Goal: Task Accomplishment & Management: Complete application form

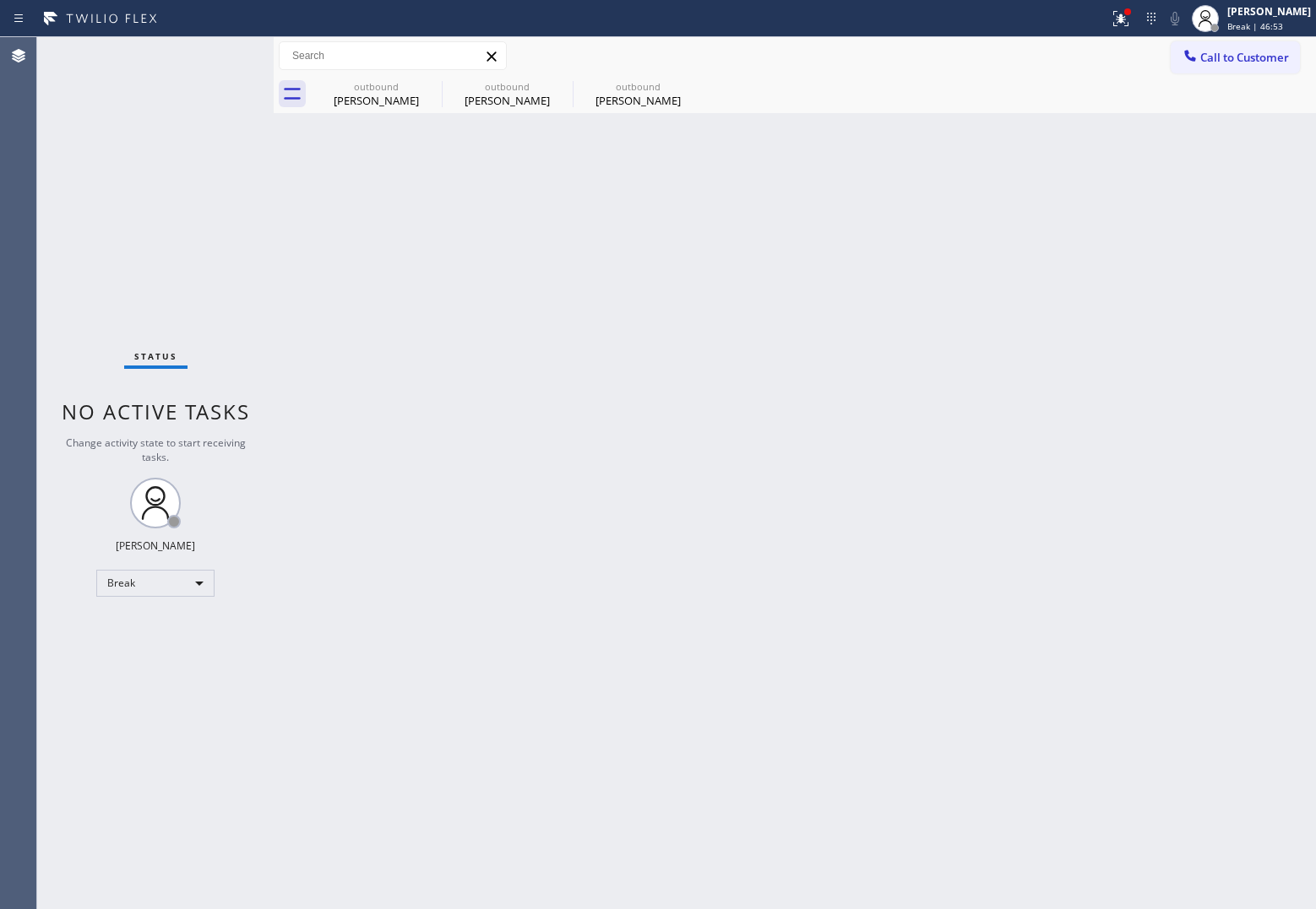
click at [871, 426] on div "Back to Dashboard Change Sender ID Customers Technicians Select a contact Outbo…" at bounding box center [795, 473] width 1043 height 872
click at [29, 288] on div "Agent Desktop" at bounding box center [18, 473] width 36 height 872
click at [9, 203] on div "Agent Desktop" at bounding box center [18, 473] width 36 height 872
click at [39, 166] on div "Status No active tasks Change activity state to start receiving tasks. [PERSON_…" at bounding box center [155, 473] width 237 height 872
click at [1284, 10] on div "[PERSON_NAME]" at bounding box center [1269, 11] width 84 height 15
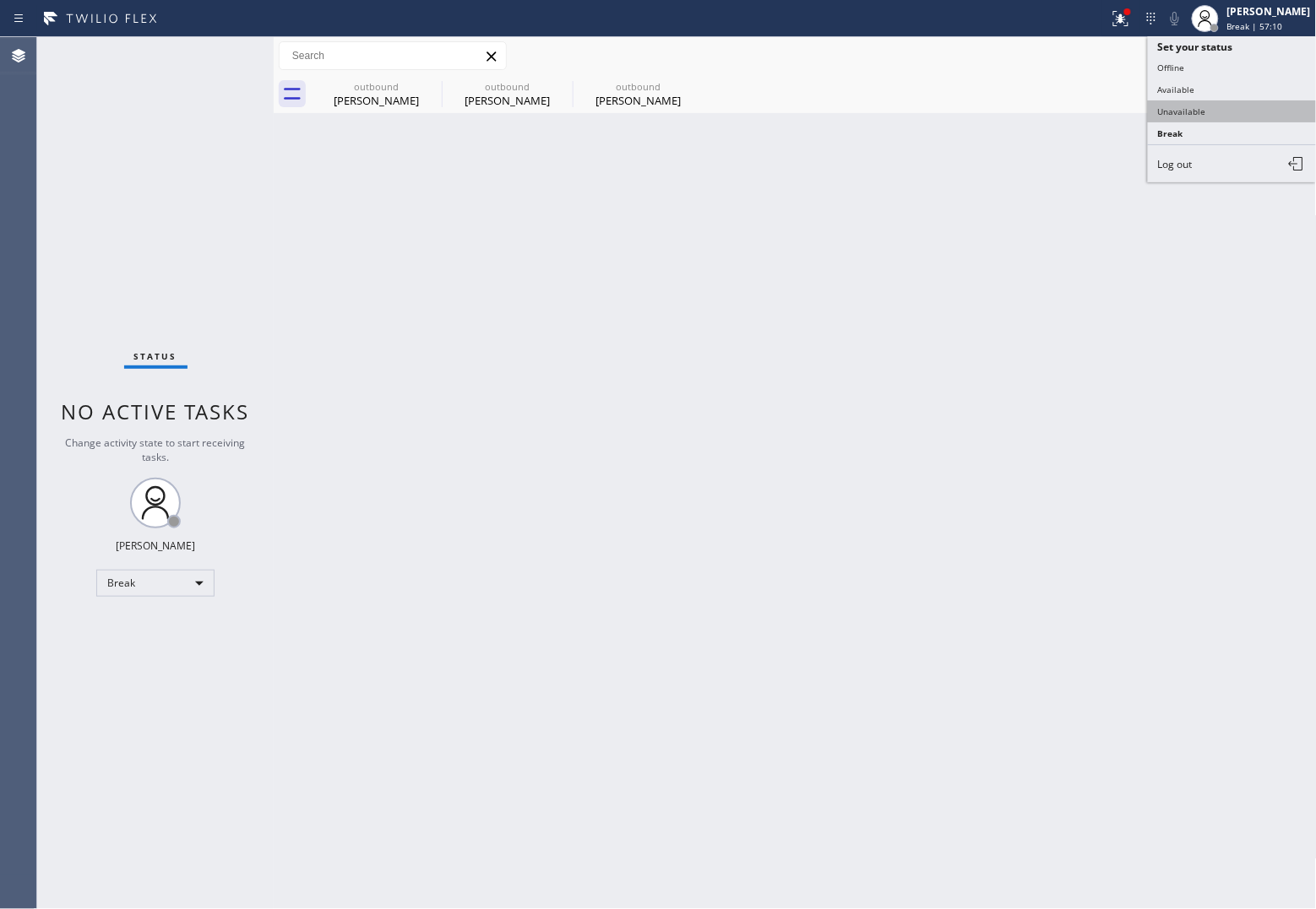
click at [1254, 110] on button "Unavailable" at bounding box center [1232, 111] width 169 height 22
click at [1244, 60] on span "Call to Customer" at bounding box center [1244, 58] width 89 height 16
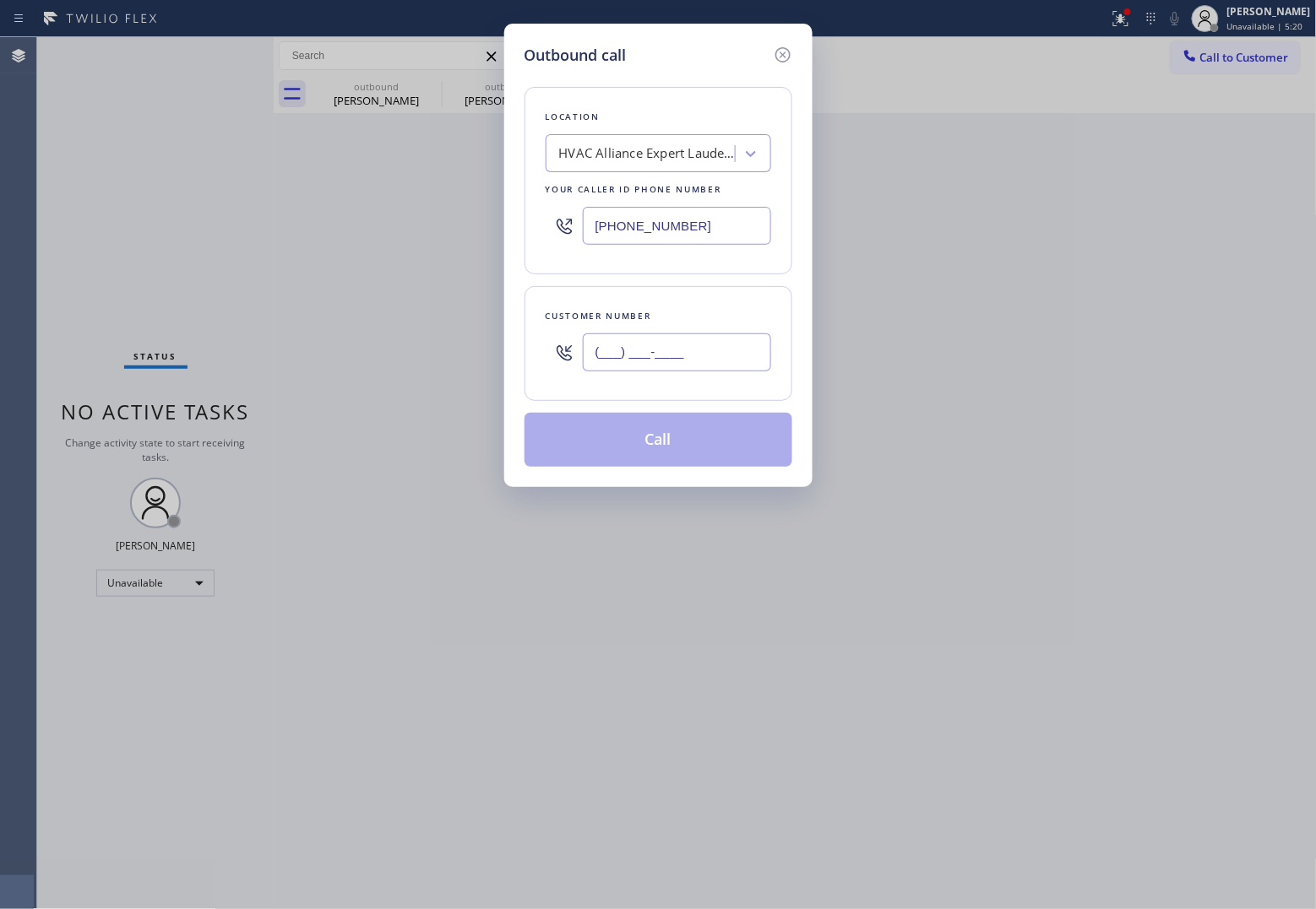
click at [694, 357] on input "(___) ___-____" at bounding box center [677, 352] width 189 height 38
paste input "516) 491-3684"
type input "[PHONE_NUMBER]"
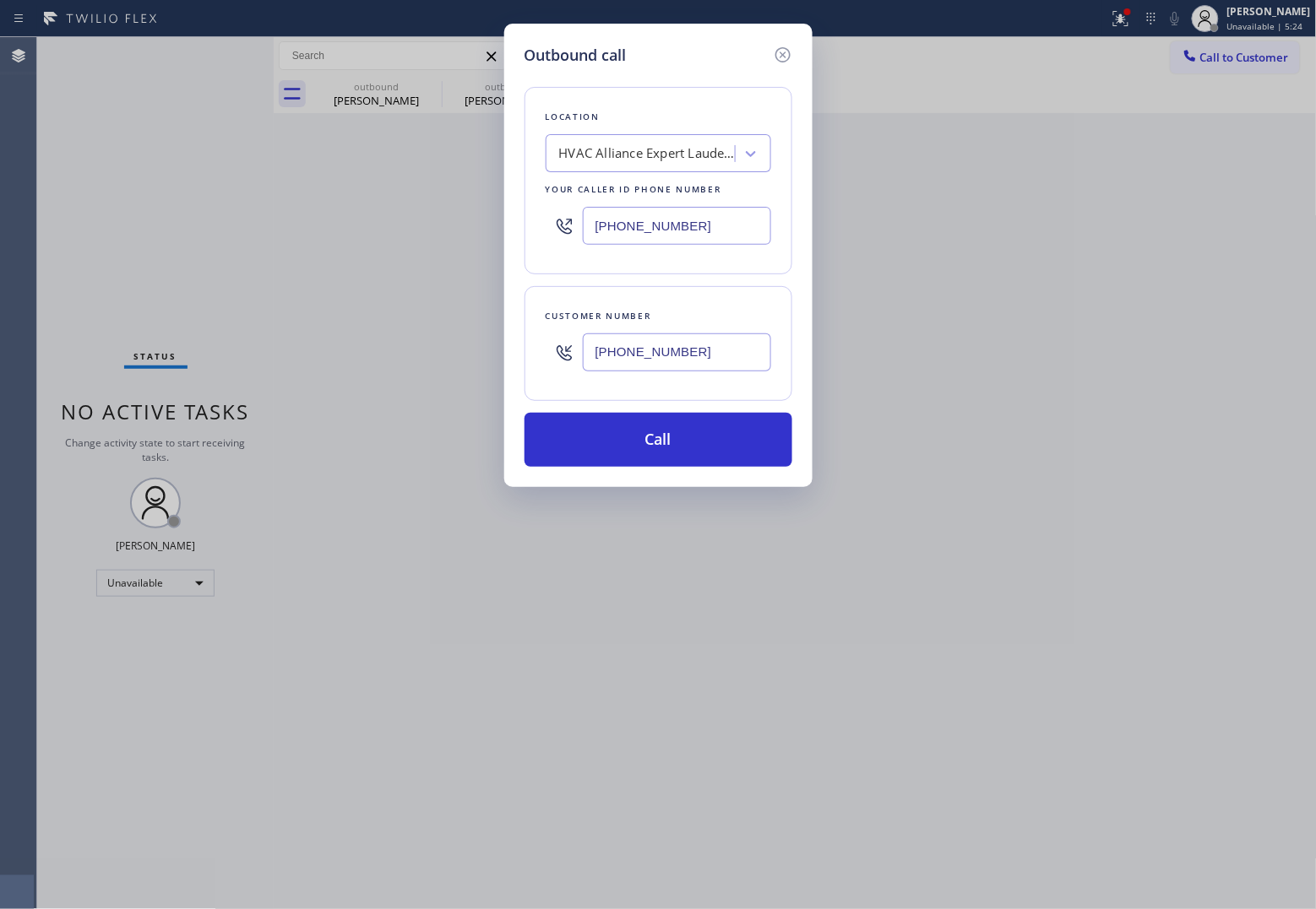
click at [670, 231] on input "[PHONE_NUMBER]" at bounding box center [677, 226] width 189 height 38
paste input "315) 818-3574"
type input "[PHONE_NUMBER]"
drag, startPoint x: 678, startPoint y: 439, endPoint x: 771, endPoint y: 373, distance: 114.0
click at [771, 373] on div "Location 4B2.Paid Sub Zero Appliance Repair ([US_STATE], Goolgle Ads) Your call…" at bounding box center [658, 266] width 268 height 400
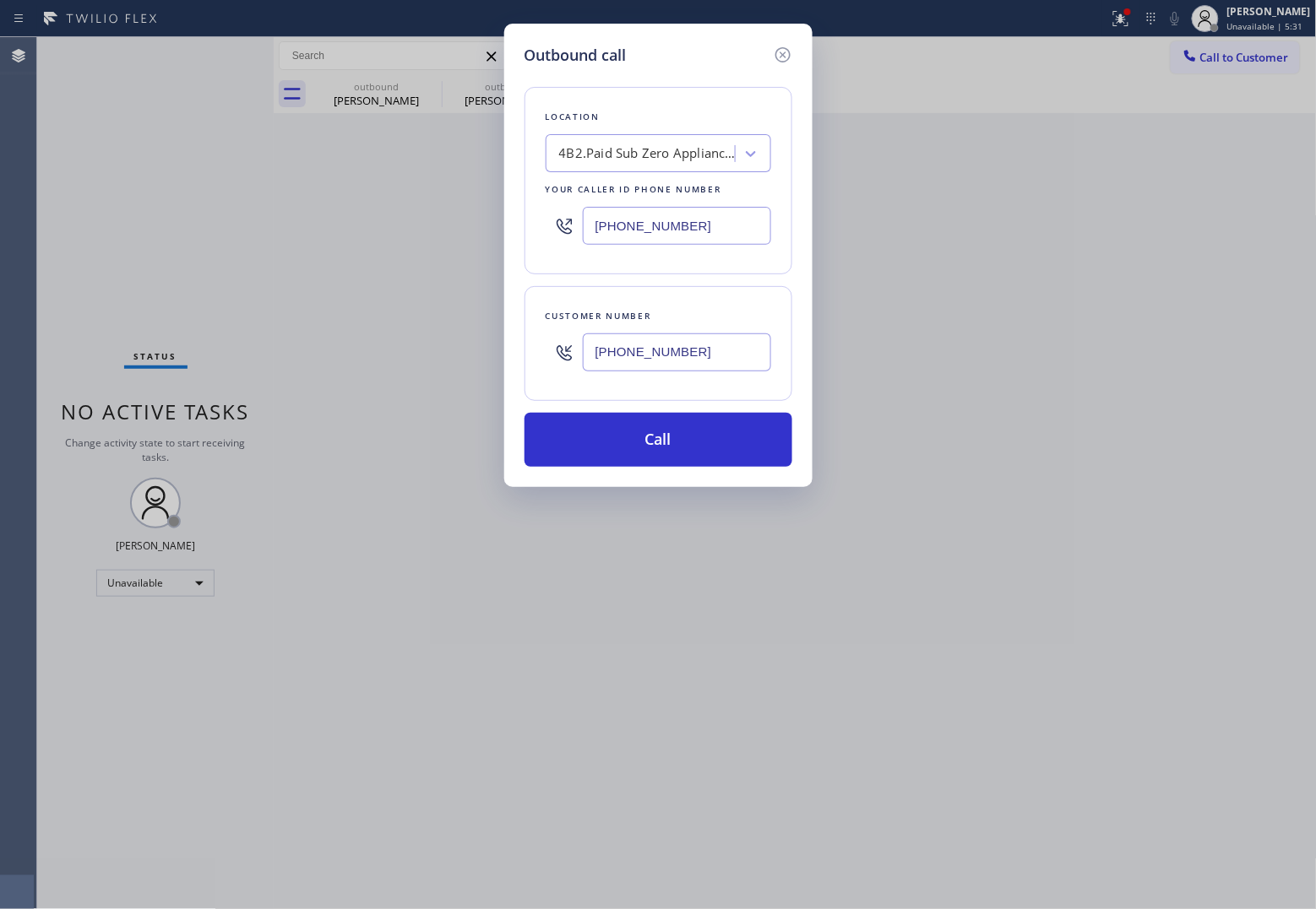
click at [779, 378] on div "Customer number [PHONE_NUMBER]" at bounding box center [658, 343] width 268 height 114
click at [712, 437] on button "Call" at bounding box center [658, 439] width 268 height 54
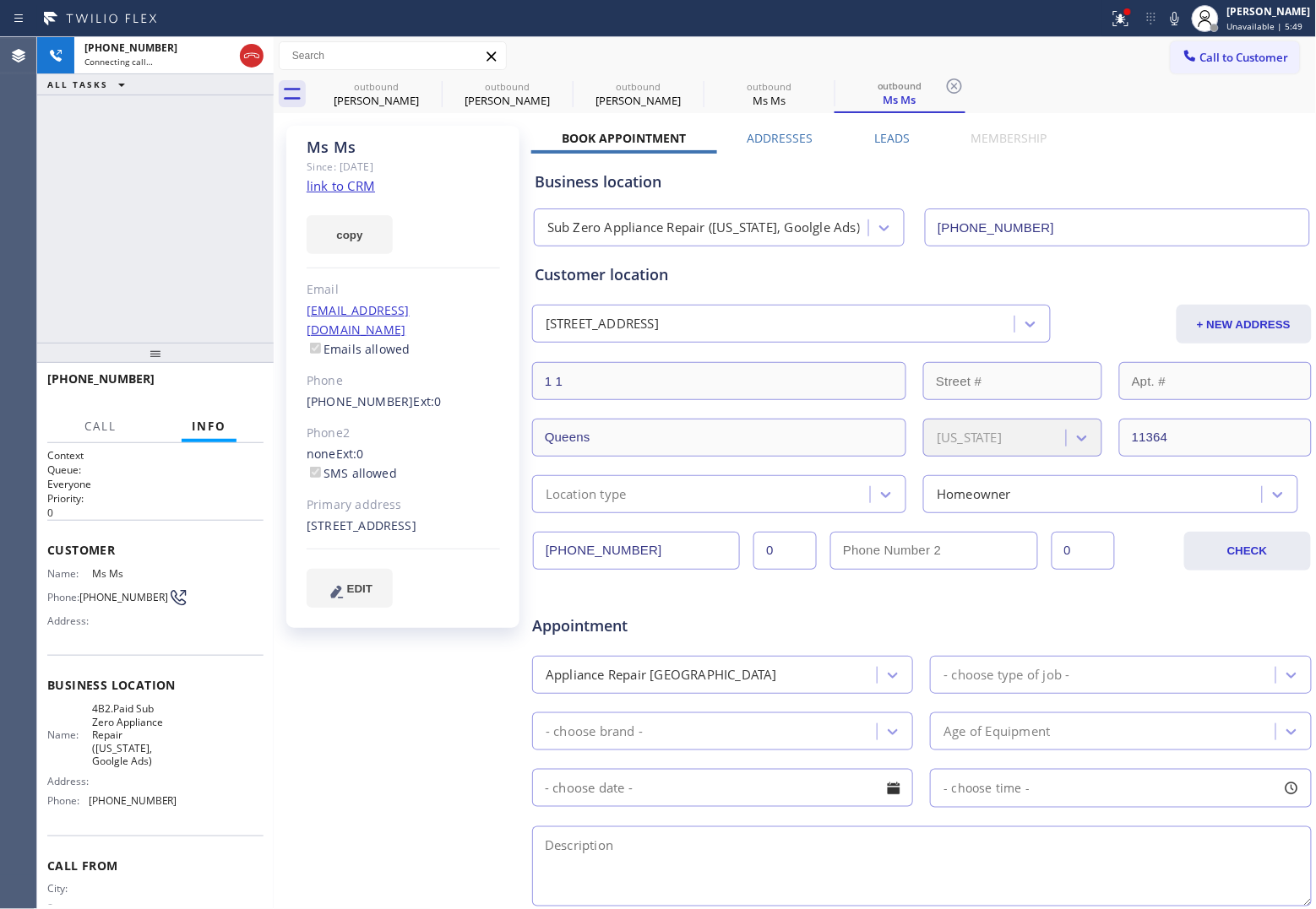
type input "[PHONE_NUMBER]"
drag, startPoint x: 115, startPoint y: 609, endPoint x: 87, endPoint y: 593, distance: 32.2
click at [87, 593] on span "[PHONE_NUMBER]" at bounding box center [123, 597] width 89 height 13
copy span "516) 491-3684"
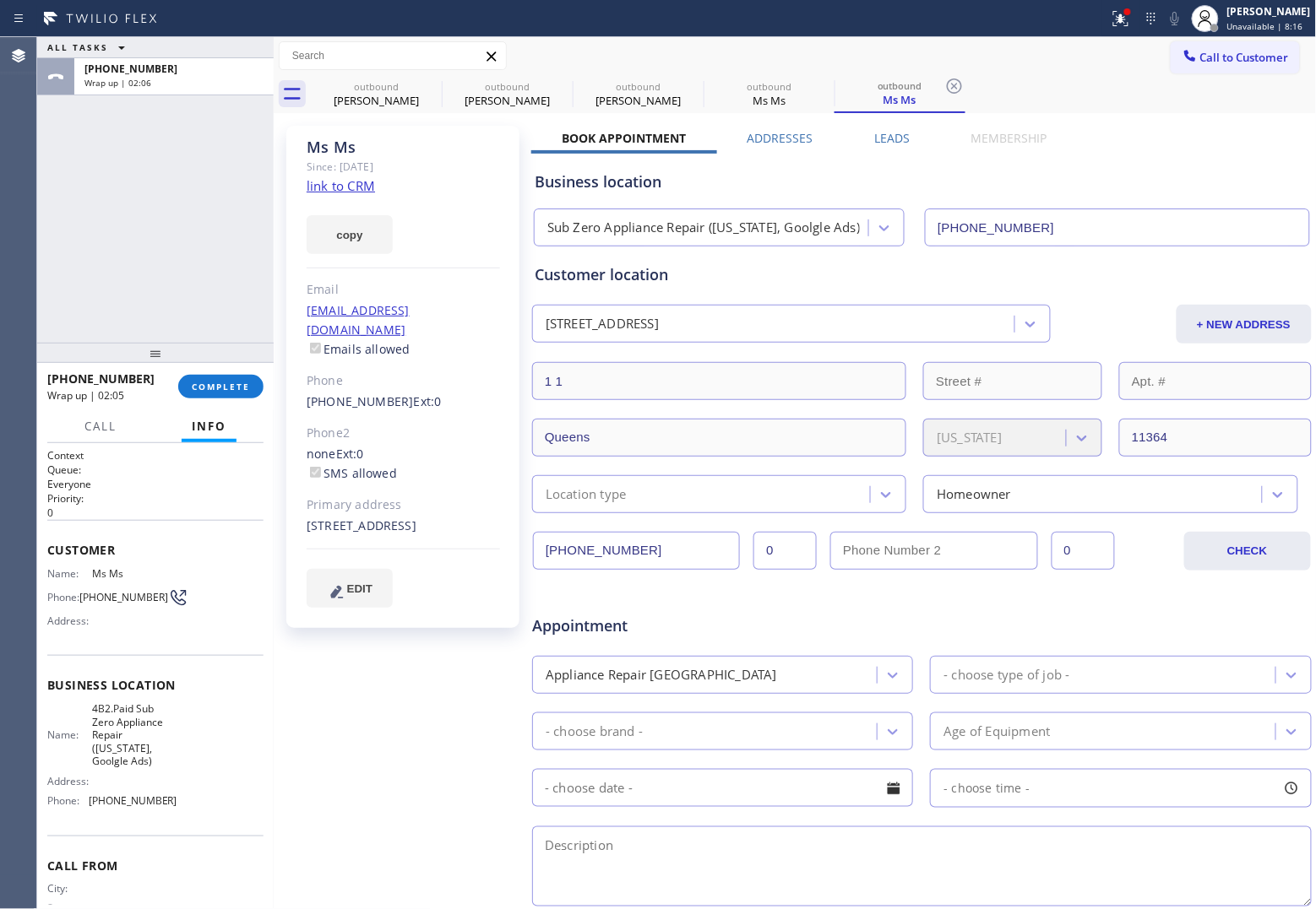
drag, startPoint x: 56, startPoint y: 190, endPoint x: 610, endPoint y: 179, distance: 554.1
click at [56, 189] on div "ALL TASKS ALL TASKS ACTIVE TASKS TASKS IN WRAP UP [PHONE_NUMBER] Wrap up | 02:06" at bounding box center [155, 190] width 237 height 306
click at [1221, 53] on span "Call to Customer" at bounding box center [1244, 58] width 89 height 16
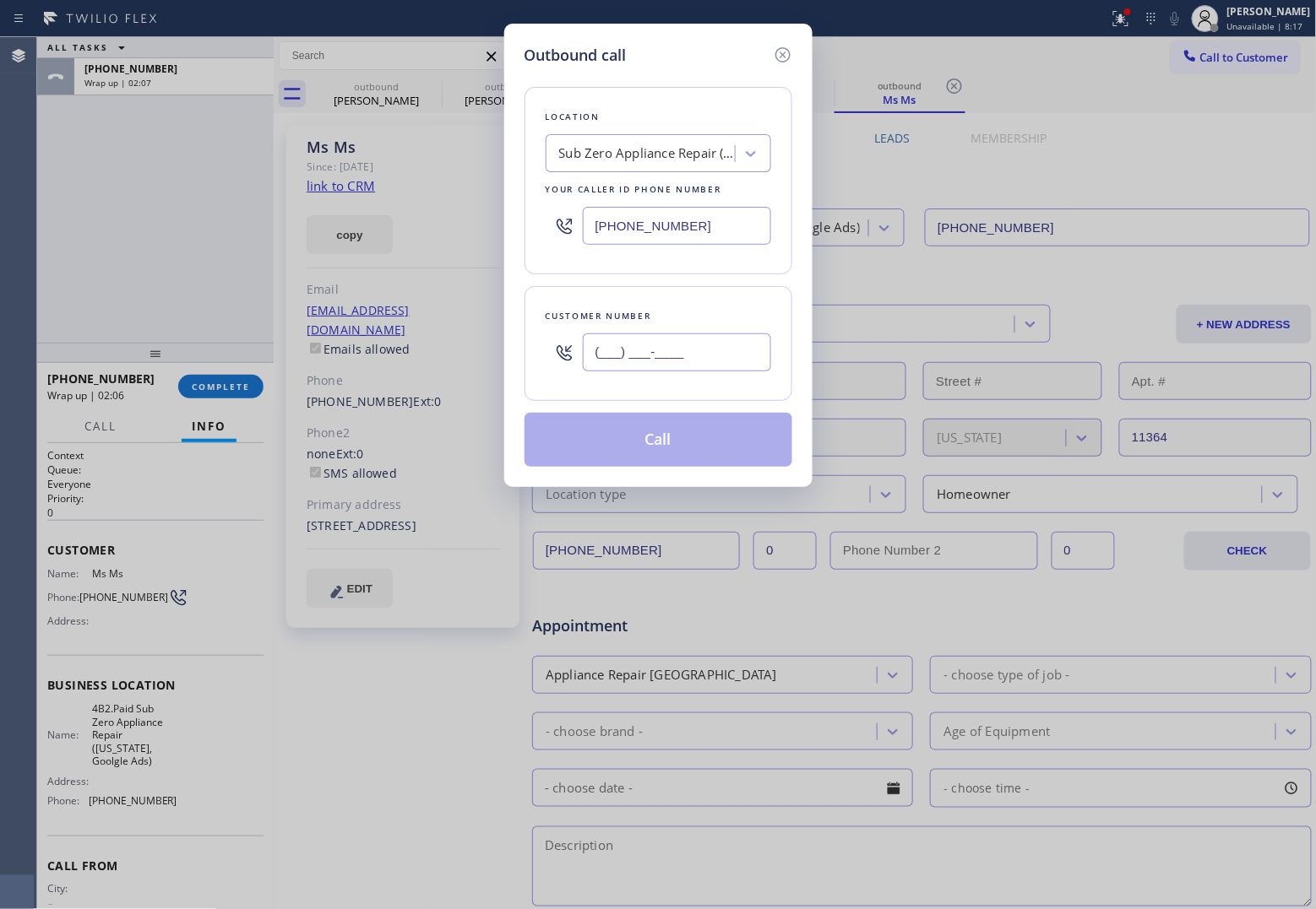
click at [710, 357] on input "(___) ___-____" at bounding box center [677, 352] width 189 height 38
paste input "760) 413-5293"
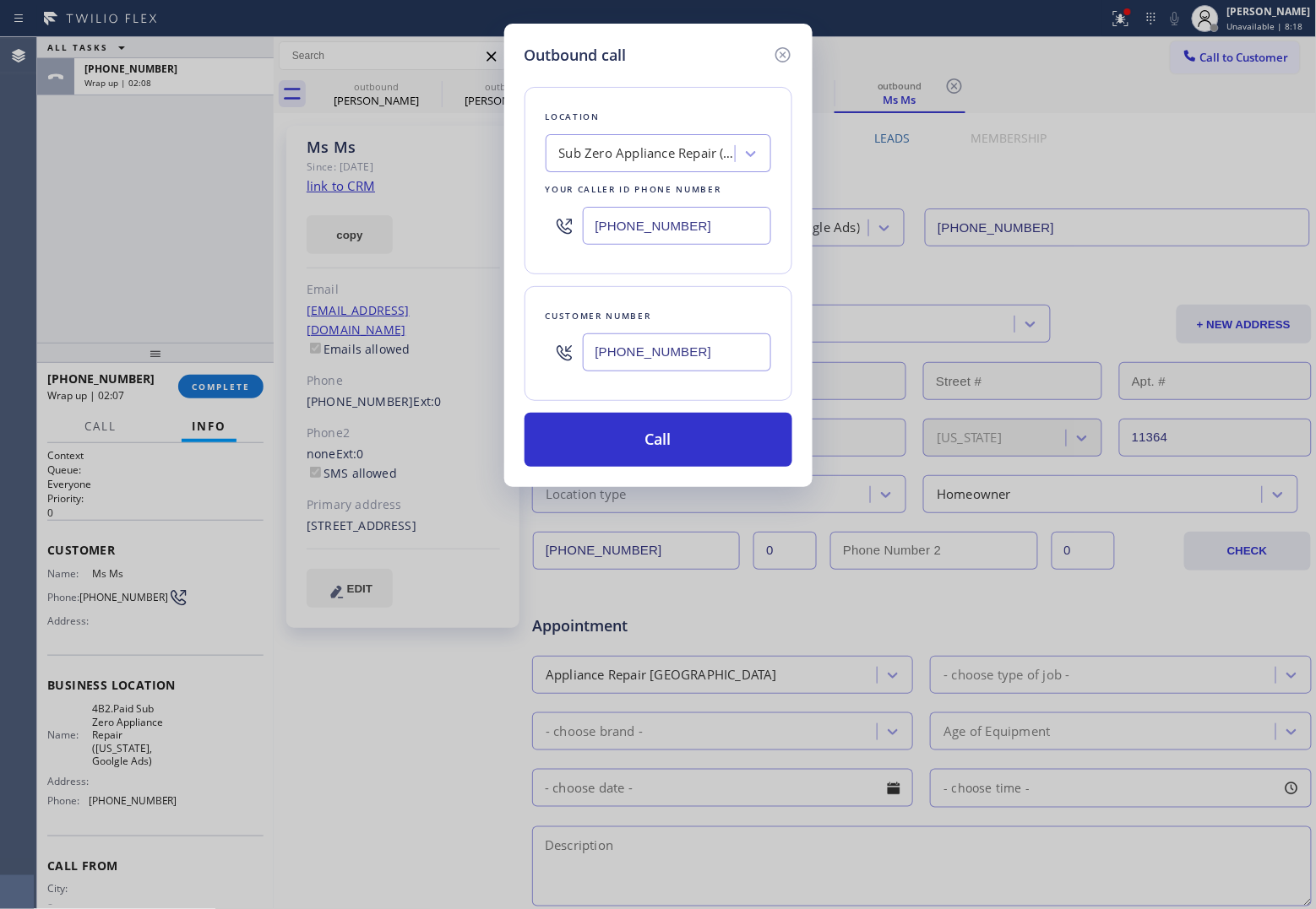
type input "[PHONE_NUMBER]"
click at [42, 202] on div "Outbound call Location Sub Zero Appliance Repair ([US_STATE], Goolgle Ads) Your…" at bounding box center [658, 454] width 1316 height 909
click at [627, 144] on div "Sub Zero Appliance Repair ([US_STATE], Goolgle Ads)" at bounding box center [642, 154] width 184 height 29
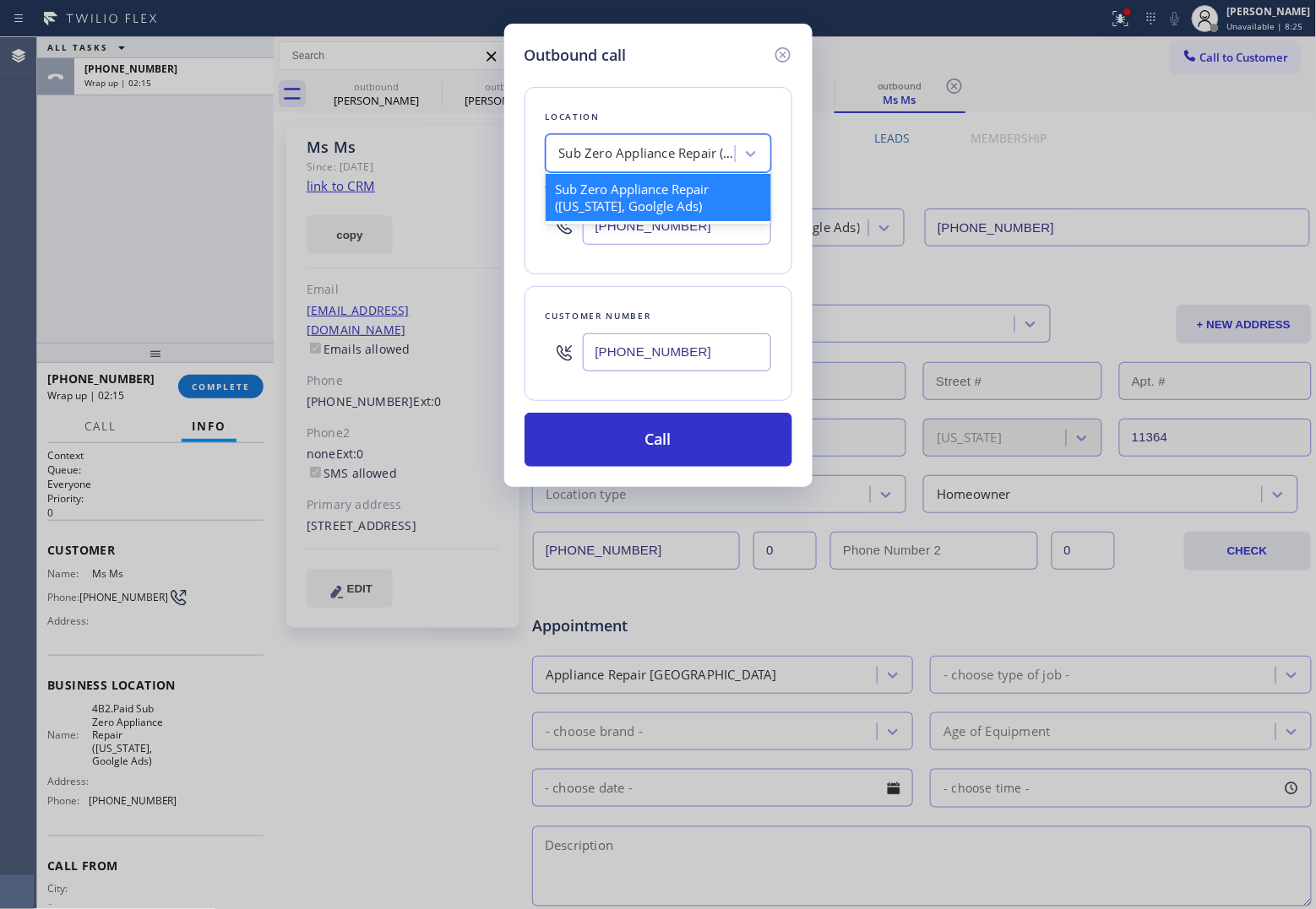
paste input "Viking Repair Pro [GEOGRAPHIC_DATA]"
type input "Viking Repair Pro [GEOGRAPHIC_DATA]"
click at [647, 201] on div "Viking Repair Pro [GEOGRAPHIC_DATA]" at bounding box center [658, 197] width 226 height 47
type input "[PHONE_NUMBER]"
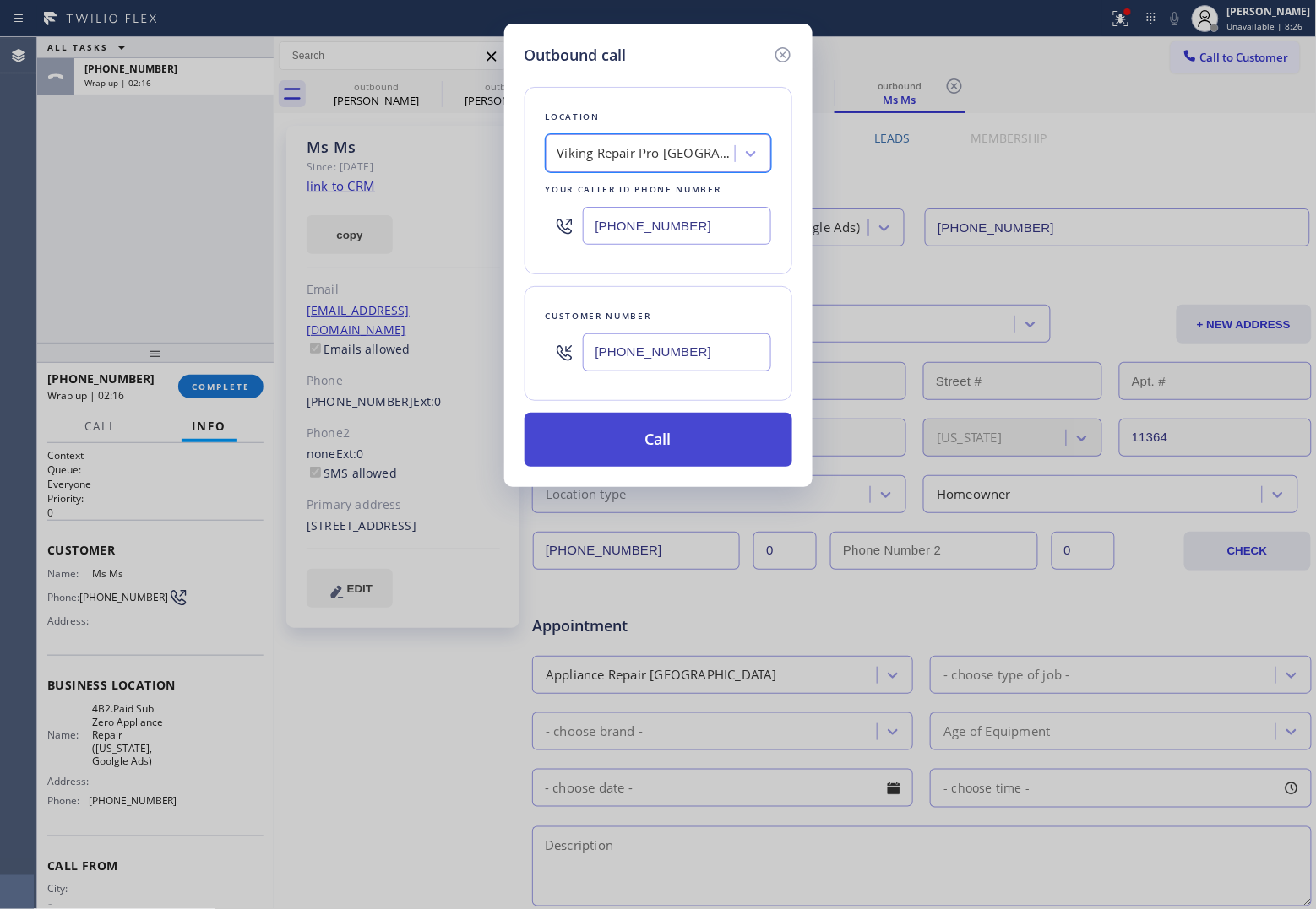
scroll to position [0, 1]
click at [716, 460] on button "Call" at bounding box center [658, 439] width 268 height 54
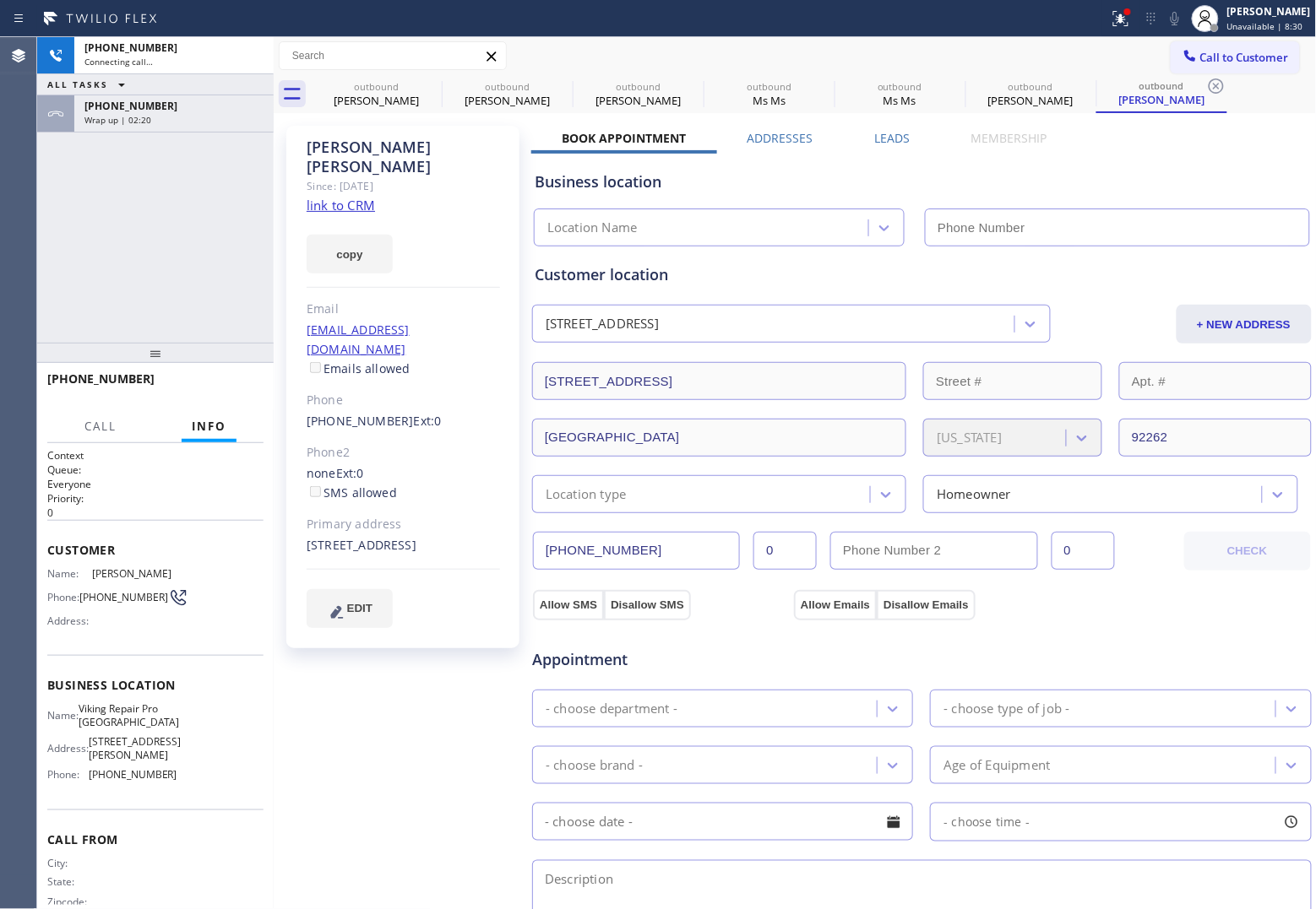
click at [353, 196] on link "link to CRM" at bounding box center [341, 204] width 68 height 17
type input "[PHONE_NUMBER]"
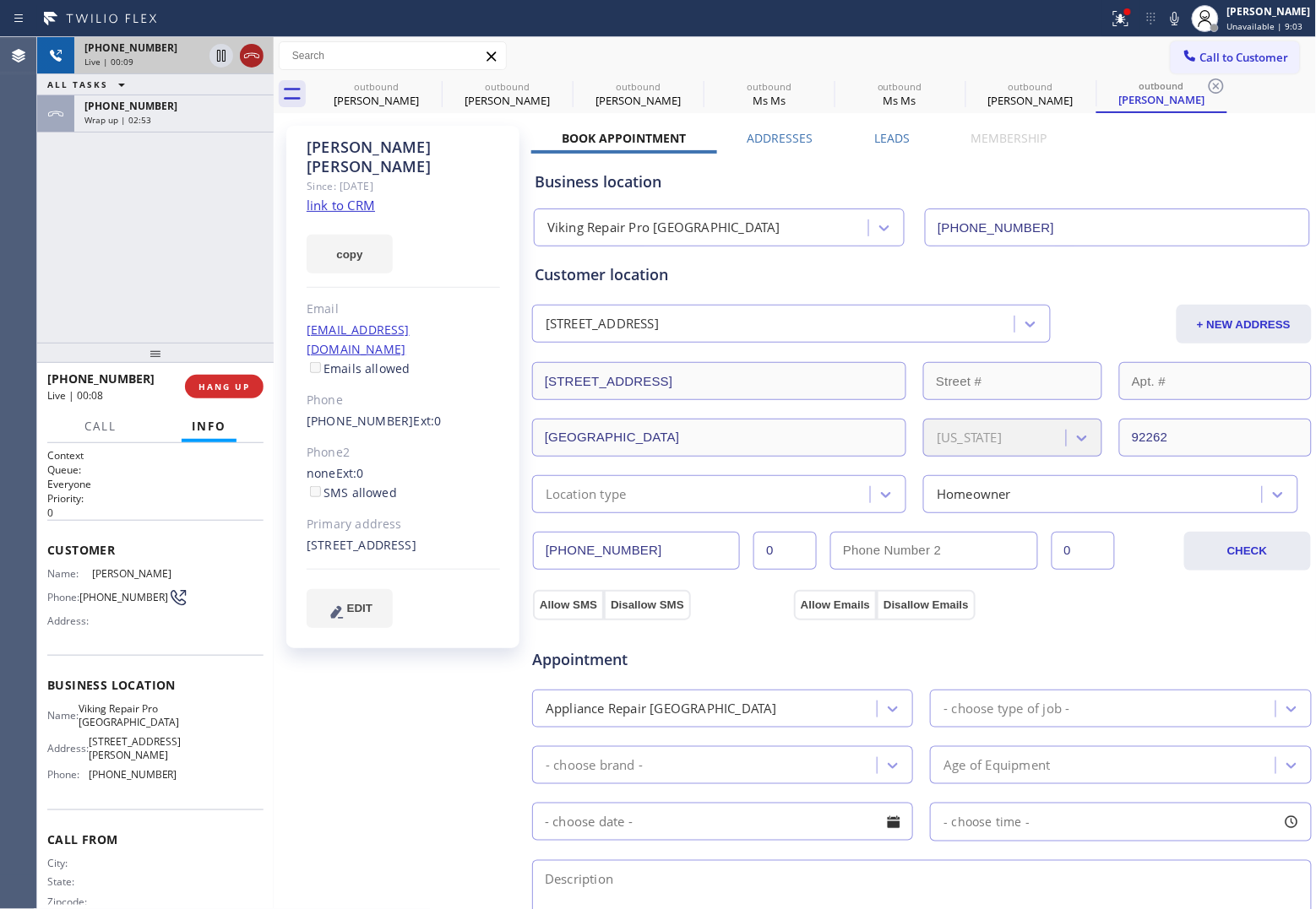
click at [262, 53] on div at bounding box center [251, 56] width 23 height 21
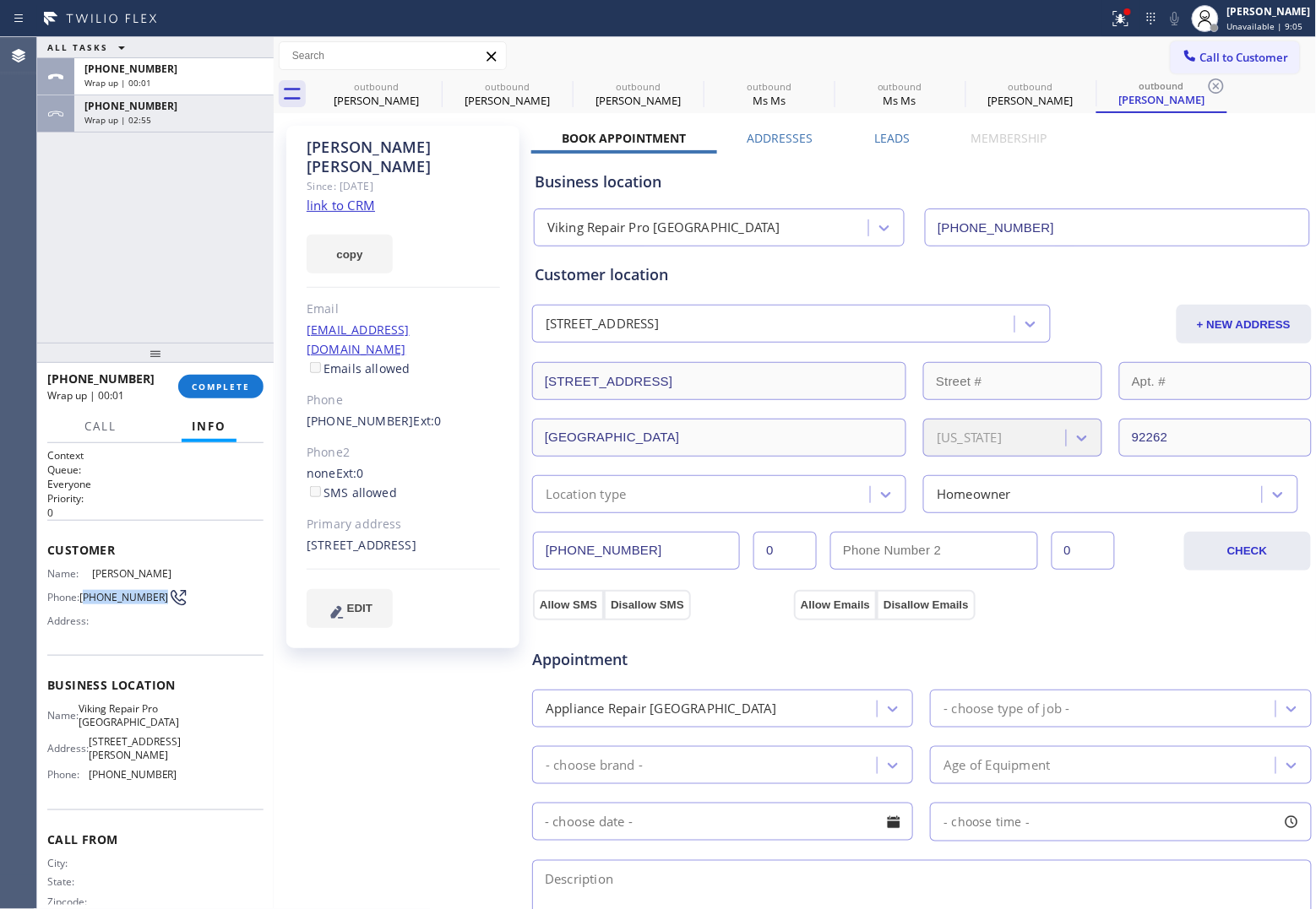
drag, startPoint x: 115, startPoint y: 622, endPoint x: 86, endPoint y: 601, distance: 35.8
click at [86, 601] on span "[PHONE_NUMBER]" at bounding box center [123, 597] width 89 height 13
copy span "760) 413-5293"
click at [1250, 39] on div "Call to Customer Outbound call Location Viking Repair Pro [GEOGRAPHIC_DATA] You…" at bounding box center [795, 56] width 1043 height 38
click at [1243, 61] on span "Call to Customer" at bounding box center [1244, 58] width 89 height 16
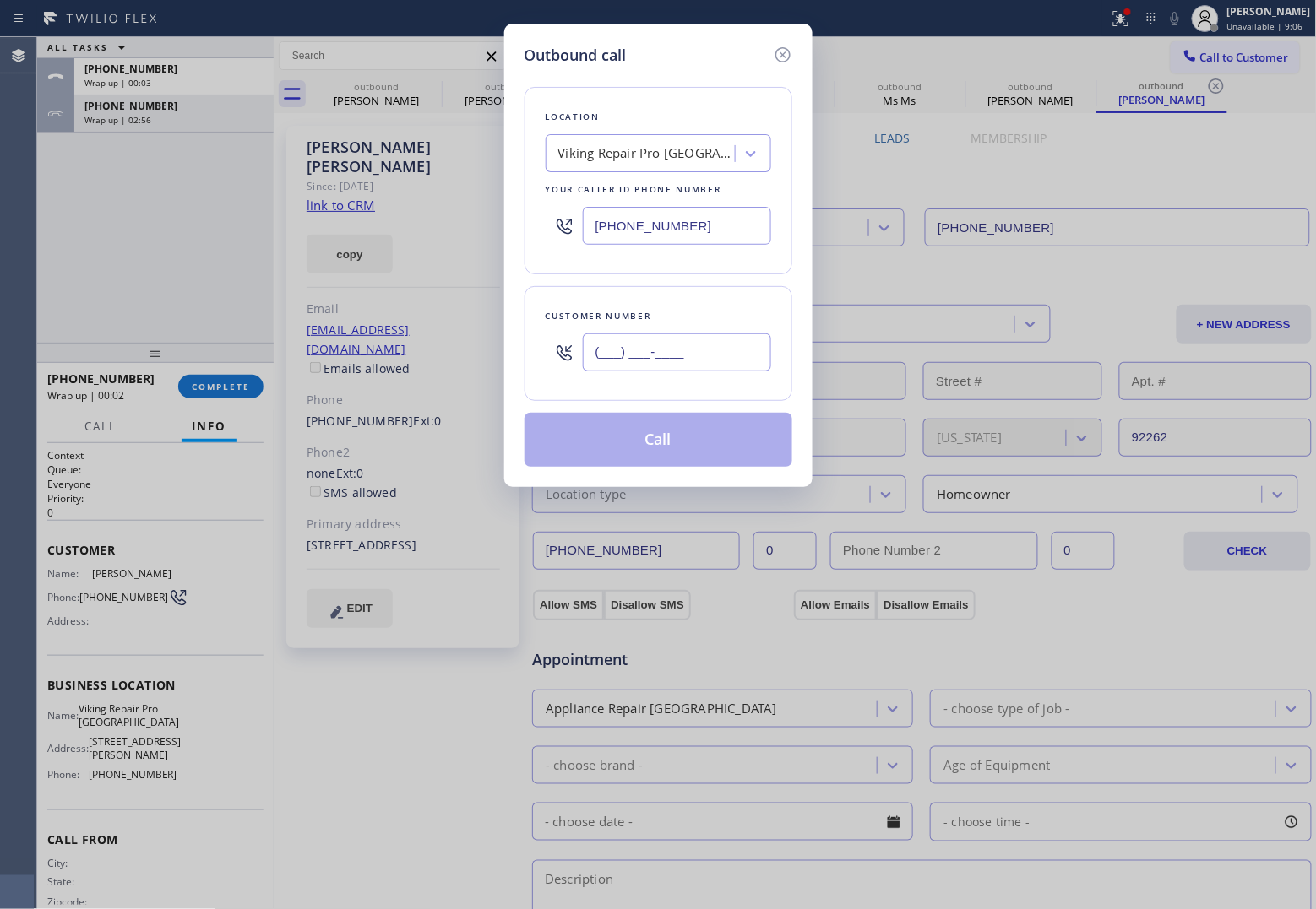
click at [701, 356] on input "(___) ___-____" at bounding box center [677, 352] width 189 height 38
paste input "760) 413-5293"
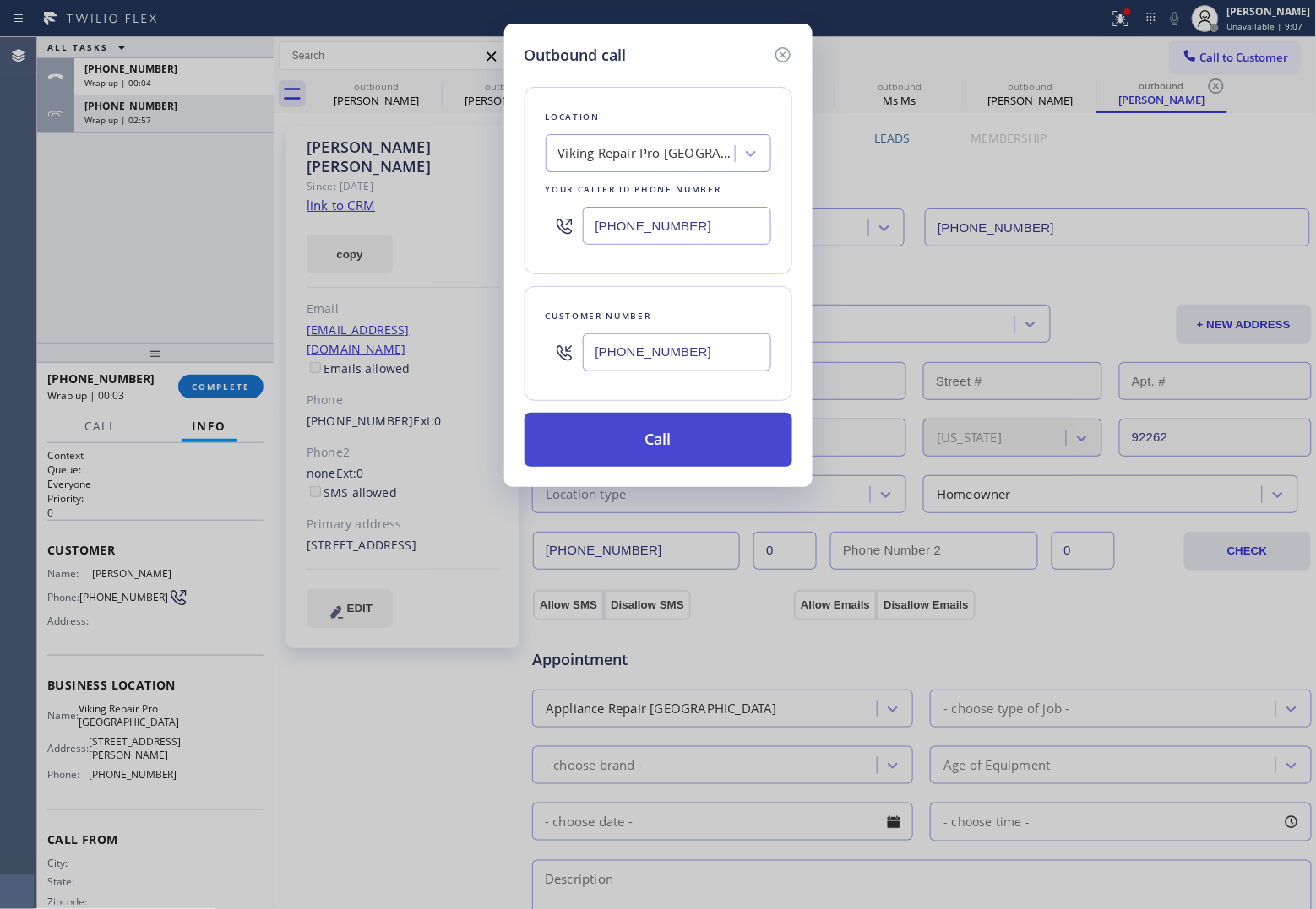
type input "[PHONE_NUMBER]"
click at [705, 445] on button "Call" at bounding box center [658, 439] width 268 height 54
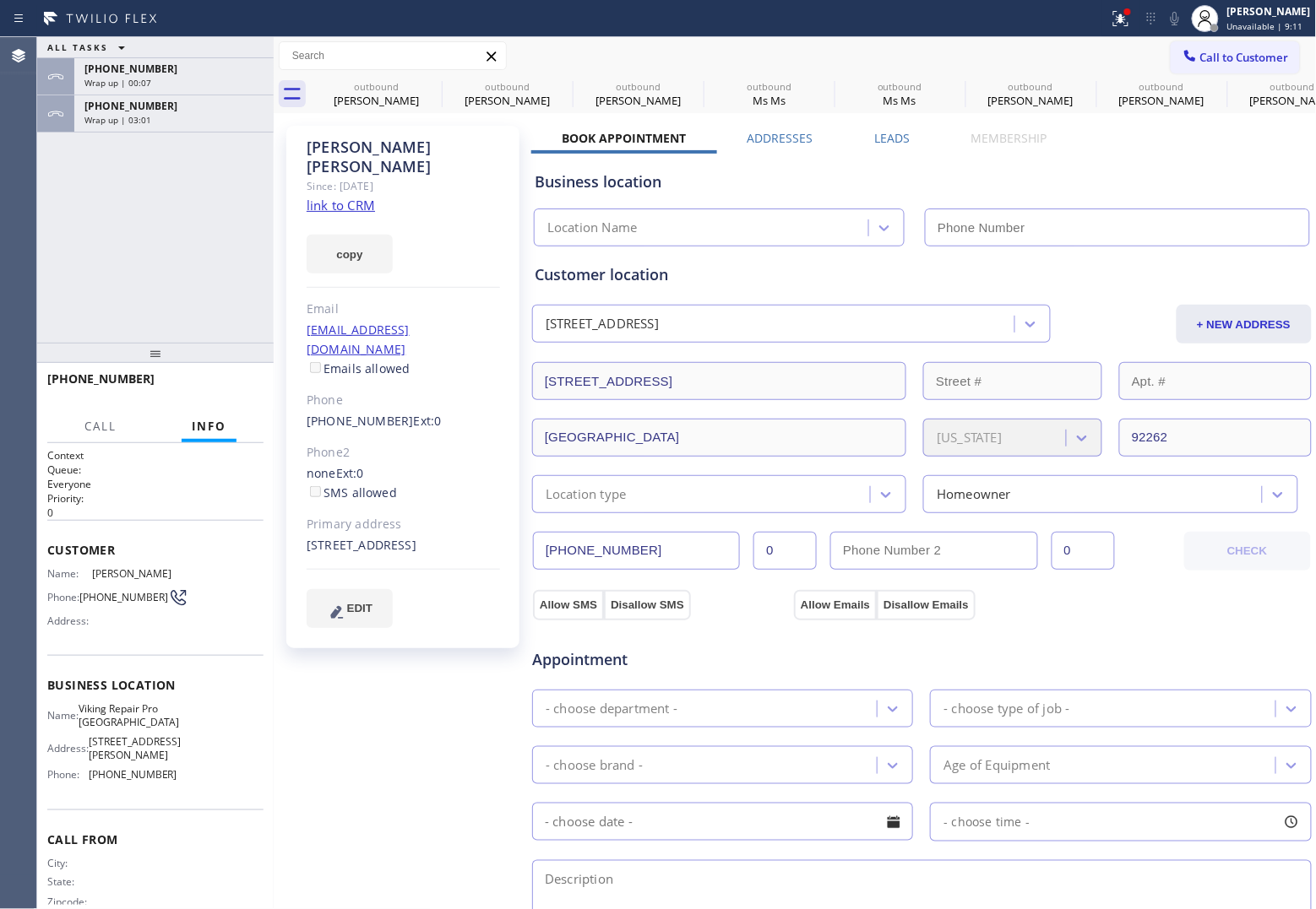
type input "[PHONE_NUMBER]"
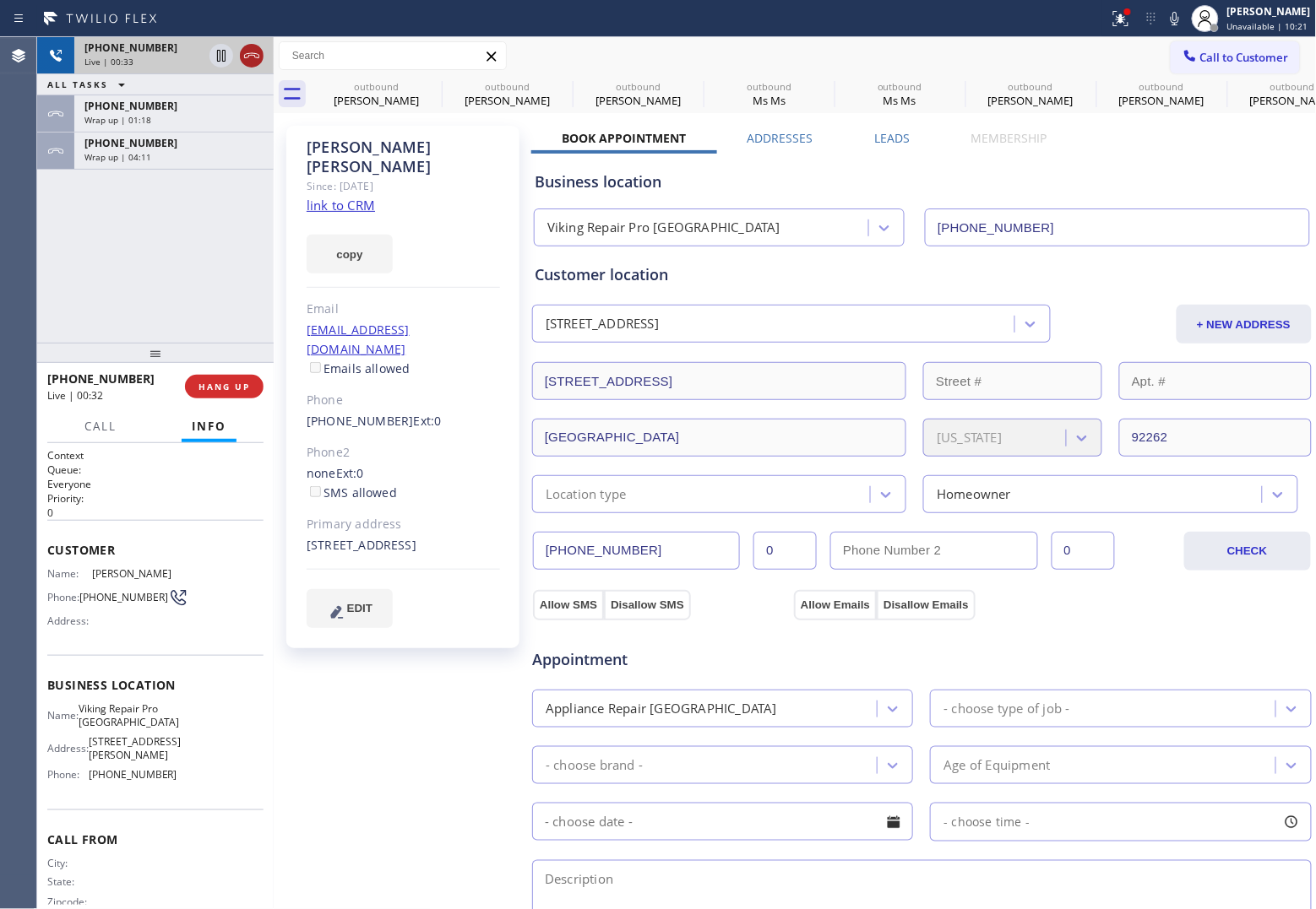
click at [254, 59] on icon at bounding box center [251, 56] width 21 height 21
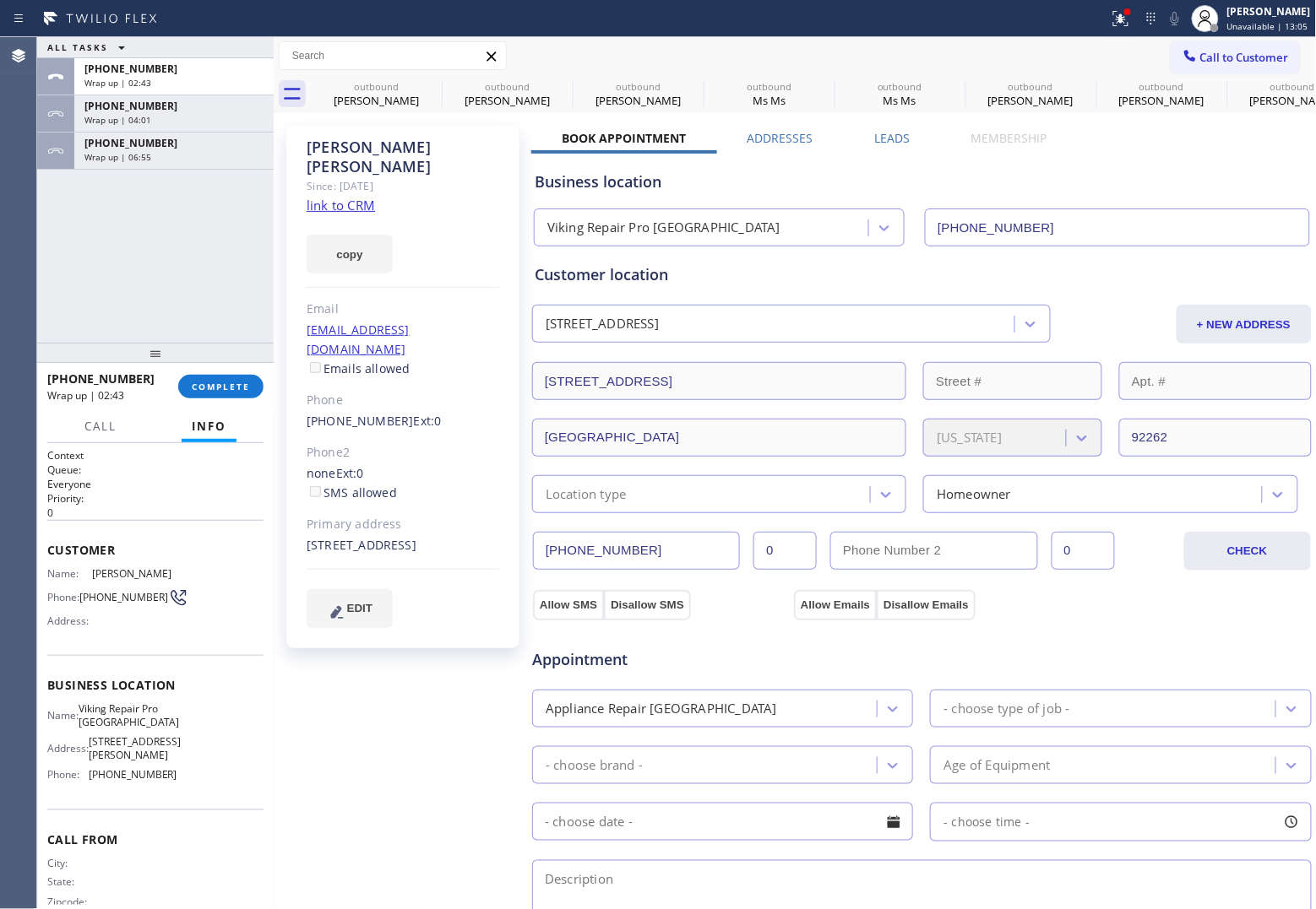
drag, startPoint x: 1255, startPoint y: 64, endPoint x: 1014, endPoint y: 165, distance: 261.3
click at [1255, 64] on span "Call to Customer" at bounding box center [1244, 58] width 89 height 16
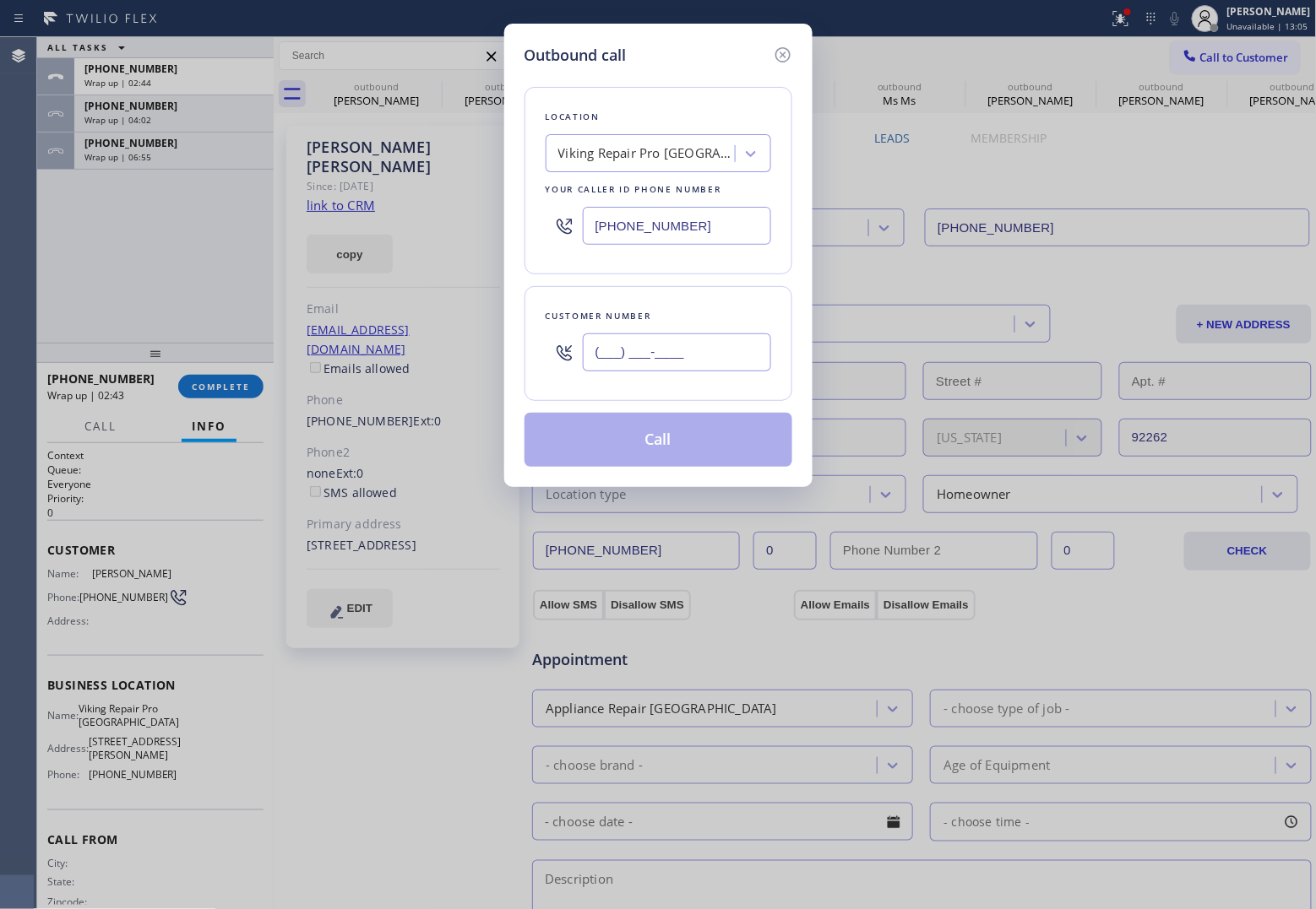
click at [728, 364] on input "(___) ___-____" at bounding box center [677, 352] width 189 height 38
paste input "516) 491-3684"
type input "[PHONE_NUMBER]"
click at [638, 160] on div "Viking Repair Pro [GEOGRAPHIC_DATA]" at bounding box center [646, 154] width 177 height 20
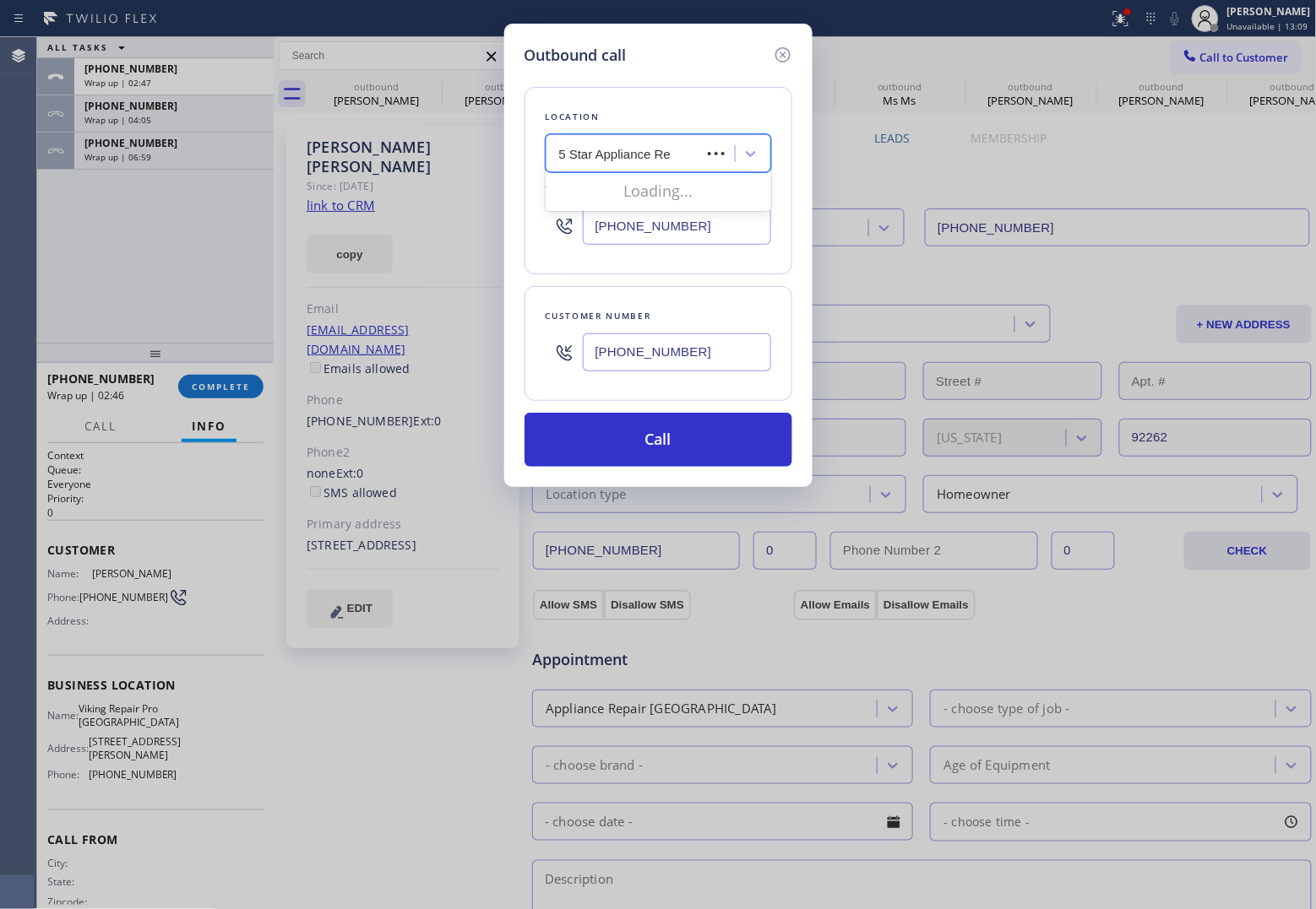
type input "5 Star Appliance Rep"
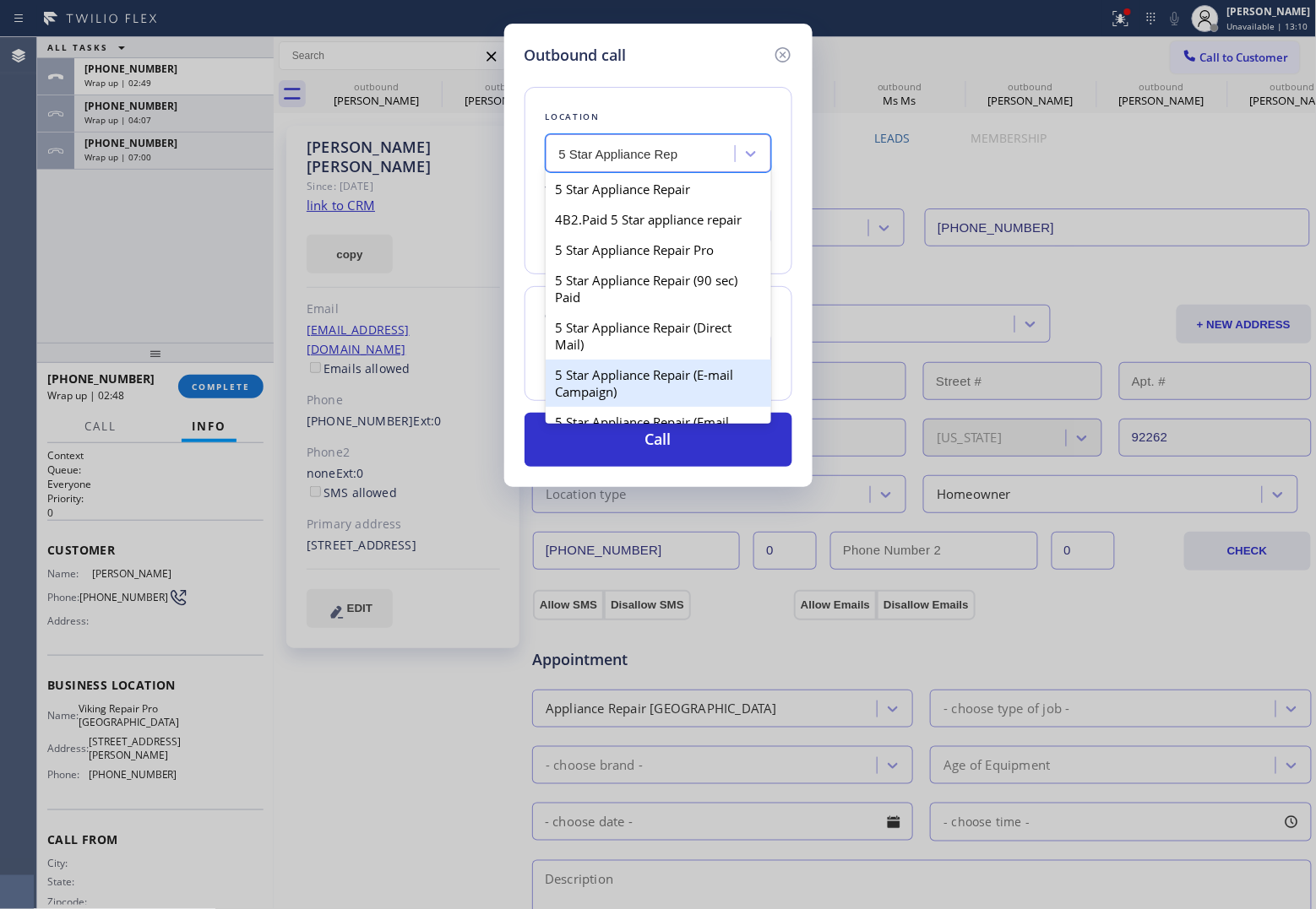
click at [676, 388] on div "5 Star Appliance Repair (E-mail Campaign)" at bounding box center [658, 383] width 226 height 47
type input "[PHONE_NUMBER]"
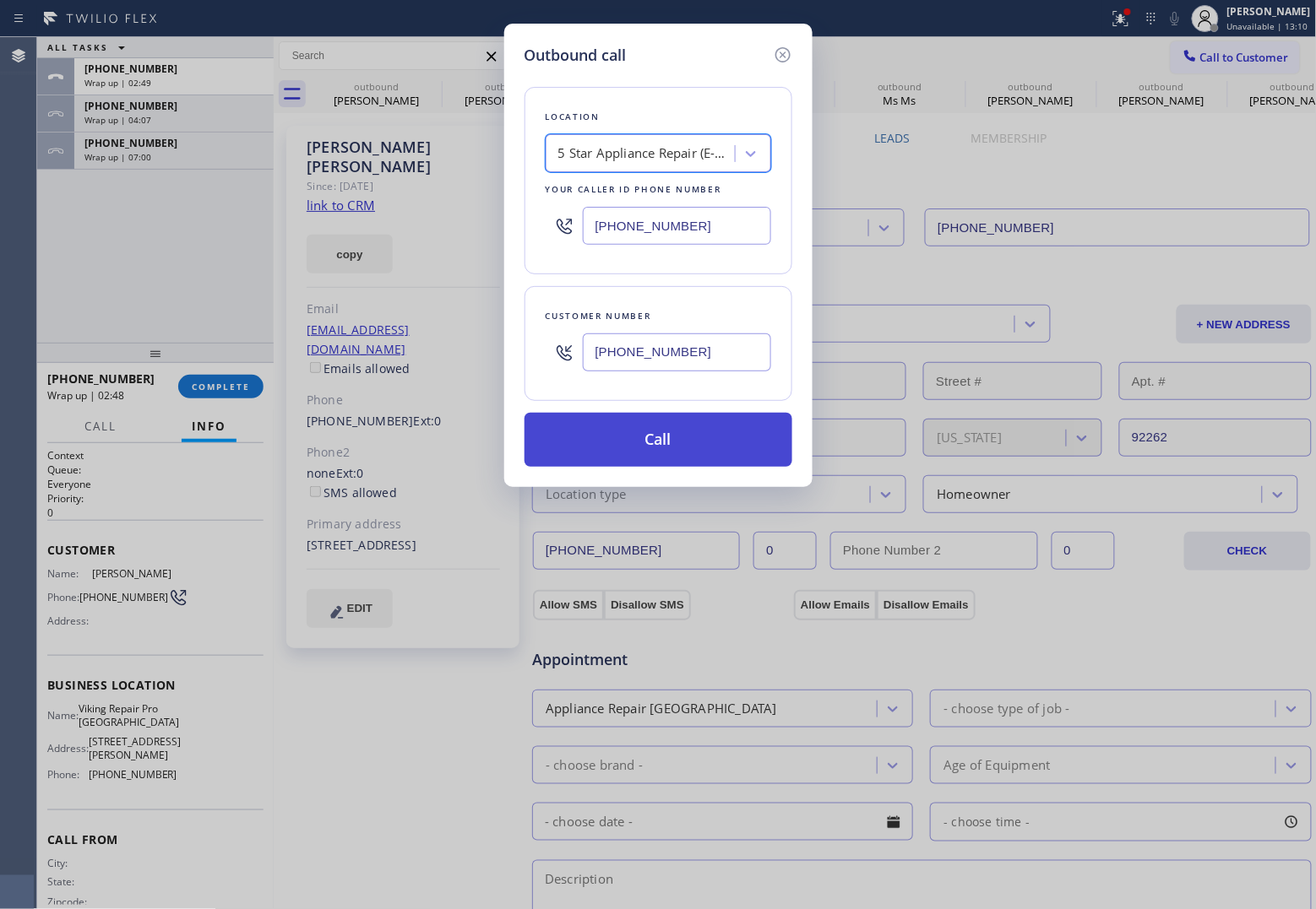
click at [703, 446] on button "Call" at bounding box center [658, 439] width 268 height 54
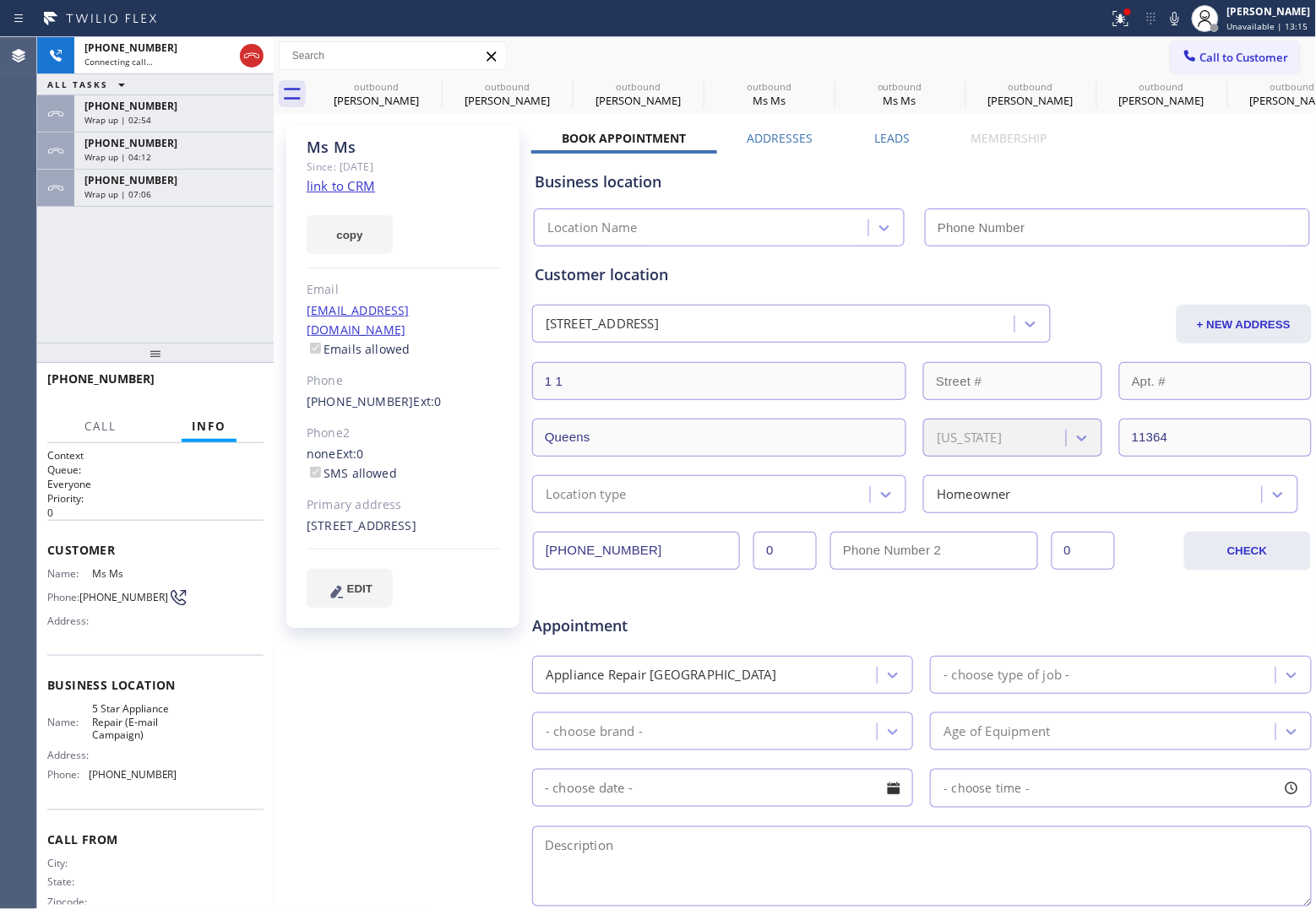
type input "[PHONE_NUMBER]"
drag, startPoint x: 108, startPoint y: 604, endPoint x: 85, endPoint y: 589, distance: 27.5
click at [85, 591] on span "[PHONE_NUMBER]" at bounding box center [123, 597] width 89 height 13
copy span "516) 491-3684"
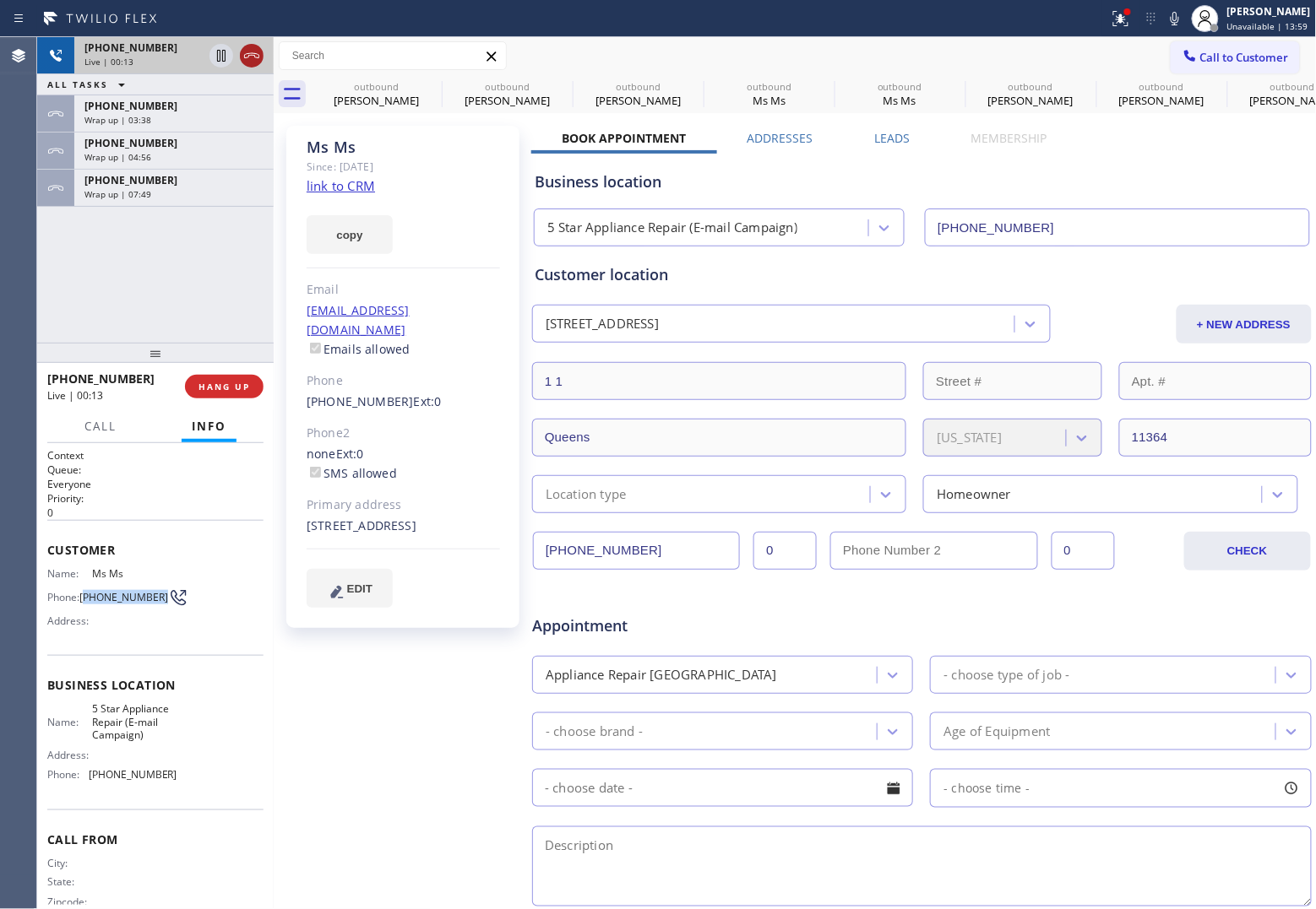
click at [246, 55] on icon at bounding box center [251, 56] width 21 height 21
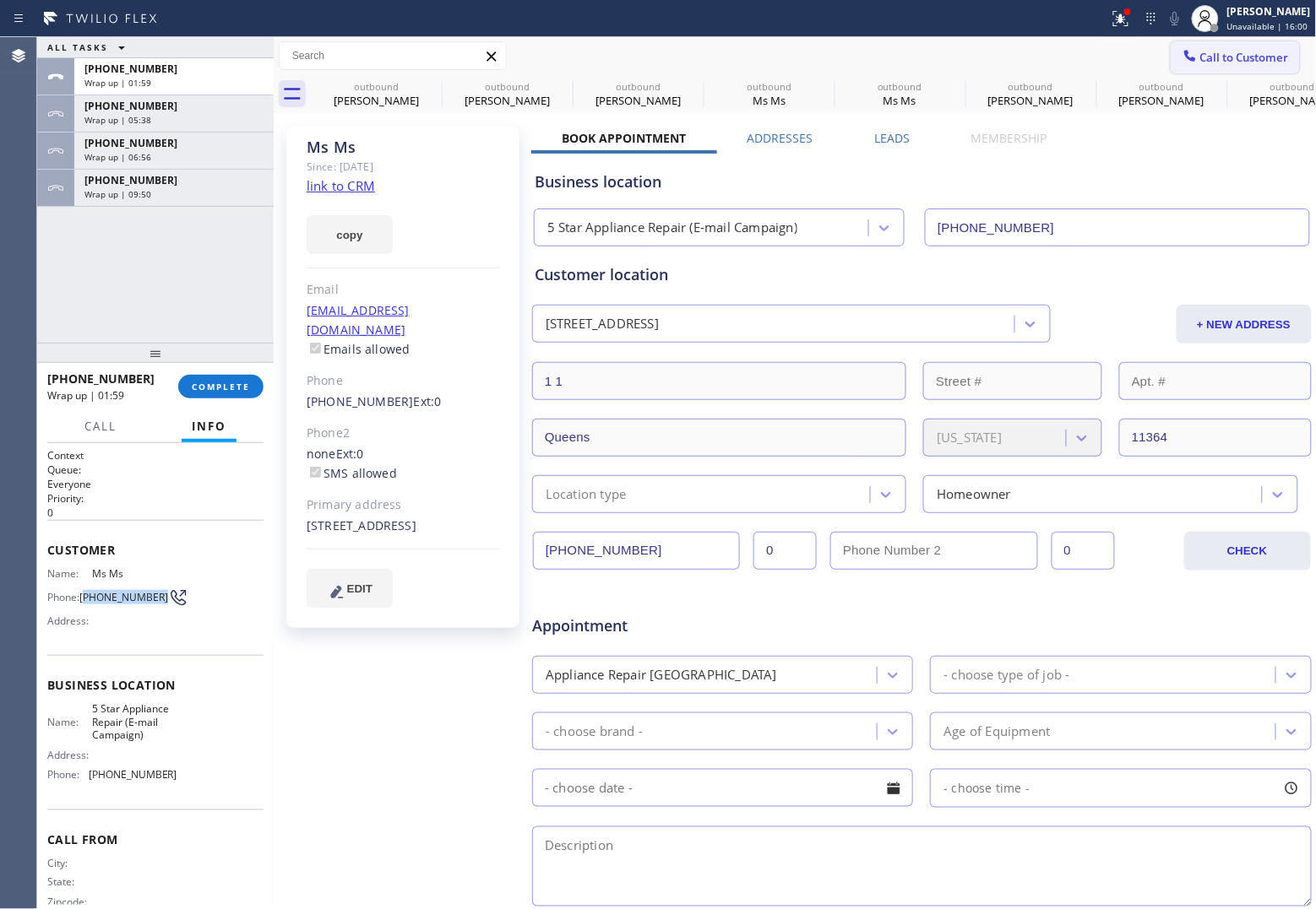
click at [1181, 53] on icon at bounding box center [1189, 55] width 17 height 17
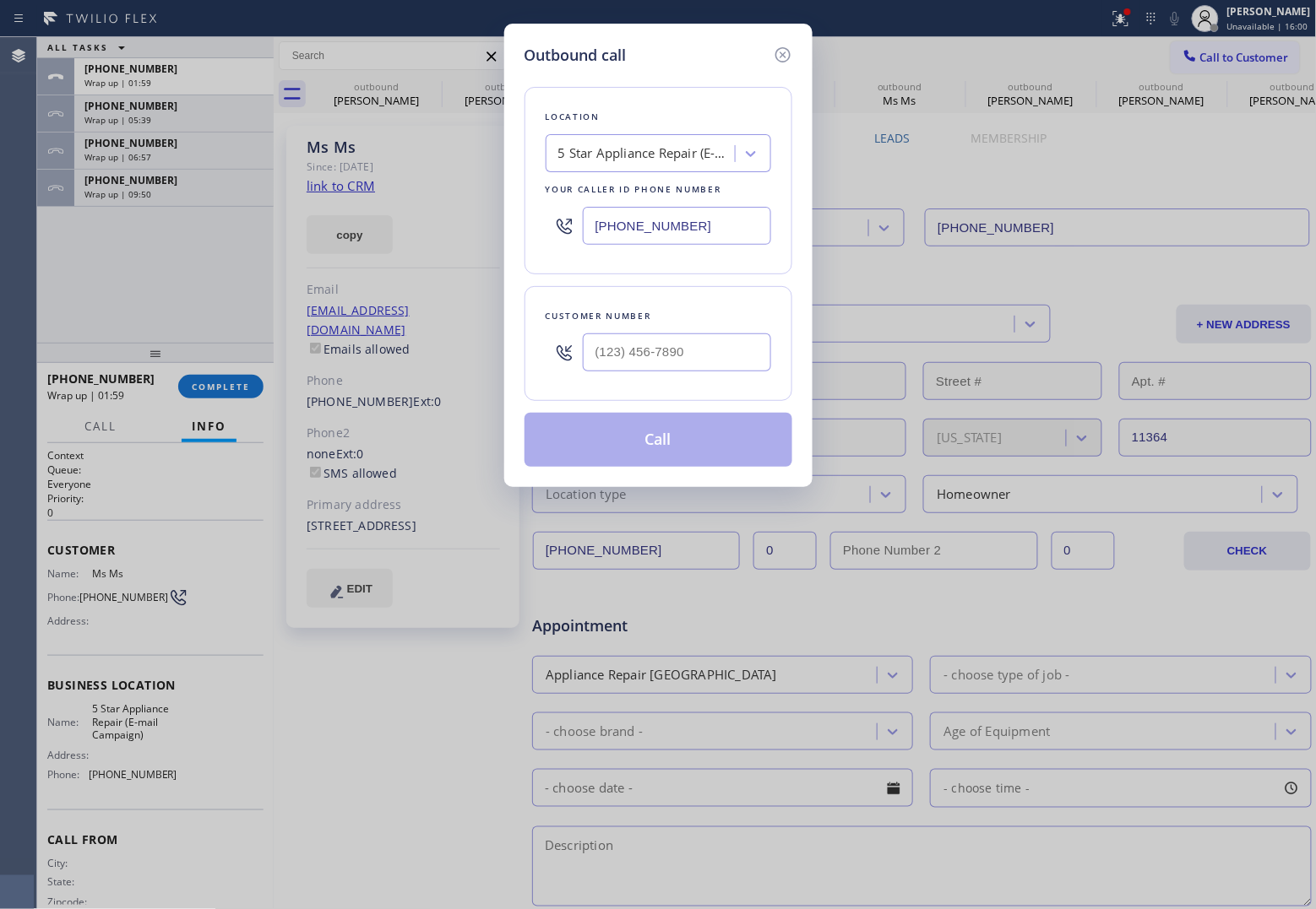
click at [660, 385] on div "Customer number" at bounding box center [658, 343] width 268 height 114
click at [654, 342] on input "(___) ___-____" at bounding box center [677, 352] width 189 height 38
paste input "760) 413-5293"
type input "[PHONE_NUMBER]"
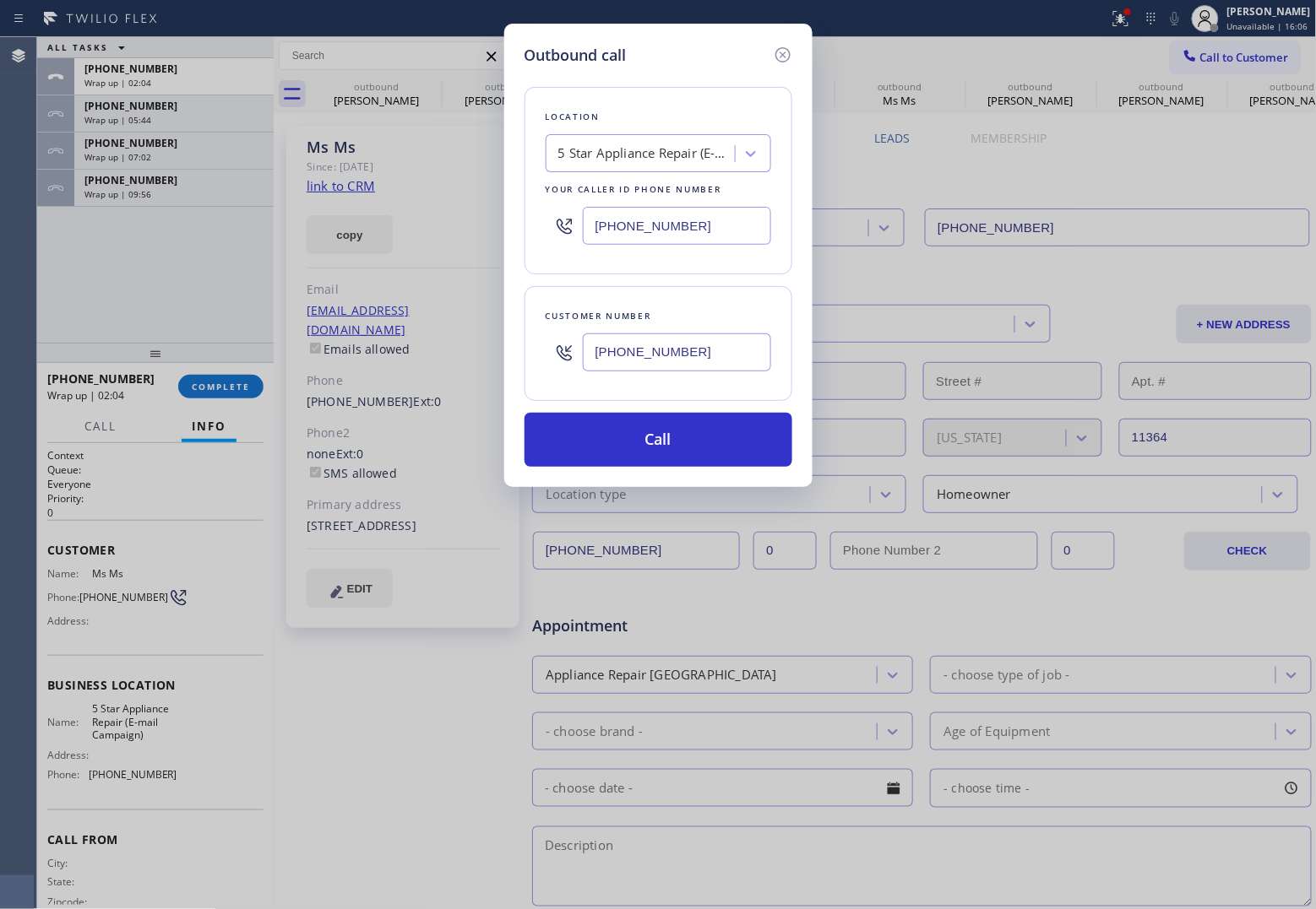
click at [53, 296] on div "Outbound call Location 5 Star Appliance Repair (E-mail Campaign) Your caller id…" at bounding box center [658, 454] width 1316 height 909
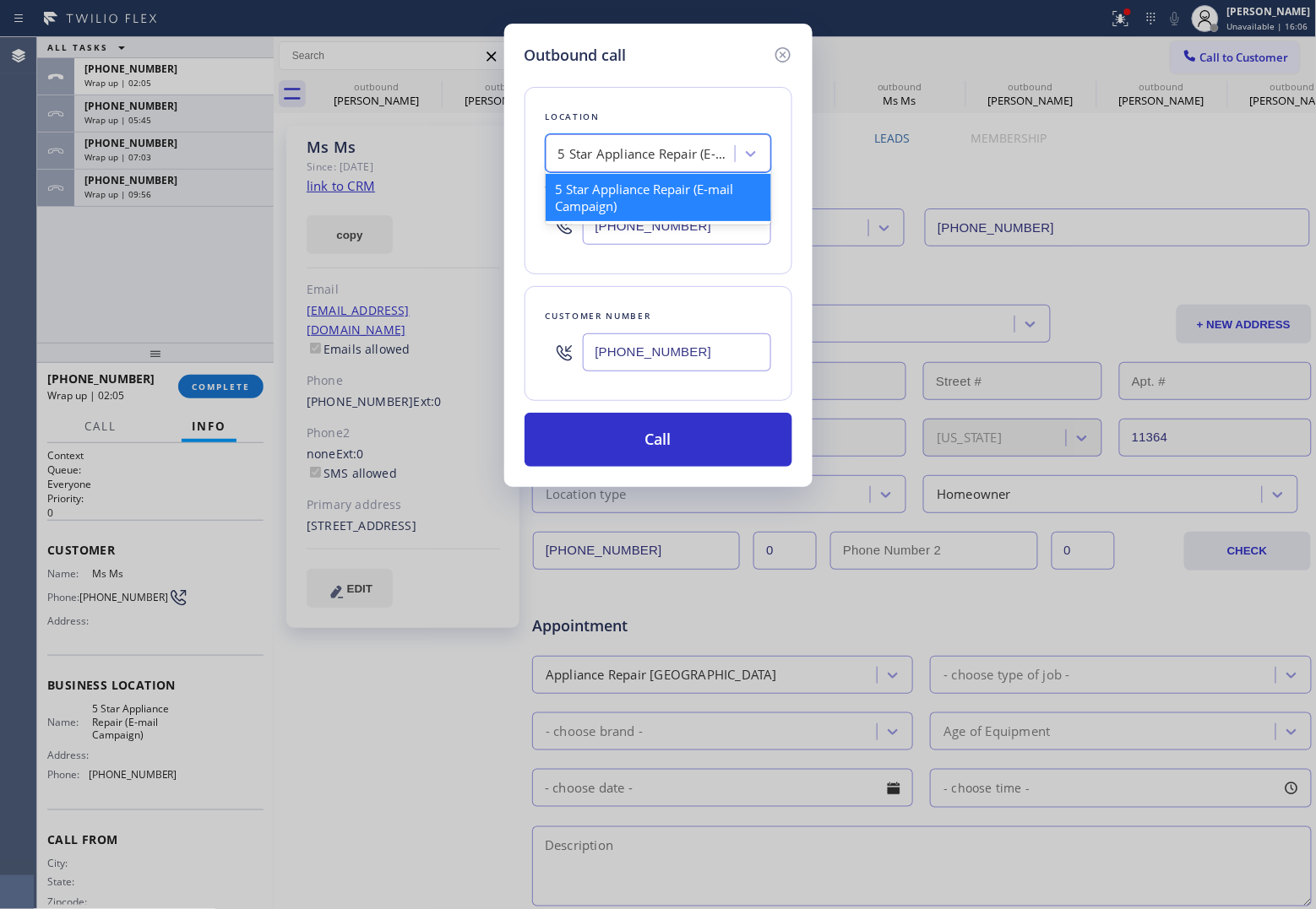
click at [659, 161] on div "5 Star Appliance Repair (E-mail Campaign)" at bounding box center [646, 154] width 177 height 20
paste input "Viking Repair Pro [GEOGRAPHIC_DATA]"
type input "Viking Repair Pro [GEOGRAPHIC_DATA]"
click at [636, 195] on div "Viking Repair Pro [GEOGRAPHIC_DATA]" at bounding box center [658, 197] width 226 height 47
type input "[PHONE_NUMBER]"
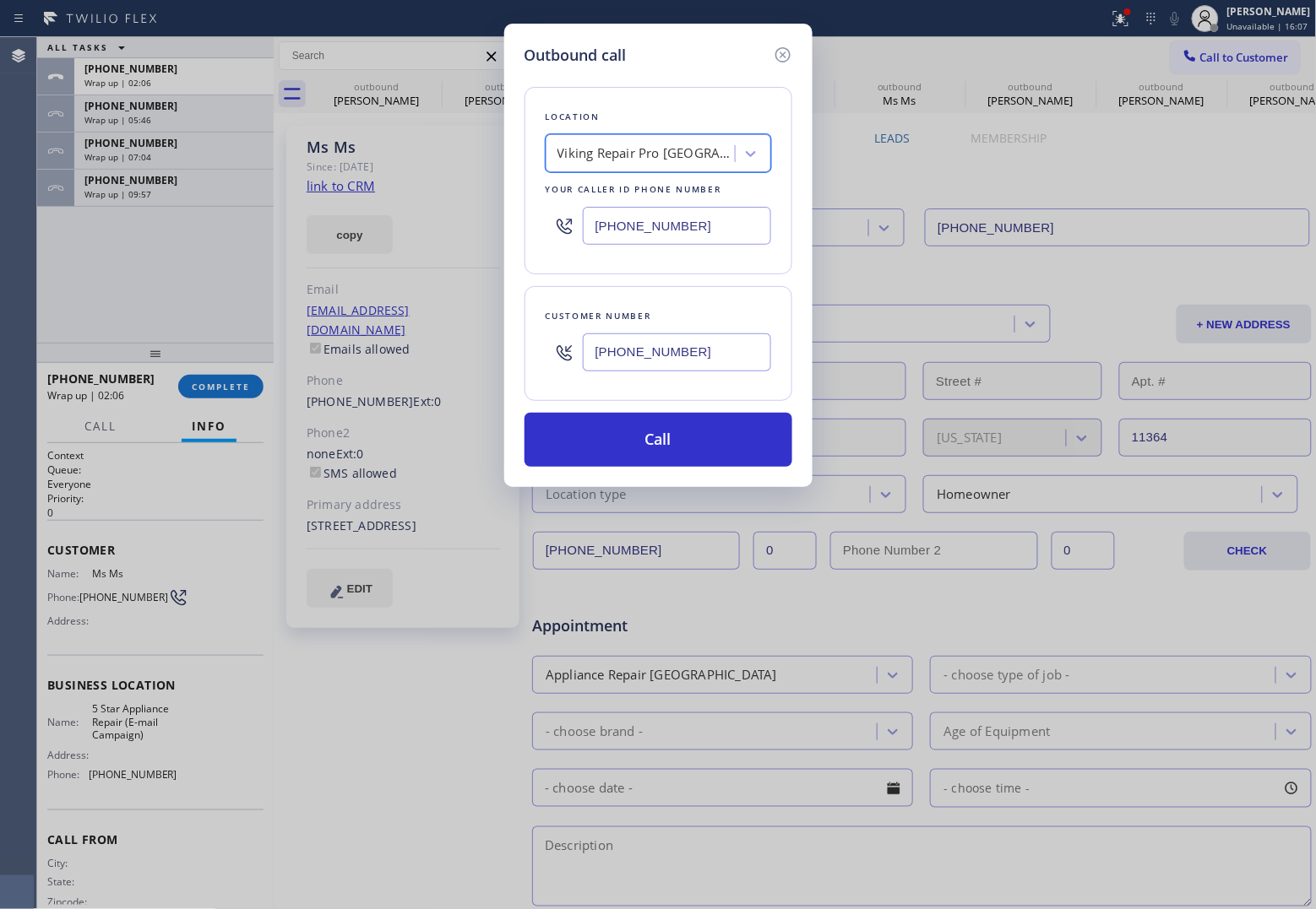
scroll to position [0, 1]
click at [701, 453] on button "Call" at bounding box center [658, 439] width 268 height 54
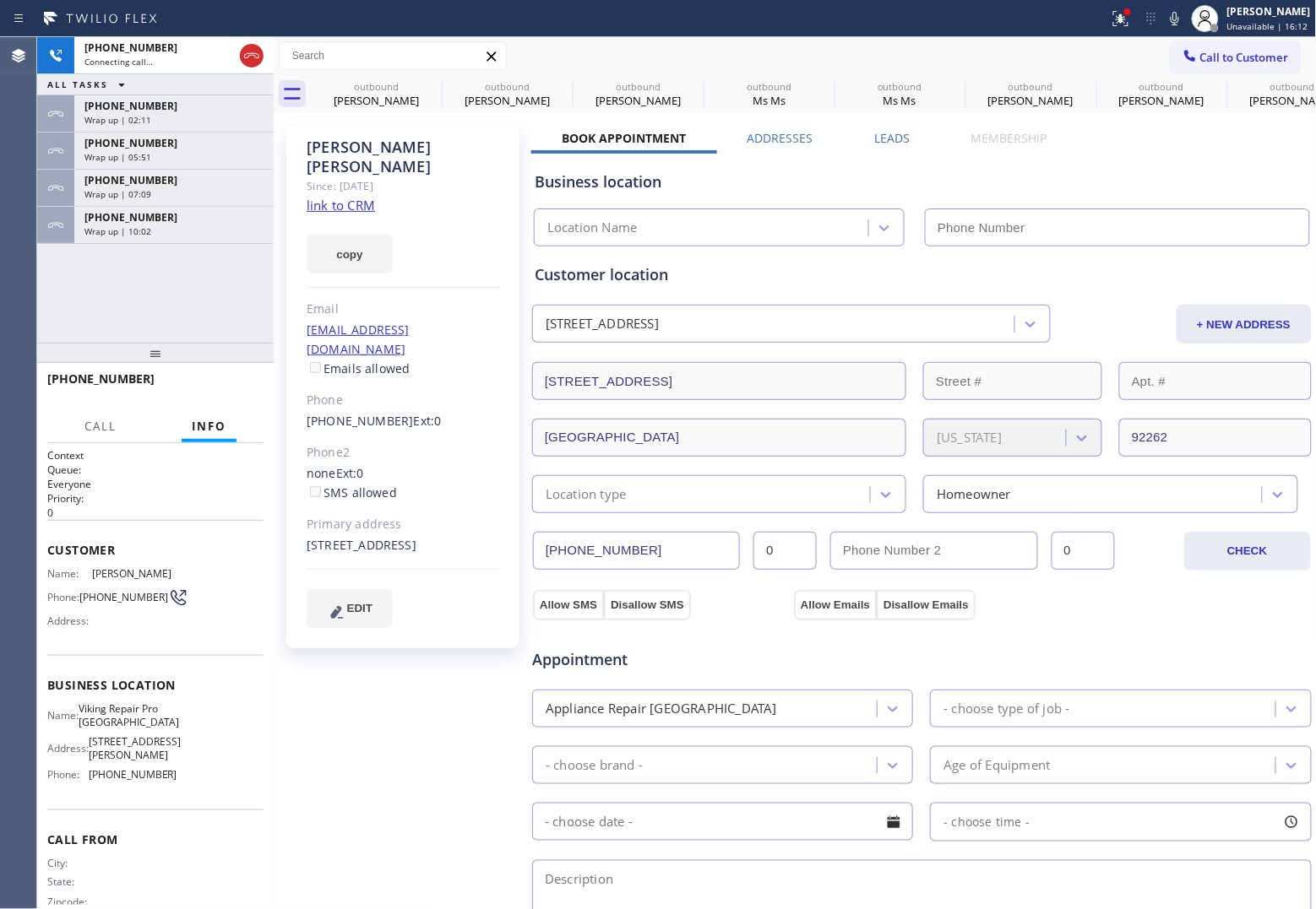
type input "[PHONE_NUMBER]"
click at [69, 291] on div "[PHONE_NUMBER] Live | 00:08 ALL TASKS ALL TASKS ACTIVE TASKS TASKS IN WRAP UP […" at bounding box center [155, 190] width 237 height 306
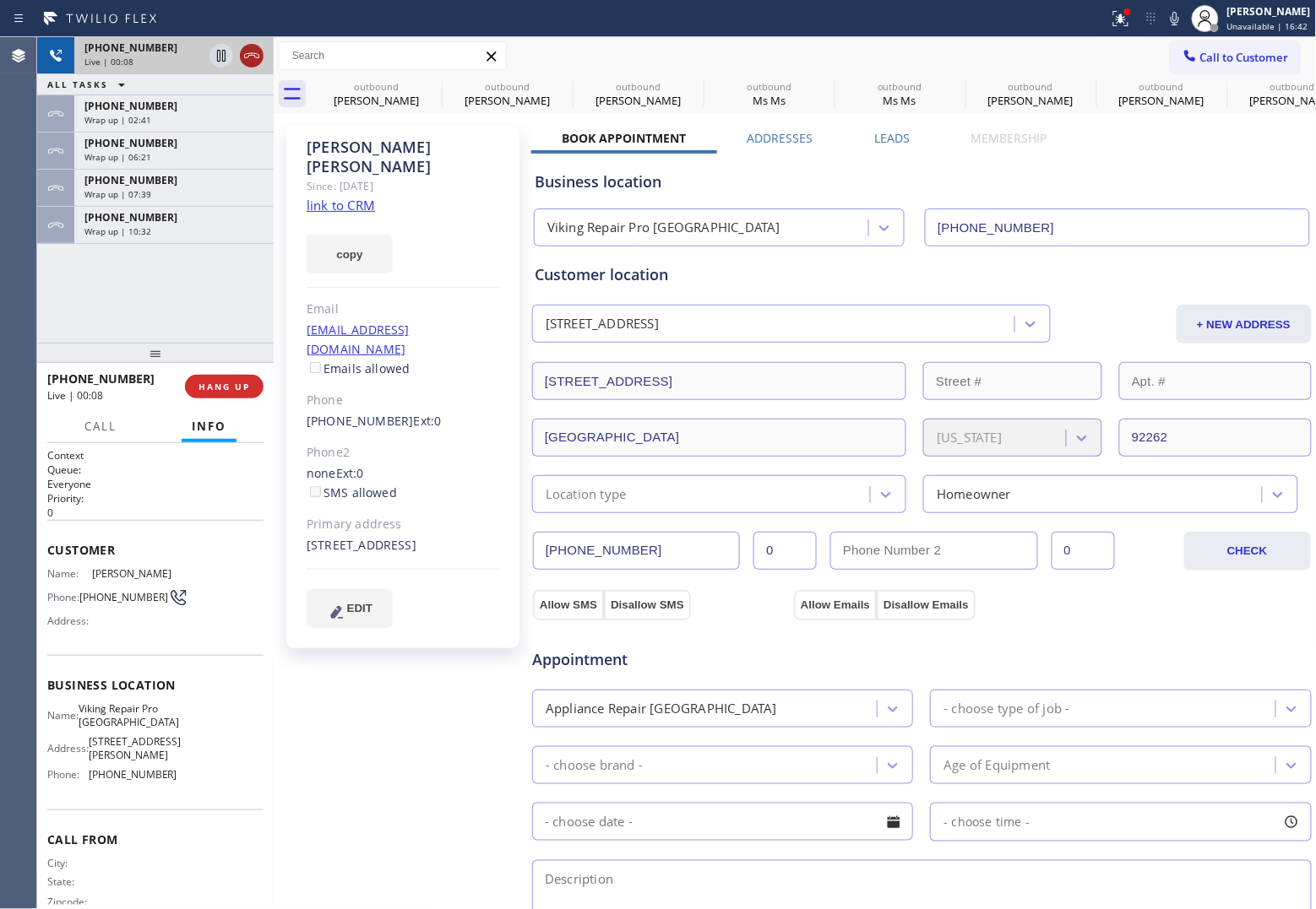
click at [251, 60] on icon at bounding box center [251, 56] width 21 height 21
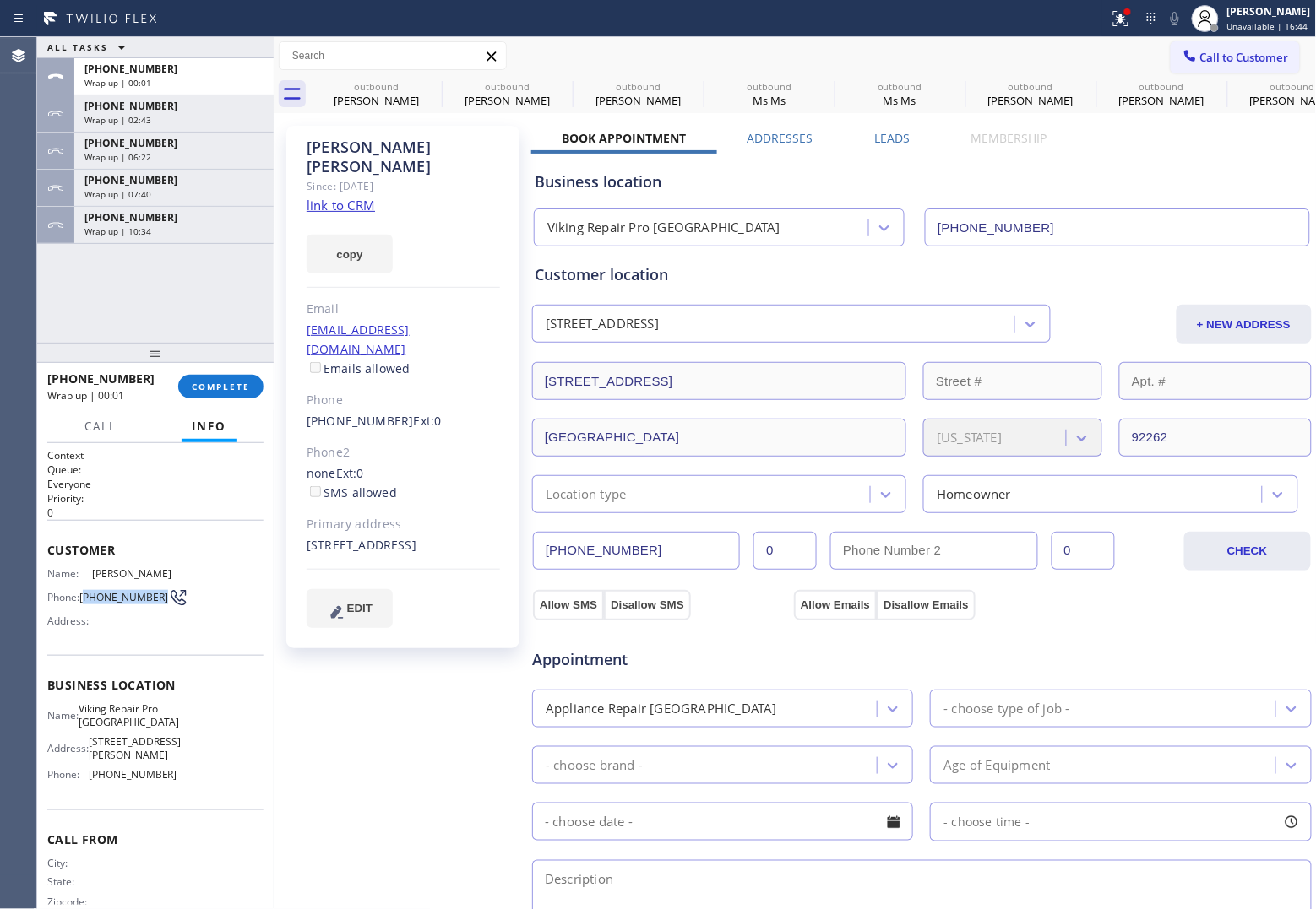
drag, startPoint x: 106, startPoint y: 613, endPoint x: 84, endPoint y: 598, distance: 26.6
click at [84, 598] on span "[PHONE_NUMBER]" at bounding box center [123, 597] width 89 height 13
copy span "760) 413-5293"
click at [1201, 62] on span "Call to Customer" at bounding box center [1244, 58] width 89 height 16
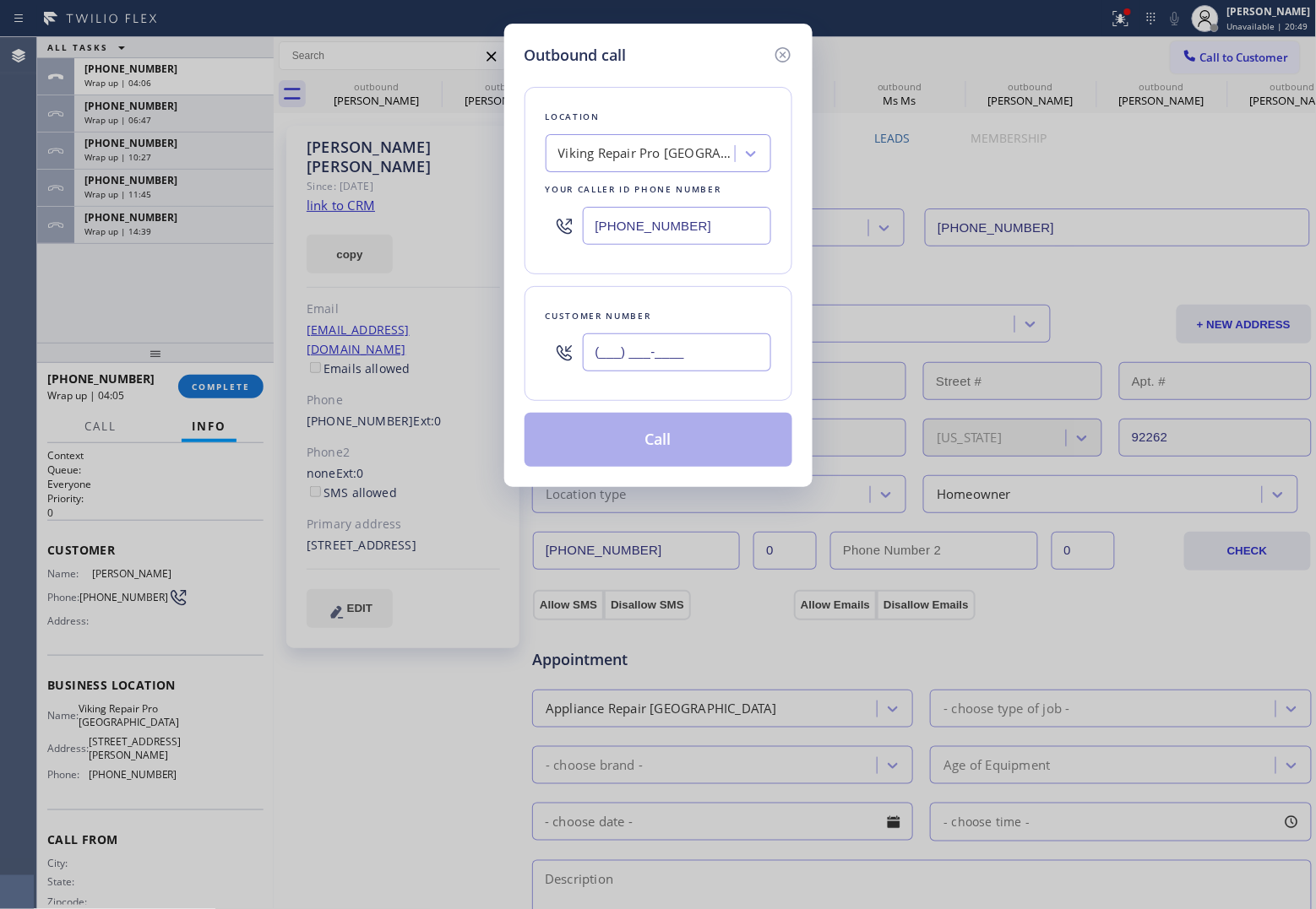
click at [680, 363] on input "(___) ___-____" at bounding box center [677, 352] width 189 height 38
paste input "516) 491-3684"
type input "[PHONE_NUMBER]"
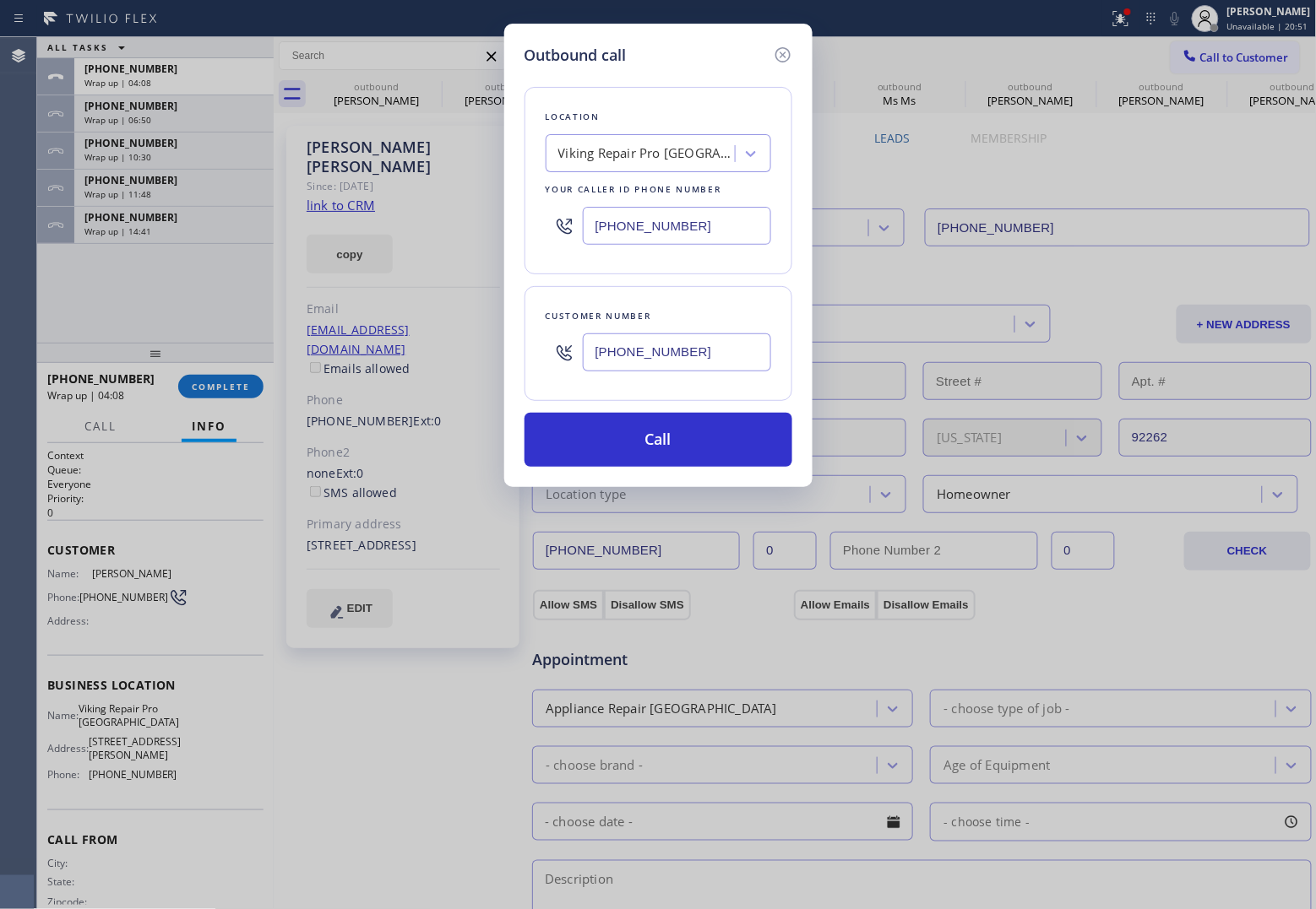
click at [673, 228] on input "[PHONE_NUMBER]" at bounding box center [677, 226] width 189 height 38
paste input "15) 818-357"
type input "[PHONE_NUMBER]"
click at [690, 437] on button "Call" at bounding box center [658, 439] width 268 height 54
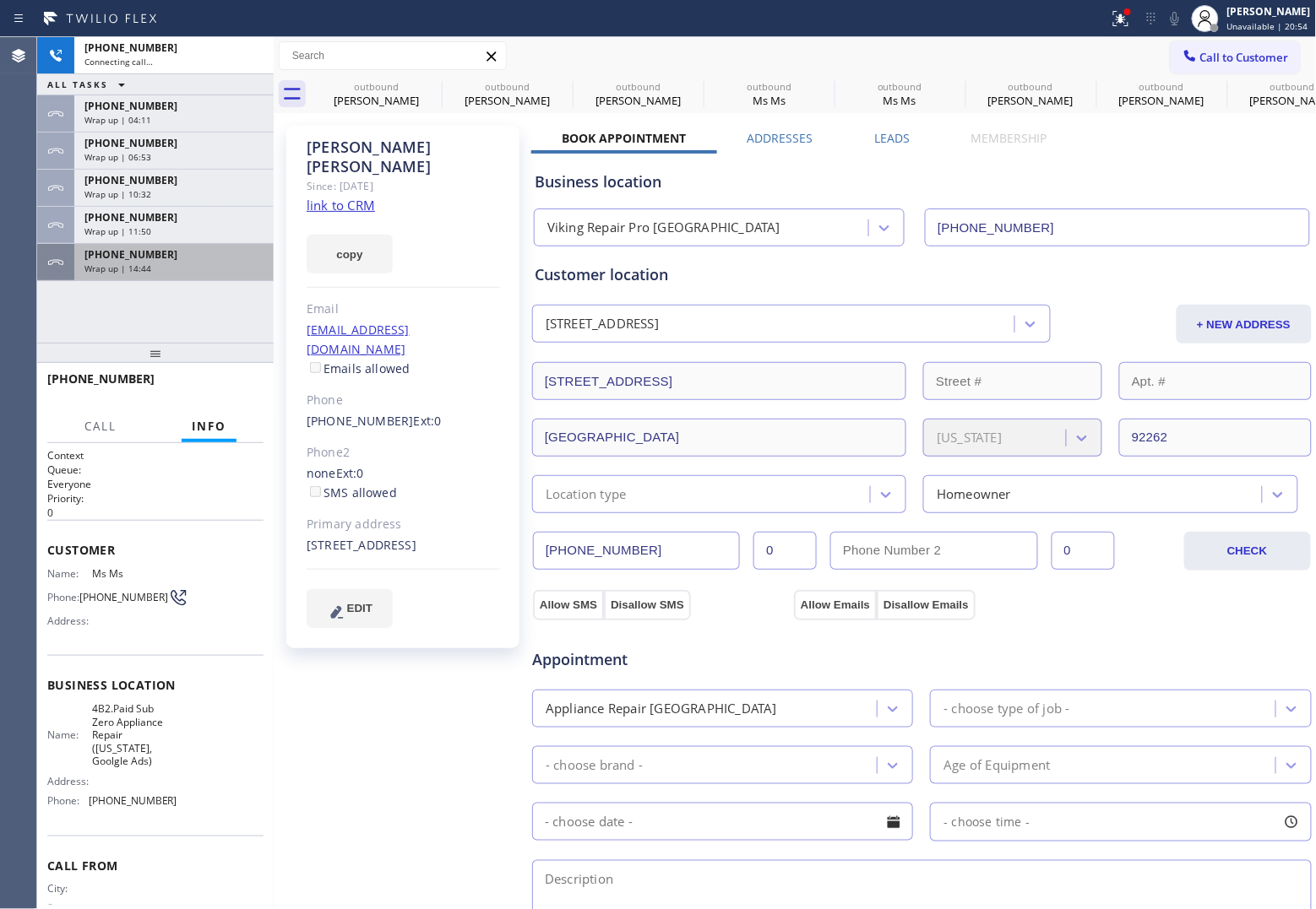
click at [158, 272] on div "Wrap up | 14:44" at bounding box center [173, 269] width 179 height 12
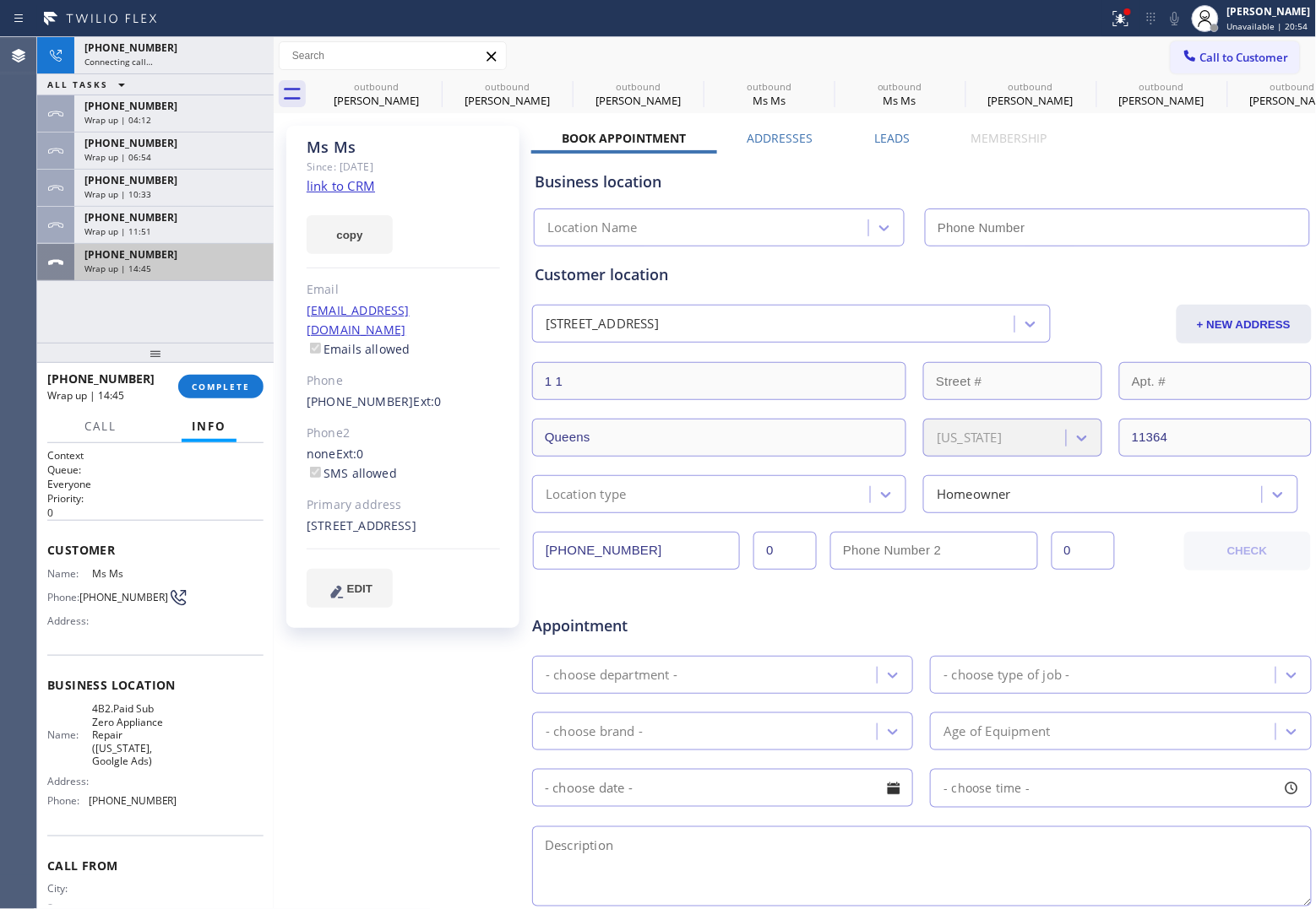
click at [158, 270] on div "Wrap up | 14:45" at bounding box center [173, 269] width 179 height 12
click at [221, 378] on button "COMPLETE" at bounding box center [220, 387] width 85 height 23
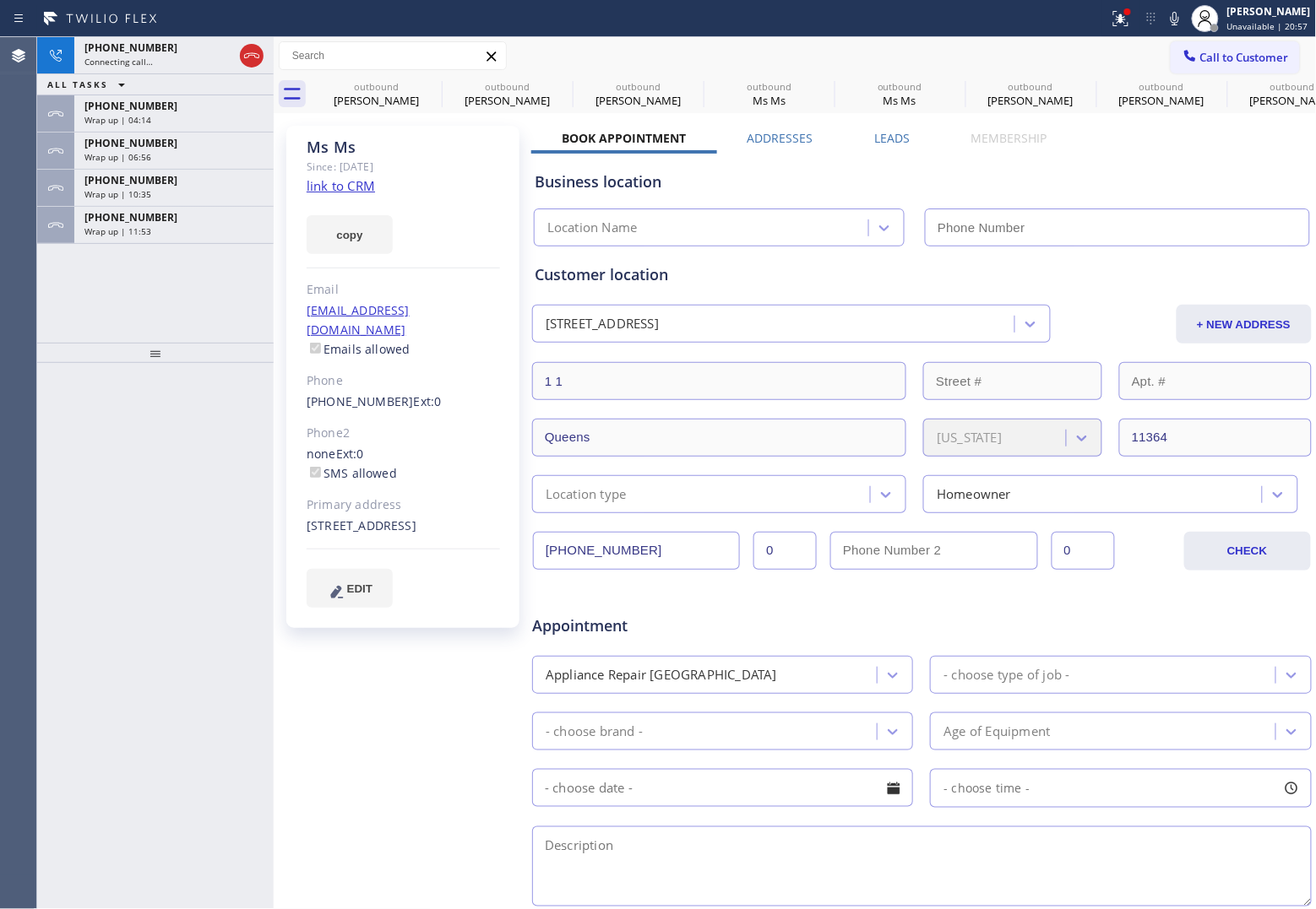
type input "[PHONE_NUMBER]"
click at [157, 220] on div "[PHONE_NUMBER]" at bounding box center [173, 217] width 179 height 15
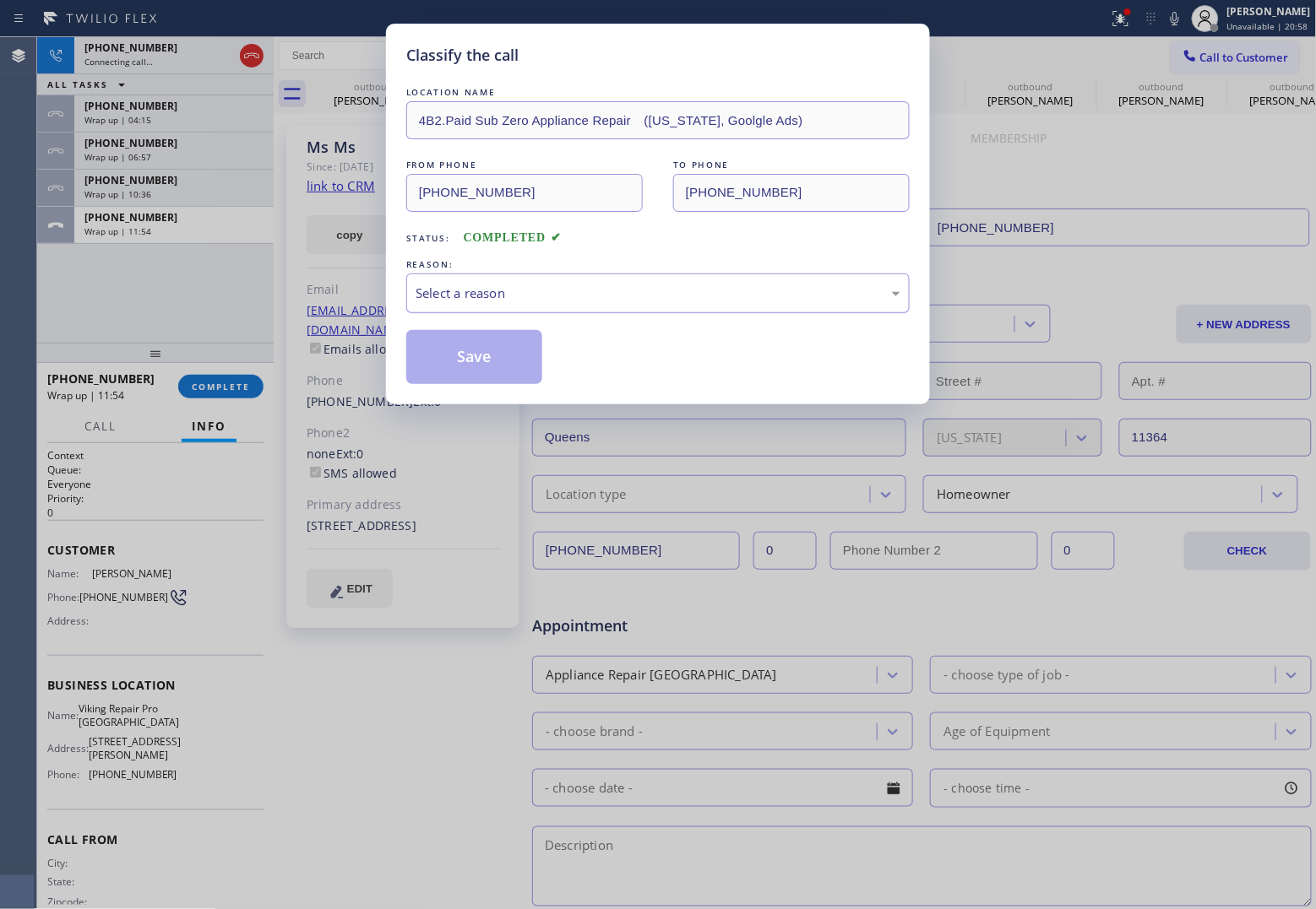
click at [511, 288] on div "Select a reason" at bounding box center [658, 293] width 485 height 20
click at [478, 356] on button "Save" at bounding box center [473, 357] width 136 height 54
type input "[PHONE_NUMBER]"
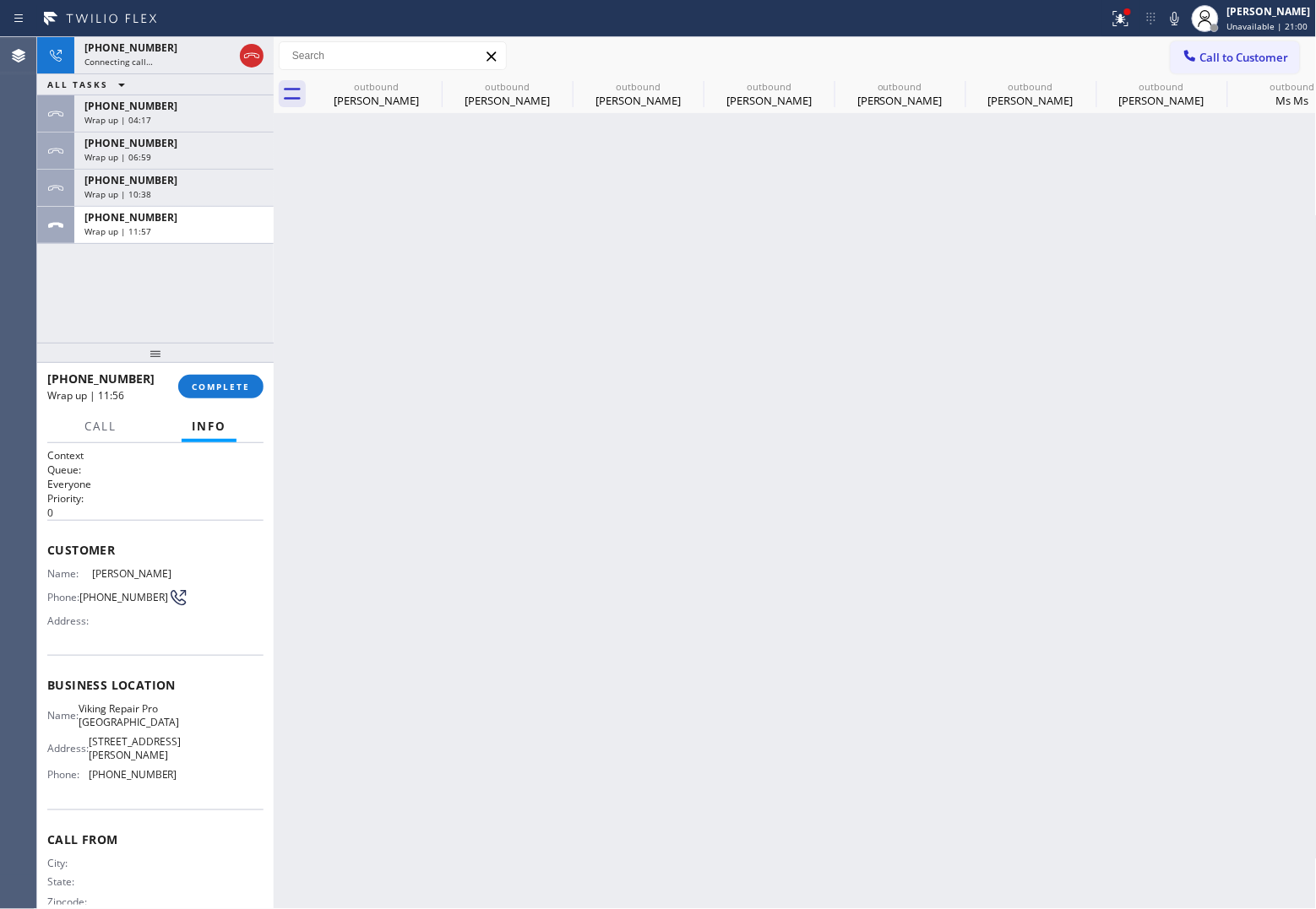
click at [200, 306] on div "[PHONE_NUMBER] Connecting call… ALL TASKS ALL TASKS ACTIVE TASKS TASKS IN WRAP …" at bounding box center [155, 190] width 237 height 306
click at [183, 234] on div "Wrap up | 11:58" at bounding box center [173, 232] width 179 height 12
drag, startPoint x: 230, startPoint y: 368, endPoint x: 229, endPoint y: 391, distance: 23.0
click at [229, 384] on div "[PHONE_NUMBER] Wrap up | 11:58 COMPLETE" at bounding box center [154, 386] width 216 height 44
click at [229, 391] on span "COMPLETE" at bounding box center [221, 387] width 59 height 12
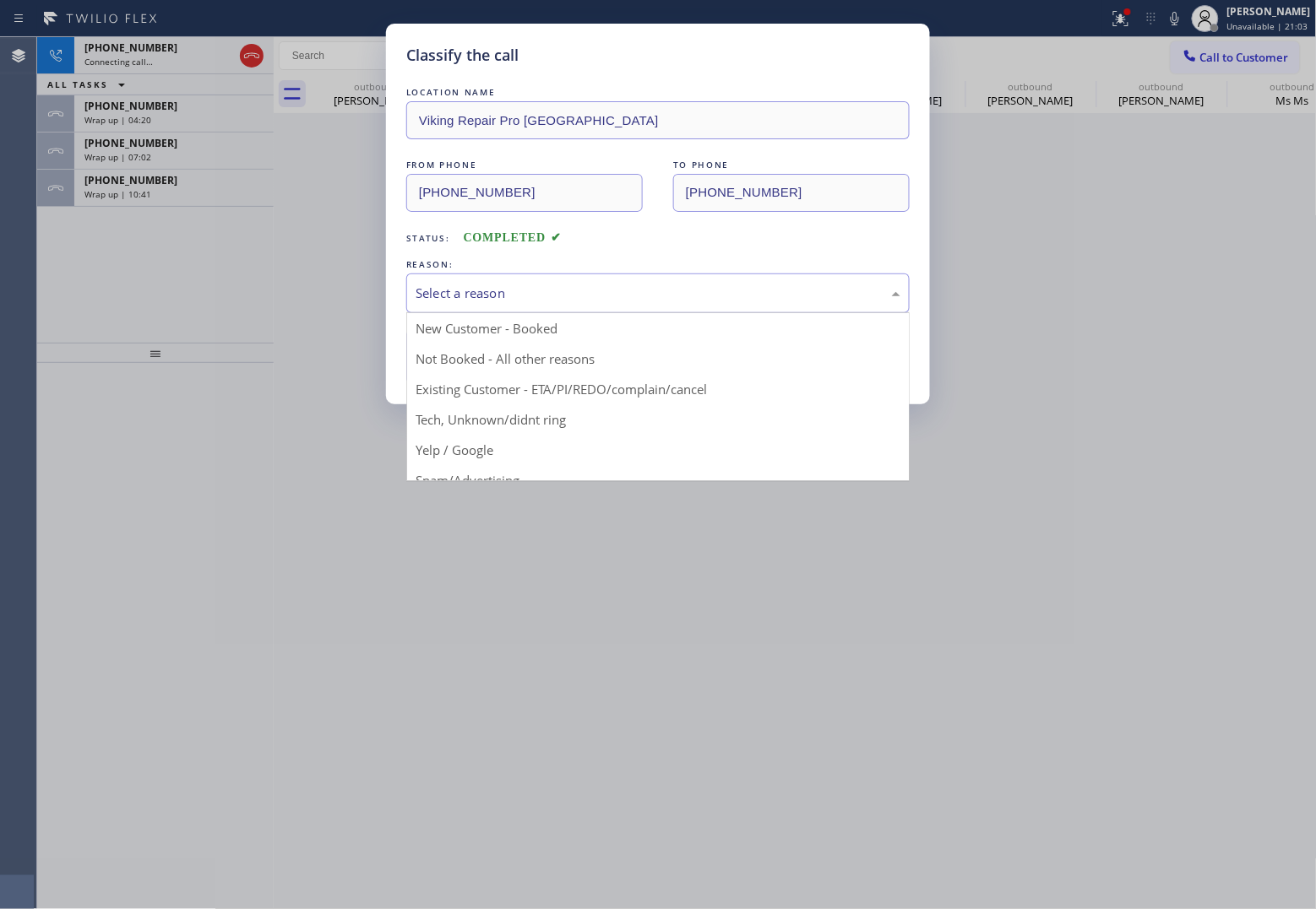
click at [496, 301] on div "Select a reason" at bounding box center [658, 293] width 485 height 20
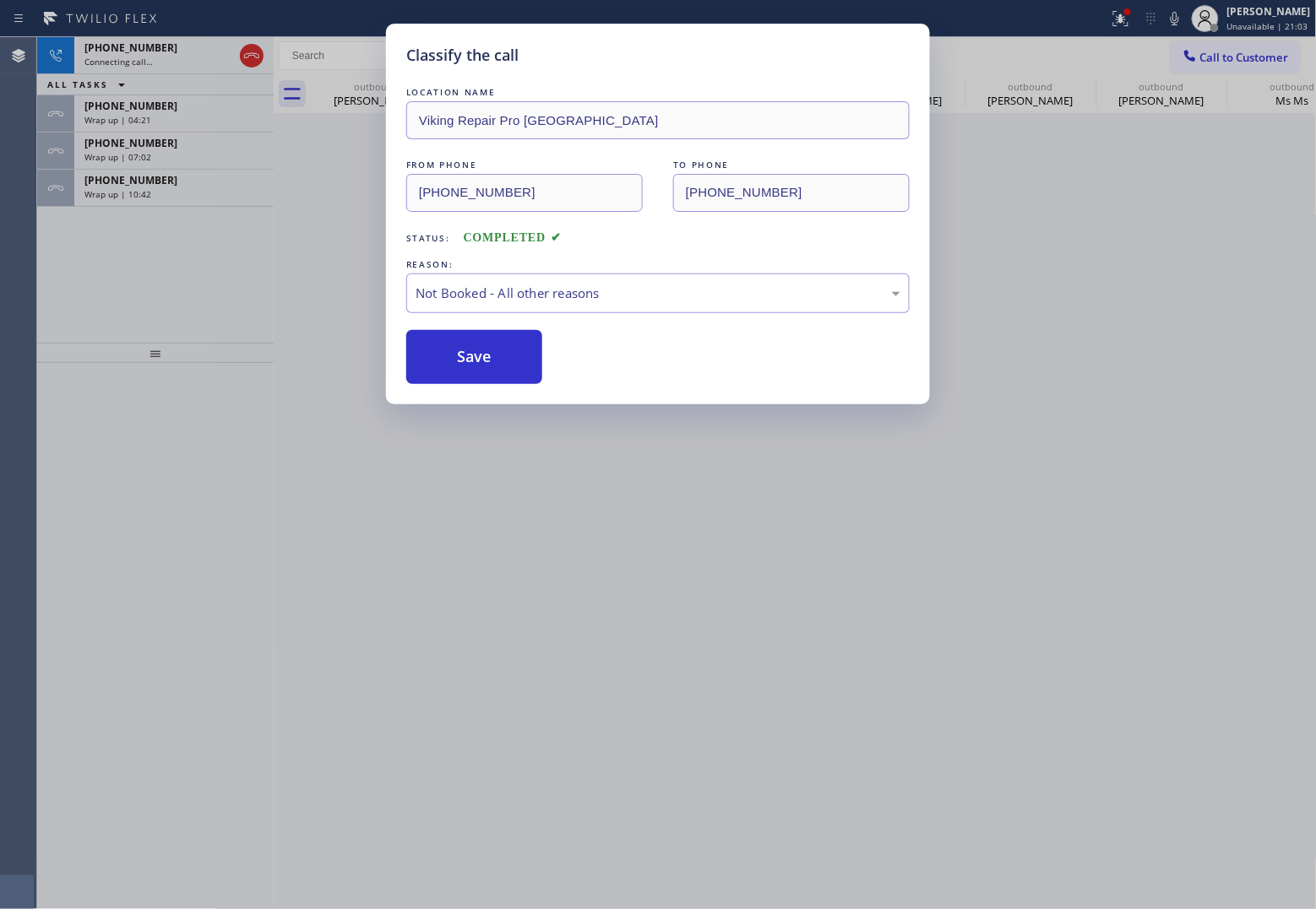
click at [487, 362] on button "Save" at bounding box center [473, 357] width 136 height 54
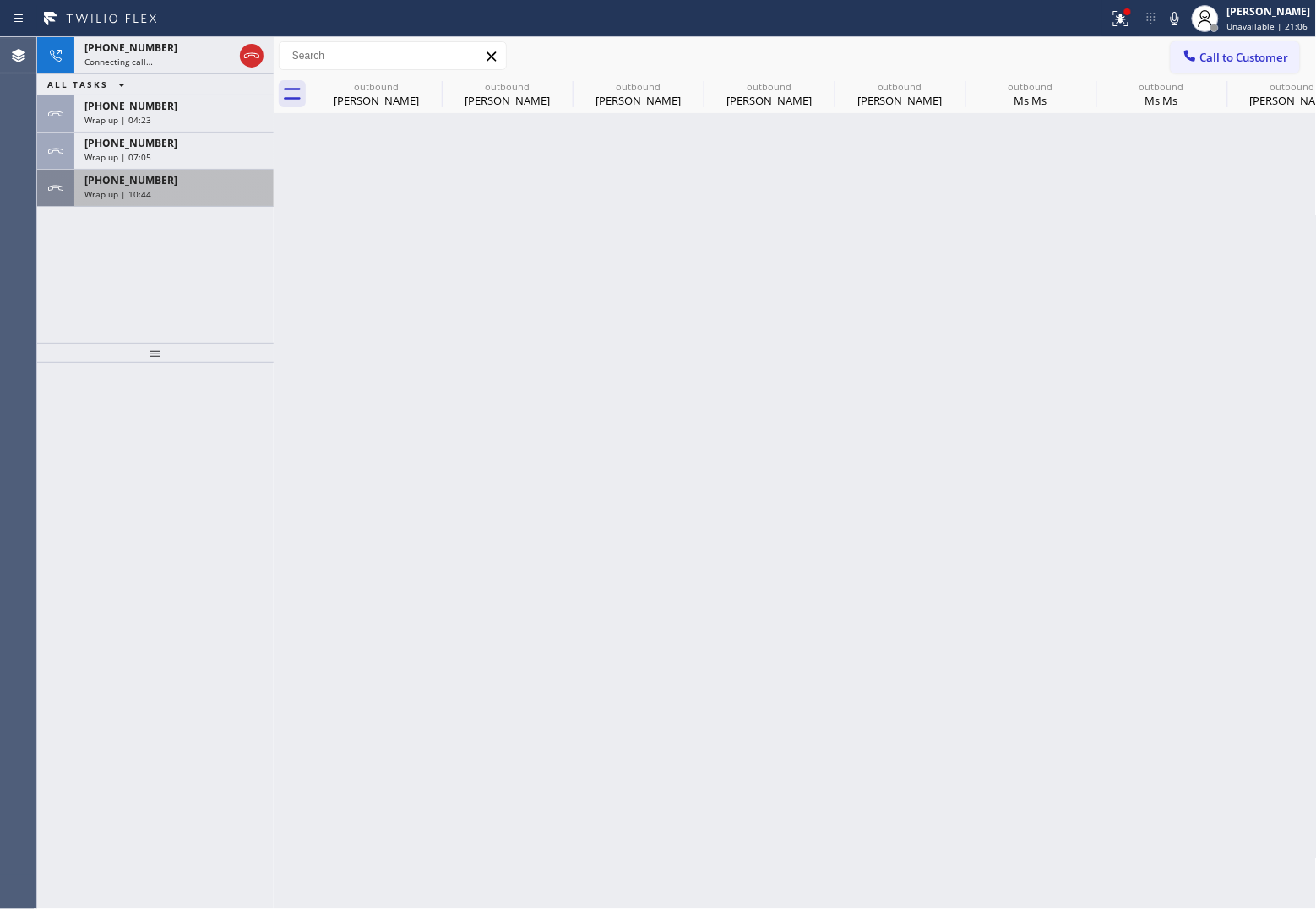
click at [152, 192] on div "Wrap up | 10:44" at bounding box center [173, 195] width 179 height 12
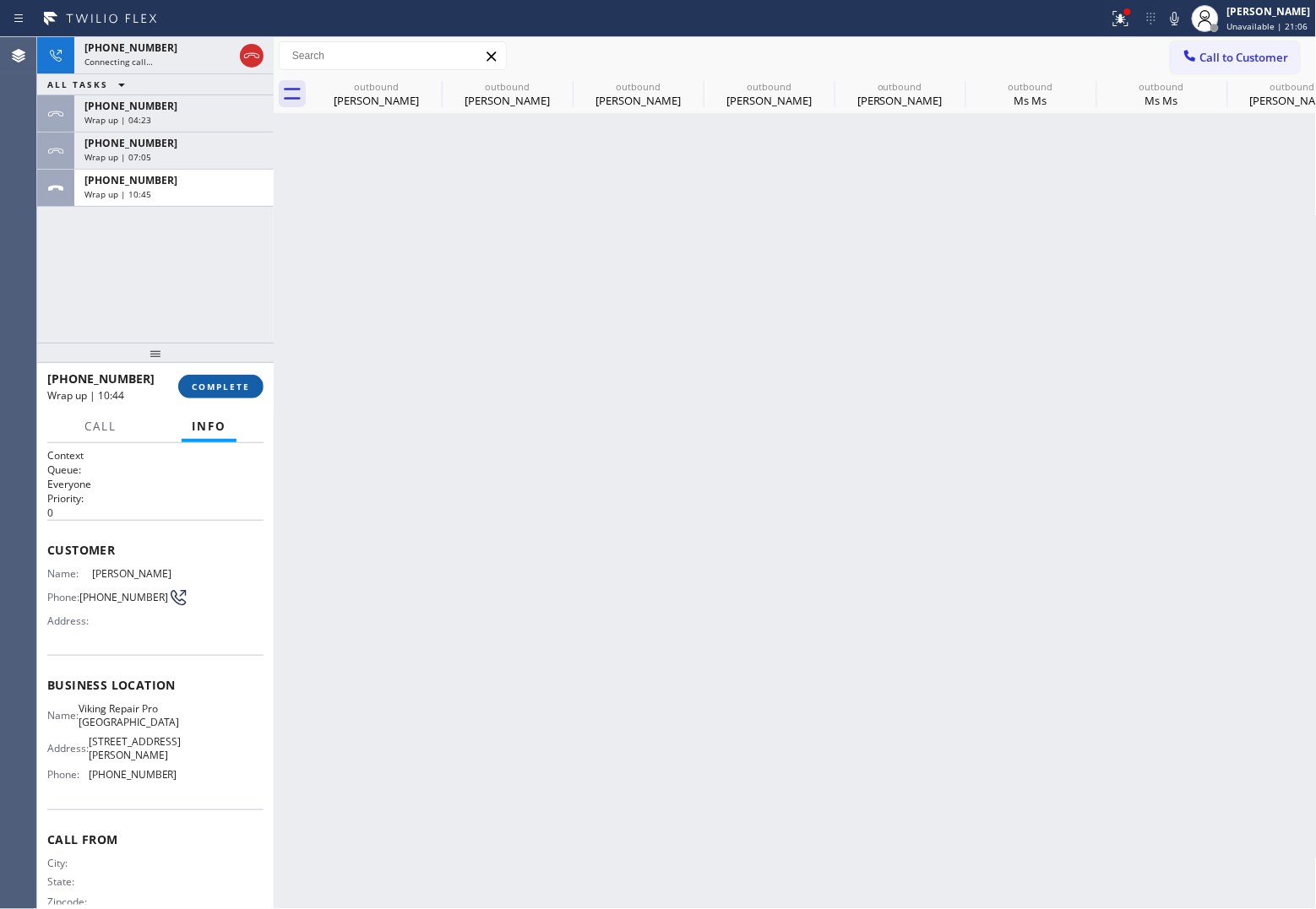
click at [213, 391] on span "COMPLETE" at bounding box center [221, 387] width 59 height 12
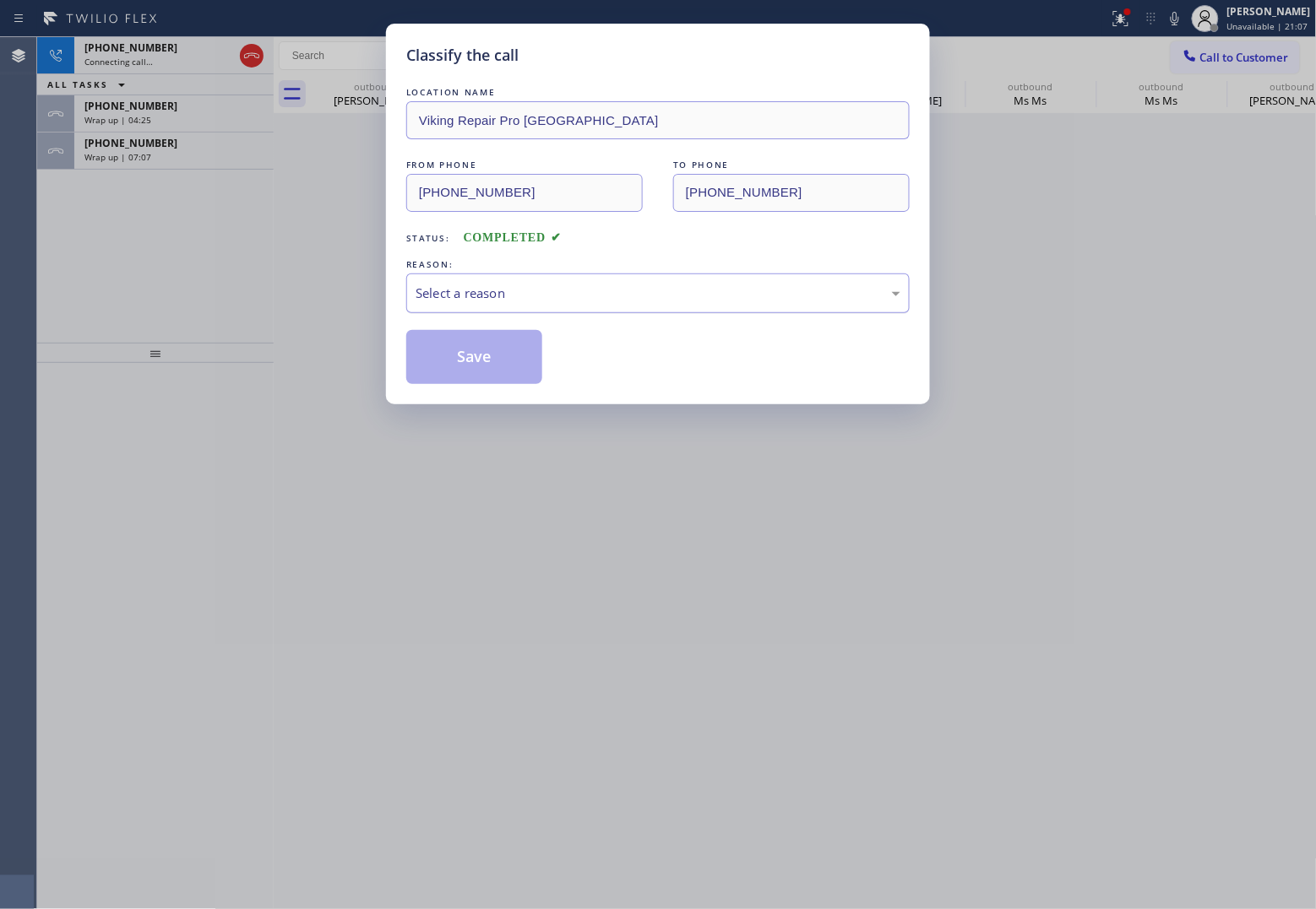
click at [520, 292] on div "Select a reason" at bounding box center [658, 293] width 485 height 20
click at [493, 357] on button "Save" at bounding box center [473, 357] width 136 height 54
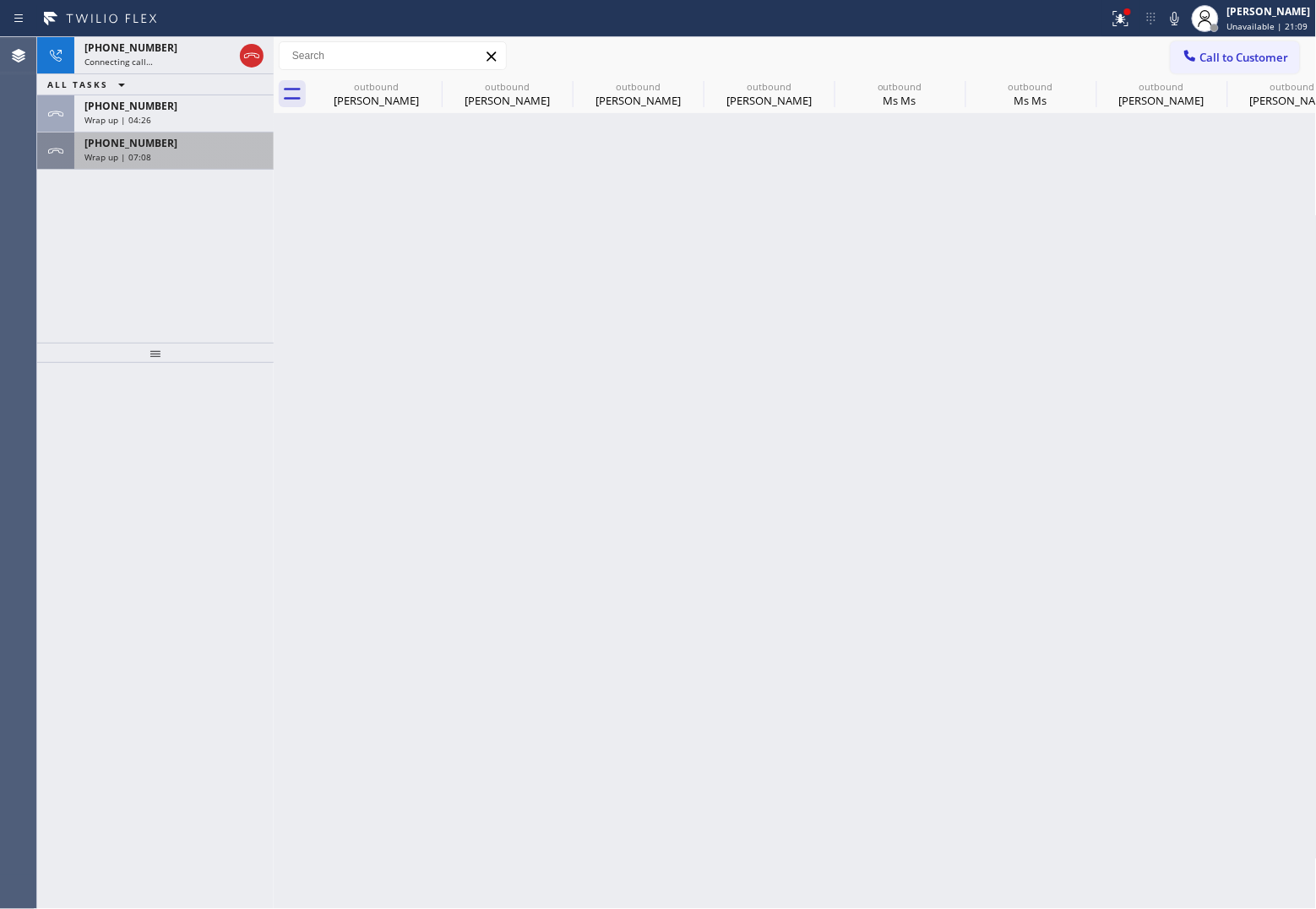
click at [133, 157] on span "Wrap up | 07:08" at bounding box center [117, 157] width 66 height 12
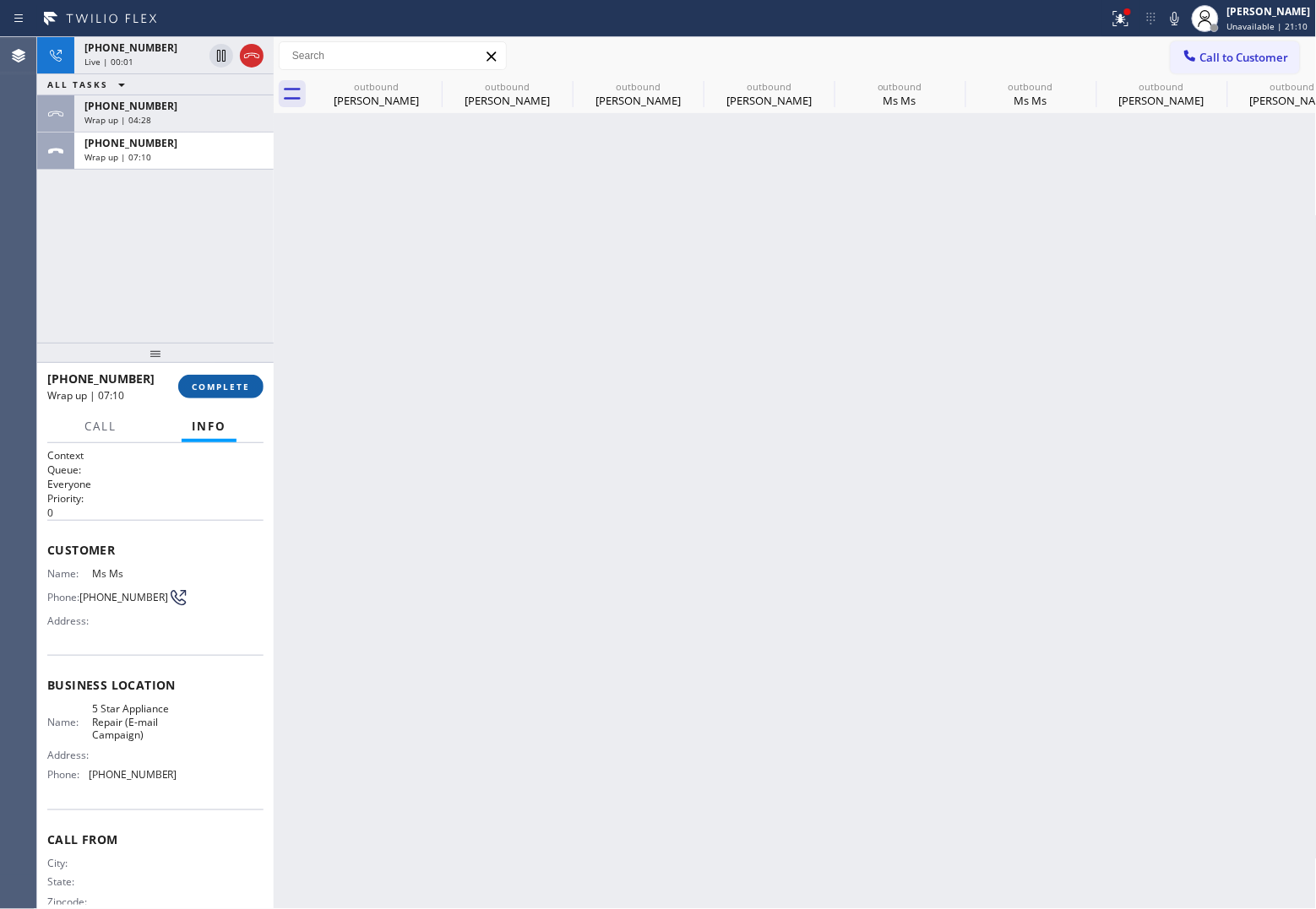
click at [211, 377] on button "COMPLETE" at bounding box center [220, 387] width 85 height 23
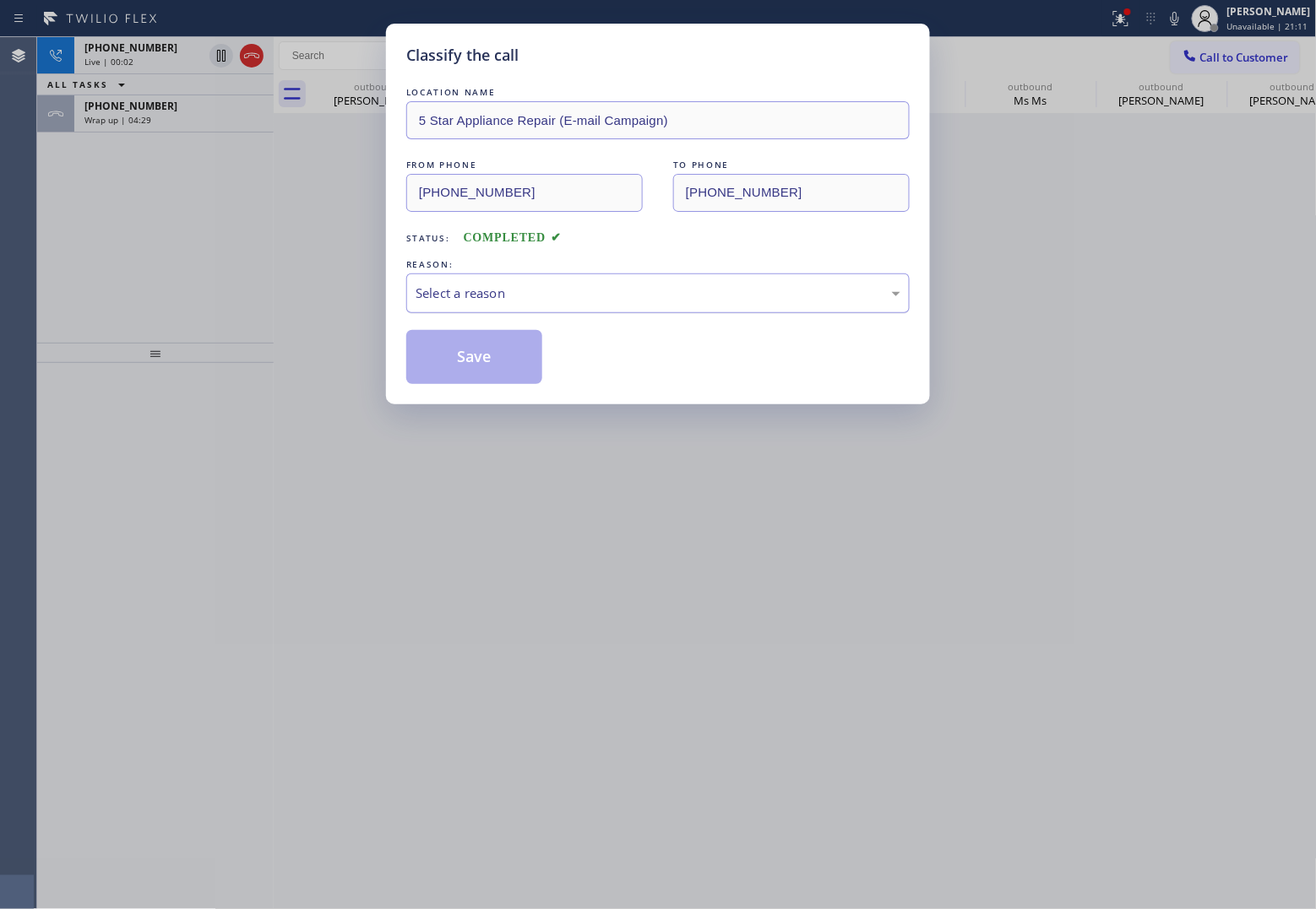
click at [461, 302] on div "Select a reason" at bounding box center [658, 293] width 485 height 20
click at [467, 357] on button "Save" at bounding box center [473, 357] width 136 height 54
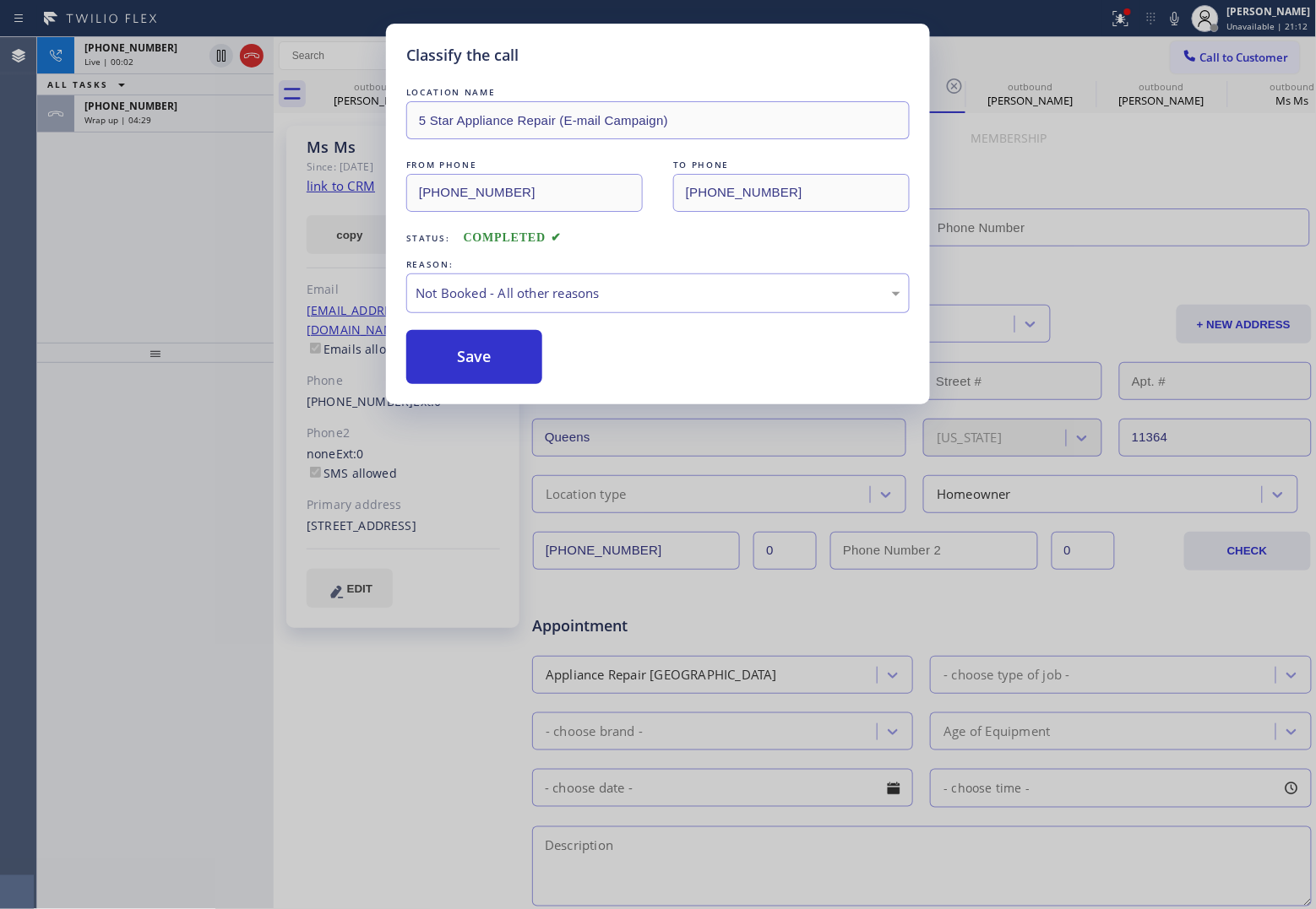
type input "[PHONE_NUMBER]"
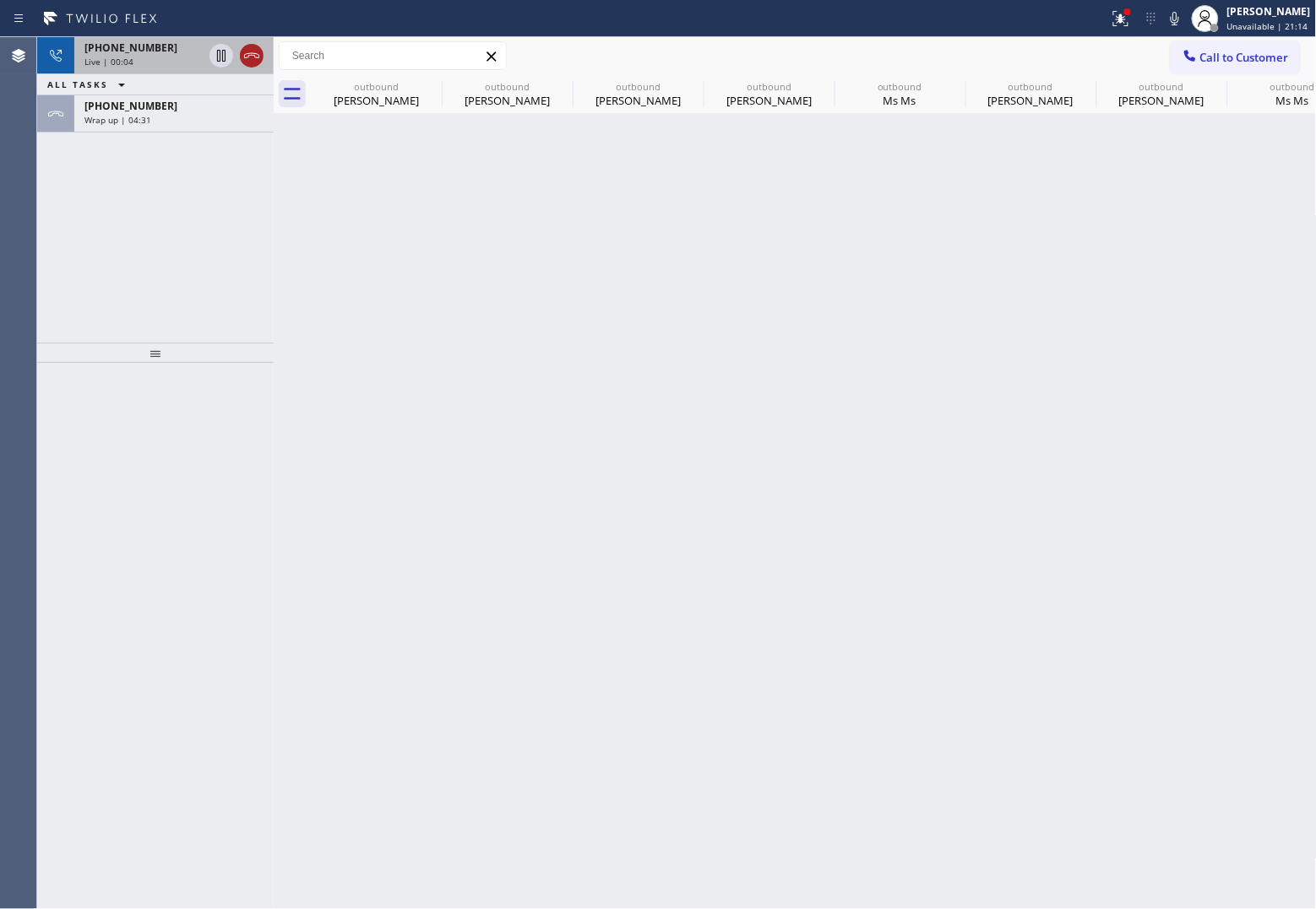
click at [255, 56] on icon at bounding box center [251, 56] width 21 height 21
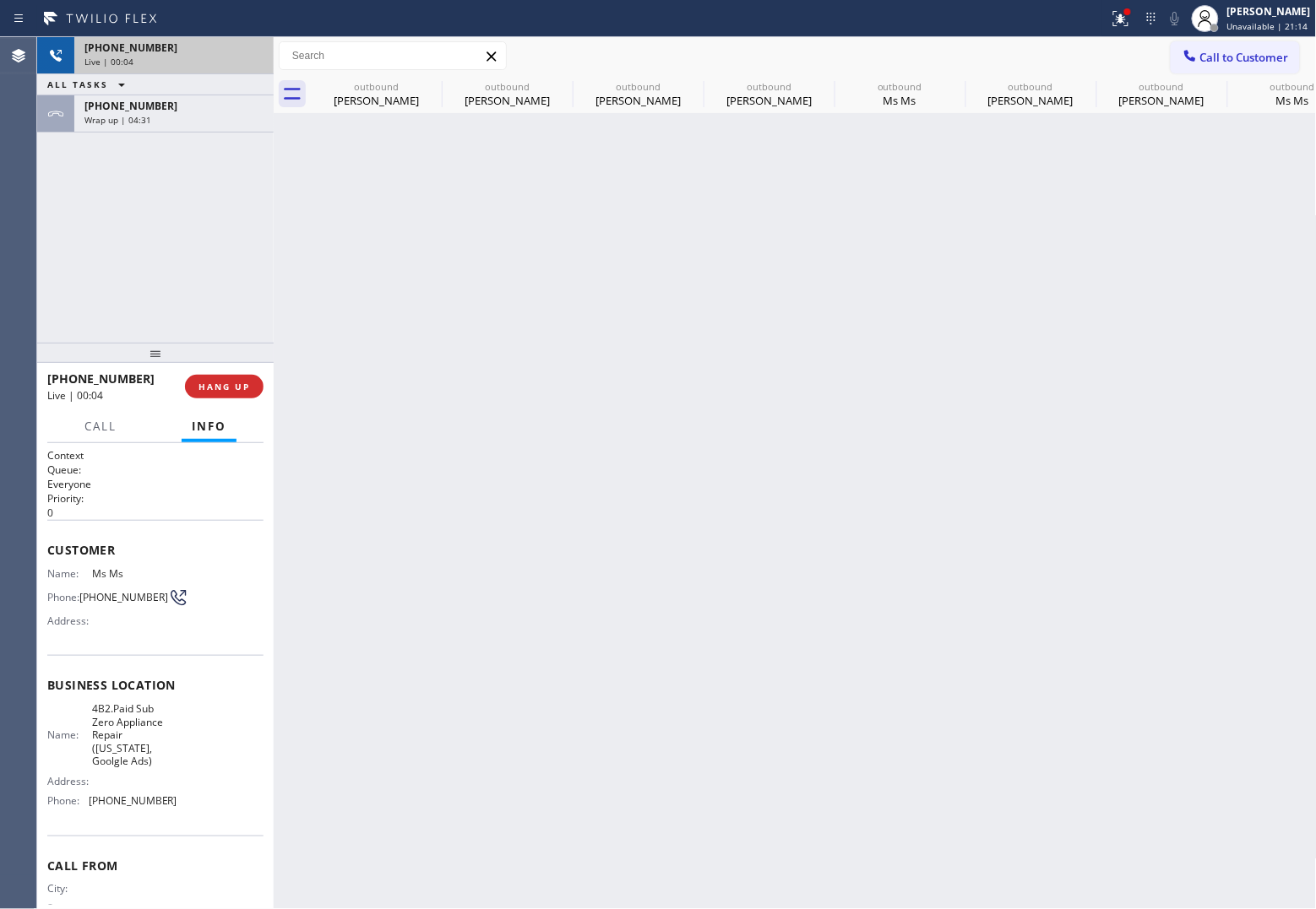
click at [202, 114] on div "Wrap up | 04:31" at bounding box center [173, 120] width 179 height 12
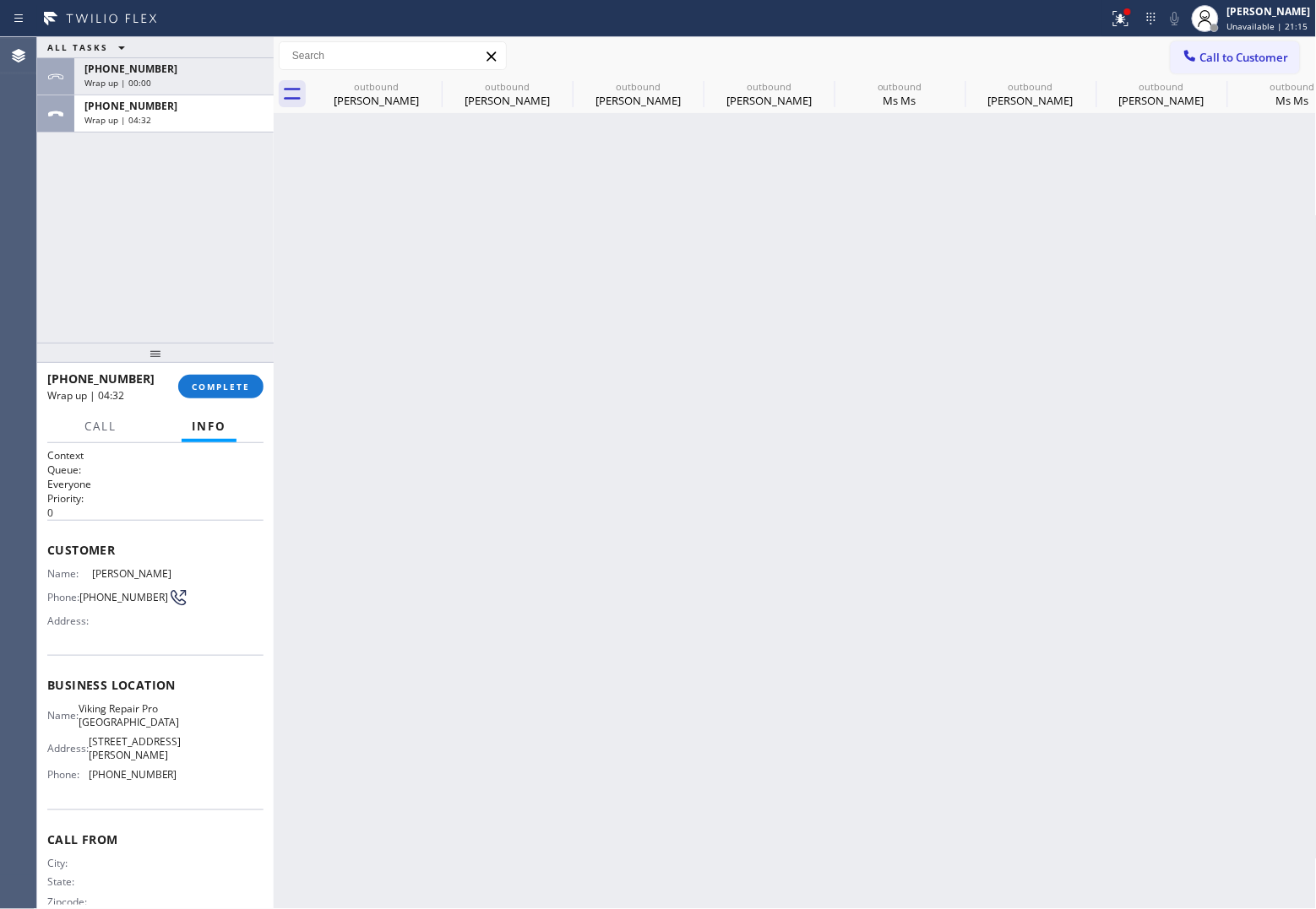
drag, startPoint x: 228, startPoint y: 386, endPoint x: 487, endPoint y: 368, distance: 259.6
click at [226, 386] on span "COMPLETE" at bounding box center [221, 387] width 59 height 12
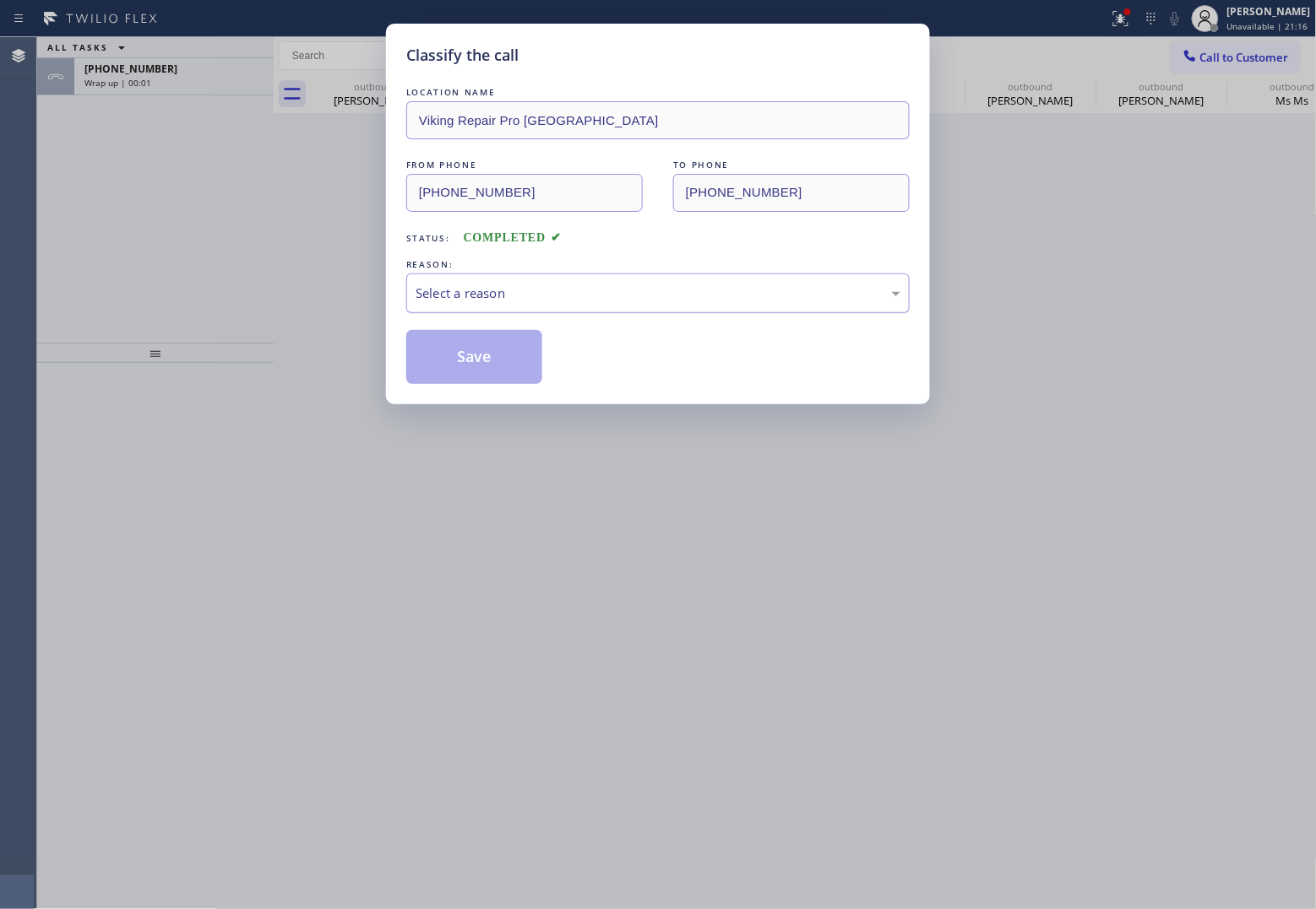
click at [543, 302] on div "Select a reason" at bounding box center [658, 293] width 485 height 20
click at [508, 357] on button "Save" at bounding box center [473, 357] width 136 height 54
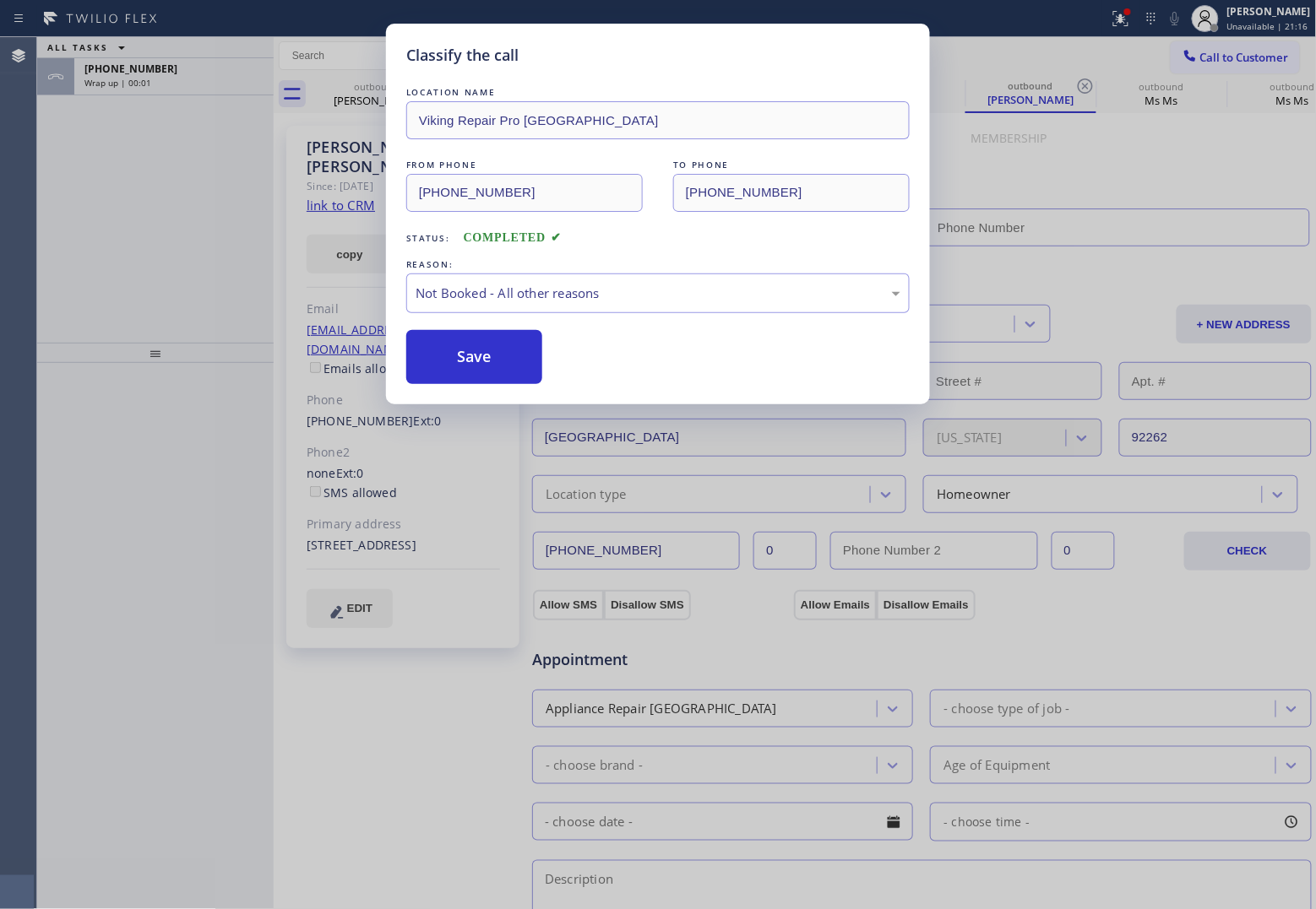
type input "[PHONE_NUMBER]"
click at [158, 77] on div "Wrap up | 00:03" at bounding box center [173, 83] width 179 height 12
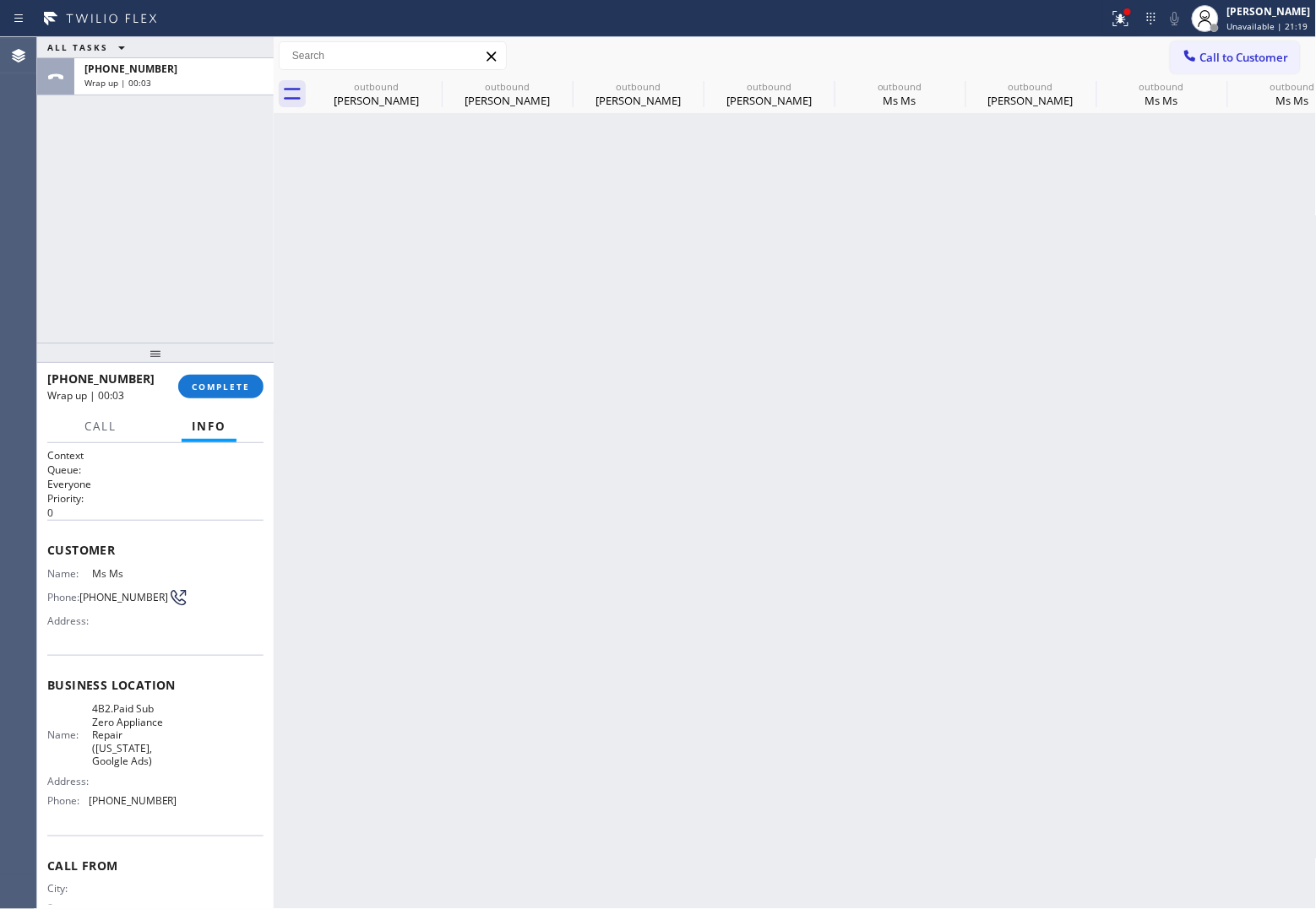
click at [158, 77] on div "Wrap up | 00:03" at bounding box center [173, 83] width 179 height 12
click at [244, 385] on span "COMPLETE" at bounding box center [221, 387] width 59 height 12
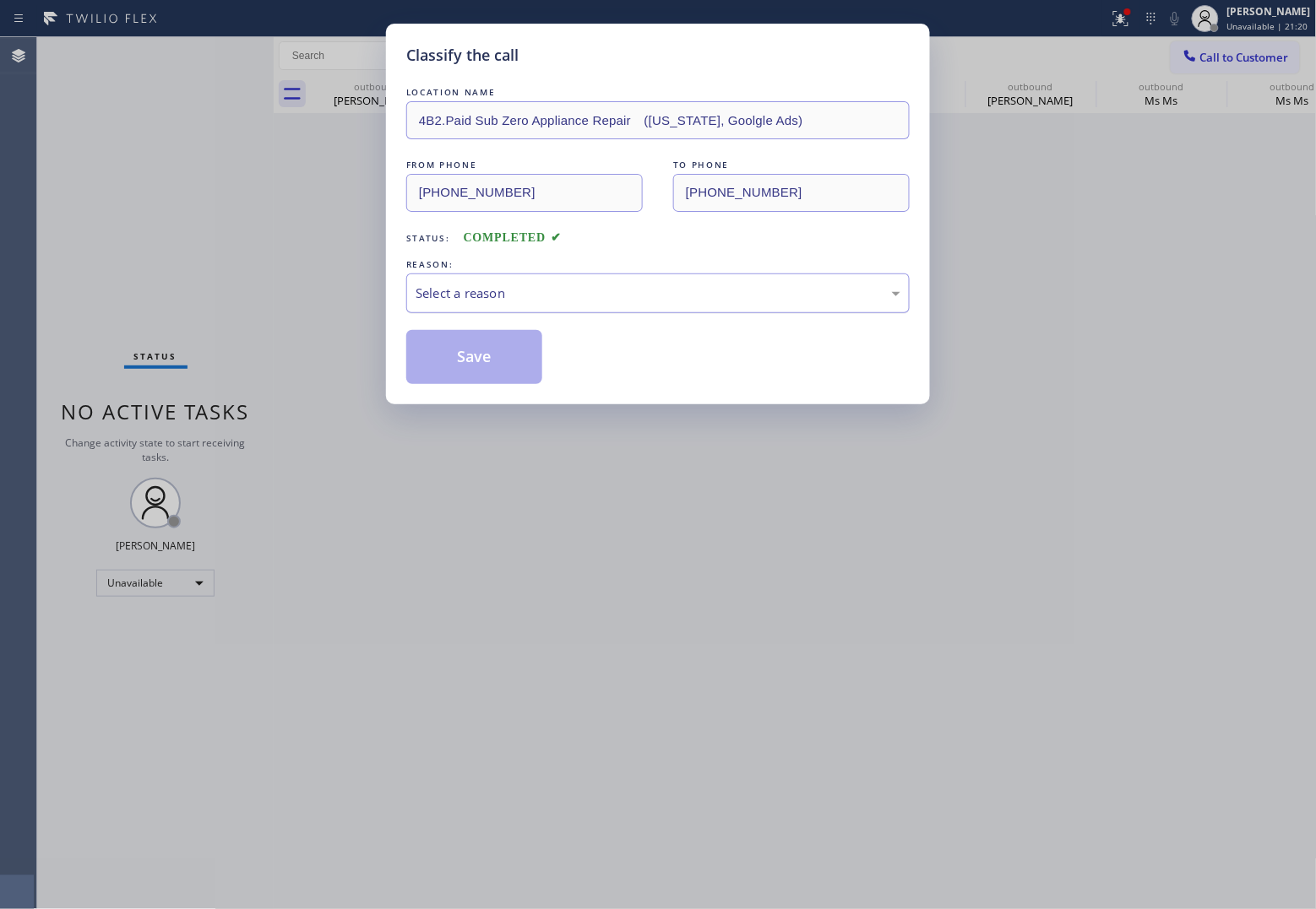
click at [473, 283] on div "Select a reason" at bounding box center [658, 293] width 485 height 20
click at [482, 362] on button "Save" at bounding box center [473, 357] width 136 height 54
type input "[PHONE_NUMBER]"
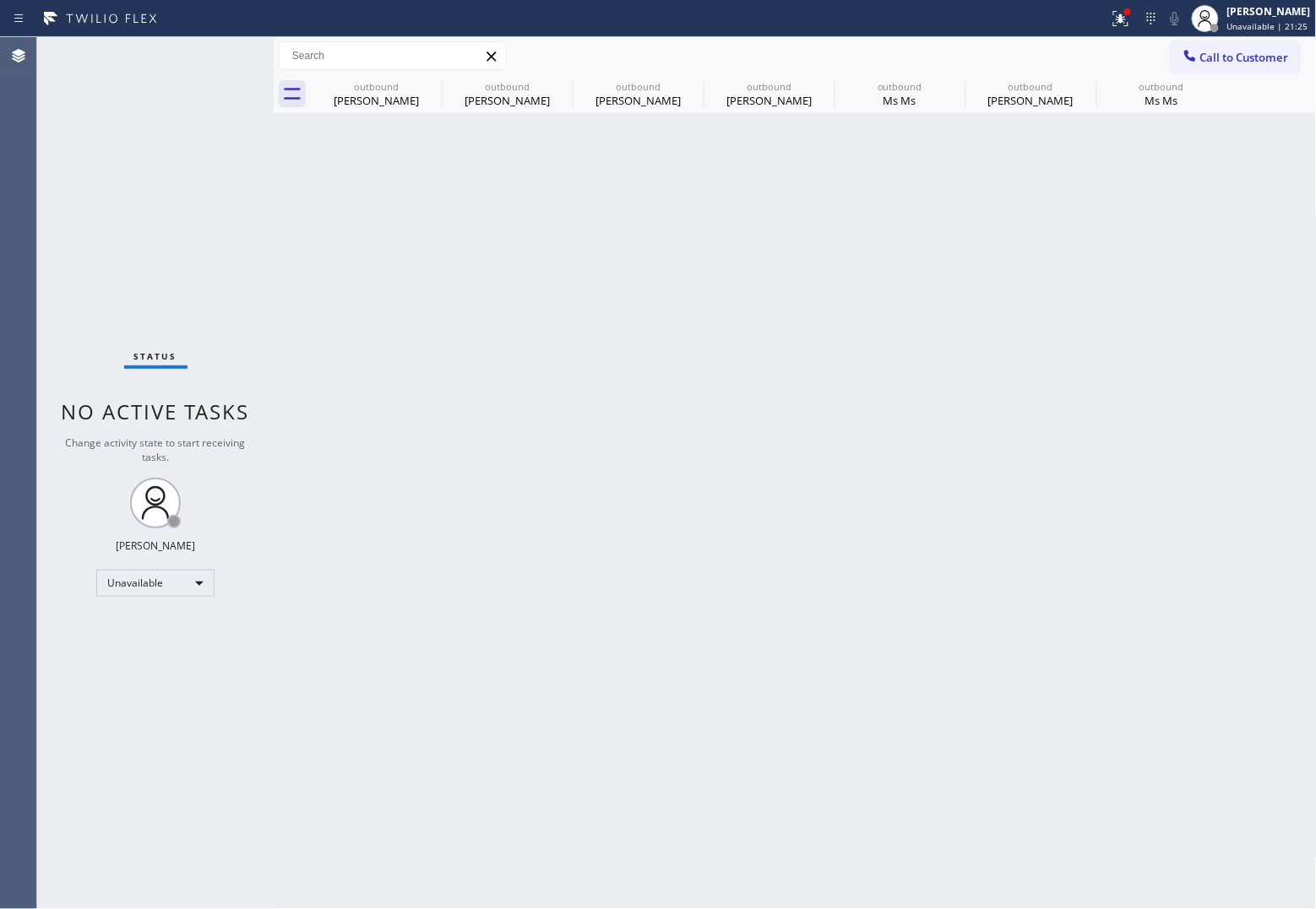
click at [56, 275] on div "Status No active tasks Change activity state to start receiving tasks. [PERSON_…" at bounding box center [155, 473] width 237 height 872
click at [1231, 64] on span "Call to Customer" at bounding box center [1244, 58] width 89 height 16
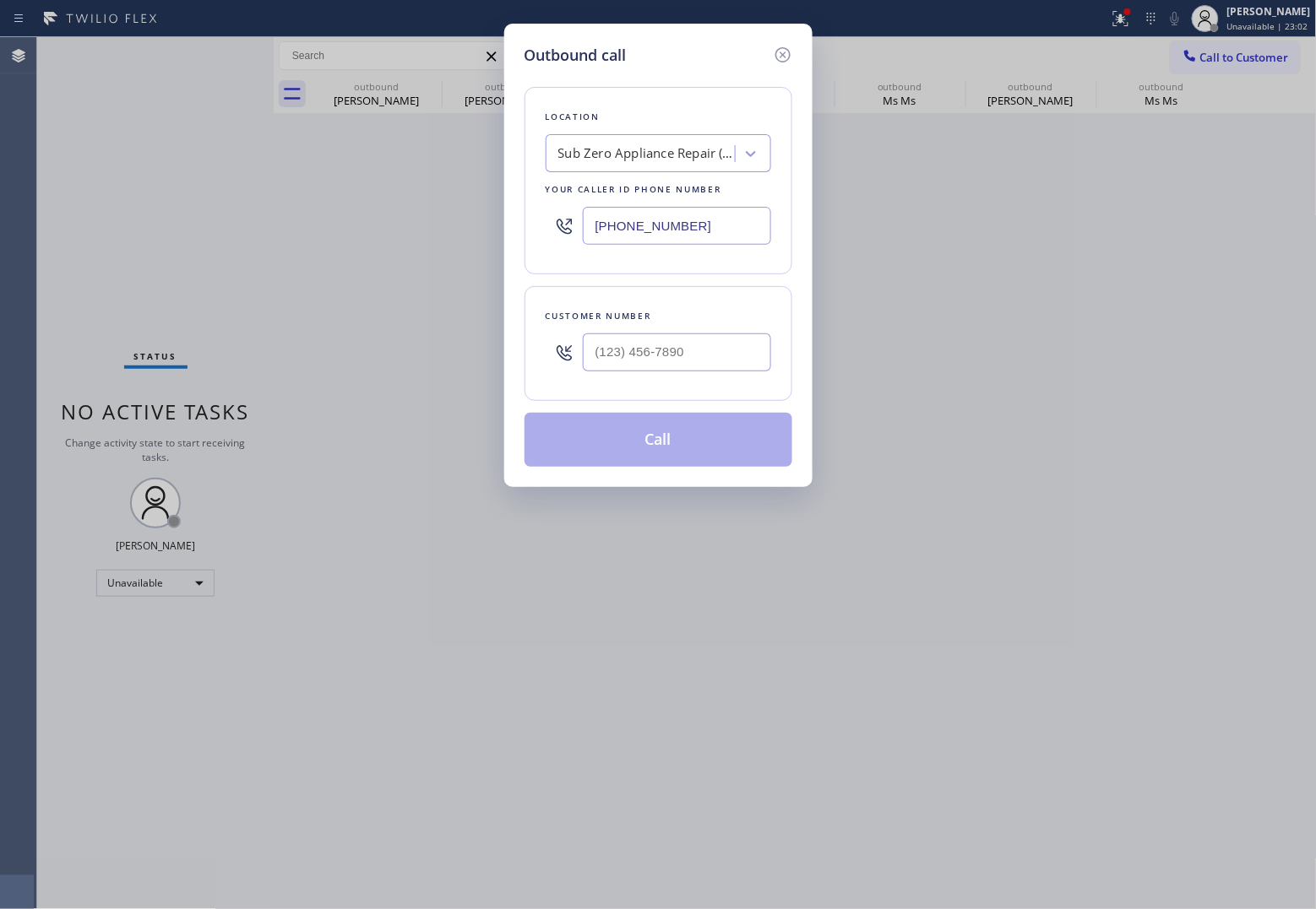
click at [653, 234] on input "[PHONE_NUMBER]" at bounding box center [677, 226] width 189 height 38
paste input "650) 243-0322"
type input "[PHONE_NUMBER]"
type input "(___) ___-____"
click at [719, 357] on input "(___) ___-____" at bounding box center [677, 352] width 189 height 38
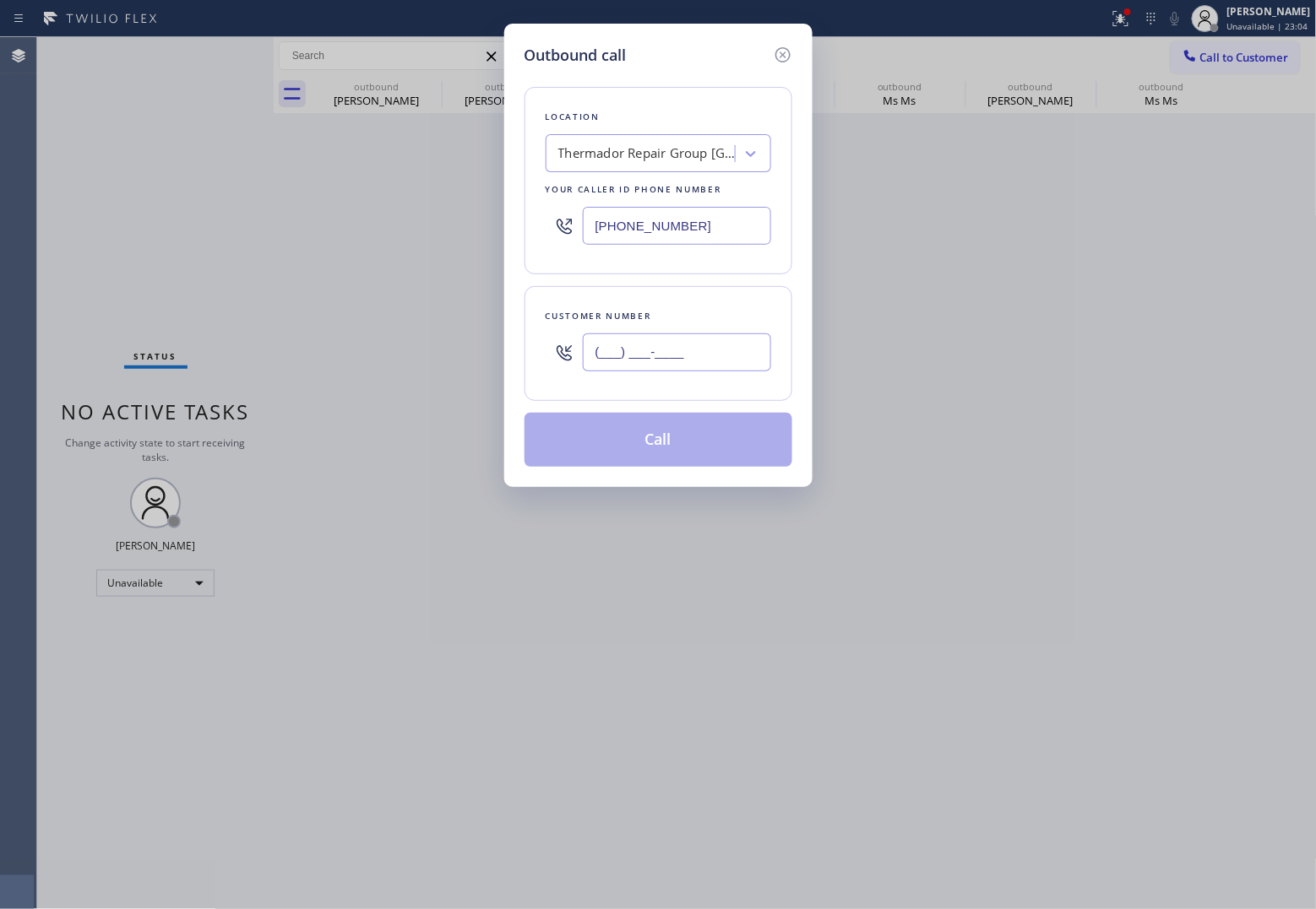
paste input "609) 933-7647"
type input "[PHONE_NUMBER]"
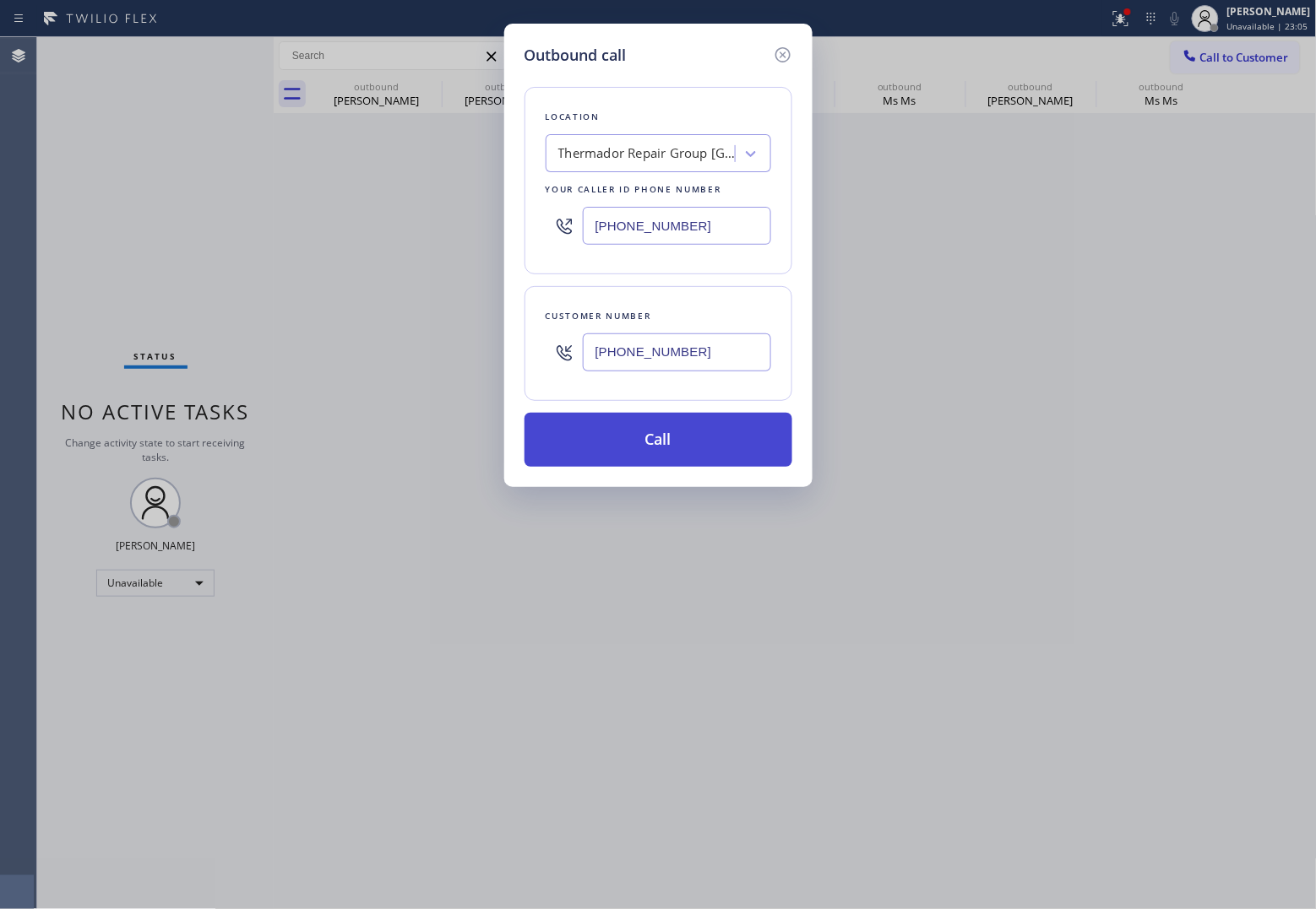
click at [711, 450] on button "Call" at bounding box center [658, 439] width 268 height 54
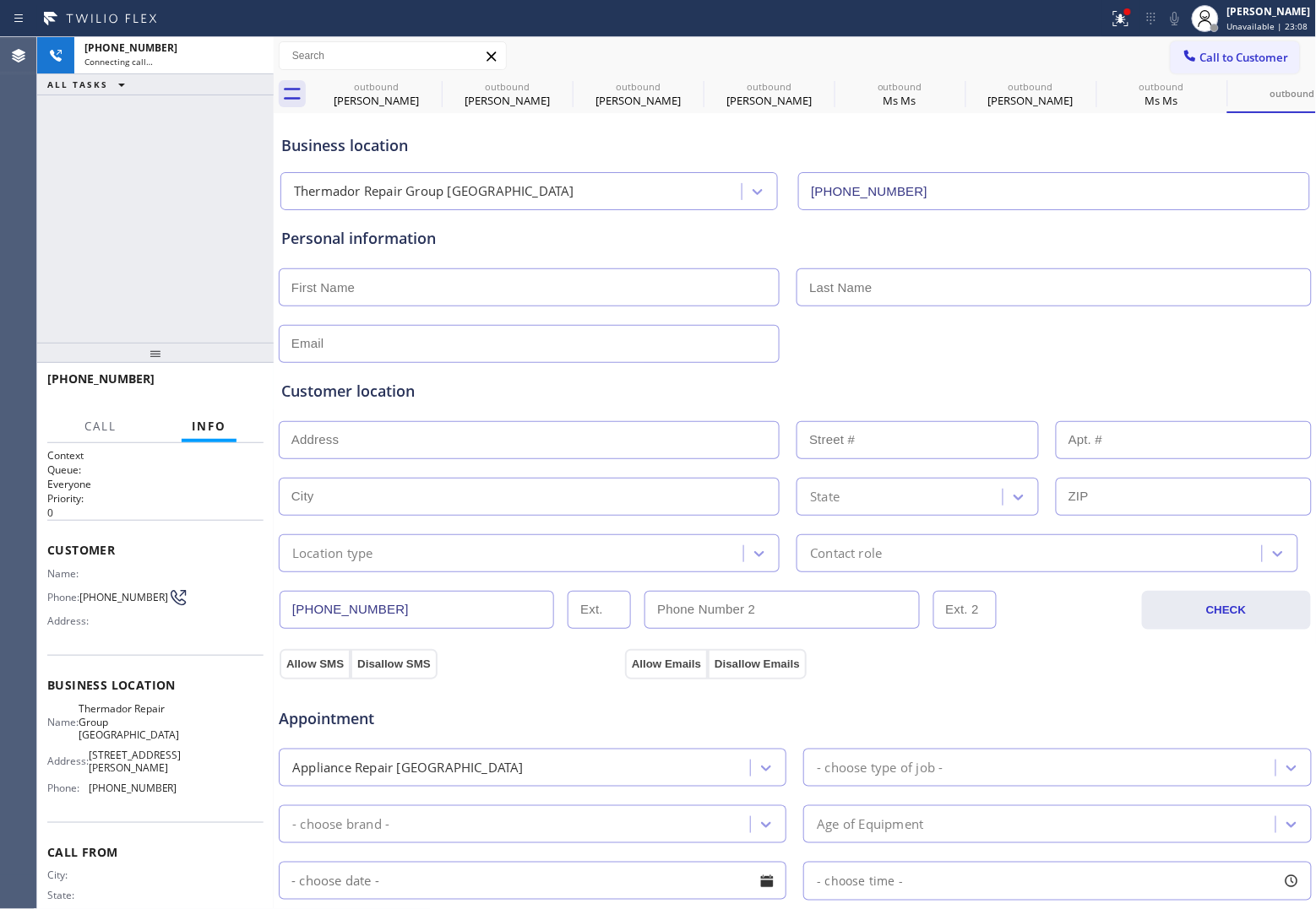
type input "[PHONE_NUMBER]"
click at [29, 225] on div "Agent Desktop" at bounding box center [18, 473] width 36 height 872
drag, startPoint x: 108, startPoint y: 605, endPoint x: 80, endPoint y: 584, distance: 35.0
click at [80, 587] on div "Phone: [PHONE_NUMBER]" at bounding box center [111, 597] width 130 height 21
copy span "[PHONE_NUMBER]"
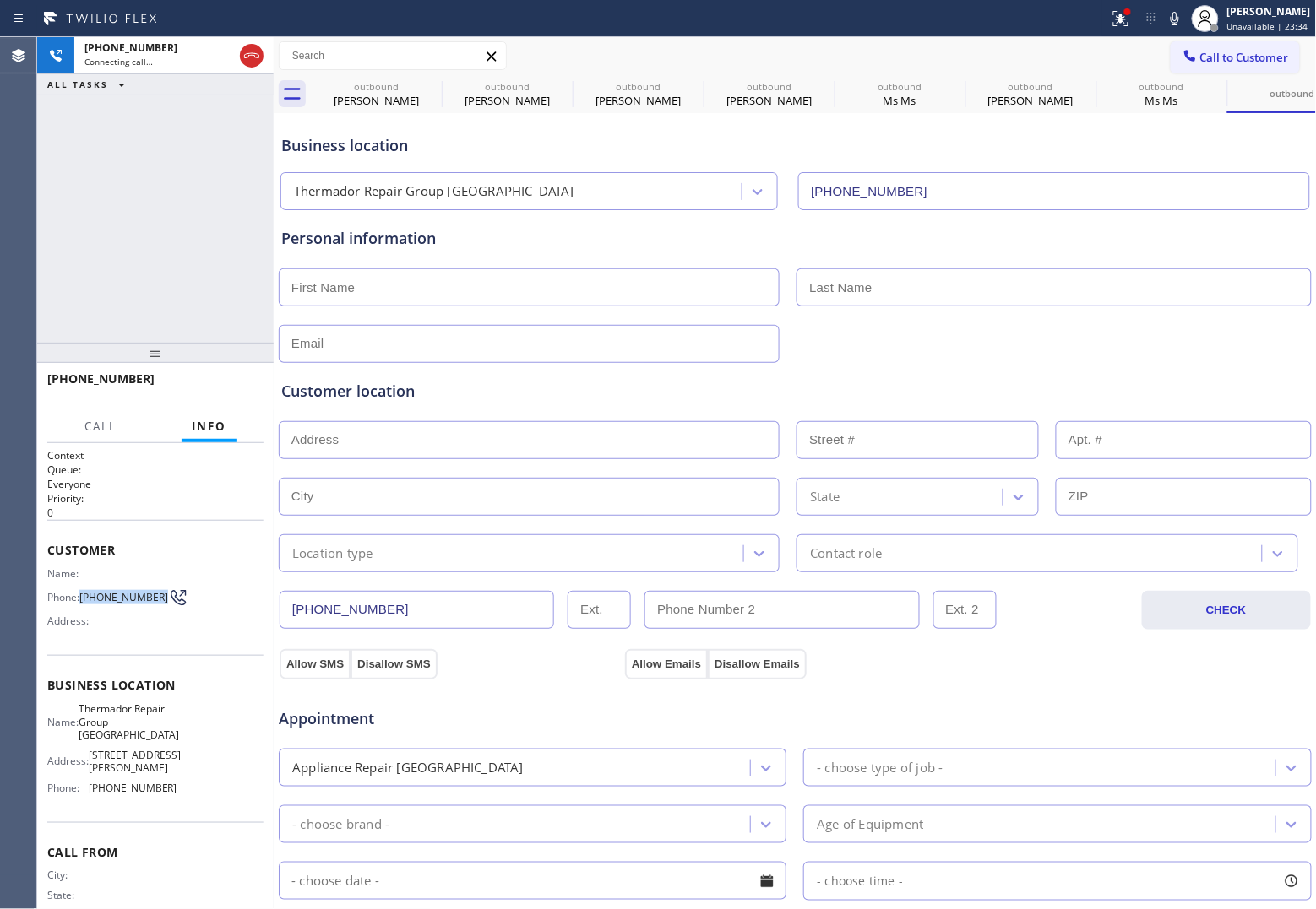
click at [112, 593] on span "[PHONE_NUMBER]" at bounding box center [123, 597] width 89 height 13
drag, startPoint x: 110, startPoint y: 608, endPoint x: 85, endPoint y: 592, distance: 29.7
click at [85, 592] on span "[PHONE_NUMBER]" at bounding box center [123, 597] width 89 height 13
copy span "609) 933-7647"
click at [115, 625] on div "Address:" at bounding box center [111, 621] width 130 height 13
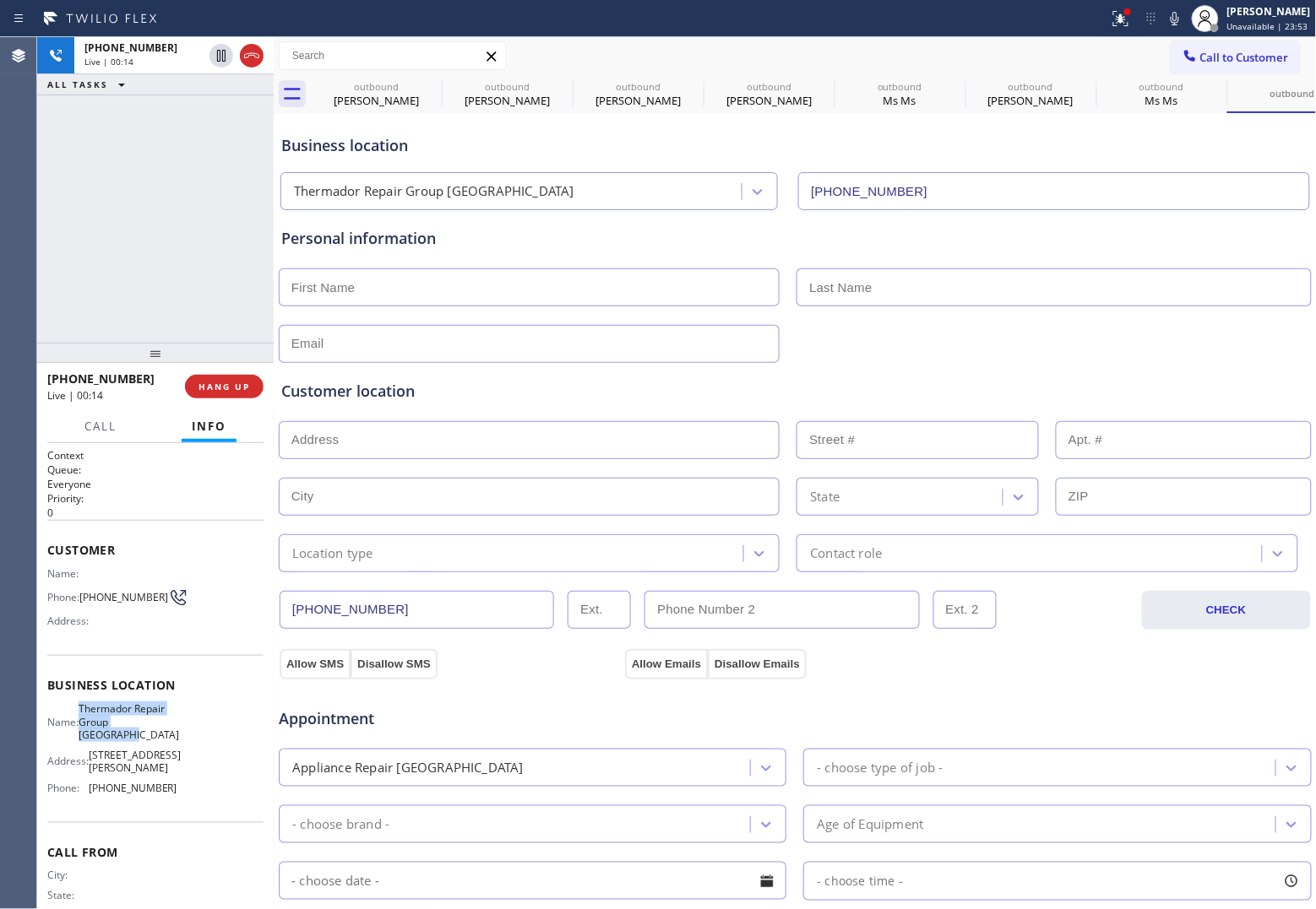
drag, startPoint x: 146, startPoint y: 737, endPoint x: 91, endPoint y: 714, distance: 59.6
click at [91, 714] on span "Thermador Repair Group [GEOGRAPHIC_DATA]" at bounding box center [128, 722] width 101 height 39
copy span "Thermador Repair Group [GEOGRAPHIC_DATA]"
drag, startPoint x: 161, startPoint y: 779, endPoint x: 87, endPoint y: 787, distance: 74.4
click at [87, 787] on div "Name: Thermador Repair Group Menlo Park Address: [STREET_ADDRESS][PERSON_NAME],…" at bounding box center [154, 752] width 216 height 99
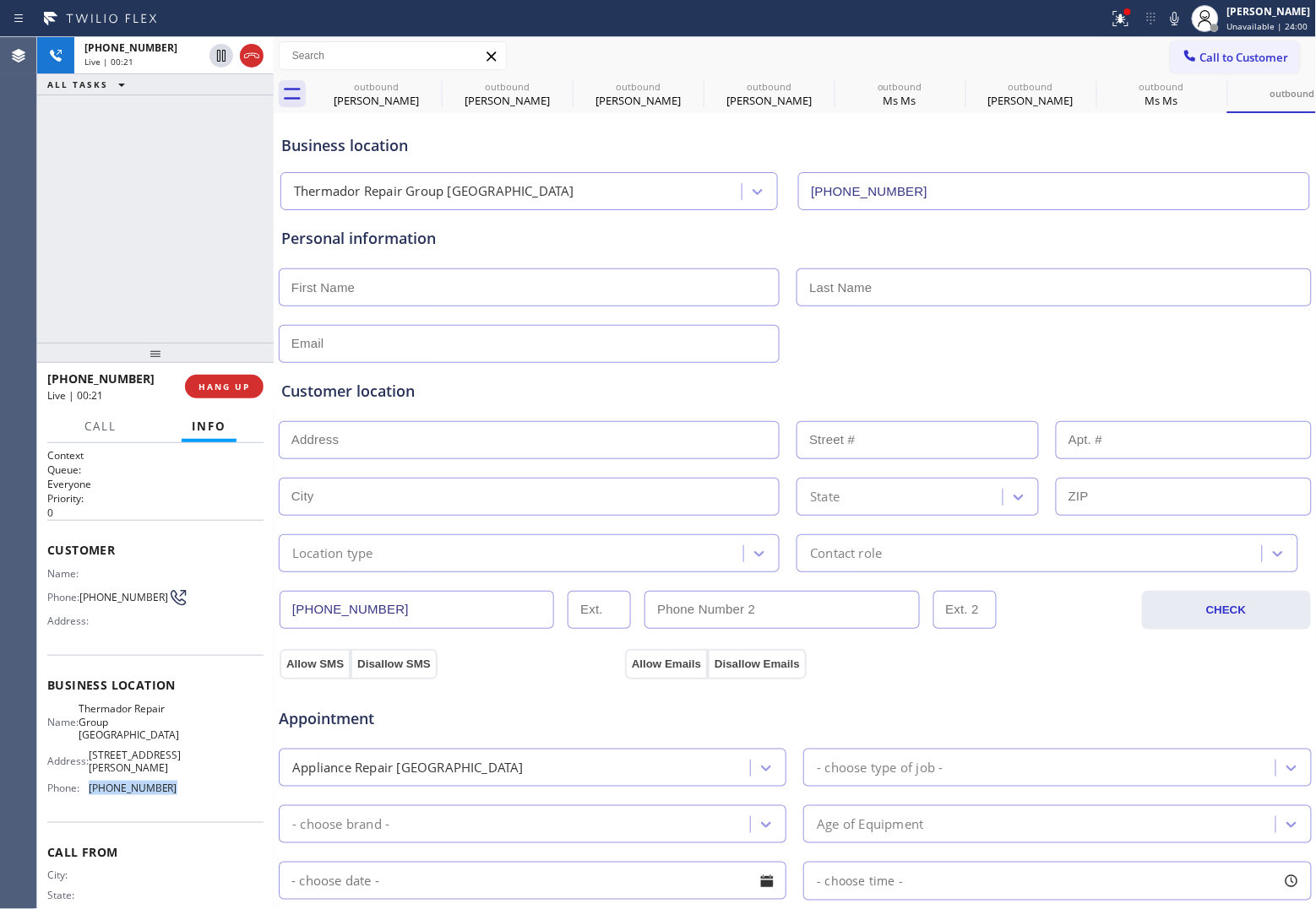
copy div "[PHONE_NUMBER]"
click at [220, 385] on span "HANG UP" at bounding box center [224, 387] width 52 height 12
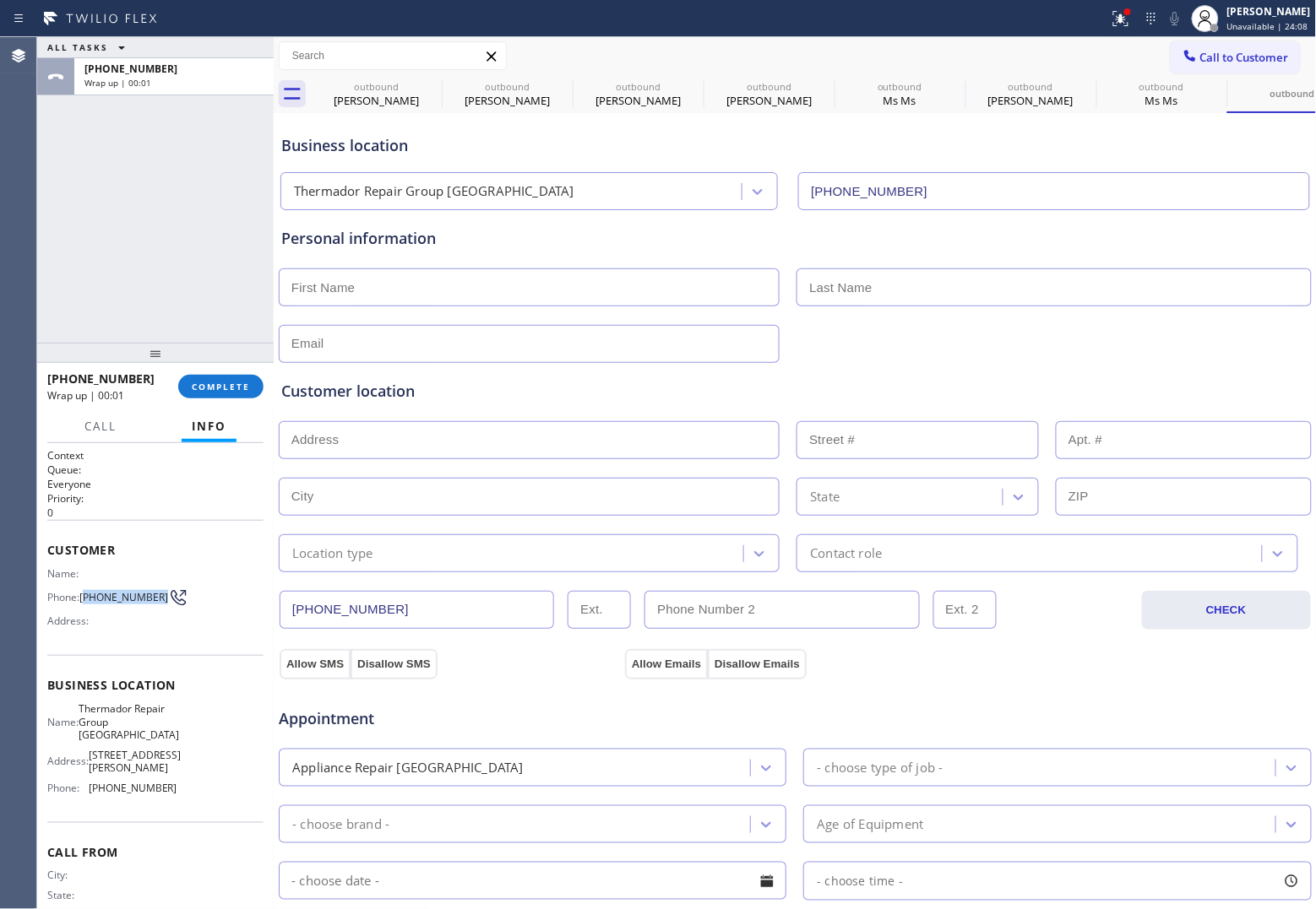
drag, startPoint x: 96, startPoint y: 602, endPoint x: 87, endPoint y: 596, distance: 10.8
click at [87, 596] on span "[PHONE_NUMBER]" at bounding box center [123, 597] width 89 height 13
copy span "609) 933-7647"
click at [1244, 67] on button "Call to Customer" at bounding box center [1235, 57] width 129 height 32
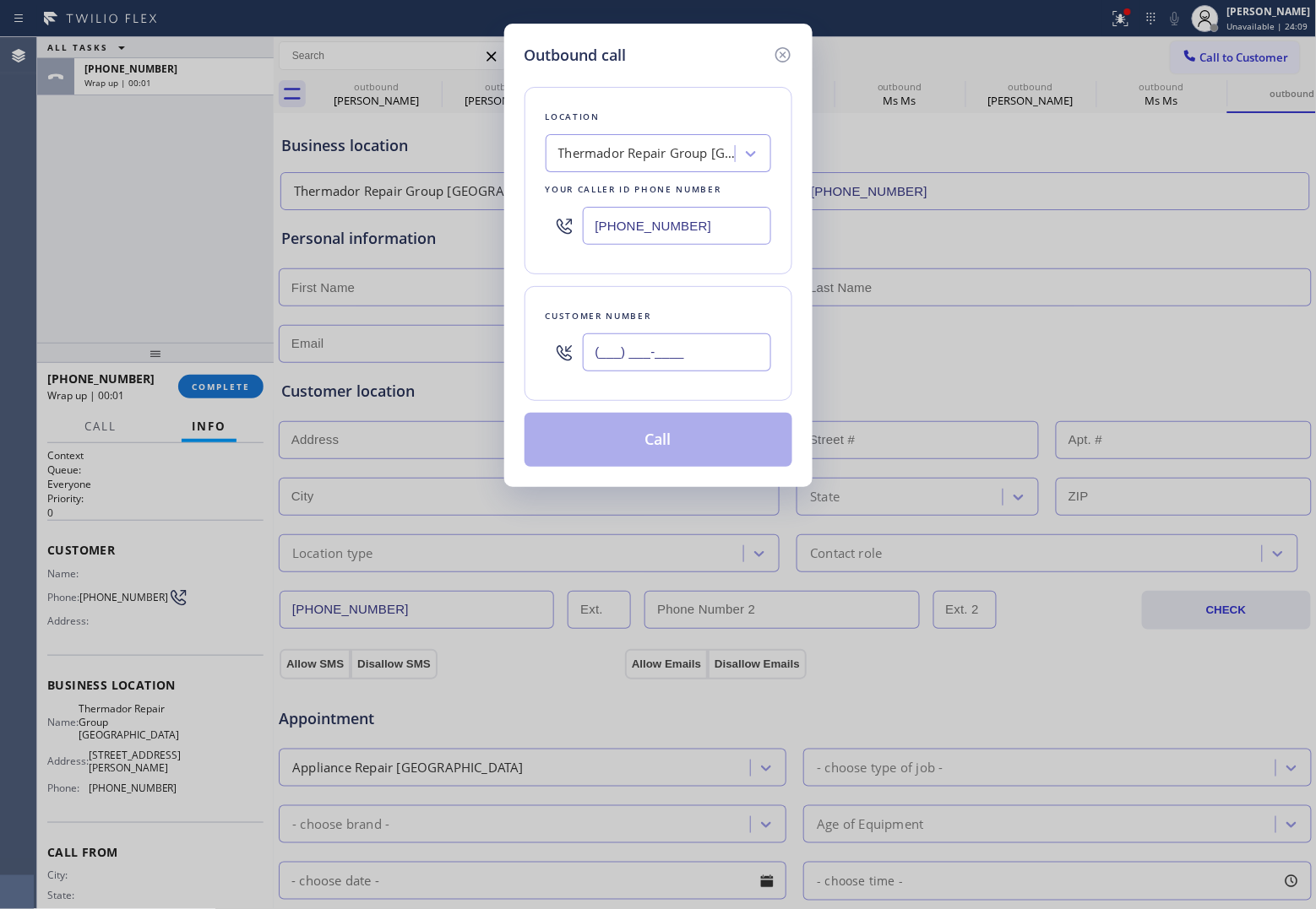
click at [669, 351] on input "(___) ___-____" at bounding box center [677, 352] width 189 height 38
paste input "609) 933-7647"
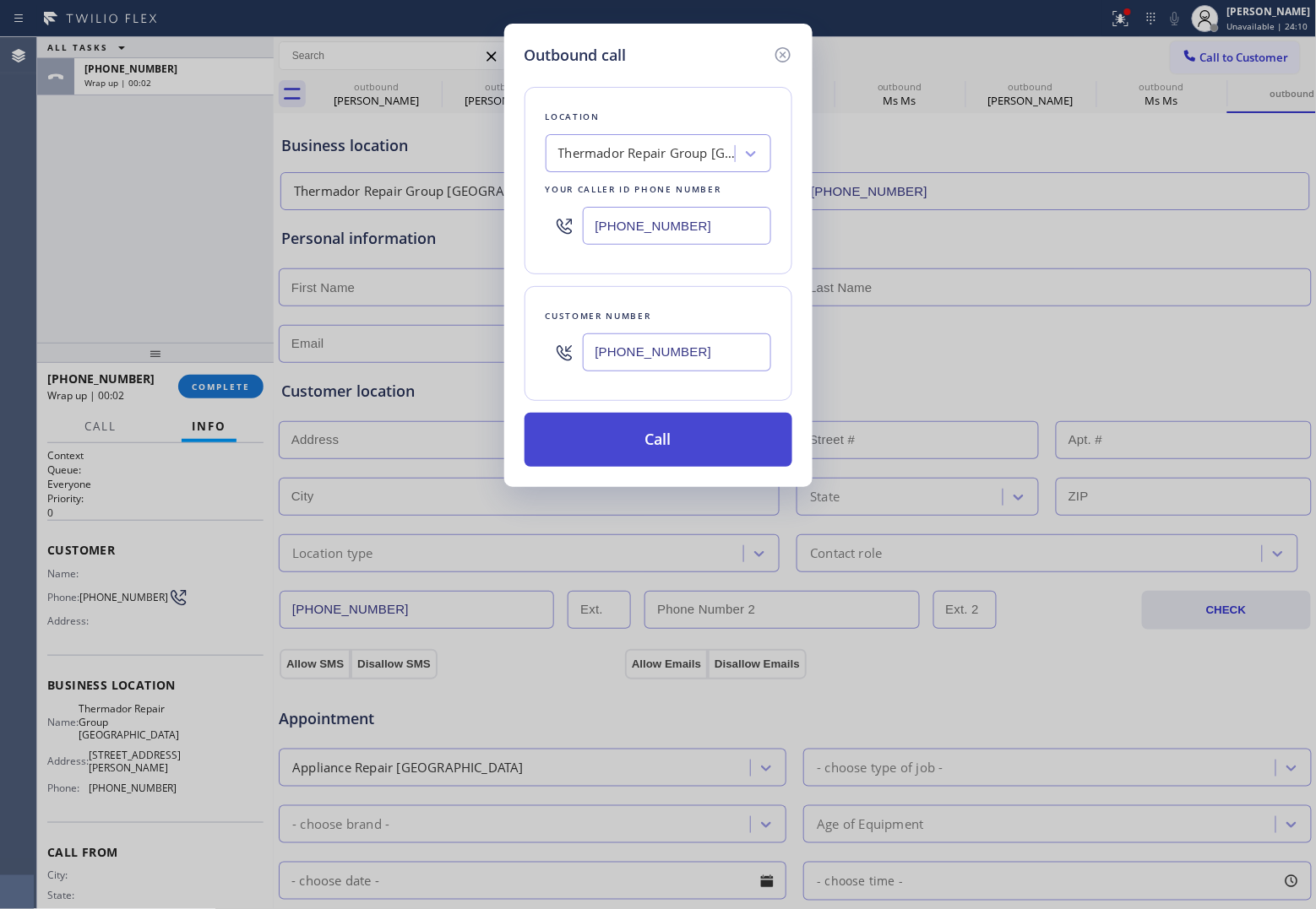
type input "[PHONE_NUMBER]"
click at [673, 449] on button "Call" at bounding box center [658, 439] width 268 height 54
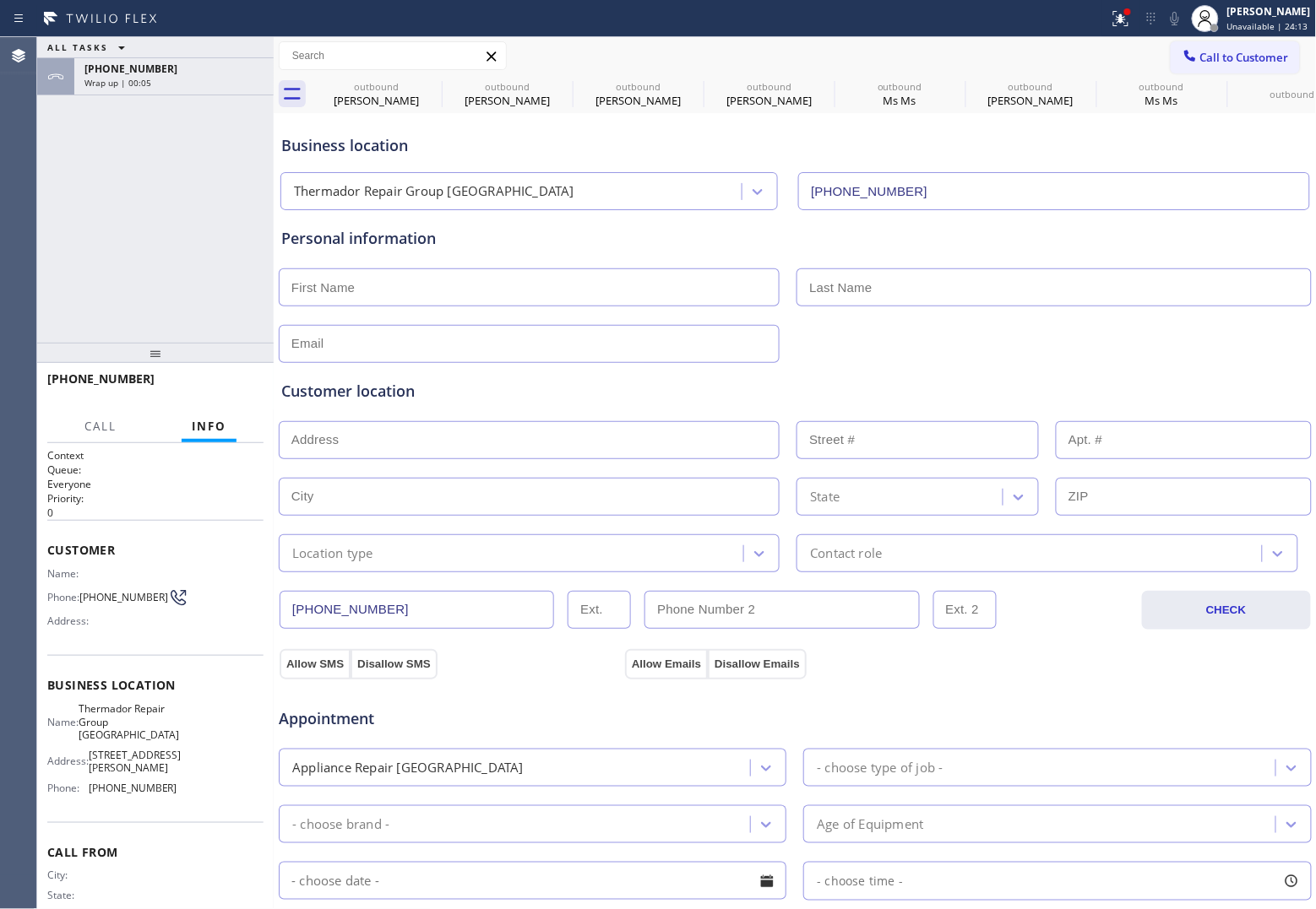
type input "[PHONE_NUMBER]"
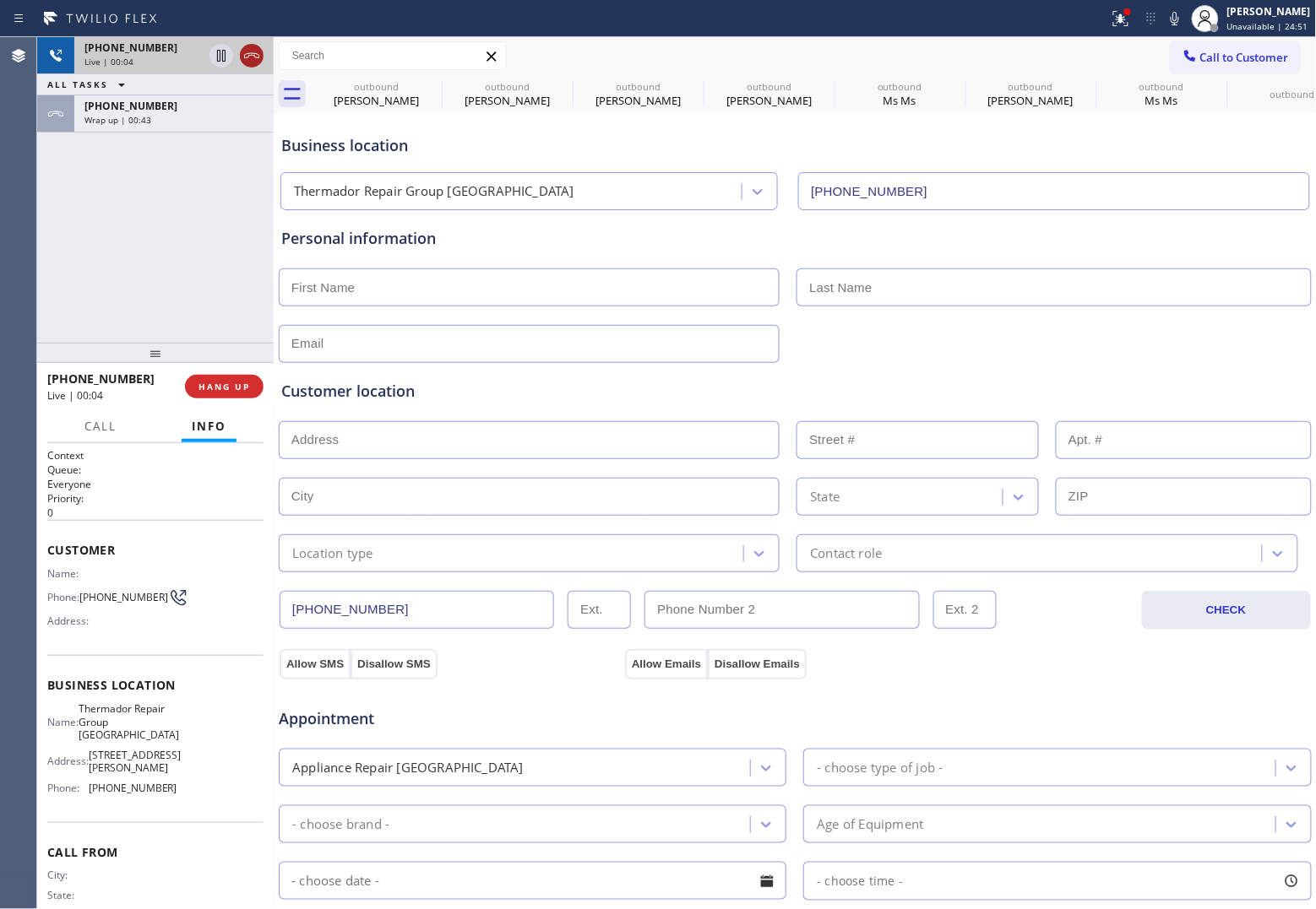
click at [247, 49] on icon at bounding box center [251, 56] width 21 height 21
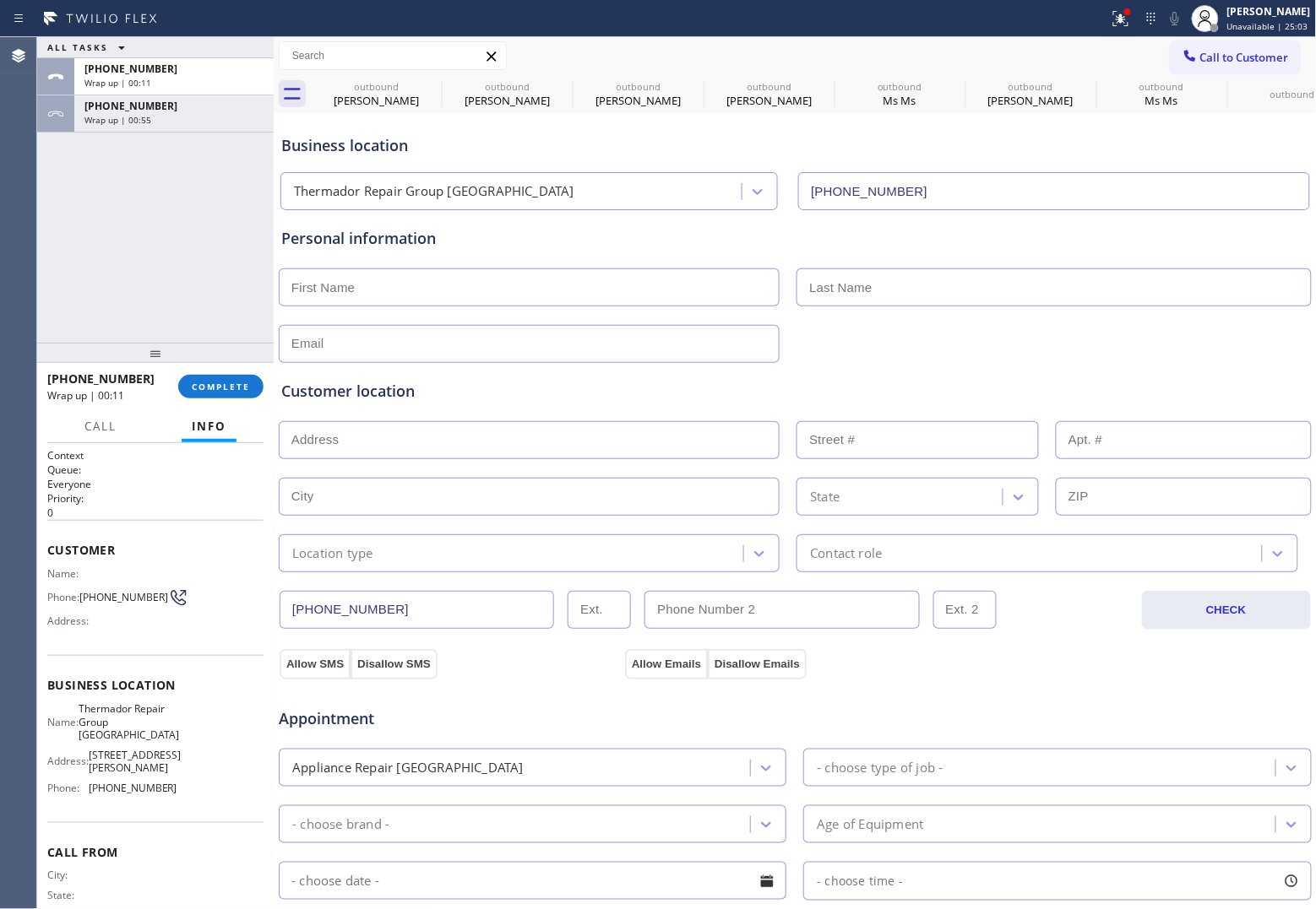
click at [60, 266] on div "ALL TASKS ALL TASKS ACTIVE TASKS TASKS IN WRAP UP [PHONE_NUMBER] Wrap up | 00:1…" at bounding box center [155, 190] width 237 height 306
click at [154, 122] on div "Wrap up | 00:55" at bounding box center [173, 120] width 179 height 12
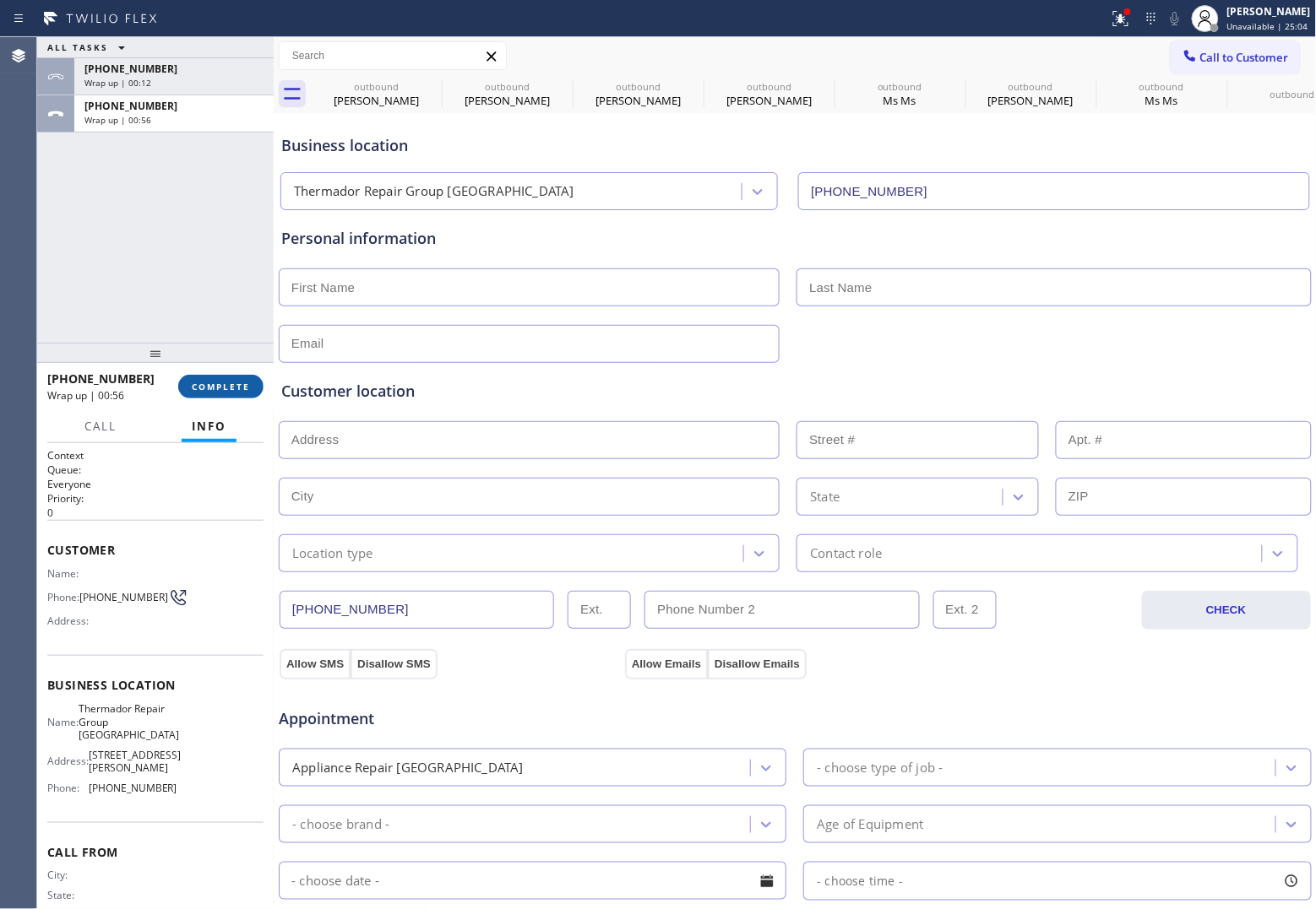
click at [224, 387] on span "COMPLETE" at bounding box center [221, 387] width 59 height 12
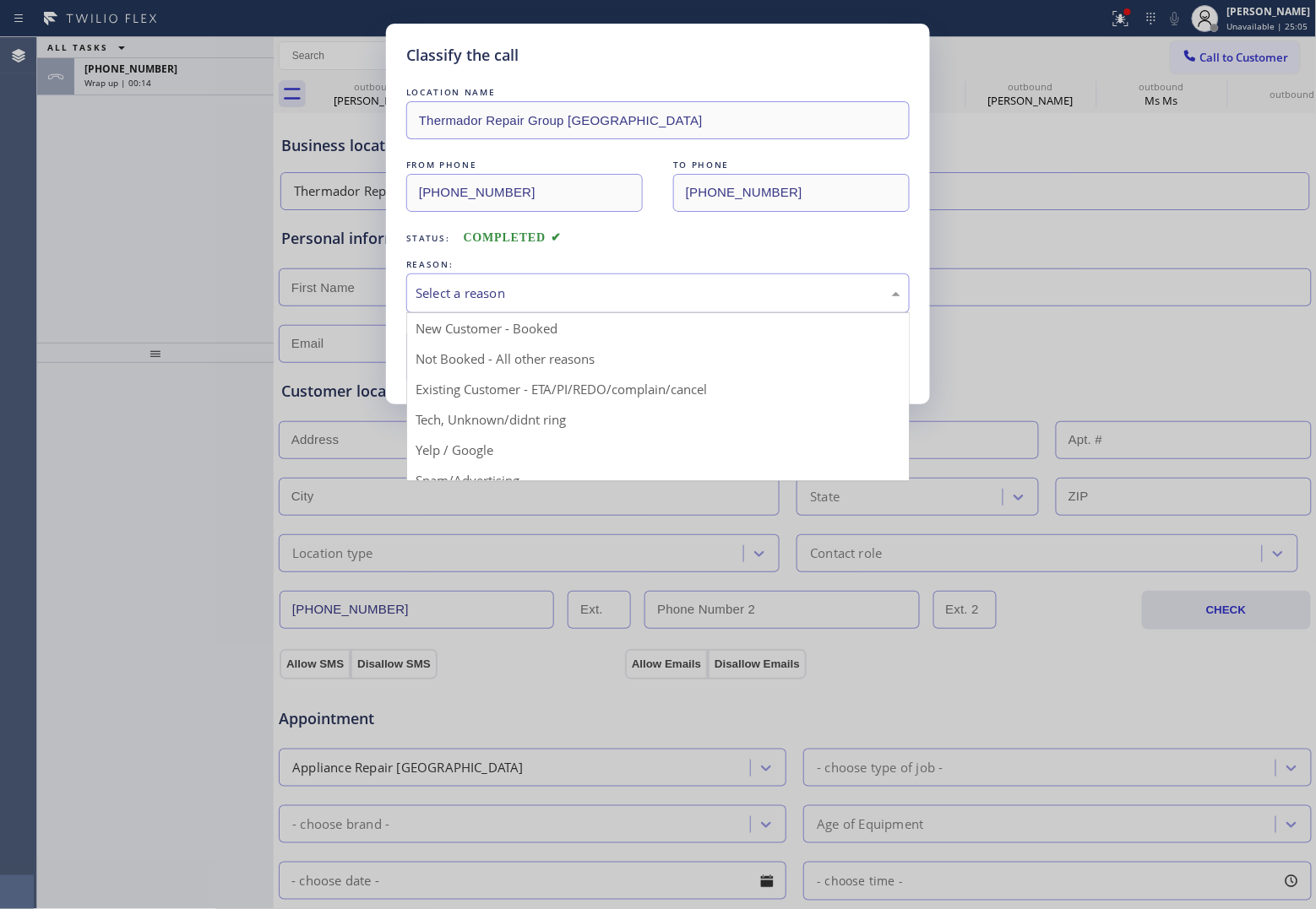
click at [605, 303] on div "Select a reason" at bounding box center [658, 293] width 485 height 20
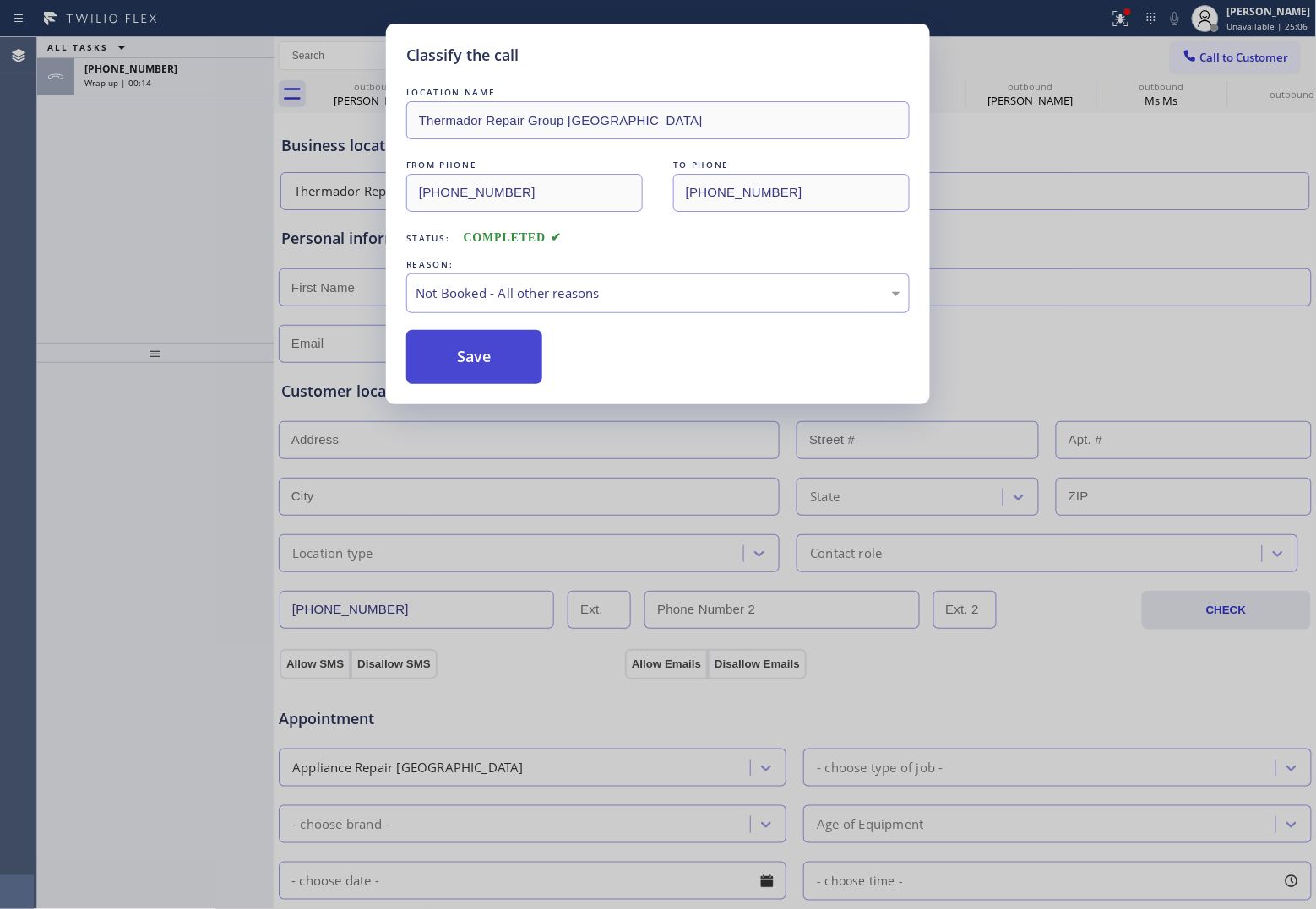
click at [484, 361] on button "Save" at bounding box center [473, 357] width 136 height 54
click at [170, 87] on div "Wrap up | 00:16" at bounding box center [173, 83] width 179 height 12
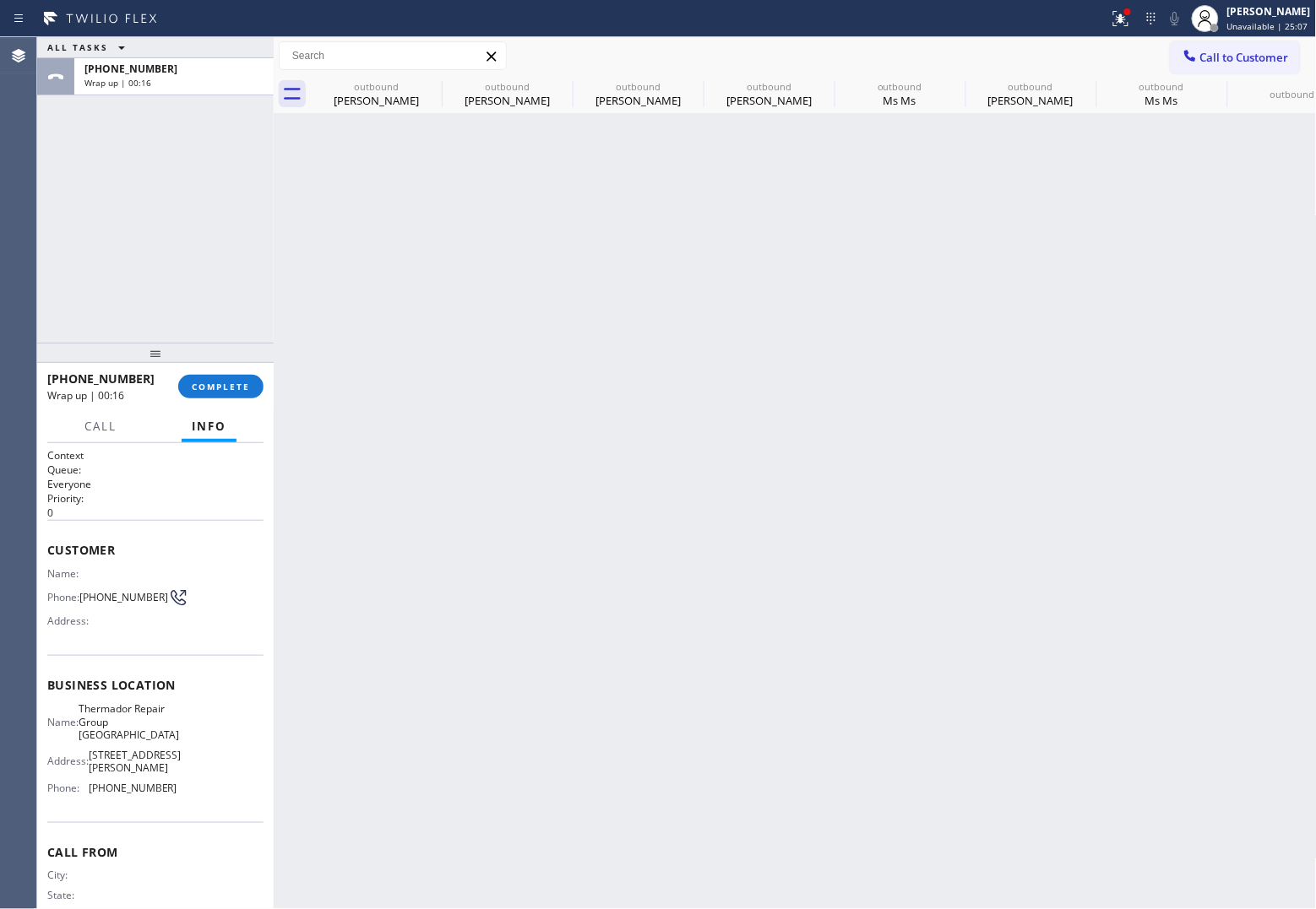
click at [170, 87] on div "Wrap up | 00:16" at bounding box center [173, 83] width 179 height 12
click at [211, 395] on div "[PHONE_NUMBER] Wrap up | 00:16 COMPLETE" at bounding box center [154, 386] width 216 height 44
click at [211, 390] on span "COMPLETE" at bounding box center [221, 387] width 59 height 12
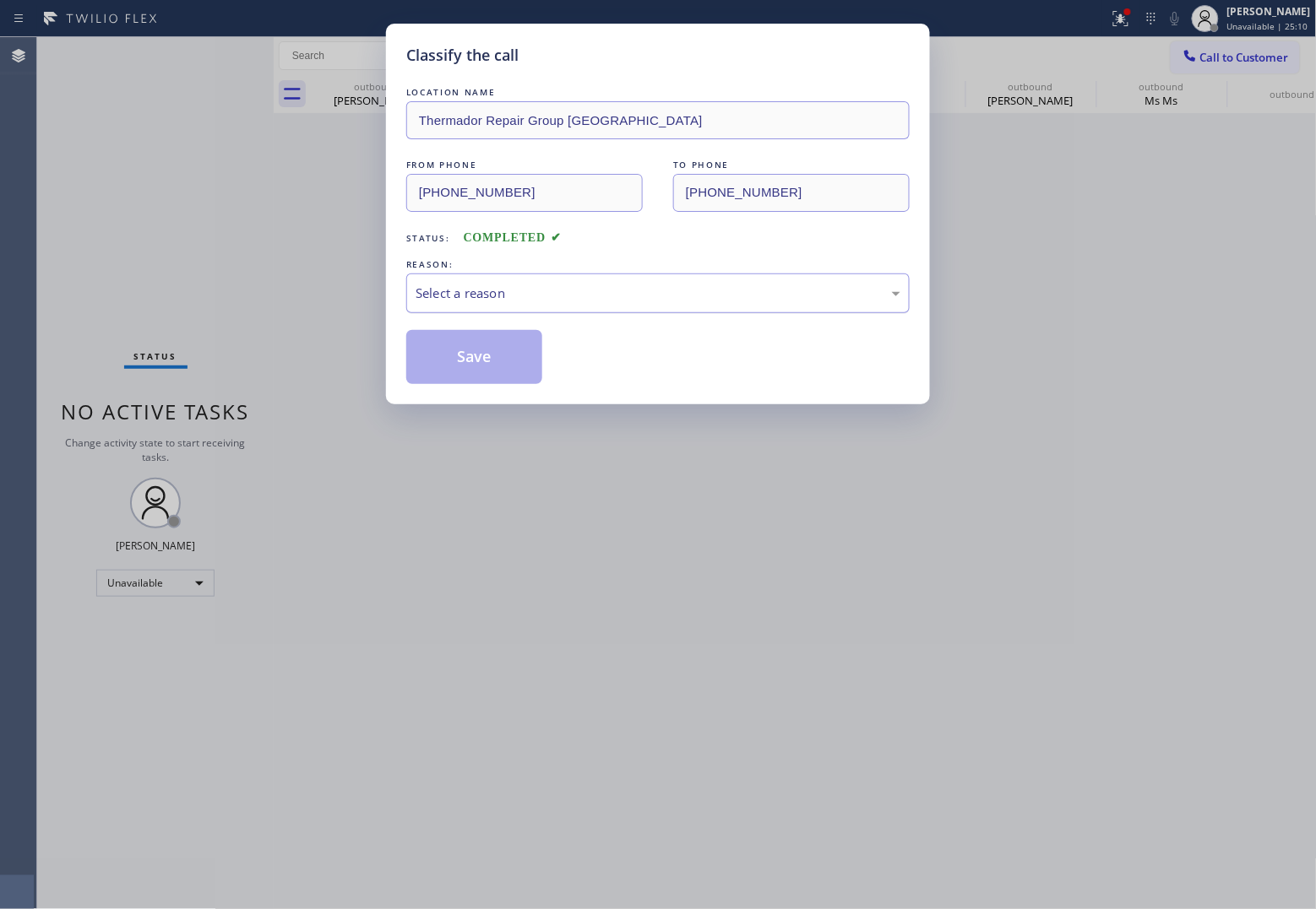
drag, startPoint x: 453, startPoint y: 284, endPoint x: 473, endPoint y: 311, distance: 33.6
click at [462, 298] on div "Select a reason" at bounding box center [658, 293] width 485 height 20
click at [450, 360] on button "Save" at bounding box center [473, 357] width 136 height 54
type input "[PHONE_NUMBER]"
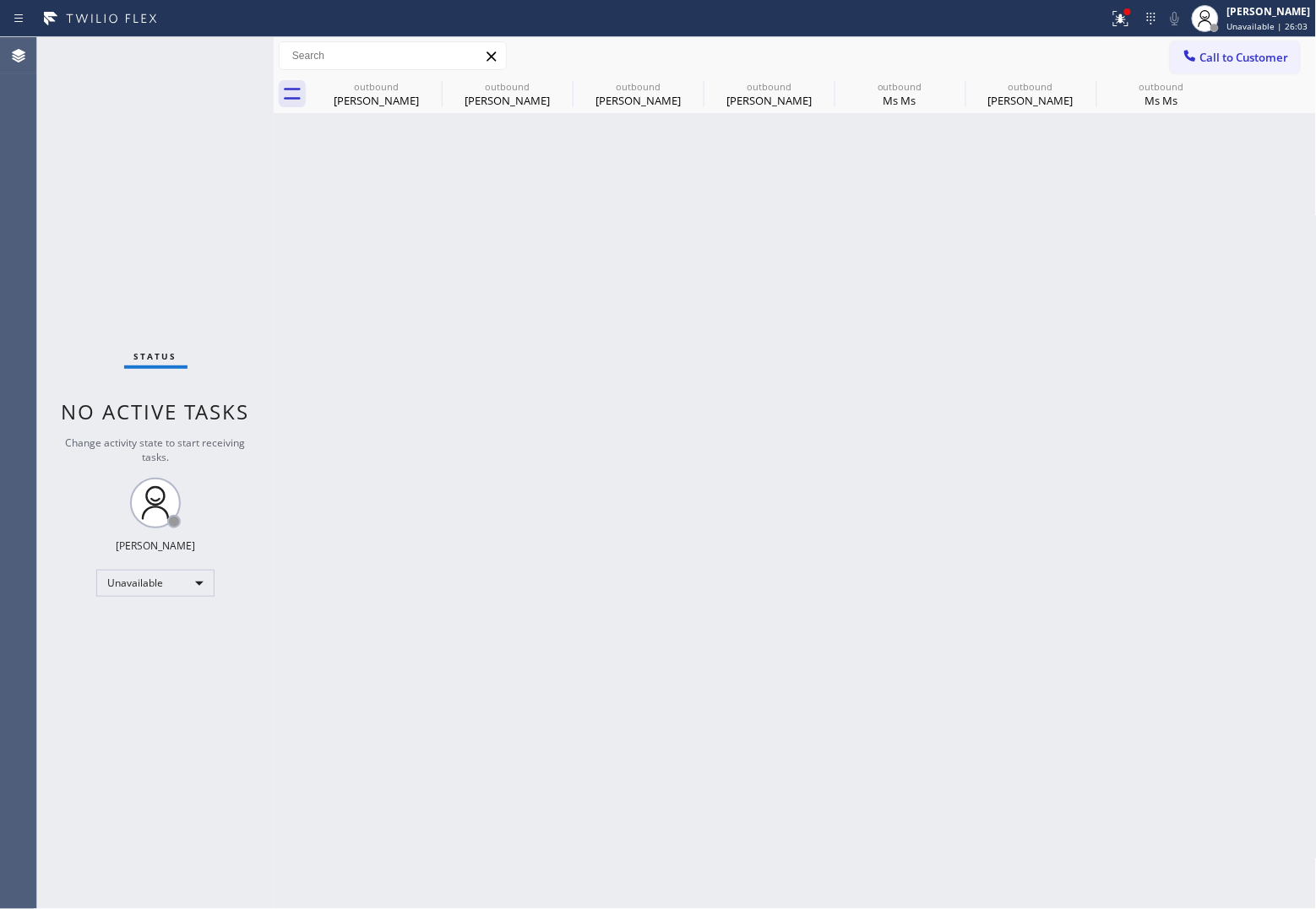
click at [4, 195] on div "Agent Desktop" at bounding box center [18, 473] width 36 height 872
click at [39, 123] on div "Status No active tasks Change activity state to start receiving tasks. [PERSON_…" at bounding box center [155, 473] width 237 height 872
click at [1208, 60] on span "Call to Customer" at bounding box center [1244, 58] width 89 height 16
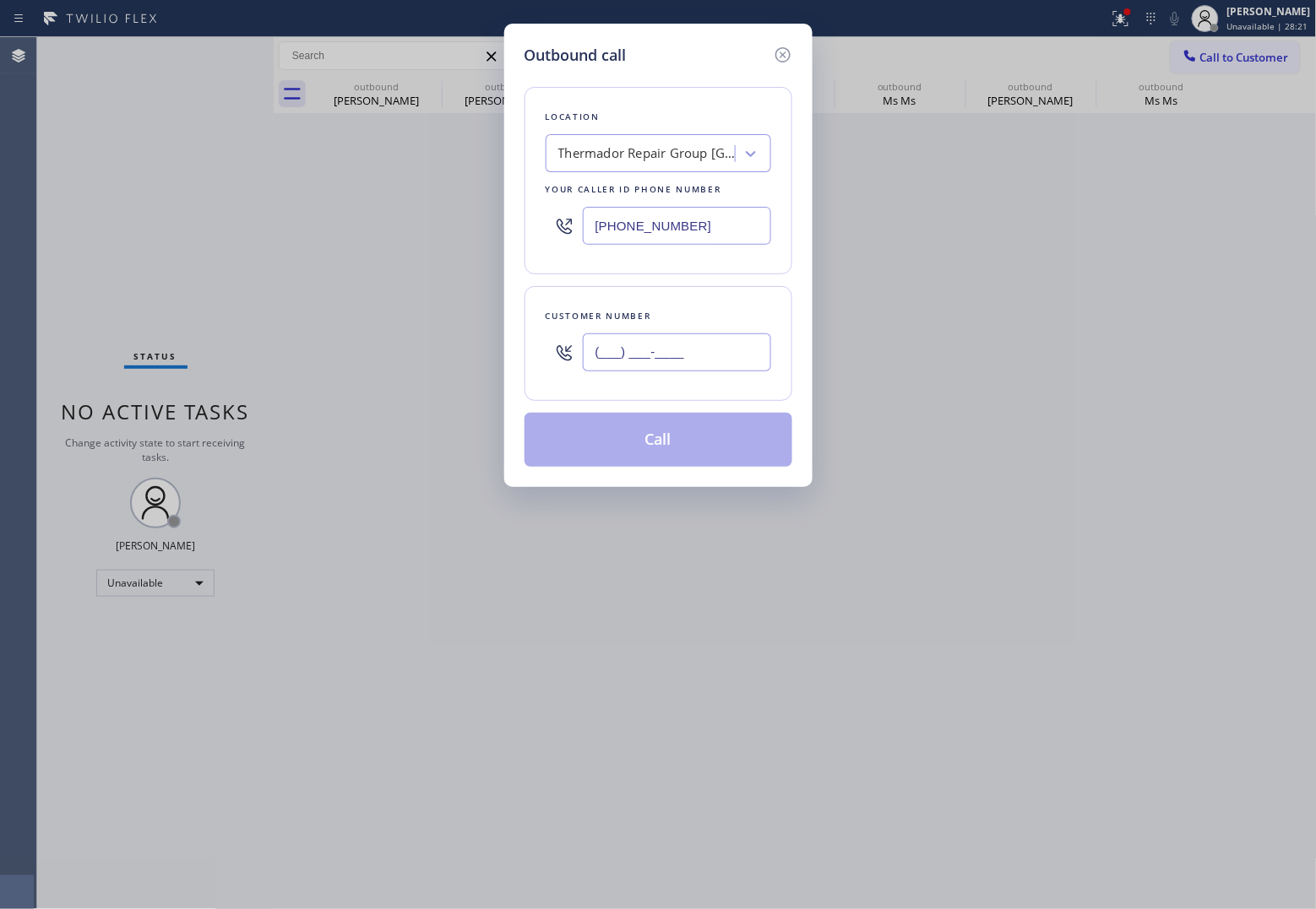
click at [736, 350] on input "(___) ___-____" at bounding box center [677, 352] width 189 height 38
paste input "415) 497-7319"
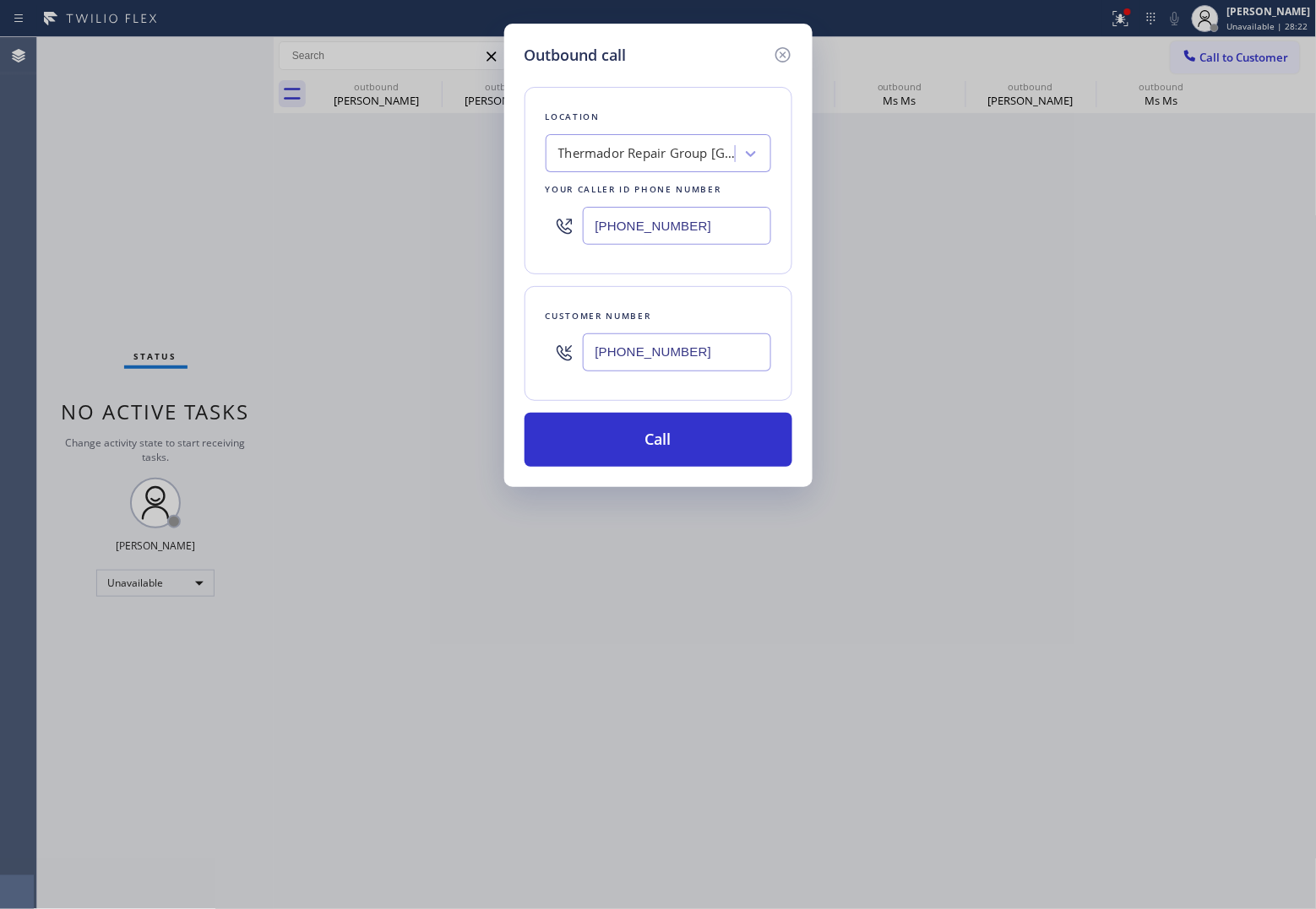
type input "[PHONE_NUMBER]"
click at [52, 205] on div "Outbound call Location Thermador Repair Group [GEOGRAPHIC_DATA] Your caller id …" at bounding box center [658, 454] width 1316 height 909
click at [663, 238] on input "[PHONE_NUMBER]" at bounding box center [677, 226] width 189 height 38
paste input "844) 988-0068"
type input "[PHONE_NUMBER]"
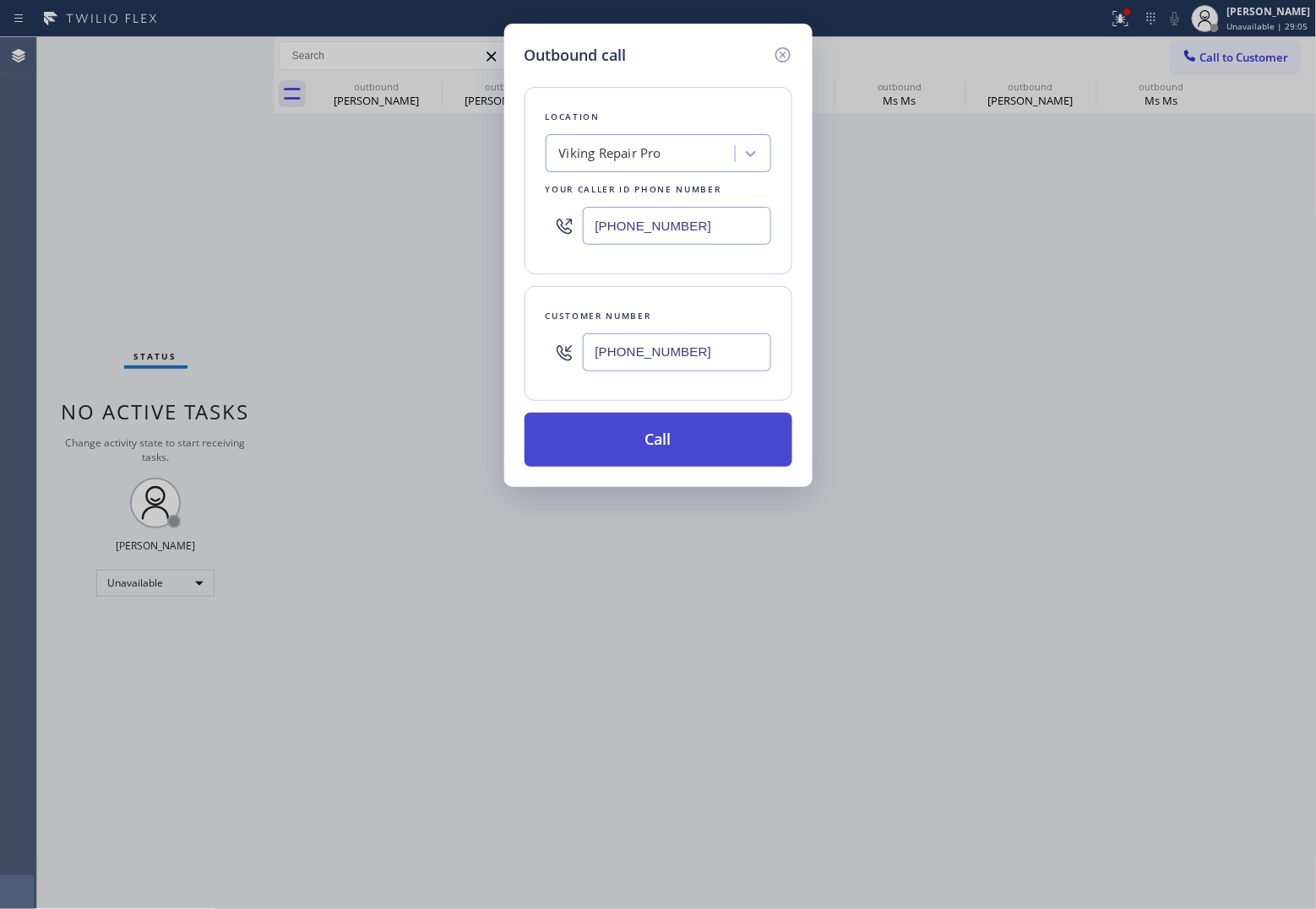
click at [691, 449] on button "Call" at bounding box center [658, 439] width 268 height 54
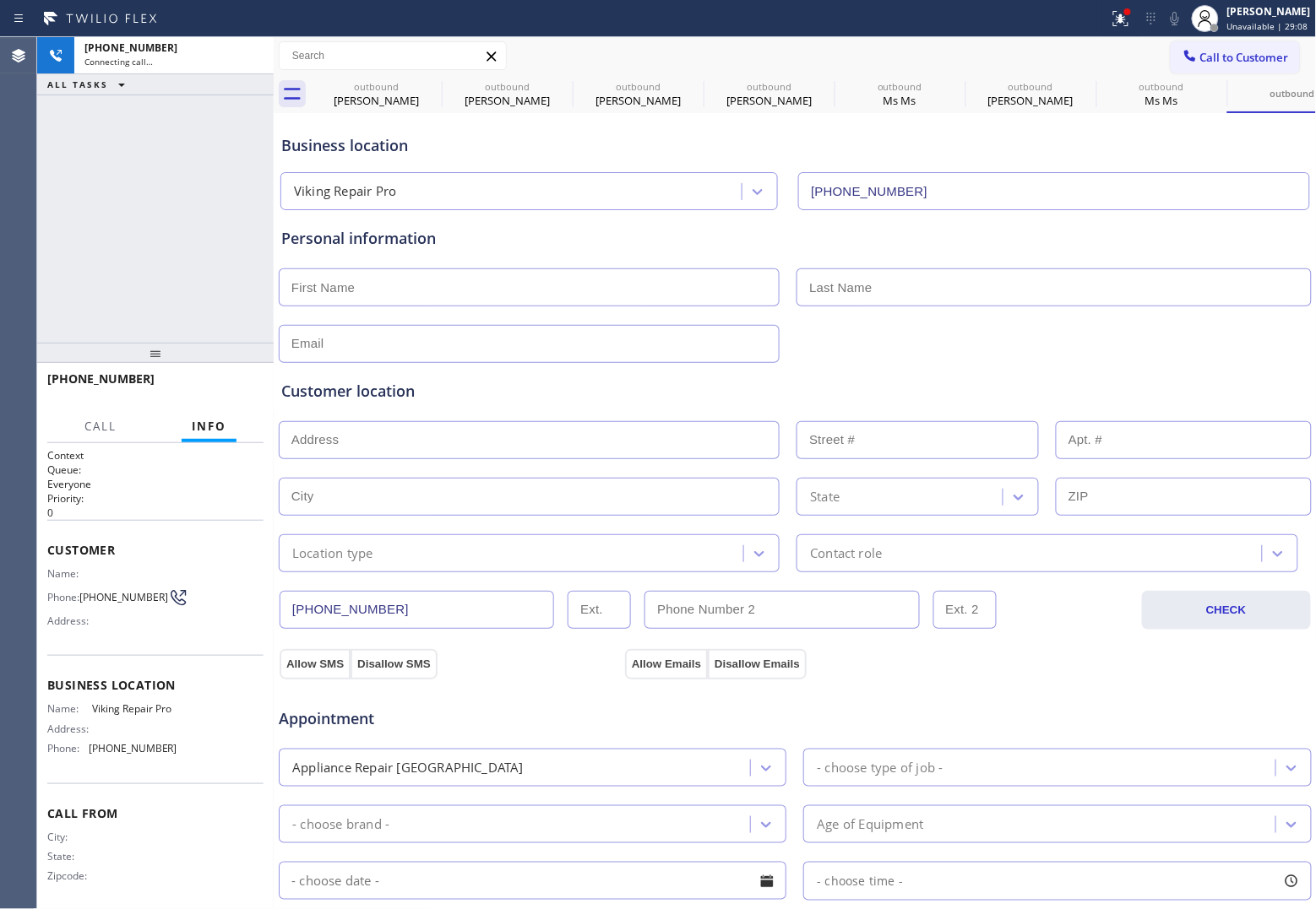
type input "[PHONE_NUMBER]"
click at [51, 251] on div "[PHONE_NUMBER] Connecting call… ALL TASKS ALL TASKS ACTIVE TASKS TASKS IN WRAP …" at bounding box center [155, 190] width 237 height 306
drag, startPoint x: 49, startPoint y: 183, endPoint x: 151, endPoint y: 108, distance: 126.6
click at [49, 183] on div "[PHONE_NUMBER] Live | 01:56 ALL TASKS ALL TASKS ACTIVE TASKS TASKS IN WRAP UP" at bounding box center [155, 190] width 237 height 306
drag, startPoint x: 114, startPoint y: 605, endPoint x: 86, endPoint y: 588, distance: 32.8
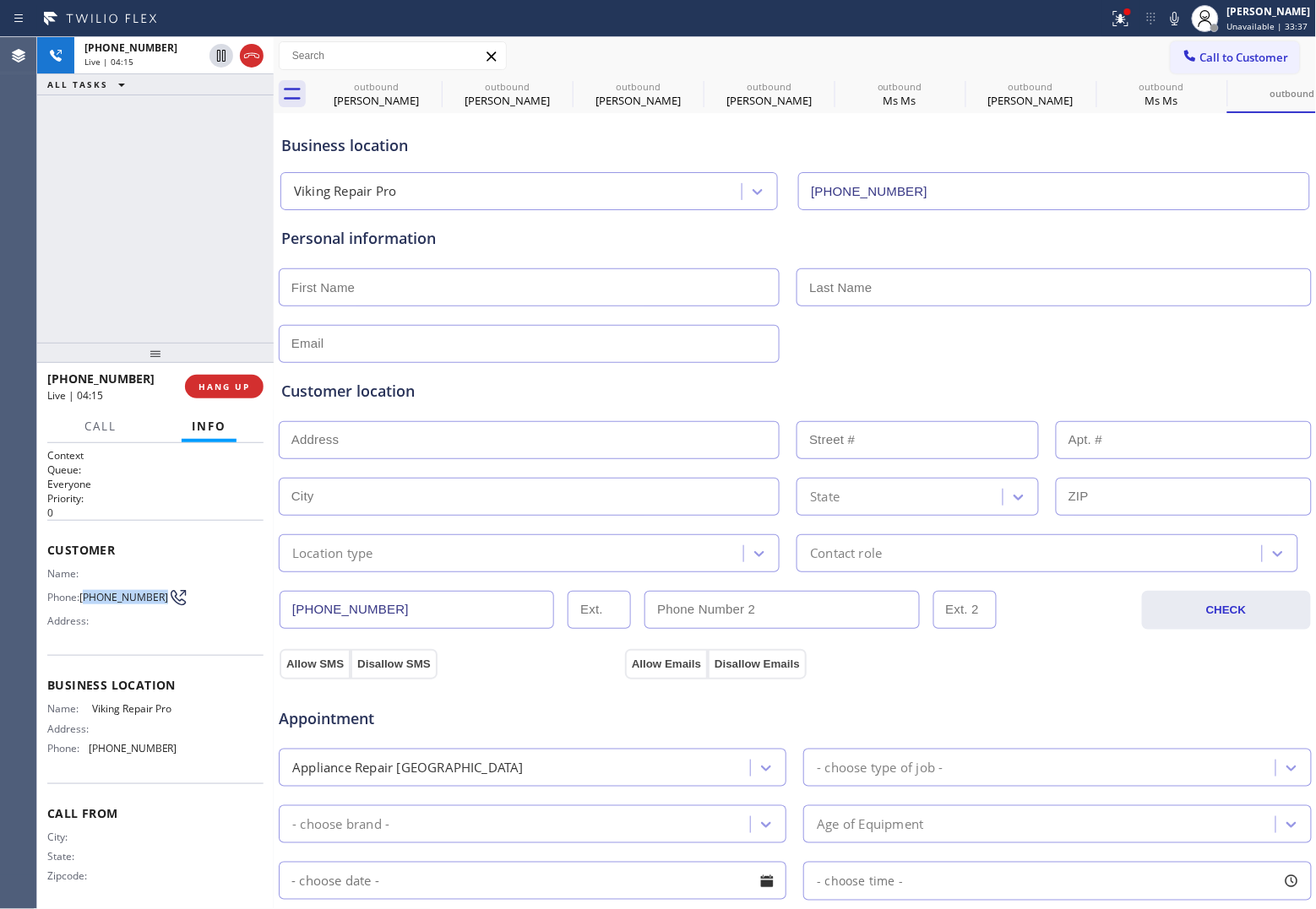
click at [86, 591] on span "[PHONE_NUMBER]" at bounding box center [123, 597] width 89 height 13
copy span "415) 497-7319"
click at [47, 268] on div "[PHONE_NUMBER] Live | 04:53 ALL TASKS ALL TASKS ACTIVE TASKS TASKS IN WRAP UP" at bounding box center [155, 190] width 237 height 306
click at [365, 282] on input "text" at bounding box center [529, 287] width 501 height 38
paste input "[PERSON_NAME]"
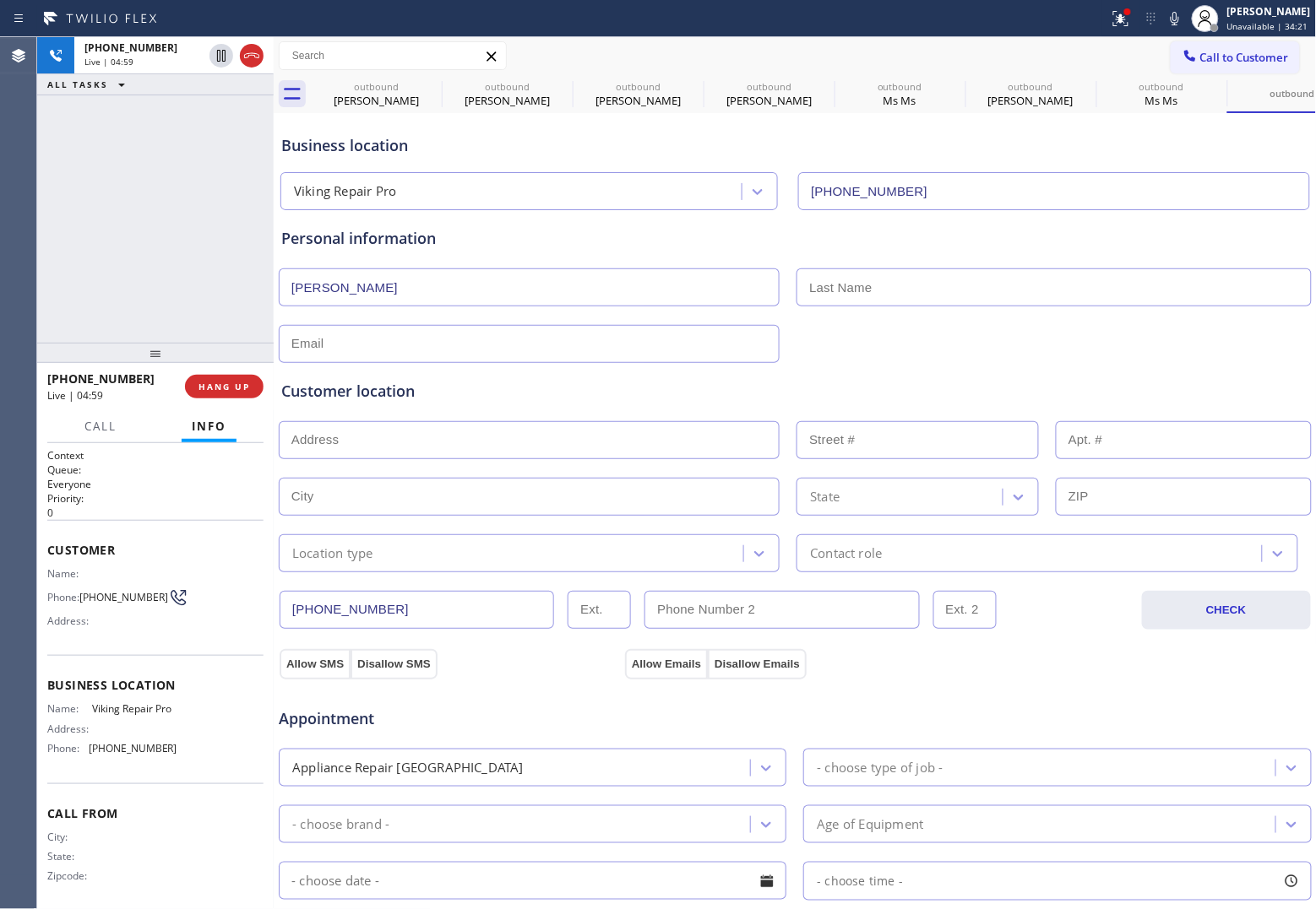
type input "[PERSON_NAME]"
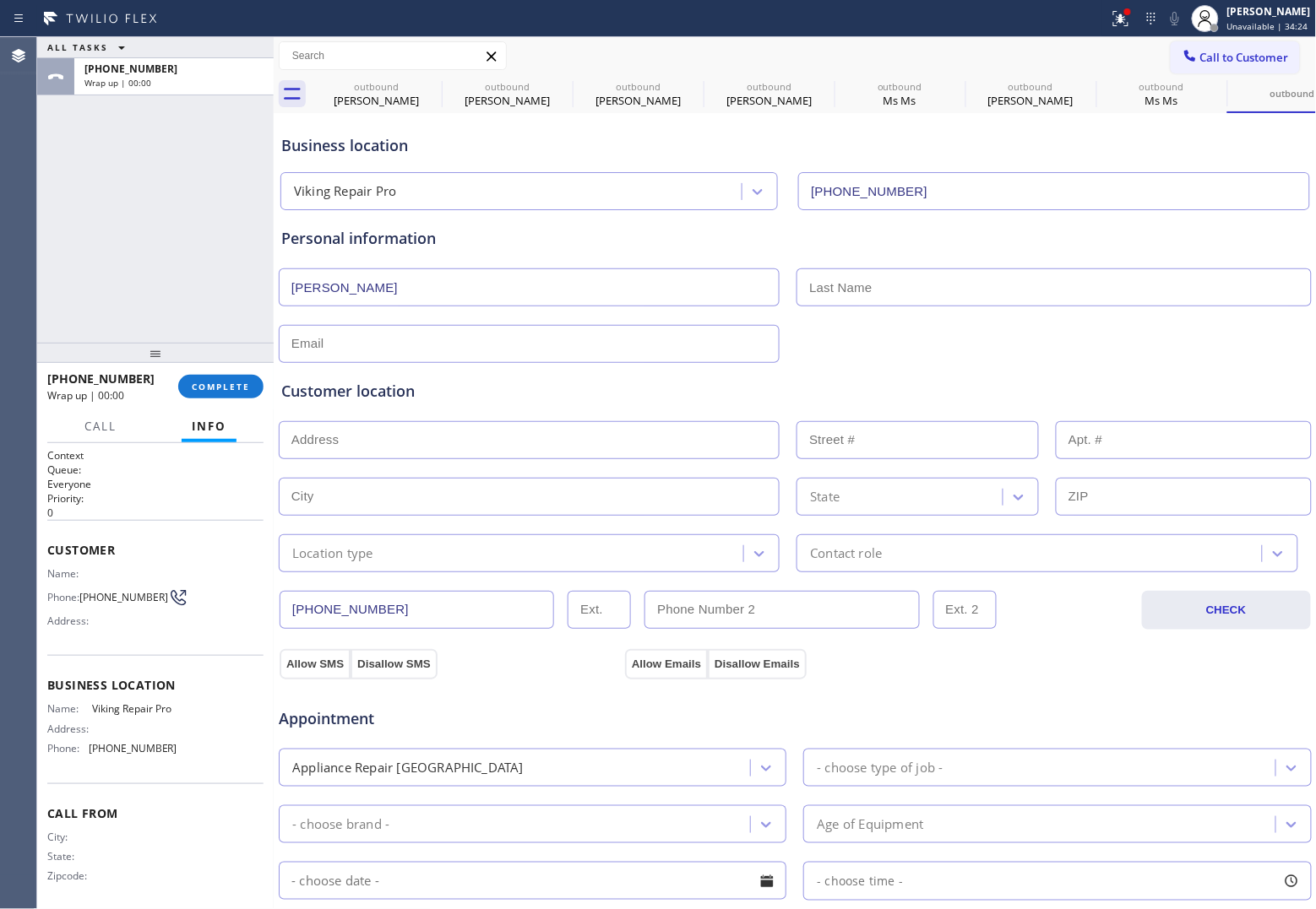
click at [828, 288] on input "text" at bounding box center [1054, 287] width 514 height 38
paste input "[PERSON_NAME]"
type input "[PERSON_NAME]"
click at [381, 335] on input "text" at bounding box center [529, 344] width 501 height 38
paste input "[EMAIL_ADDRESS][DOMAIN_NAME]"
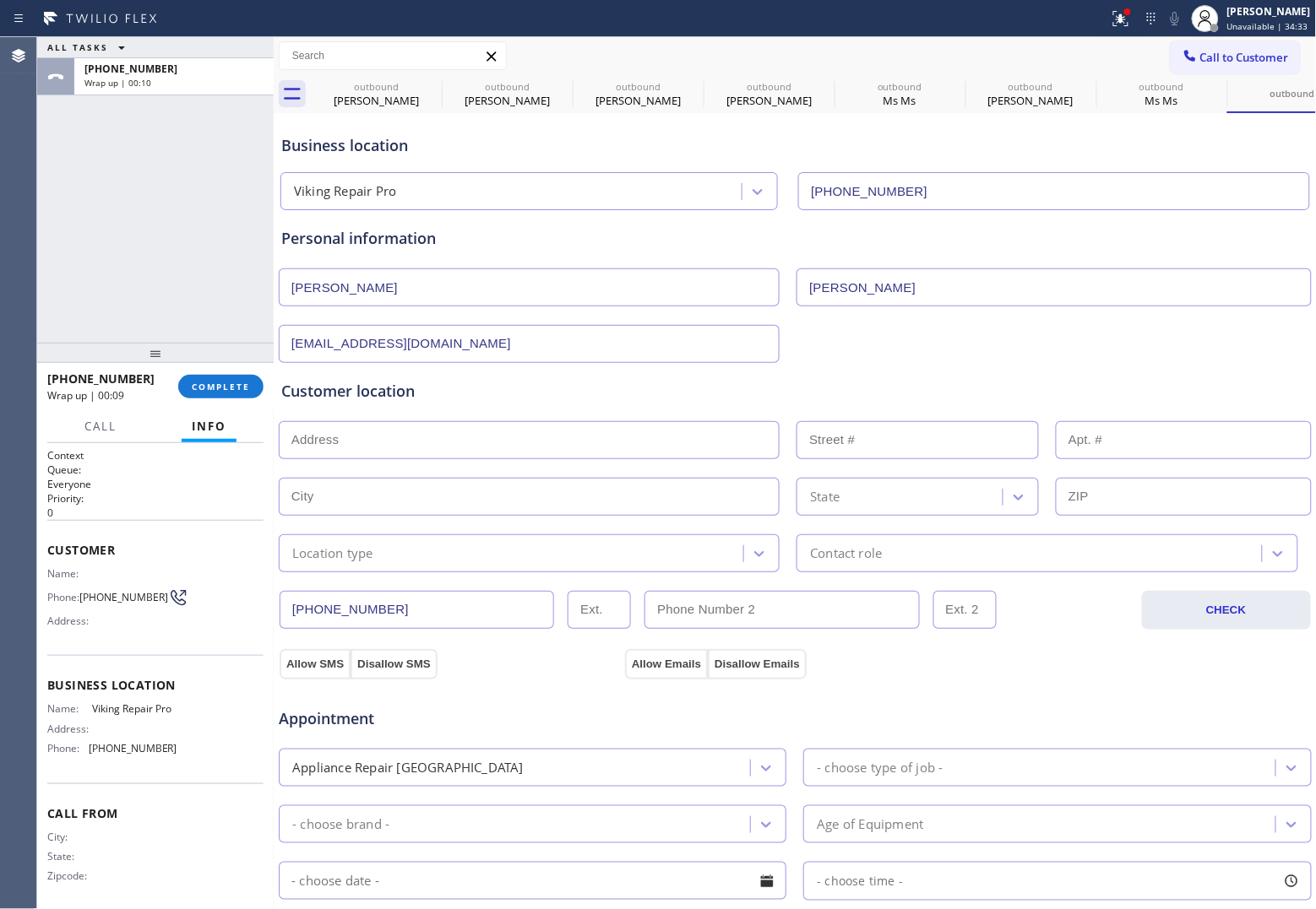
type input "[EMAIL_ADDRESS][DOMAIN_NAME]"
click at [69, 298] on div "ALL TASKS ALL TASKS ACTIVE TASKS TASKS IN WRAP UP [PHONE_NUMBER] Wrap up | 01:03" at bounding box center [155, 190] width 237 height 306
click at [444, 281] on input "[PERSON_NAME]" at bounding box center [529, 287] width 501 height 38
click at [419, 428] on input "text" at bounding box center [529, 440] width 501 height 38
click at [374, 448] on input "text" at bounding box center [529, 440] width 501 height 38
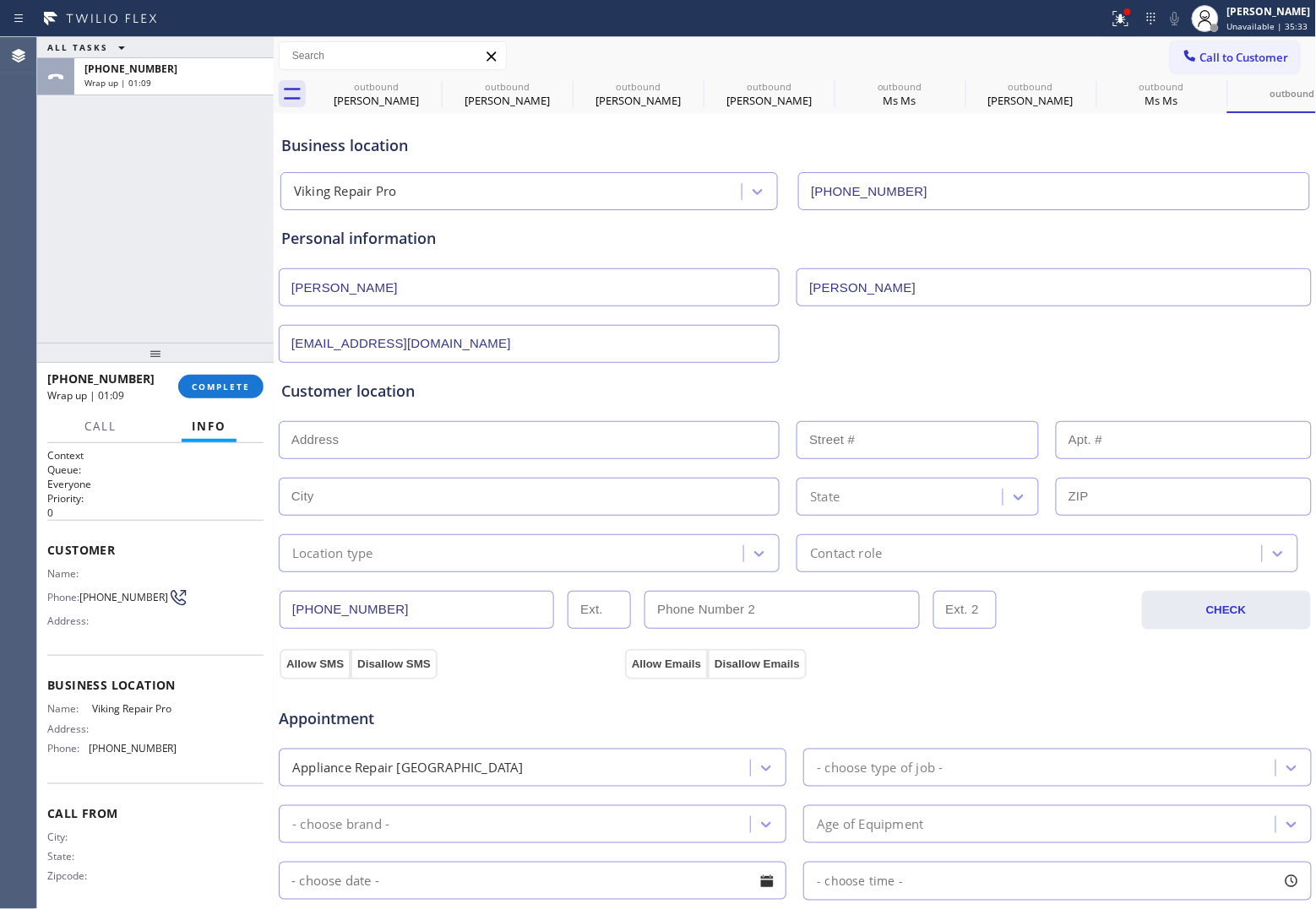
paste input "[STREET_ADDRESS]"
type input "[STREET_ADDRESS]"
type input "2700"
type input "[GEOGRAPHIC_DATA]"
type input "94116"
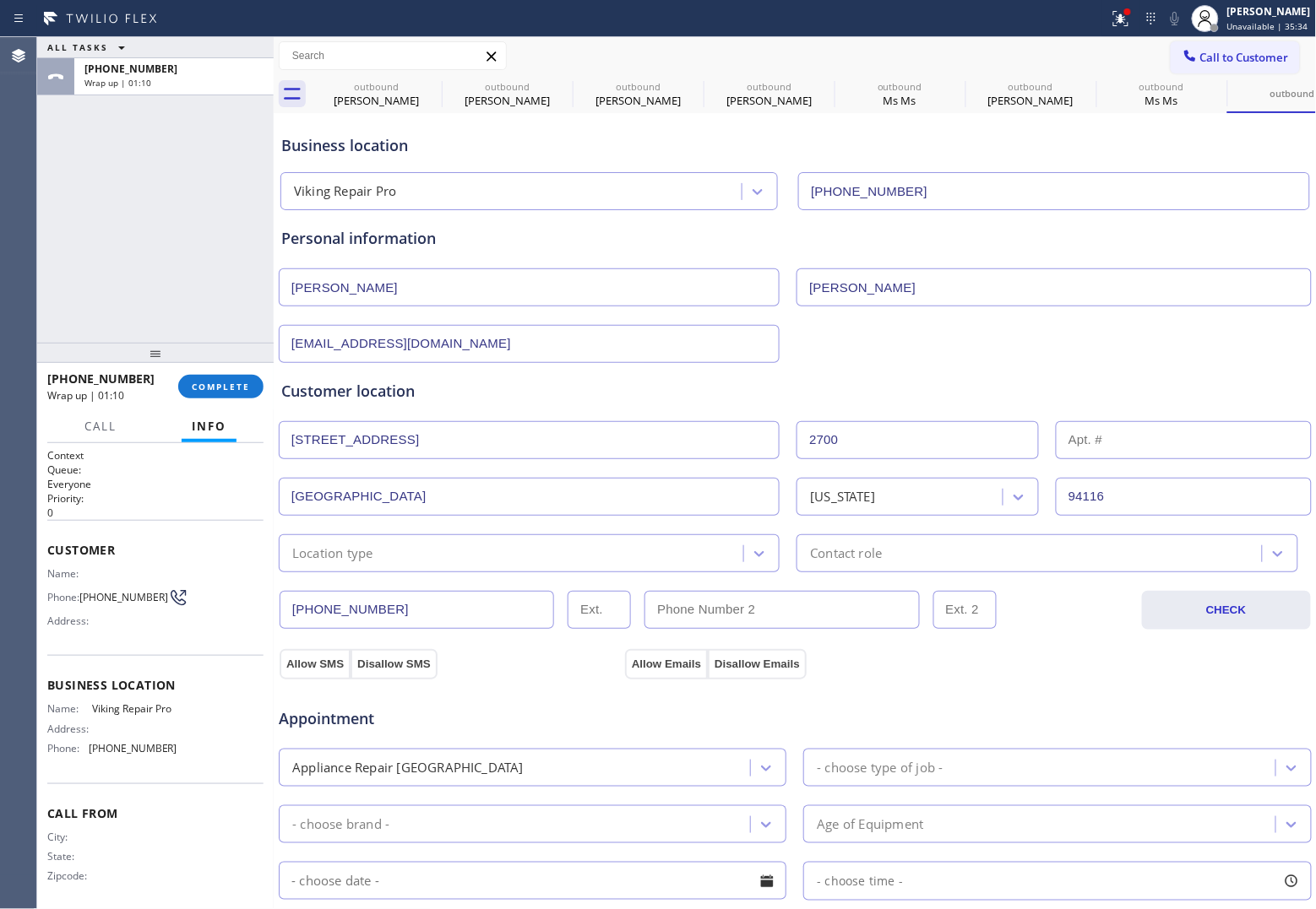
click at [374, 558] on div "Location type" at bounding box center [513, 553] width 460 height 29
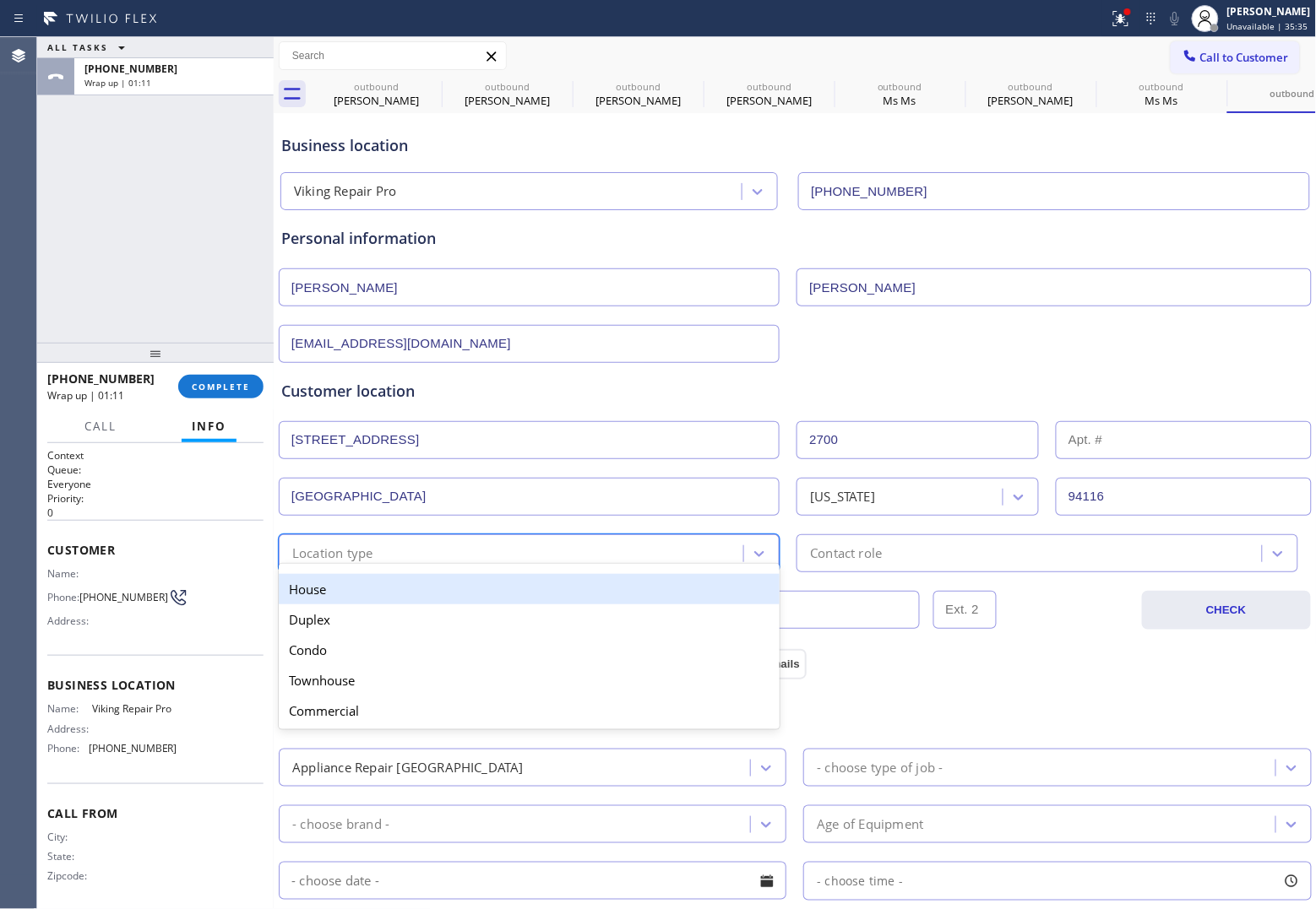
click at [344, 592] on div "House" at bounding box center [529, 588] width 501 height 30
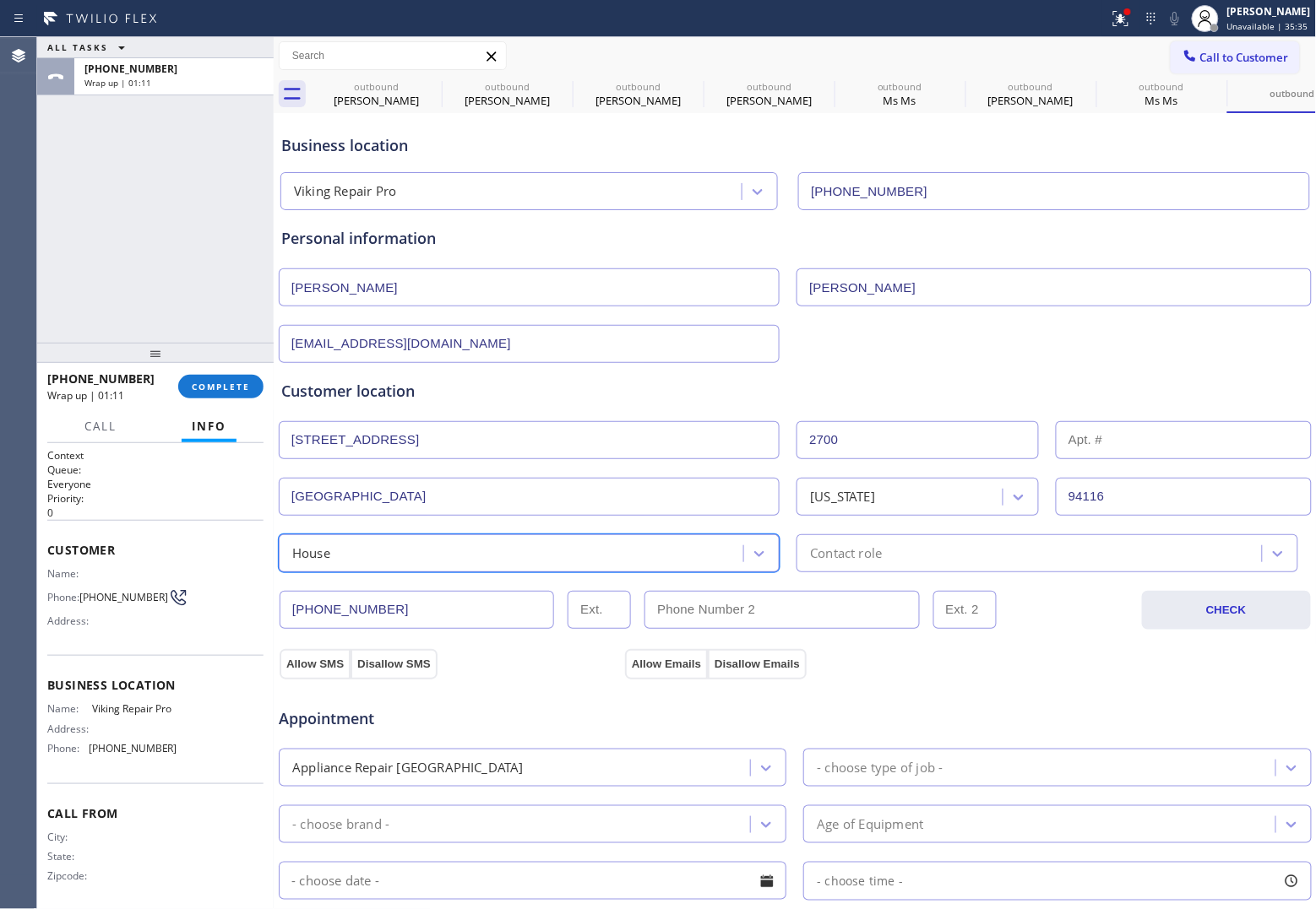
click at [842, 548] on div "Contact role" at bounding box center [845, 553] width 71 height 20
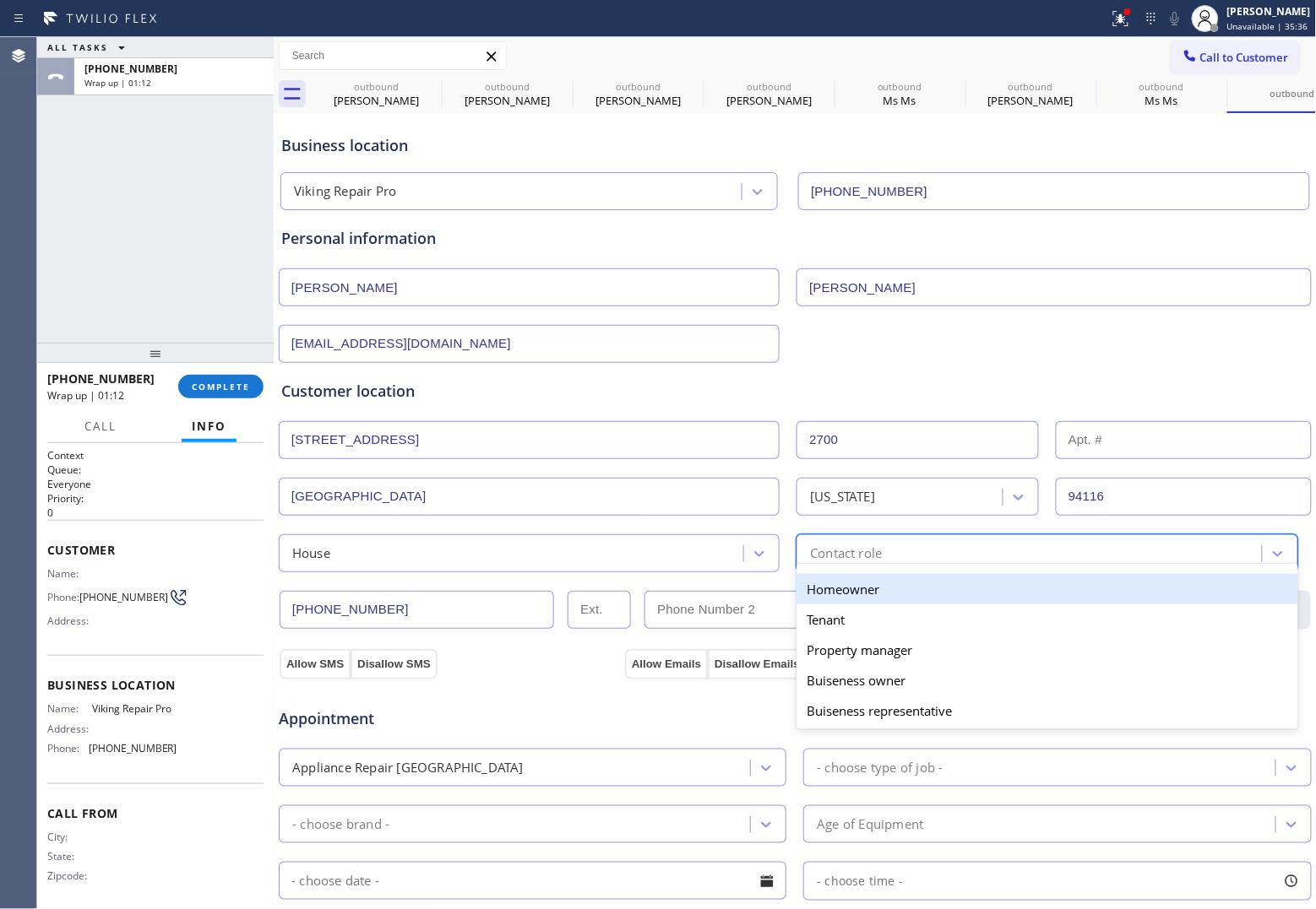
click at [845, 591] on div "Homeowner" at bounding box center [1047, 588] width 501 height 30
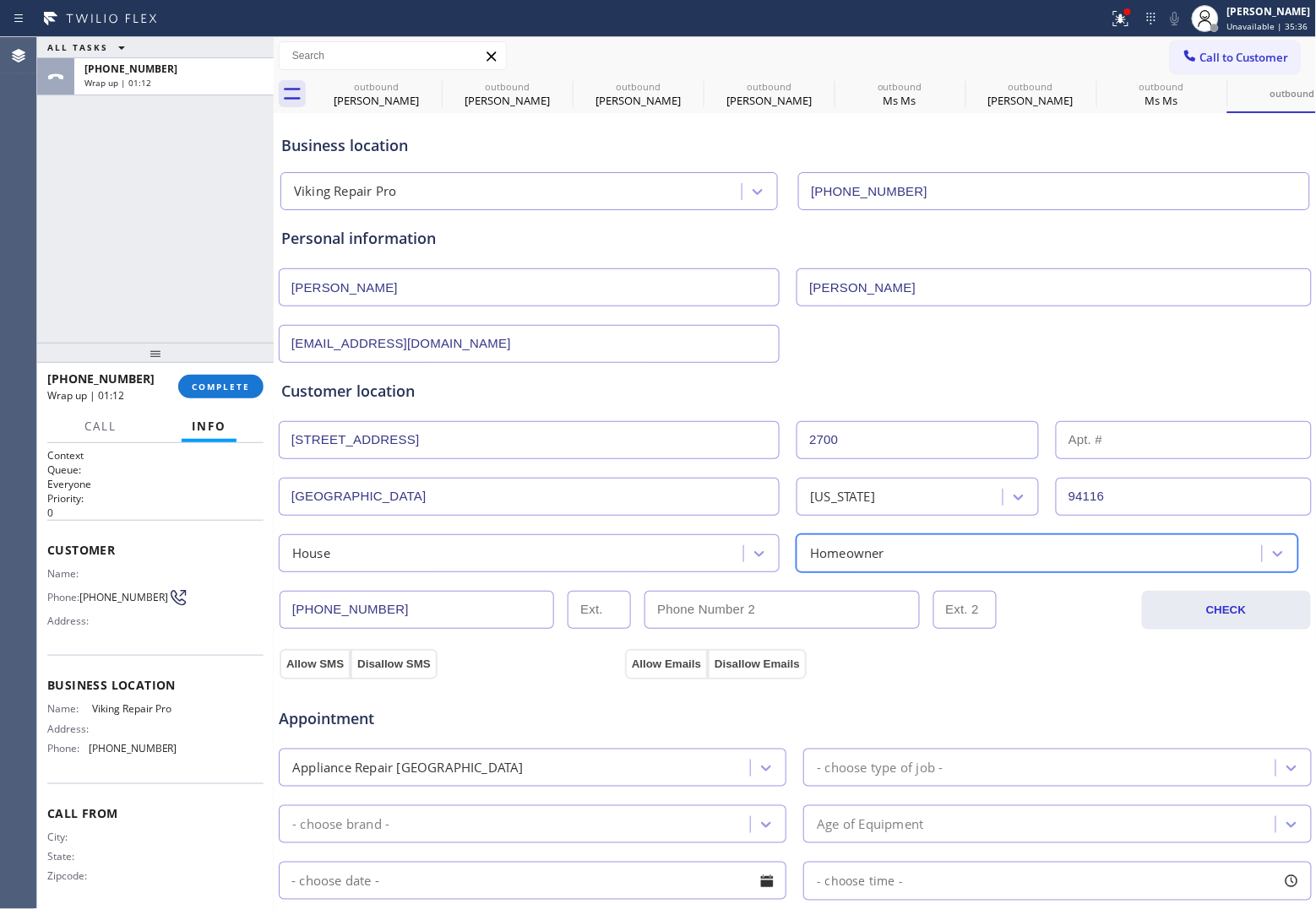
scroll to position [317, 0]
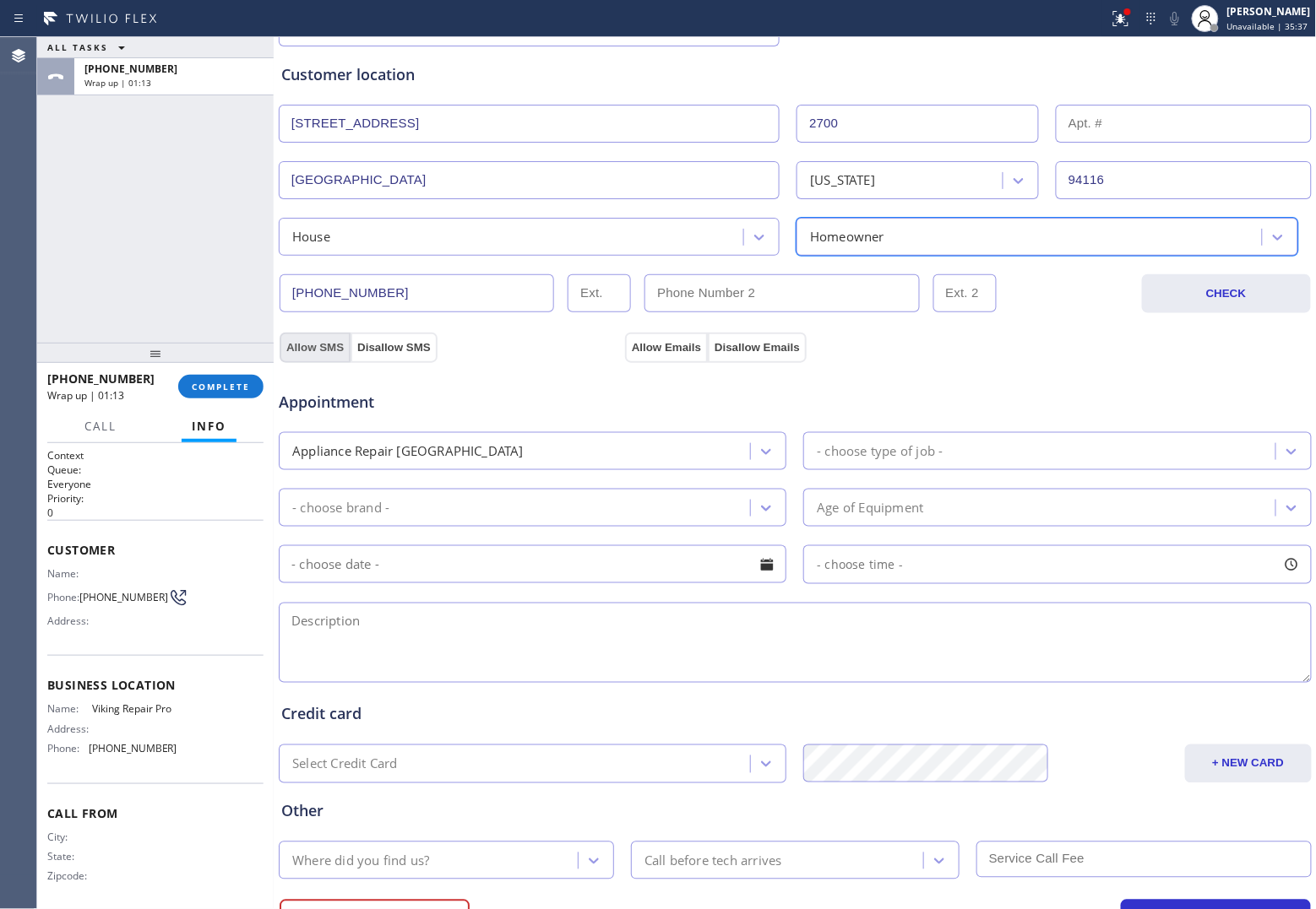
click at [329, 344] on button "Allow SMS" at bounding box center [315, 347] width 71 height 30
click at [674, 347] on button "Allow Emails" at bounding box center [666, 347] width 83 height 30
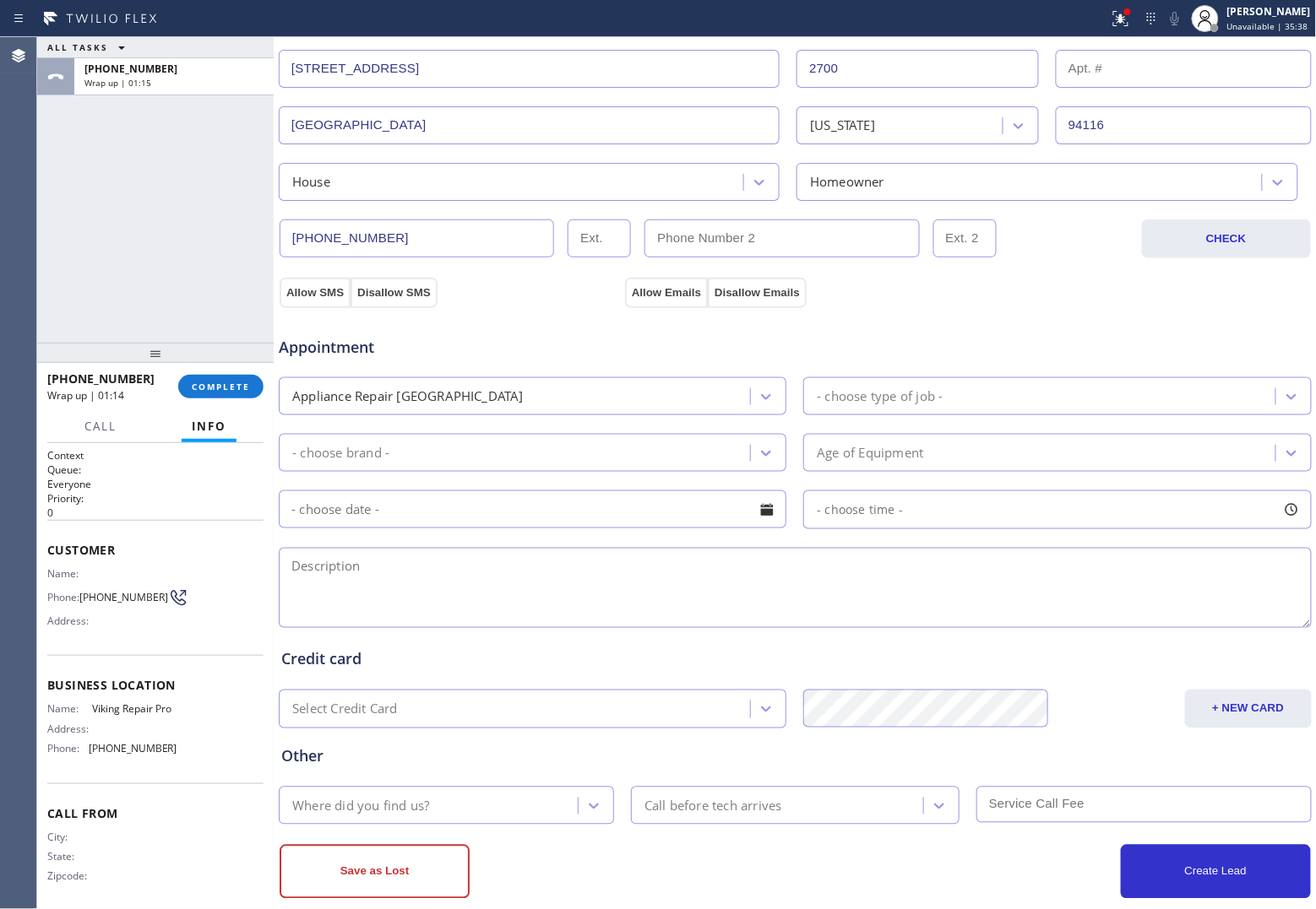
scroll to position [402, 0]
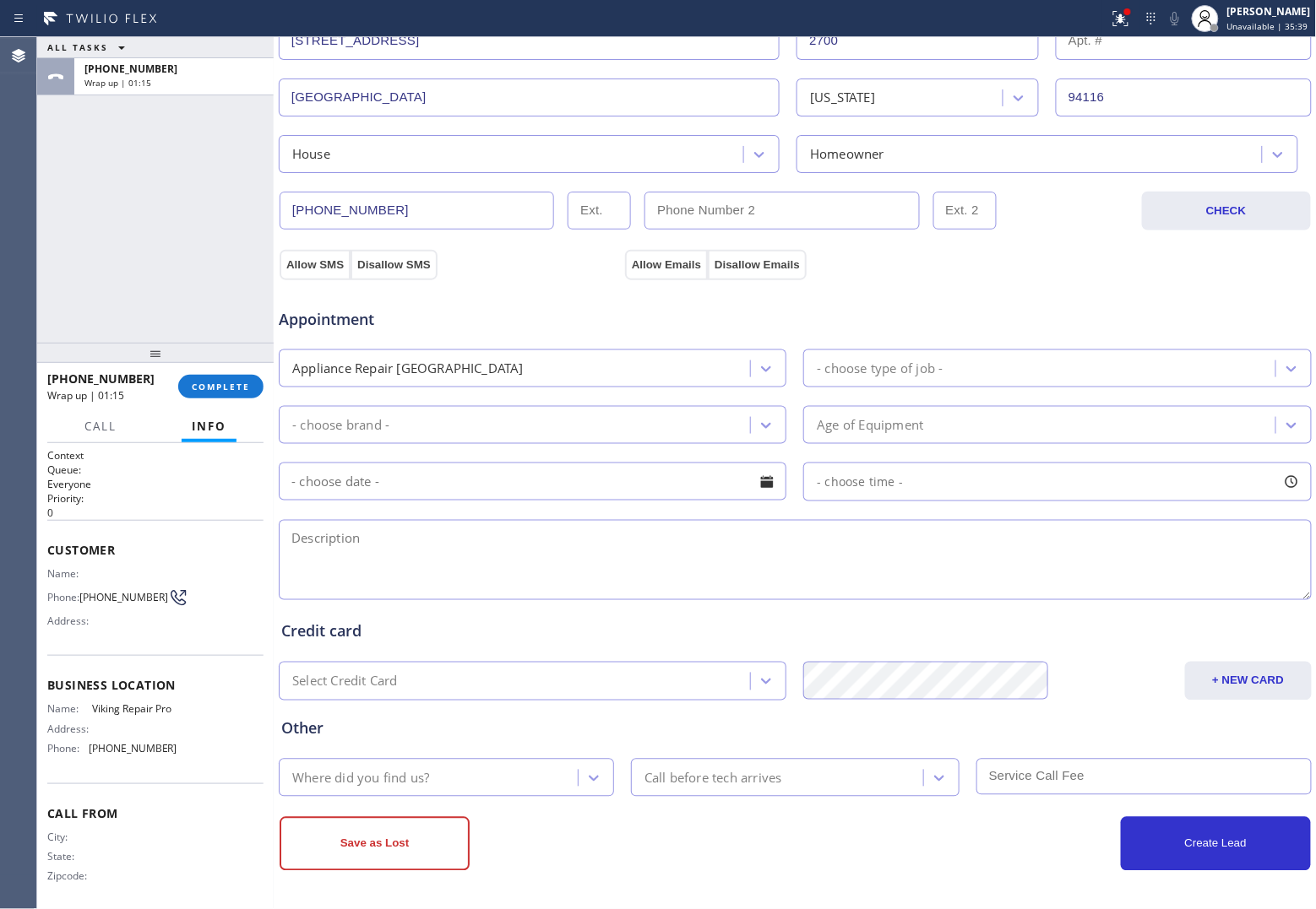
click at [921, 365] on div "- choose type of job -" at bounding box center [879, 368] width 126 height 20
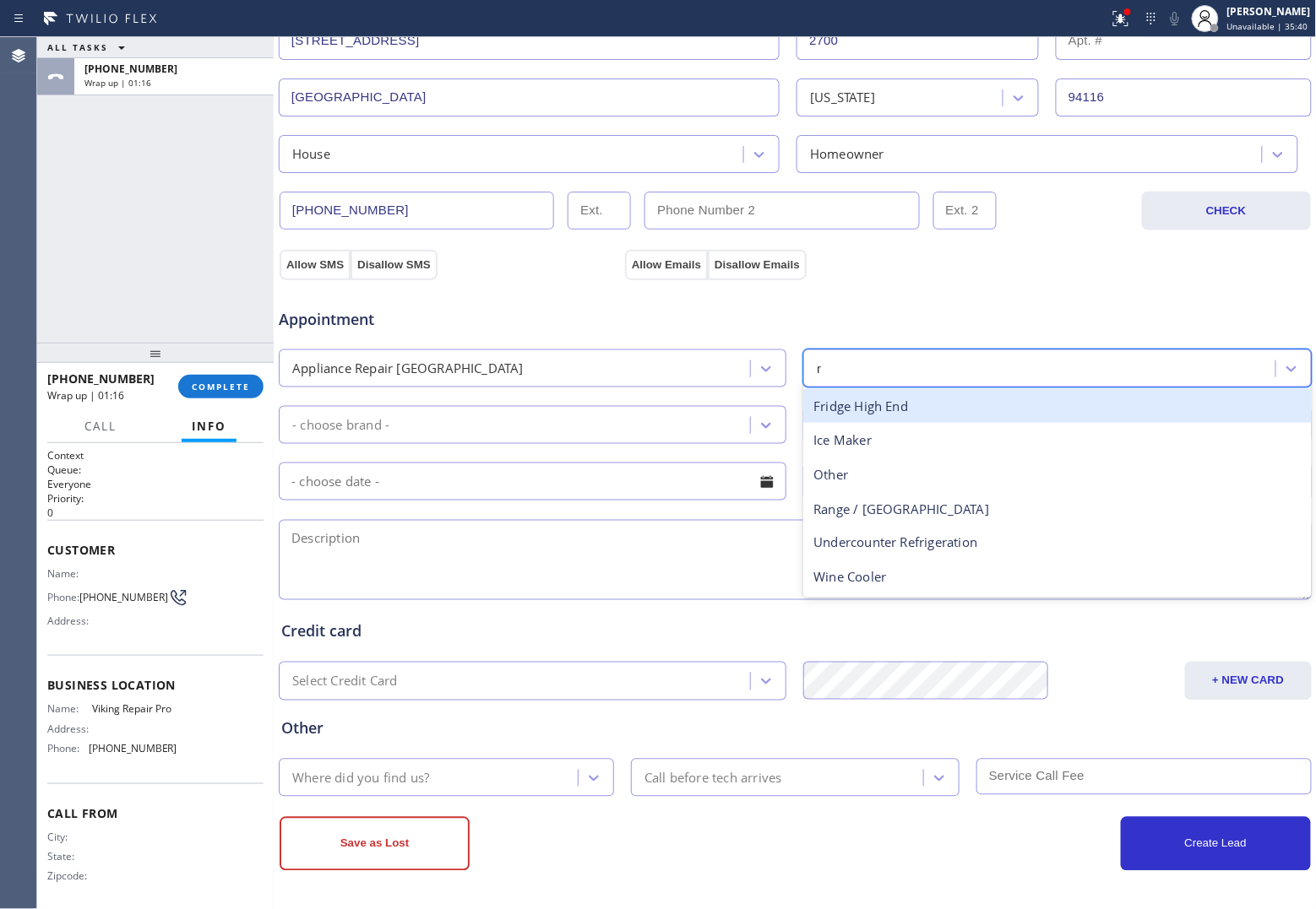
type input "ra"
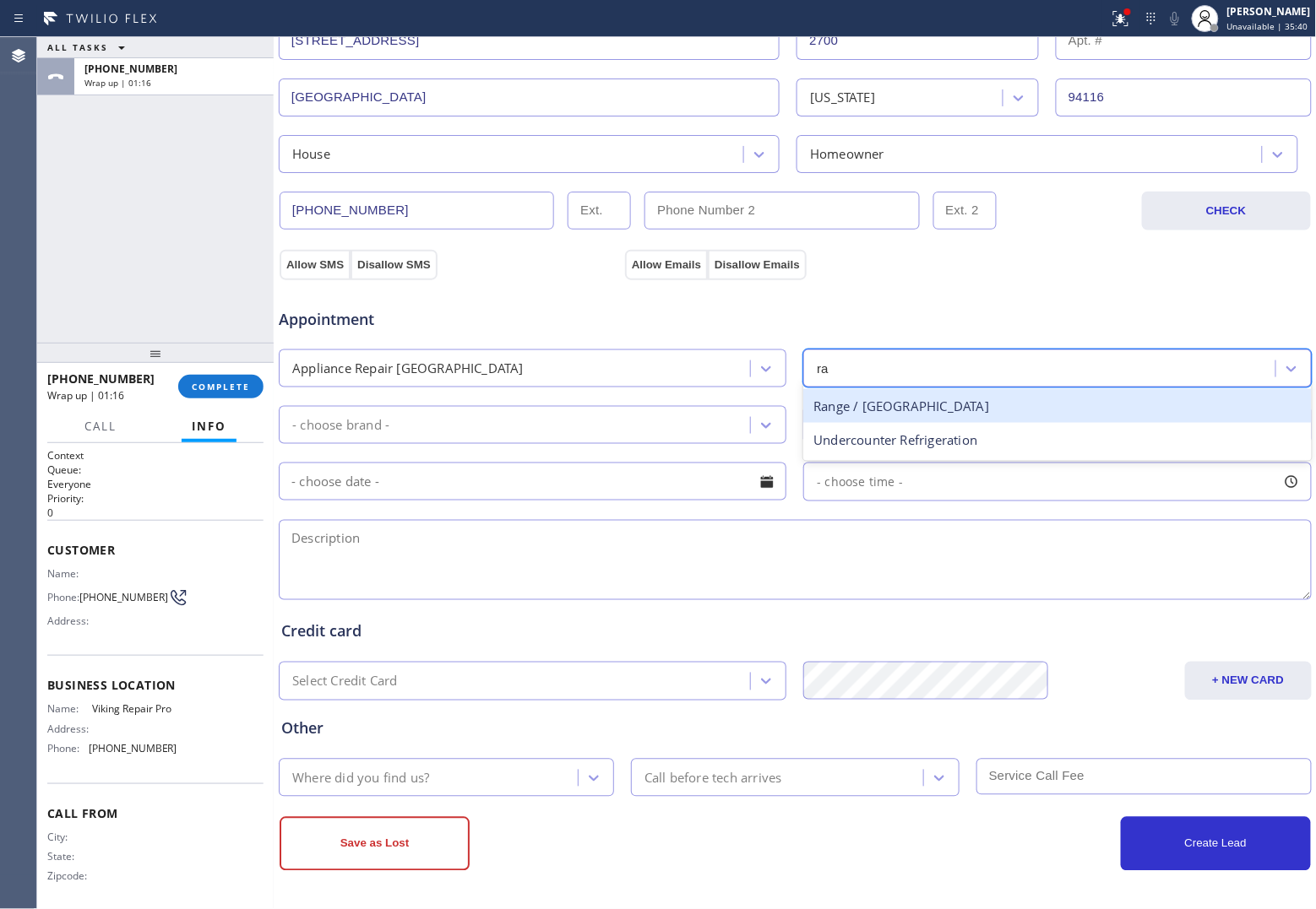
click at [890, 406] on div "Range / [GEOGRAPHIC_DATA]" at bounding box center [1056, 406] width 507 height 34
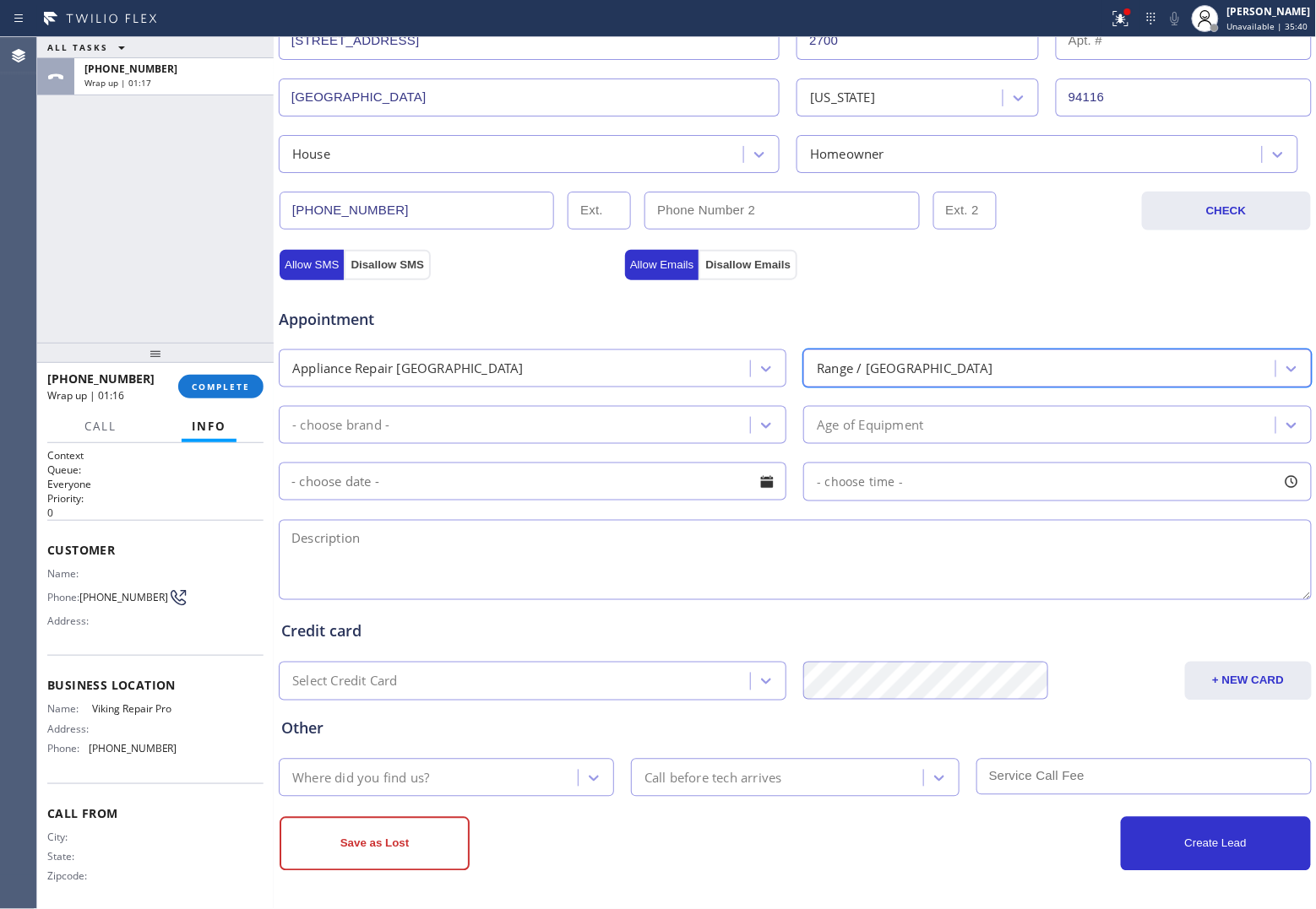
click at [555, 419] on div "- choose brand -" at bounding box center [516, 425] width 466 height 29
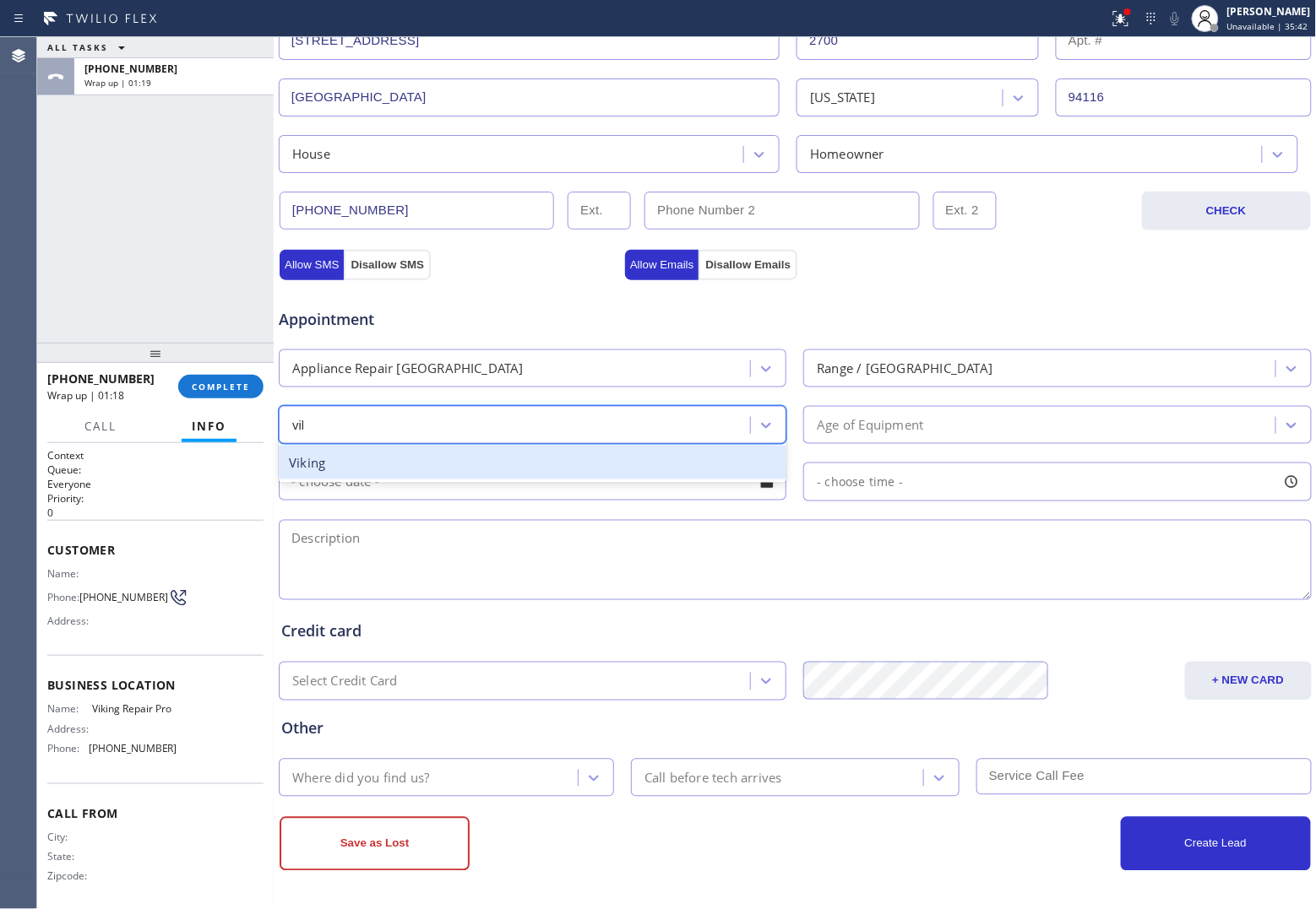
type input "viki"
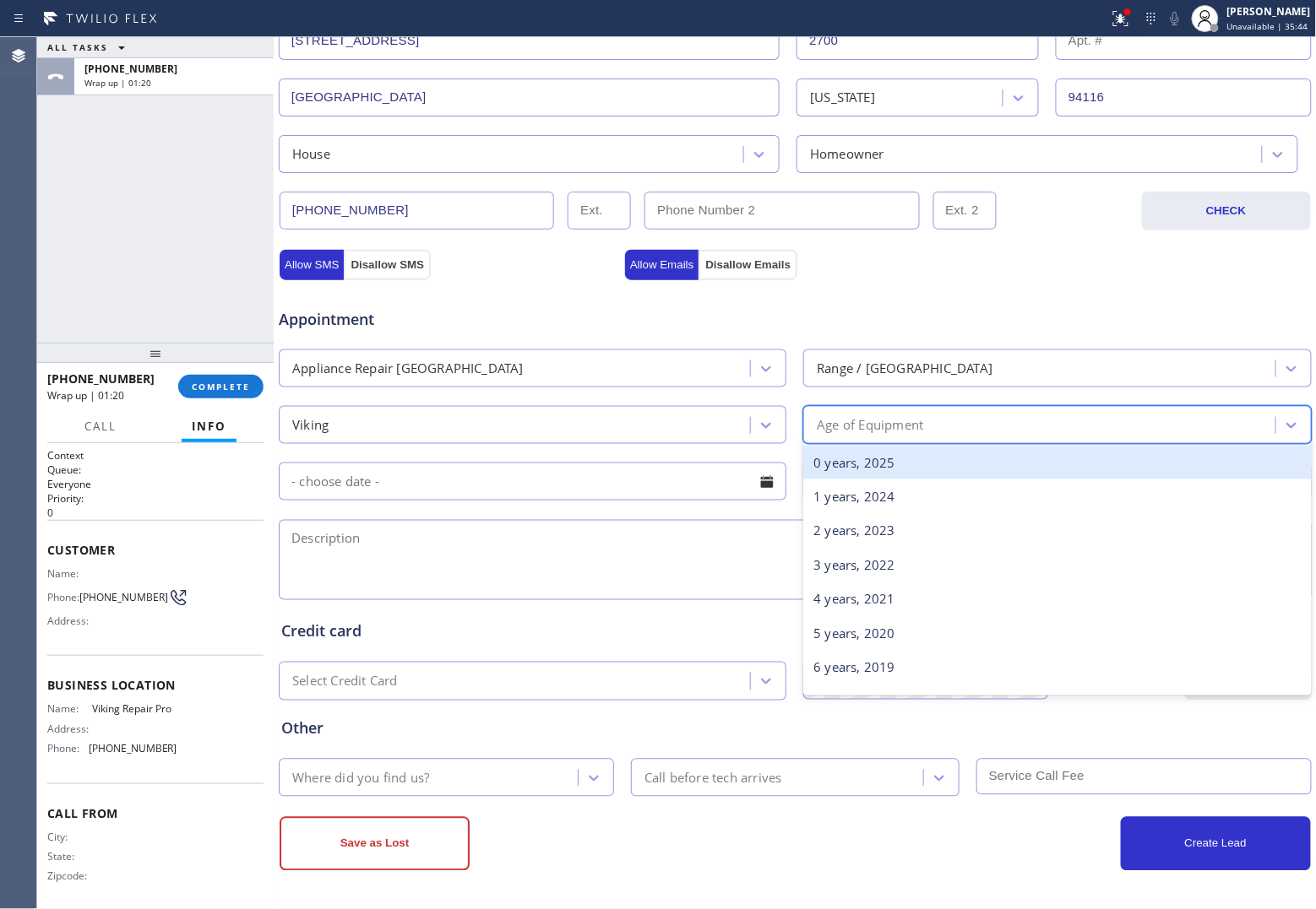
click at [916, 427] on div "Age of Equipment" at bounding box center [869, 425] width 107 height 20
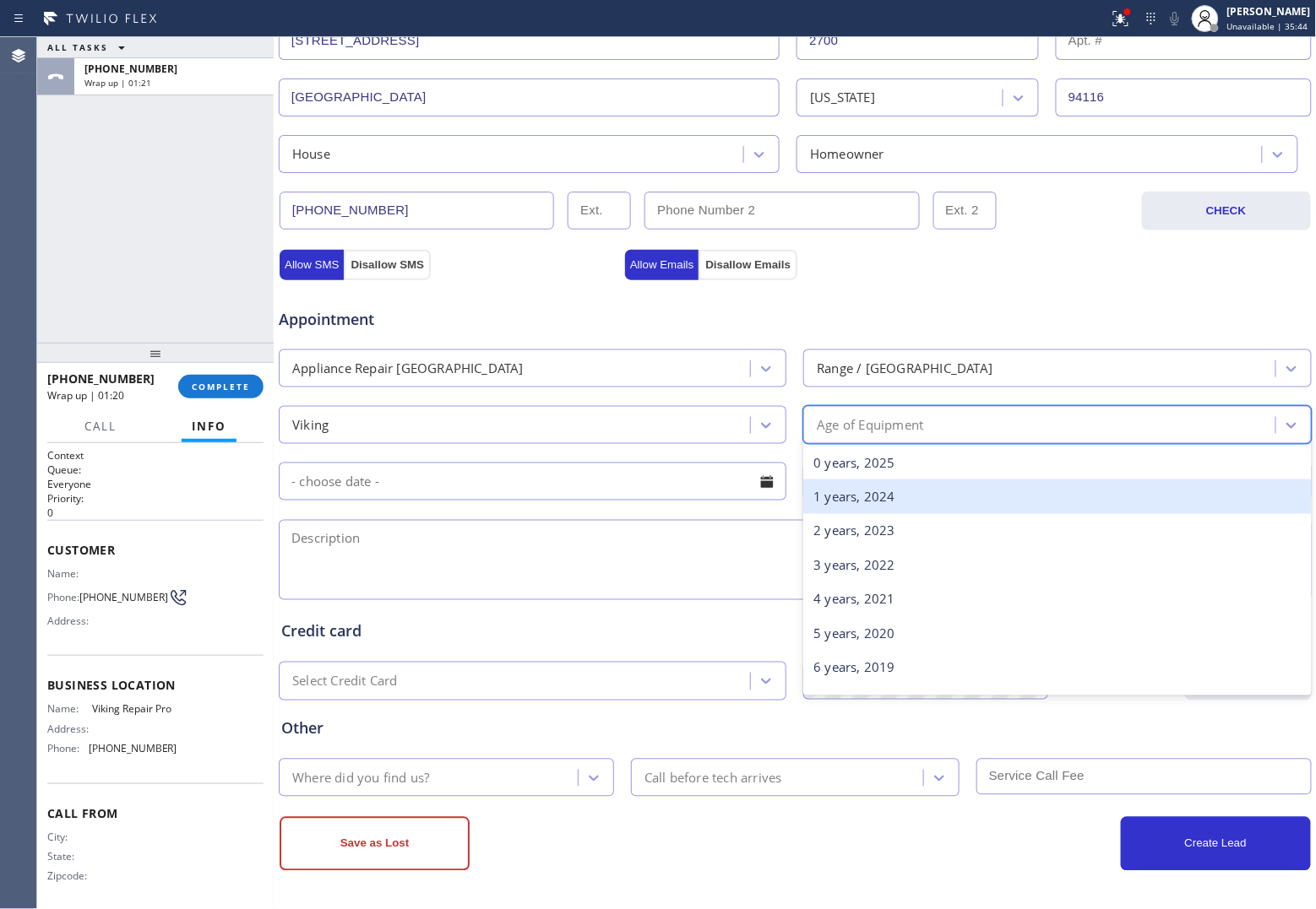
click at [868, 498] on div "1 years, 2024" at bounding box center [1056, 497] width 507 height 34
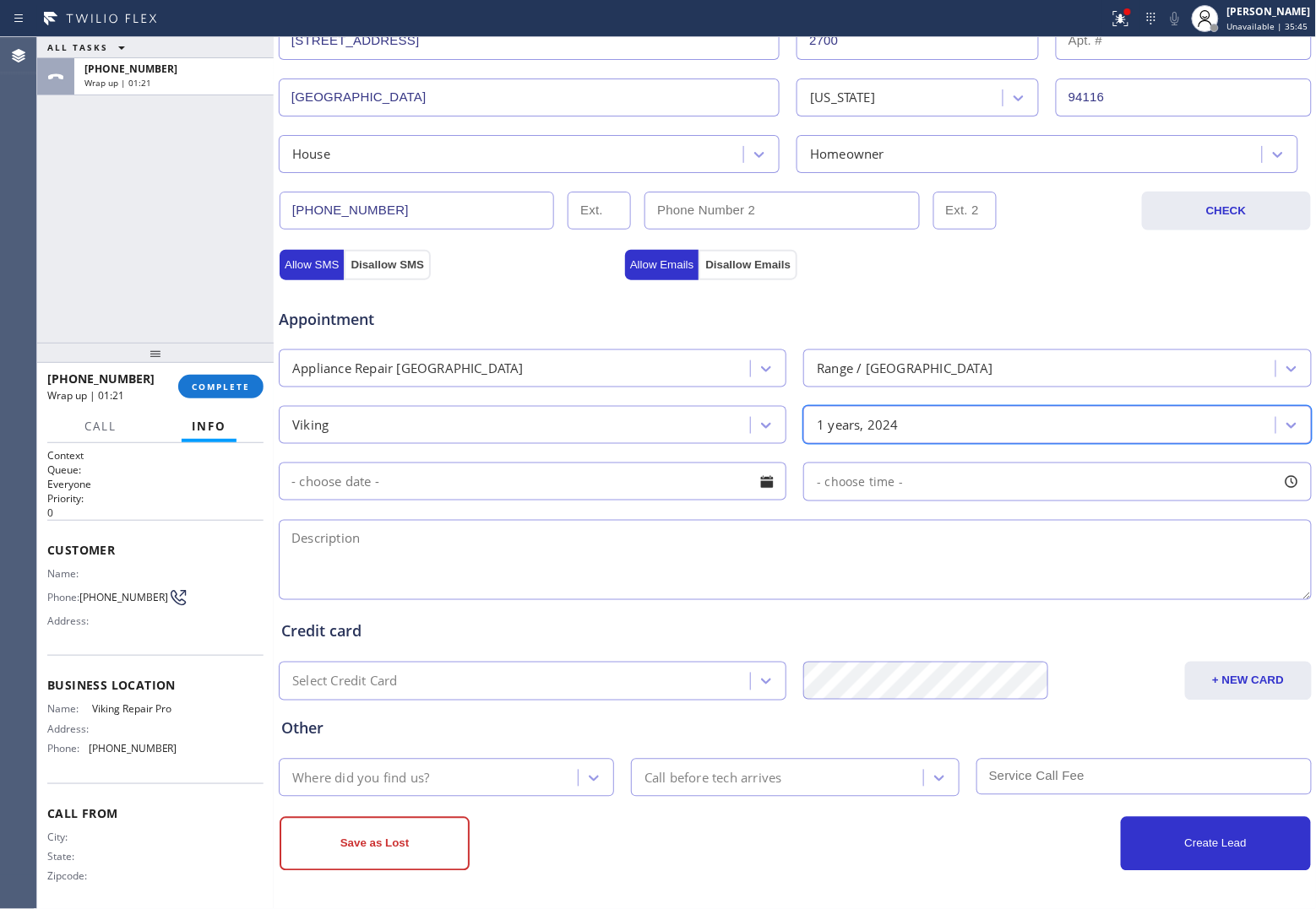
click at [537, 491] on input "text" at bounding box center [532, 481] width 507 height 38
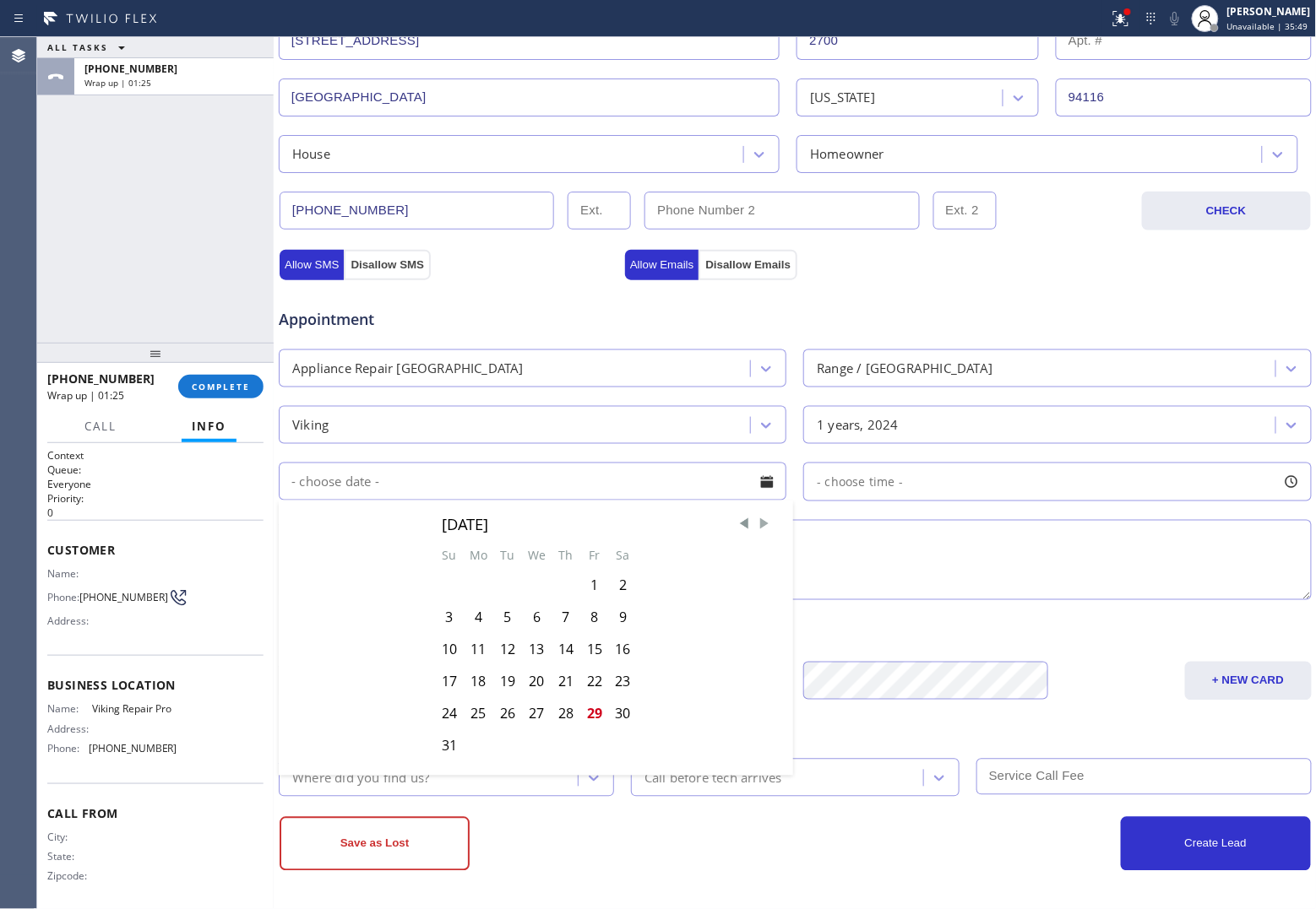
click at [759, 524] on span "Next Month" at bounding box center [764, 524] width 17 height 17
click at [947, 555] on textarea at bounding box center [795, 560] width 1032 height 80
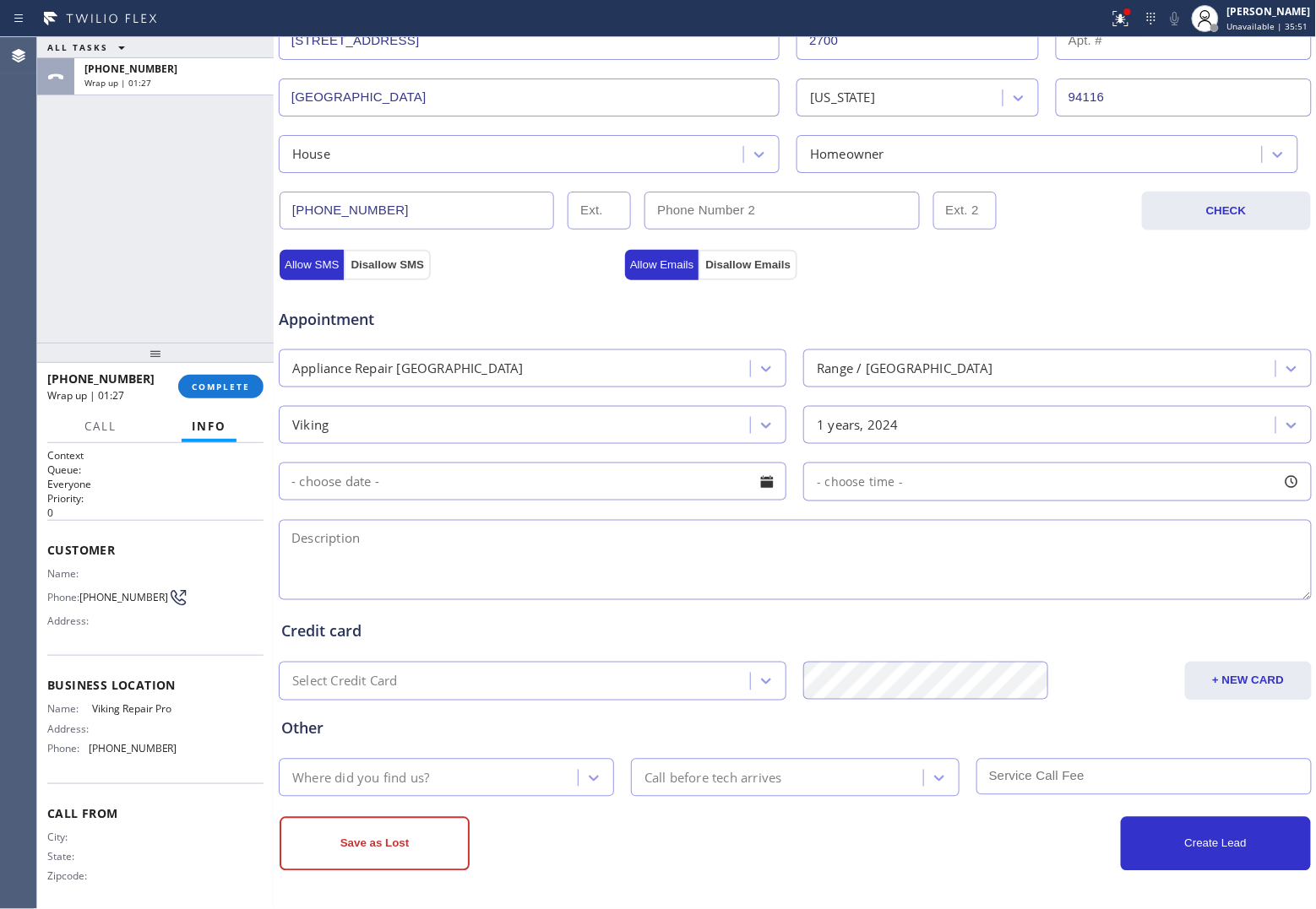
click at [627, 564] on textarea at bounding box center [795, 560] width 1032 height 80
click at [484, 567] on textarea "9-12 | $95 |" at bounding box center [795, 560] width 1032 height 80
paste textarea "Viking | range | 1 Yr | Burner is on keeps on clicking intermatently but mostly…"
click at [728, 534] on textarea "9-12 | $95 | Viking | range | 1 Yr | Burner is on keeps on clicking intermatent…" at bounding box center [795, 560] width 1032 height 80
click at [27, 244] on div "Agent Desktop" at bounding box center [18, 473] width 36 height 872
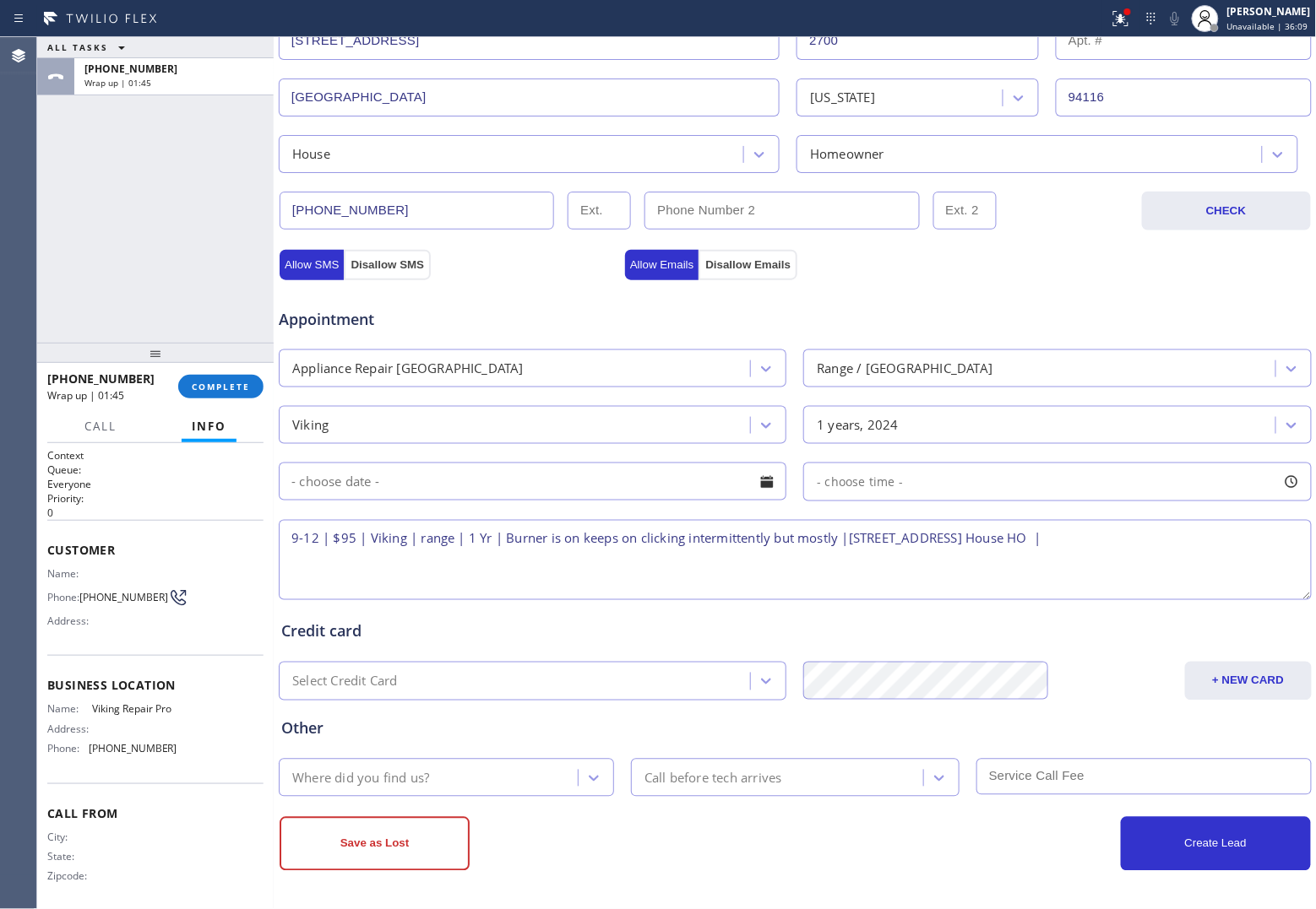
click at [496, 533] on textarea "9-12 | $95 | Viking | range | 1 Yr | Burner is on keeps on clicking intermitten…" at bounding box center [795, 560] width 1032 height 80
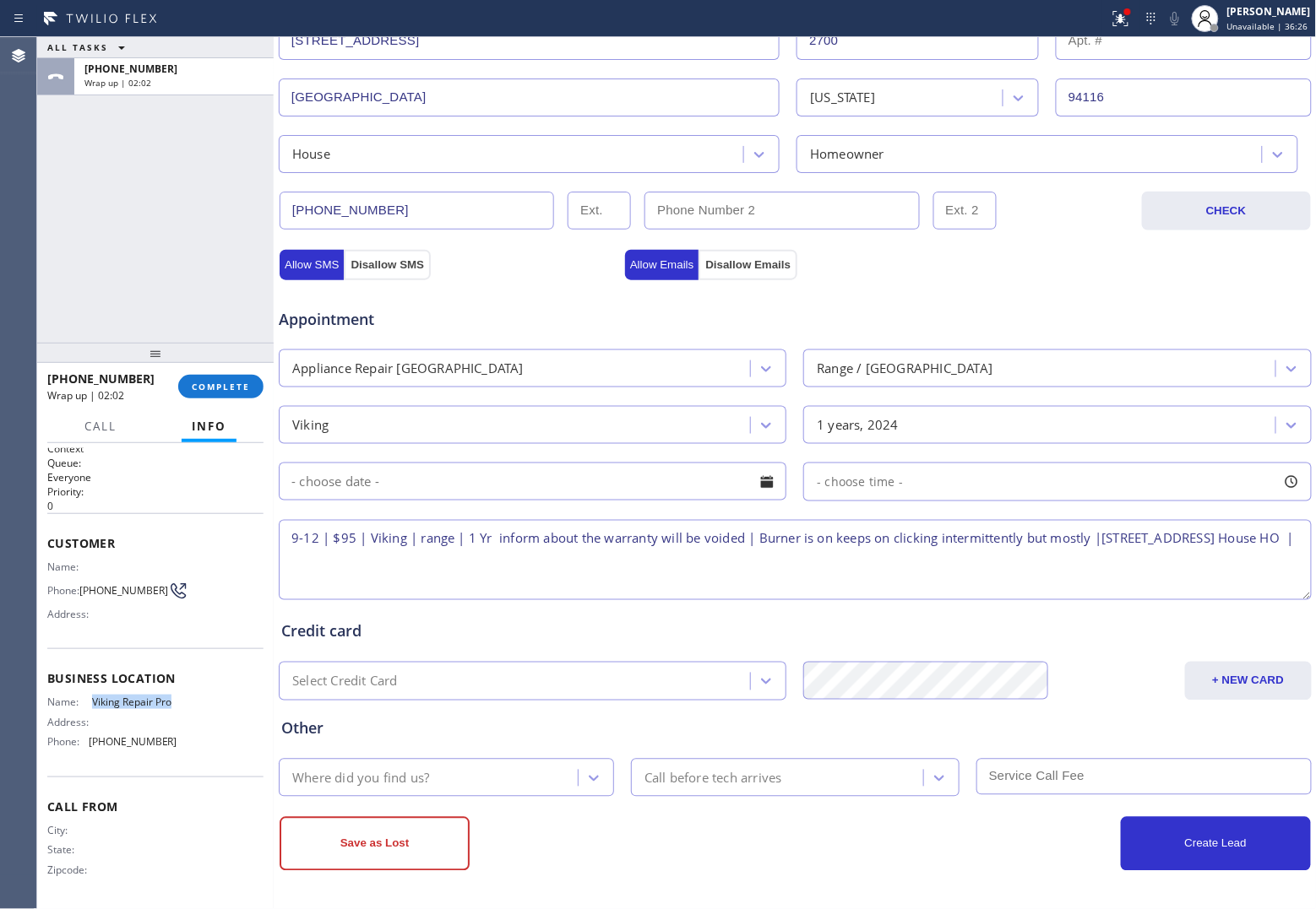
drag, startPoint x: 109, startPoint y: 699, endPoint x: 90, endPoint y: 686, distance: 23.0
click at [92, 696] on span "Viking Repair Pro" at bounding box center [134, 702] width 84 height 13
click at [487, 571] on textarea "9-12 | $95 | Viking | range | 1 Yr inform about the warranty will be voided | B…" at bounding box center [795, 560] width 1032 height 80
paste textarea "Viking Repair Pro"
click at [40, 267] on div "ALL TASKS ALL TASKS ACTIVE TASKS TASKS IN WRAP UP [PHONE_NUMBER] Wrap up | 02:13" at bounding box center [155, 190] width 237 height 306
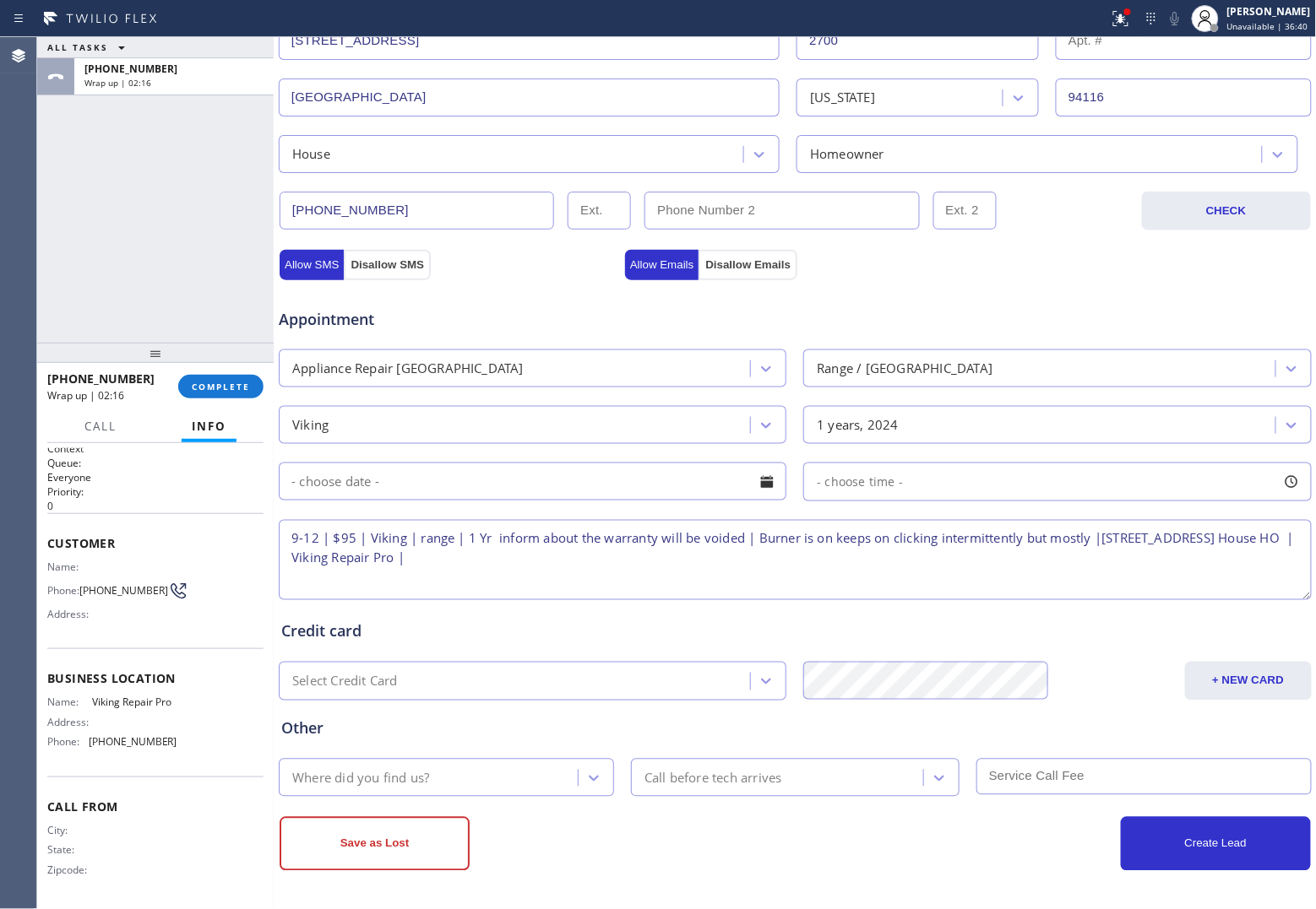
click at [622, 570] on textarea "9-12 | $95 | Viking | range | 1 Yr inform about the warranty will be voided | B…" at bounding box center [795, 560] width 1032 height 80
paste textarea "Please call 30 minutes prior to arrival."
click at [828, 558] on textarea "9-12 | $95 | Viking | range | 1 Yr inform about the warranty will be voided | B…" at bounding box center [795, 560] width 1032 height 80
paste textarea "415) 497-7319"
type textarea "9-12 | $95 | Viking | range | 1 Yr inform about the warranty will be voided | B…"
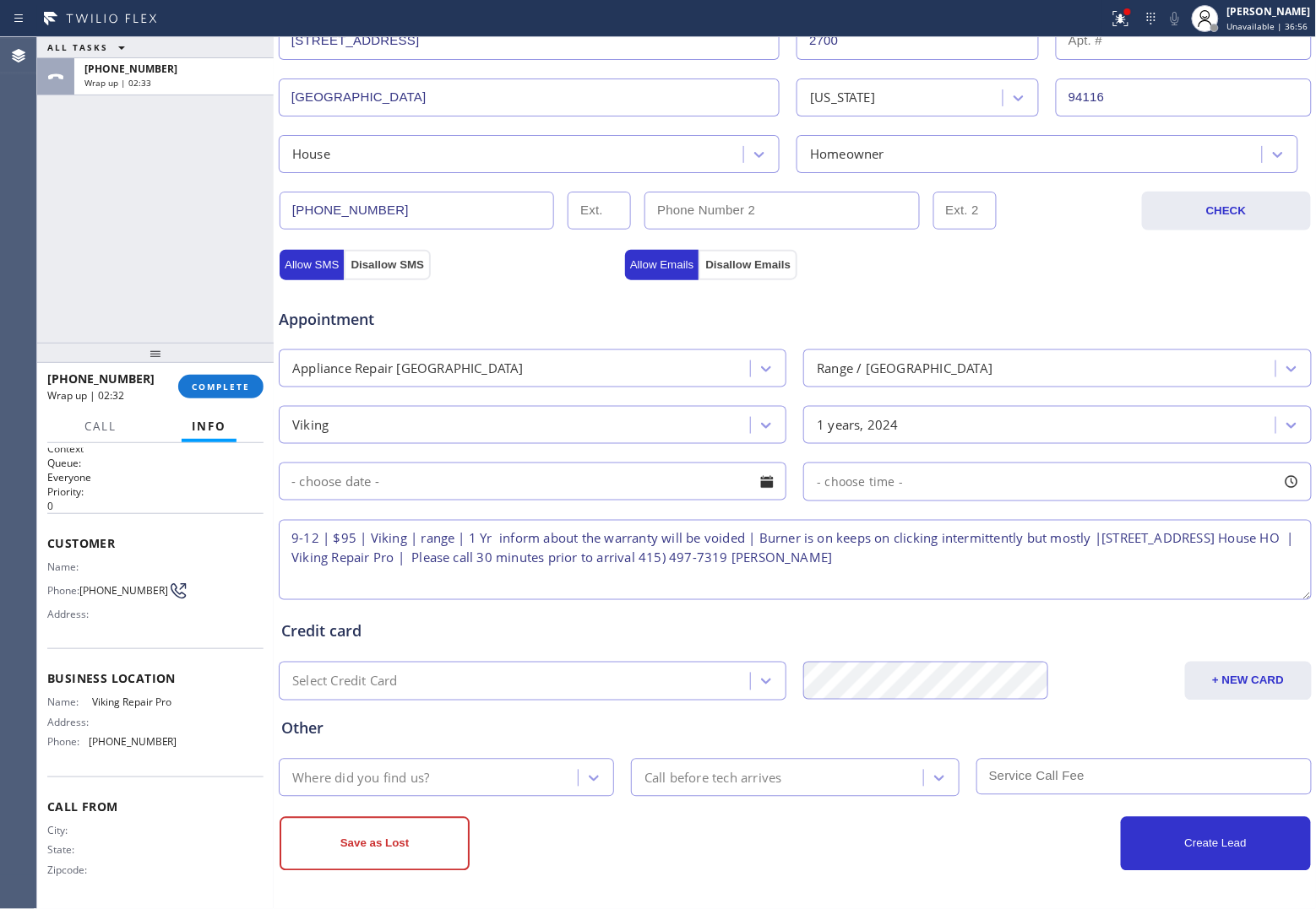
click at [53, 229] on div "ALL TASKS ALL TASKS ACTIVE TASKS TASKS IN WRAP UP [PHONE_NUMBER] Wrap up | 02:33" at bounding box center [155, 190] width 237 height 306
click at [1073, 568] on textarea "9-12 | $95 | Viking | range | 1 Yr inform about the warranty will be voided | B…" at bounding box center [795, 560] width 1032 height 80
click at [482, 781] on div "Where did you find us?" at bounding box center [430, 778] width 294 height 29
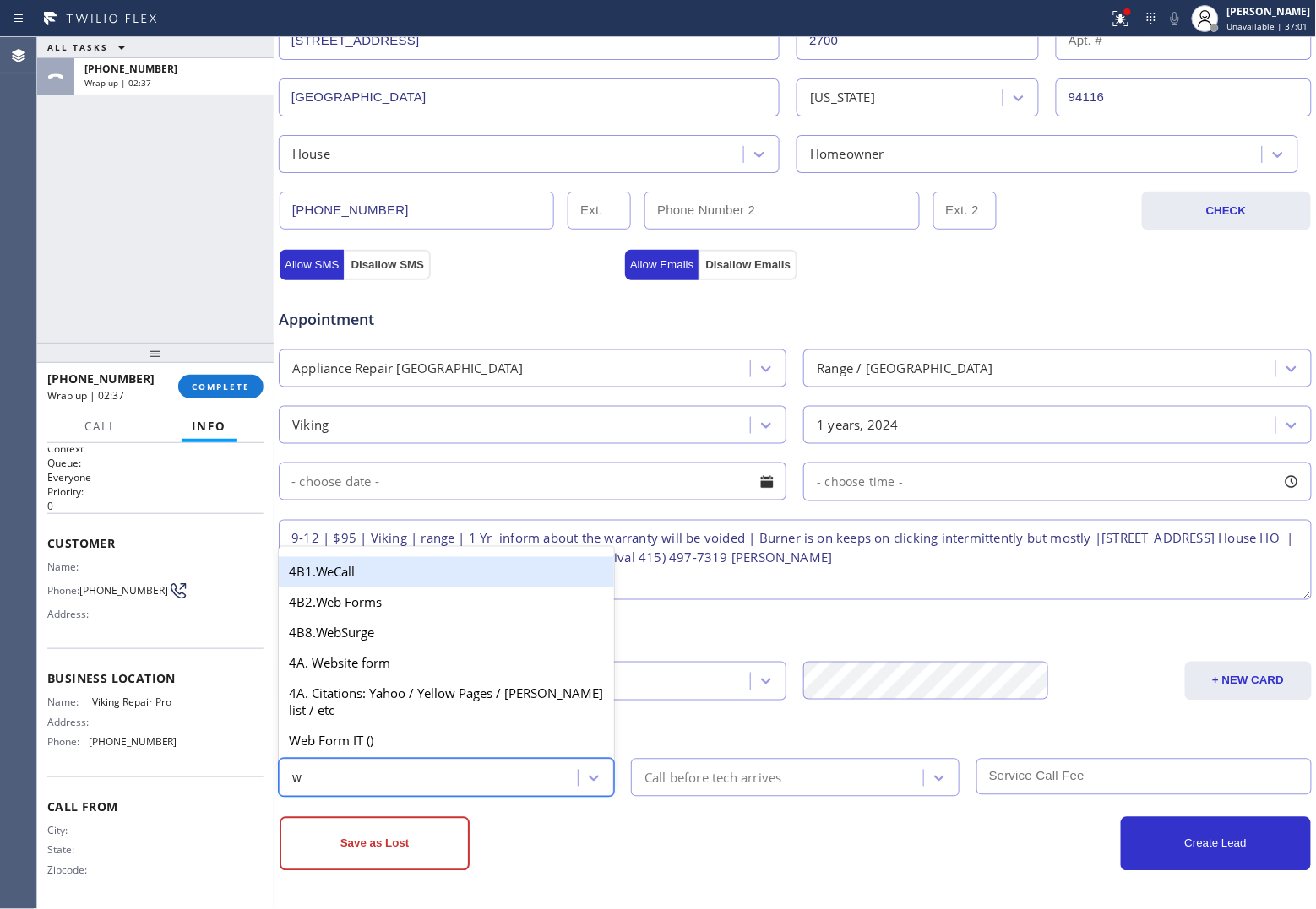
type input "we"
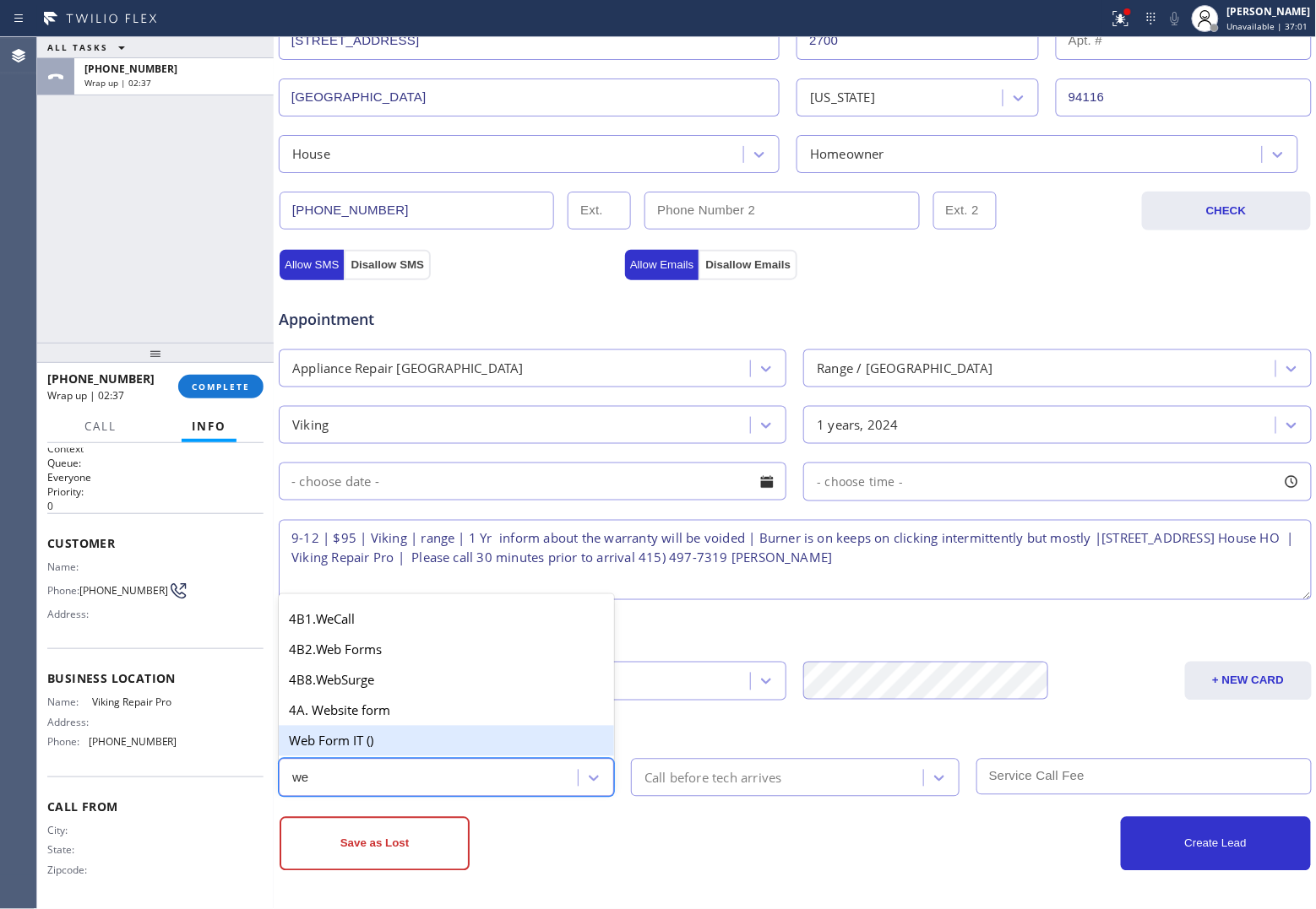
click at [369, 748] on div "Web Form IT ()" at bounding box center [446, 741] width 335 height 30
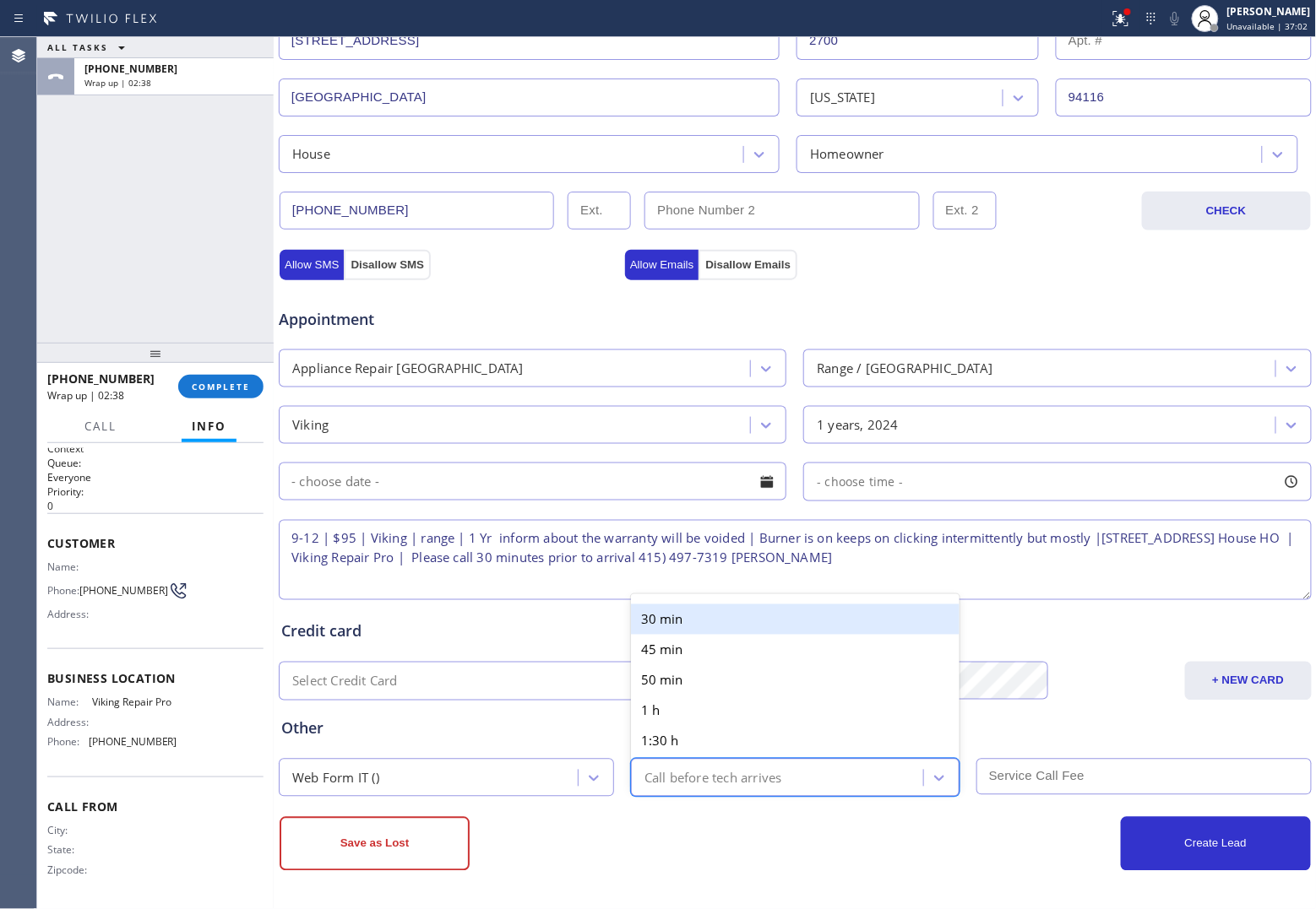
click at [668, 779] on div "Call before tech arrives" at bounding box center [713, 778] width 138 height 20
click at [686, 619] on div "30 min" at bounding box center [795, 619] width 329 height 30
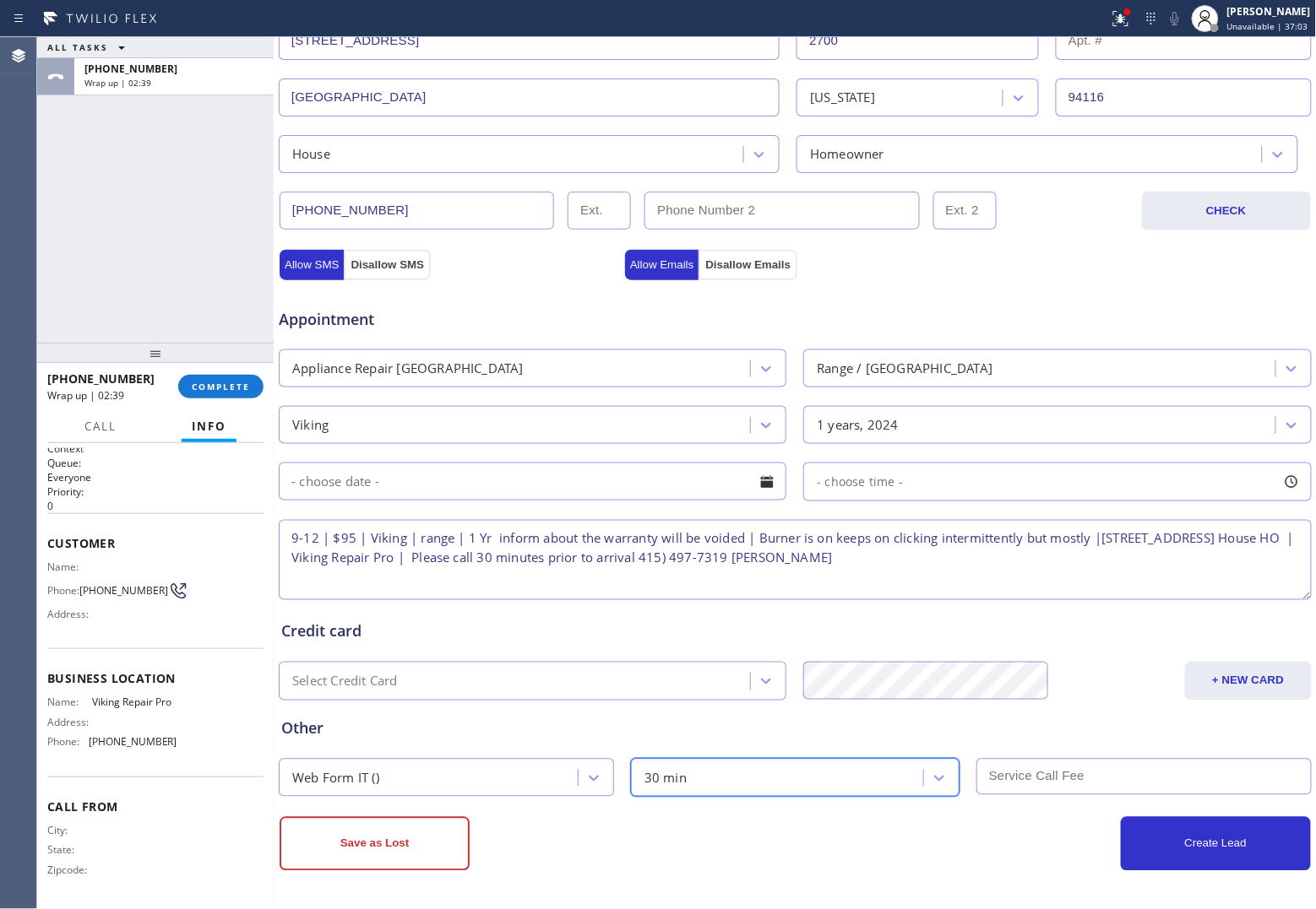
click at [1036, 772] on input "text" at bounding box center [1144, 777] width 335 height 36
type input "95"
click at [40, 198] on div "ALL TASKS ALL TASKS ACTIVE TASKS TASKS IN WRAP UP [PHONE_NUMBER] Wrap up | 03:16" at bounding box center [155, 190] width 237 height 306
click at [969, 566] on textarea "9-12 | $95 | Viking | range | 1 Yr inform about the warranty will be voided | B…" at bounding box center [795, 560] width 1032 height 80
click at [636, 491] on input "text" at bounding box center [532, 481] width 507 height 38
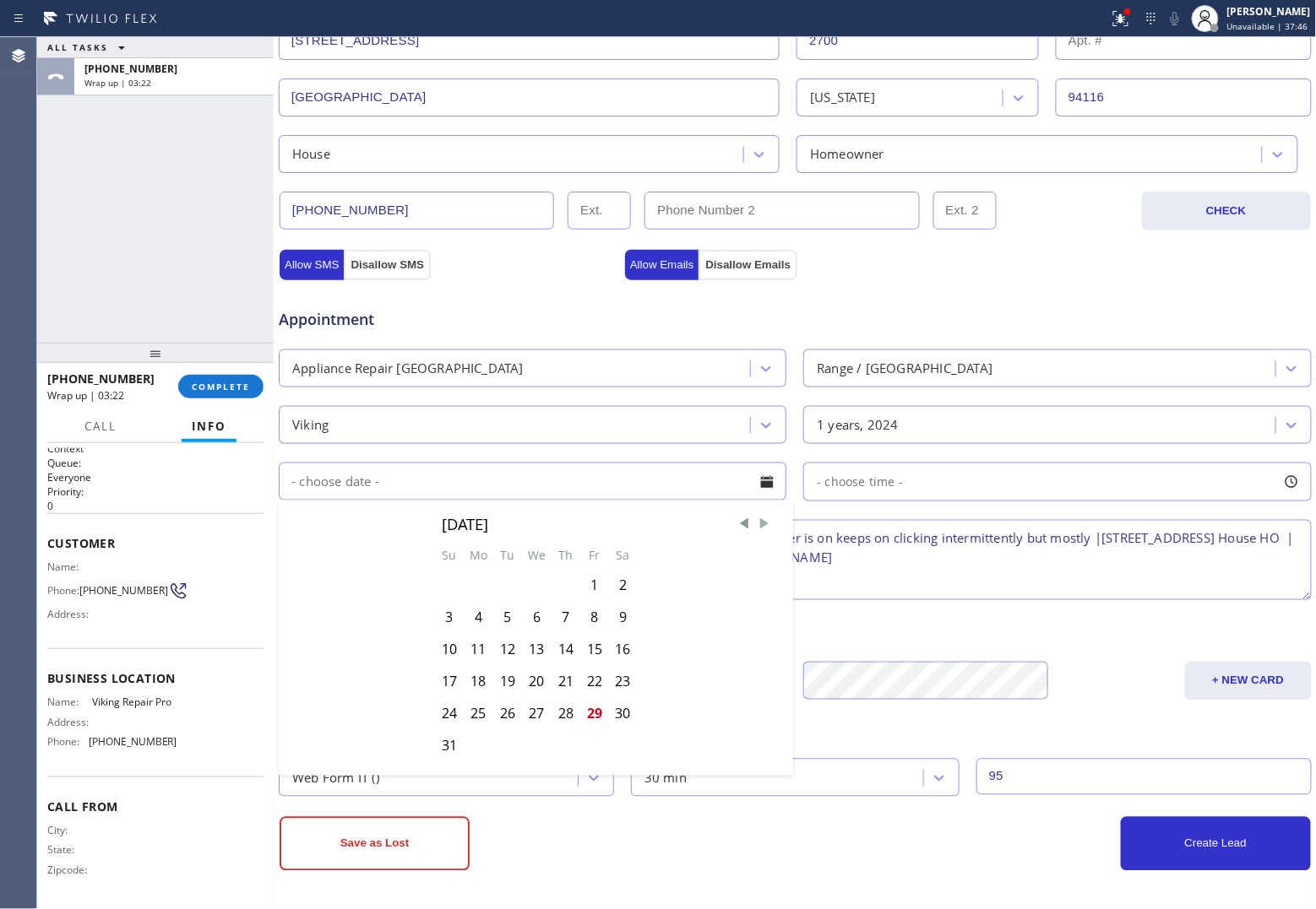
click at [757, 522] on span "Next Month" at bounding box center [764, 524] width 17 height 17
click at [560, 589] on div "4" at bounding box center [565, 585] width 28 height 32
type input "[DATE]"
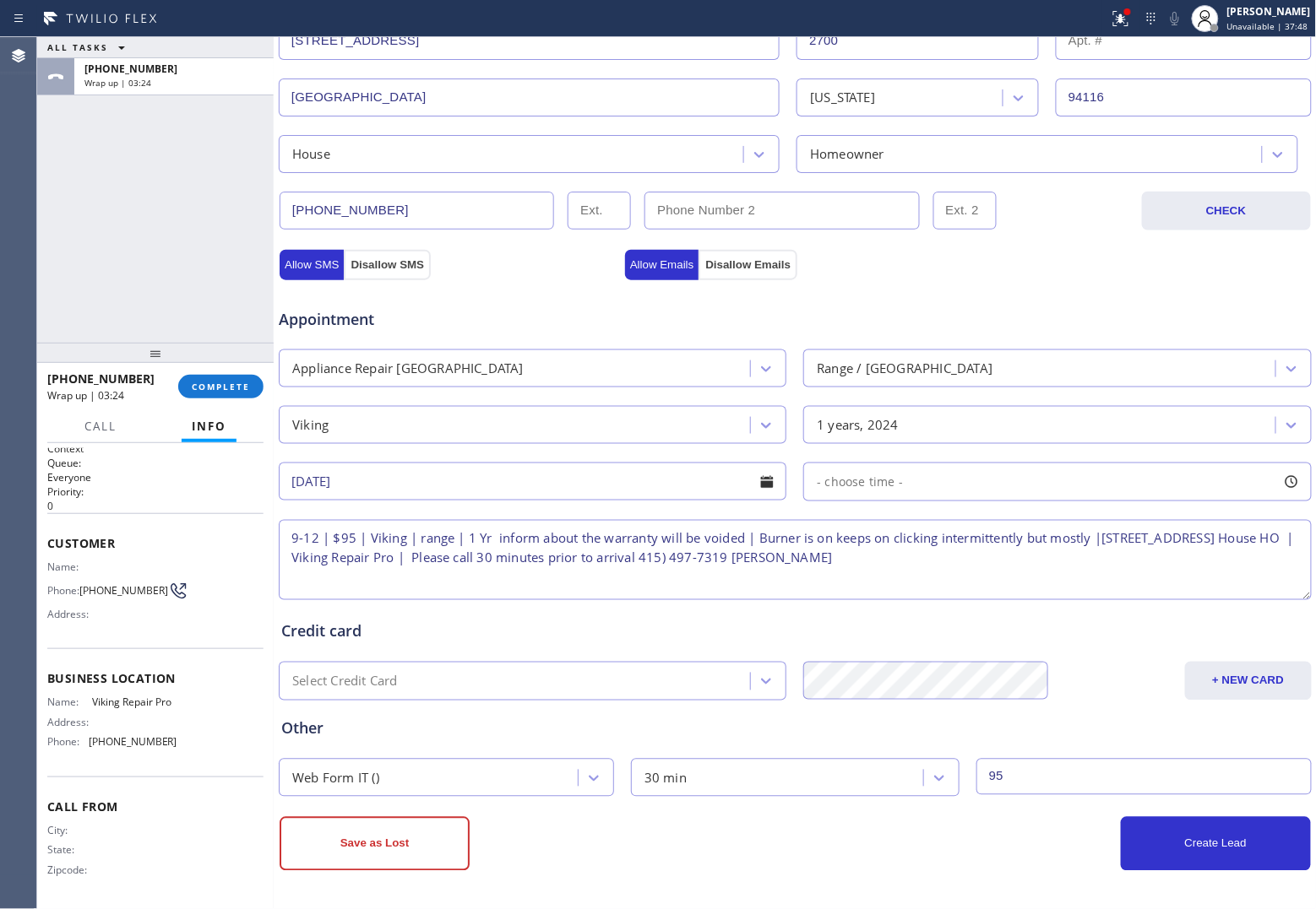
click at [943, 483] on div "- choose time -" at bounding box center [1056, 482] width 507 height 39
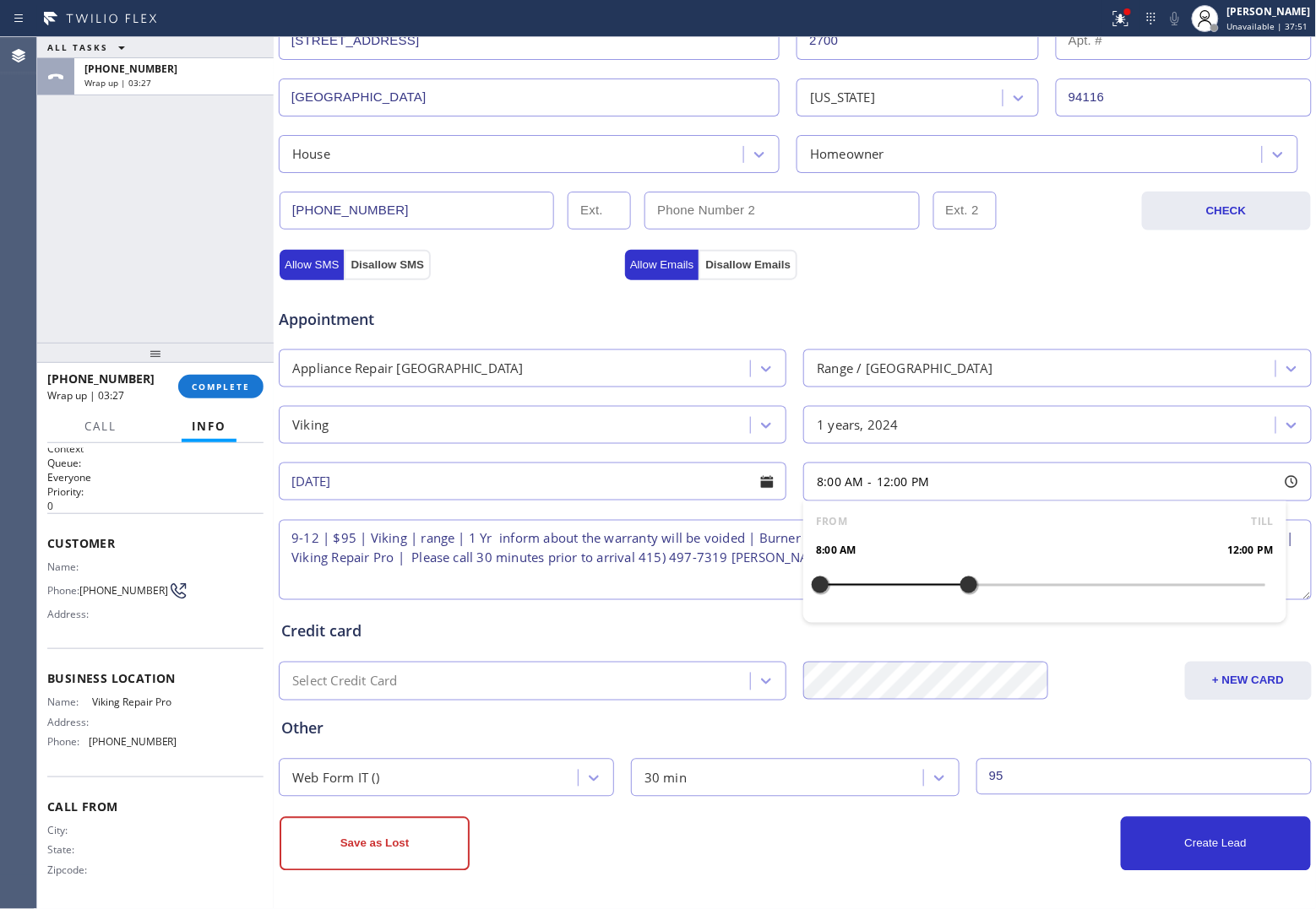
drag, startPoint x: 816, startPoint y: 589, endPoint x: 961, endPoint y: 595, distance: 145.1
click at [961, 595] on div at bounding box center [968, 584] width 21 height 35
drag, startPoint x: 812, startPoint y: 586, endPoint x: 841, endPoint y: 598, distance: 31.4
click at [847, 598] on div at bounding box center [856, 584] width 21 height 35
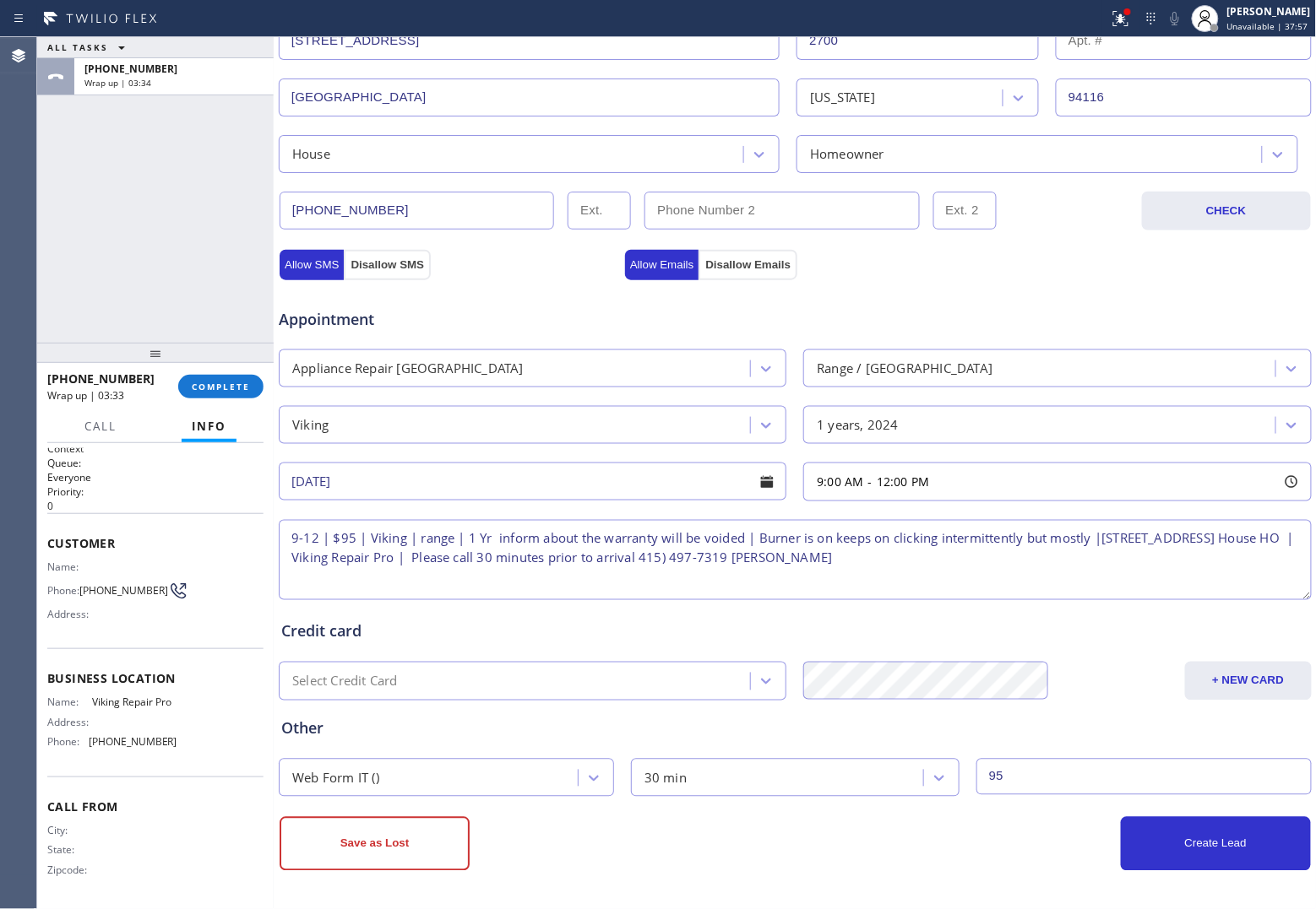
click at [44, 195] on div "ALL TASKS ALL TASKS ACTIVE TASKS TASKS IN WRAP UP [PHONE_NUMBER] Wrap up | 03:34" at bounding box center [155, 190] width 237 height 306
click at [1189, 539] on textarea "9-12 | $95 | Viking | range | 1 Yr inform about the warranty will be voided | B…" at bounding box center [795, 560] width 1032 height 80
type textarea "9-12 | $95 | Viking | range | 1 Yr inform about the warranty will be voided | B…"
click at [1206, 844] on button "Create Lead" at bounding box center [1215, 844] width 190 height 54
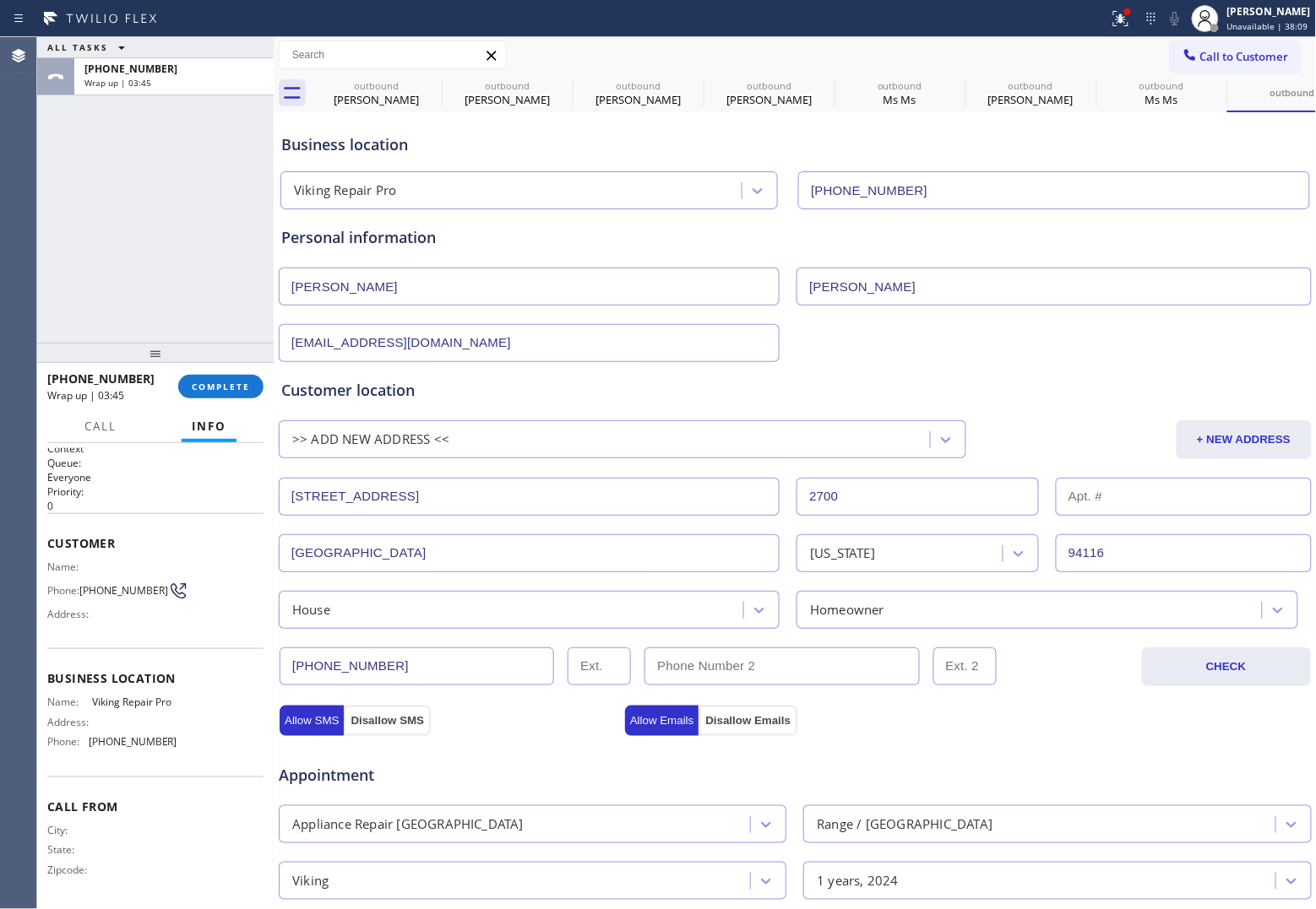
scroll to position [0, 0]
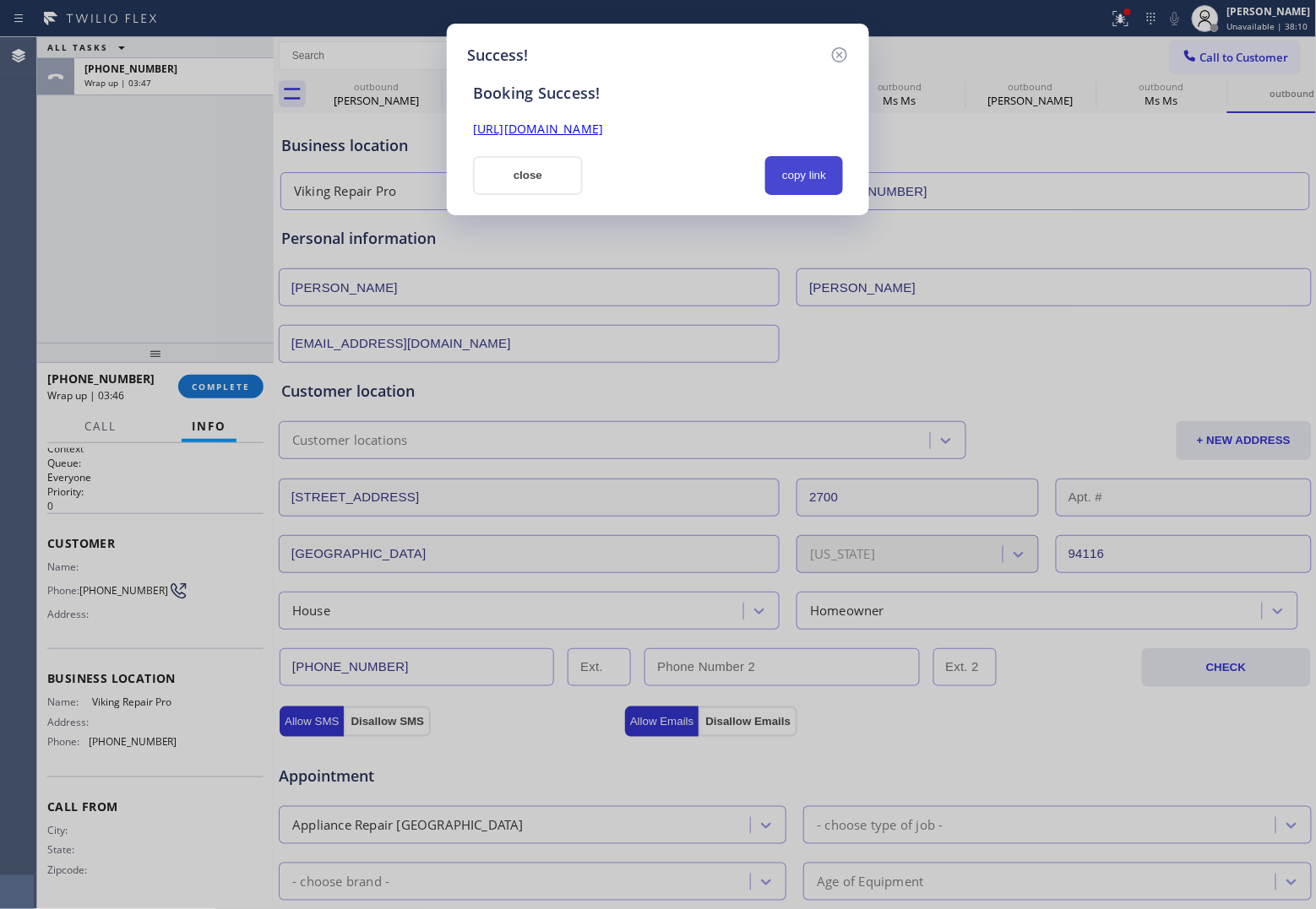
click at [819, 160] on button "copy link" at bounding box center [804, 176] width 77 height 39
drag, startPoint x: 25, startPoint y: 254, endPoint x: 170, endPoint y: 250, distance: 145.1
click at [25, 254] on div "Success! Booking Success! [URL][DOMAIN_NAME] close copy link" at bounding box center [658, 454] width 1316 height 909
click at [522, 173] on button "close" at bounding box center [528, 176] width 110 height 39
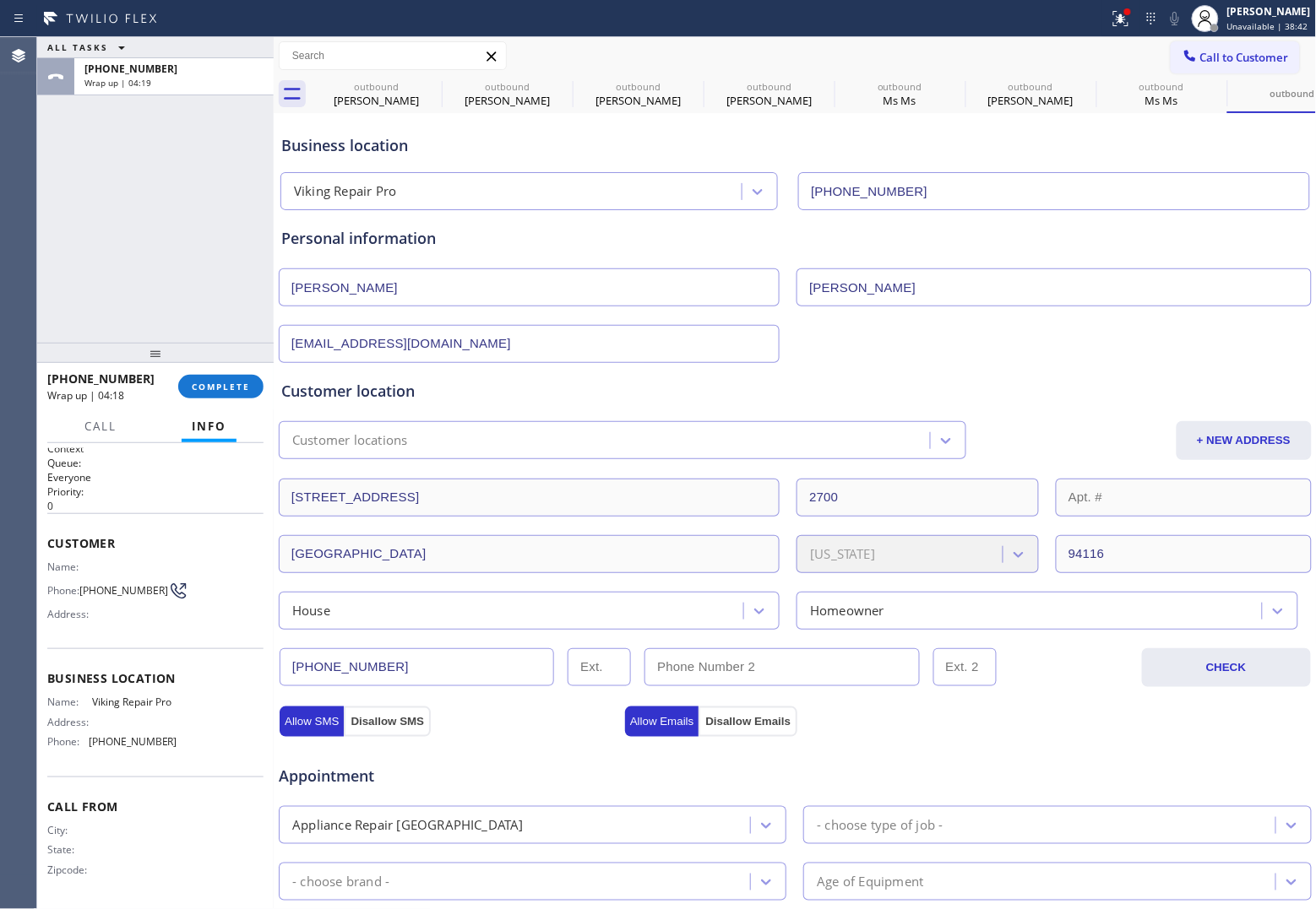
click at [173, 386] on div "[PHONE_NUMBER] Wrap up | 04:18" at bounding box center [112, 386] width 131 height 44
click at [241, 381] on span "COMPLETE" at bounding box center [221, 387] width 59 height 12
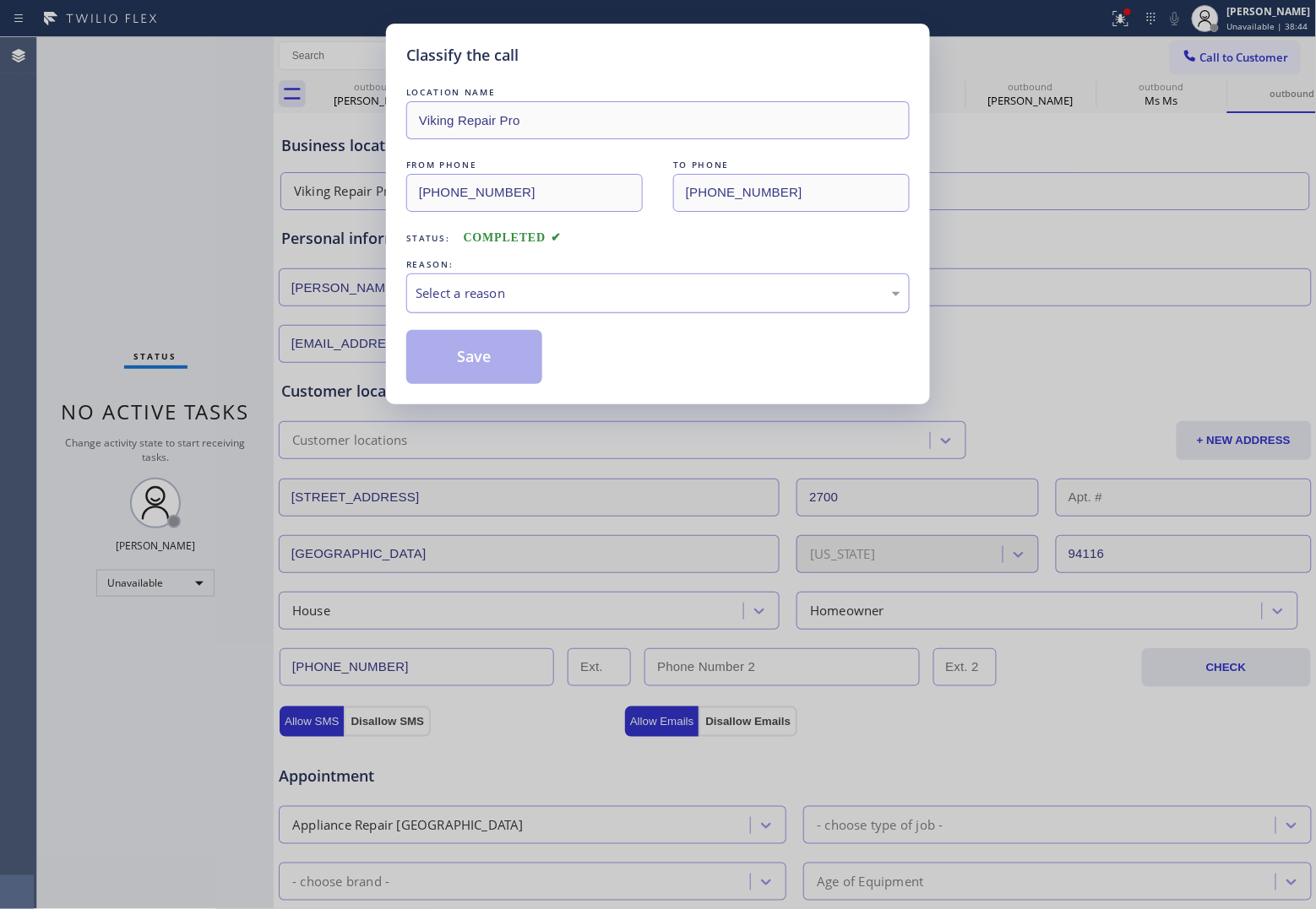
drag, startPoint x: 482, startPoint y: 302, endPoint x: 490, endPoint y: 296, distance: 10.0
click at [488, 297] on div "Select a reason" at bounding box center [658, 293] width 485 height 20
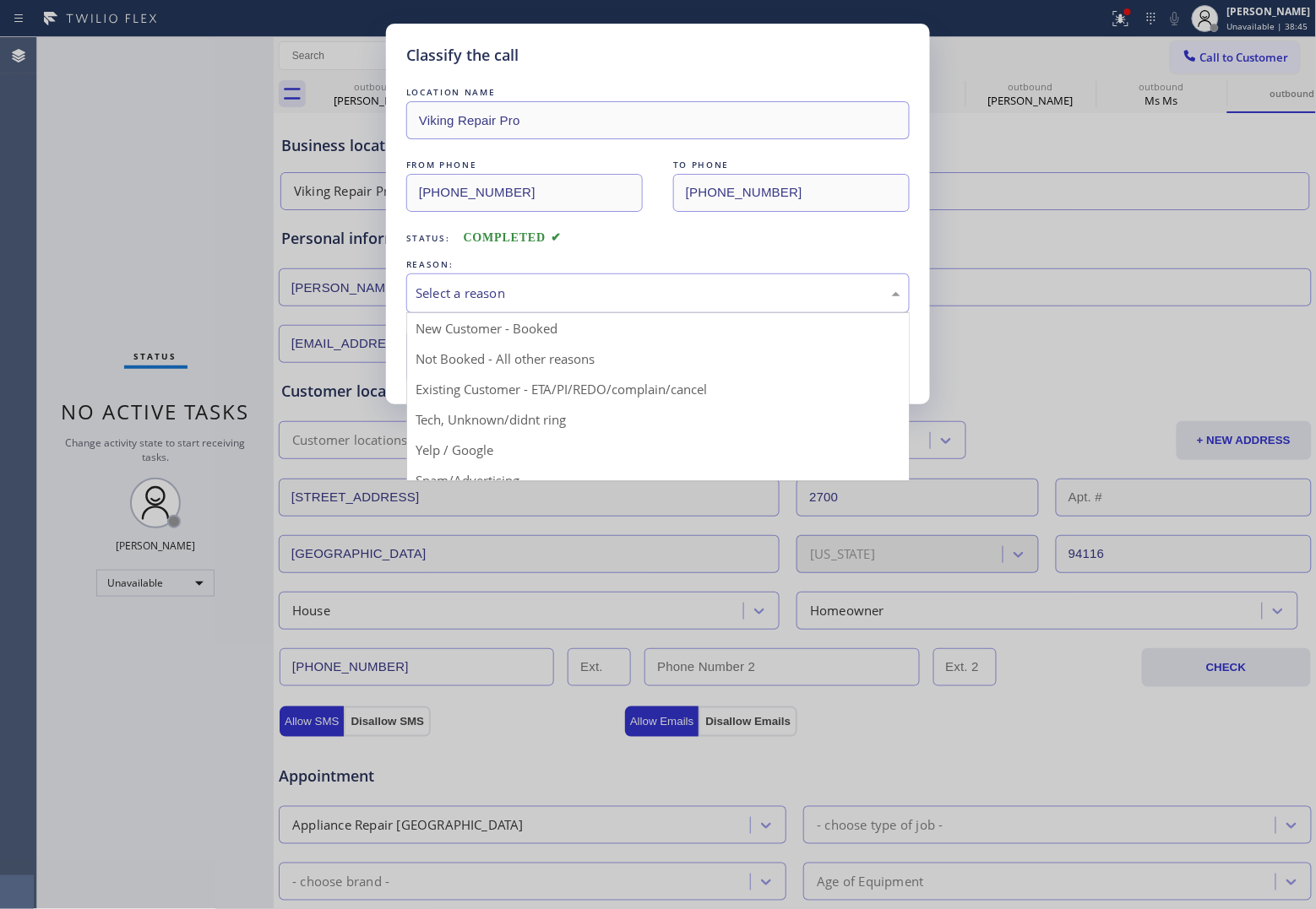
drag, startPoint x: 484, startPoint y: 326, endPoint x: 487, endPoint y: 347, distance: 21.2
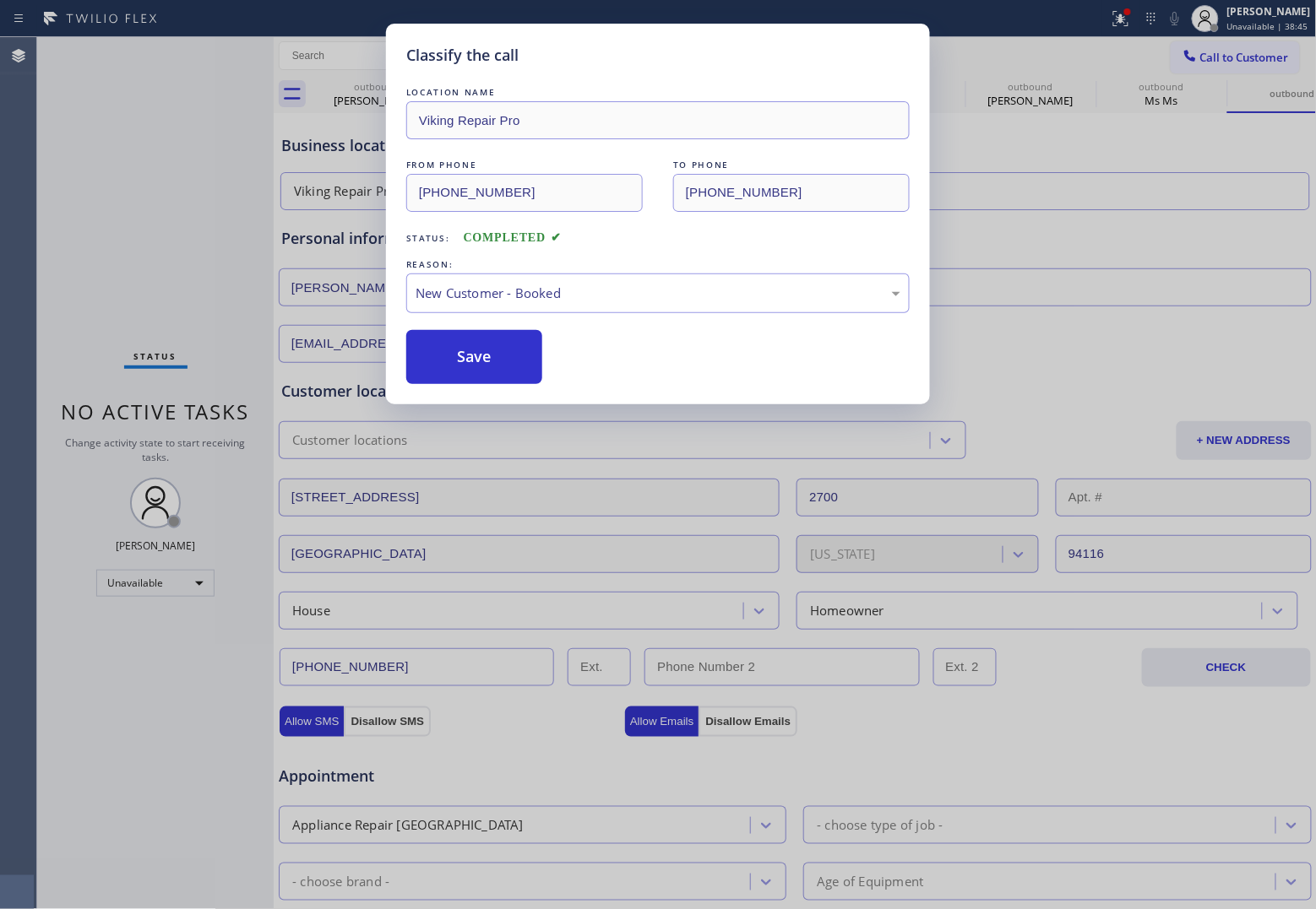
click at [482, 357] on button "Save" at bounding box center [473, 357] width 136 height 54
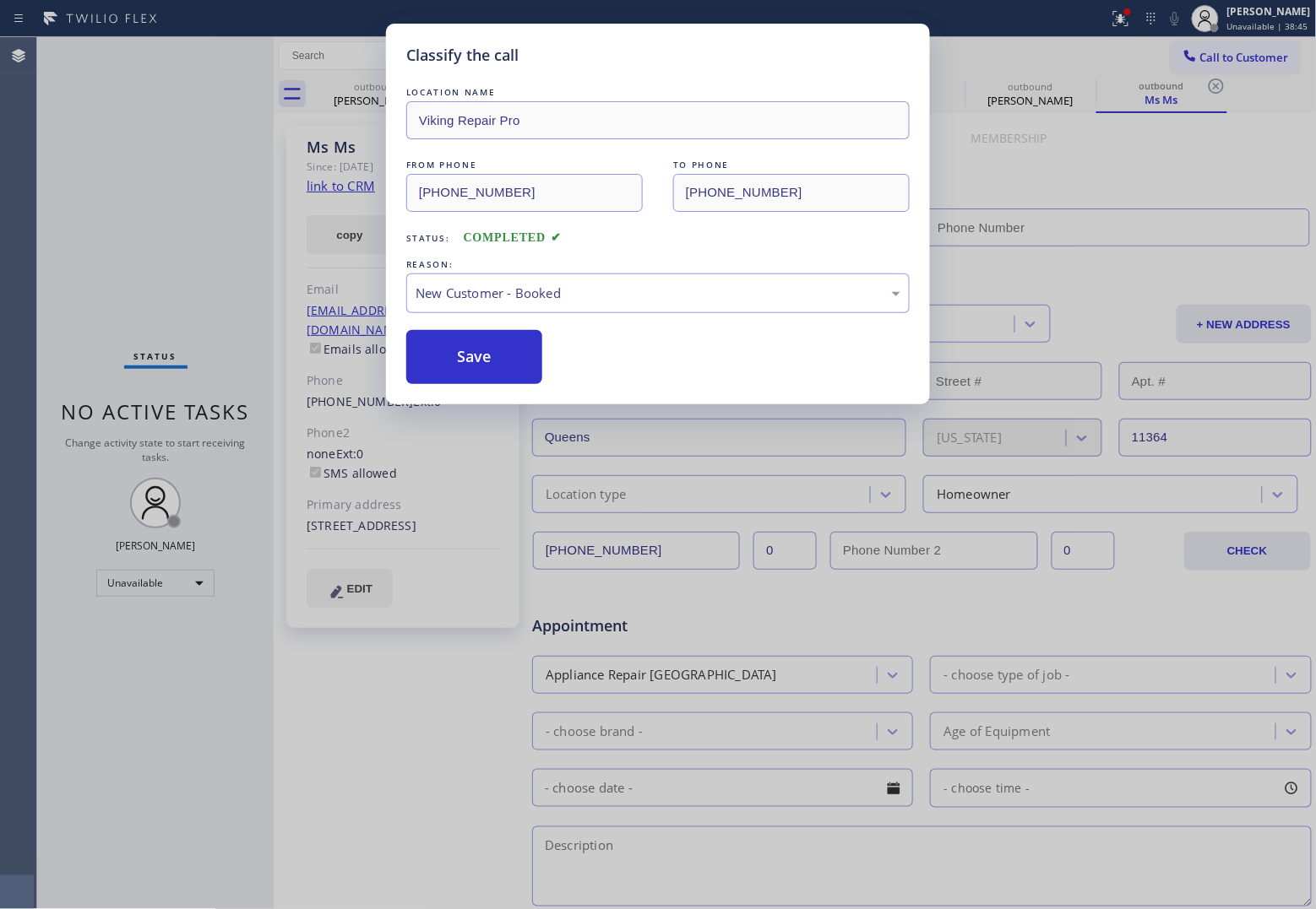
type input "[PHONE_NUMBER]"
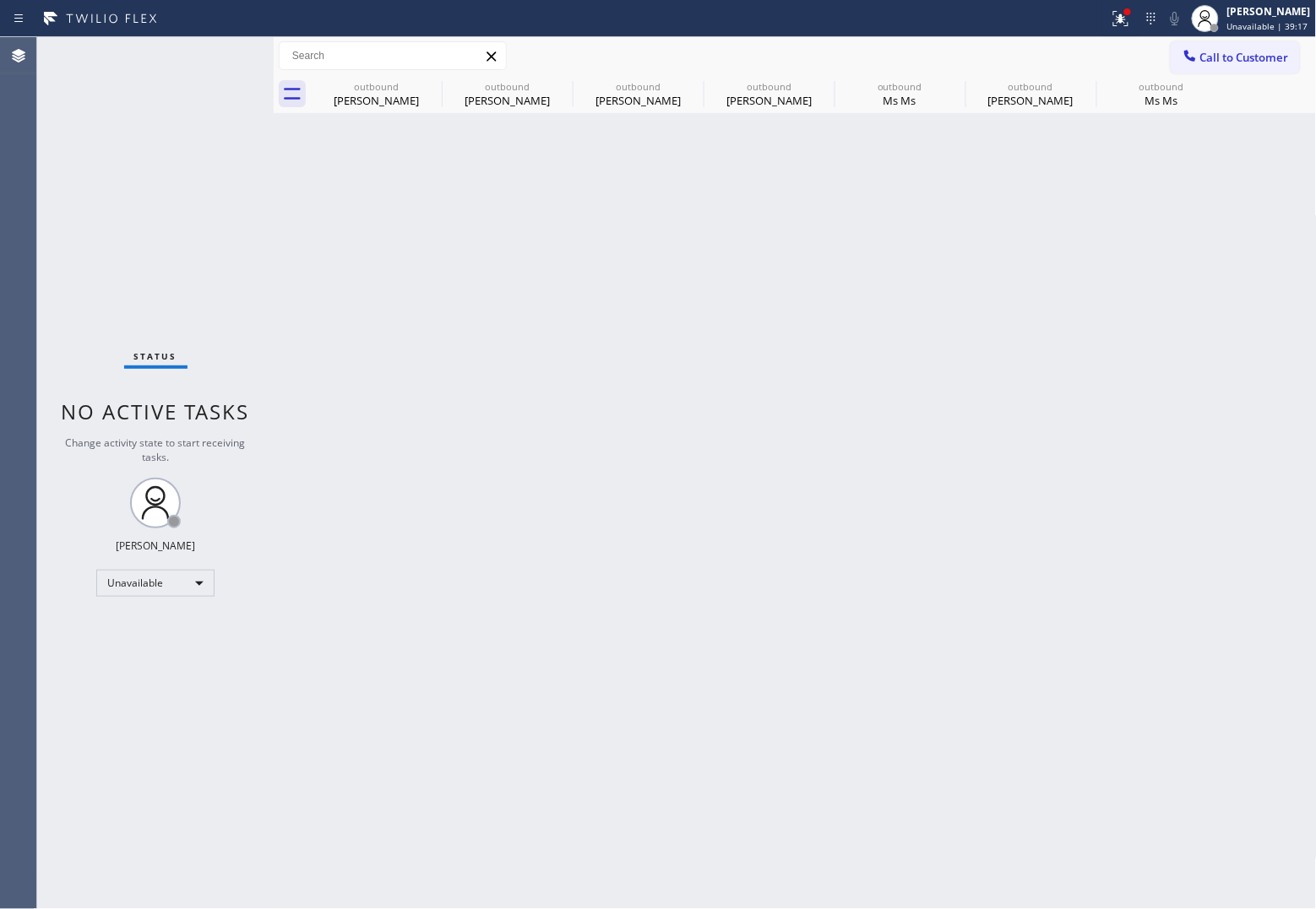
click at [45, 323] on div "Status No active tasks Change activity state to start receiving tasks. [PERSON_…" at bounding box center [155, 473] width 237 height 872
click at [27, 153] on div "Agent Desktop" at bounding box center [18, 473] width 36 height 872
drag, startPoint x: 44, startPoint y: 228, endPoint x: 351, endPoint y: 201, distance: 308.2
click at [47, 228] on div "Status No active tasks Change activity state to start receiving tasks. [PERSON_…" at bounding box center [155, 473] width 237 height 872
drag, startPoint x: 1244, startPoint y: 59, endPoint x: 1172, endPoint y: 71, distance: 73.0
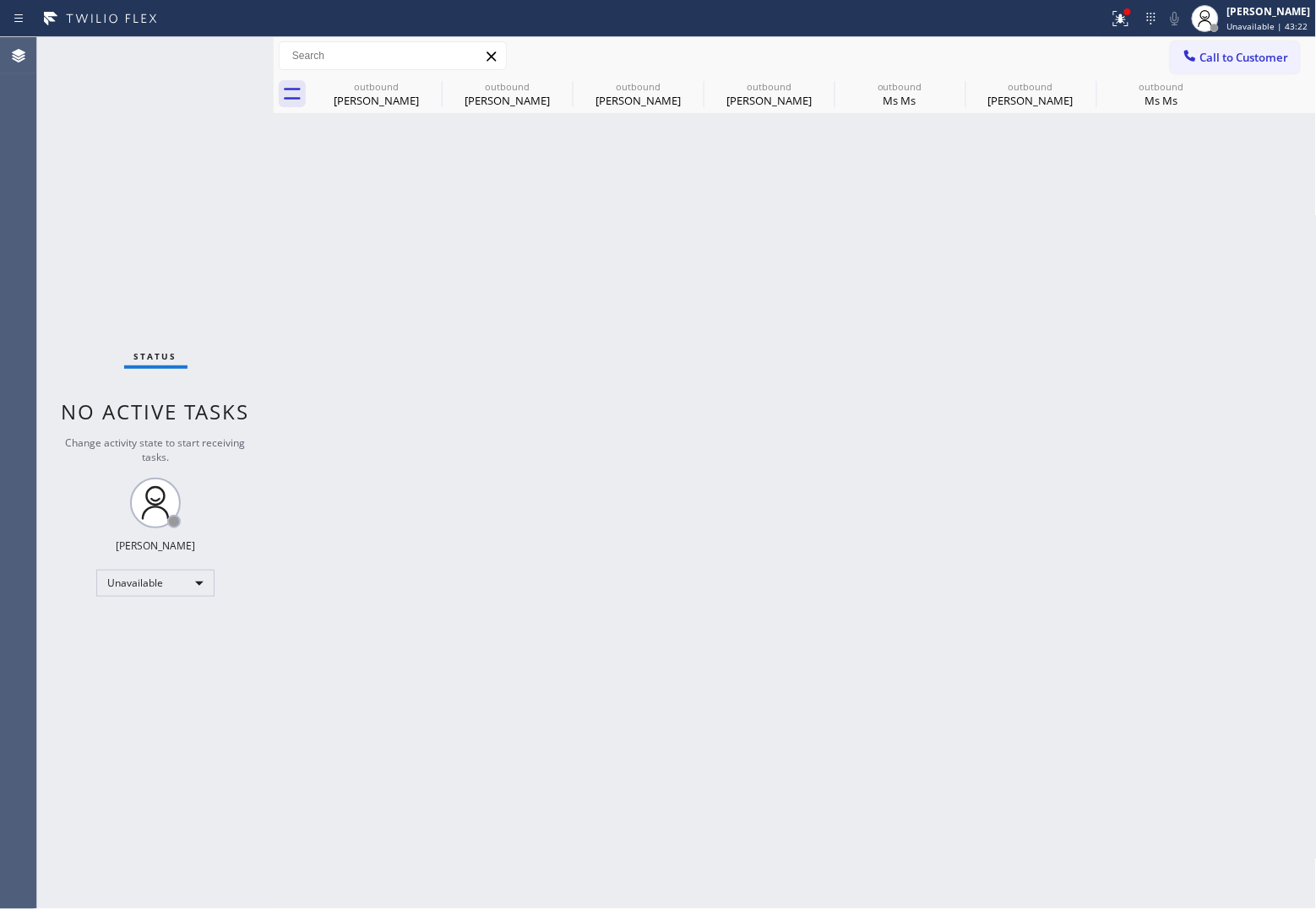
click at [1231, 61] on span "Call to Customer" at bounding box center [1244, 58] width 89 height 16
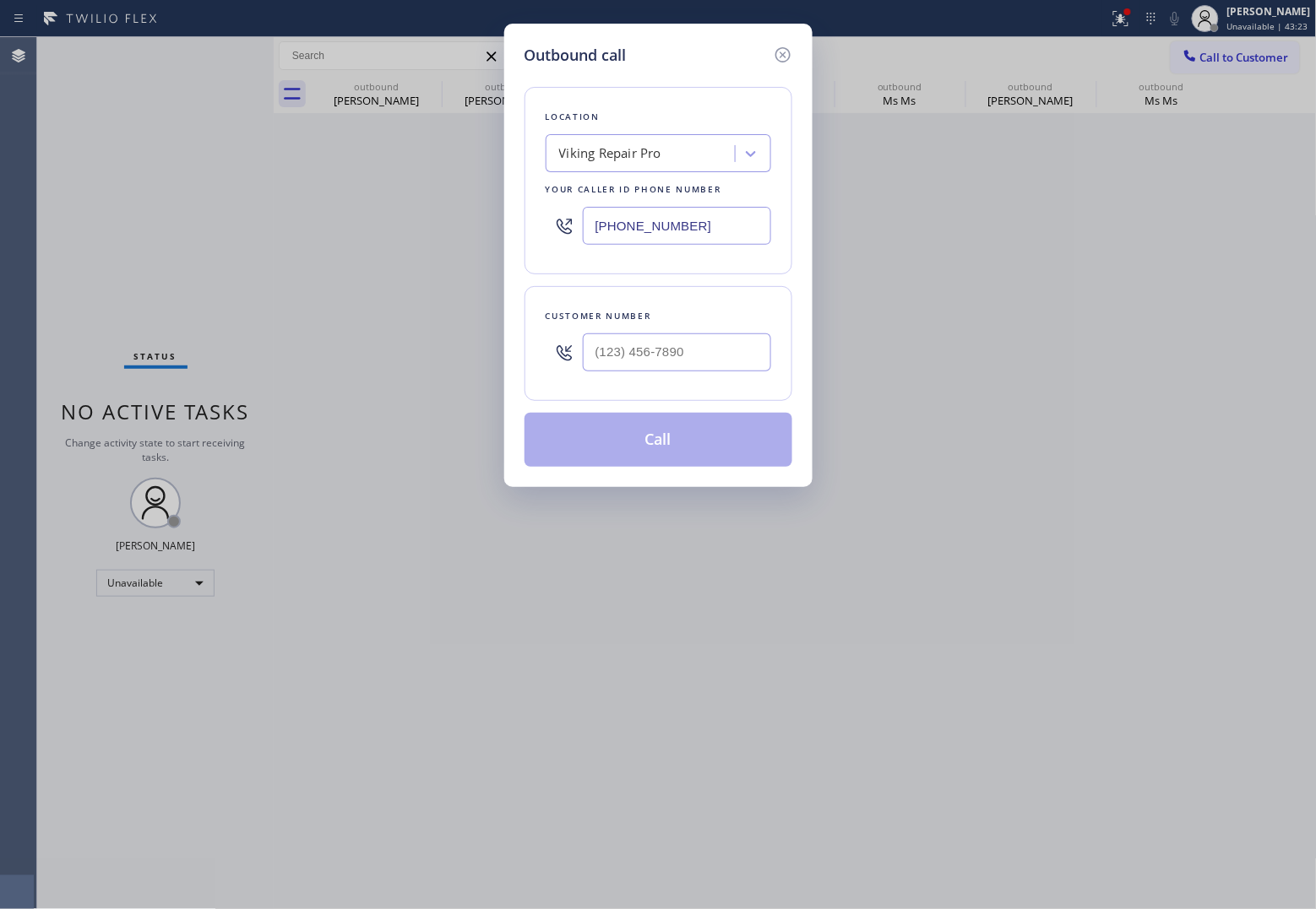
click at [690, 233] on input "[PHONE_NUMBER]" at bounding box center [677, 226] width 189 height 38
paste input "00) 568-8664"
type input "[PHONE_NUMBER]"
type input "(___) ___-____"
click at [680, 350] on input "(___) ___-____" at bounding box center [677, 352] width 189 height 38
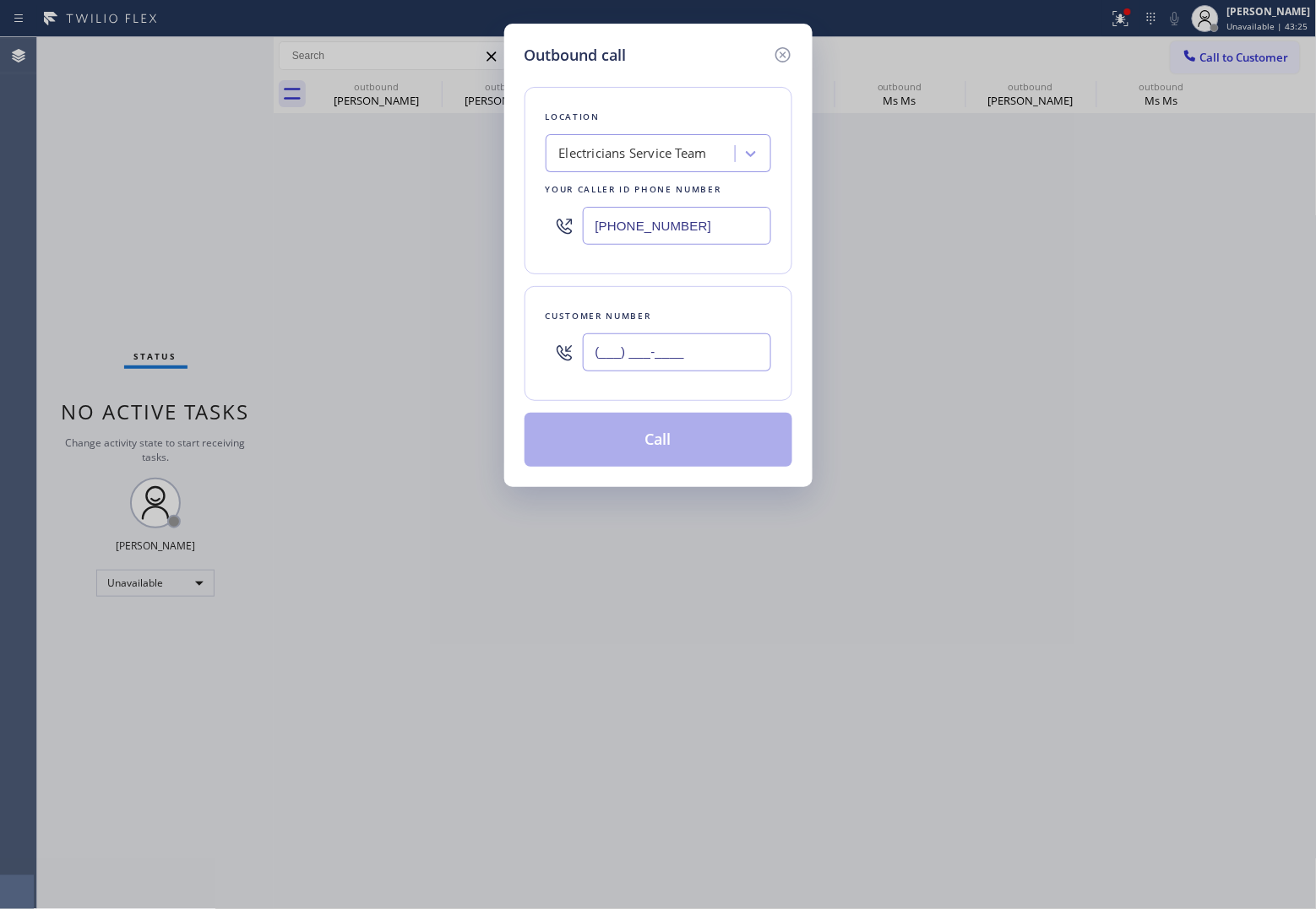
paste input "310) 994-5643"
type input "[PHONE_NUMBER]"
click at [673, 437] on button "Call" at bounding box center [658, 439] width 268 height 54
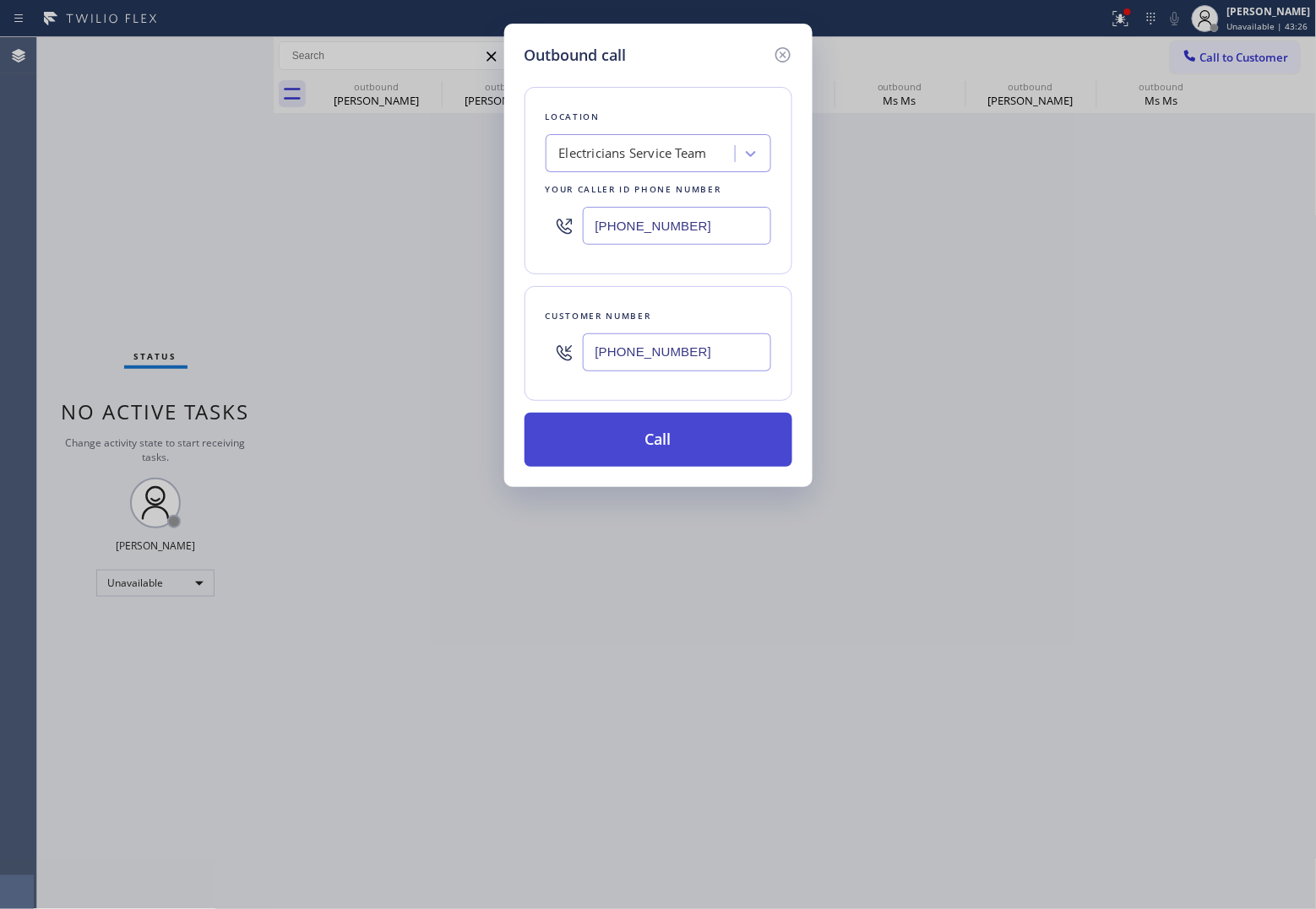
click at [673, 437] on button "Call" at bounding box center [658, 439] width 268 height 54
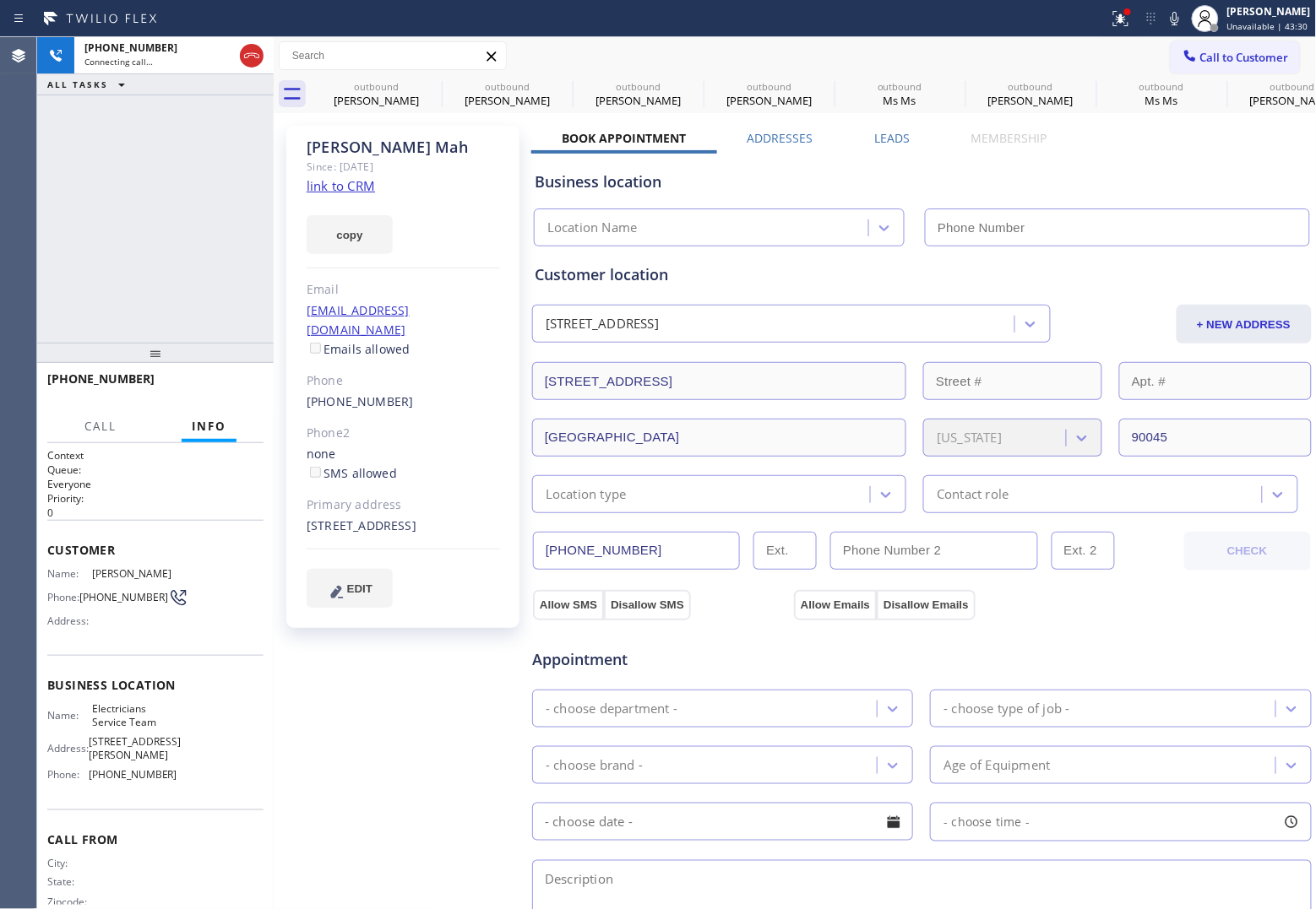
click at [344, 187] on link "link to CRM" at bounding box center [341, 185] width 68 height 17
type input "[PHONE_NUMBER]"
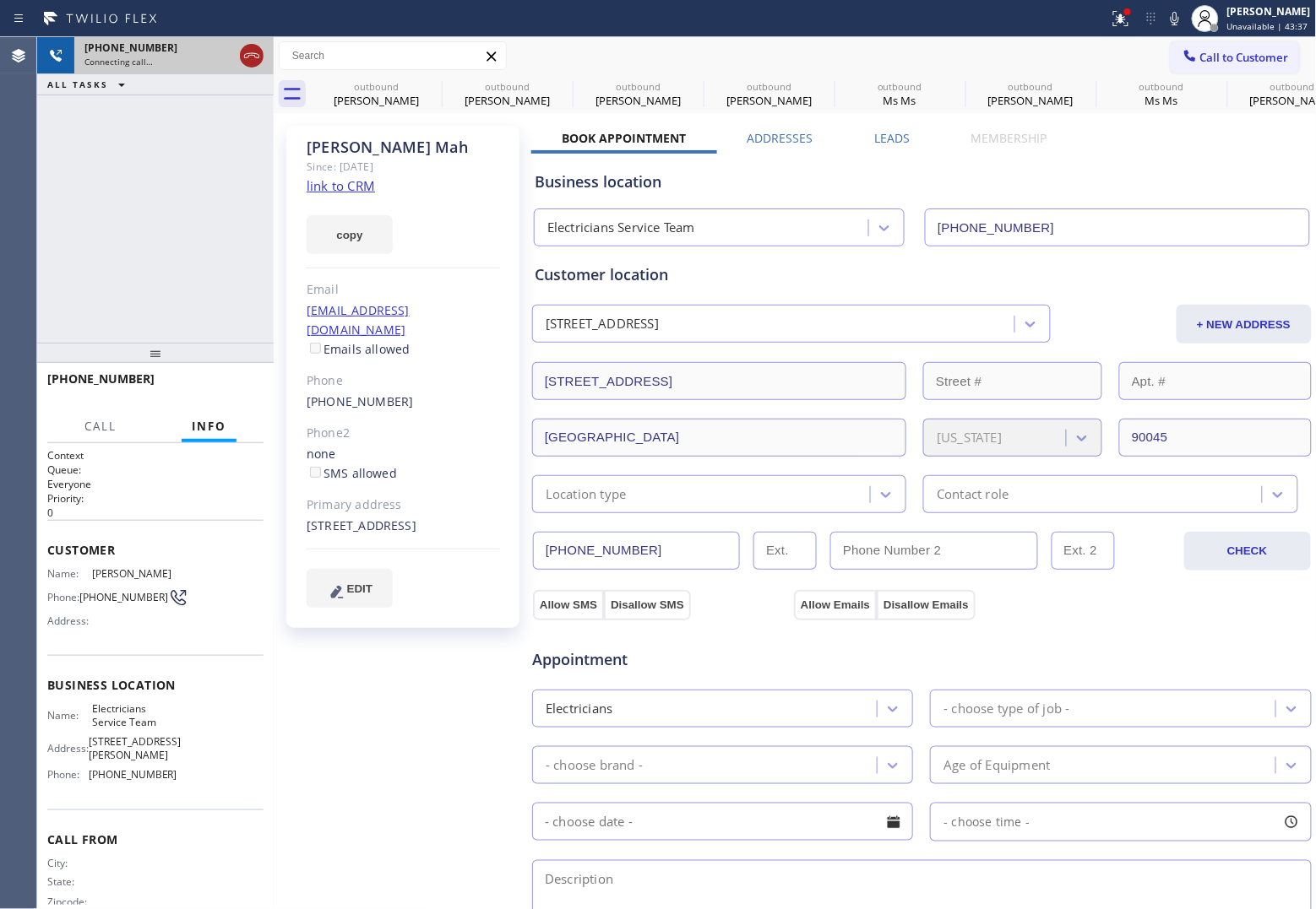
click at [259, 52] on icon at bounding box center [251, 56] width 21 height 21
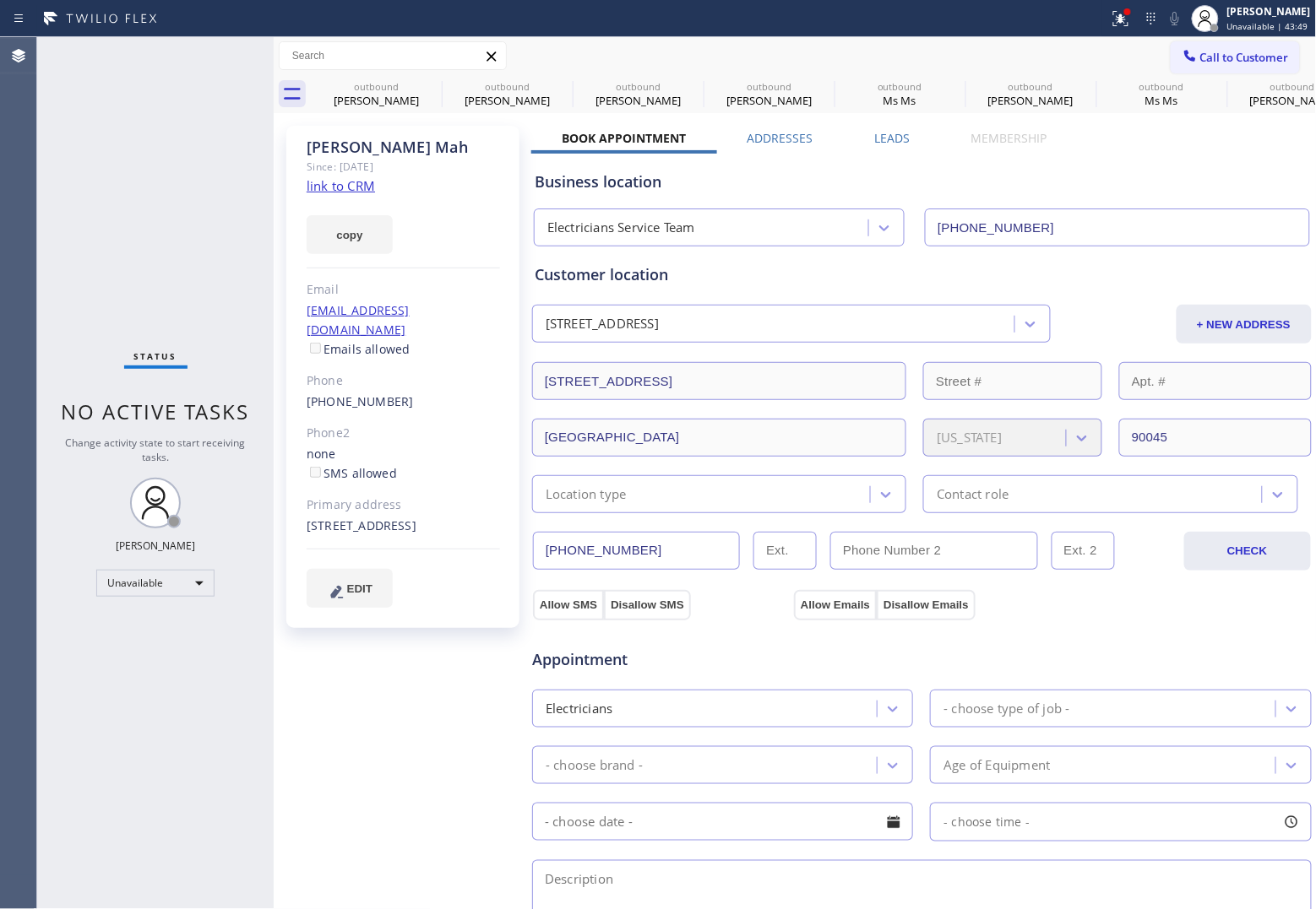
drag, startPoint x: 9, startPoint y: 179, endPoint x: 18, endPoint y: 179, distance: 9.0
click at [9, 179] on div "Agent Desktop" at bounding box center [18, 473] width 36 height 872
click at [1267, 57] on span "Call to Customer" at bounding box center [1244, 58] width 89 height 16
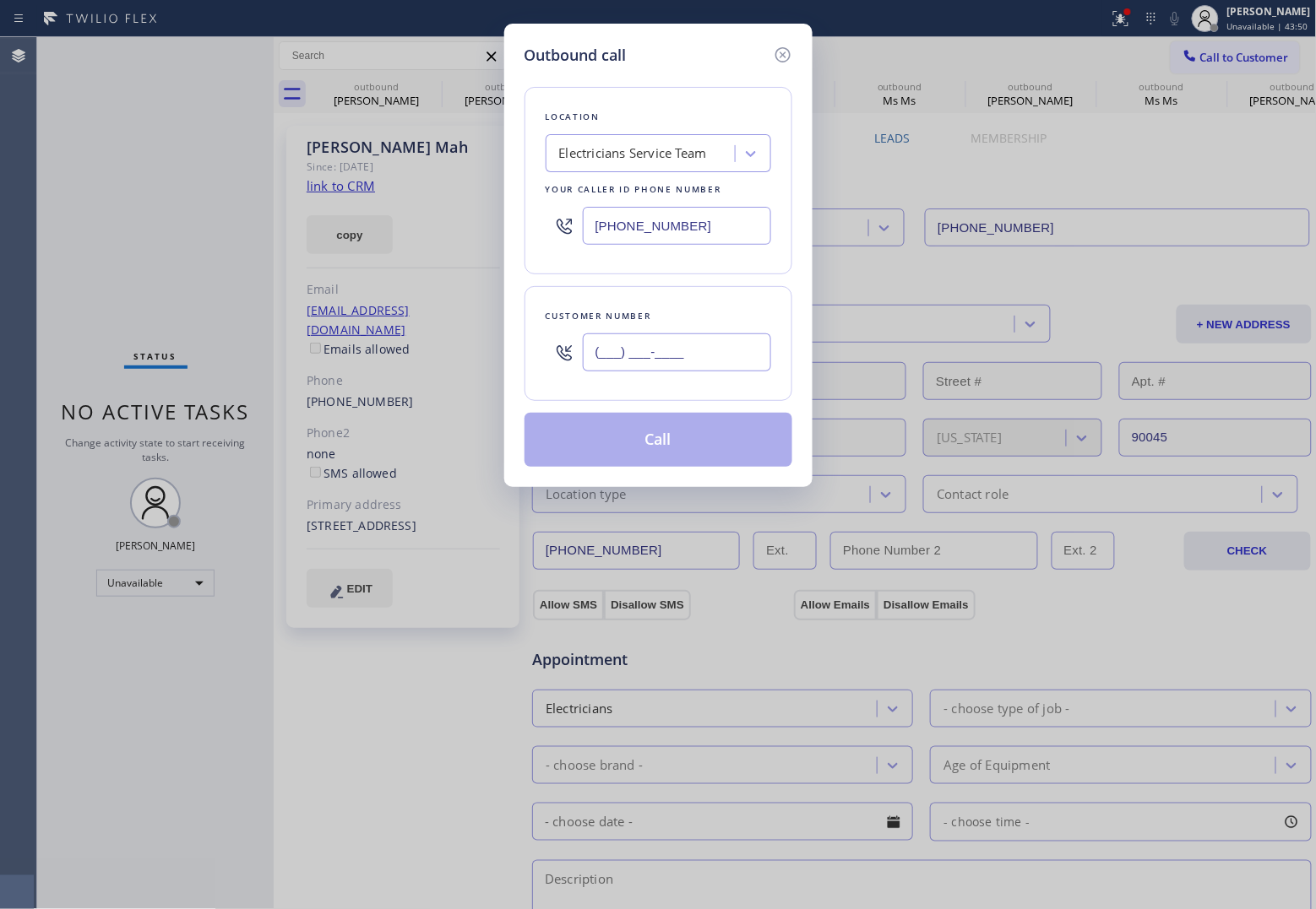
click at [637, 368] on input "(___) ___-____" at bounding box center [677, 352] width 189 height 38
paste input "773) 799-5750"
type input "[PHONE_NUMBER]"
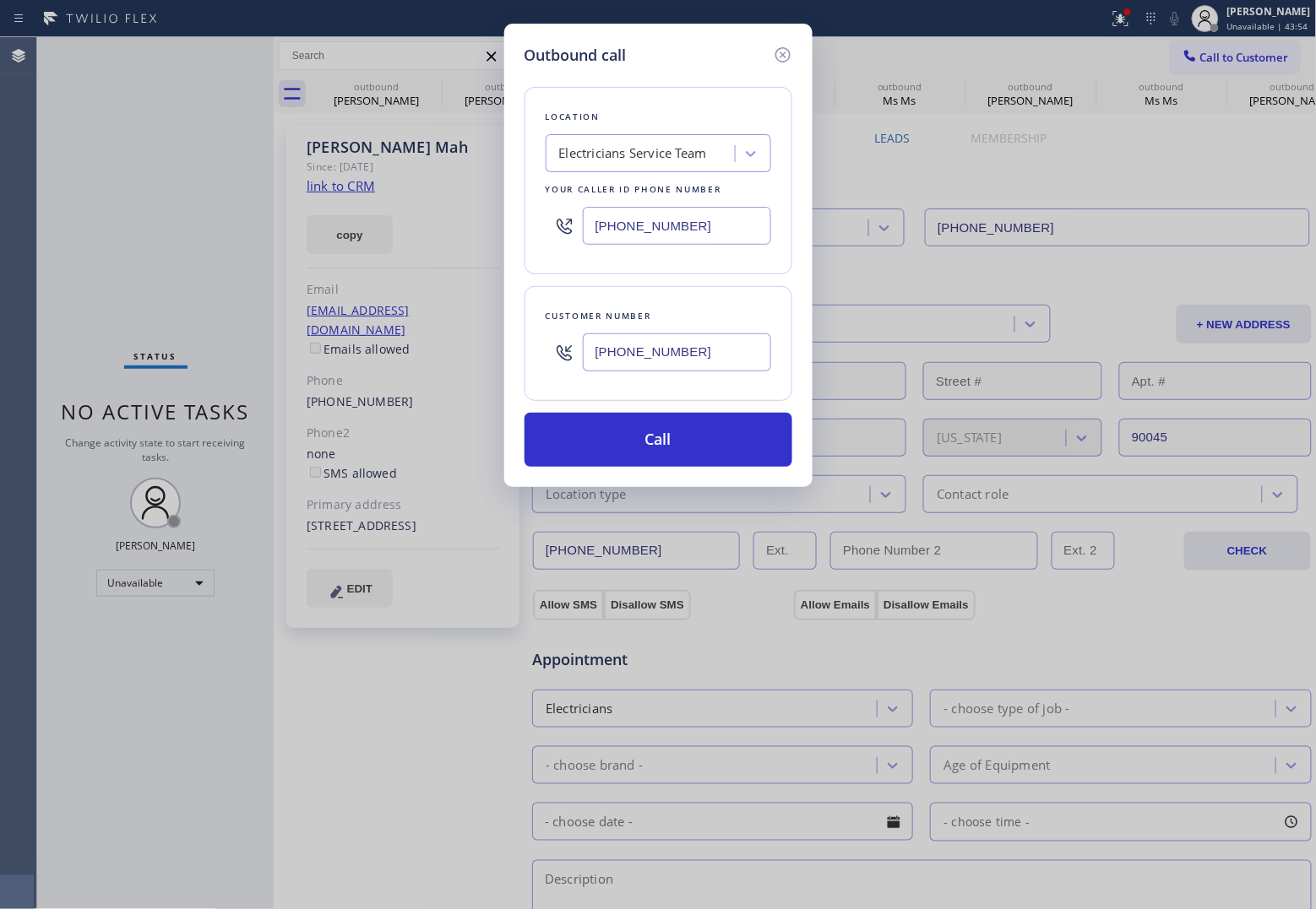
drag, startPoint x: 0, startPoint y: 202, endPoint x: 17, endPoint y: 202, distance: 17.0
click at [17, 202] on div "Outbound call Location Electricians Service Team Your caller id phone number [P…" at bounding box center [658, 454] width 1316 height 909
drag, startPoint x: 639, startPoint y: 224, endPoint x: 688, endPoint y: 281, distance: 75.2
click at [640, 224] on input "[PHONE_NUMBER]" at bounding box center [677, 226] width 189 height 38
paste input "630) 394-6070"
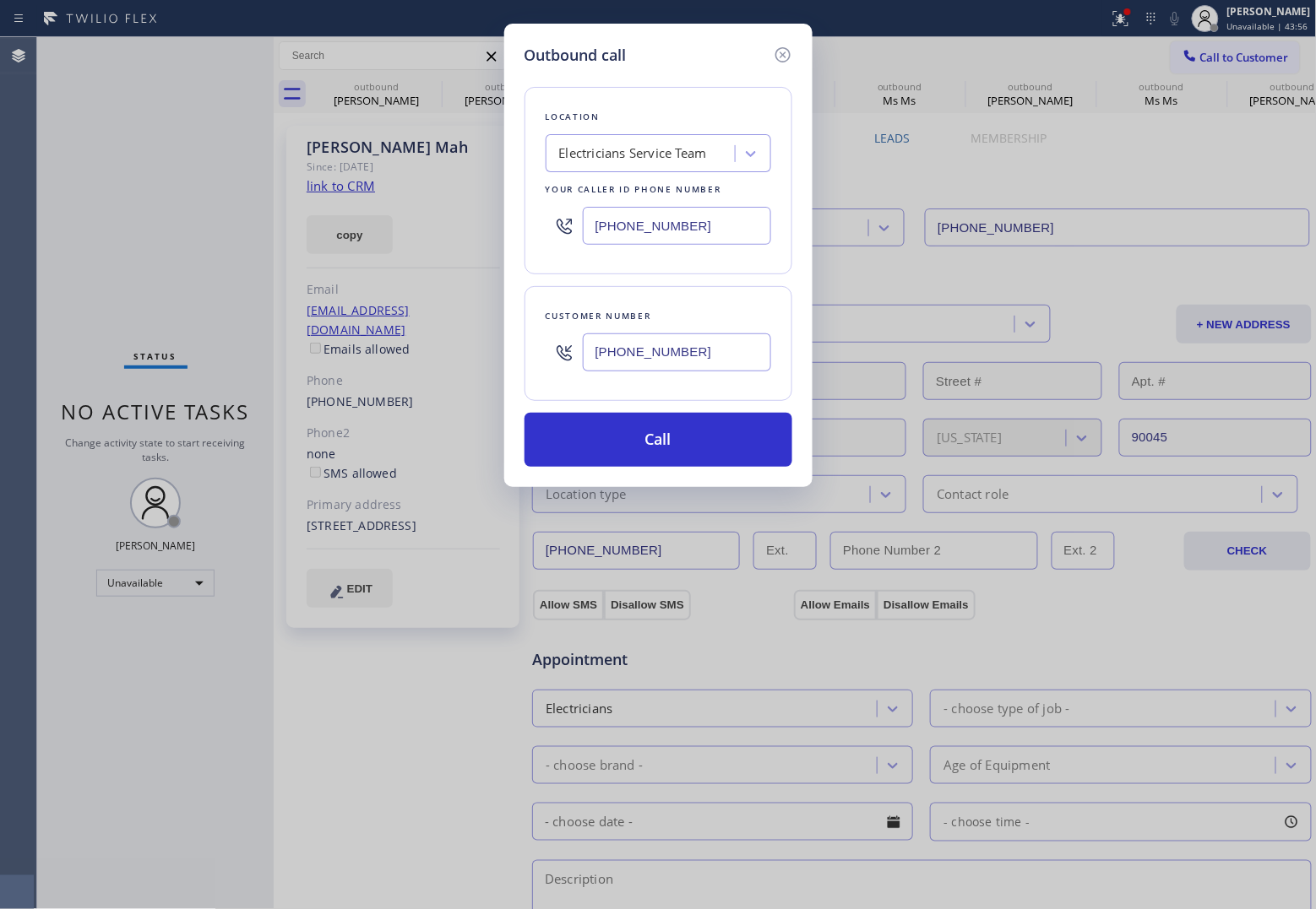
type input "[PHONE_NUMBER]"
click at [685, 351] on input "[PHONE_NUMBER]" at bounding box center [677, 352] width 189 height 38
click at [697, 450] on button "Call" at bounding box center [658, 439] width 268 height 54
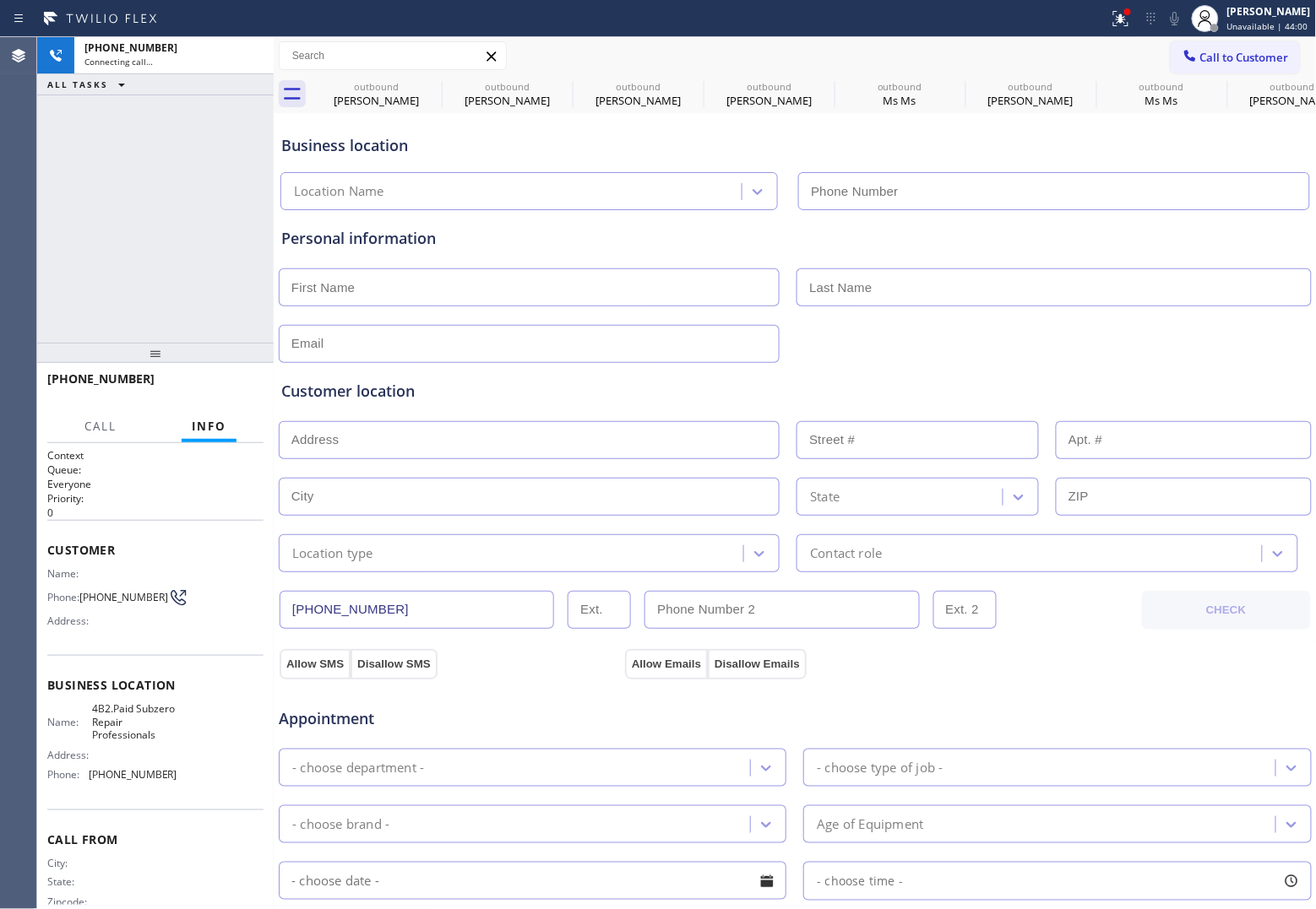
type input "[PHONE_NUMBER]"
click at [30, 174] on div "Agent Desktop" at bounding box center [18, 473] width 36 height 872
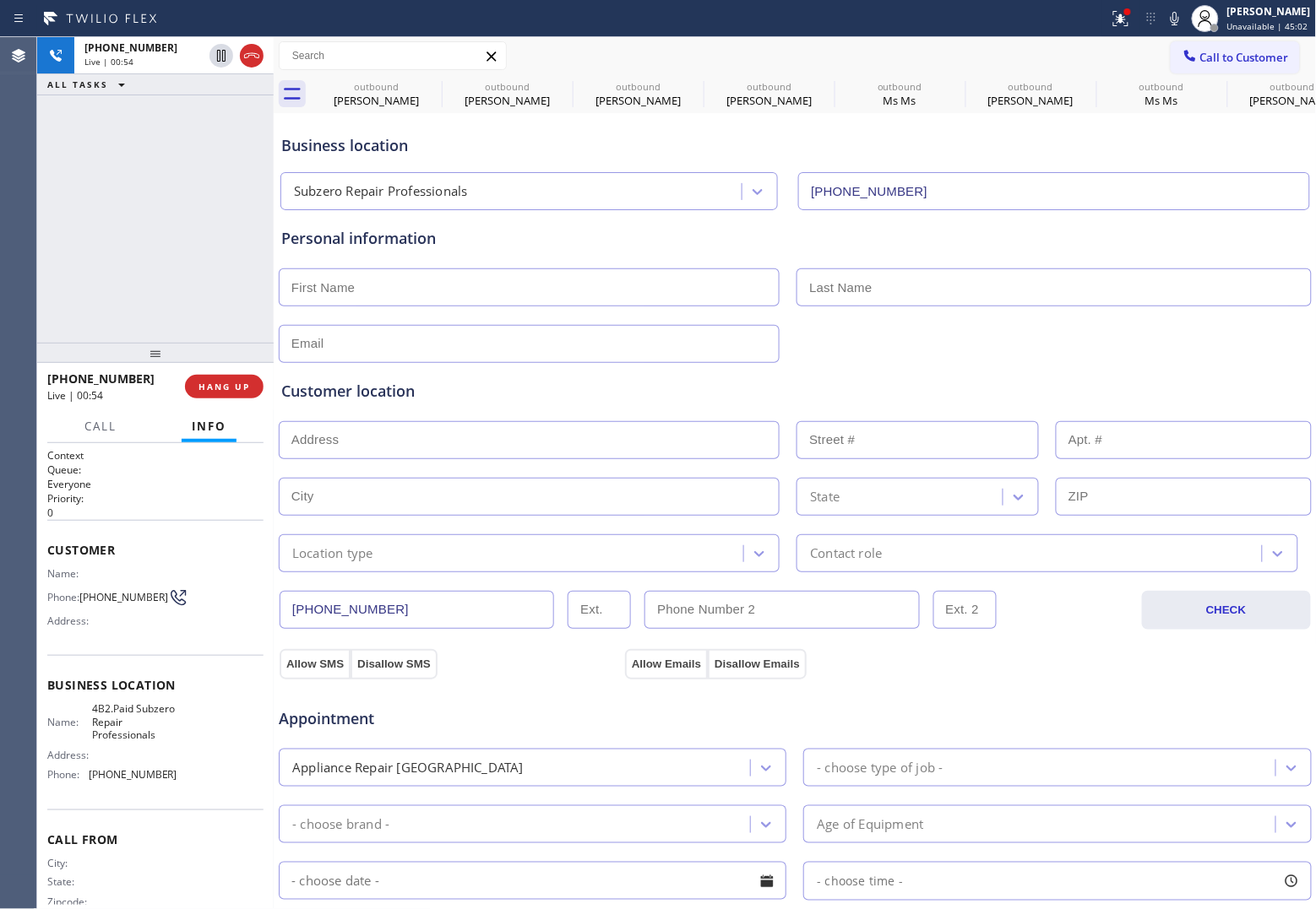
click at [60, 240] on div "[PHONE_NUMBER] Live | 00:54 ALL TASKS ALL TASKS ACTIVE TASKS TASKS IN WRAP UP" at bounding box center [155, 190] width 237 height 306
click at [221, 53] on icon at bounding box center [221, 56] width 21 height 21
click at [1169, 17] on icon at bounding box center [1174, 19] width 21 height 21
drag, startPoint x: 65, startPoint y: 175, endPoint x: 190, endPoint y: 5, distance: 211.0
click at [71, 169] on div "[PHONE_NUMBER] Live | 03:43 ALL TASKS ALL TASKS ACTIVE TASKS TASKS IN WRAP UP" at bounding box center [155, 190] width 237 height 306
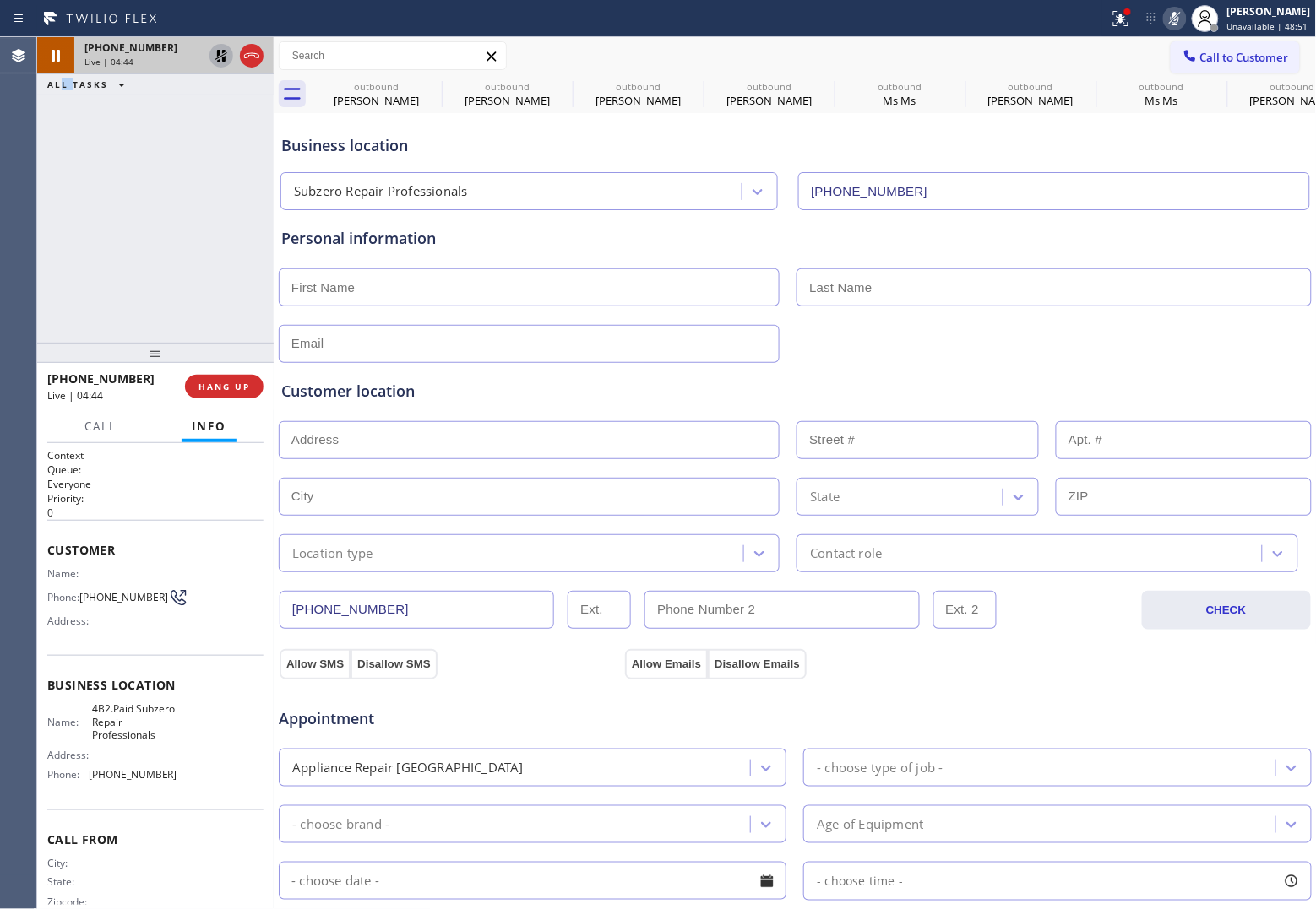
click at [213, 56] on icon at bounding box center [221, 56] width 21 height 21
click at [1164, 22] on icon at bounding box center [1174, 19] width 21 height 21
click at [55, 271] on div "[PHONE_NUMBER] Live | 05:56 ALL TASKS ALL TASKS ACTIVE TASKS TASKS IN WRAP UP" at bounding box center [155, 190] width 237 height 306
click at [22, 300] on div "Agent Desktop" at bounding box center [18, 473] width 36 height 872
drag, startPoint x: 114, startPoint y: 606, endPoint x: 85, endPoint y: 583, distance: 37.0
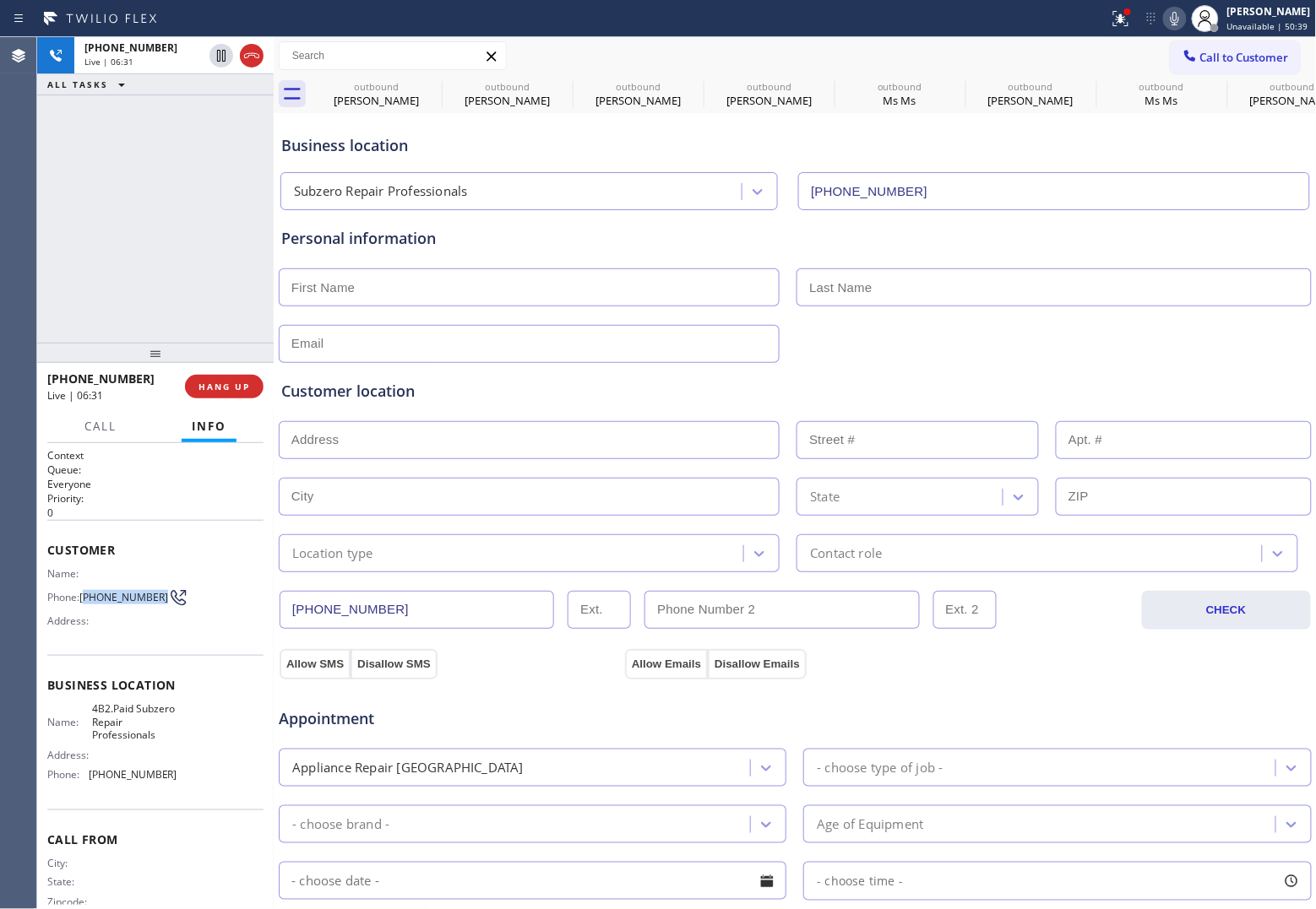
click at [85, 583] on div "Name: Phone: [PHONE_NUMBER] Address:" at bounding box center [111, 600] width 130 height 66
click at [53, 221] on div "[PHONE_NUMBER] Live | 07:14 ALL TASKS ALL TASKS ACTIVE TASKS TASKS IN WRAP UP" at bounding box center [155, 190] width 237 height 306
click at [47, 216] on div "[PHONE_NUMBER] Live | 07:22 ALL TASKS ALL TASKS ACTIVE TASKS TASKS IN WRAP UP" at bounding box center [155, 190] width 237 height 306
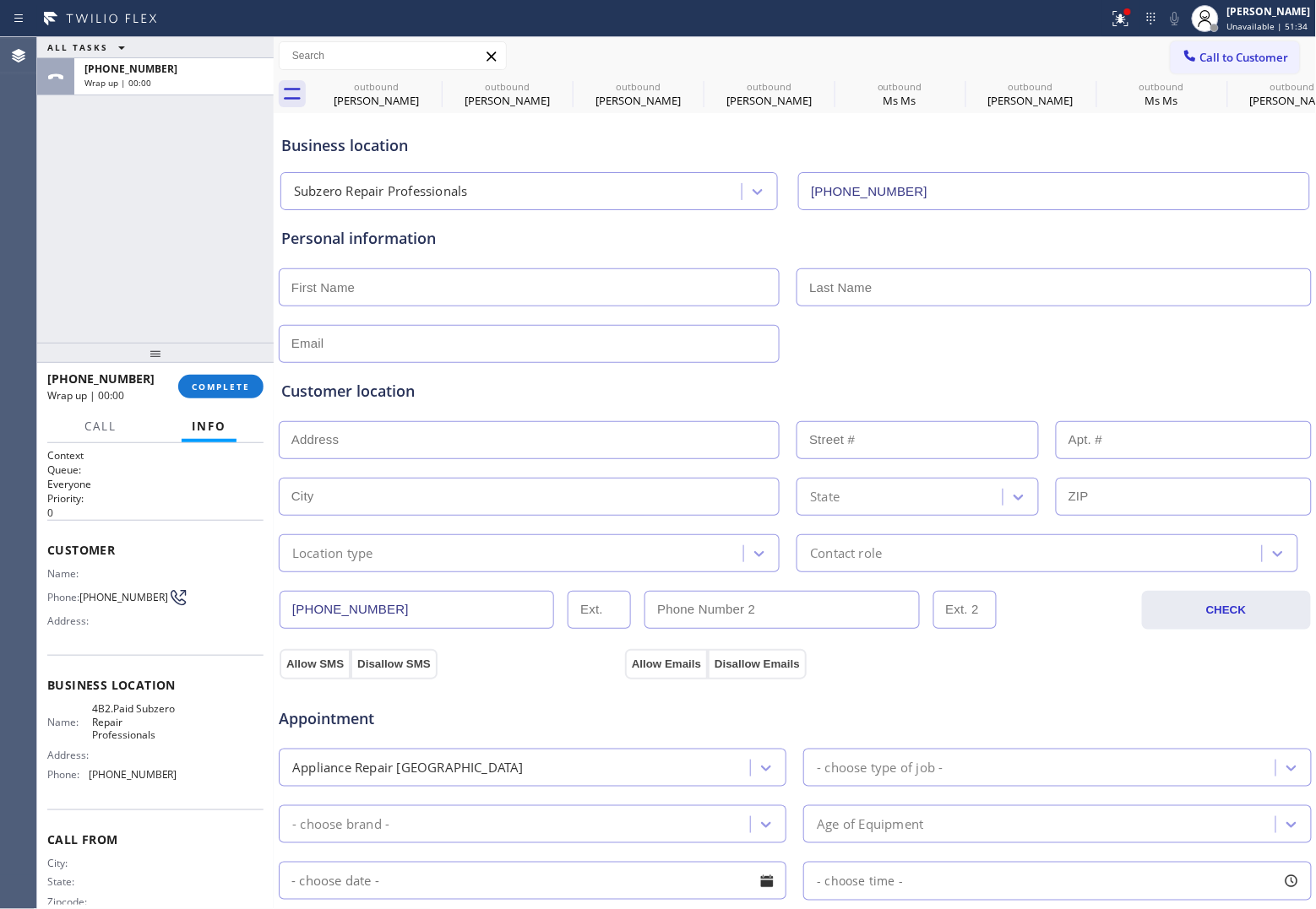
drag, startPoint x: 254, startPoint y: 62, endPoint x: 506, endPoint y: 251, distance: 315.0
click at [474, 293] on input "text" at bounding box center [529, 287] width 501 height 38
type input "[PERSON_NAME]"
type input "Claver"
click at [31, 301] on div "Agent Desktop" at bounding box center [18, 473] width 36 height 872
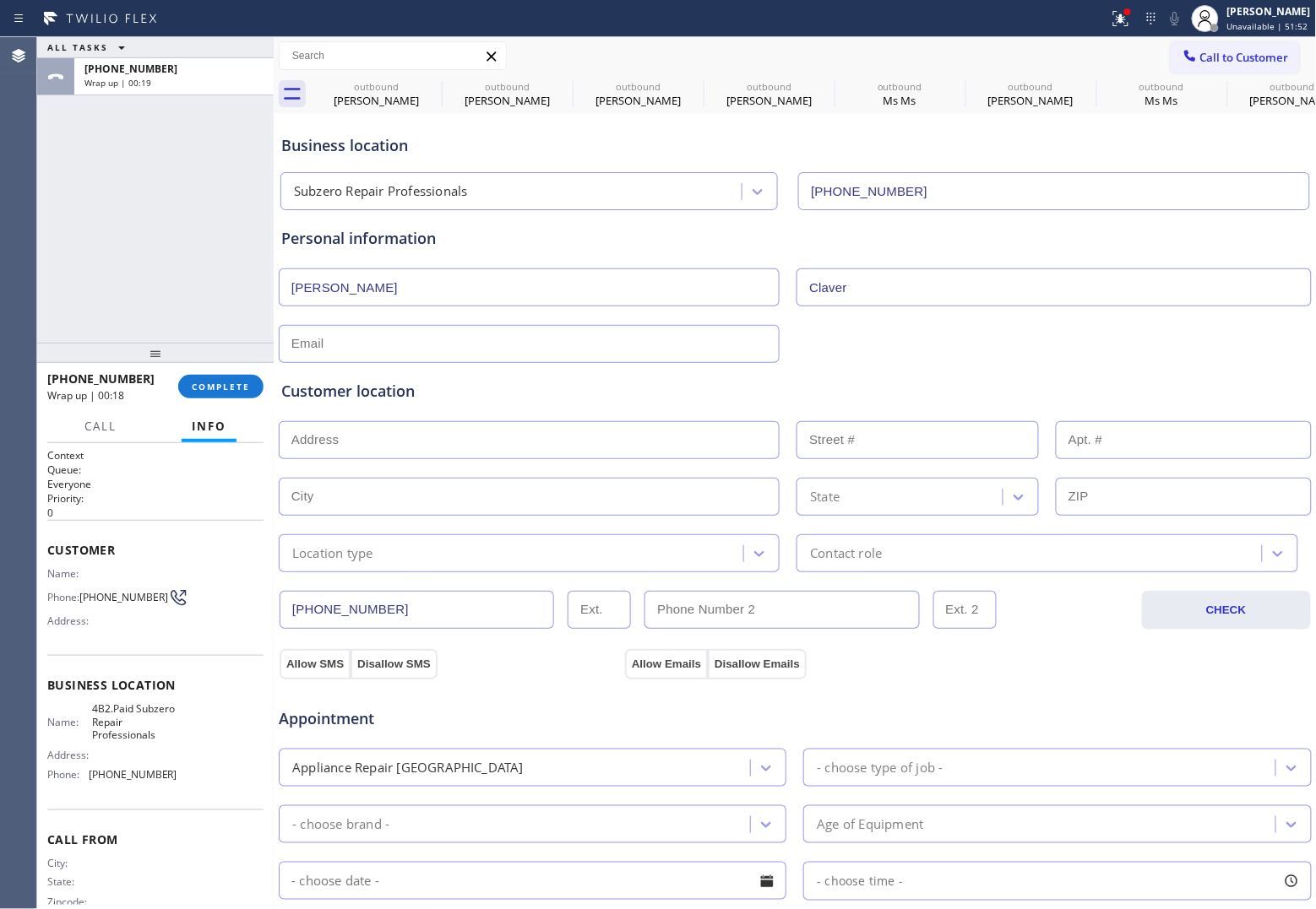
click at [637, 342] on input "text" at bounding box center [529, 344] width 501 height 38
drag, startPoint x: 28, startPoint y: 225, endPoint x: 385, endPoint y: 428, distance: 410.7
click at [35, 226] on div "Agent Desktop" at bounding box center [18, 473] width 36 height 872
click at [380, 343] on input "text" at bounding box center [529, 344] width 501 height 38
type input "[EMAIL_ADDRESS][DOMAIN_NAME]"
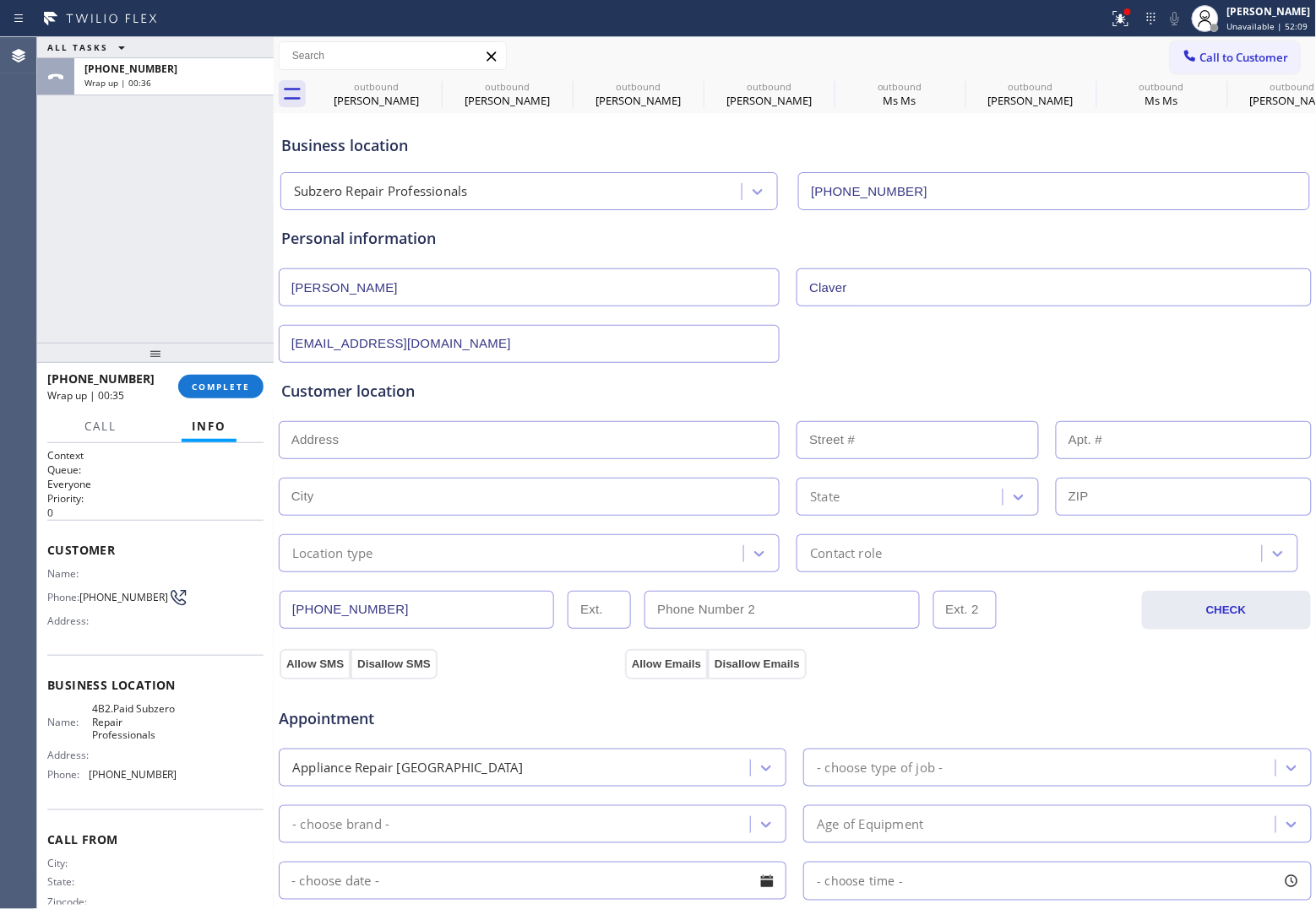
drag, startPoint x: 366, startPoint y: 449, endPoint x: 373, endPoint y: 461, distance: 13.9
click at [366, 449] on input "text" at bounding box center [529, 440] width 501 height 38
paste input "[STREET_ADDRESS][PERSON_NAME]"
type input "1040 [PERSON_NAME]"
type input "1040"
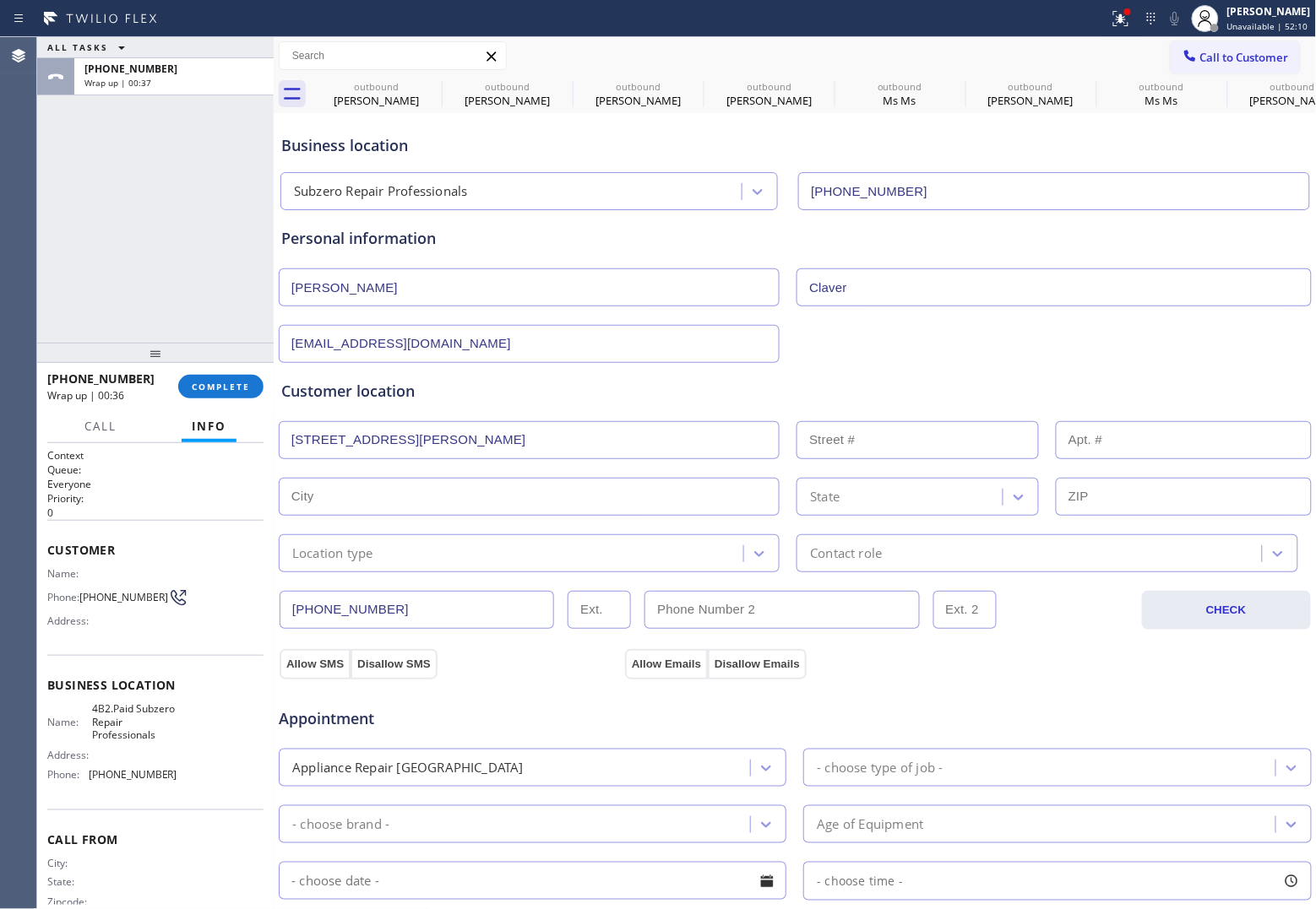
type input "Naperville"
type input "60565"
click at [352, 551] on div "Location type" at bounding box center [332, 553] width 81 height 20
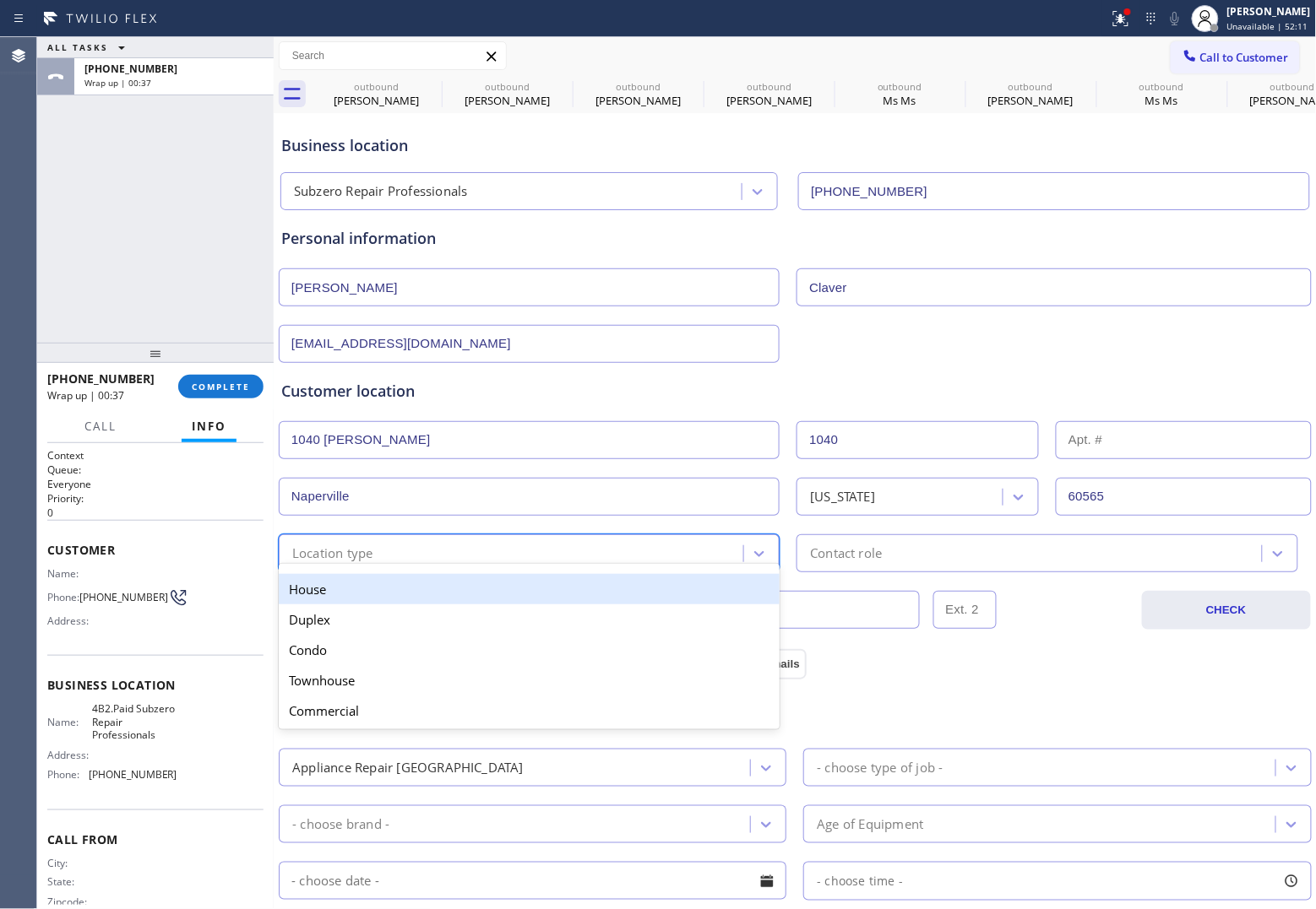
click at [364, 584] on div "House" at bounding box center [529, 588] width 501 height 30
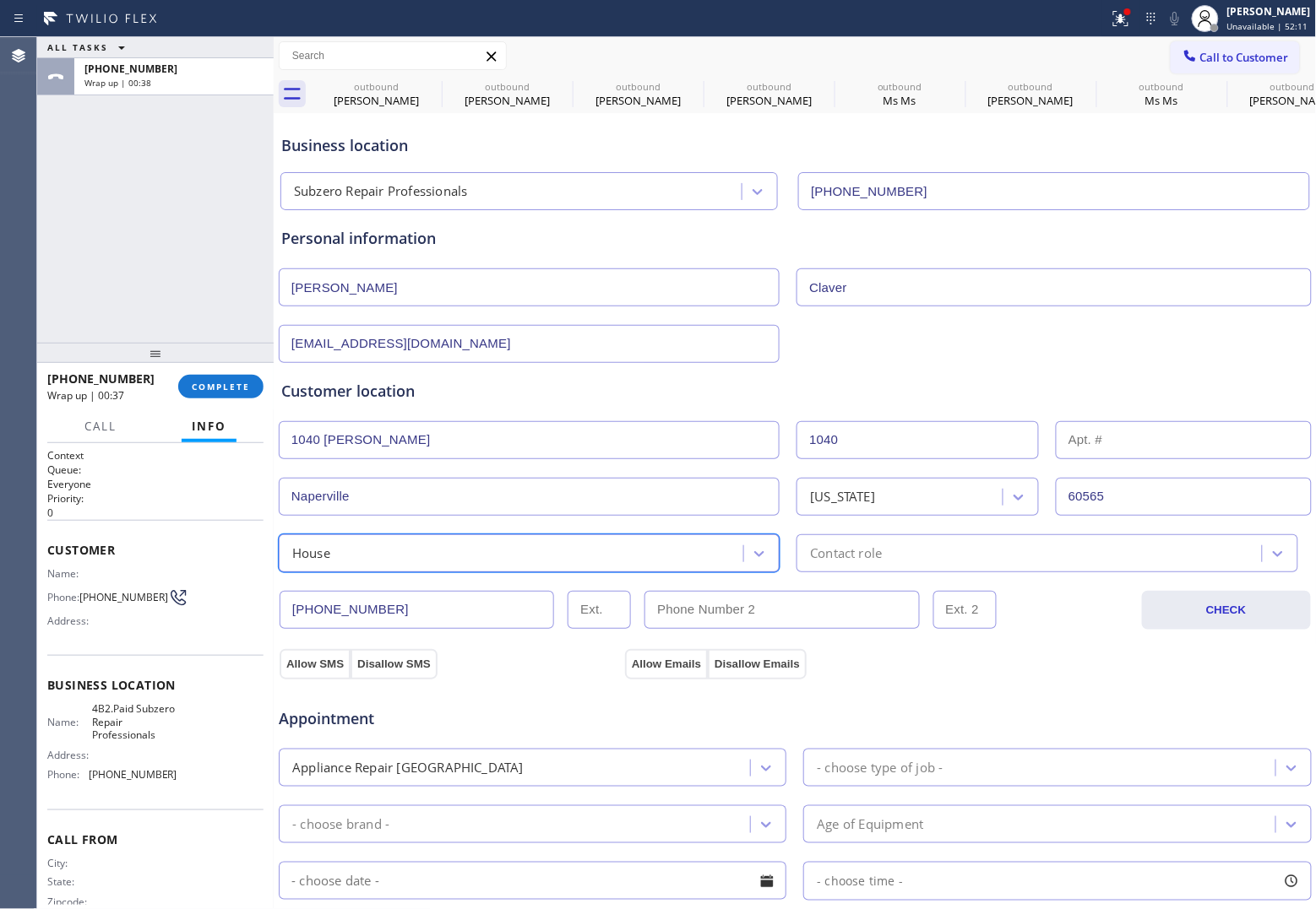
click at [853, 559] on div "Contact role" at bounding box center [845, 553] width 71 height 20
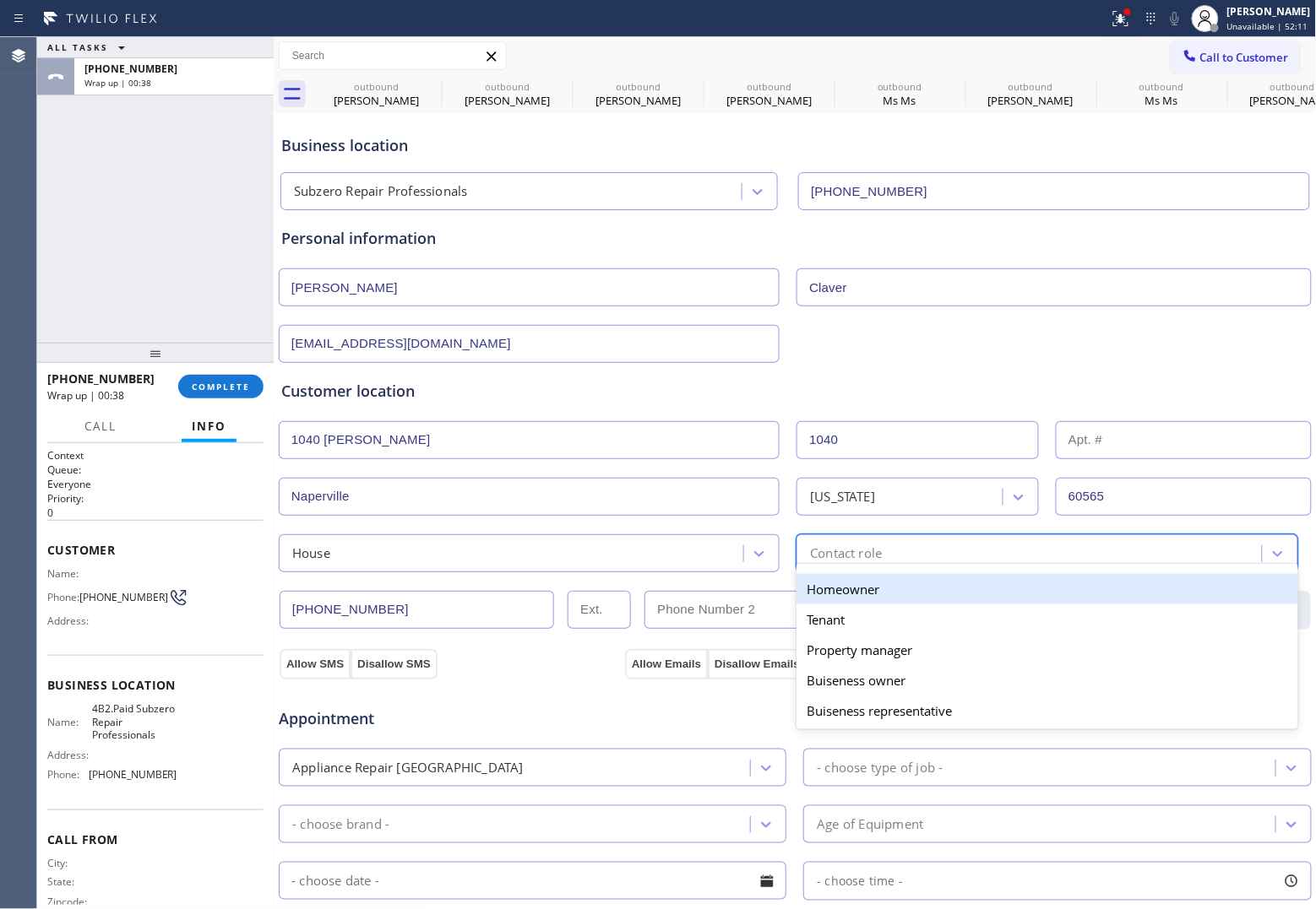
click at [836, 595] on div "Homeowner" at bounding box center [1047, 588] width 501 height 30
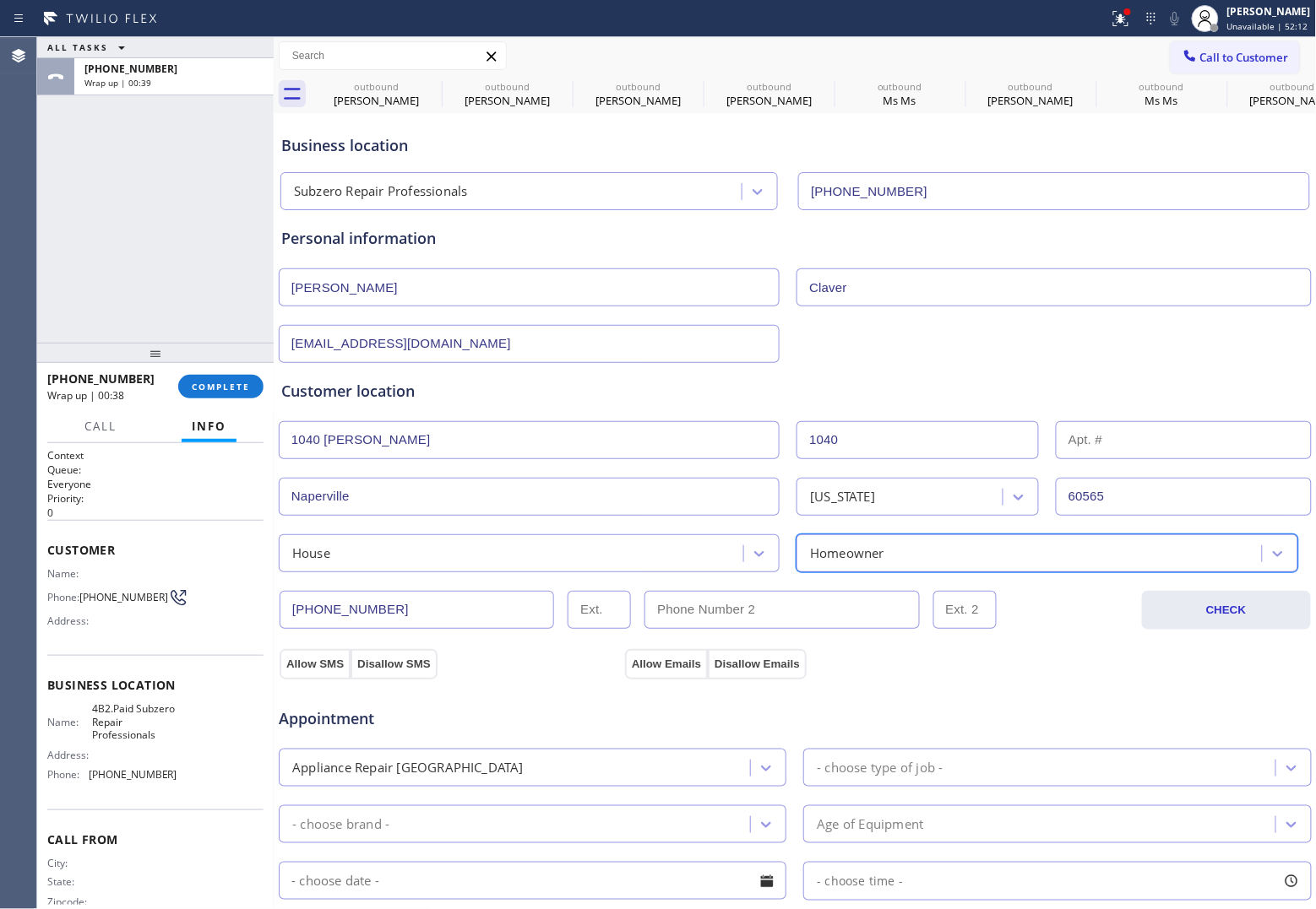
click at [304, 675] on div "Appointment Appliance Repair High End - choose type of job - - choose brand - A…" at bounding box center [795, 838] width 1034 height 331
click at [318, 669] on button "Allow SMS" at bounding box center [315, 664] width 71 height 30
click at [315, 668] on button "Allow SMS" at bounding box center [315, 664] width 71 height 30
click at [666, 671] on button "Allow Emails" at bounding box center [666, 664] width 83 height 30
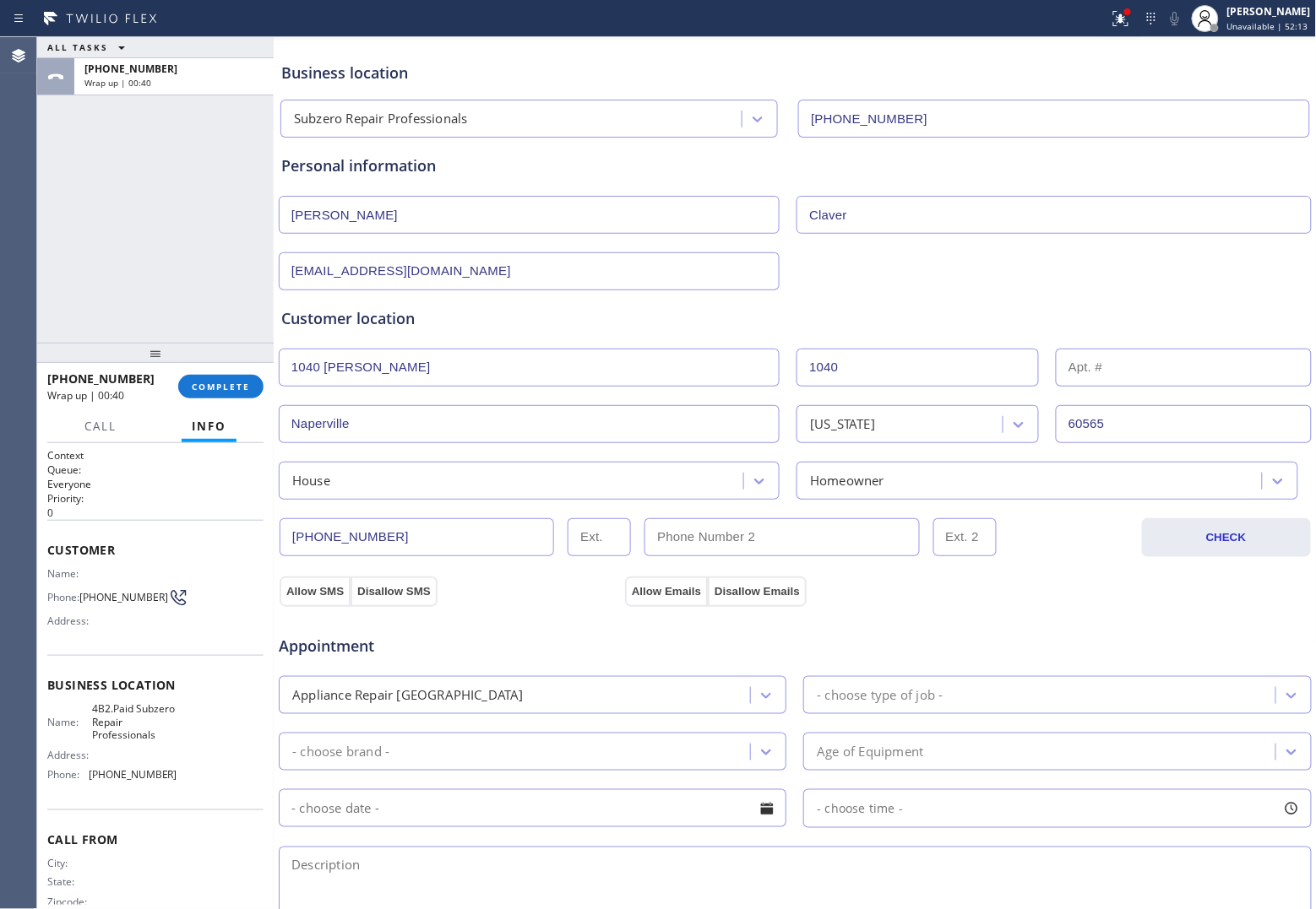
scroll to position [106, 0]
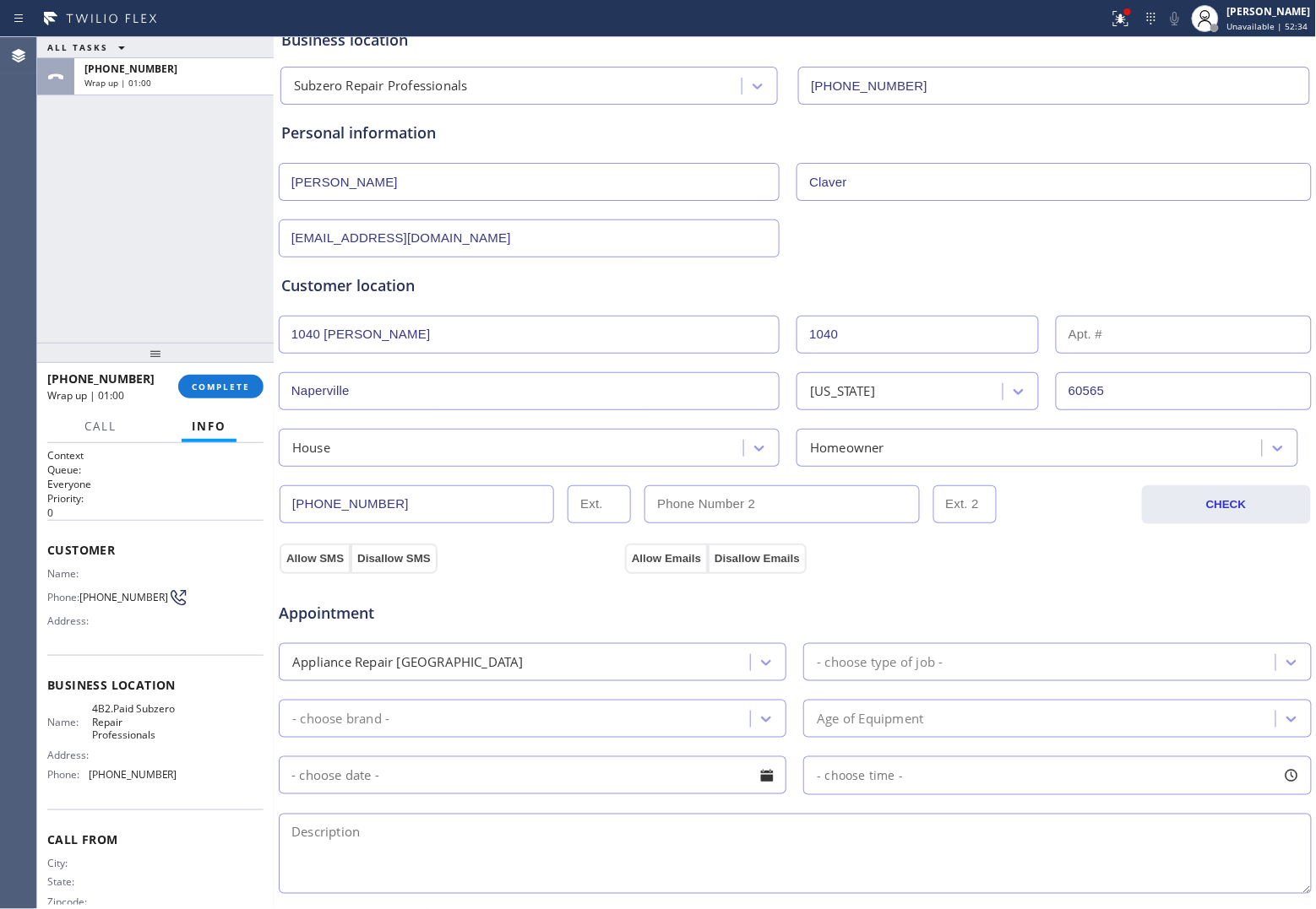
click at [70, 267] on div "ALL TASKS ALL TASKS ACTIVE TASKS TASKS IN WRAP UP [PHONE_NUMBER] Wrap up | 01:00" at bounding box center [155, 190] width 237 height 306
click at [313, 563] on button "Allow SMS" at bounding box center [315, 558] width 71 height 30
drag, startPoint x: 663, startPoint y: 560, endPoint x: 942, endPoint y: 621, distance: 285.6
click at [686, 564] on button "Allow Emails" at bounding box center [666, 558] width 83 height 30
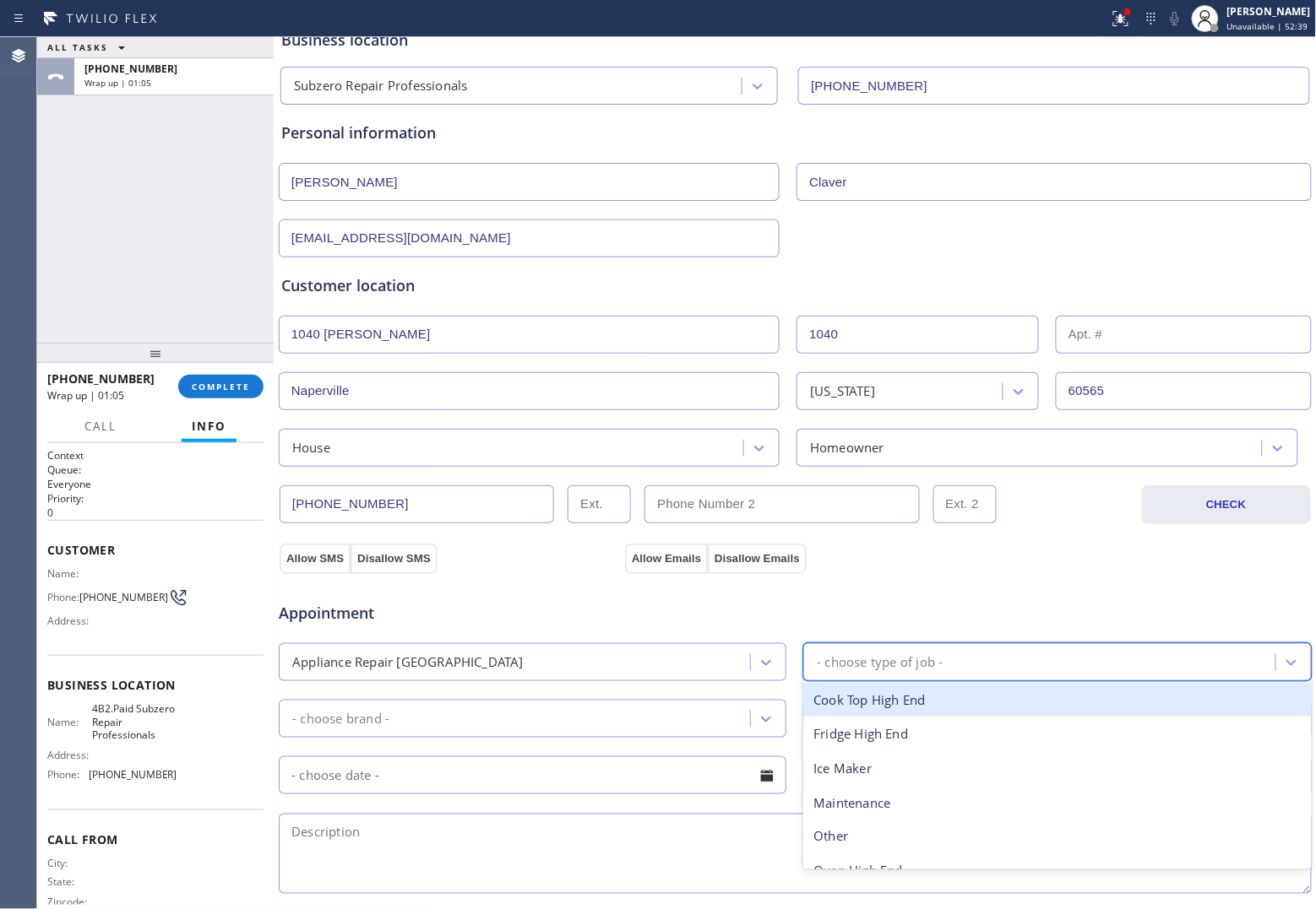
click at [935, 667] on div "- choose type of job -" at bounding box center [879, 663] width 126 height 20
type input "fr"
click at [884, 707] on div "Fridge High End" at bounding box center [1056, 700] width 507 height 34
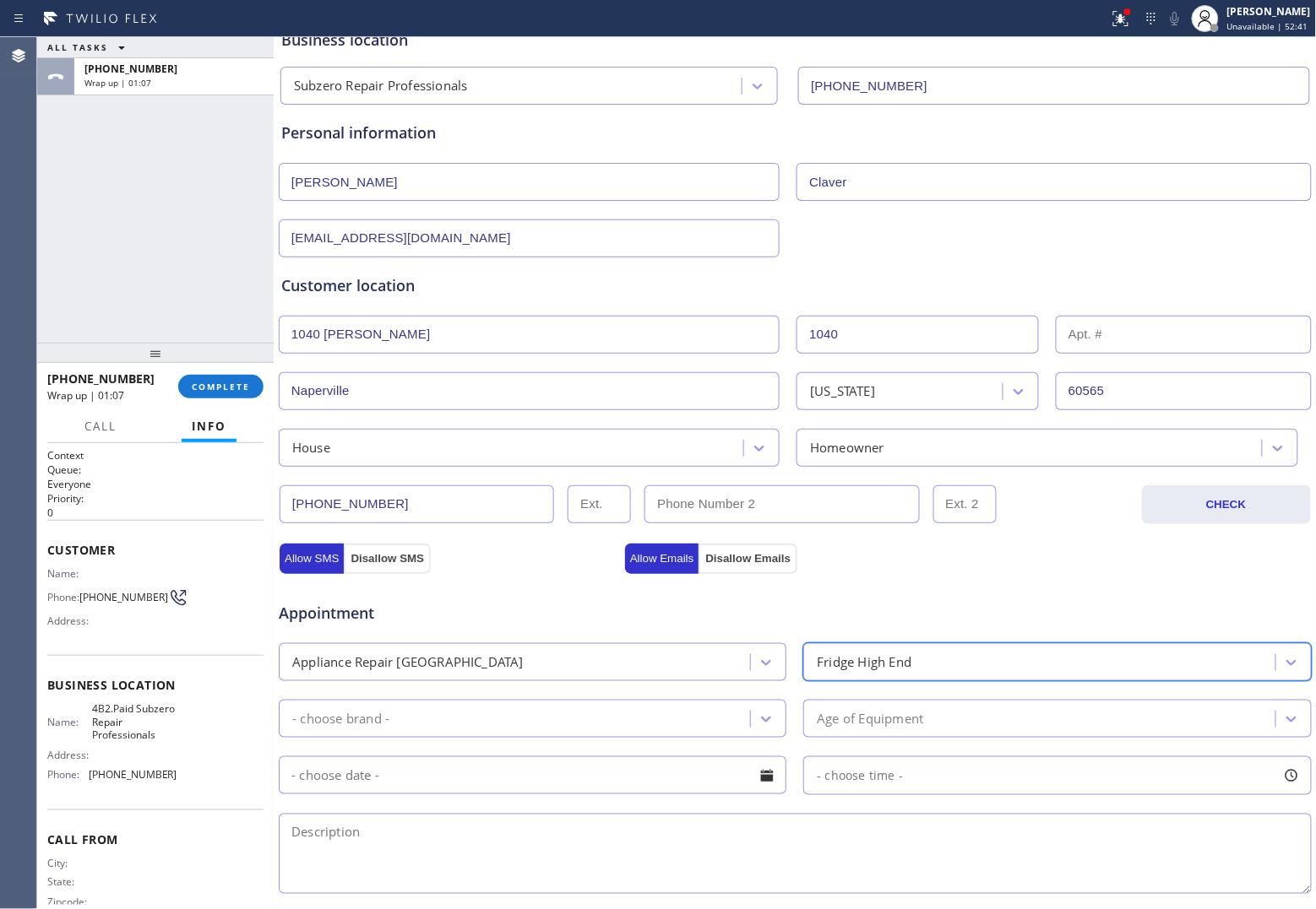
click at [530, 726] on div "- choose brand -" at bounding box center [516, 718] width 466 height 29
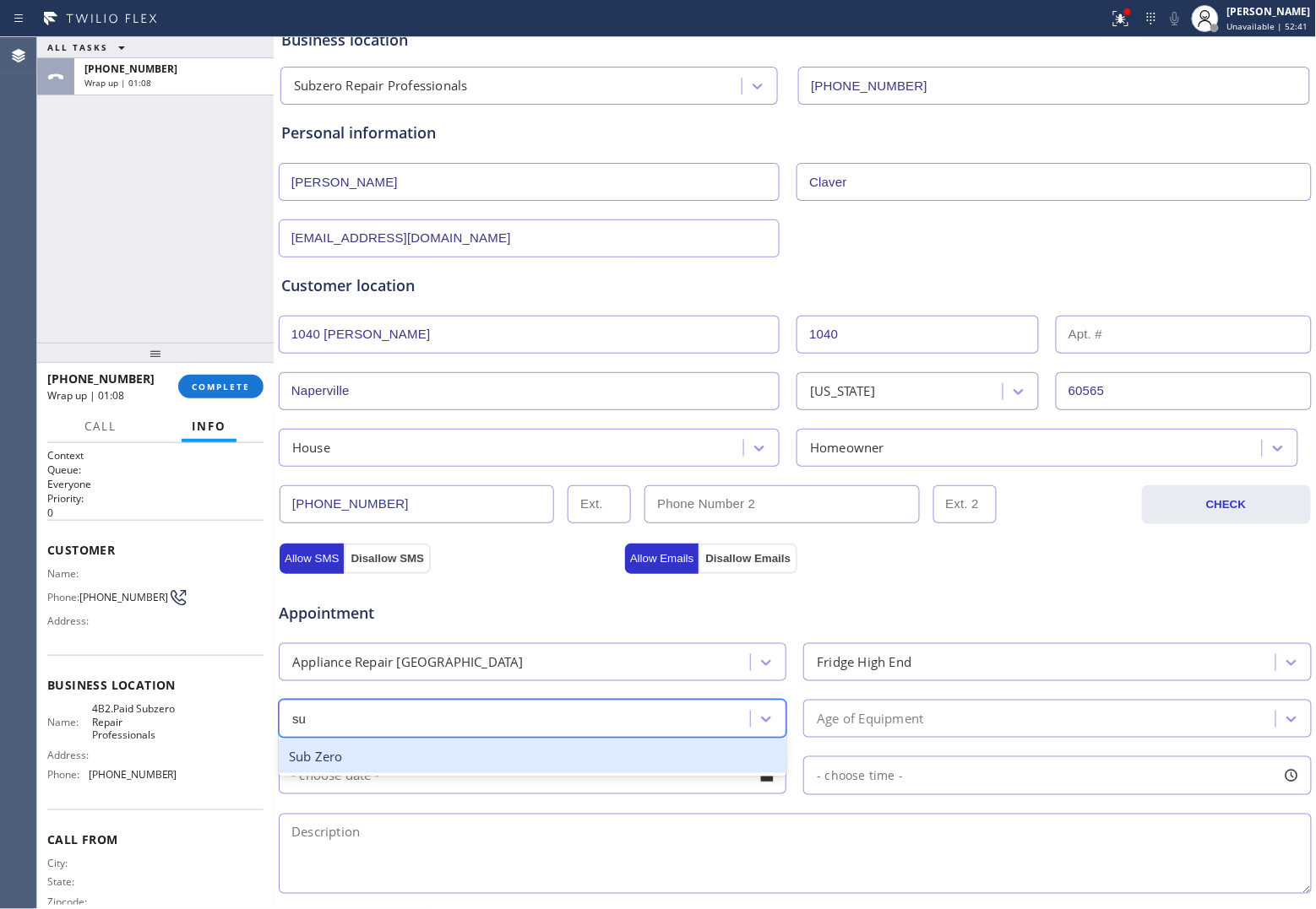
type input "sub"
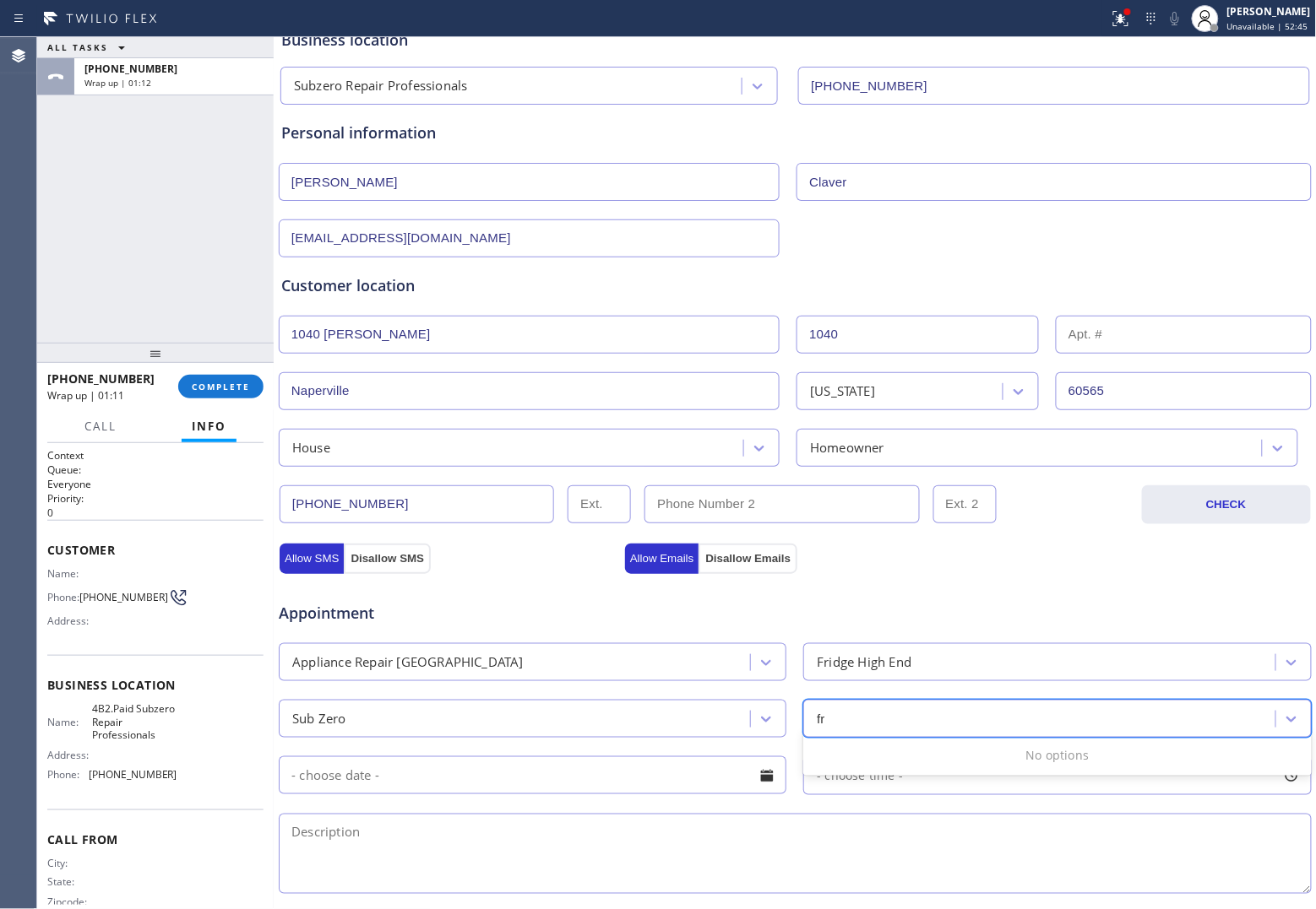
type input "f"
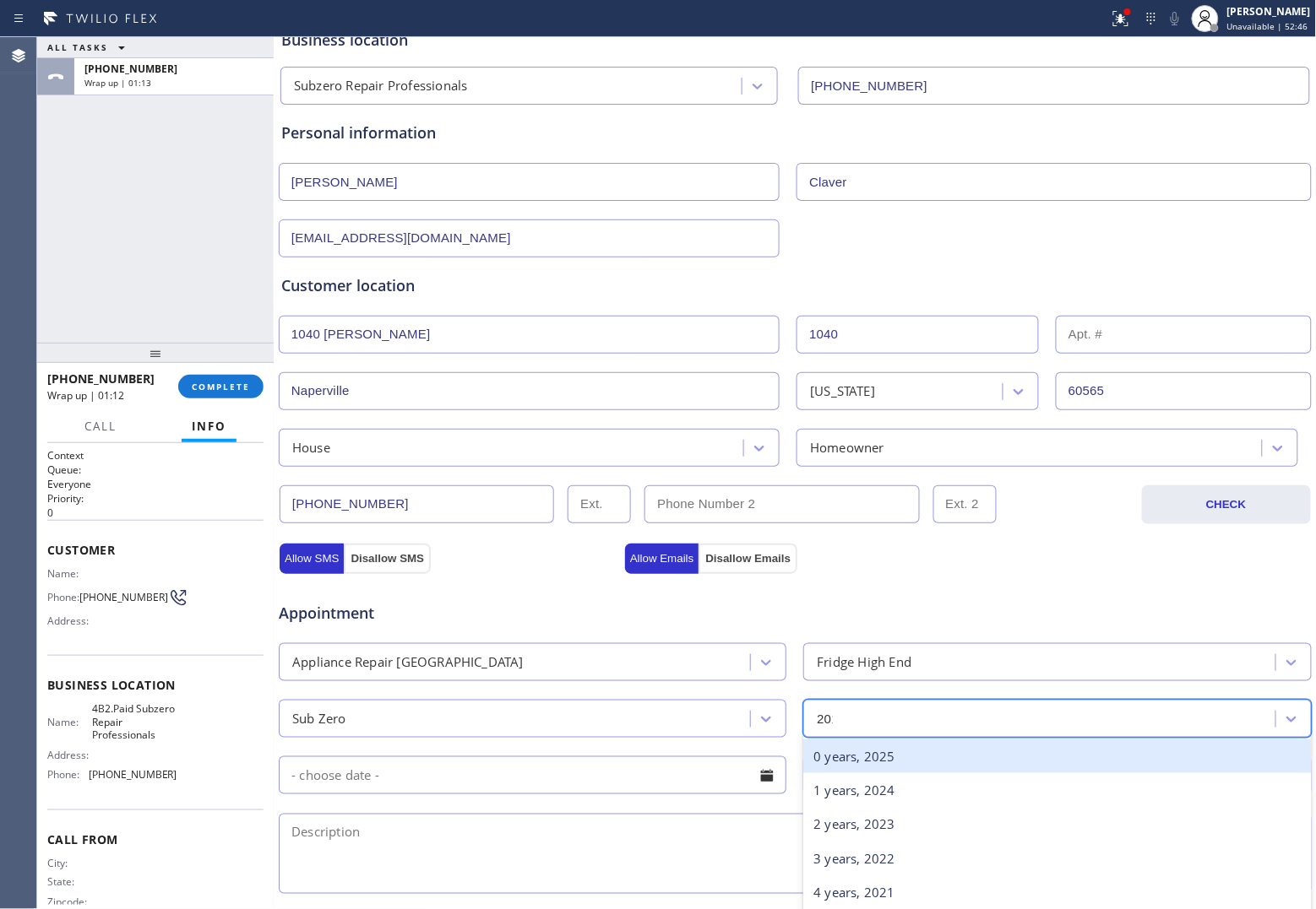
type input "2010"
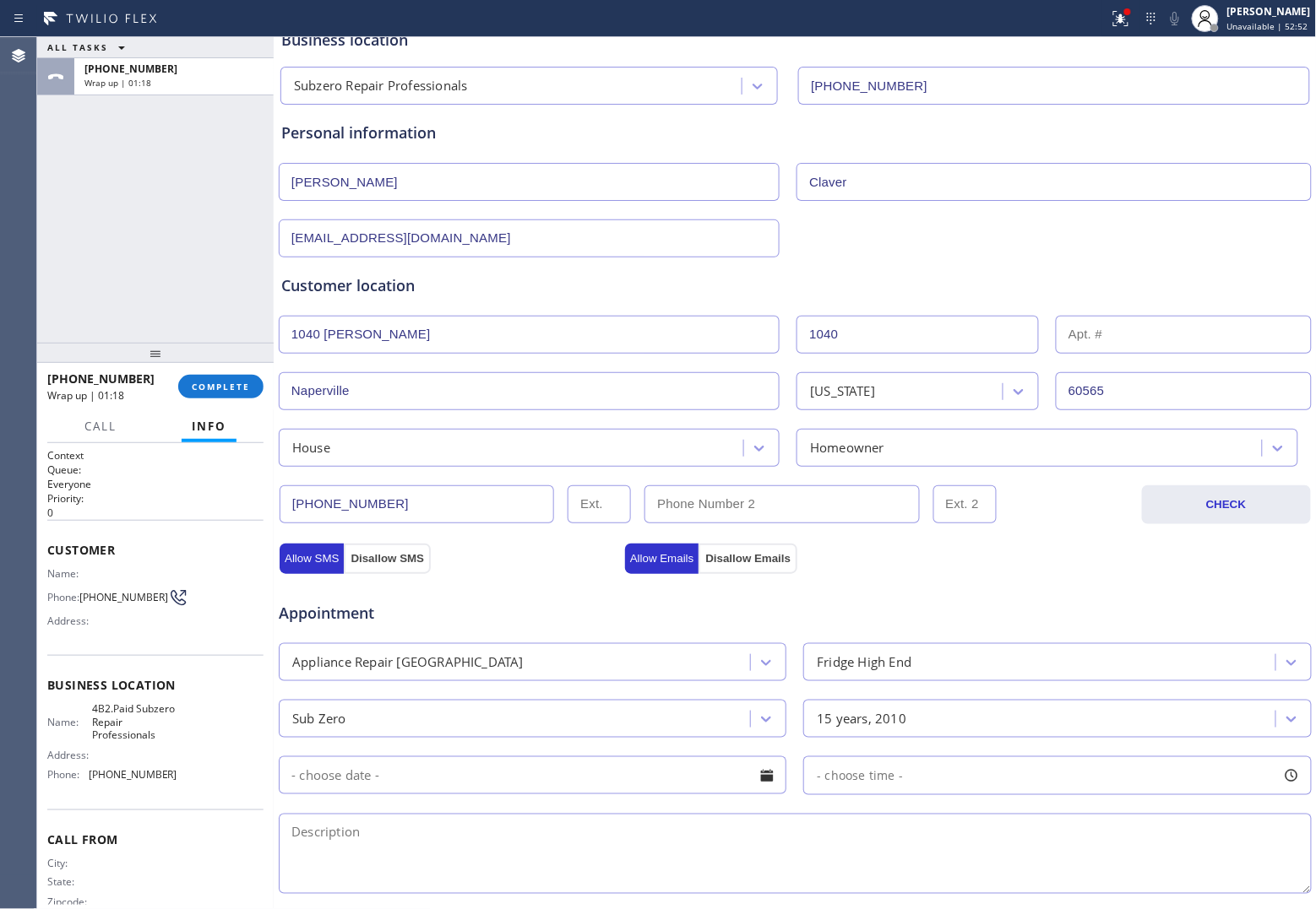
click at [47, 272] on div "ALL TASKS ALL TASKS ACTIVE TASKS TASKS IN WRAP UP [PHONE_NUMBER] Wrap up | 01:18" at bounding box center [155, 190] width 237 height 306
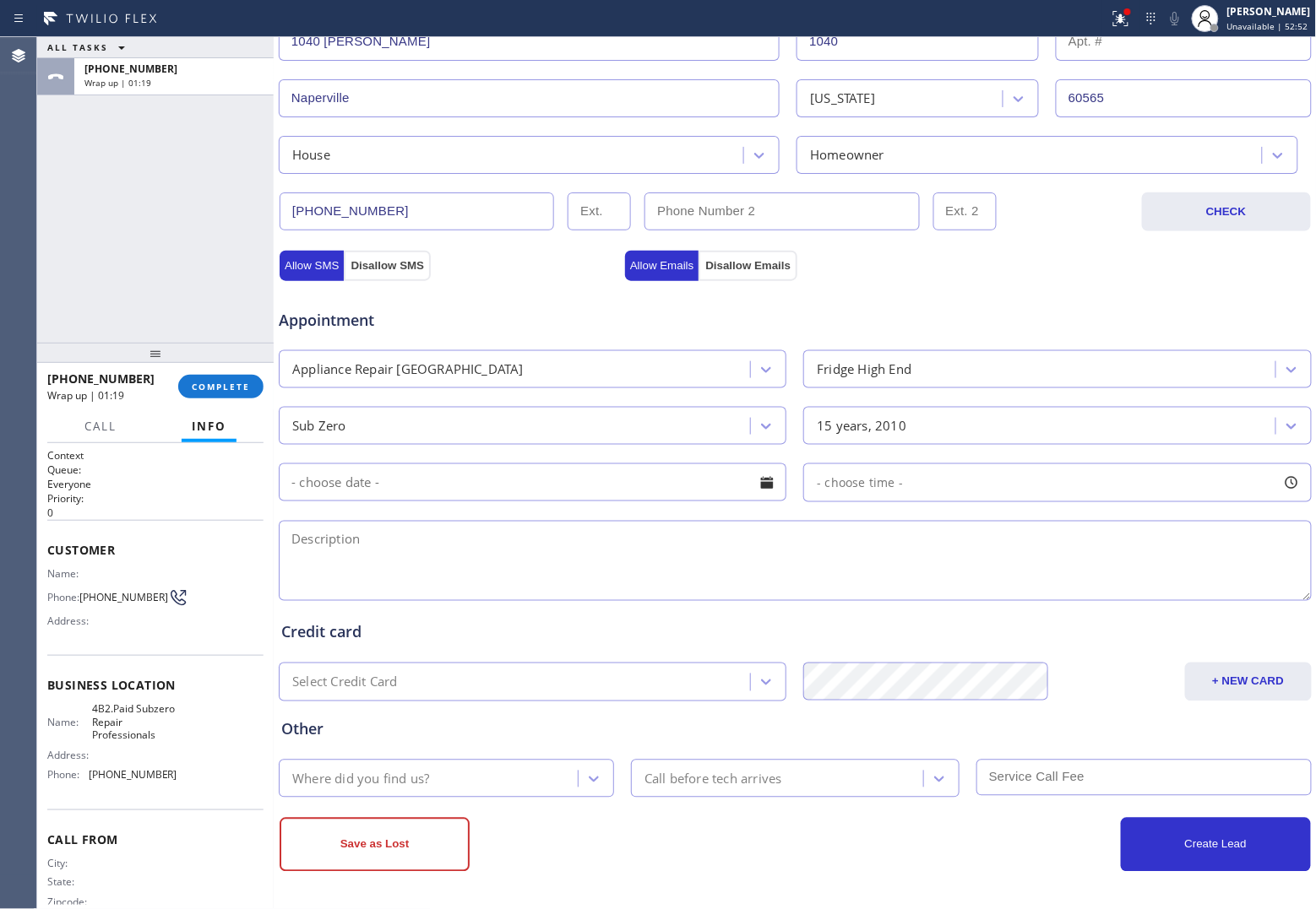
scroll to position [402, 0]
click at [422, 499] on input "text" at bounding box center [532, 481] width 507 height 38
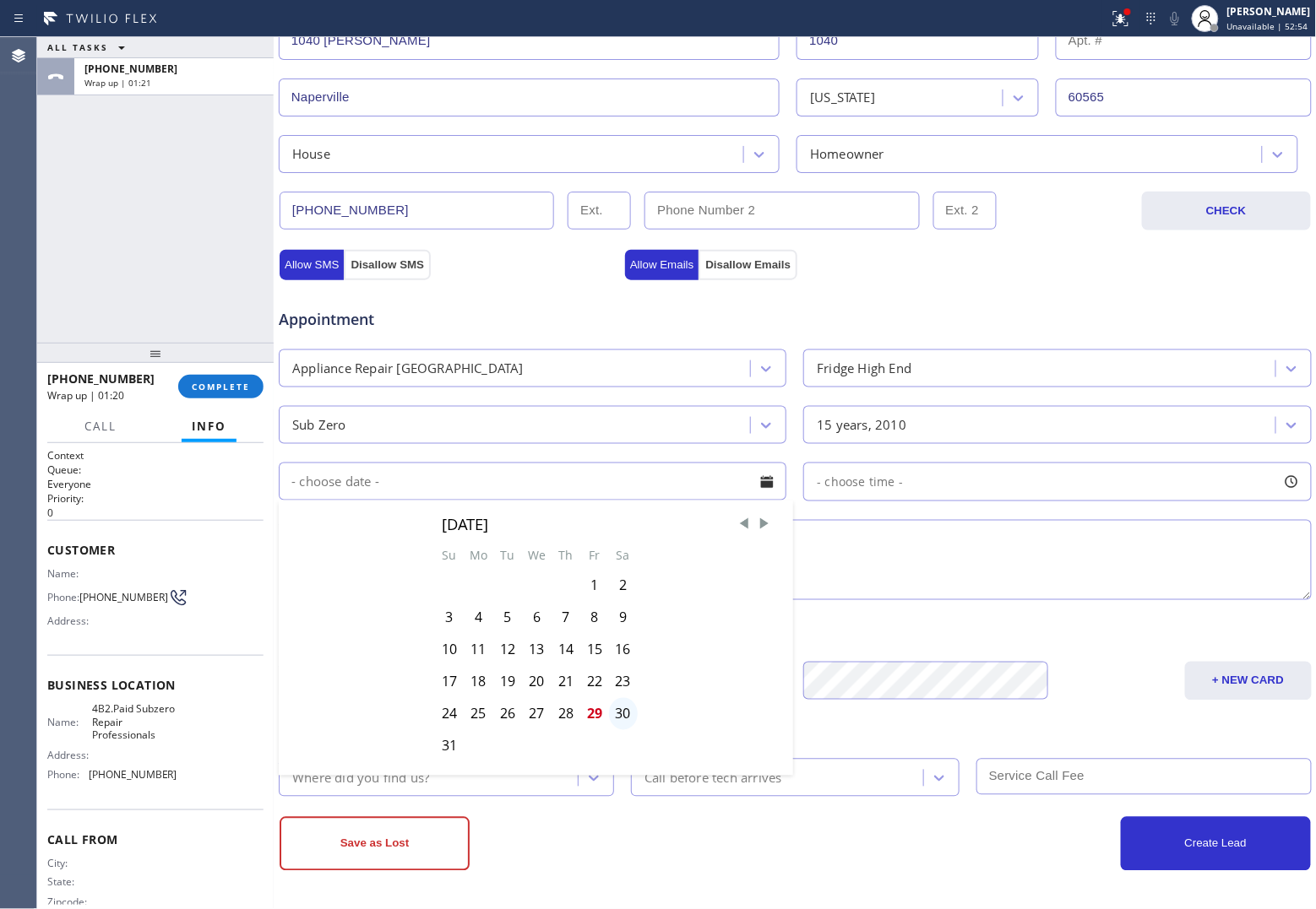
click at [621, 714] on div "30" at bounding box center [623, 714] width 28 height 32
type input "[DATE]"
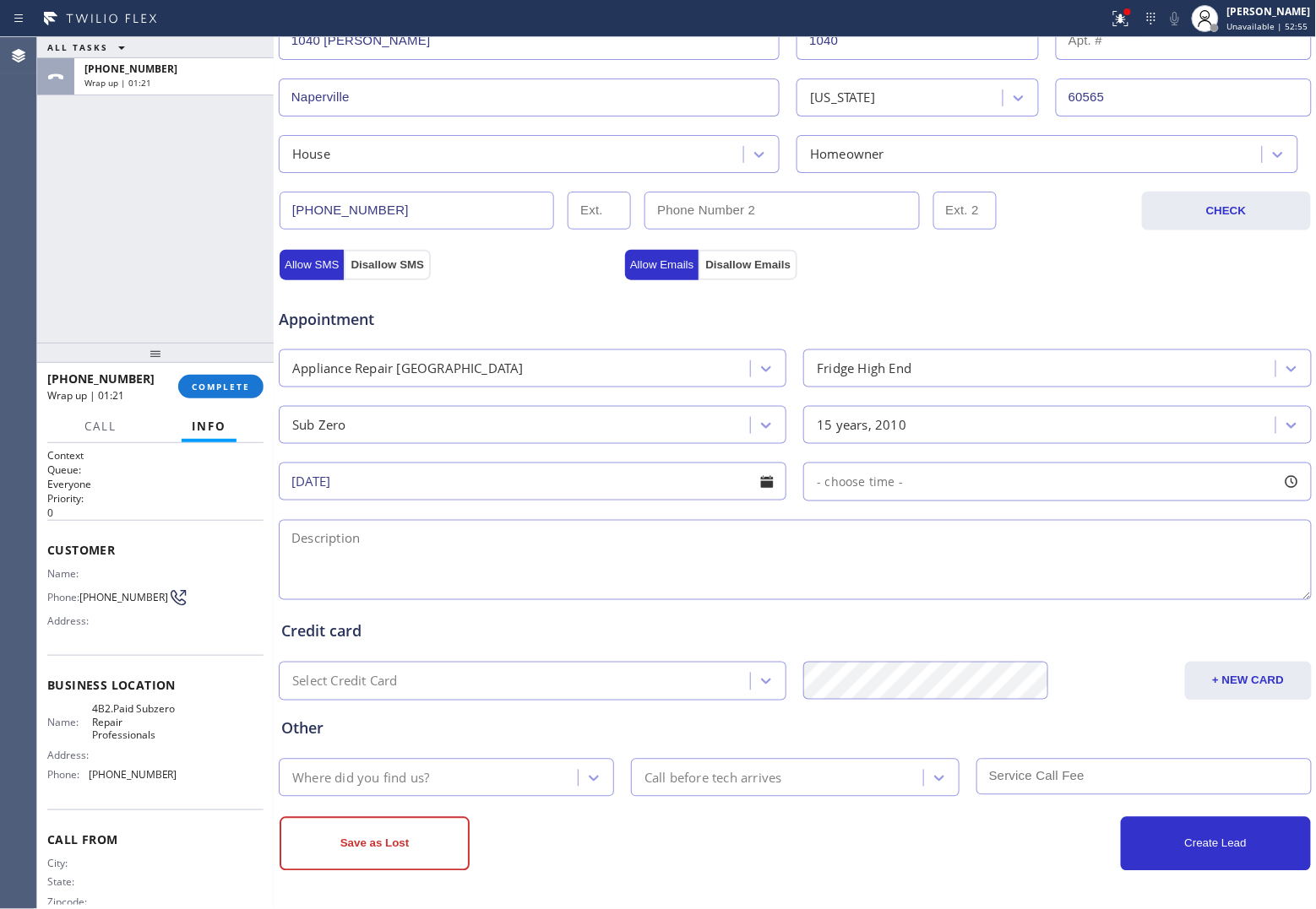
click at [888, 487] on span "- choose time -" at bounding box center [859, 482] width 86 height 16
drag, startPoint x: 1070, startPoint y: 595, endPoint x: 1070, endPoint y: 610, distance: 15.0
click at [1168, 605] on div "FROM TILL 8:00 AM 6:00 PM" at bounding box center [1043, 562] width 482 height 121
drag, startPoint x: 808, startPoint y: 583, endPoint x: 1065, endPoint y: 617, distance: 259.2
click at [1065, 617] on div "FROM TILL 3:00 PM 6:00 PM" at bounding box center [1043, 562] width 482 height 121
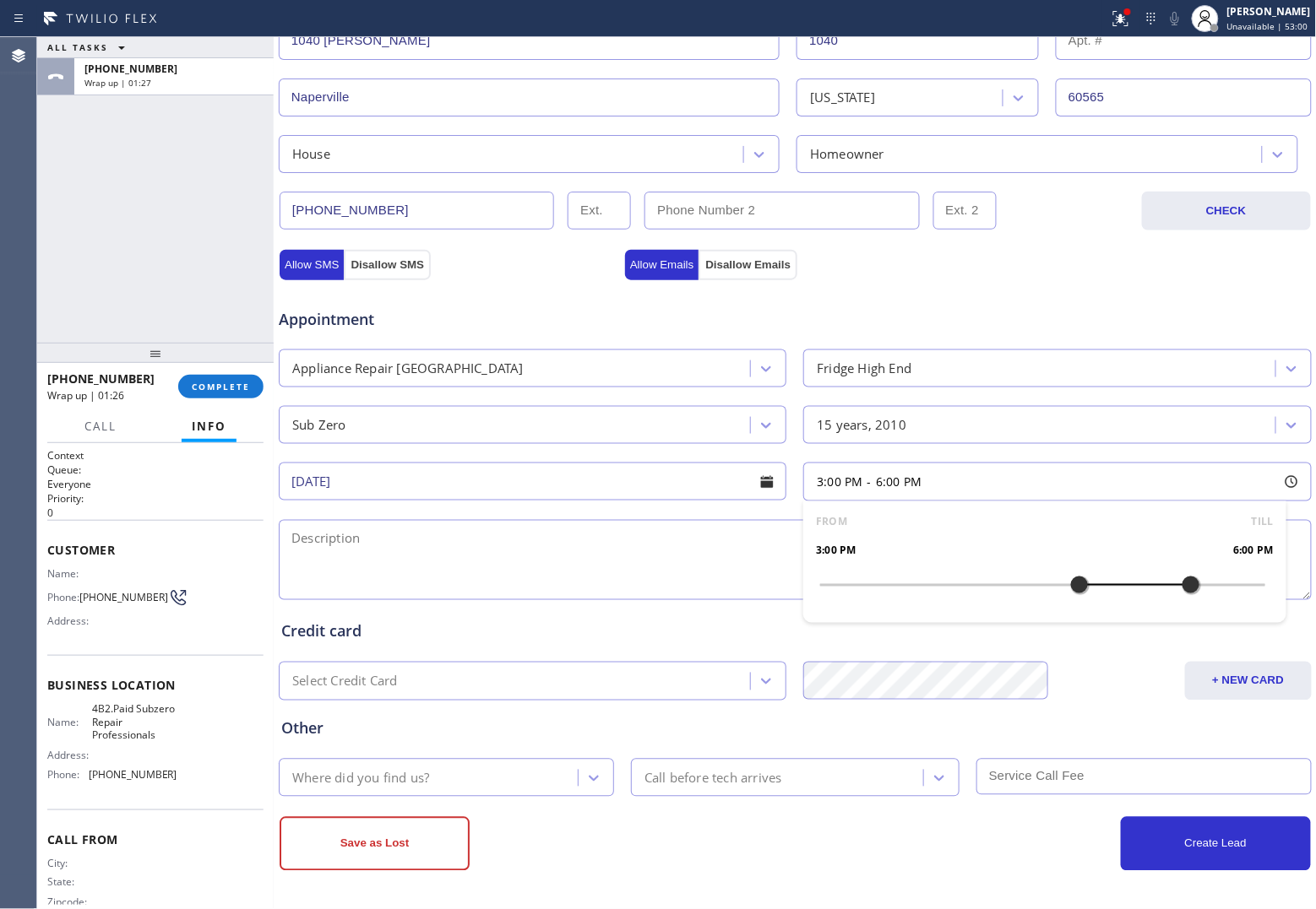
click at [583, 566] on textarea at bounding box center [795, 560] width 1032 height 80
click at [557, 562] on textarea "3-6 | $40 |" at bounding box center [795, 560] width 1032 height 80
paste textarea "Sub Zero | Fridge BI | 2010 | The service light lights and freezer is not cooli…"
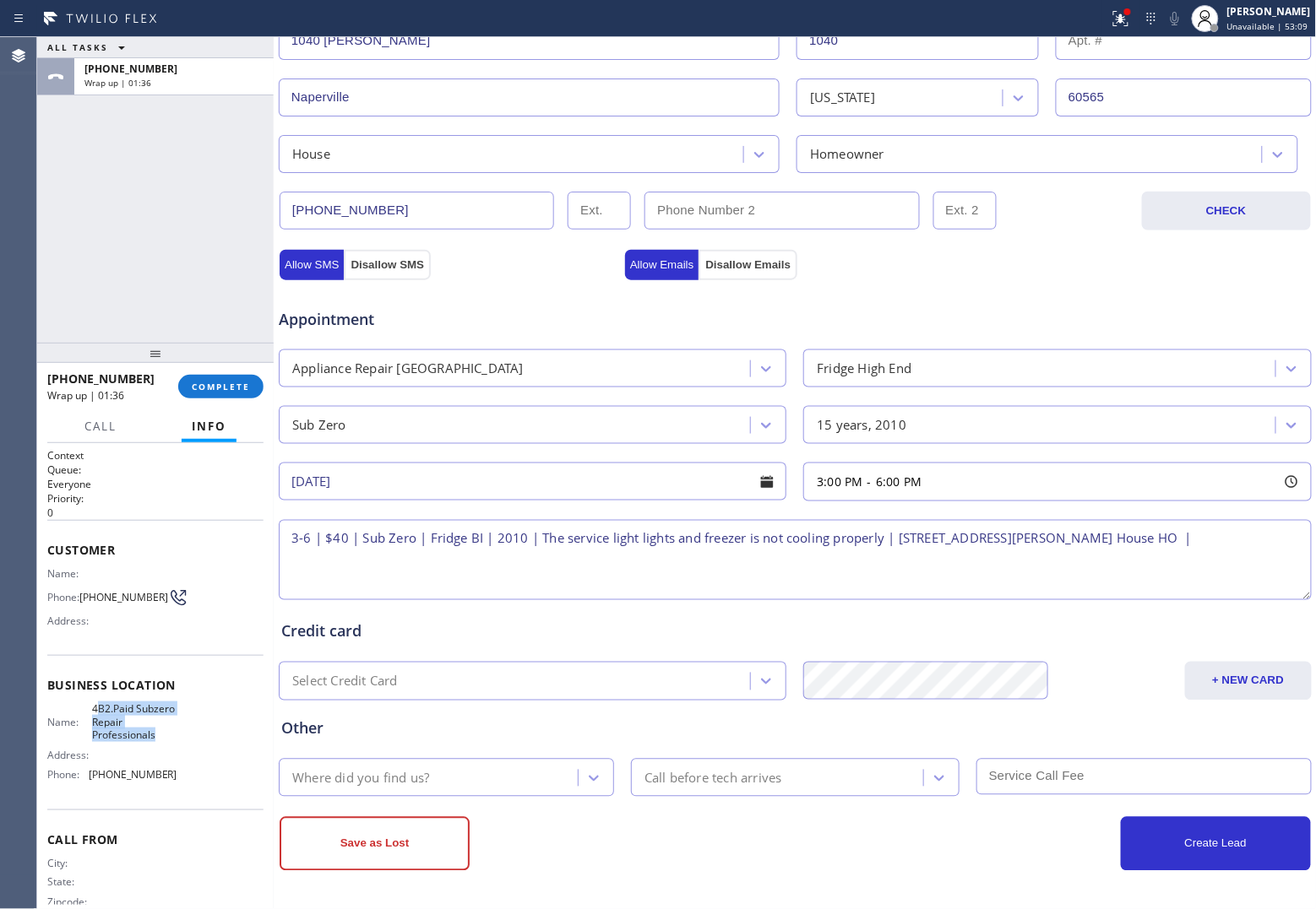
drag, startPoint x: 145, startPoint y: 737, endPoint x: 93, endPoint y: 705, distance: 61.1
click at [93, 705] on span "4B2.Paid Subzero Repair Professionals" at bounding box center [134, 722] width 84 height 39
click at [40, 256] on div "ALL TASKS ALL TASKS ACTIVE TASKS TASKS IN WRAP UP [PHONE_NUMBER] Wrap up | 01:41" at bounding box center [155, 190] width 237 height 306
drag, startPoint x: 158, startPoint y: 740, endPoint x: 87, endPoint y: 710, distance: 77.1
click at [87, 710] on div "Name: 4B2.Paid Subzero Repair Professionals" at bounding box center [111, 722] width 130 height 39
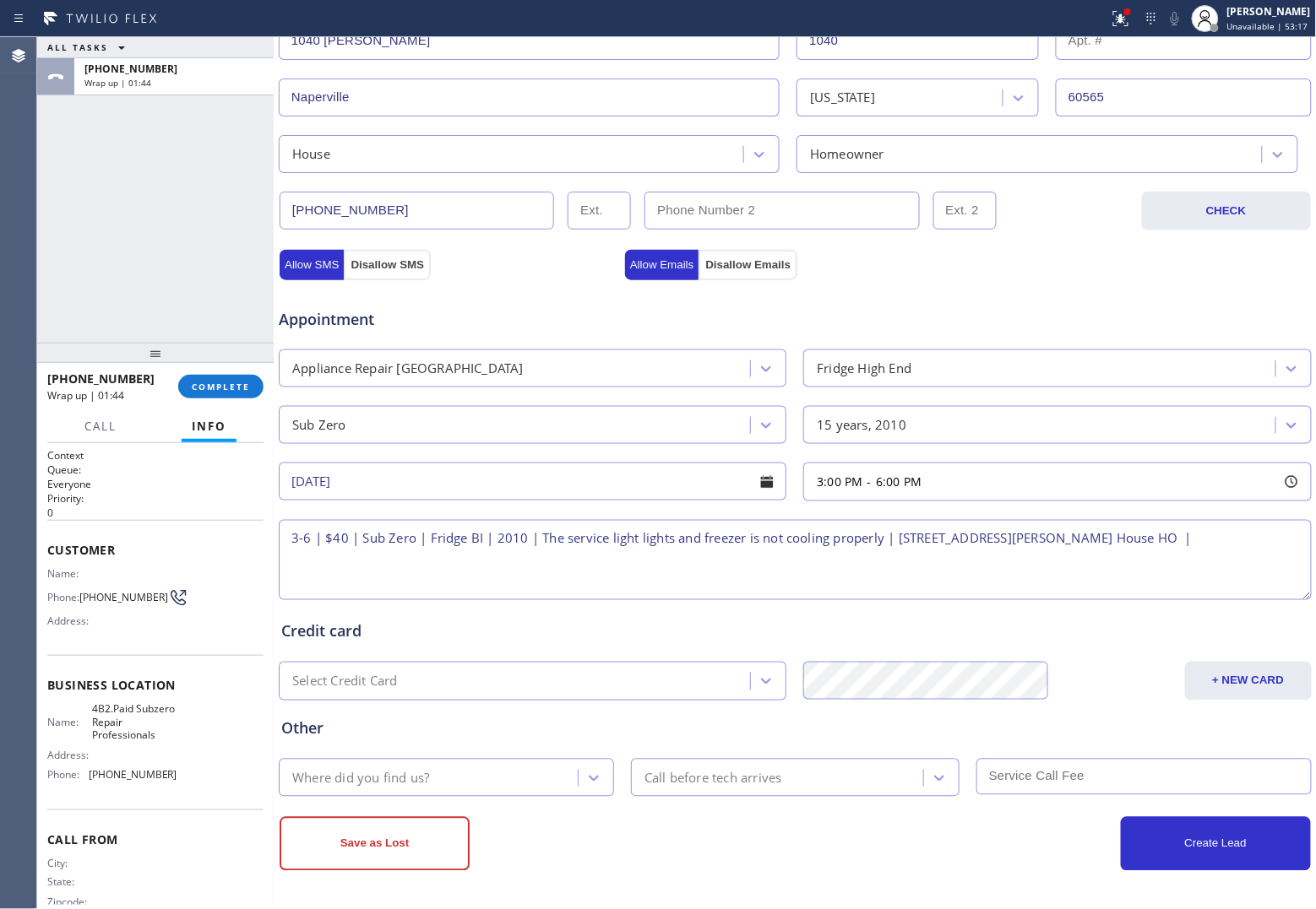
click at [1244, 541] on textarea "3-6 | $40 | Sub Zero | Fridge BI | 2010 | The service light lights and freezer …" at bounding box center [795, 560] width 1032 height 80
paste textarea "4B2.Paid Subzero Repair Professionals"
click at [674, 570] on textarea "3-6 | $40 | Sub Zero | Fridge BI | 2010 | The service light lights and freezer …" at bounding box center [795, 560] width 1032 height 80
paste textarea "Please call 30 minutes prior to arrival."
drag, startPoint x: 825, startPoint y: 568, endPoint x: 829, endPoint y: 589, distance: 21.4
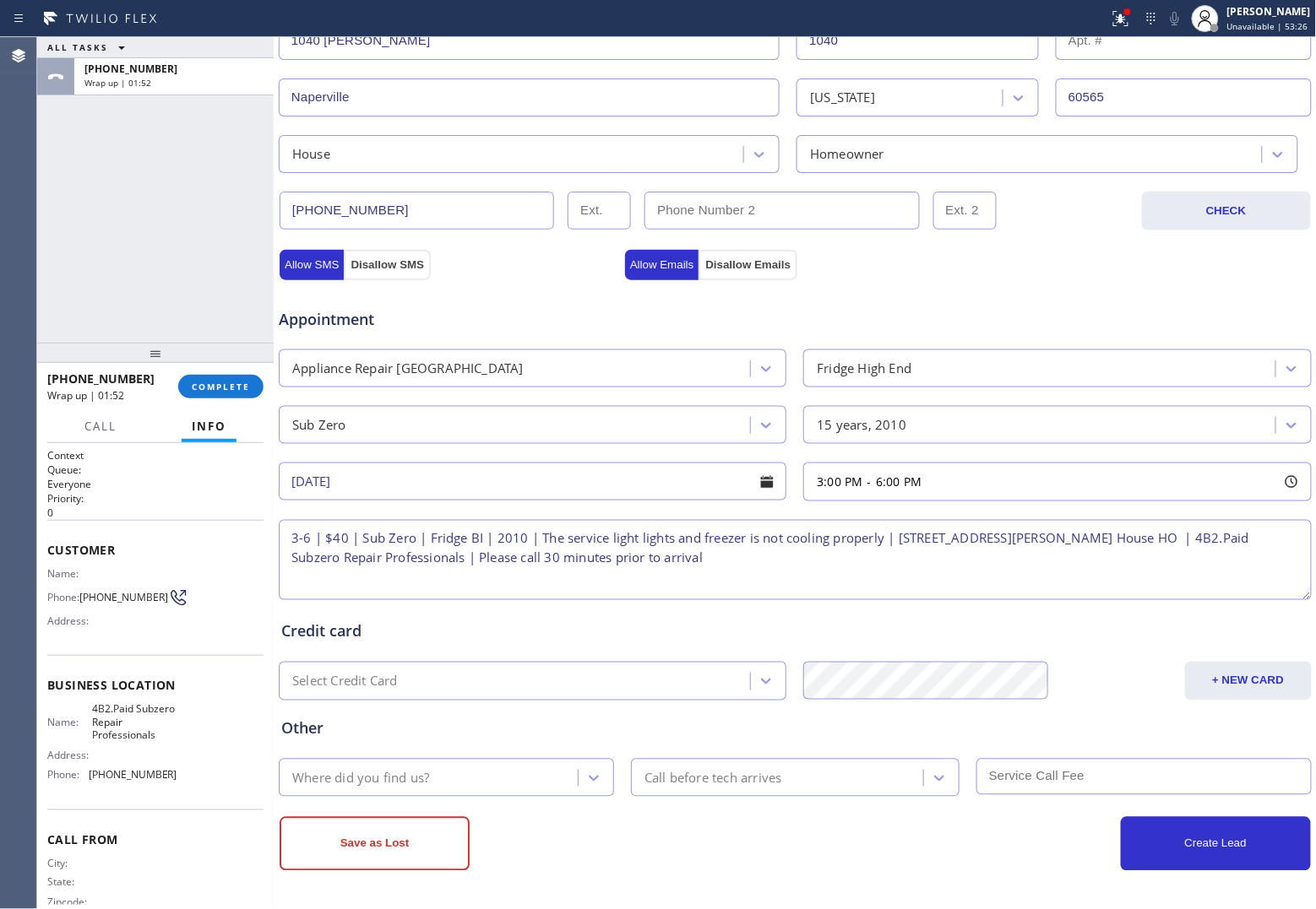
click at [825, 568] on textarea "3-6 | $40 | Sub Zero | Fridge BI | 2010 | The service light lights and freezer …" at bounding box center [795, 560] width 1032 height 80
paste textarea "773) 799-5750"
type textarea "3-6 | $40 | Sub Zero | Fridge BI | 2010 | The service light lights and freezer …"
click at [378, 778] on div "Where did you find us?" at bounding box center [361, 778] width 137 height 20
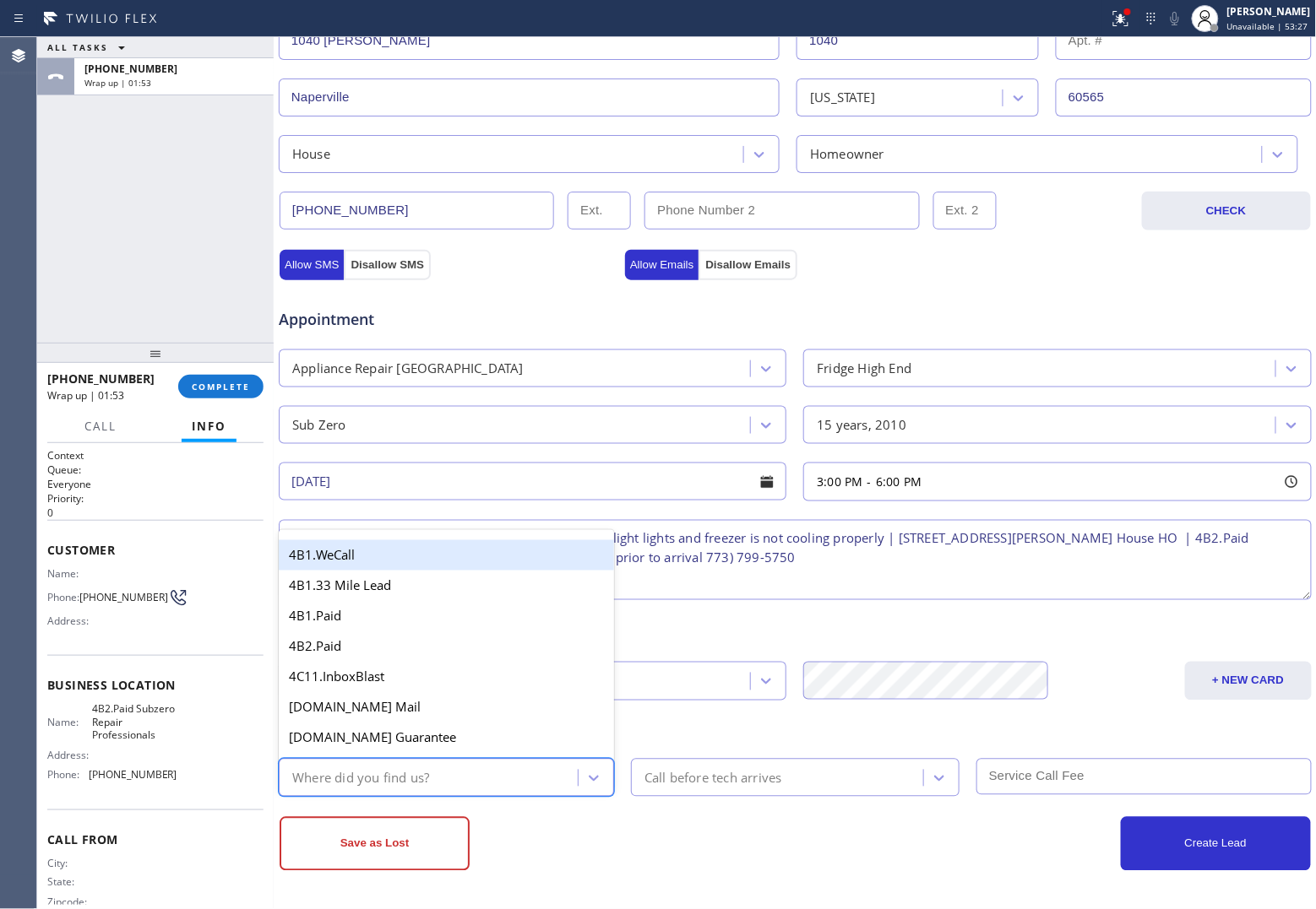
type input "w"
type input "go"
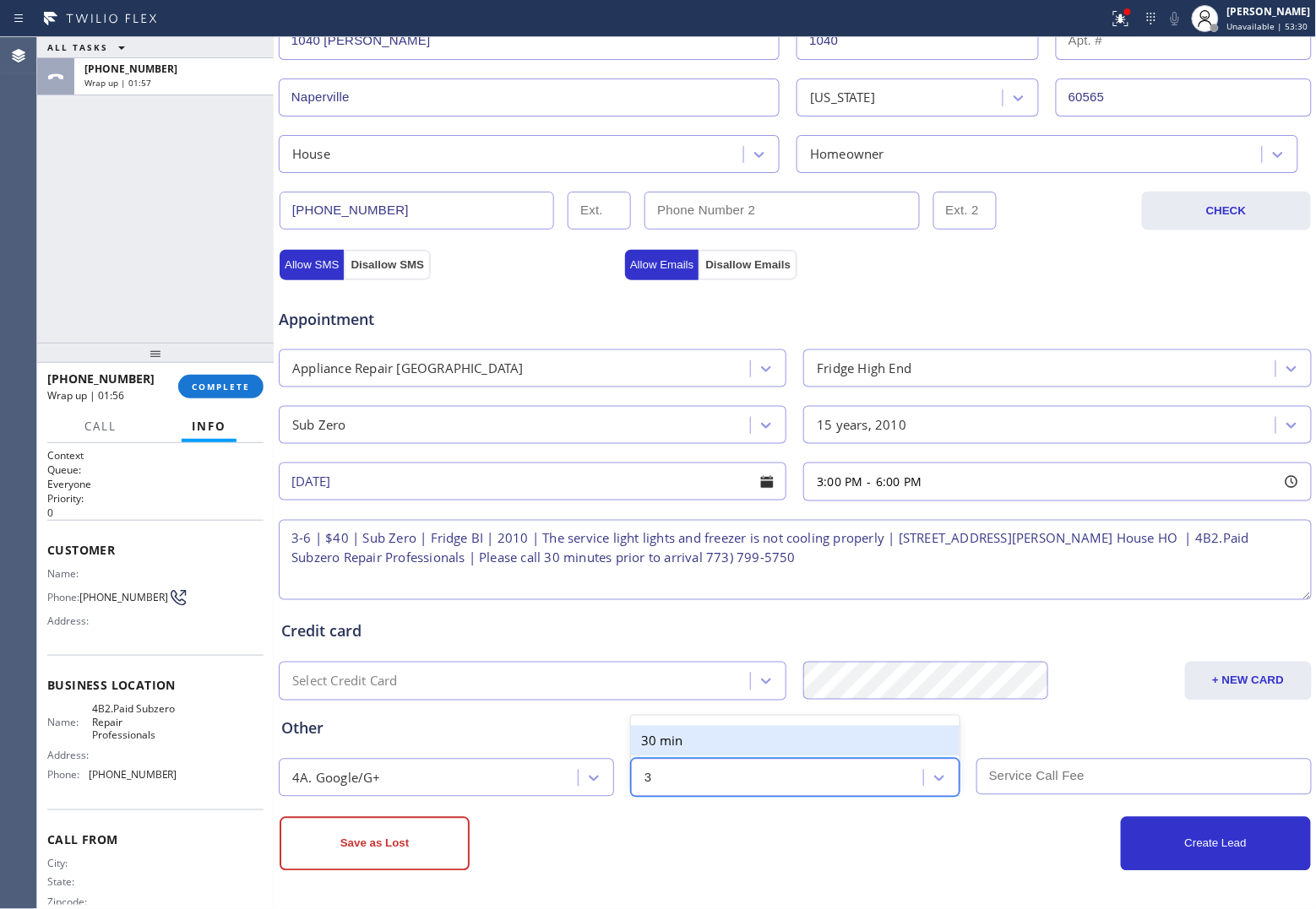
type input "30"
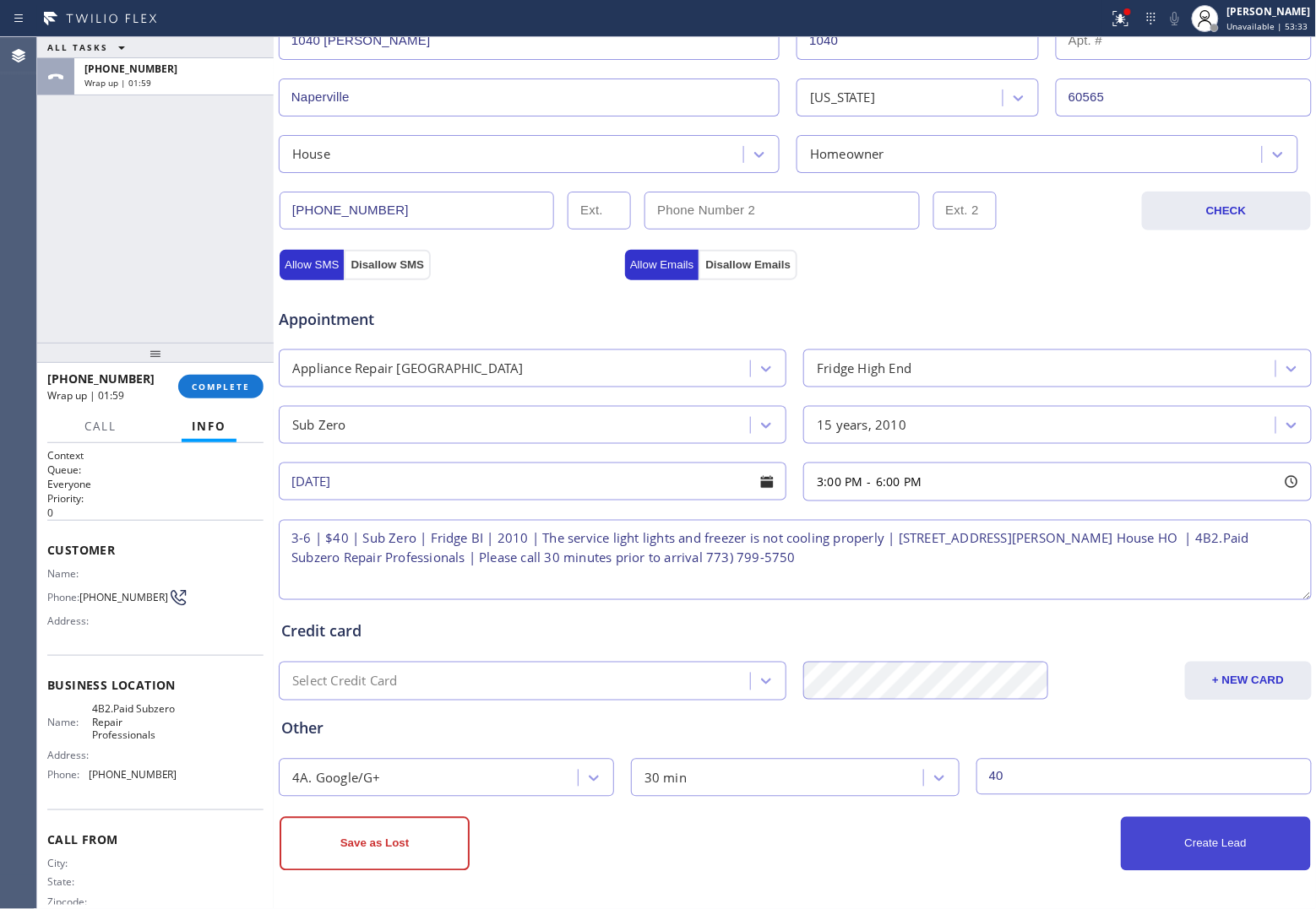
type input "40"
click at [1143, 850] on button "Create Lead" at bounding box center [1215, 844] width 190 height 54
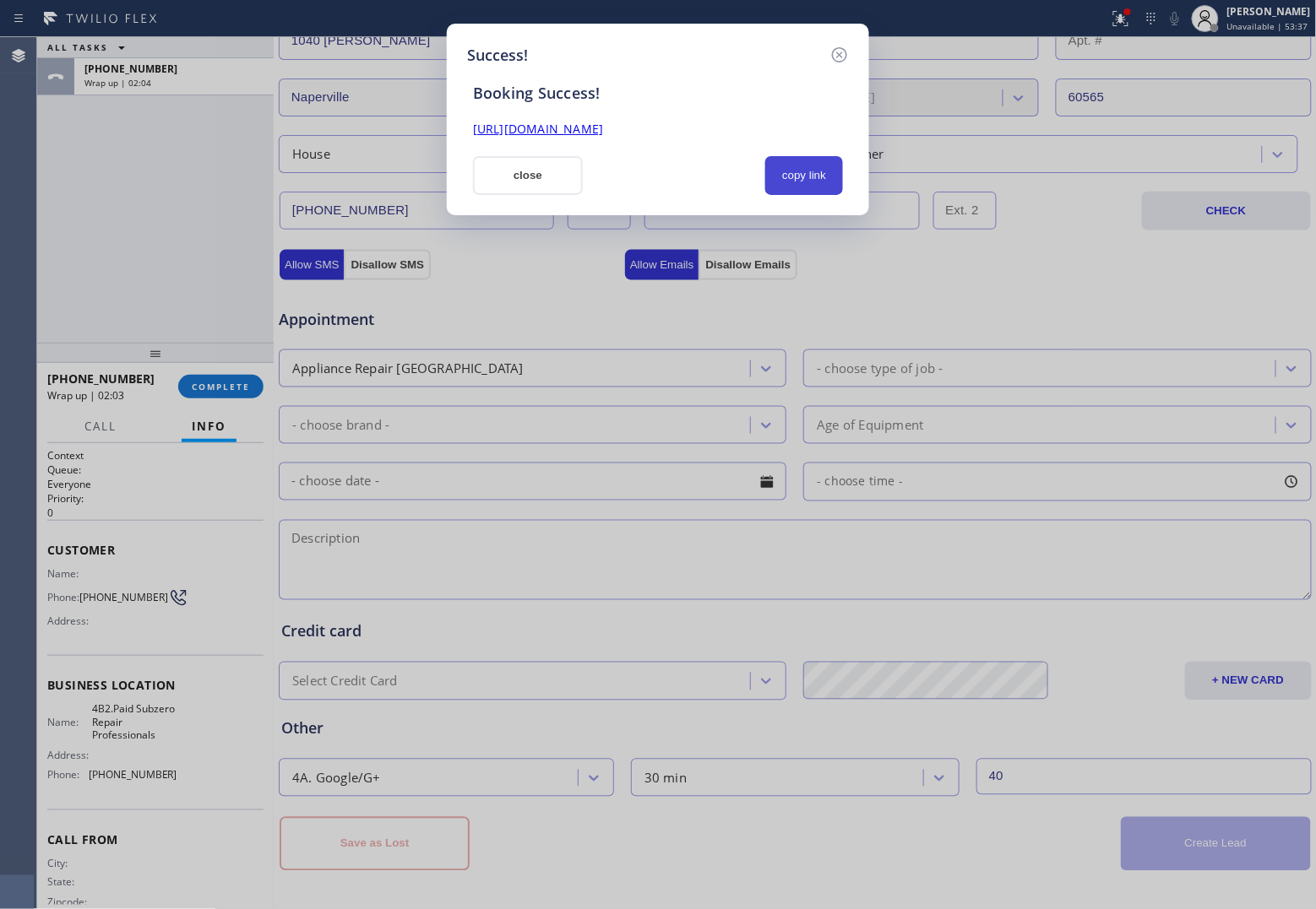
click at [797, 170] on button "copy link" at bounding box center [804, 176] width 77 height 39
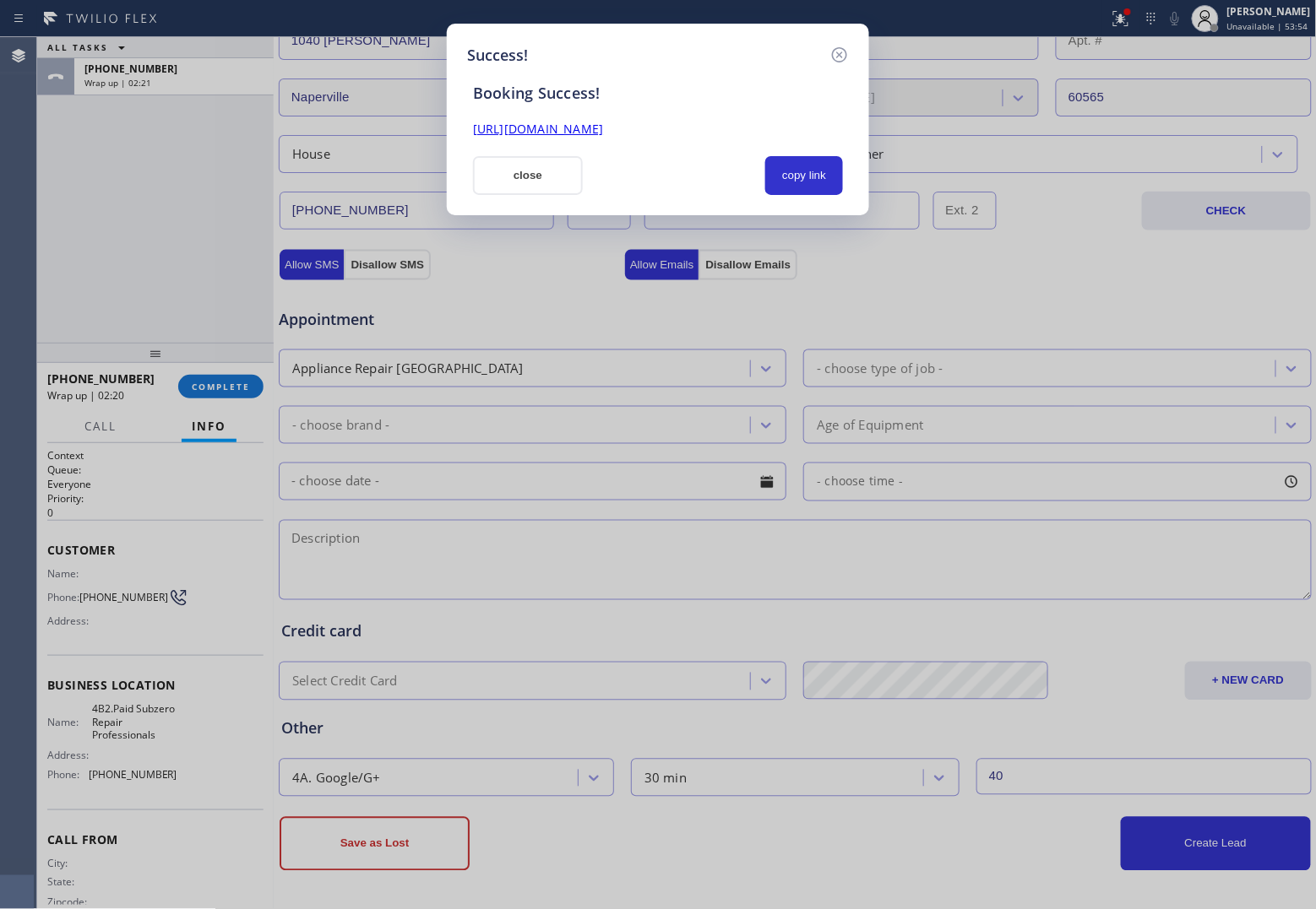
click at [67, 264] on div "Success! Booking Success! [URL][DOMAIN_NAME] close copy link" at bounding box center [658, 454] width 1316 height 909
click at [550, 183] on button "close" at bounding box center [528, 176] width 110 height 39
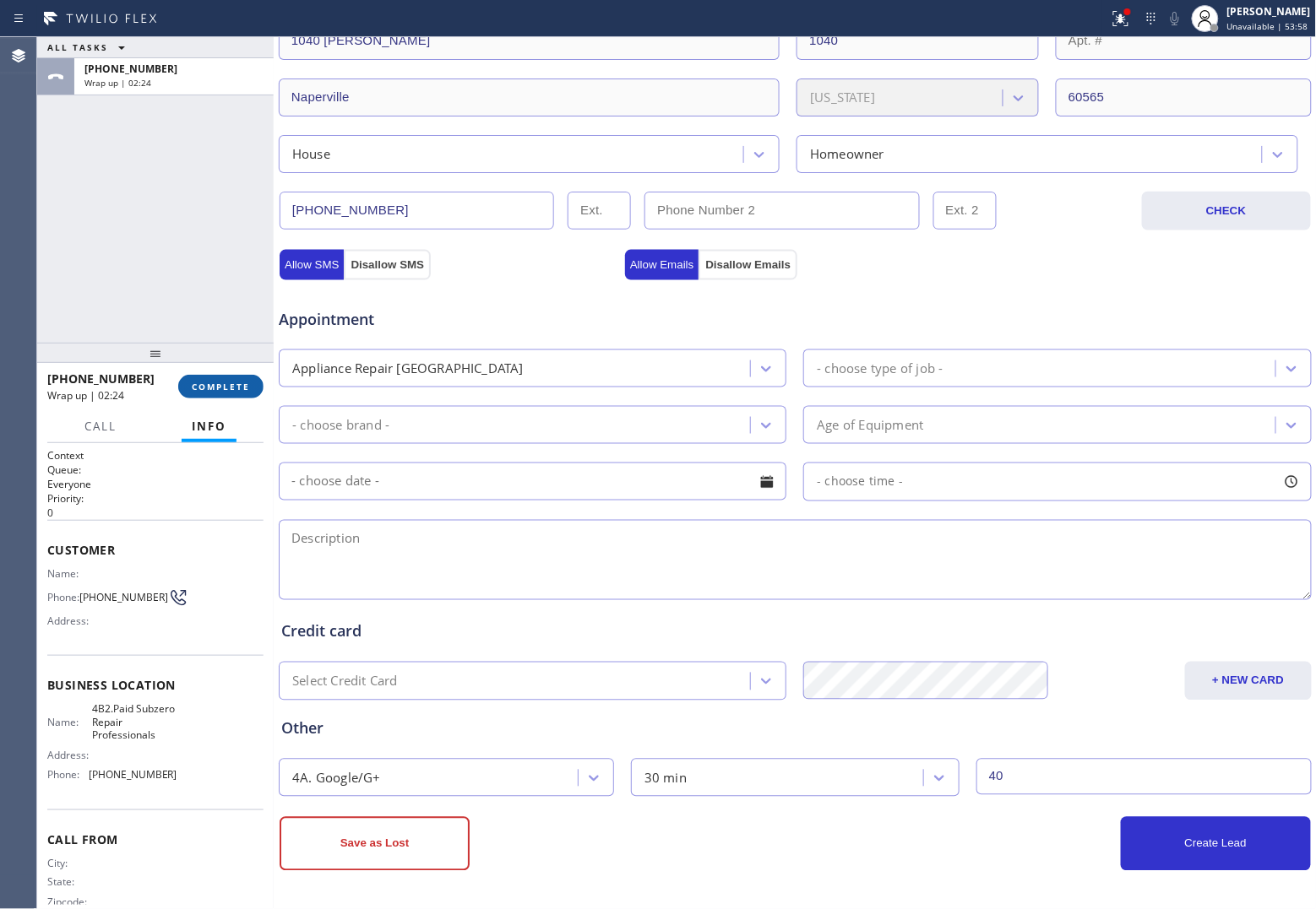
click at [229, 384] on span "COMPLETE" at bounding box center [221, 387] width 59 height 12
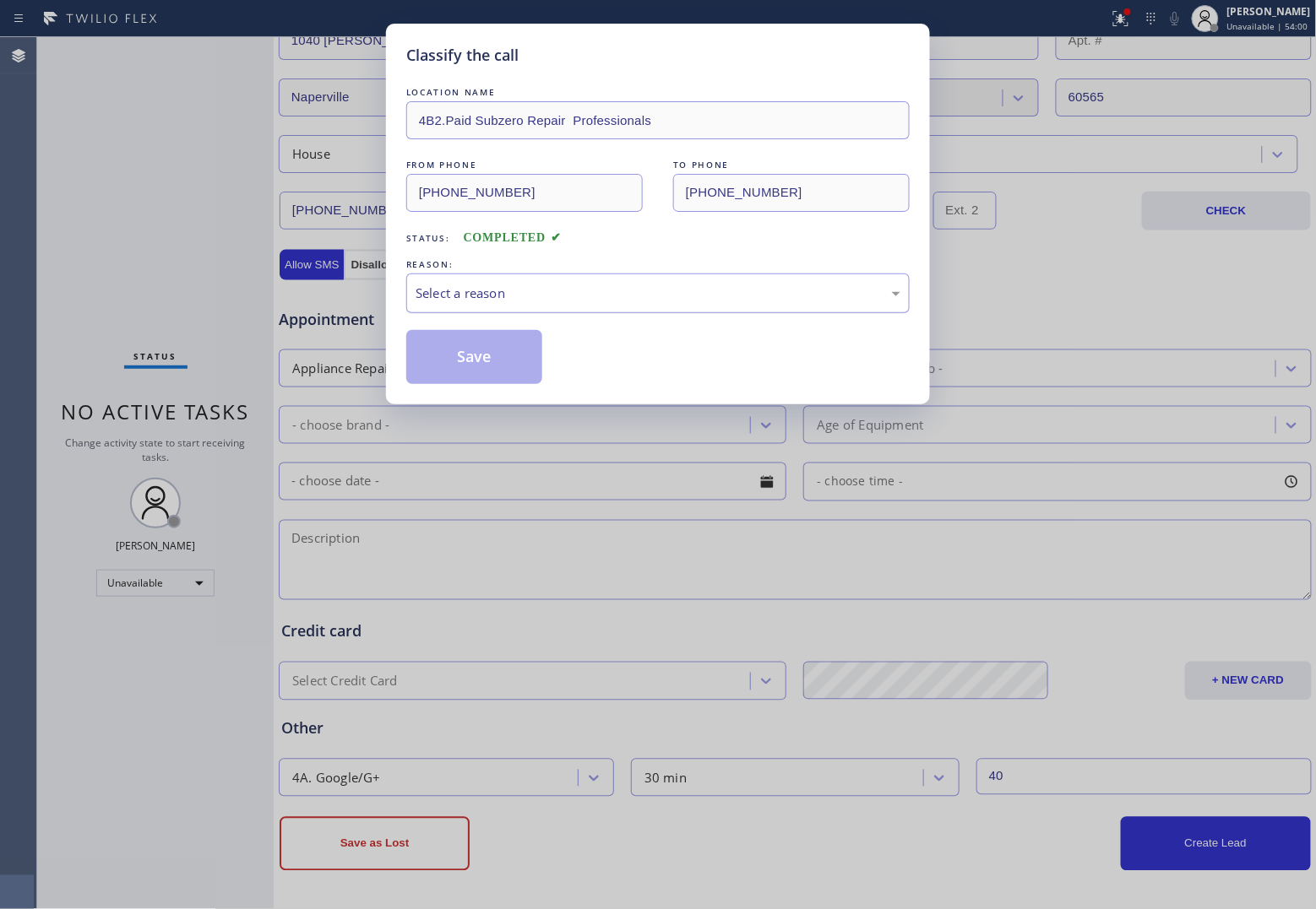
click at [503, 303] on div "Select a reason" at bounding box center [658, 293] width 485 height 20
click at [470, 362] on button "Save" at bounding box center [473, 357] width 136 height 54
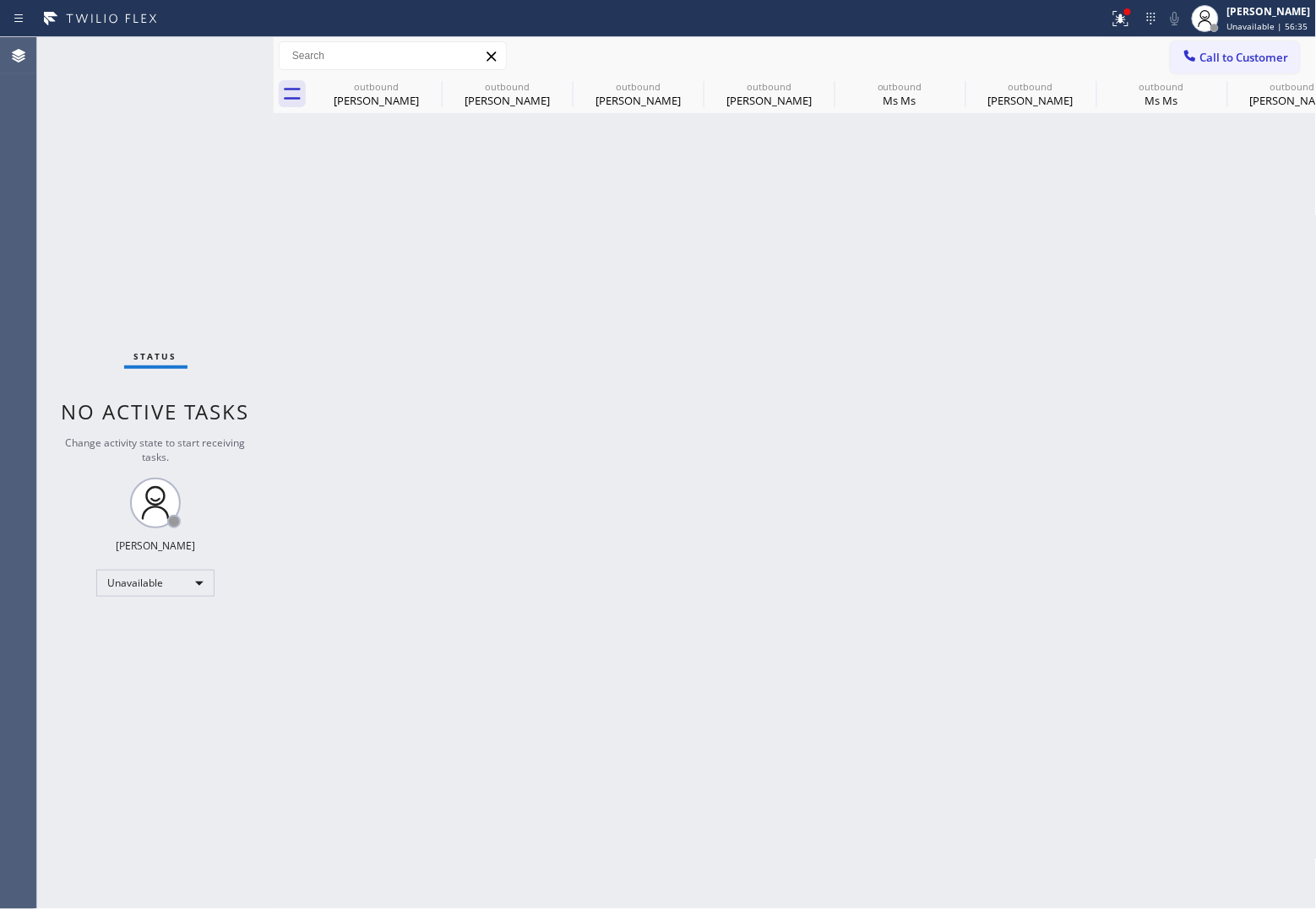
click at [47, 169] on div "Status No active tasks Change activity state to start receiving tasks. [PERSON_…" at bounding box center [155, 473] width 237 height 872
drag, startPoint x: 1238, startPoint y: 59, endPoint x: 677, endPoint y: 204, distance: 579.4
click at [1221, 65] on button "Call to Customer" at bounding box center [1235, 57] width 129 height 32
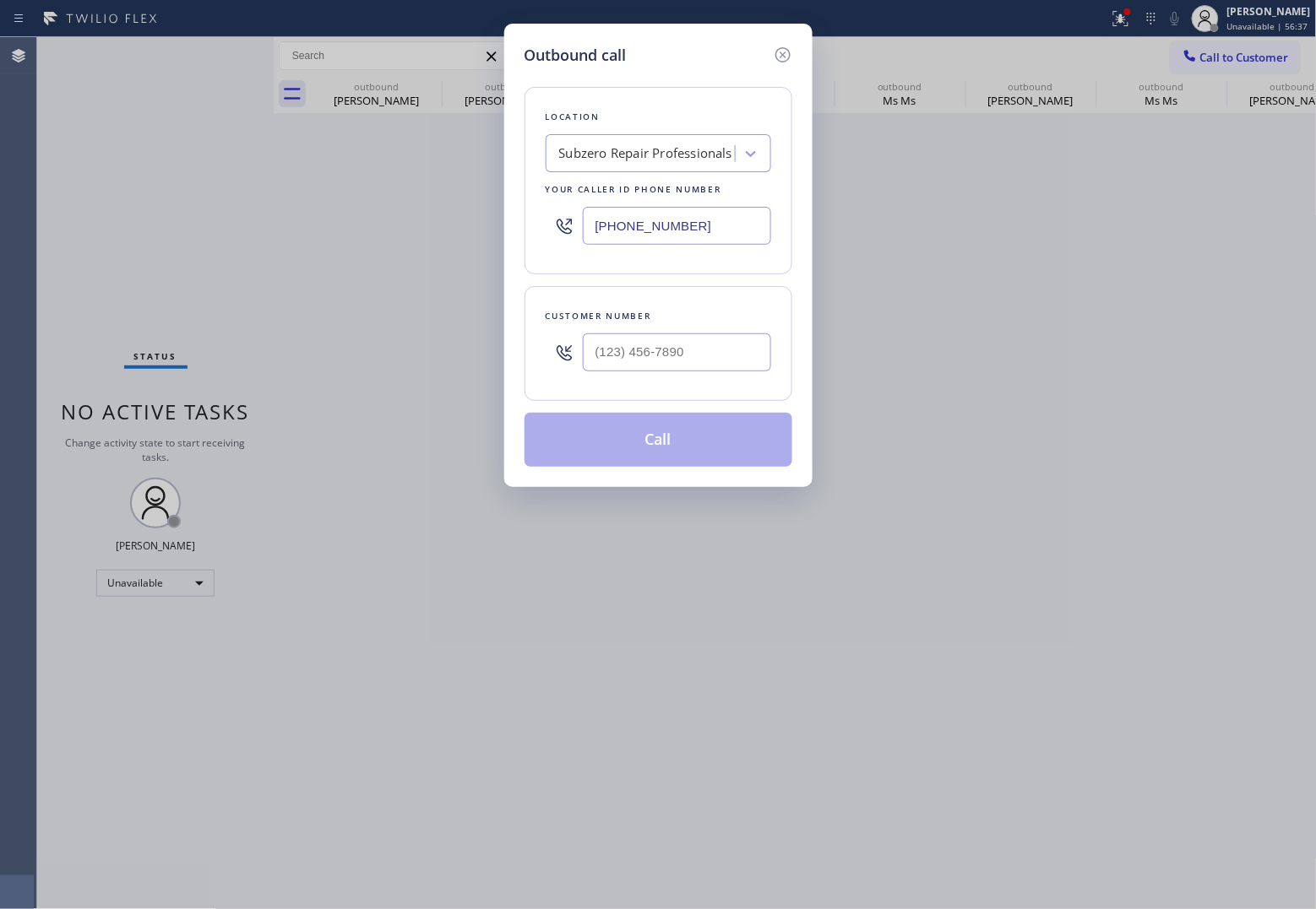
click at [636, 228] on input "[PHONE_NUMBER]" at bounding box center [677, 226] width 189 height 38
paste input "347) 801-0386"
type input "[PHONE_NUMBER]"
type input "(___) ___-____"
click at [661, 349] on input "(___) ___-____" at bounding box center [677, 352] width 189 height 38
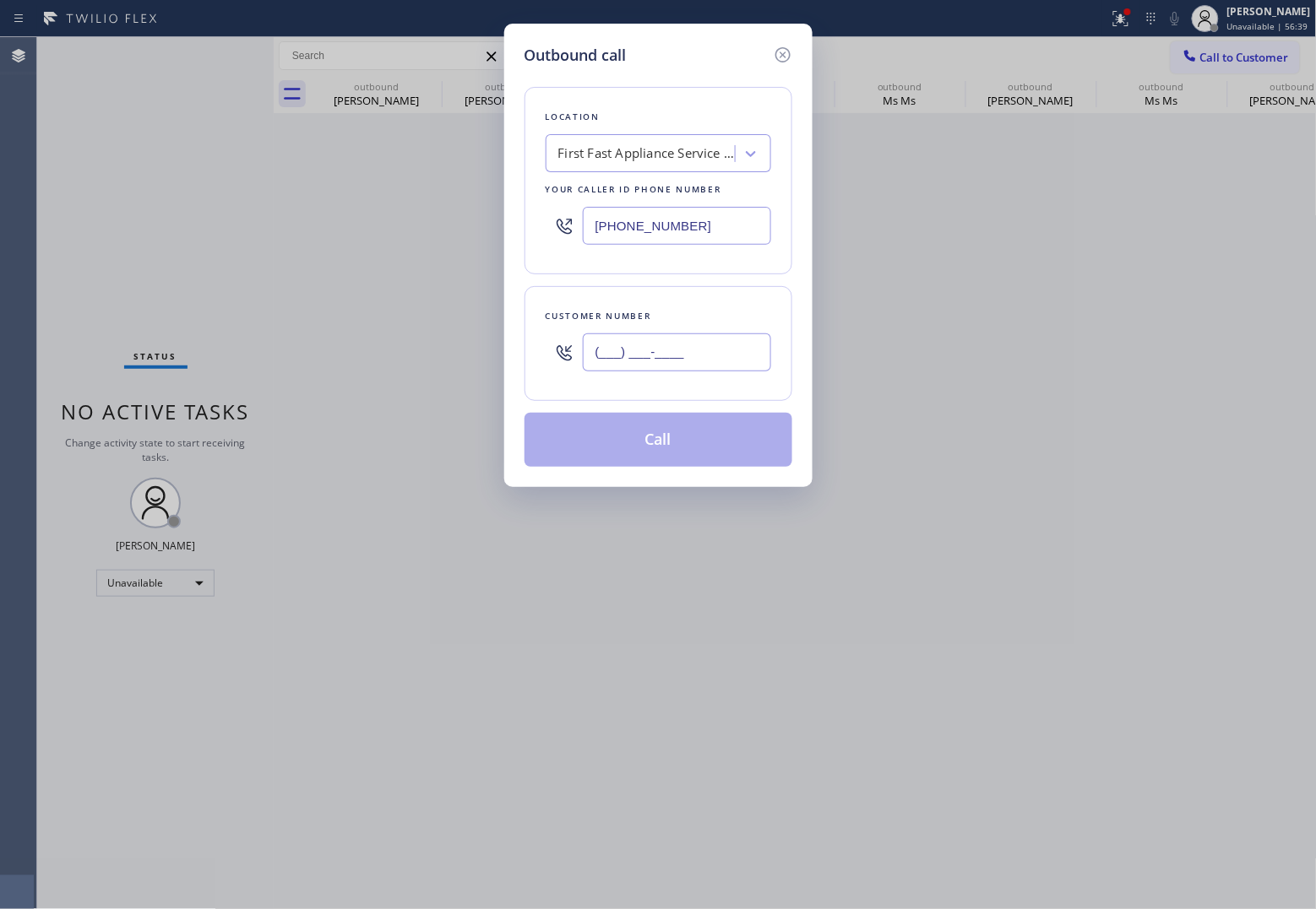
paste input "347) 489-8695"
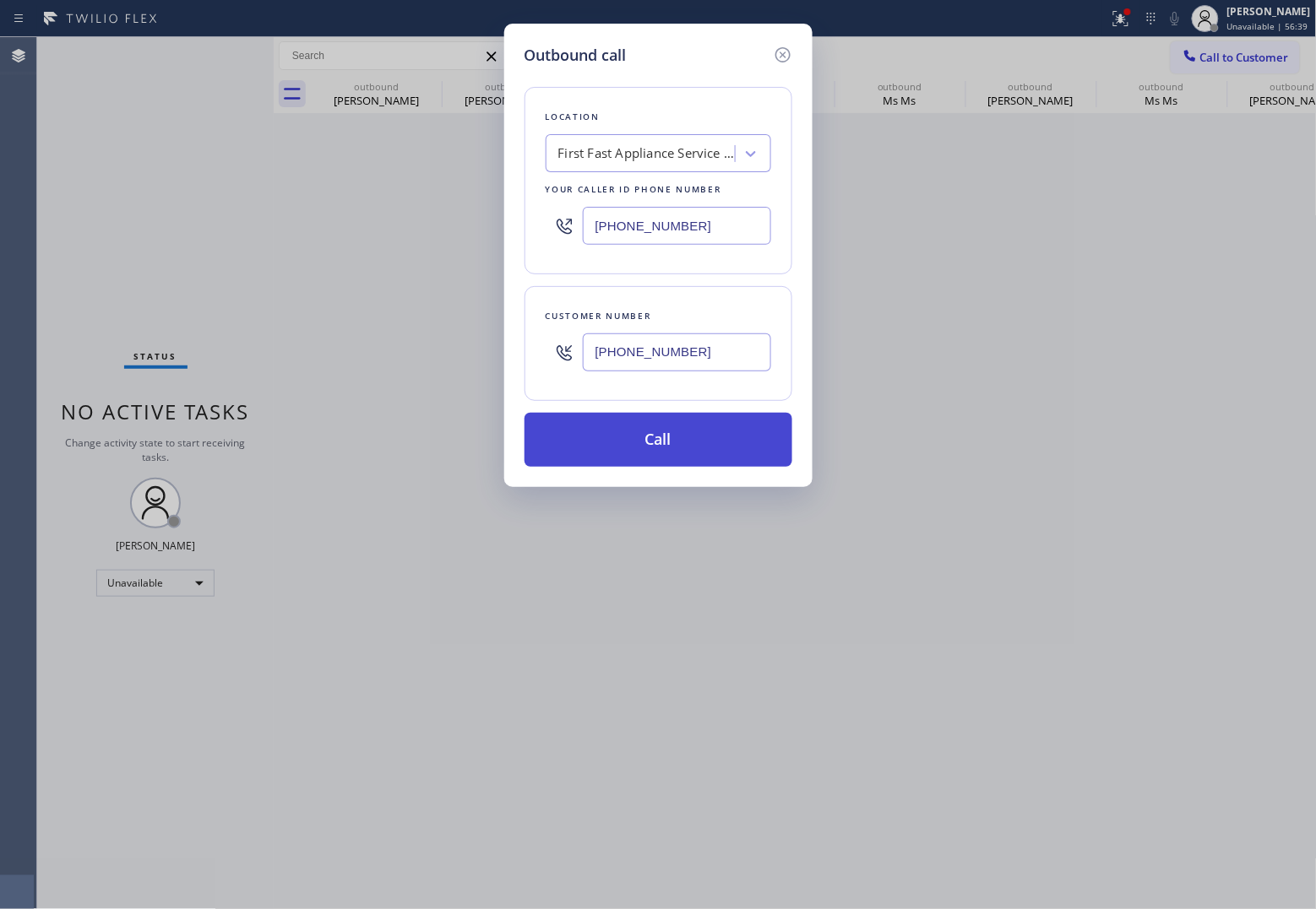
type input "[PHONE_NUMBER]"
click at [711, 446] on button "Call" at bounding box center [658, 439] width 268 height 54
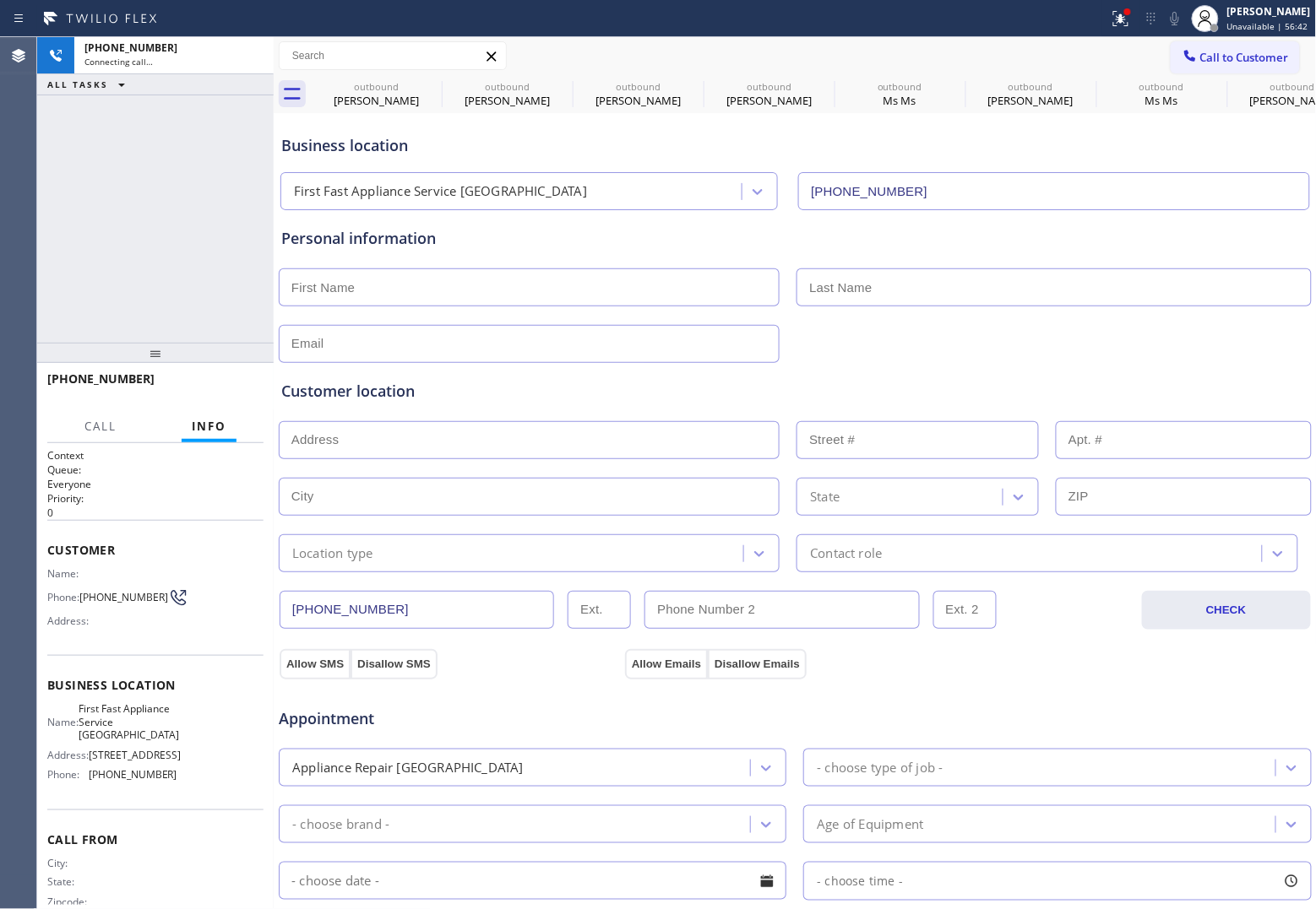
type input "[PHONE_NUMBER]"
click at [242, 378] on button "HANG UP" at bounding box center [224, 387] width 78 height 23
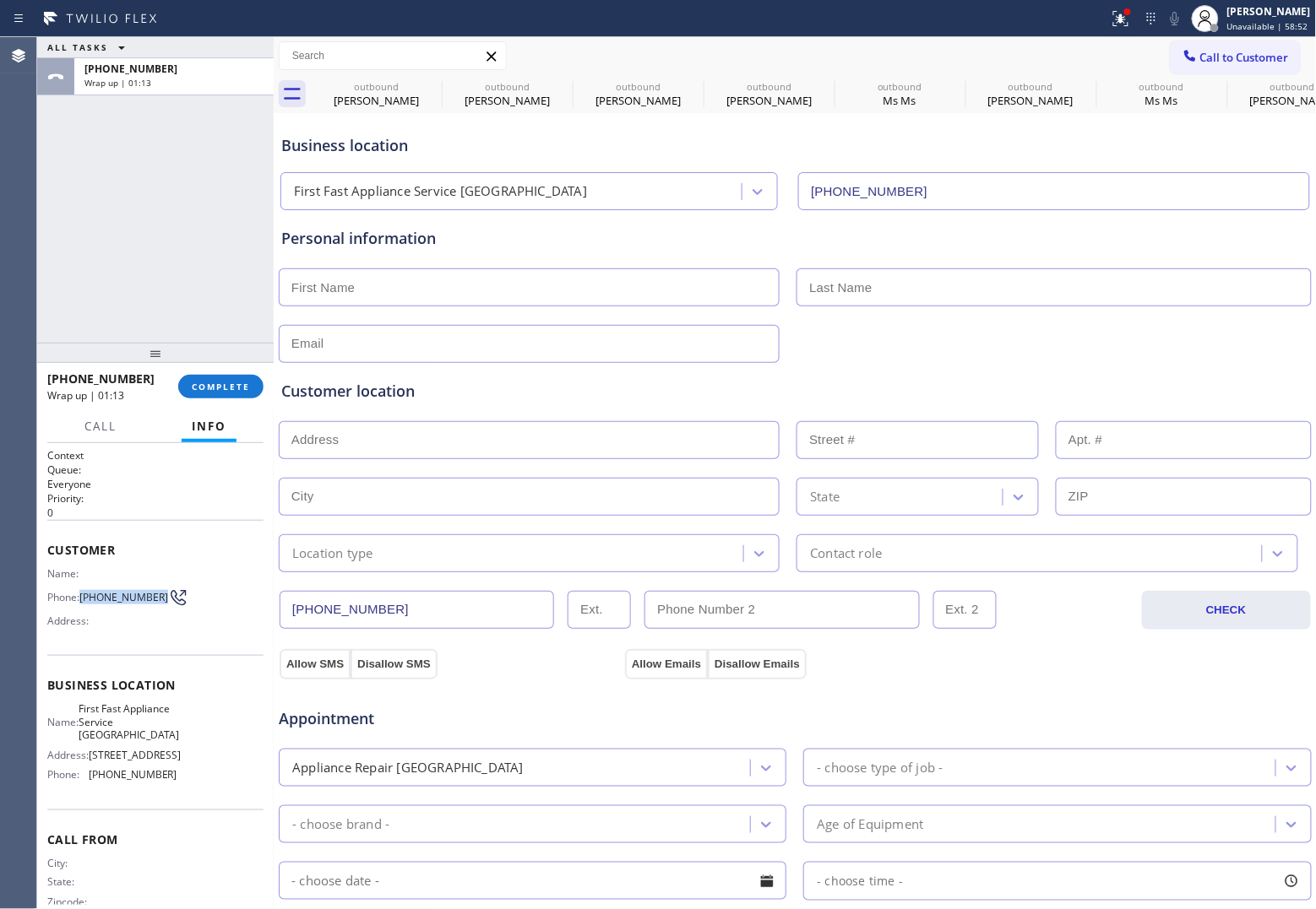
drag, startPoint x: 108, startPoint y: 606, endPoint x: 83, endPoint y: 585, distance: 32.6
click at [83, 591] on span "[PHONE_NUMBER]" at bounding box center [123, 597] width 89 height 13
click at [1223, 52] on span "Call to Customer" at bounding box center [1244, 58] width 89 height 16
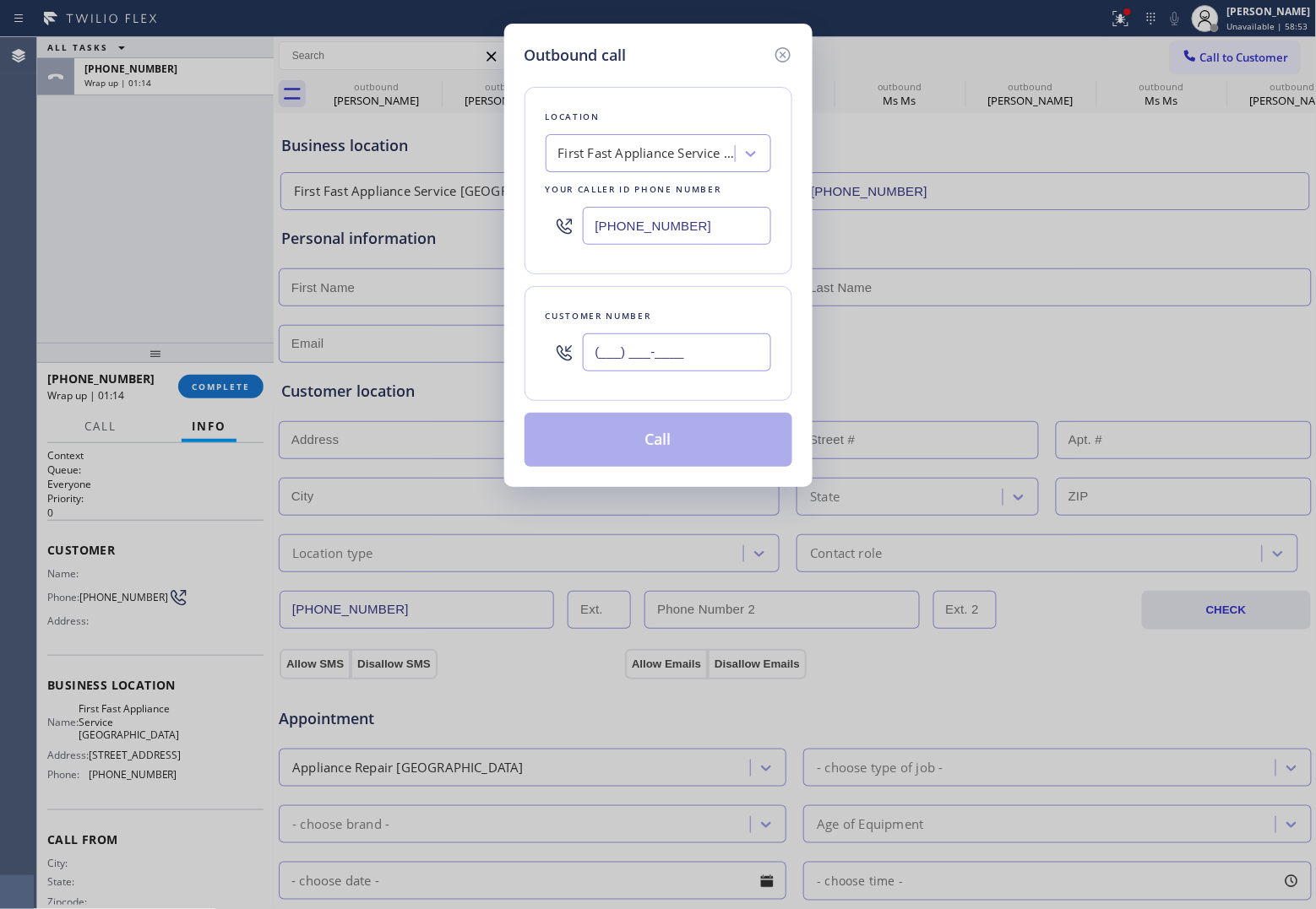
click at [648, 355] on input "(___) ___-____" at bounding box center [677, 352] width 189 height 38
paste input "347) 489-8695"
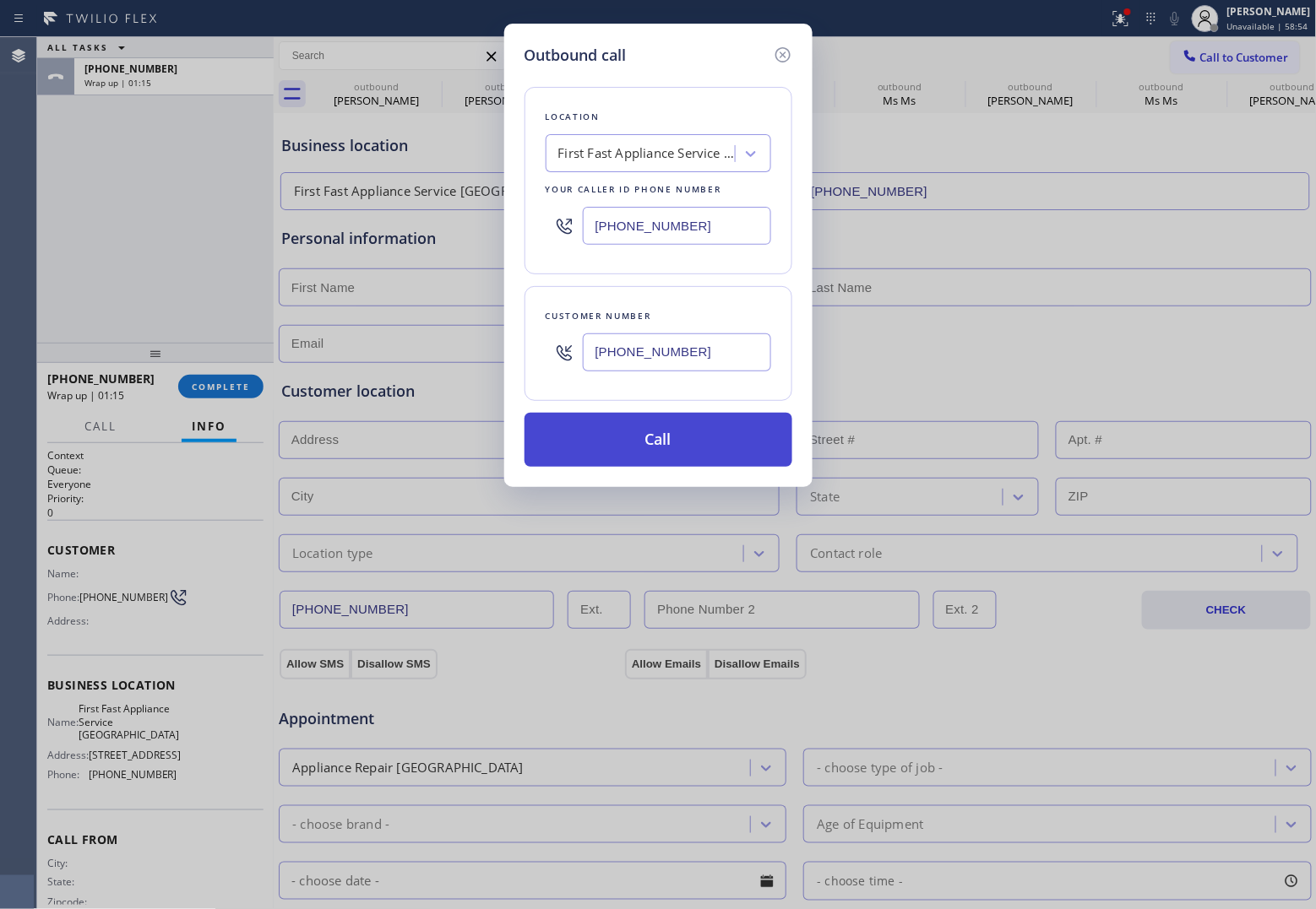
type input "[PHONE_NUMBER]"
click at [726, 442] on button "Call" at bounding box center [658, 439] width 268 height 54
click at [57, 221] on div "ALL TASKS ALL TASKS ACTIVE TASKS TASKS IN WRAP UP [PHONE_NUMBER] Wrap up | 01:16" at bounding box center [155, 190] width 237 height 306
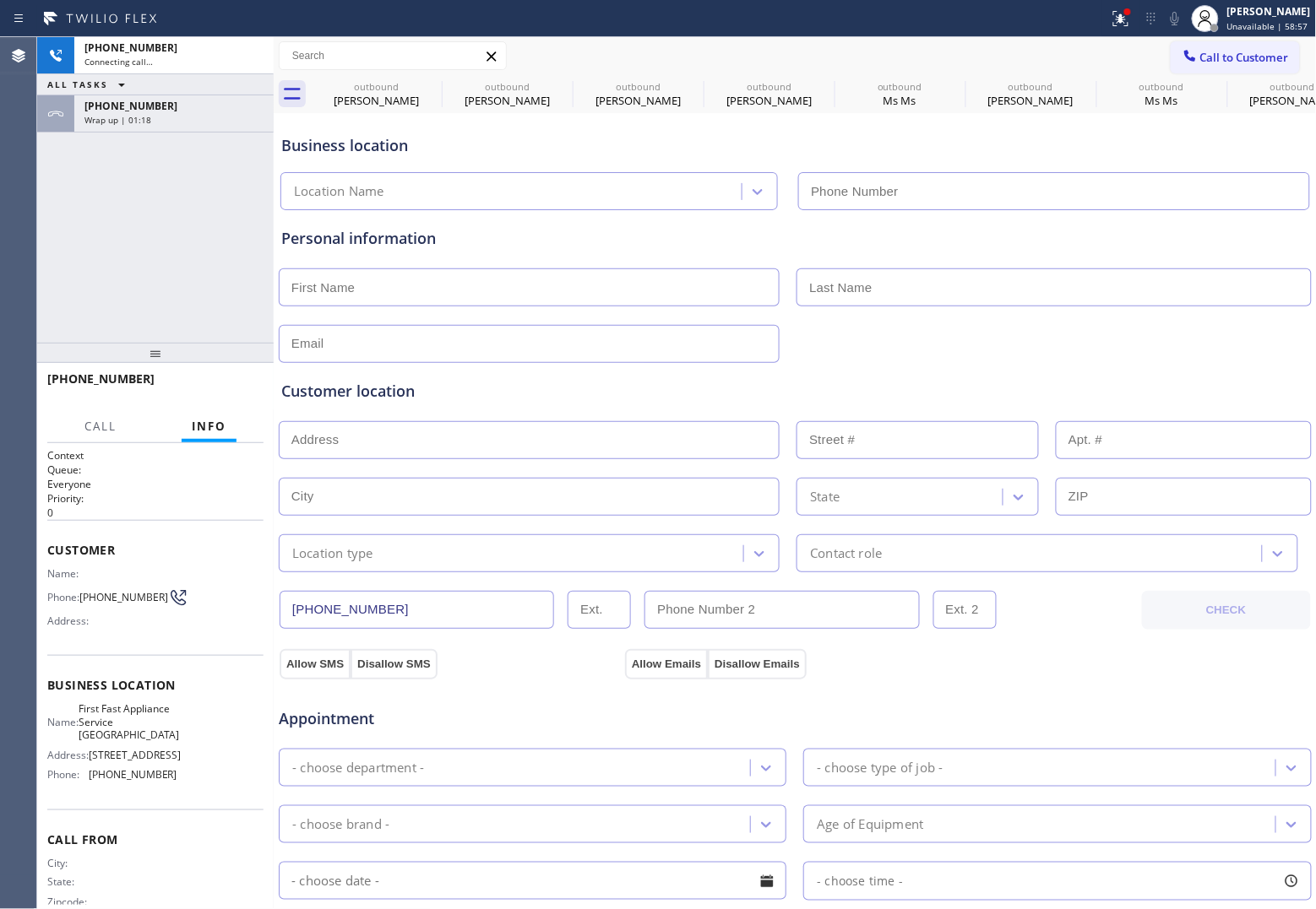
type input "[PHONE_NUMBER]"
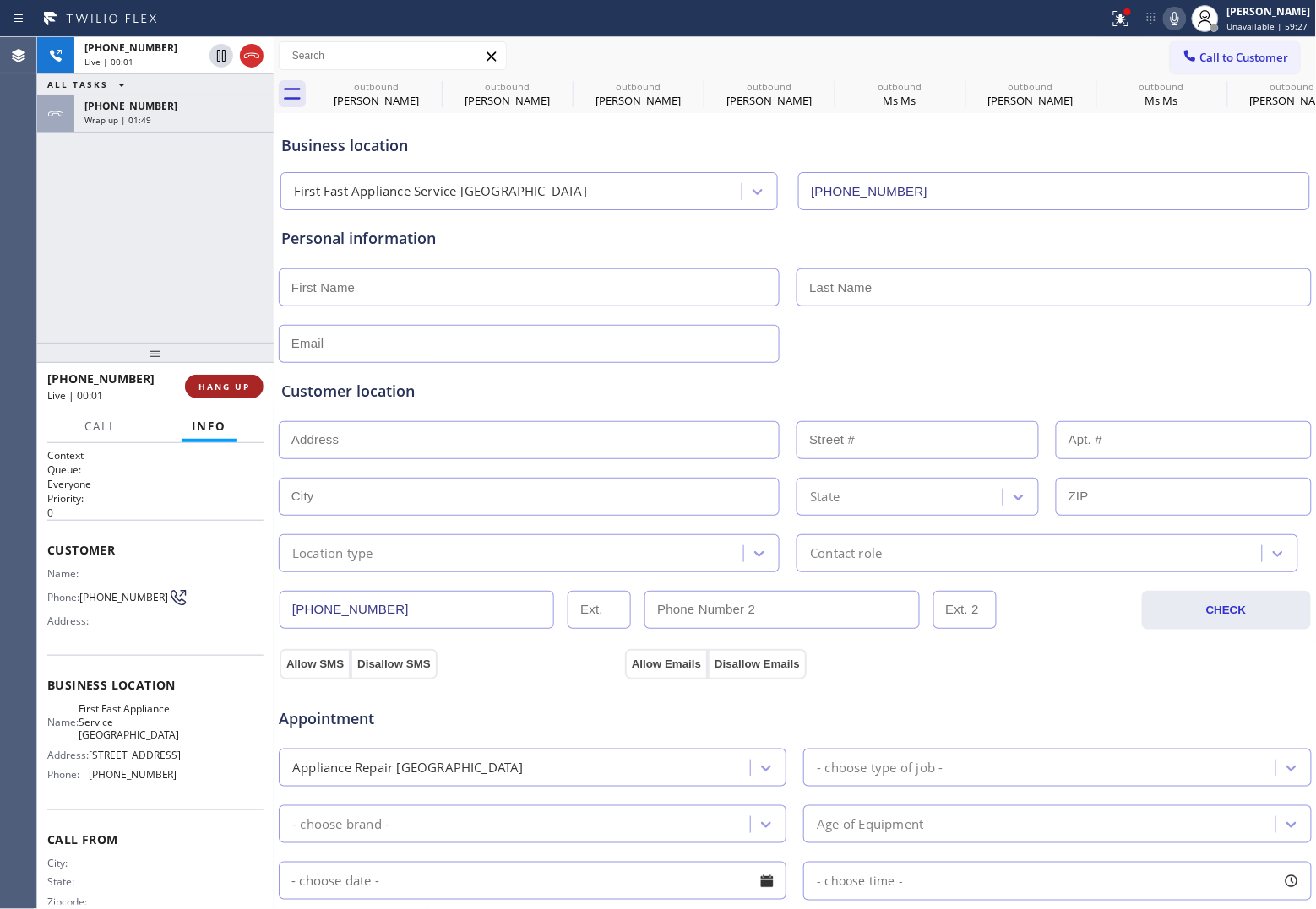
click at [239, 389] on span "HANG UP" at bounding box center [224, 387] width 52 height 12
click at [1117, 19] on icon at bounding box center [1120, 17] width 10 height 6
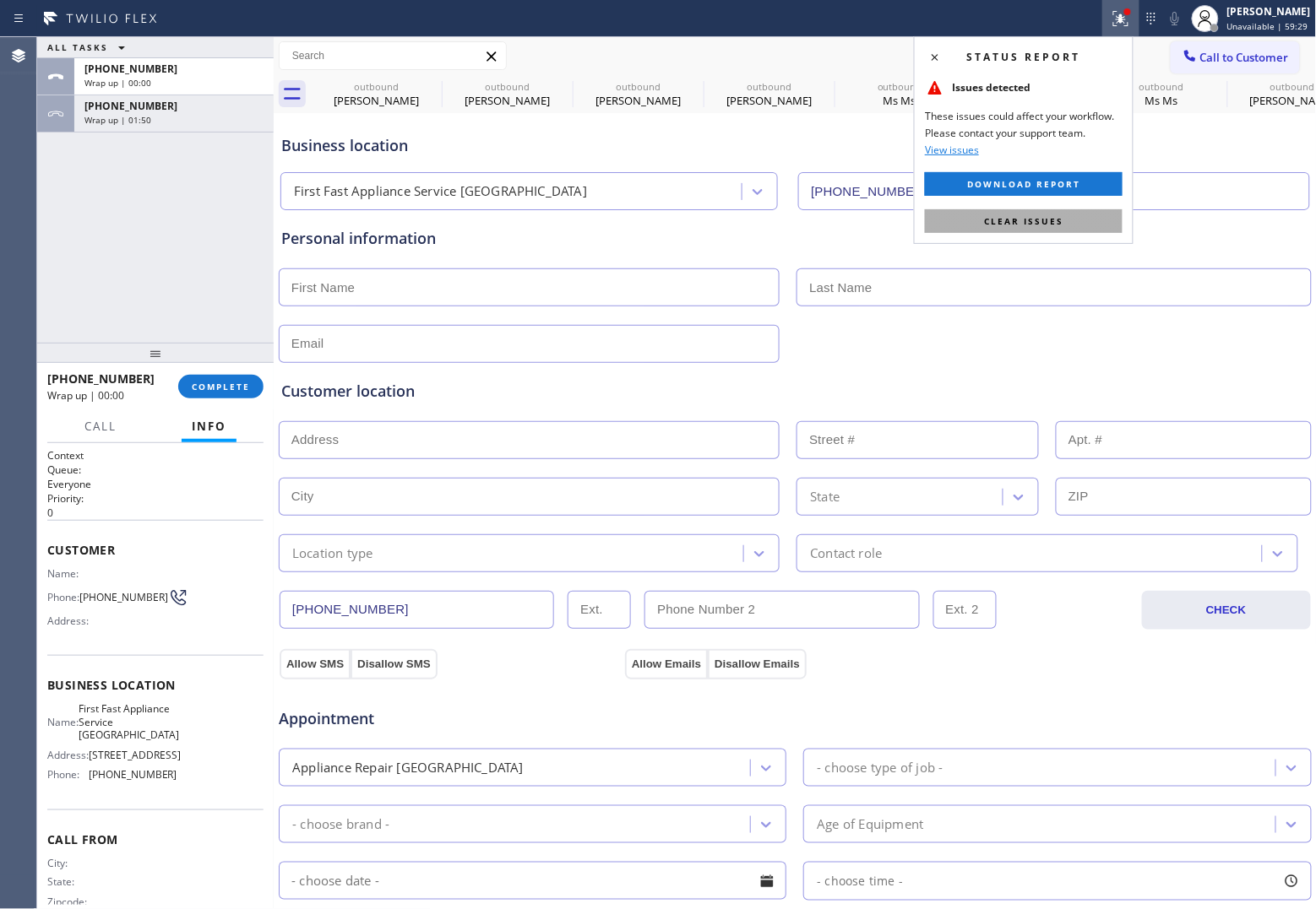
click at [1012, 215] on span "Clear issues" at bounding box center [1023, 221] width 79 height 12
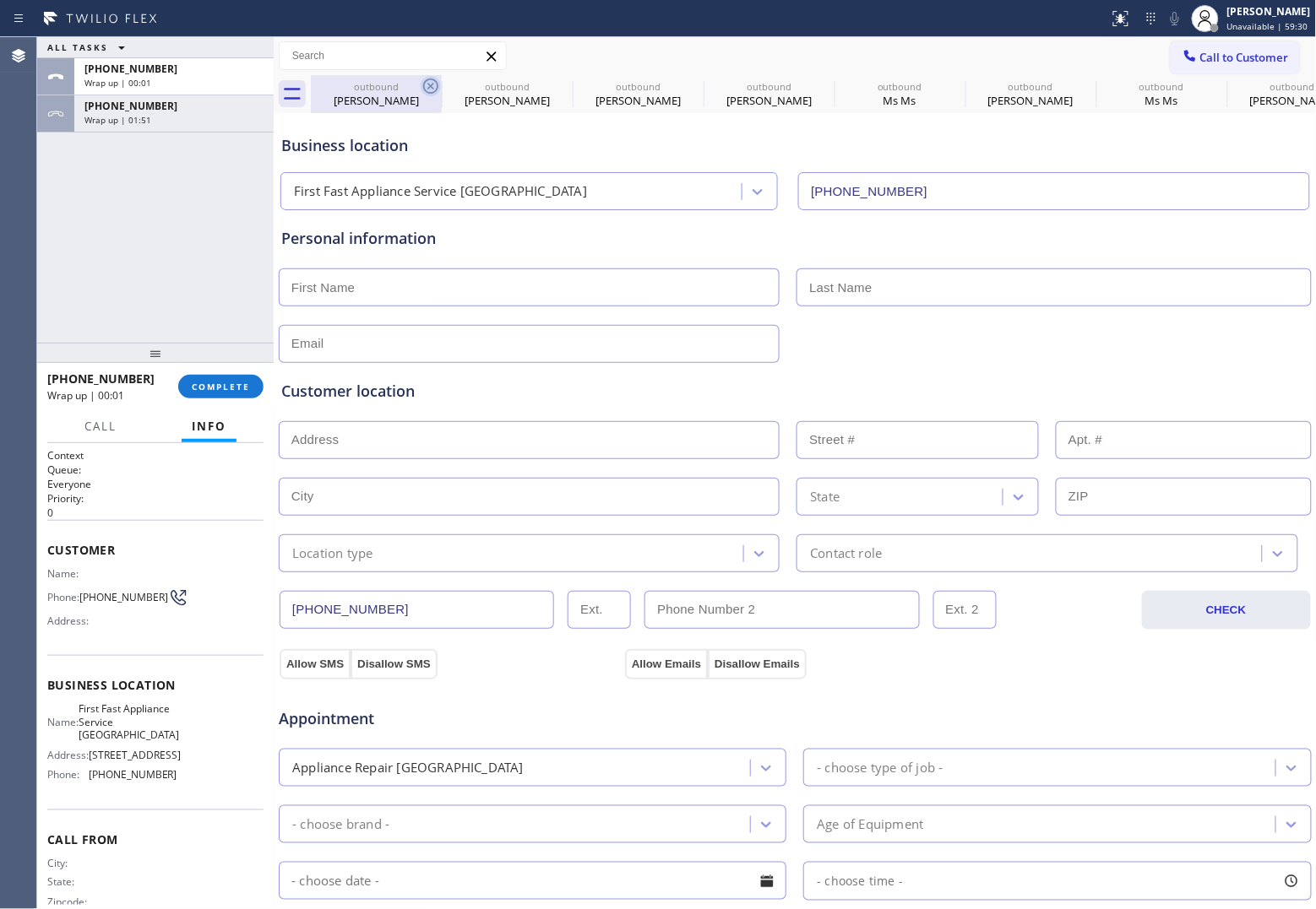
click at [432, 83] on icon at bounding box center [431, 86] width 16 height 16
click at [0, 0] on icon at bounding box center [0, 0] width 0 height 0
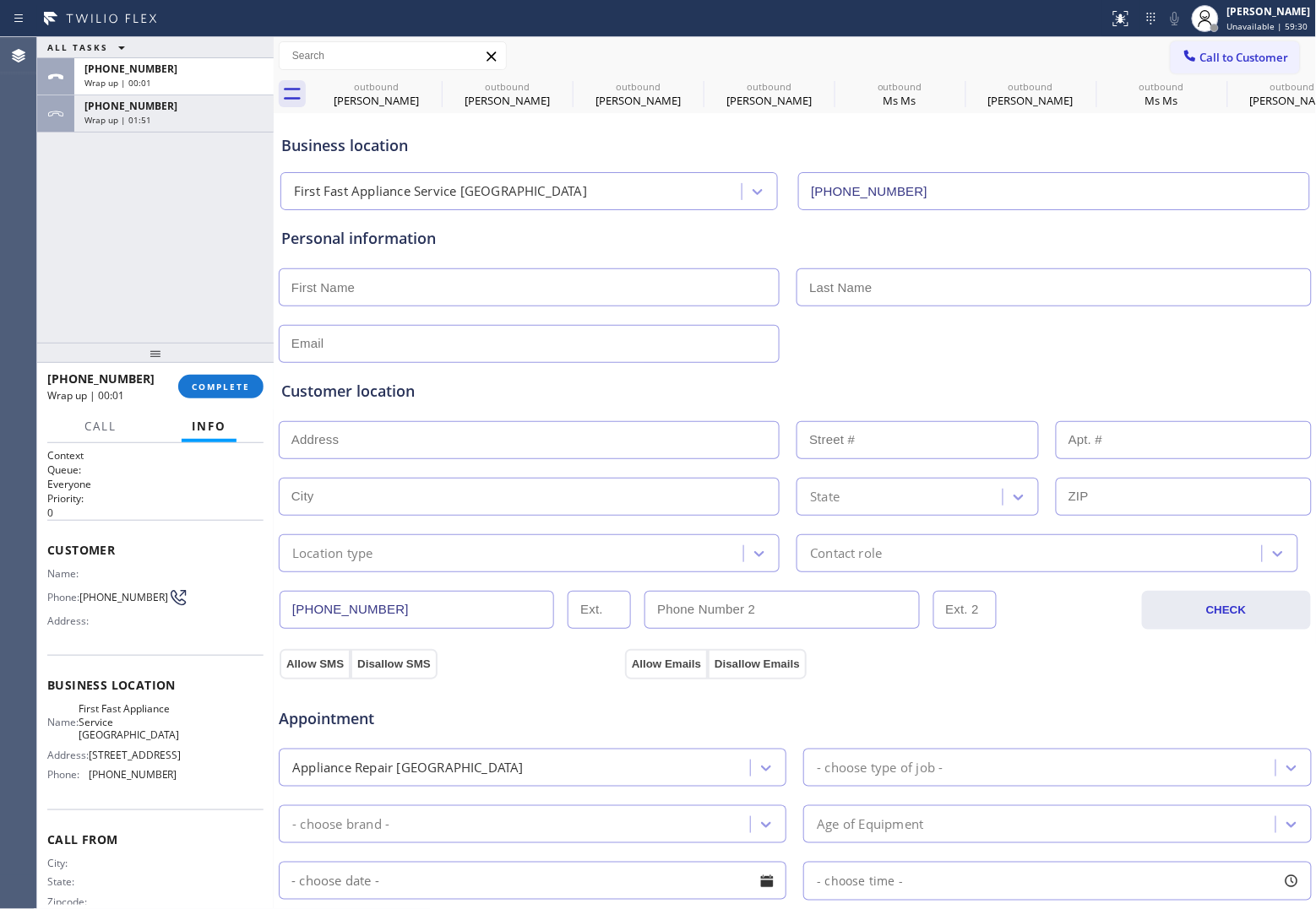
click at [0, 0] on icon at bounding box center [0, 0] width 0 height 0
click at [36, 255] on div "Agent Desktop" at bounding box center [19, 473] width 37 height 872
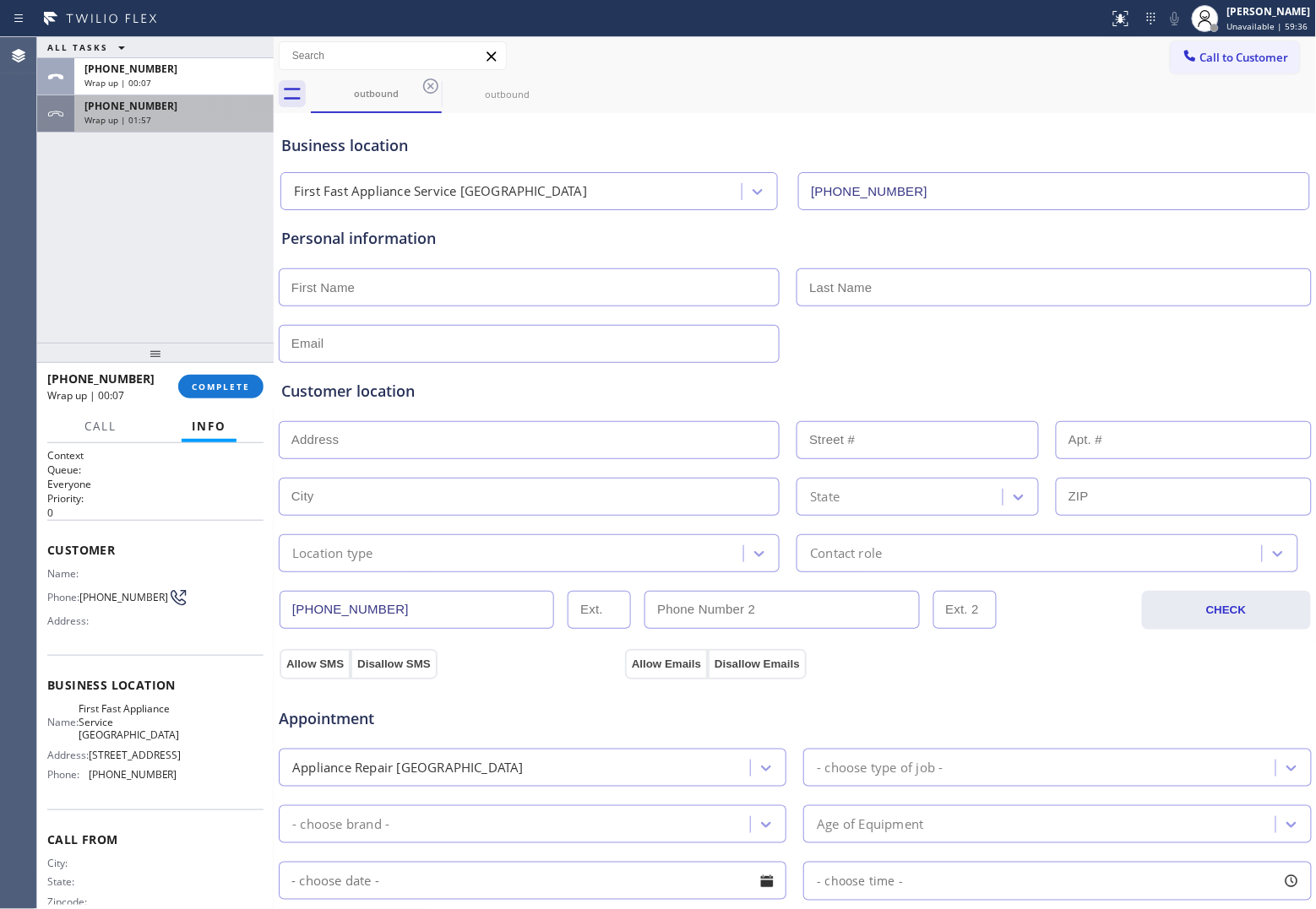
click at [174, 116] on div "Wrap up | 01:57" at bounding box center [173, 120] width 179 height 12
click at [230, 388] on span "COMPLETE" at bounding box center [221, 387] width 59 height 12
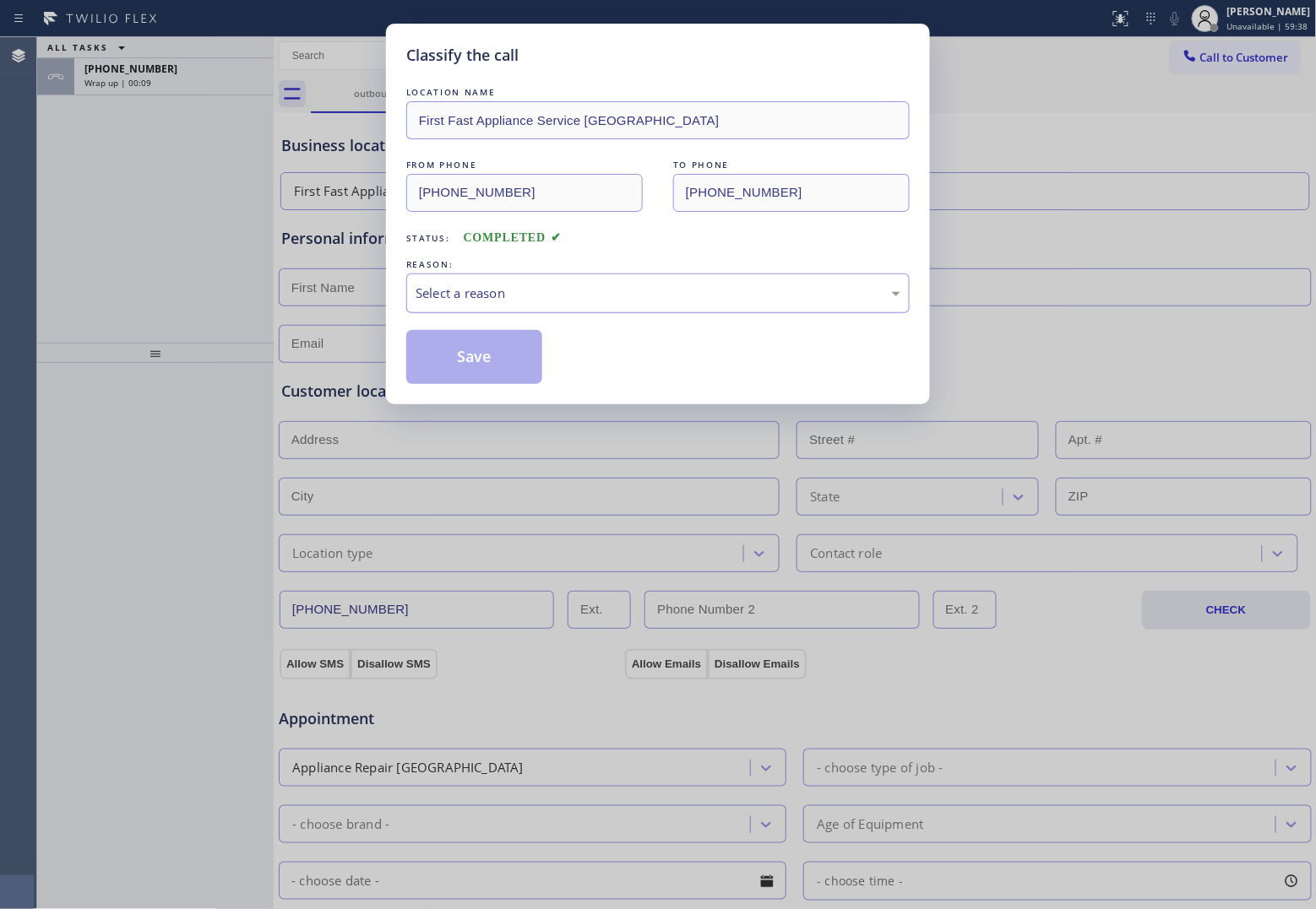
click at [480, 305] on div "Select a reason" at bounding box center [657, 293] width 504 height 40
click at [483, 355] on button "Save" at bounding box center [473, 357] width 136 height 54
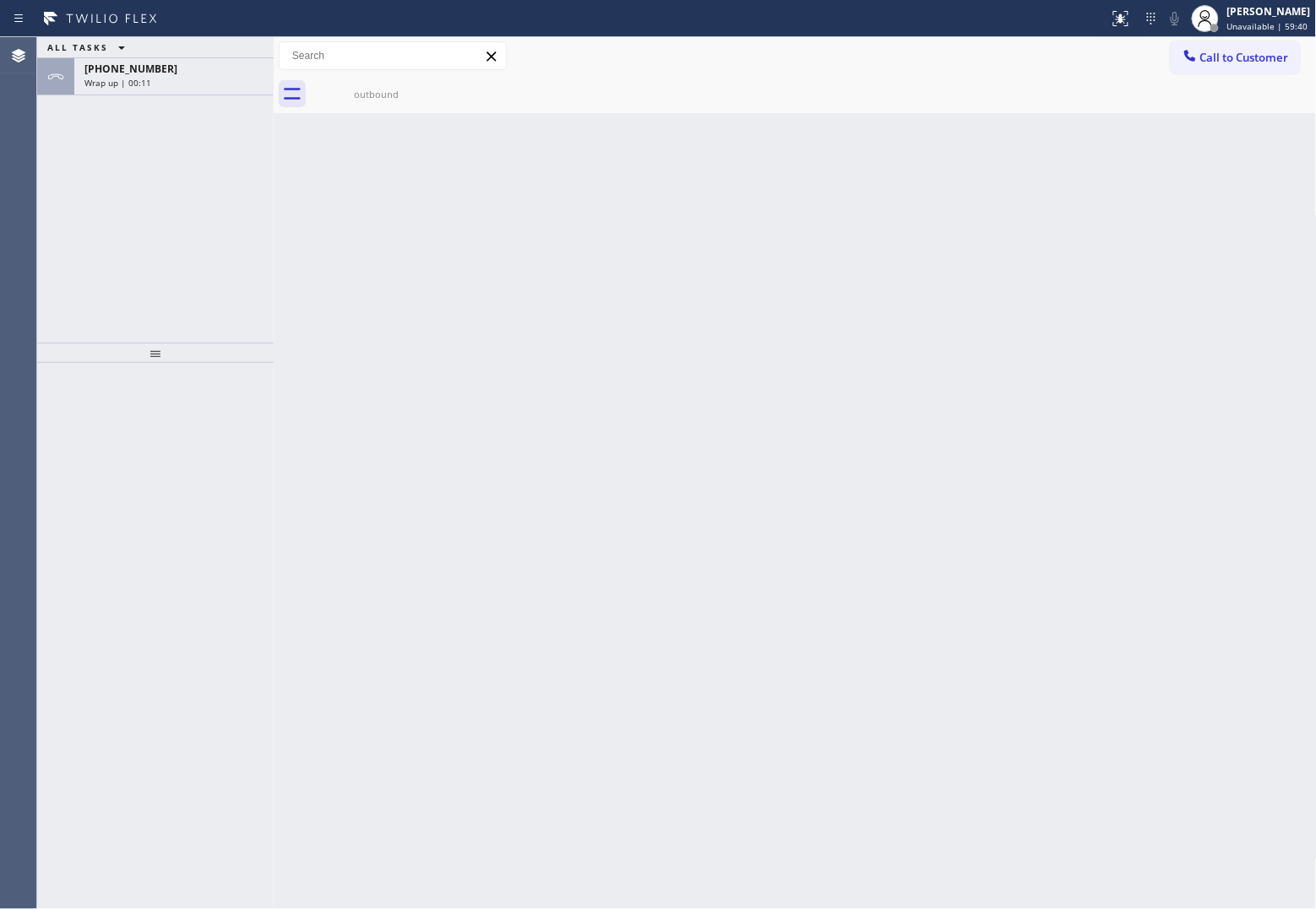
click at [202, 90] on div "[PHONE_NUMBER] Wrap up | 00:11" at bounding box center [170, 77] width 193 height 37
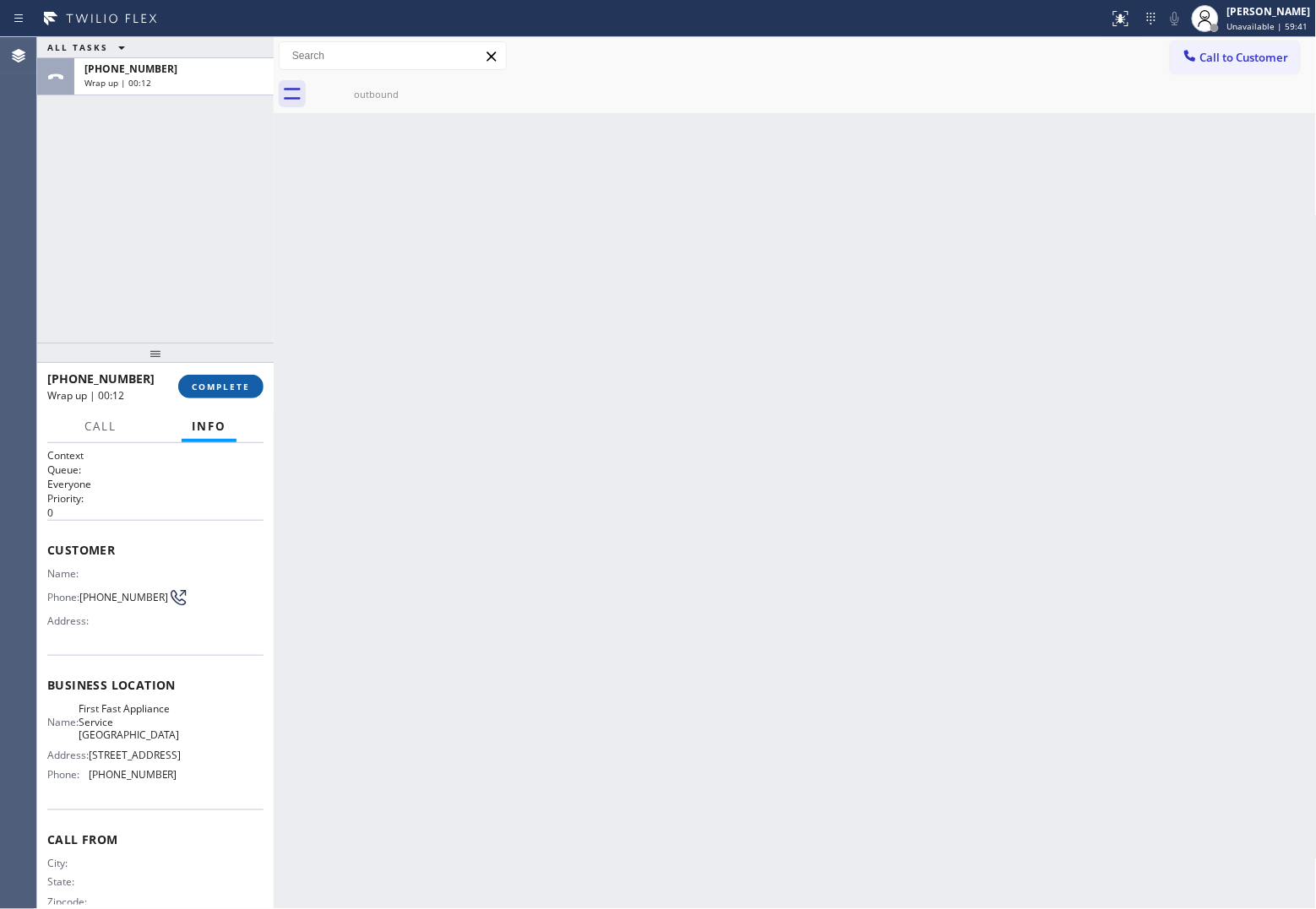
click at [226, 376] on button "COMPLETE" at bounding box center [220, 387] width 85 height 23
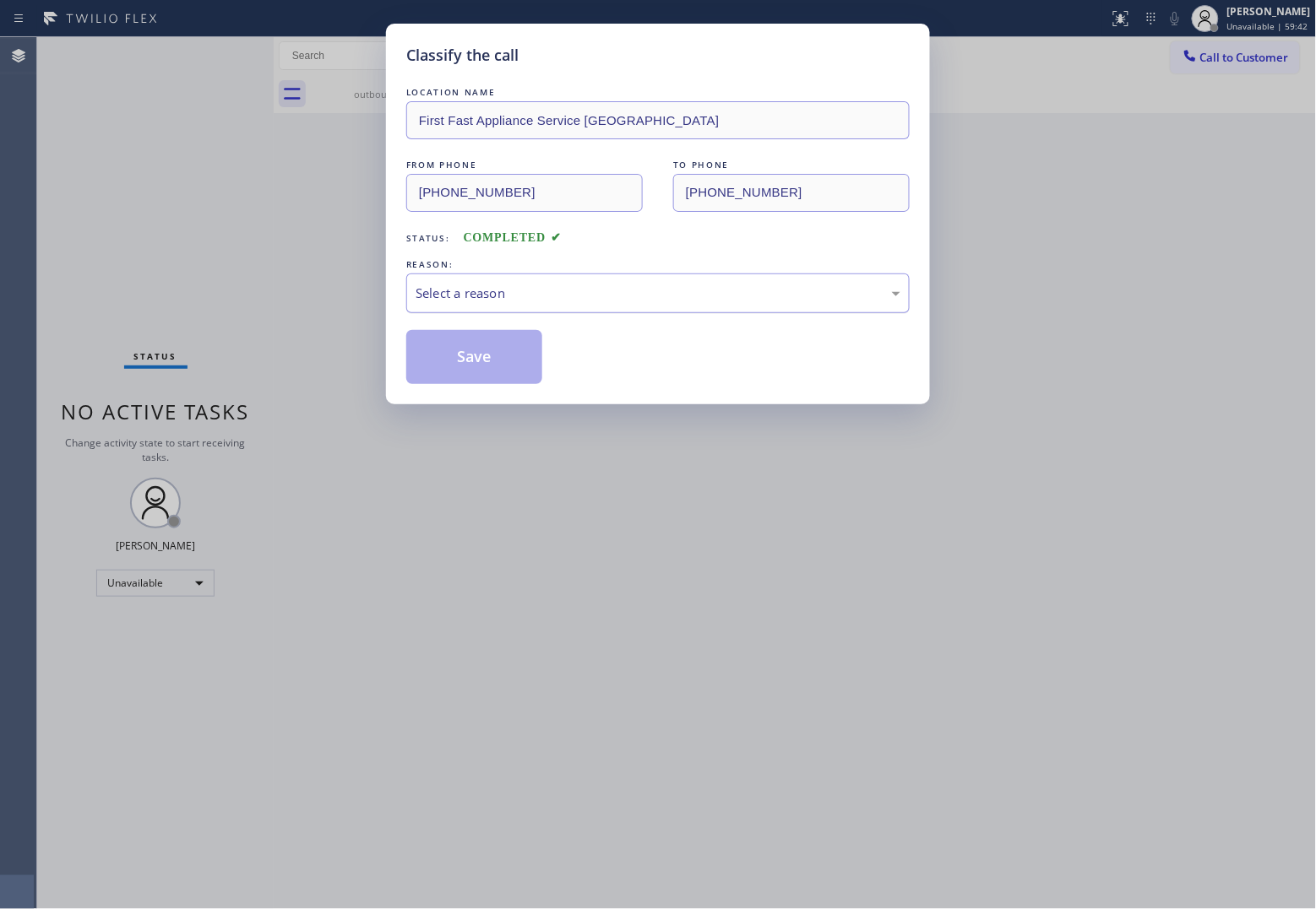
click at [478, 285] on div "Select a reason" at bounding box center [658, 293] width 485 height 20
click at [495, 369] on button "Save" at bounding box center [473, 357] width 136 height 54
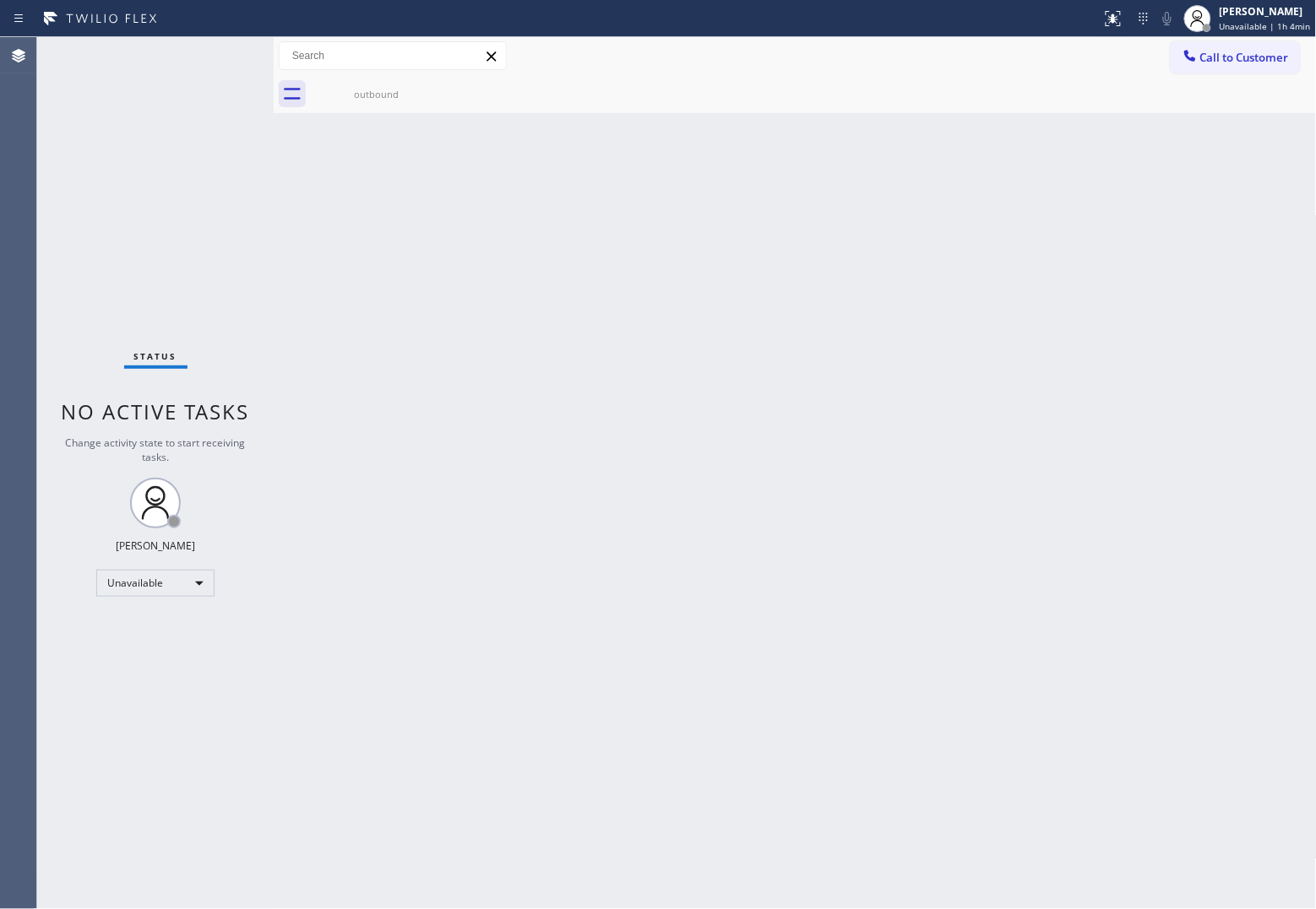
drag, startPoint x: 32, startPoint y: 195, endPoint x: 150, endPoint y: 158, distance: 123.7
click at [47, 187] on div "Agent Desktop Classify the call LOCATION NAME Electric Expert Piscataway([PERSO…" at bounding box center [658, 473] width 1316 height 872
drag, startPoint x: 1243, startPoint y: 59, endPoint x: 1113, endPoint y: 97, distance: 135.4
click at [1242, 59] on span "Call to Customer" at bounding box center [1244, 58] width 89 height 16
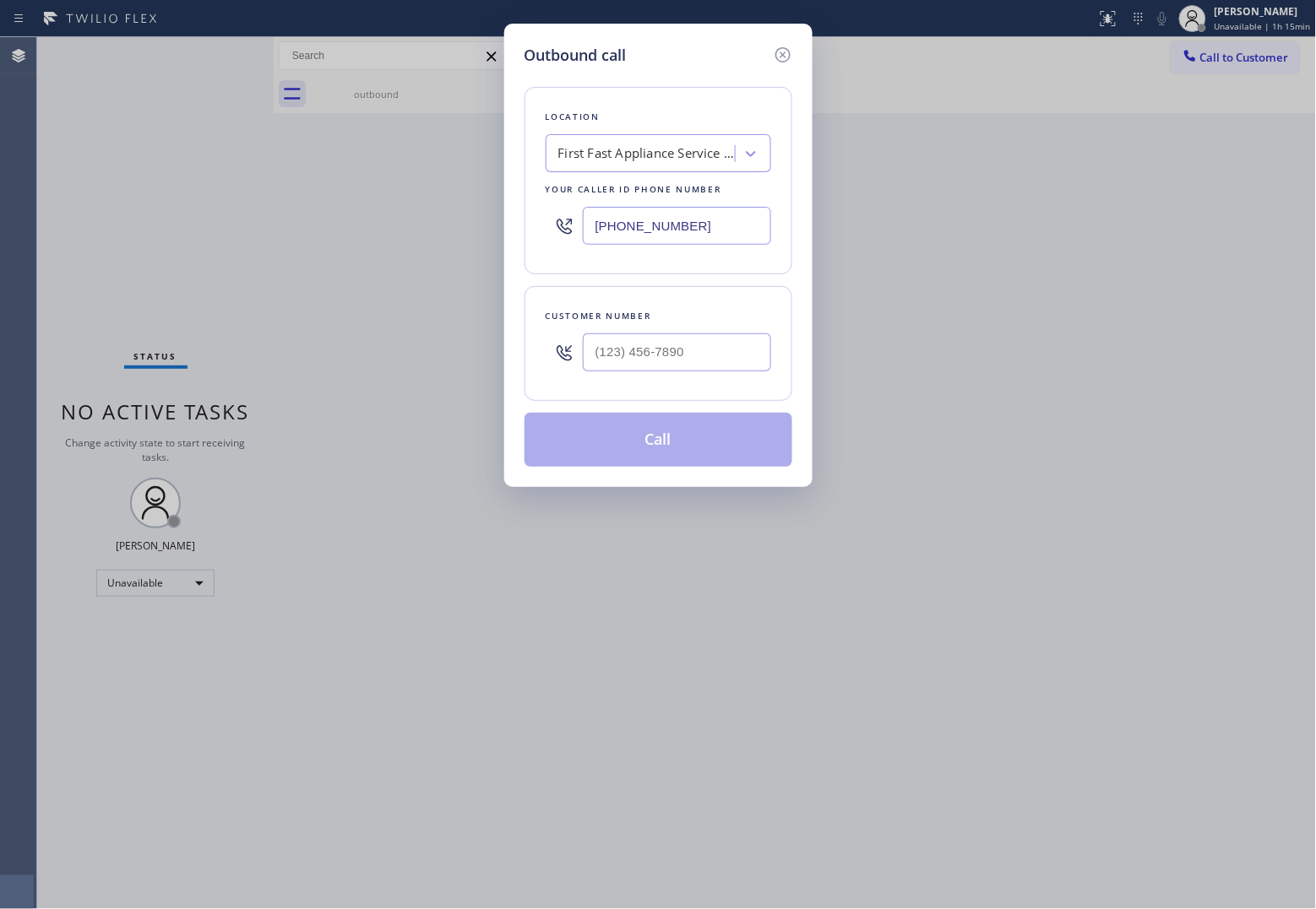
click at [639, 225] on input "[PHONE_NUMBER]" at bounding box center [677, 226] width 189 height 38
paste input "text"
type input "[PHONE_NUMBER]"
type input "(___) ___-____"
click at [669, 368] on input "(___) ___-____" at bounding box center [677, 352] width 189 height 38
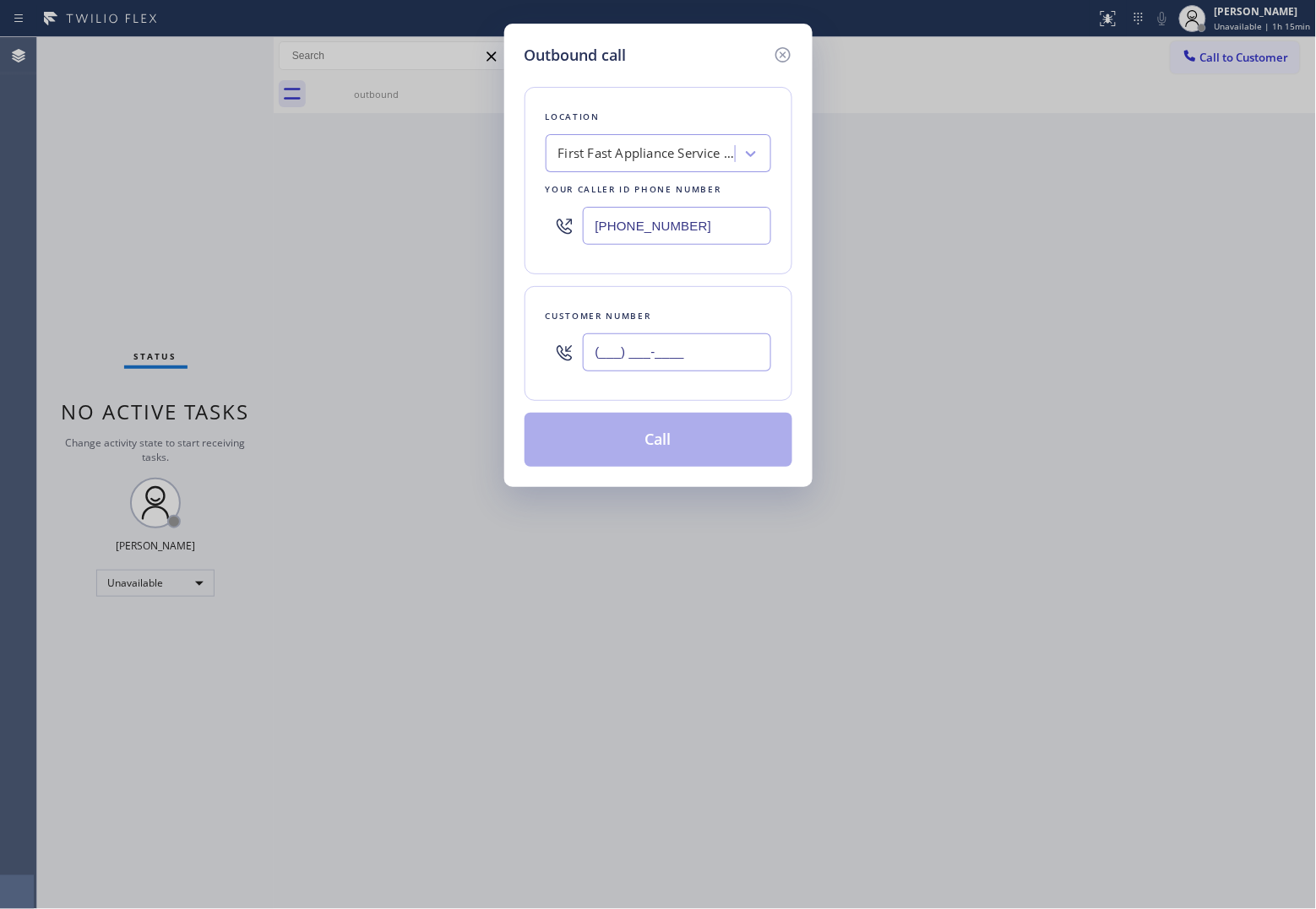
paste input "347) 489-8695"
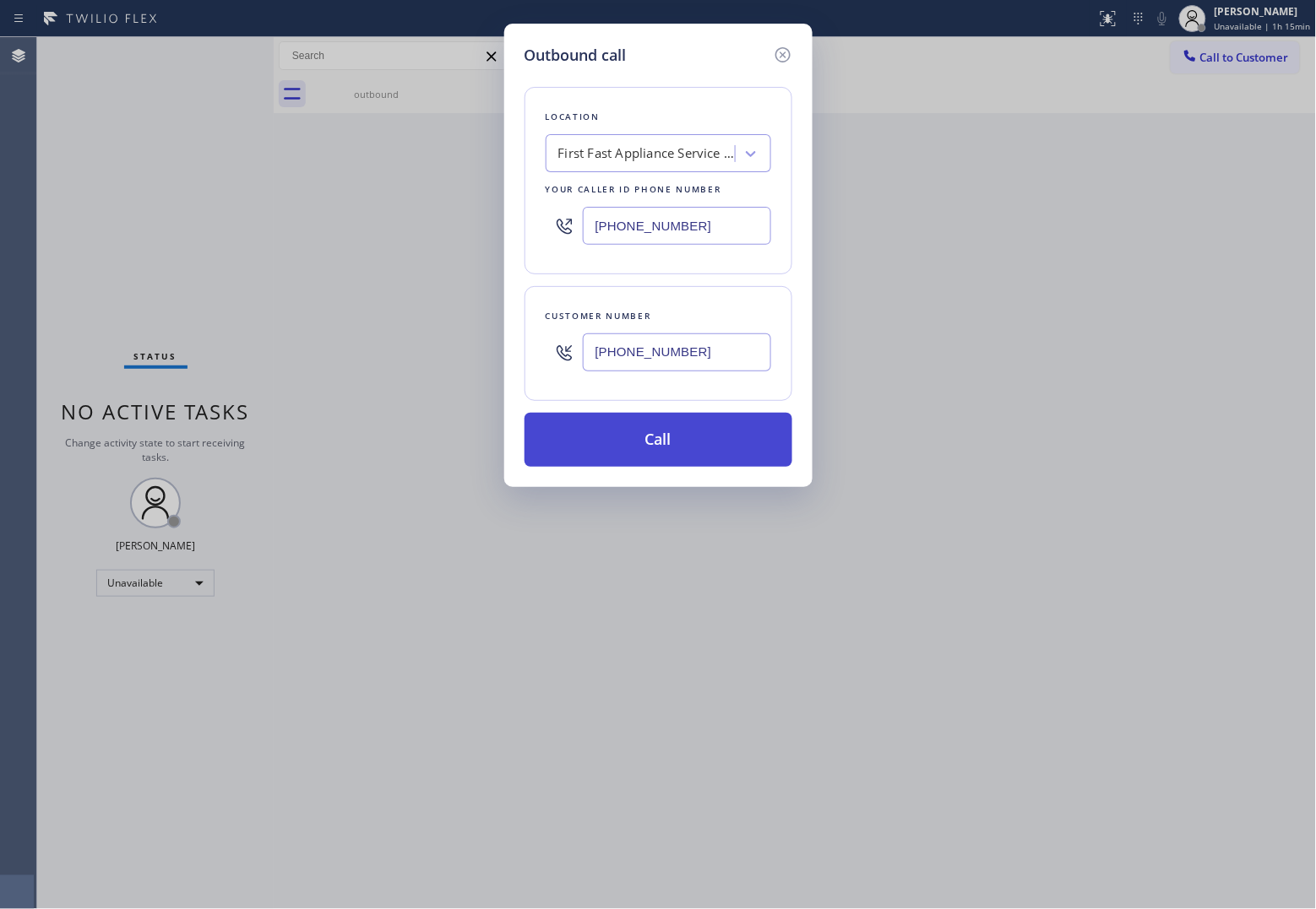
type input "[PHONE_NUMBER]"
click at [670, 444] on button "Call" at bounding box center [658, 439] width 268 height 54
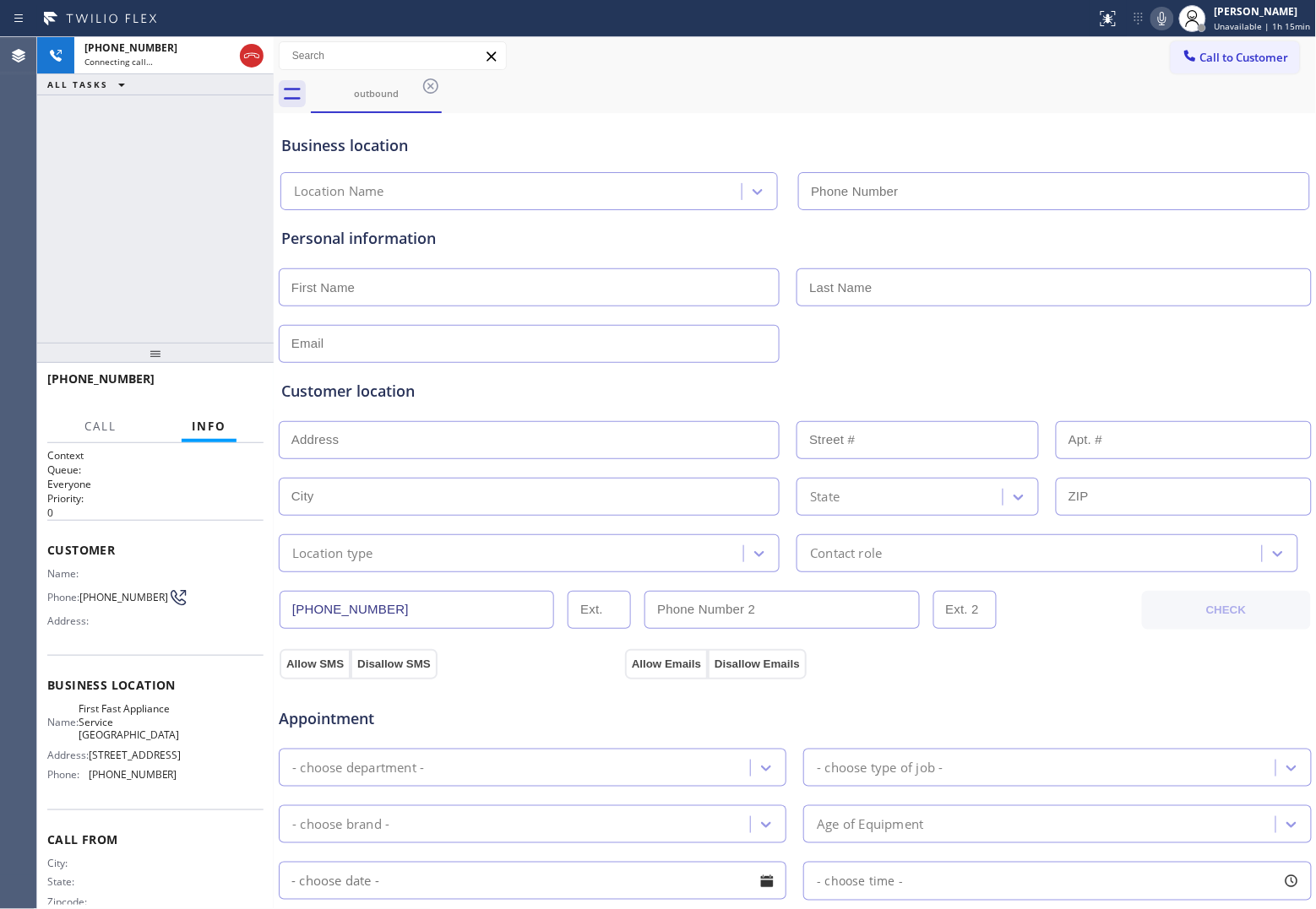
type input "[PHONE_NUMBER]"
click at [67, 183] on div "[PHONE_NUMBER] Connecting call… ALL TASKS ALL TASKS ACTIVE TASKS TASKS IN WRAP …" at bounding box center [155, 190] width 237 height 306
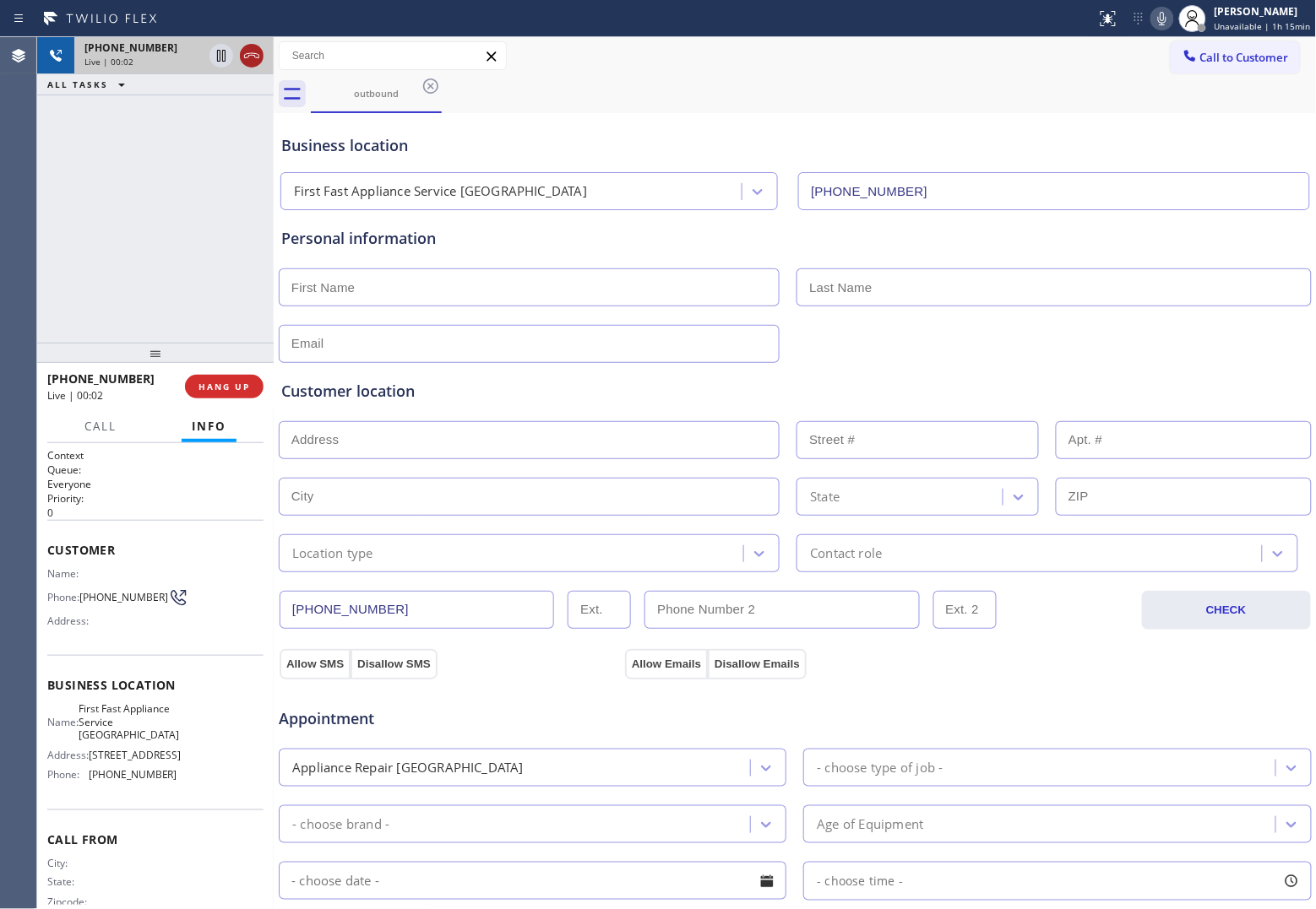
click at [249, 61] on icon at bounding box center [251, 56] width 21 height 21
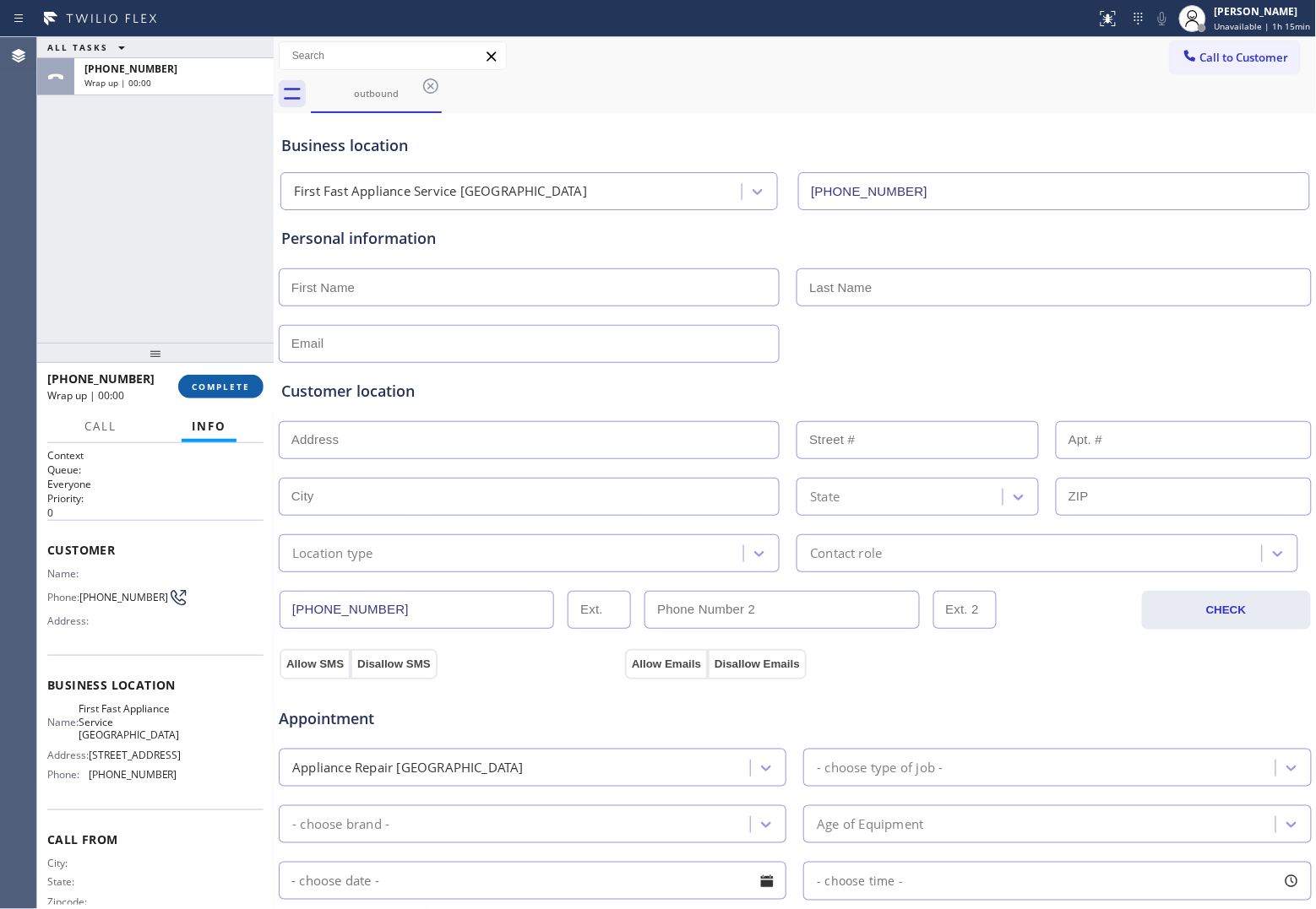
click at [207, 385] on span "COMPLETE" at bounding box center [221, 387] width 59 height 12
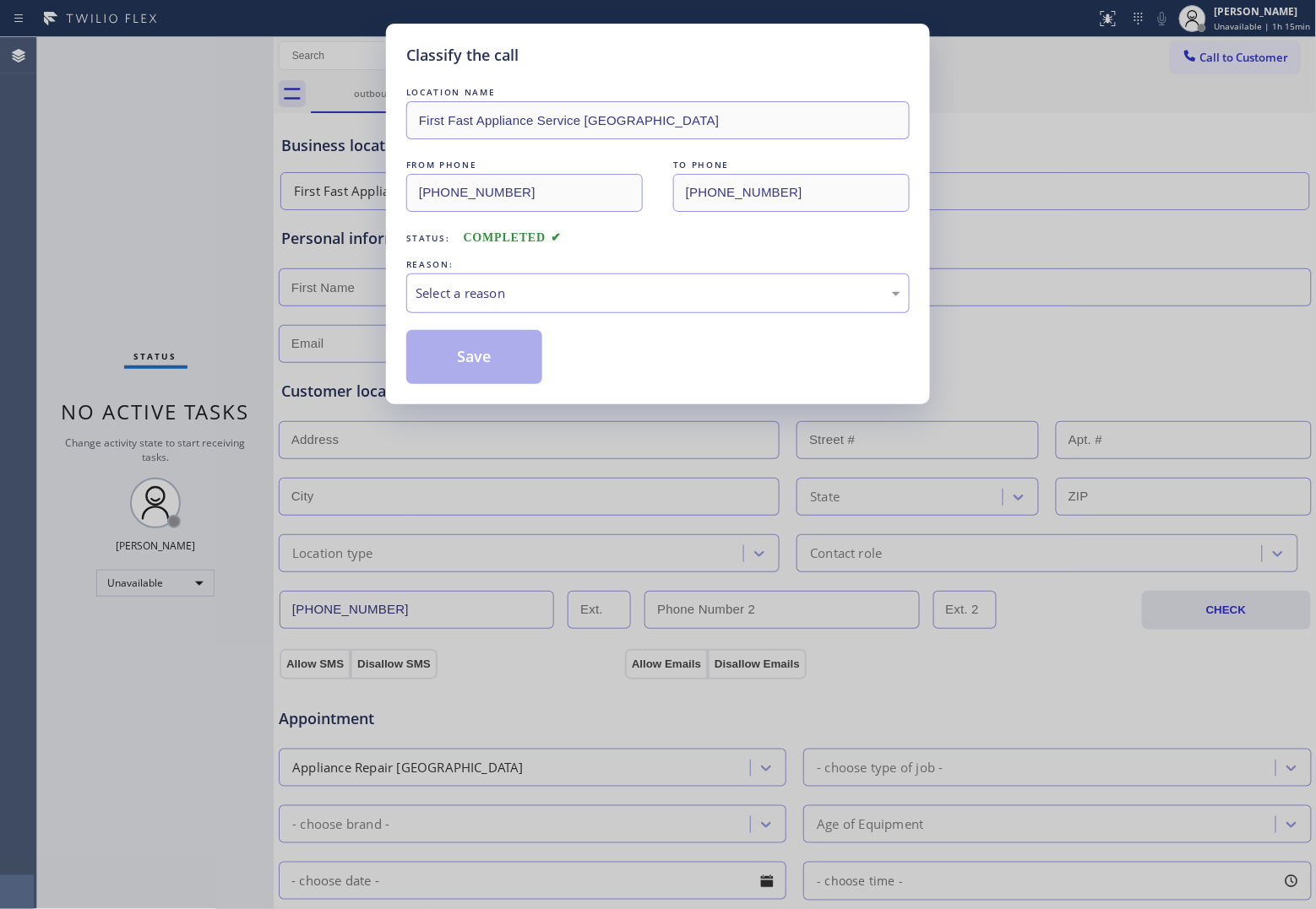
click at [640, 321] on div "LOCATION NAME First Fast Appliance Service Borough Park FROM PHONE [PHONE_NUMBE…" at bounding box center [657, 235] width 504 height 301
click at [575, 297] on div "Select a reason" at bounding box center [658, 293] width 485 height 20
click at [495, 353] on button "Save" at bounding box center [473, 357] width 136 height 54
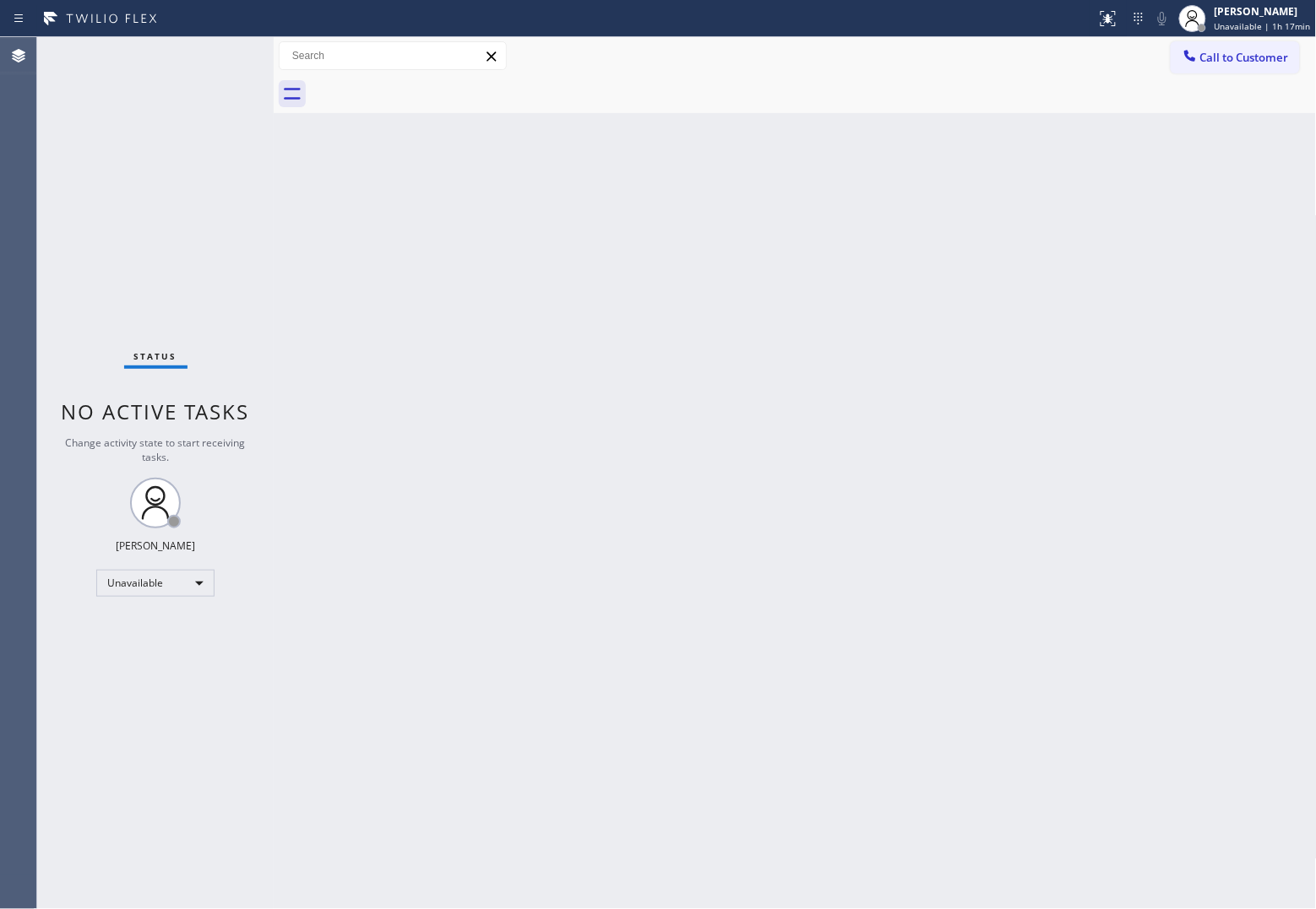
drag, startPoint x: 55, startPoint y: 196, endPoint x: 894, endPoint y: 19, distance: 857.5
click at [70, 196] on div "Status No active tasks Change activity state to start receiving tasks. [PERSON_…" at bounding box center [155, 473] width 237 height 872
click at [1198, 62] on div at bounding box center [1190, 57] width 21 height 21
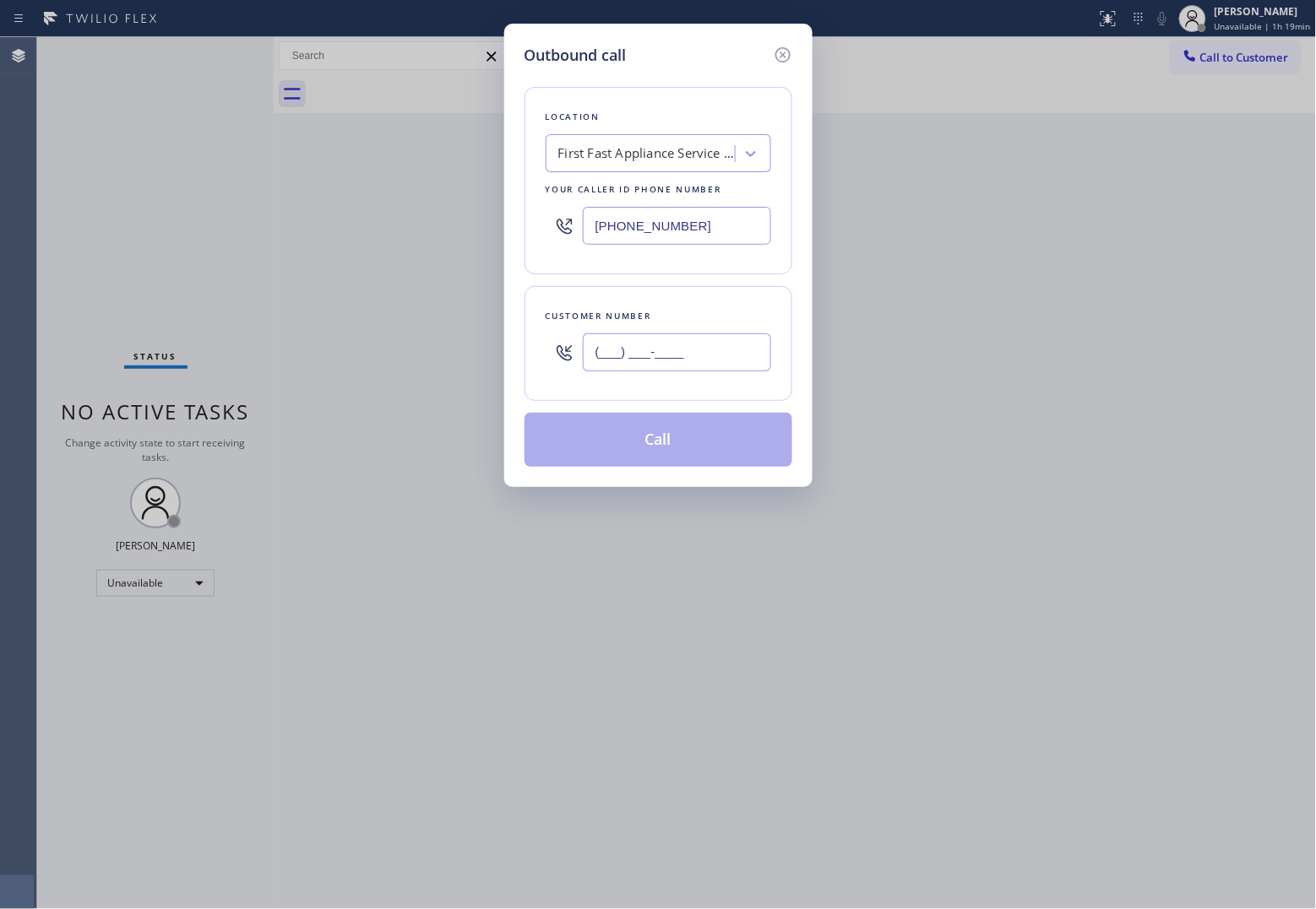
click at [647, 366] on input "(___) ___-____" at bounding box center [677, 352] width 189 height 38
paste input "760) 413-5293"
type input "[PHONE_NUMBER]"
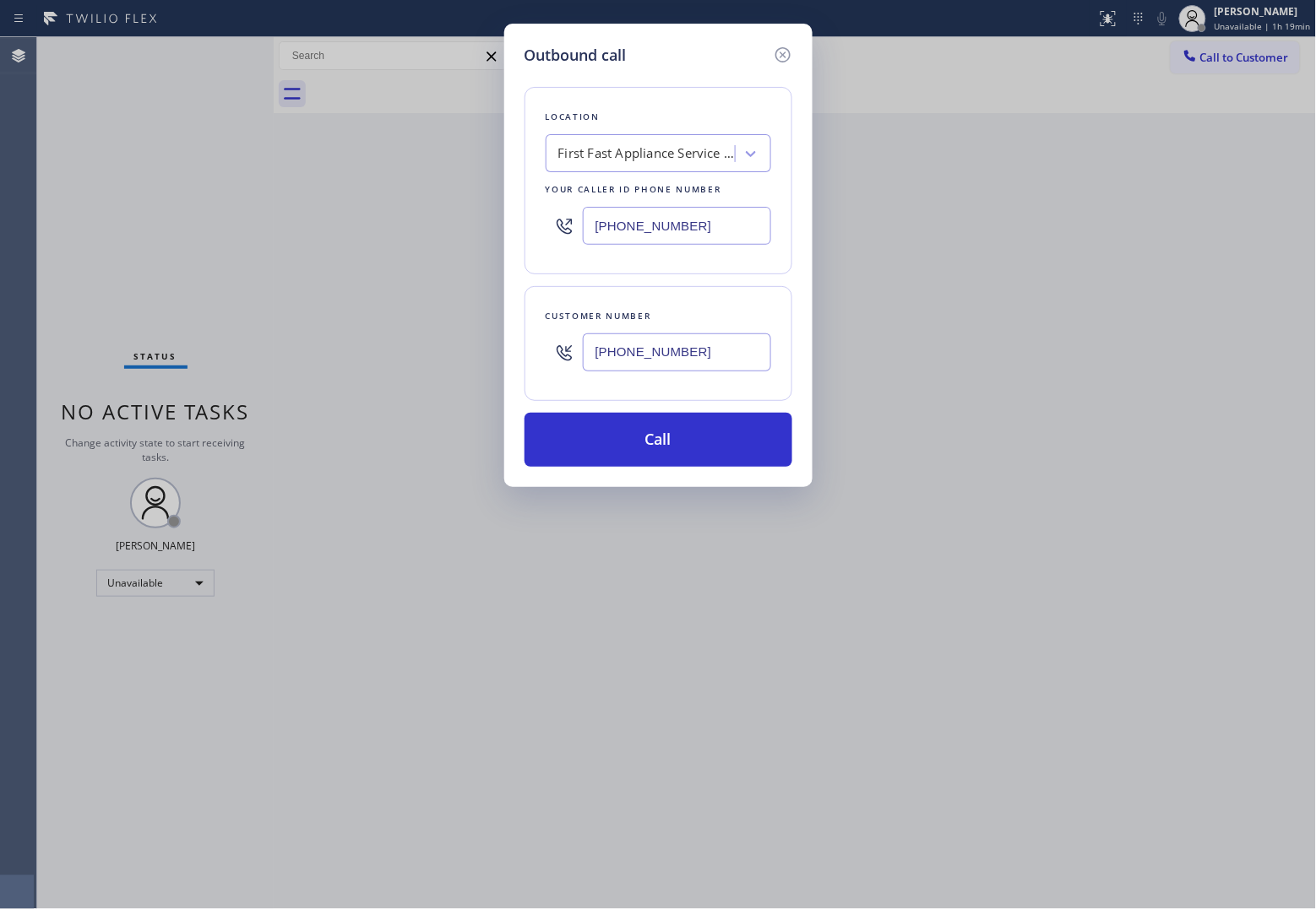
click at [655, 222] on input "[PHONE_NUMBER]" at bounding box center [677, 226] width 189 height 38
paste input "23) 870-9914"
type input "[PHONE_NUMBER]"
click at [665, 445] on button "Call" at bounding box center [658, 439] width 268 height 54
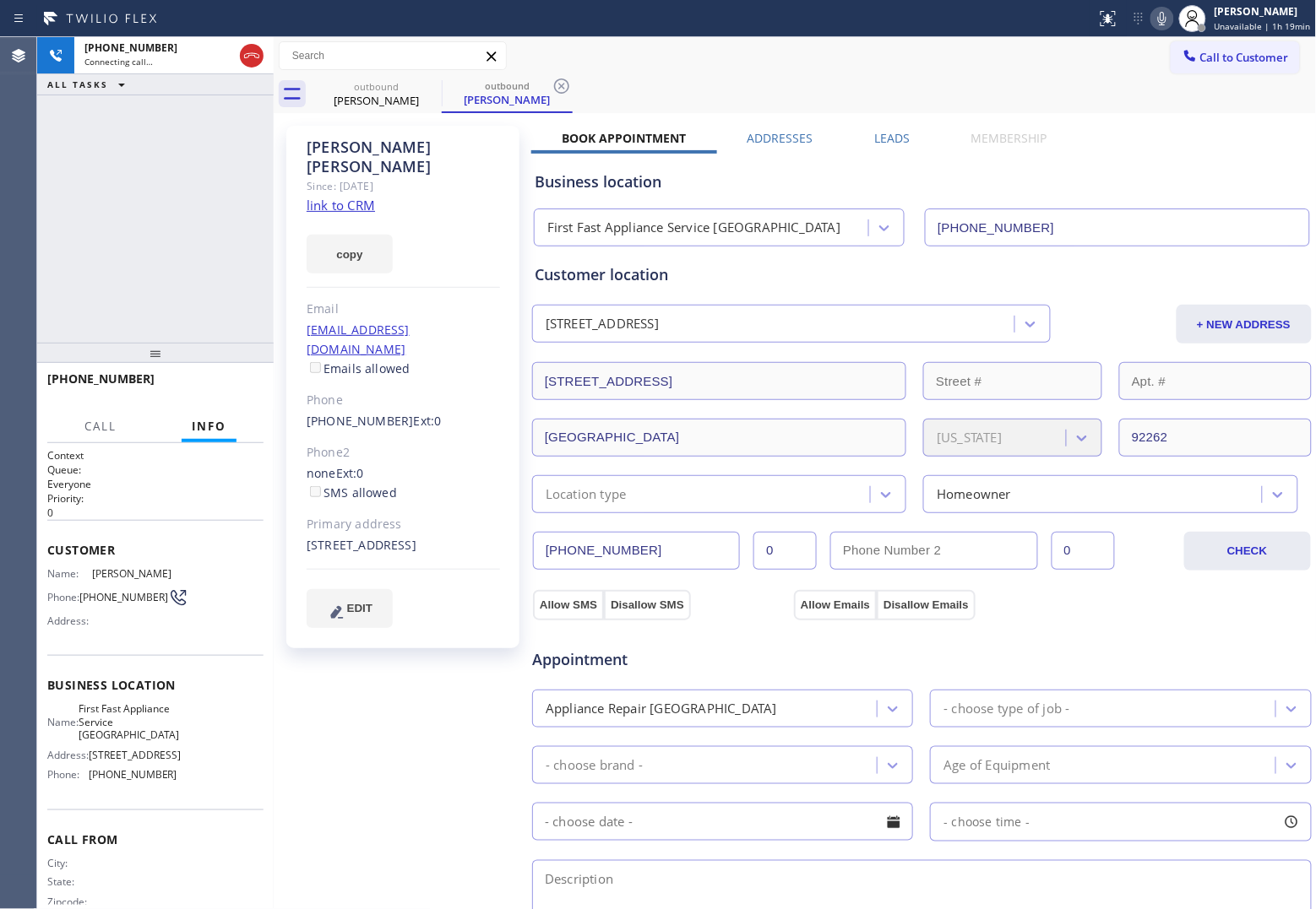
type input "[PHONE_NUMBER]"
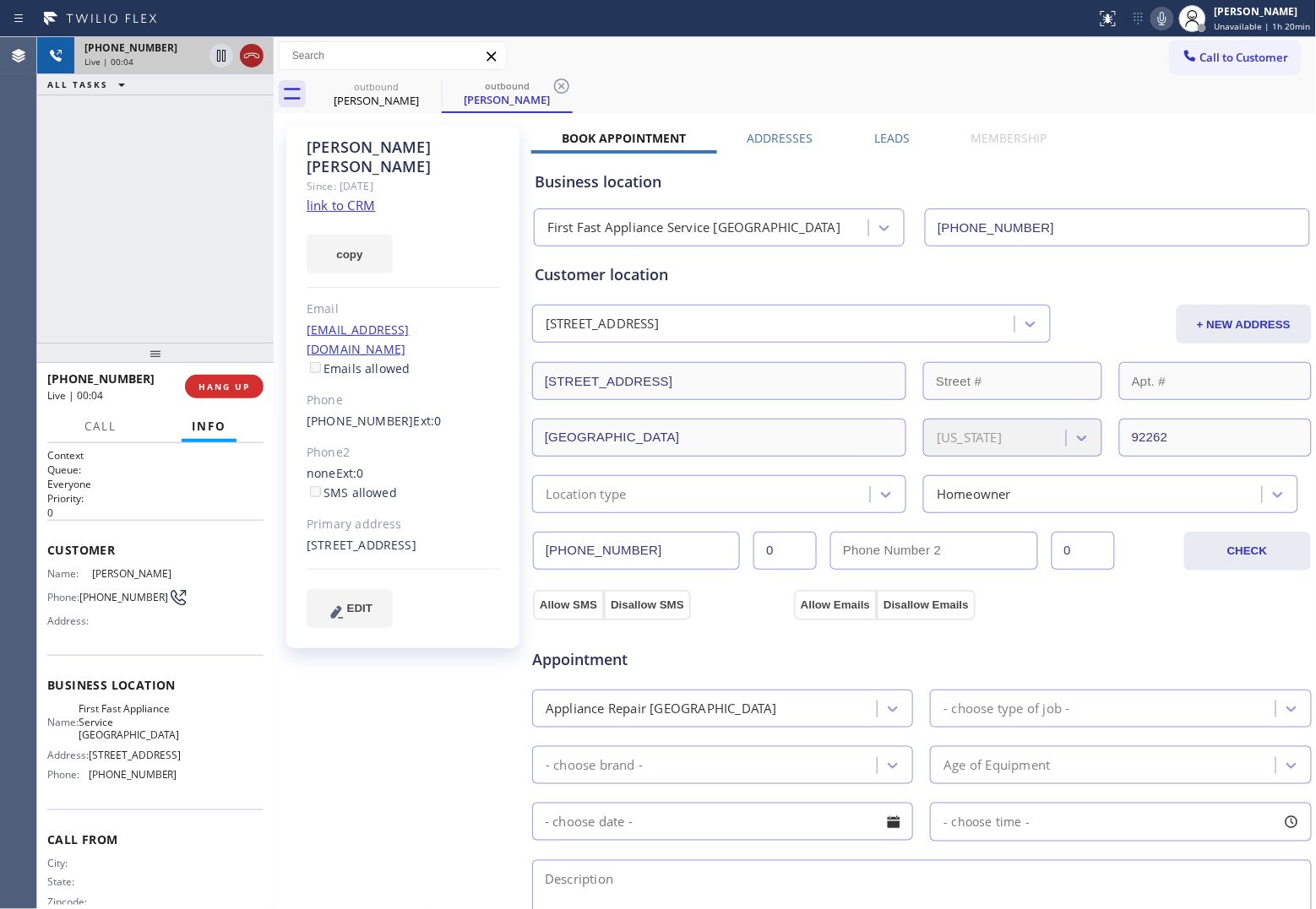
click at [253, 56] on icon at bounding box center [251, 56] width 21 height 21
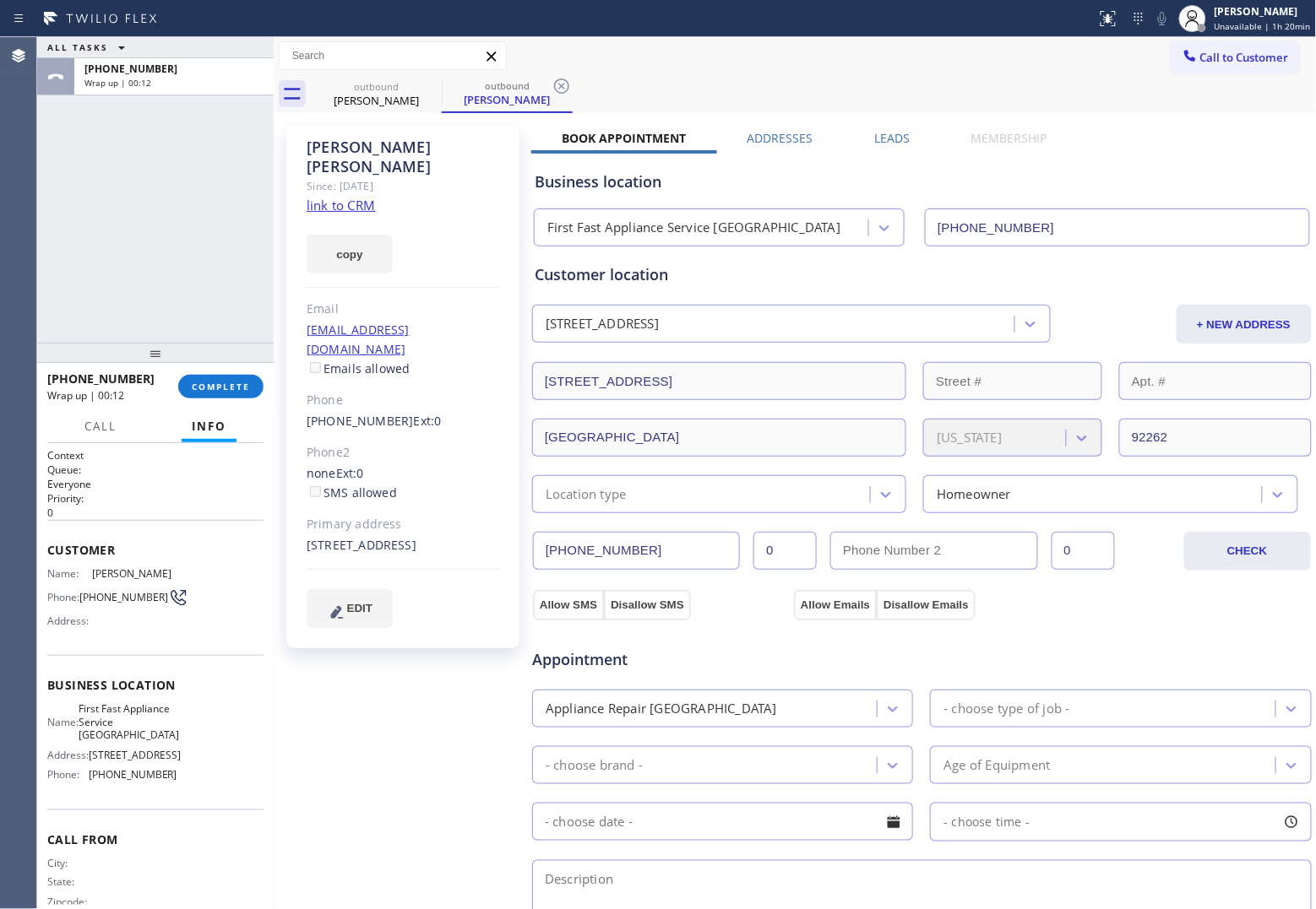
drag, startPoint x: 1225, startPoint y: 62, endPoint x: 917, endPoint y: 250, distance: 360.8
click at [1224, 62] on span "Call to Customer" at bounding box center [1244, 58] width 89 height 16
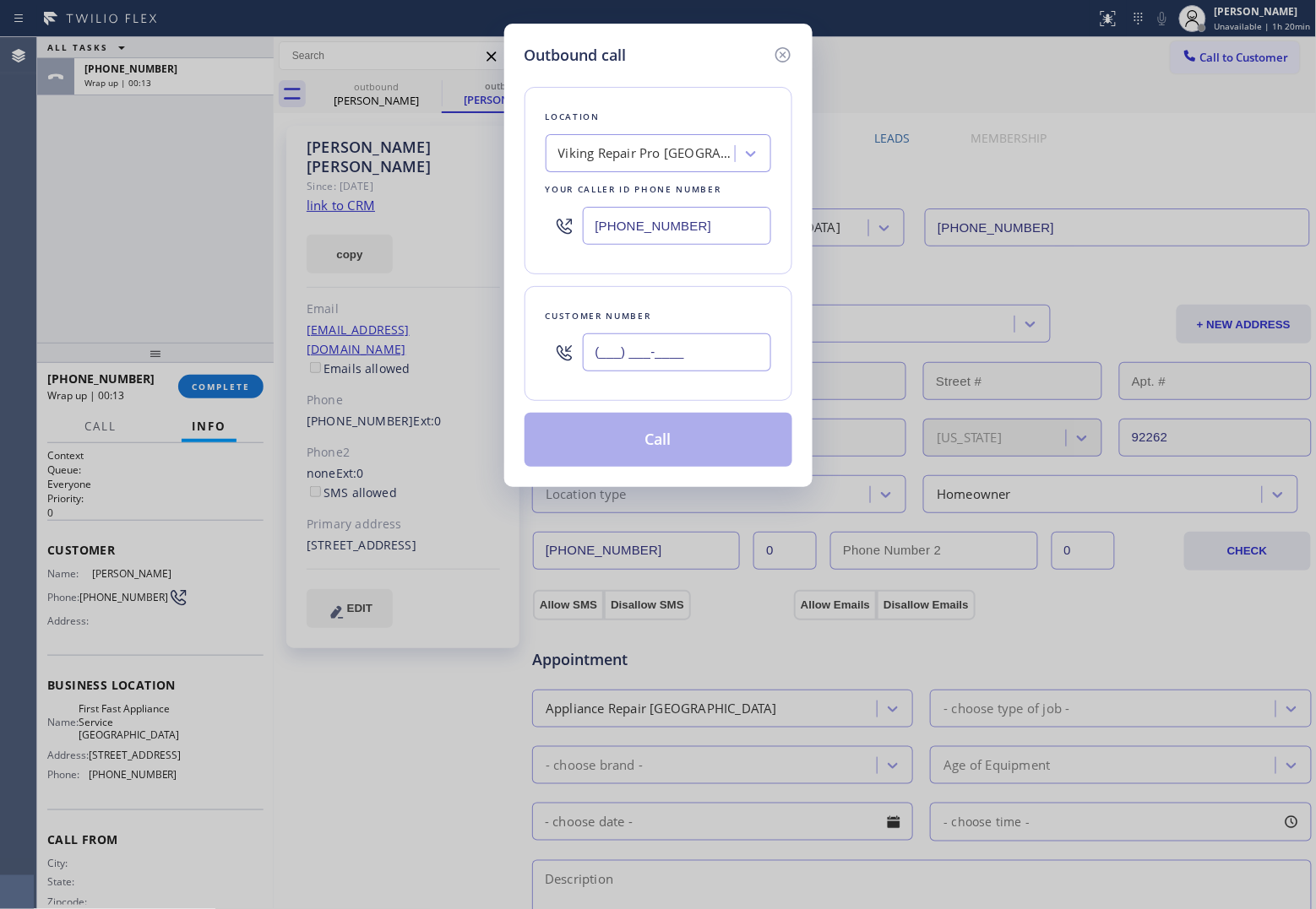
click at [705, 352] on input "(___) ___-____" at bounding box center [677, 352] width 189 height 38
paste input "858) 603-3200"
type input "[PHONE_NUMBER]"
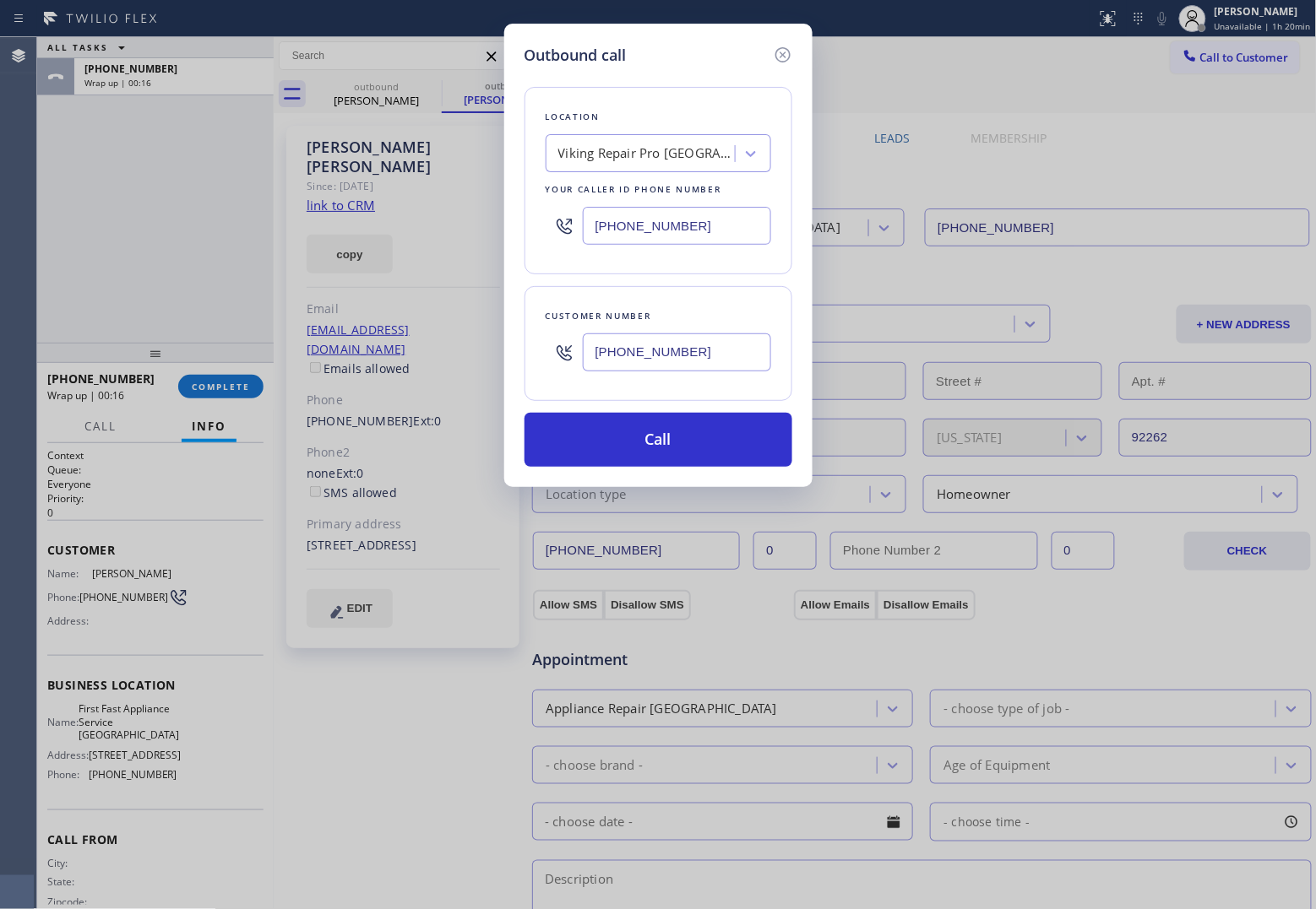
click at [642, 225] on input "[PHONE_NUMBER]" at bounding box center [677, 226] width 189 height 38
paste input "855) 919-3265"
type input "[PHONE_NUMBER]"
click at [694, 355] on input "[PHONE_NUMBER]" at bounding box center [677, 352] width 189 height 38
click at [715, 444] on button "Call" at bounding box center [658, 439] width 268 height 54
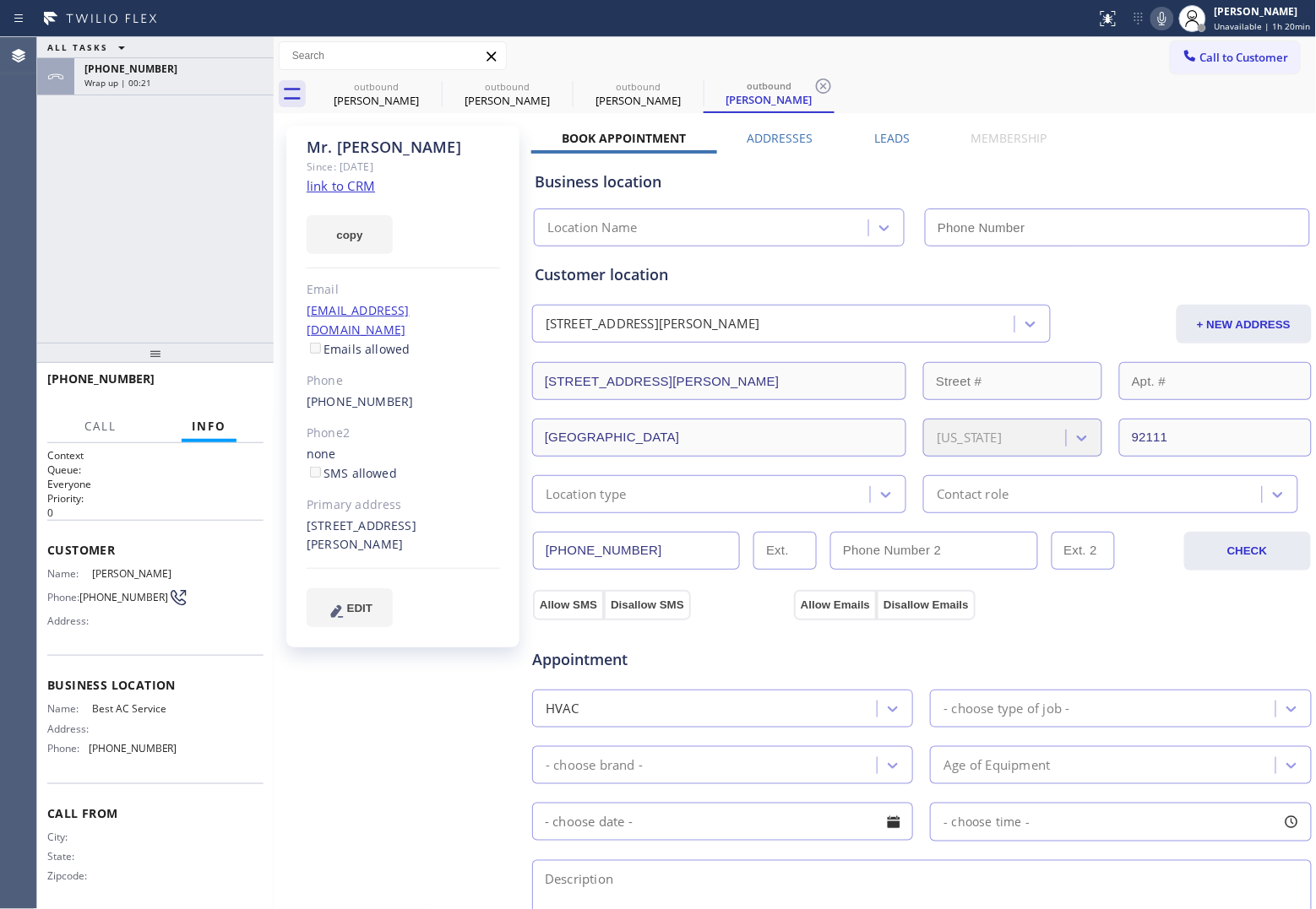
type input "[PHONE_NUMBER]"
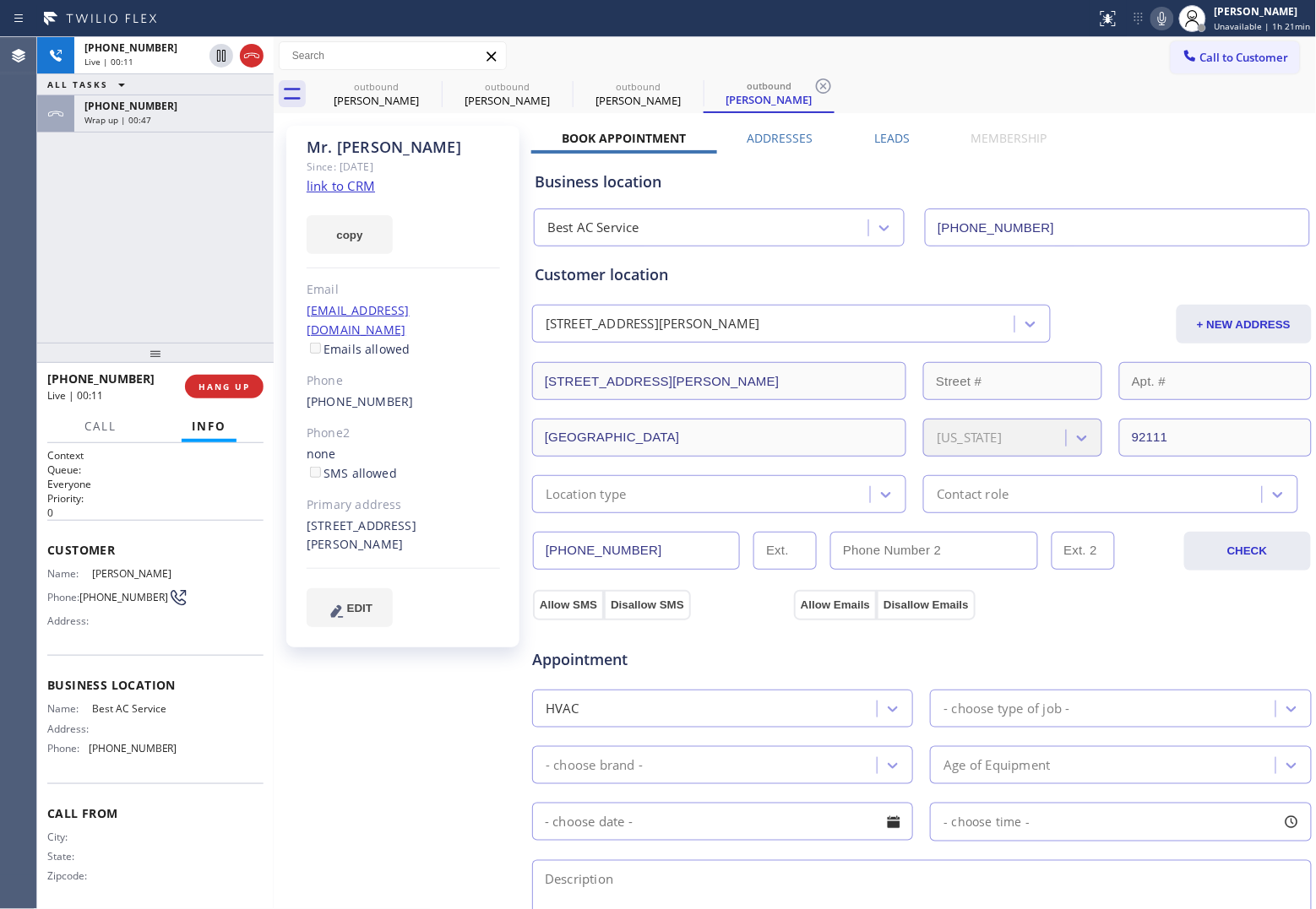
click at [49, 235] on div "[PHONE_NUMBER] Live | 00:11 ALL TASKS ALL TASKS ACTIVE TASKS TASKS IN WRAP UP […" at bounding box center [155, 190] width 237 height 306
drag, startPoint x: 368, startPoint y: 525, endPoint x: 301, endPoint y: 513, distance: 68.1
click at [301, 513] on div "[PERSON_NAME] Since: [DATE] link to CRM copy Email [EMAIL_ADDRESS][DOMAIN_NAME]…" at bounding box center [403, 387] width 233 height 522
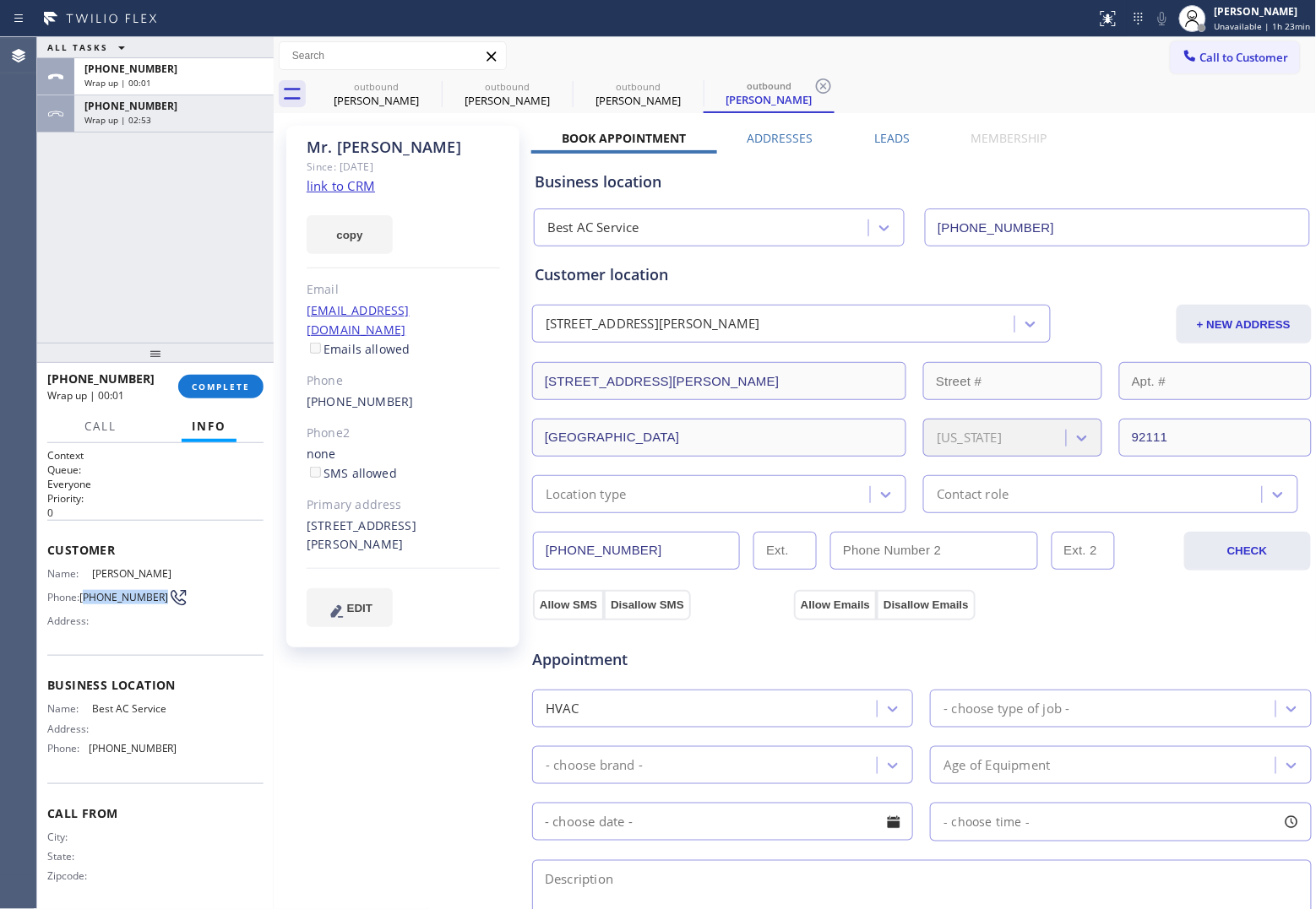
drag, startPoint x: 104, startPoint y: 604, endPoint x: 85, endPoint y: 585, distance: 26.9
click at [85, 591] on span "[PHONE_NUMBER]" at bounding box center [123, 597] width 89 height 13
click at [47, 205] on div "ALL TASKS ALL TASKS ACTIVE TASKS TASKS IN WRAP UP [PHONE_NUMBER] Wrap up | 00:2…" at bounding box center [155, 190] width 237 height 306
click at [357, 188] on link "link to CRM" at bounding box center [341, 185] width 68 height 17
click at [228, 393] on button "COMPLETE" at bounding box center [220, 387] width 85 height 23
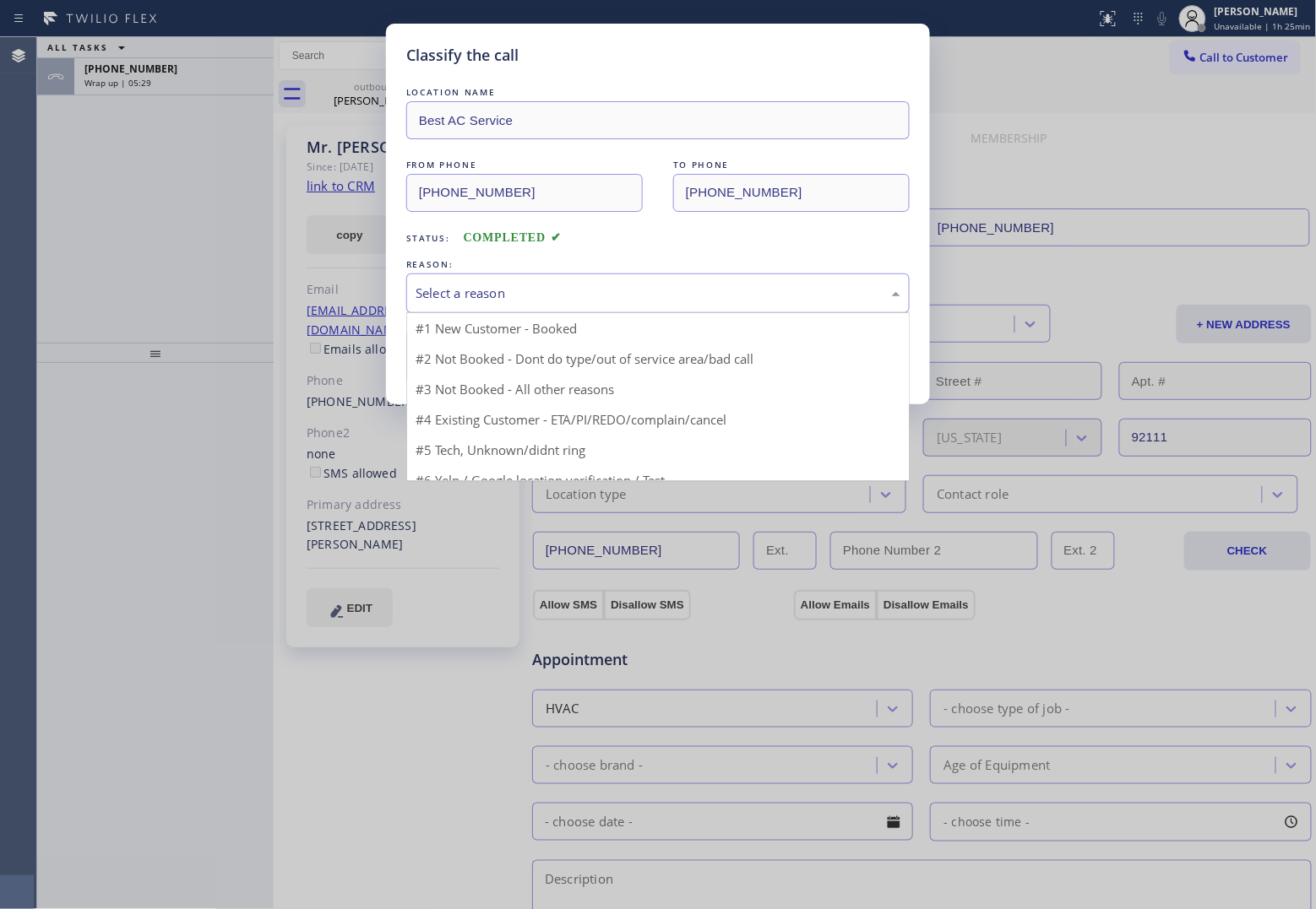
click at [515, 303] on div "Select a reason" at bounding box center [658, 293] width 485 height 20
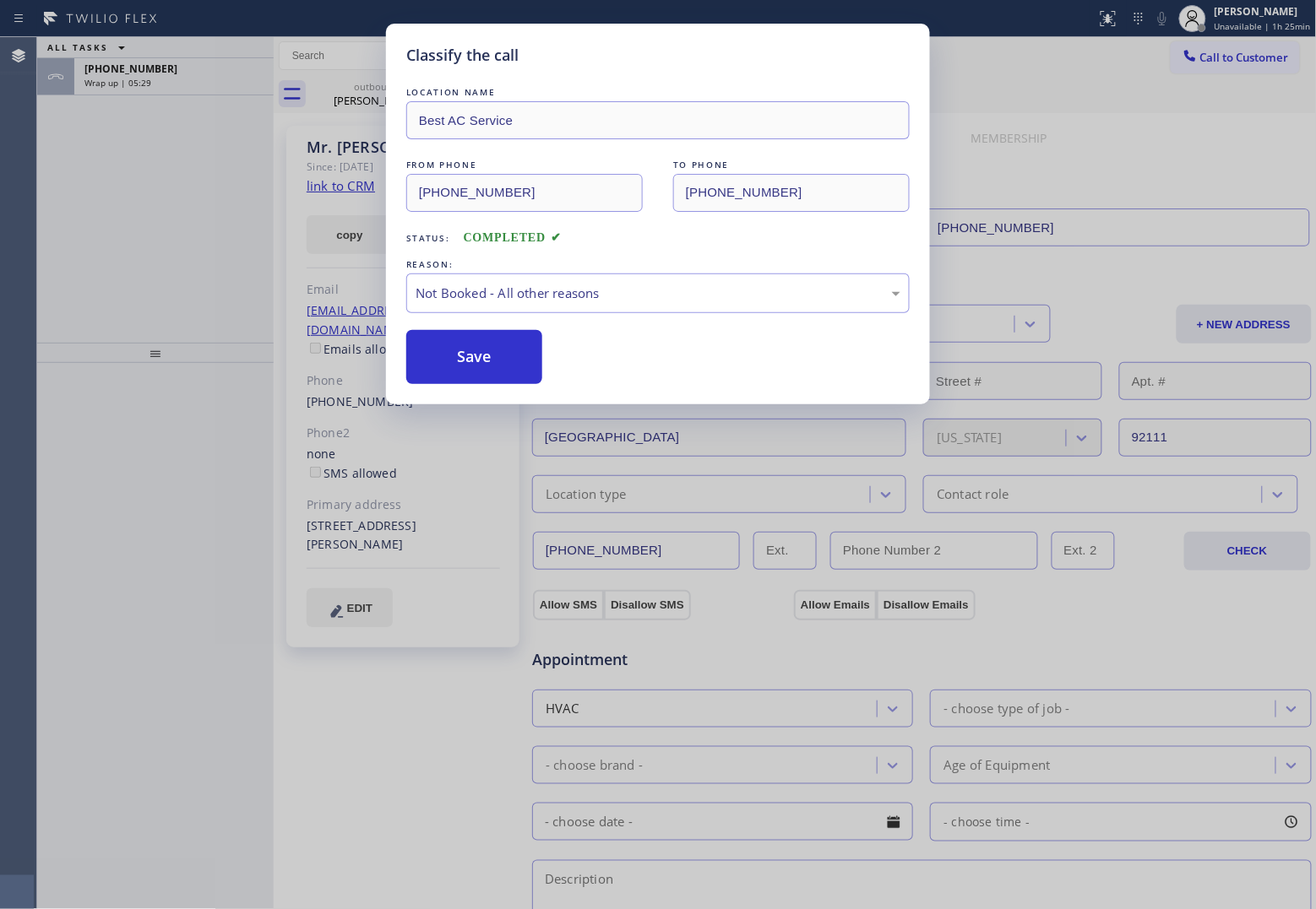
click at [461, 368] on button "Save" at bounding box center [473, 357] width 136 height 54
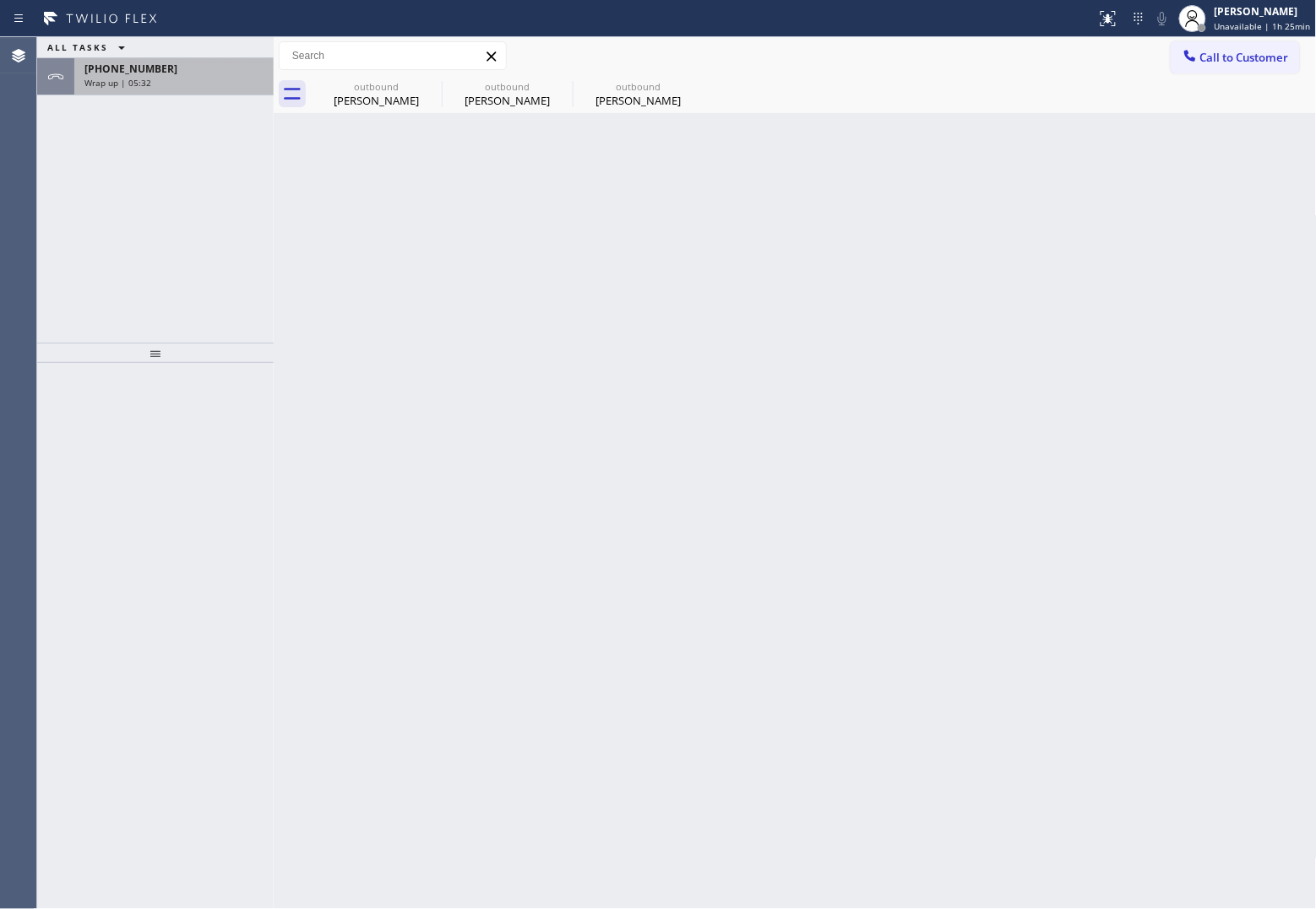
click at [146, 77] on span "Wrap up | 05:32" at bounding box center [117, 83] width 66 height 12
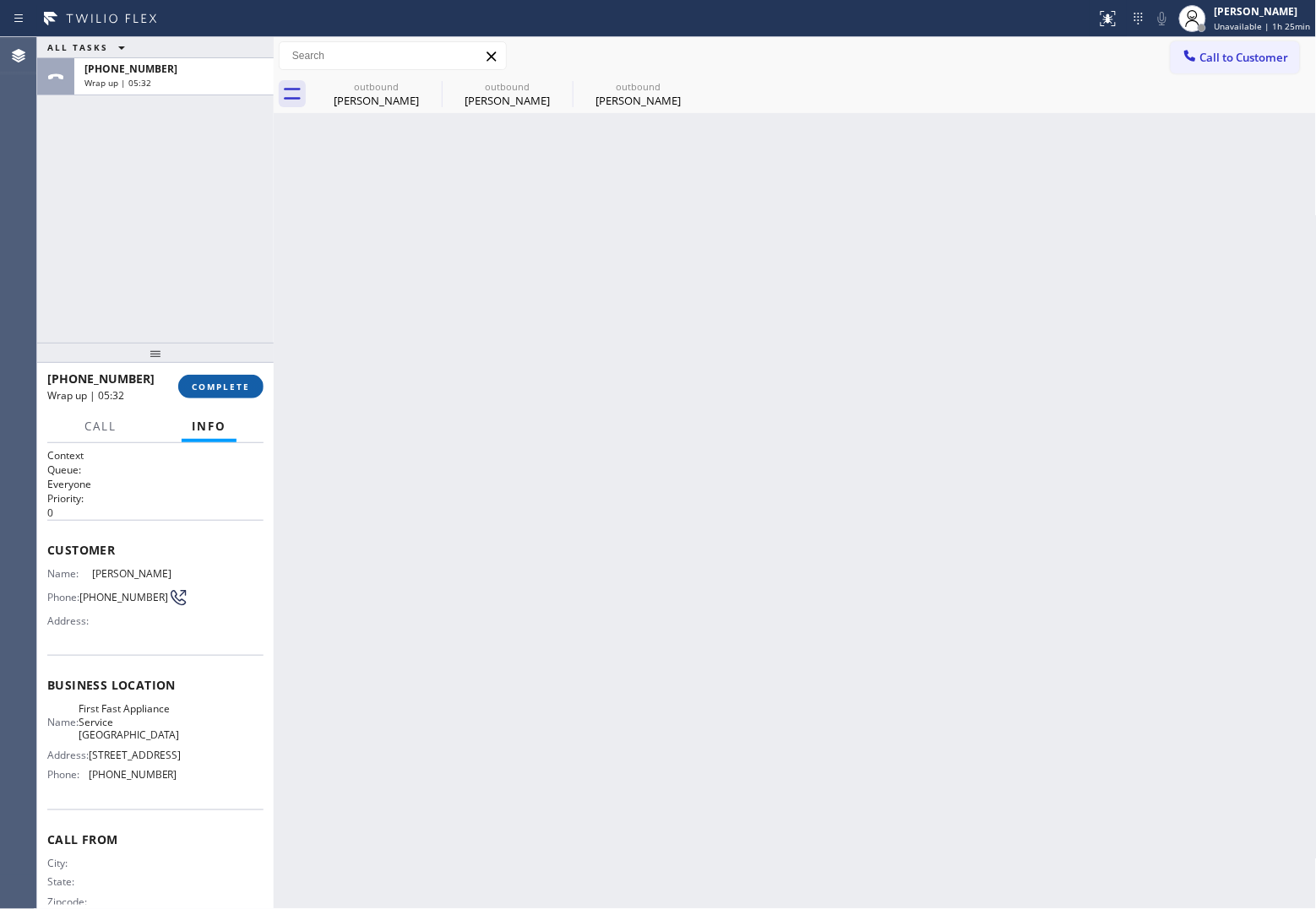
click at [220, 376] on button "COMPLETE" at bounding box center [220, 387] width 85 height 23
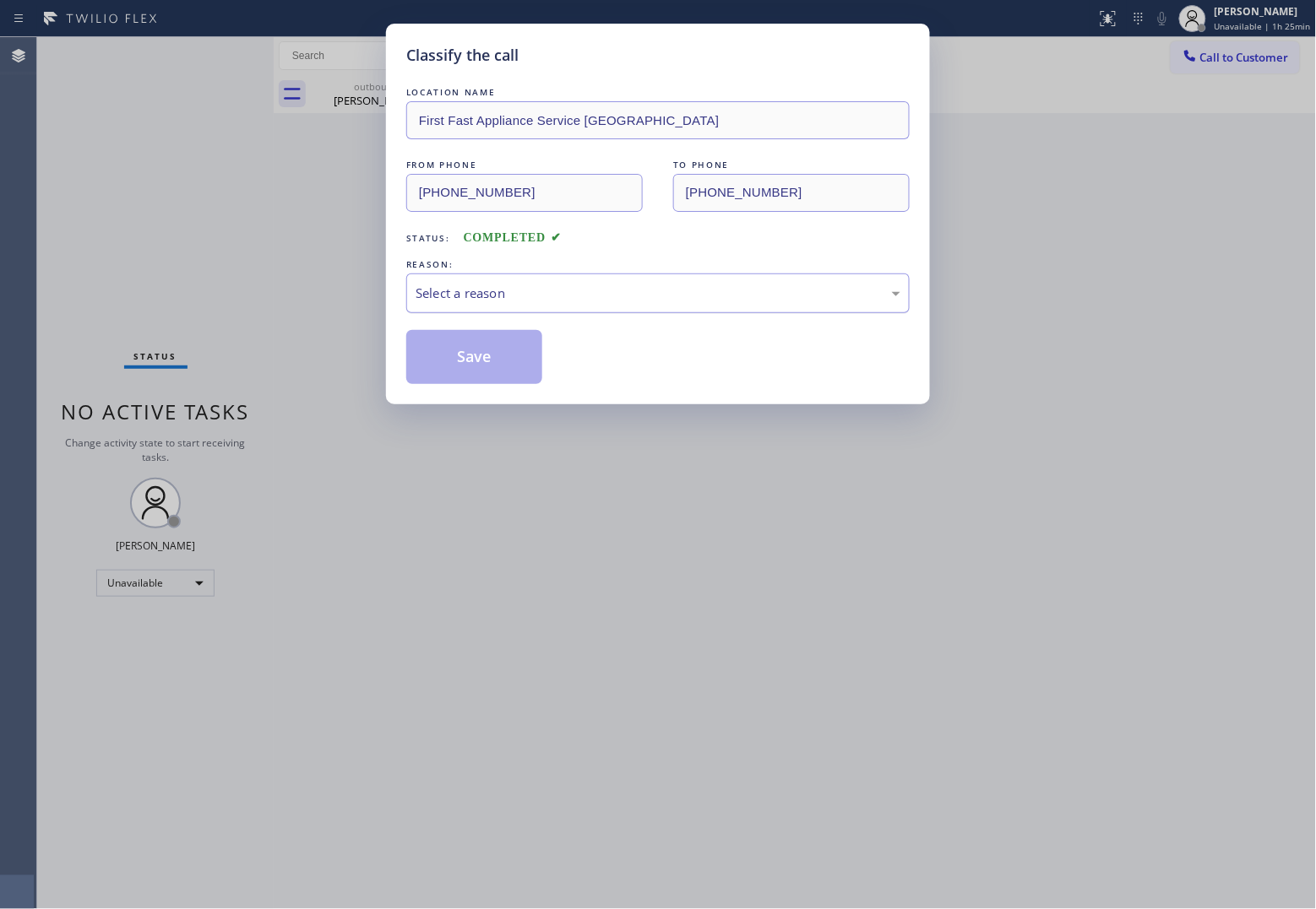
drag, startPoint x: 561, startPoint y: 297, endPoint x: 555, endPoint y: 307, distance: 11.7
click at [559, 301] on div "Select a reason" at bounding box center [658, 293] width 485 height 20
drag, startPoint x: 474, startPoint y: 352, endPoint x: 1240, endPoint y: 896, distance: 939.5
click at [484, 359] on button "Save" at bounding box center [473, 357] width 136 height 54
type input "[PHONE_NUMBER]"
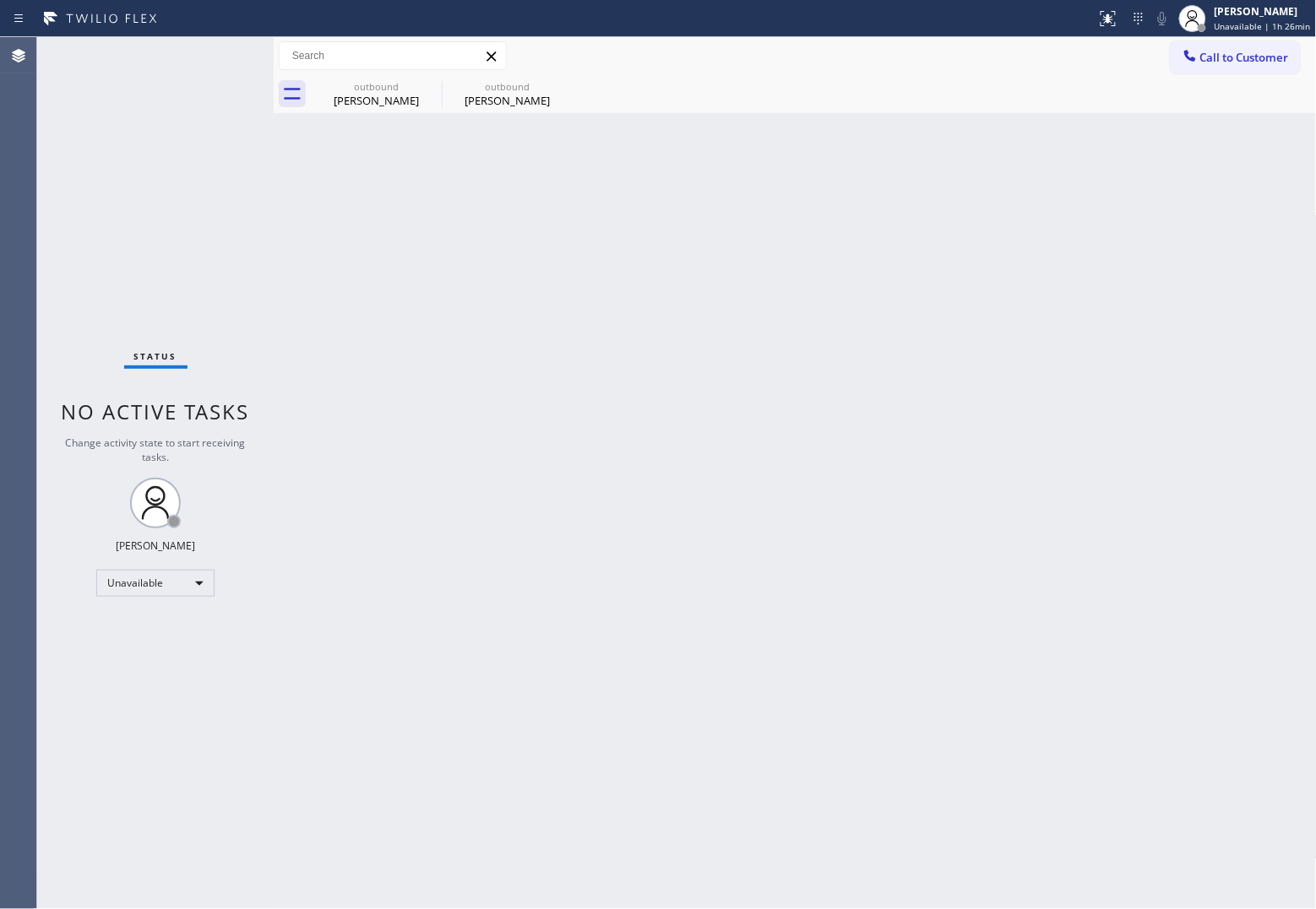
drag, startPoint x: 0, startPoint y: 313, endPoint x: 34, endPoint y: 302, distance: 35.7
click at [1, 313] on div "Agent Desktop" at bounding box center [18, 473] width 36 height 872
click at [57, 190] on div "Status No active tasks Change activity state to start receiving tasks. [PERSON_…" at bounding box center [155, 473] width 237 height 872
click at [1256, 22] on span "Unavailable | 1h 26min" at bounding box center [1262, 26] width 96 height 12
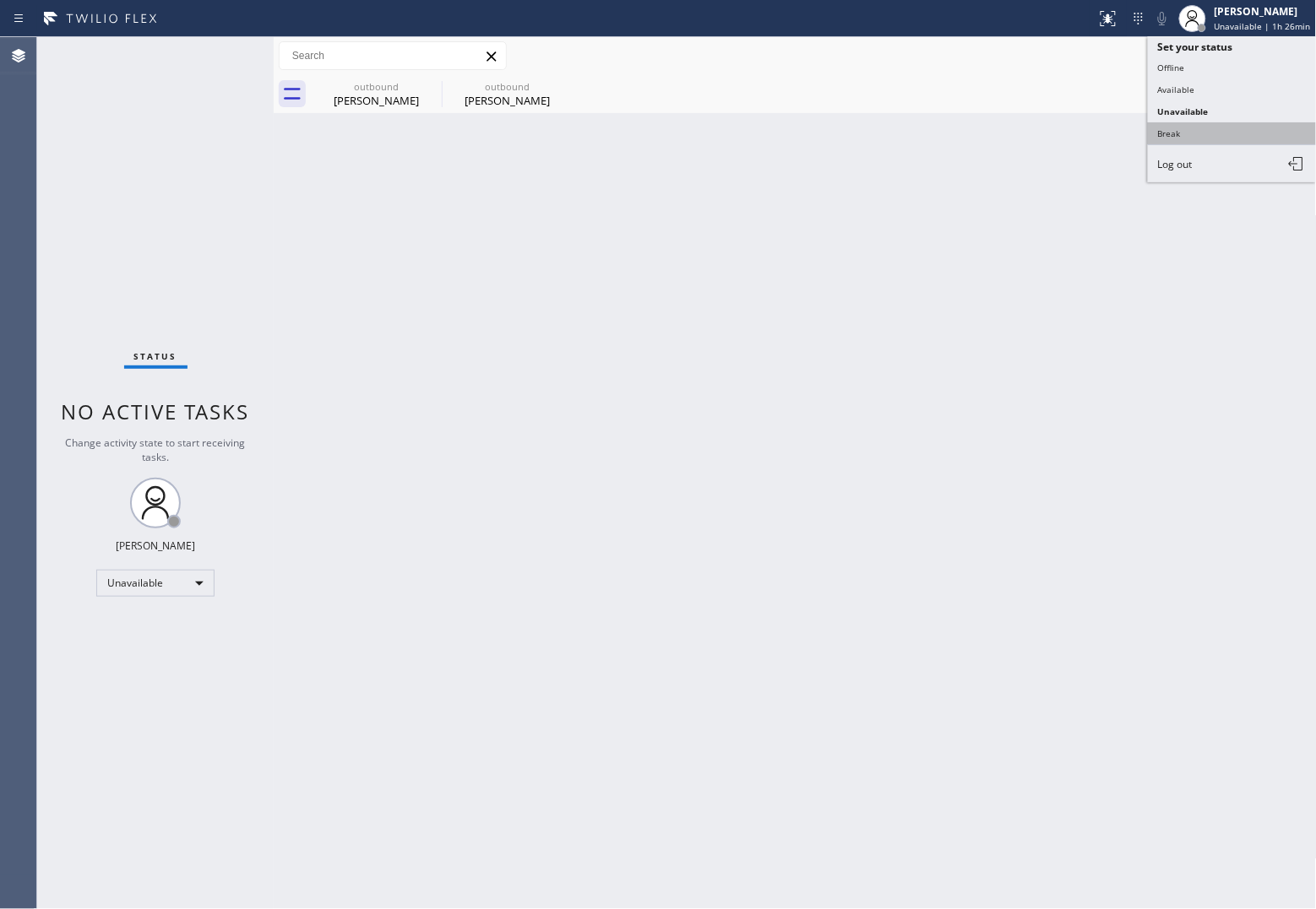
click at [1171, 127] on button "Break" at bounding box center [1232, 133] width 169 height 22
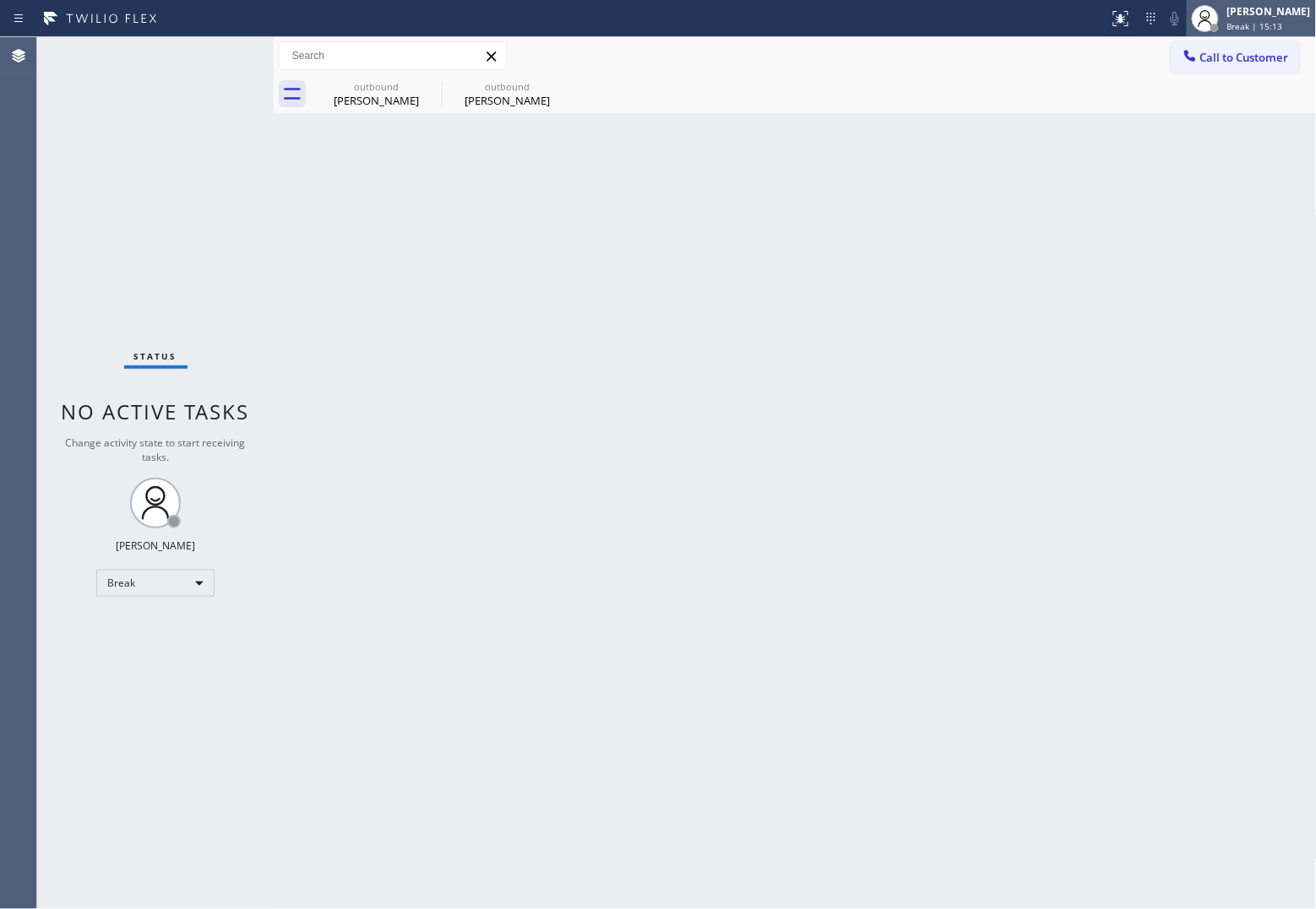
click at [1258, 25] on span "Break | 15:13" at bounding box center [1254, 26] width 56 height 12
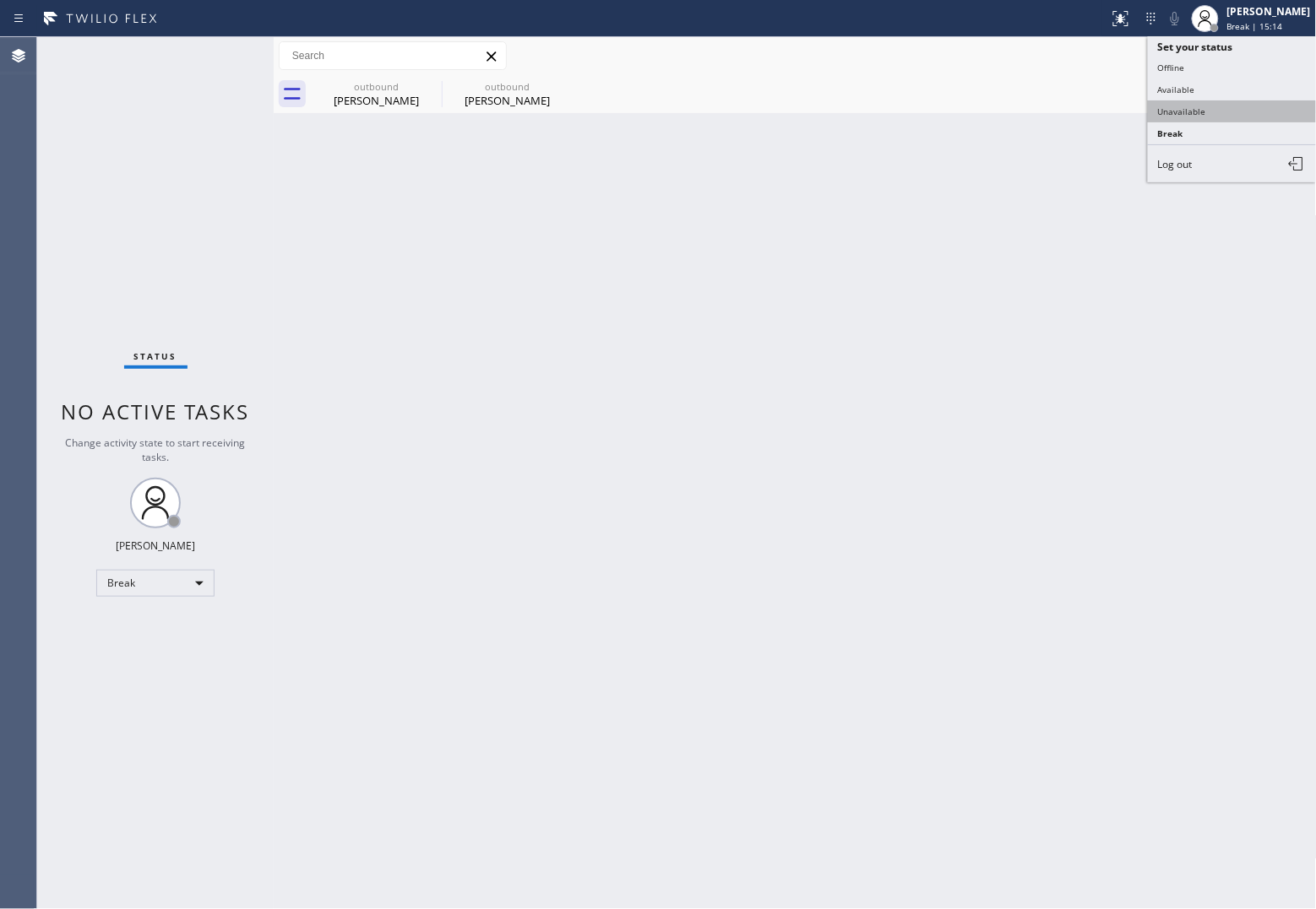
click at [1208, 109] on button "Unavailable" at bounding box center [1232, 111] width 169 height 22
drag, startPoint x: 246, startPoint y: 245, endPoint x: 1043, endPoint y: 166, distance: 800.9
click at [251, 246] on div "Status No active tasks Change activity state to start receiving tasks. [PERSON_…" at bounding box center [155, 473] width 237 height 872
click at [1293, 58] on button "Call to Customer" at bounding box center [1235, 57] width 129 height 32
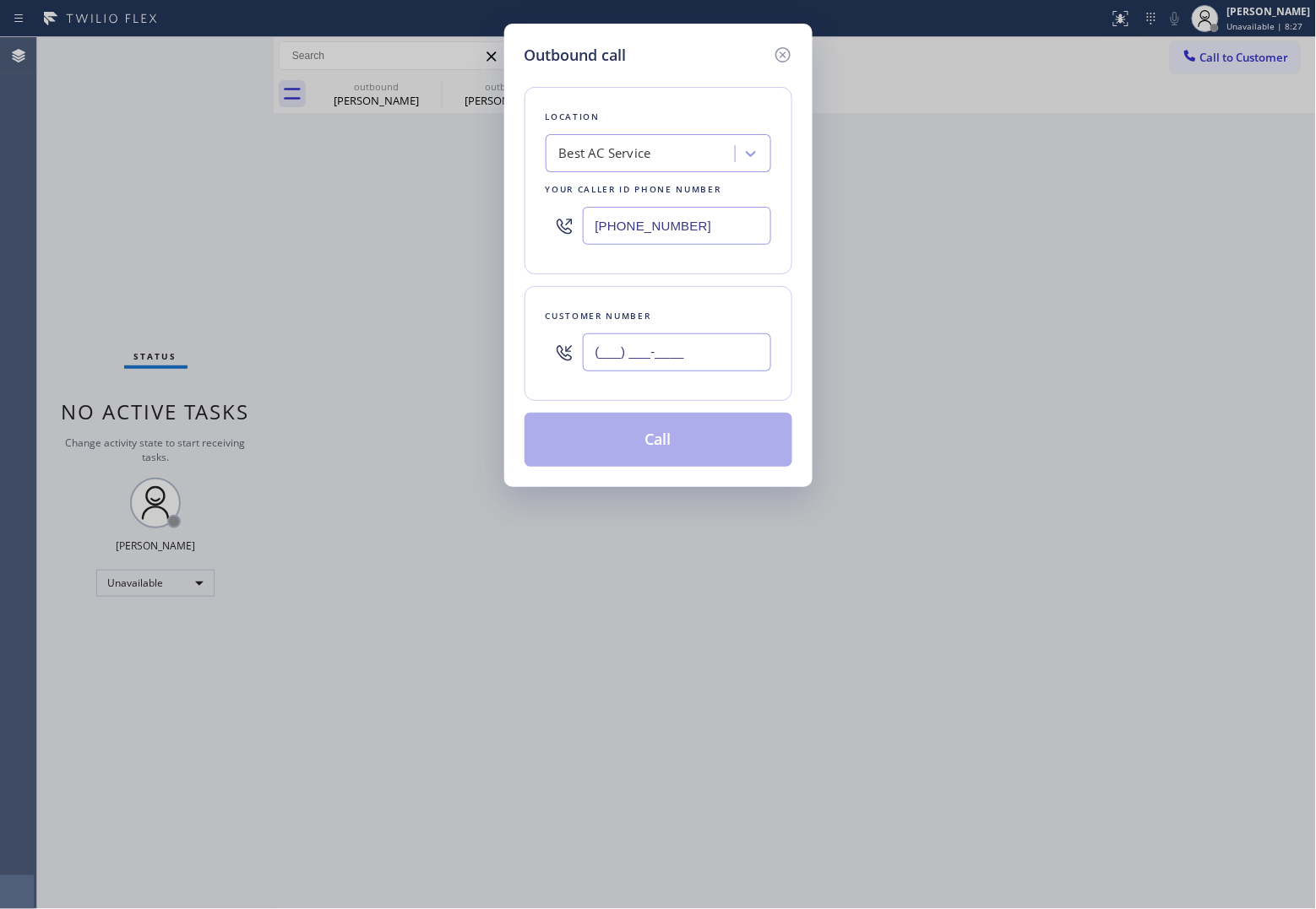
click at [681, 368] on input "(___) ___-____" at bounding box center [677, 352] width 189 height 38
paste input "820) 758-6433"
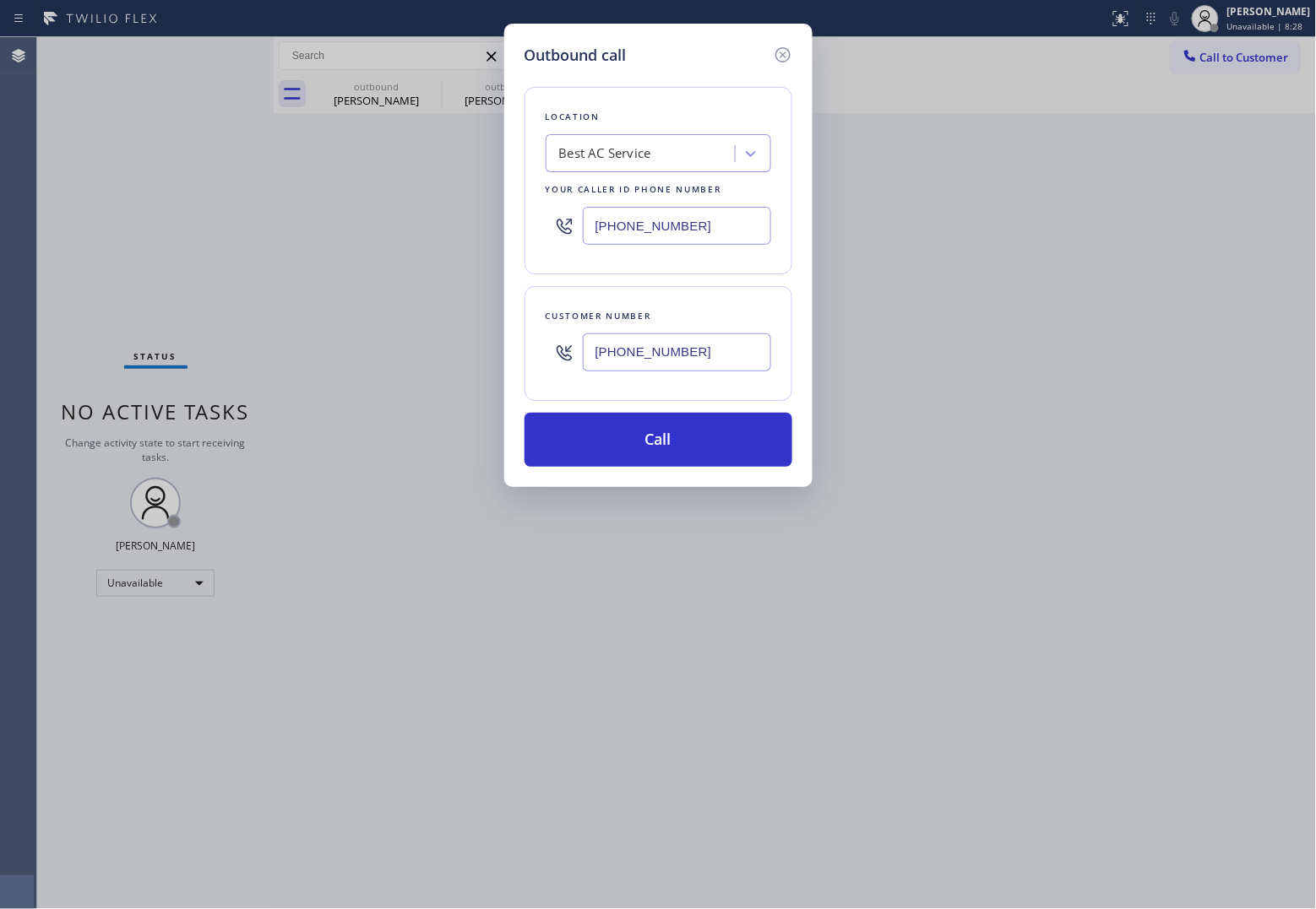
type input "[PHONE_NUMBER]"
click at [819, 730] on div "Outbound call Location Best AC Service Your caller id phone number [PHONE_NUMBE…" at bounding box center [658, 454] width 1316 height 909
click at [60, 363] on div "Outbound call Location Best AC Service Your caller id phone number [PHONE_NUMBE…" at bounding box center [658, 454] width 1316 height 909
click at [558, 467] on button "Call" at bounding box center [658, 439] width 268 height 54
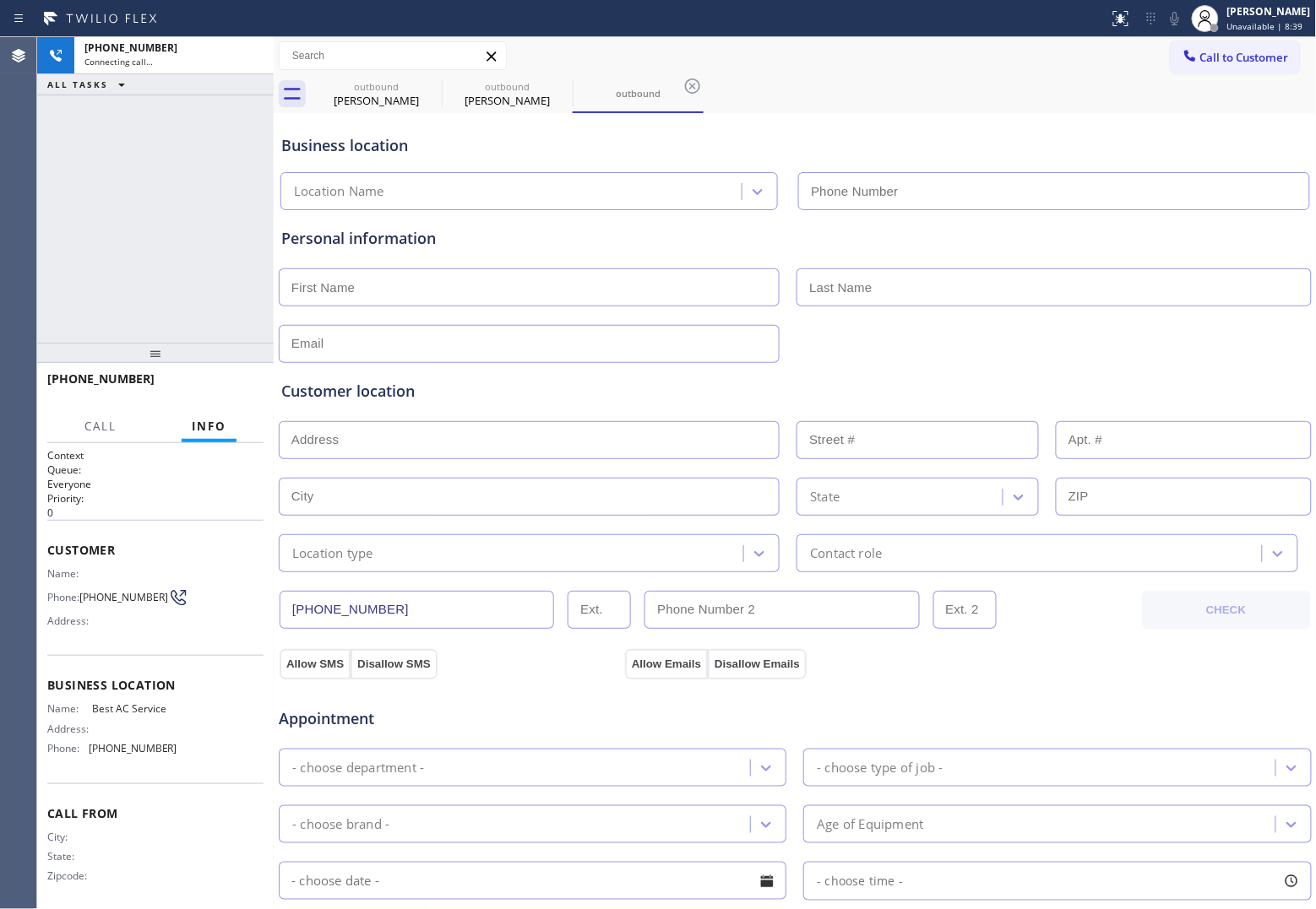
type input "[PHONE_NUMBER]"
click at [71, 292] on div "[PHONE_NUMBER] Connecting call… ALL TASKS ALL TASKS ACTIVE TASKS TASKS IN WRAP …" at bounding box center [155, 190] width 237 height 306
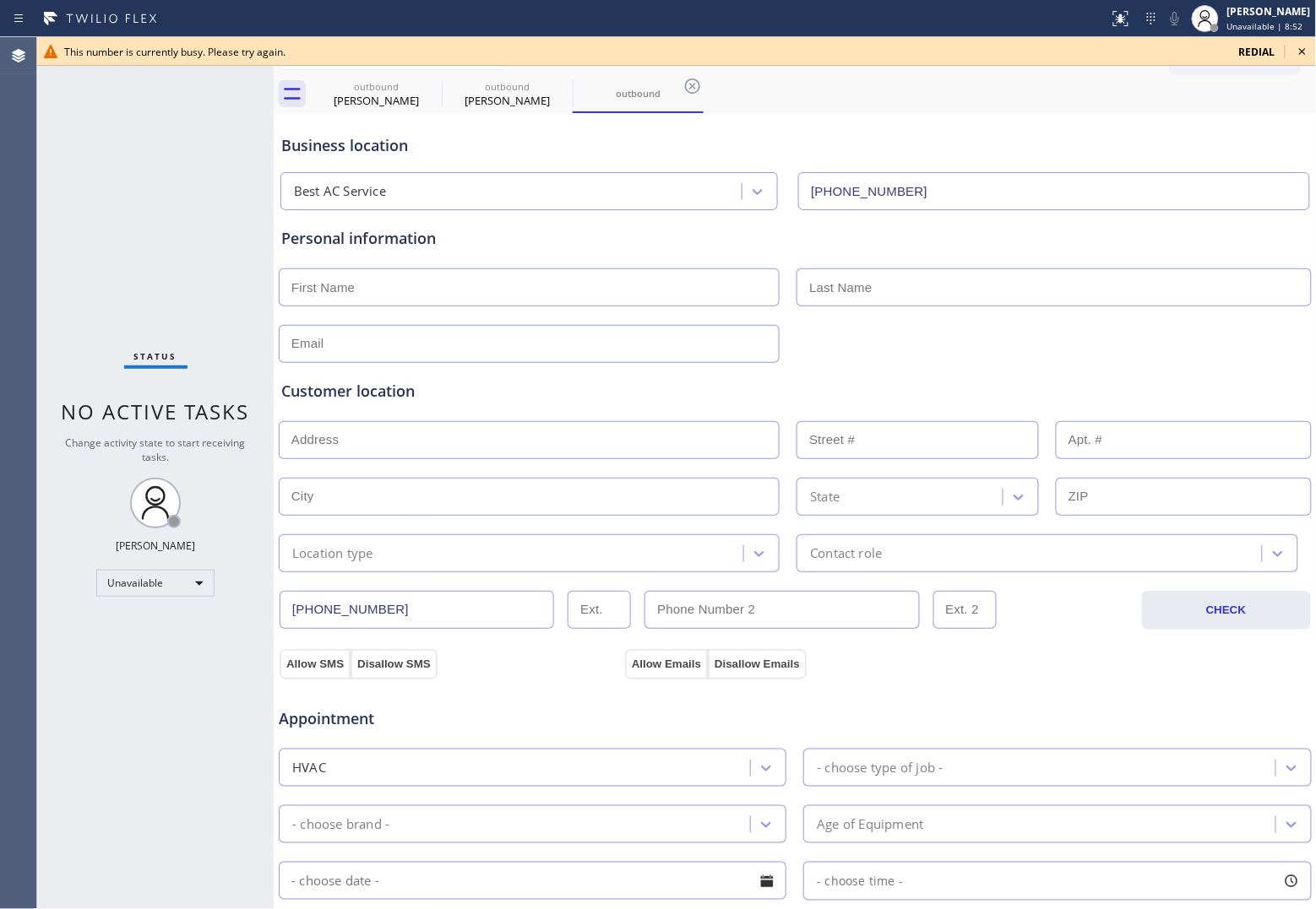
drag, startPoint x: 55, startPoint y: 336, endPoint x: 1010, endPoint y: 145, distance: 973.9
click at [66, 335] on div "Status No active tasks Change activity state to start receiving tasks. [PERSON_…" at bounding box center [155, 473] width 237 height 872
click at [1249, 52] on span "redial" at bounding box center [1256, 52] width 36 height 15
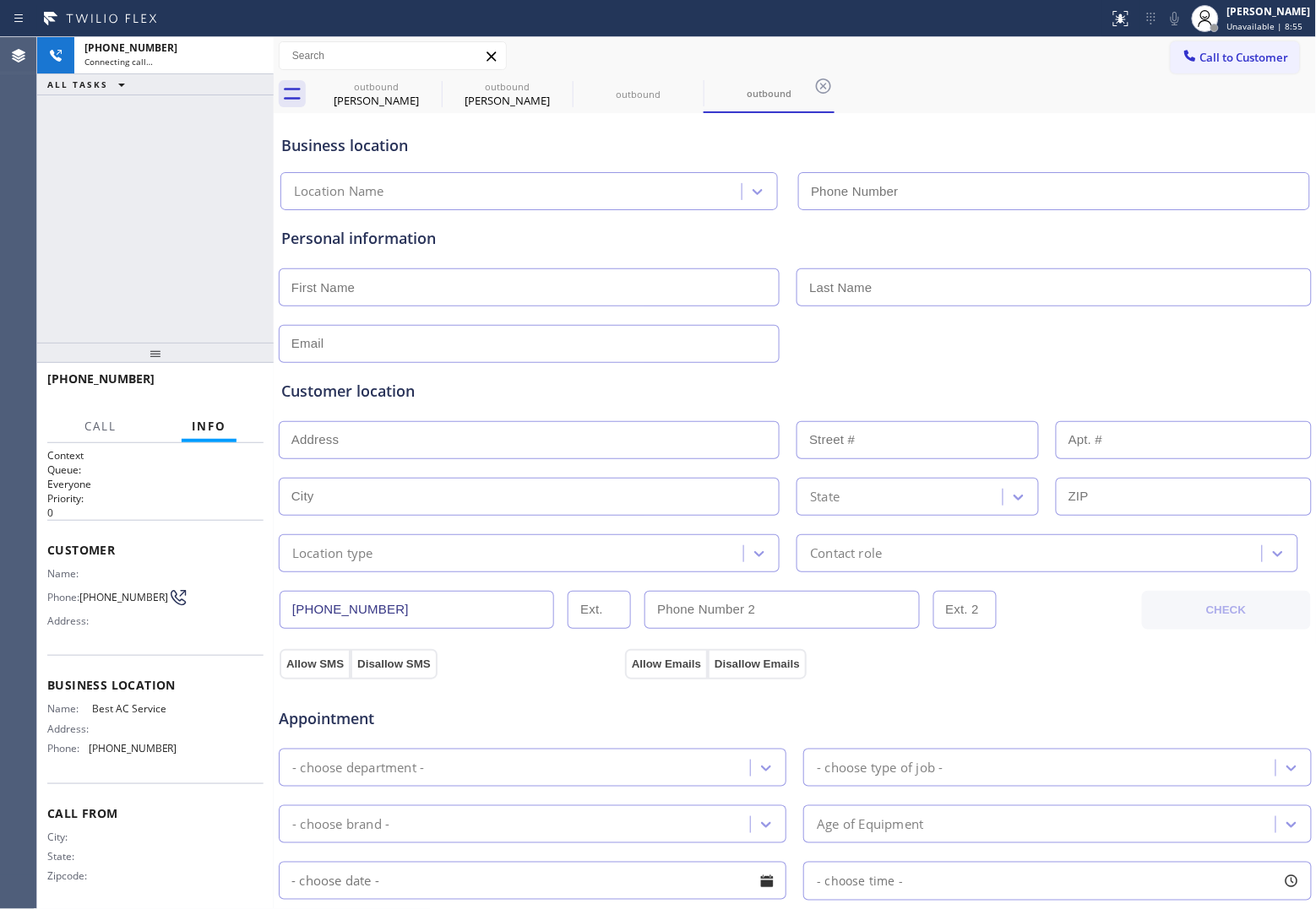
type input "[PHONE_NUMBER]"
click at [51, 163] on div "[PHONE_NUMBER] Connecting call… ALL TASKS ALL TASKS ACTIVE TASKS TASKS IN WRAP …" at bounding box center [155, 190] width 237 height 306
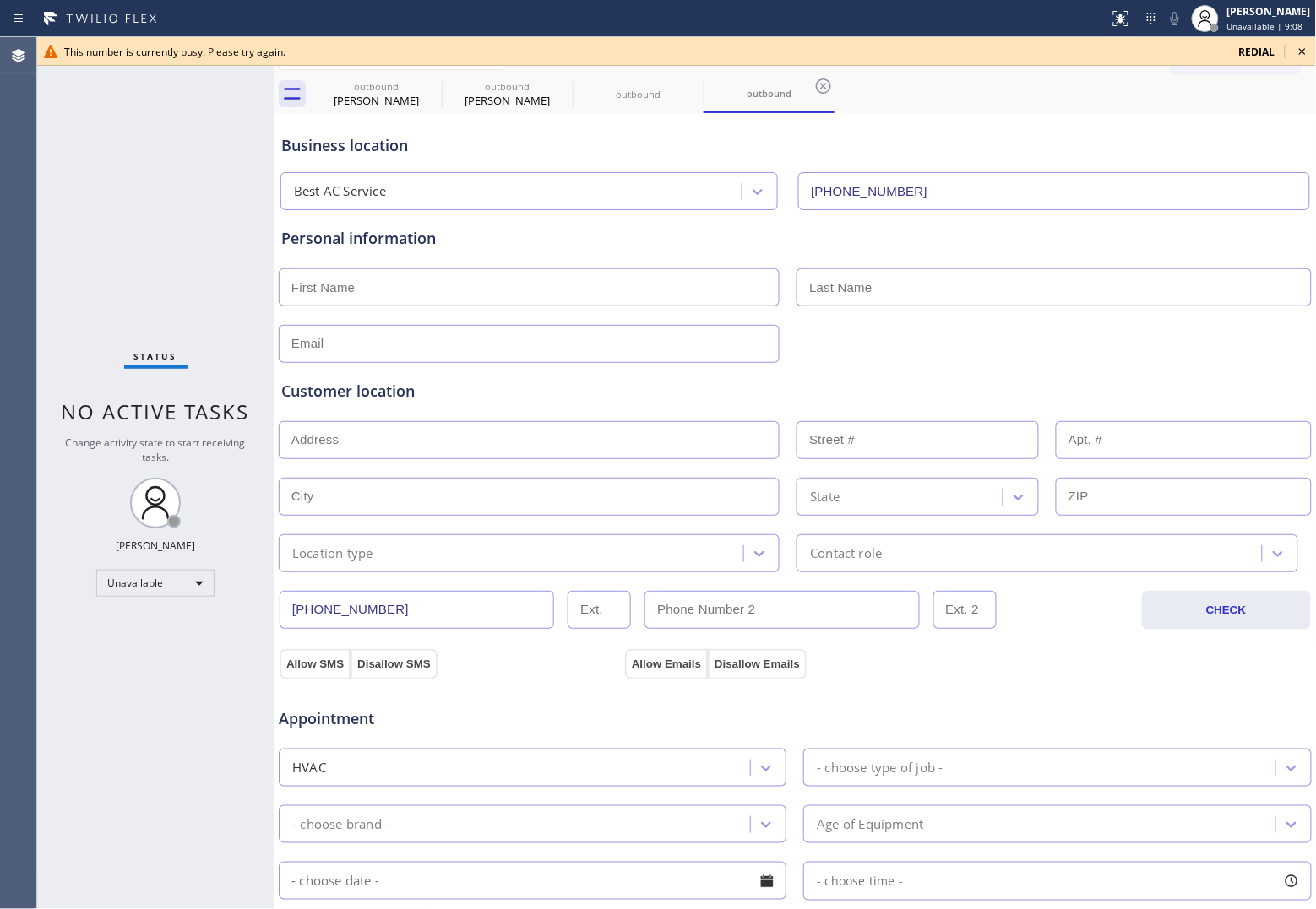
click at [53, 260] on div "Status No active tasks Change activity state to start receiving tasks. [PERSON_…" at bounding box center [155, 473] width 237 height 872
click at [70, 165] on div "Status No active tasks Change activity state to start receiving tasks. [PERSON_…" at bounding box center [155, 473] width 237 height 872
click at [1243, 53] on span "redial" at bounding box center [1256, 52] width 36 height 15
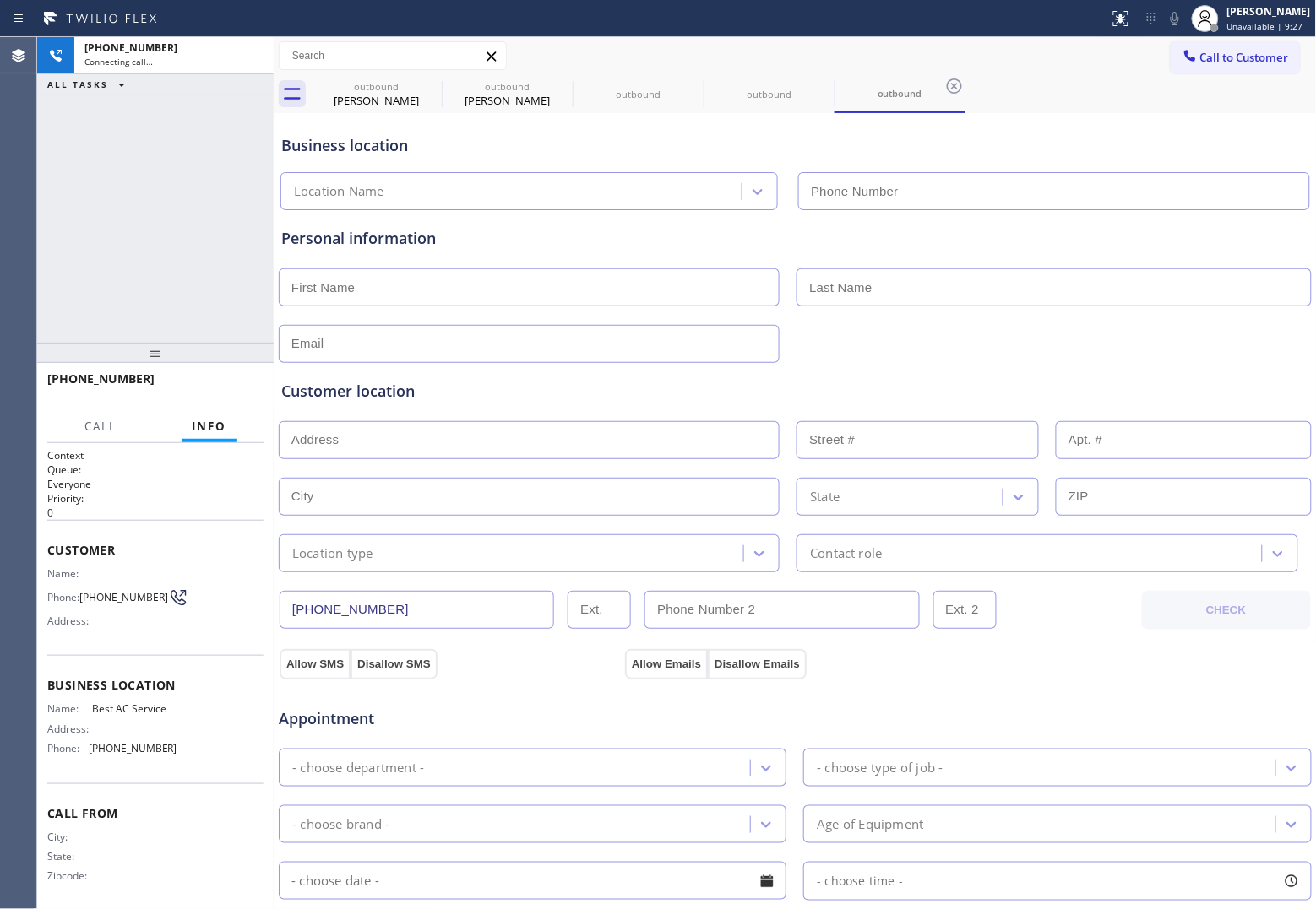
drag, startPoint x: 62, startPoint y: 196, endPoint x: 170, endPoint y: 196, distance: 108.0
click at [62, 196] on div "[PHONE_NUMBER] Connecting call… ALL TASKS ALL TASKS ACTIVE TASKS TASKS IN WRAP …" at bounding box center [155, 190] width 237 height 306
type input "[PHONE_NUMBER]"
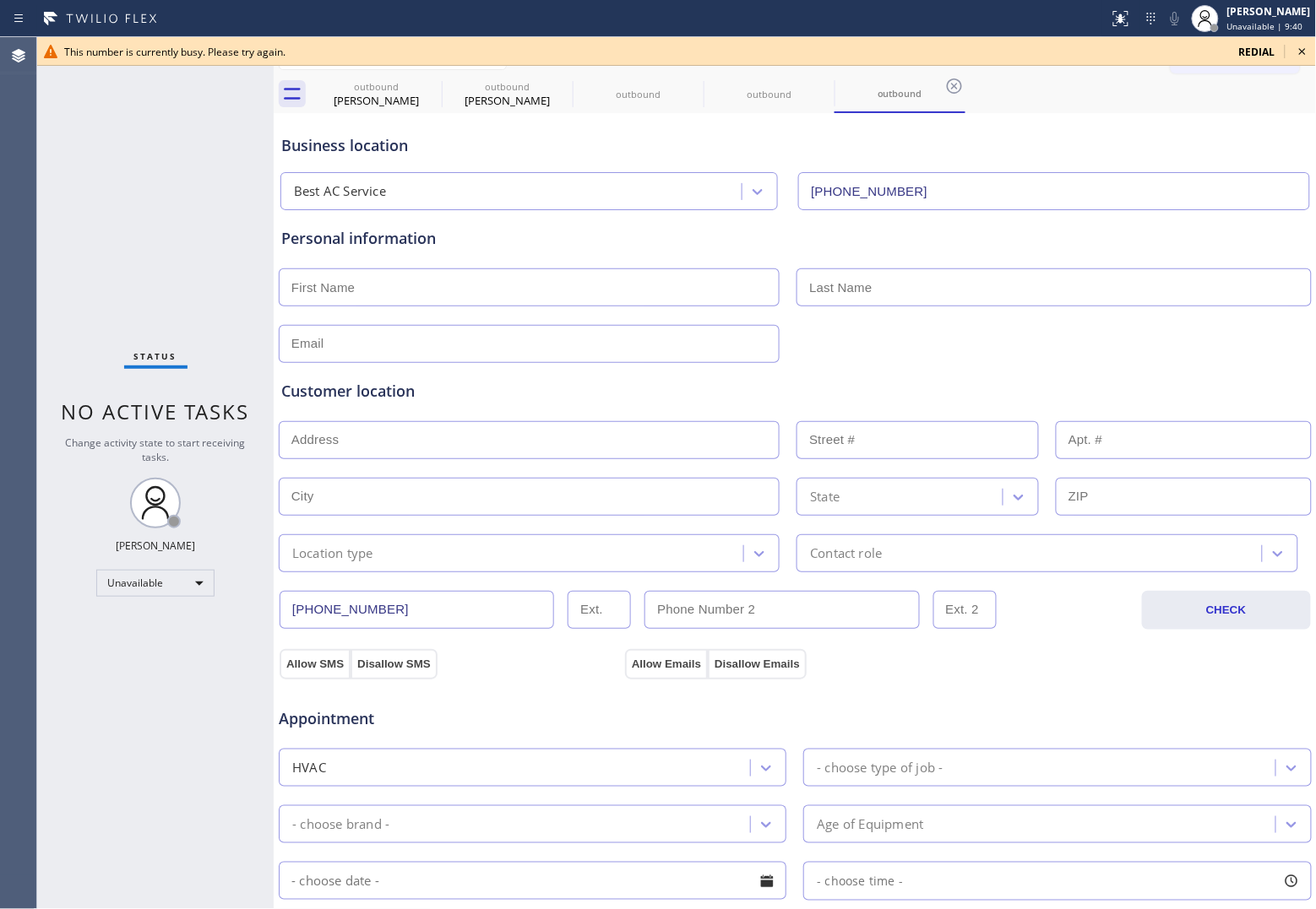
drag, startPoint x: 45, startPoint y: 201, endPoint x: 91, endPoint y: 195, distance: 46.4
click at [45, 201] on div "Status No active tasks Change activity state to start receiving tasks. [PERSON_…" at bounding box center [155, 473] width 237 height 872
click at [1250, 52] on span "redial" at bounding box center [1256, 52] width 36 height 15
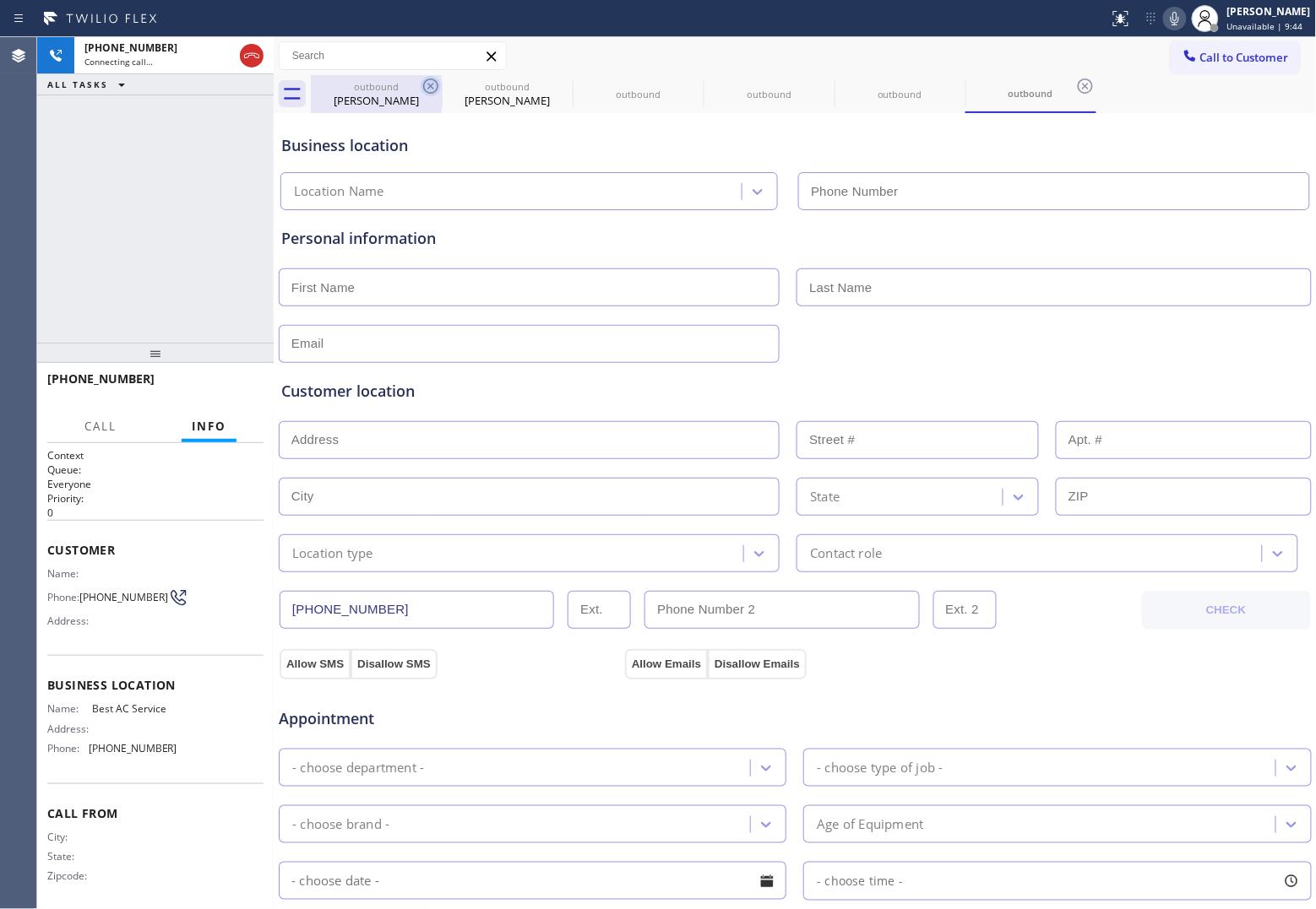
click at [424, 85] on icon at bounding box center [431, 86] width 16 height 16
click at [0, 0] on icon at bounding box center [0, 0] width 0 height 0
drag, startPoint x: 424, startPoint y: 85, endPoint x: 449, endPoint y: 135, distance: 55.9
click at [0, 0] on icon at bounding box center [0, 0] width 0 height 0
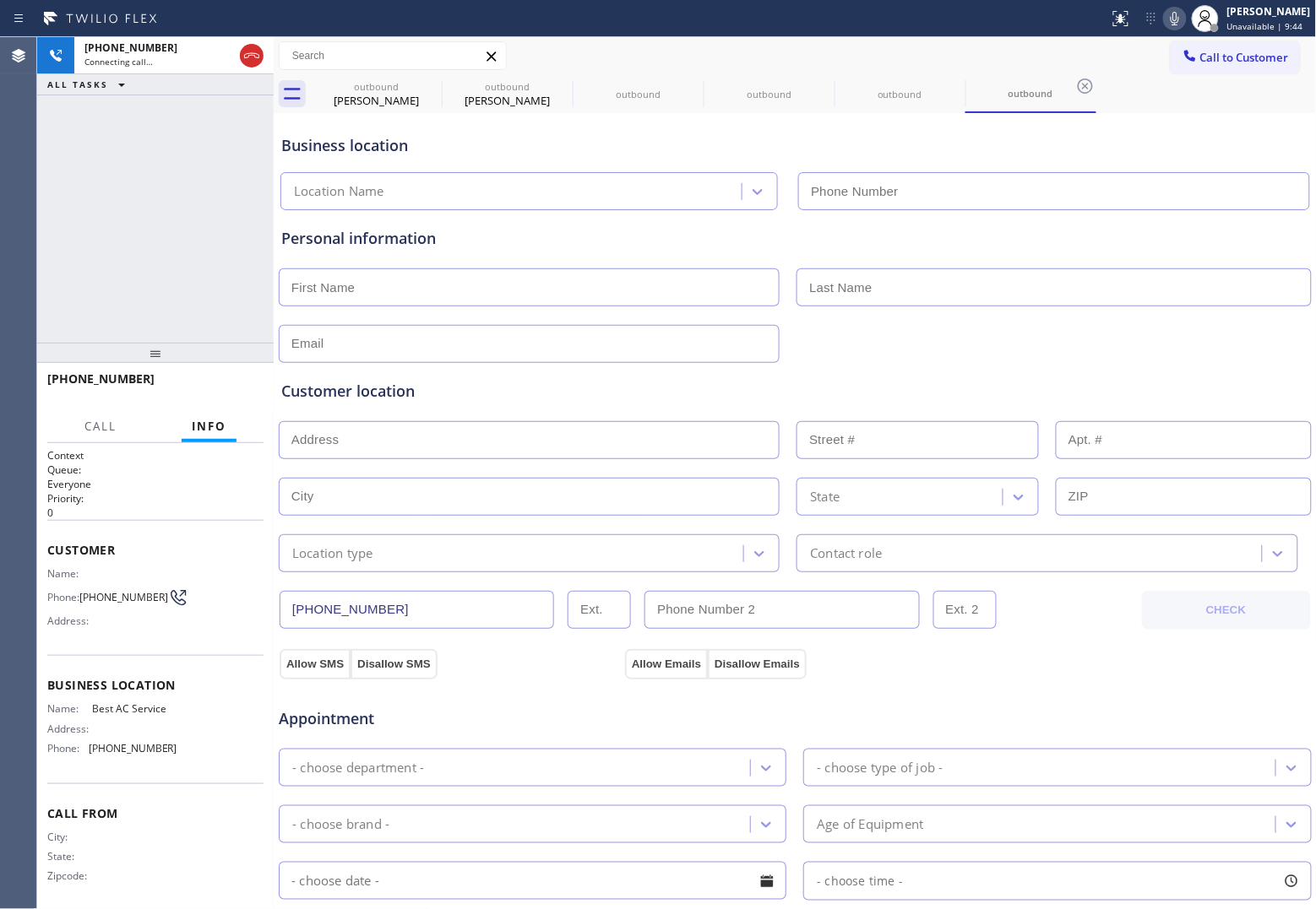
click at [0, 0] on icon at bounding box center [0, 0] width 0 height 0
click at [1077, 85] on icon at bounding box center [1085, 86] width 16 height 16
click at [424, 85] on div "outbound [PERSON_NAME] outbound [PERSON_NAME] outbound outbound outbound outbou…" at bounding box center [813, 94] width 1006 height 38
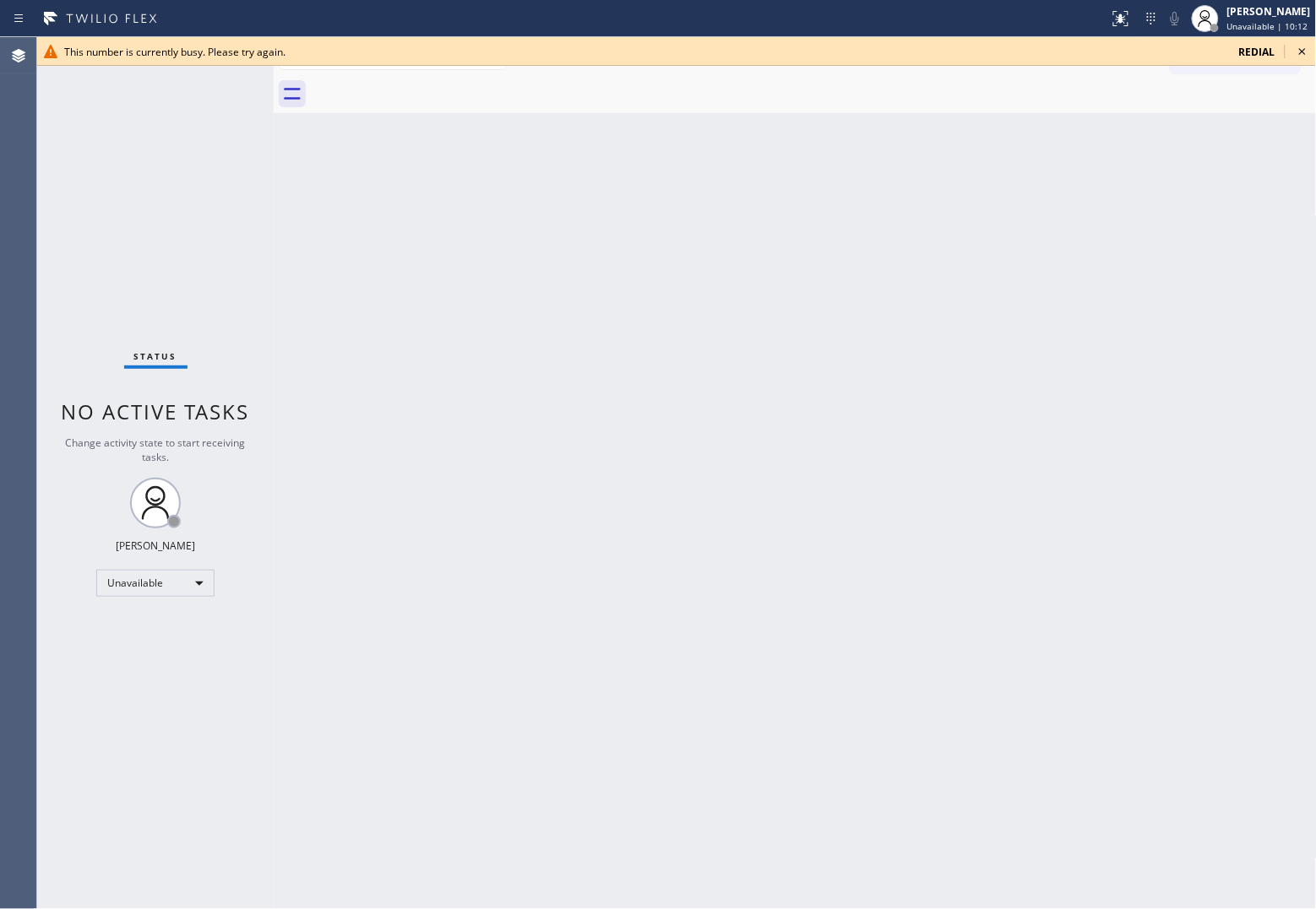
drag, startPoint x: 0, startPoint y: 323, endPoint x: 1303, endPoint y: 65, distance: 1328.3
click at [18, 314] on div "Agent Desktop" at bounding box center [18, 473] width 36 height 872
click at [1251, 51] on span "redial" at bounding box center [1256, 52] width 36 height 15
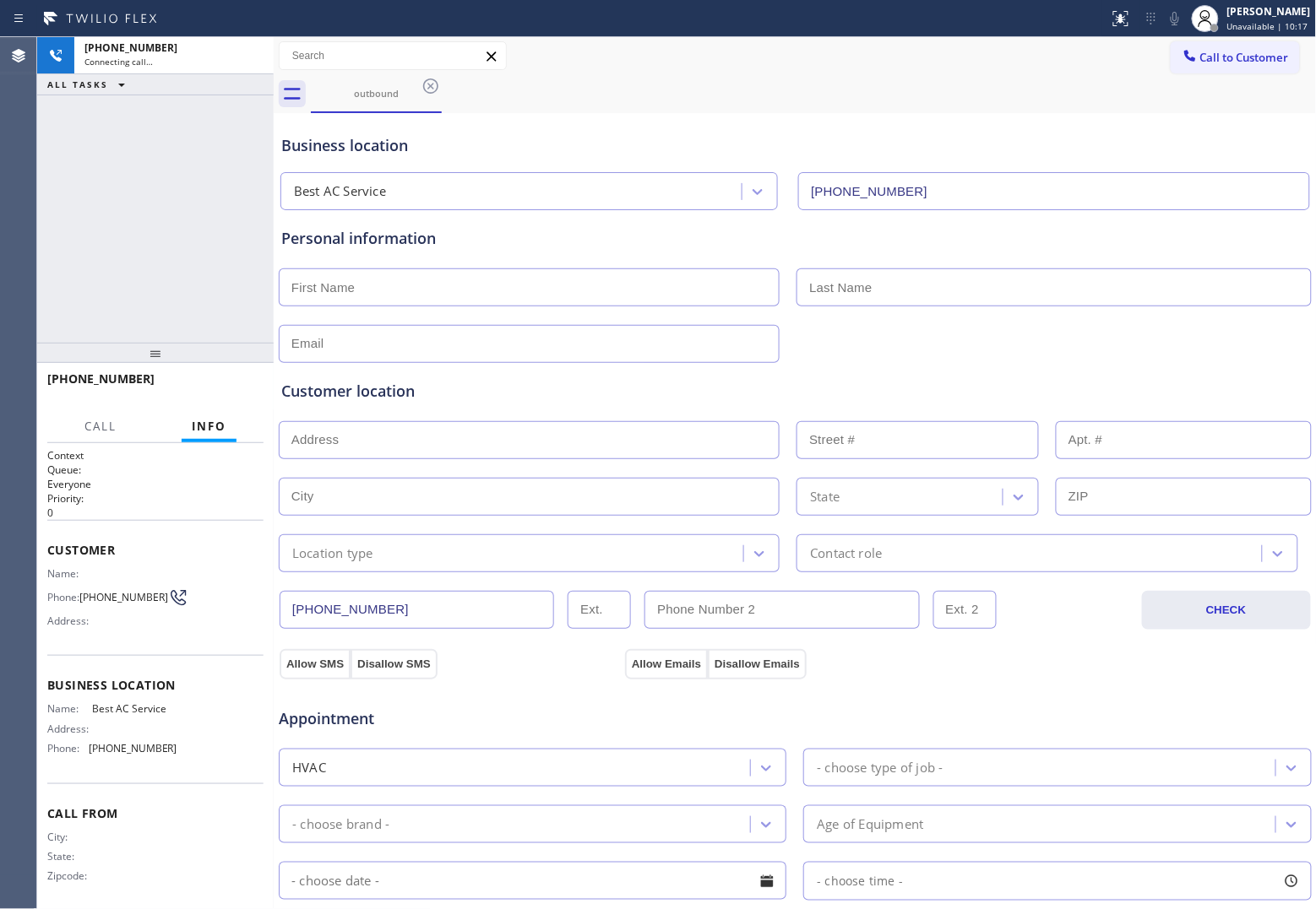
type input "[PHONE_NUMBER]"
click at [32, 193] on div "Agent Desktop" at bounding box center [18, 473] width 36 height 872
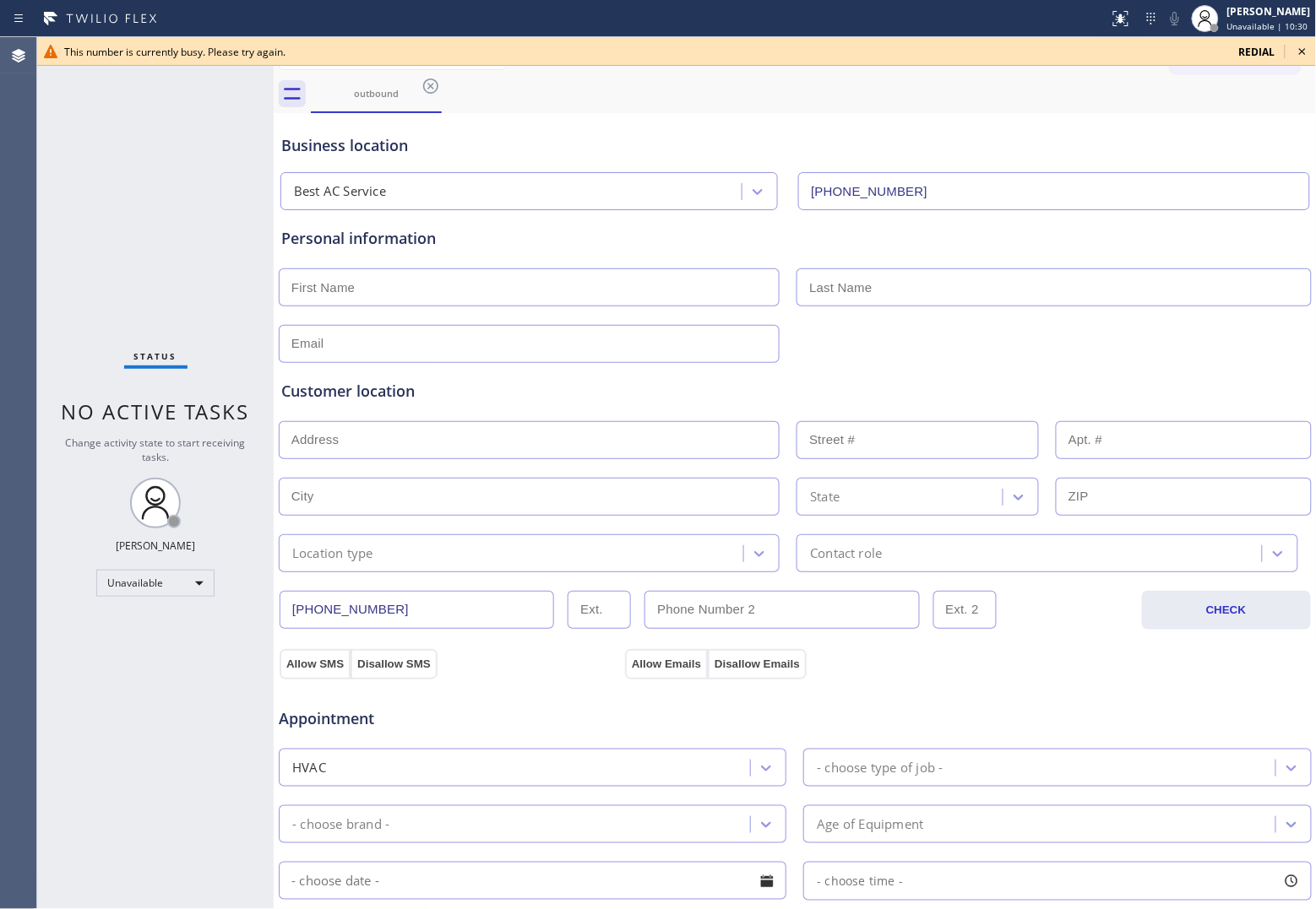
click at [1234, 51] on div "redial" at bounding box center [1257, 52] width 57 height 15
click at [1240, 58] on span "redial" at bounding box center [1256, 52] width 36 height 15
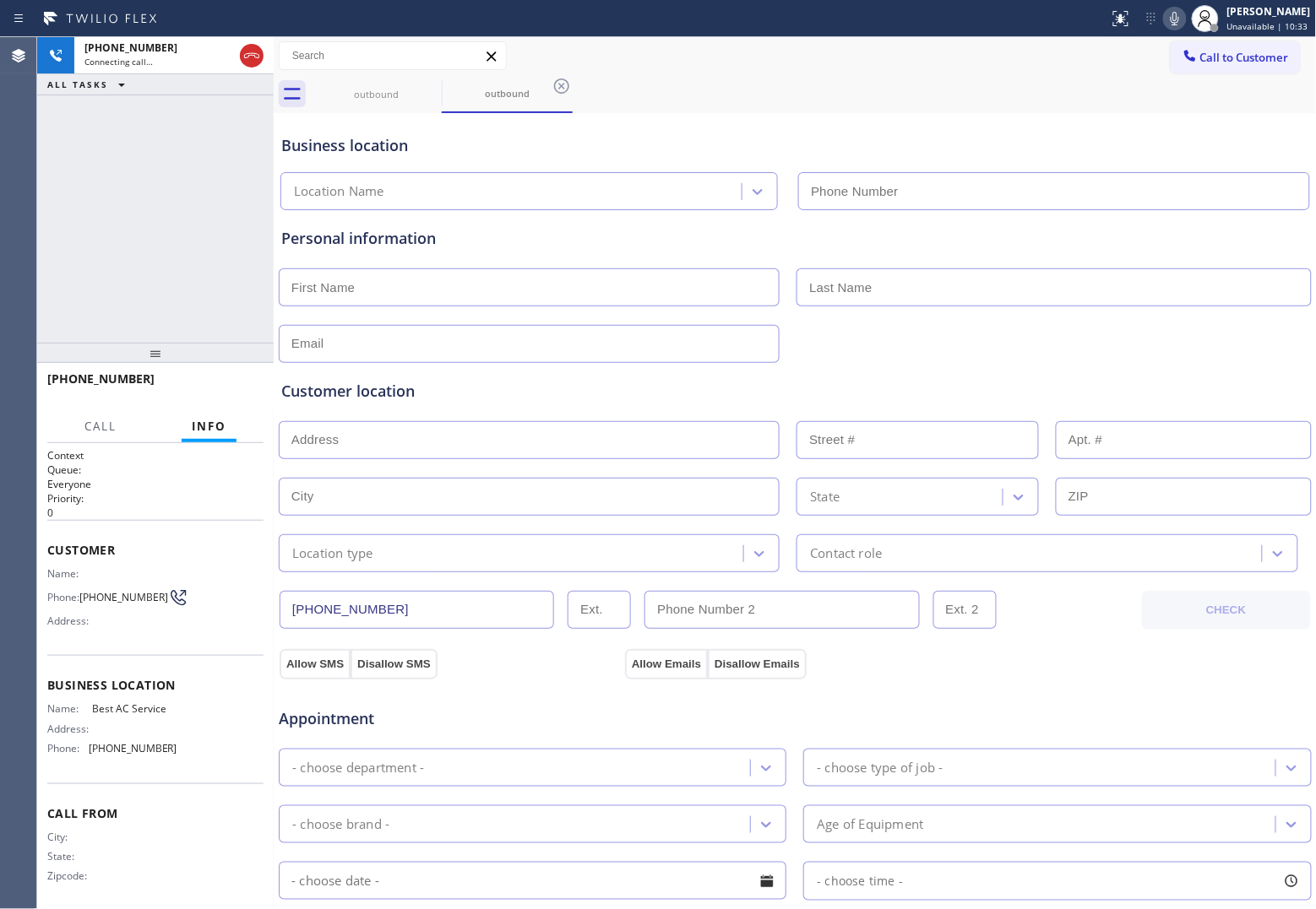
type input "[PHONE_NUMBER]"
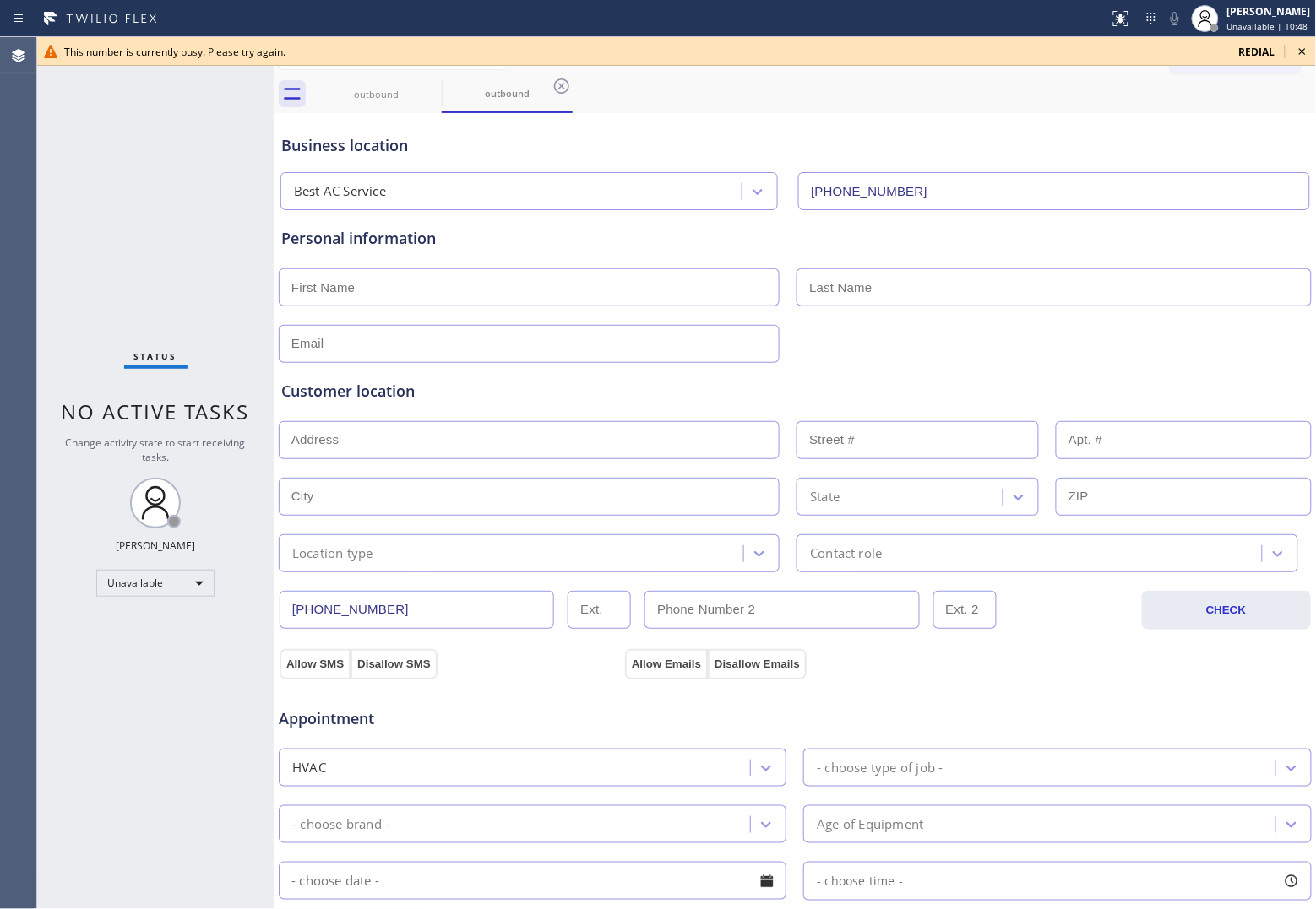
drag, startPoint x: 40, startPoint y: 195, endPoint x: 393, endPoint y: 157, distance: 355.0
click at [40, 195] on div "Status No active tasks Change activity state to start receiving tasks. [PERSON_…" at bounding box center [155, 473] width 237 height 872
click at [1249, 47] on span "redial" at bounding box center [1256, 52] width 36 height 15
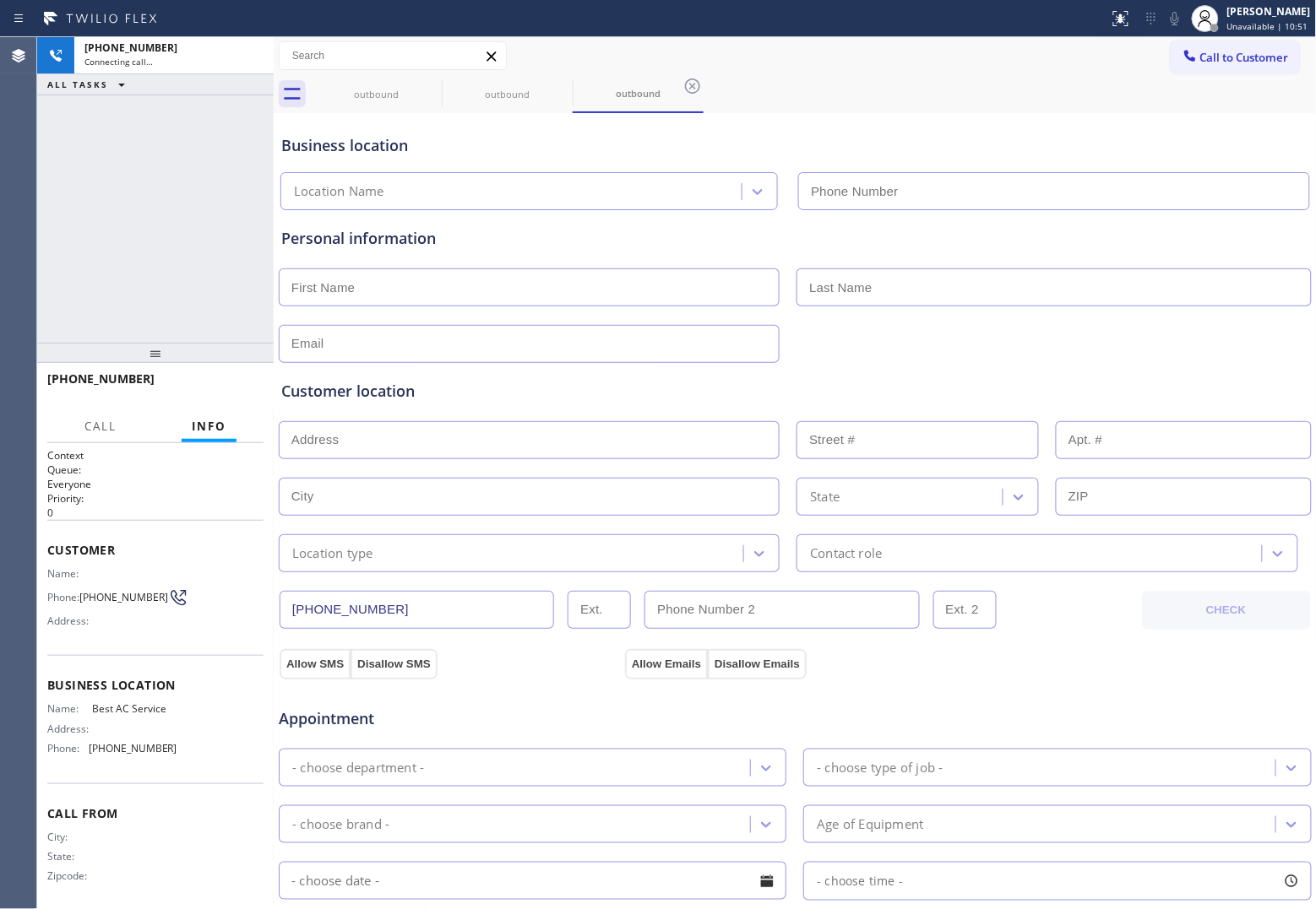
type input "[PHONE_NUMBER]"
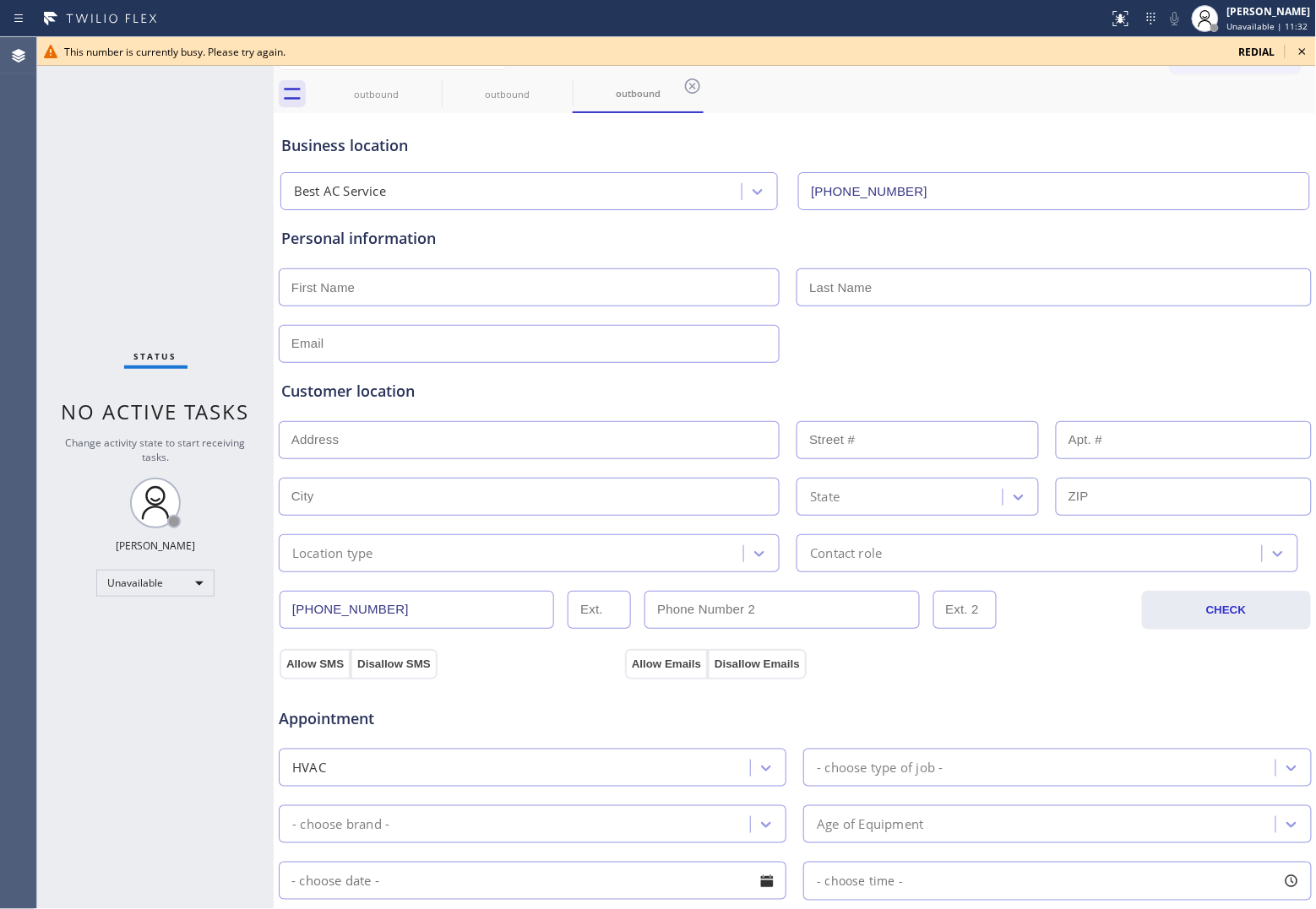
drag, startPoint x: 36, startPoint y: 207, endPoint x: 235, endPoint y: 179, distance: 201.0
click at [44, 207] on div "Agent Desktop This number is currently busy. Please try again. redial Classify …" at bounding box center [658, 473] width 1316 height 872
click at [1250, 55] on span "redial" at bounding box center [1256, 52] width 36 height 15
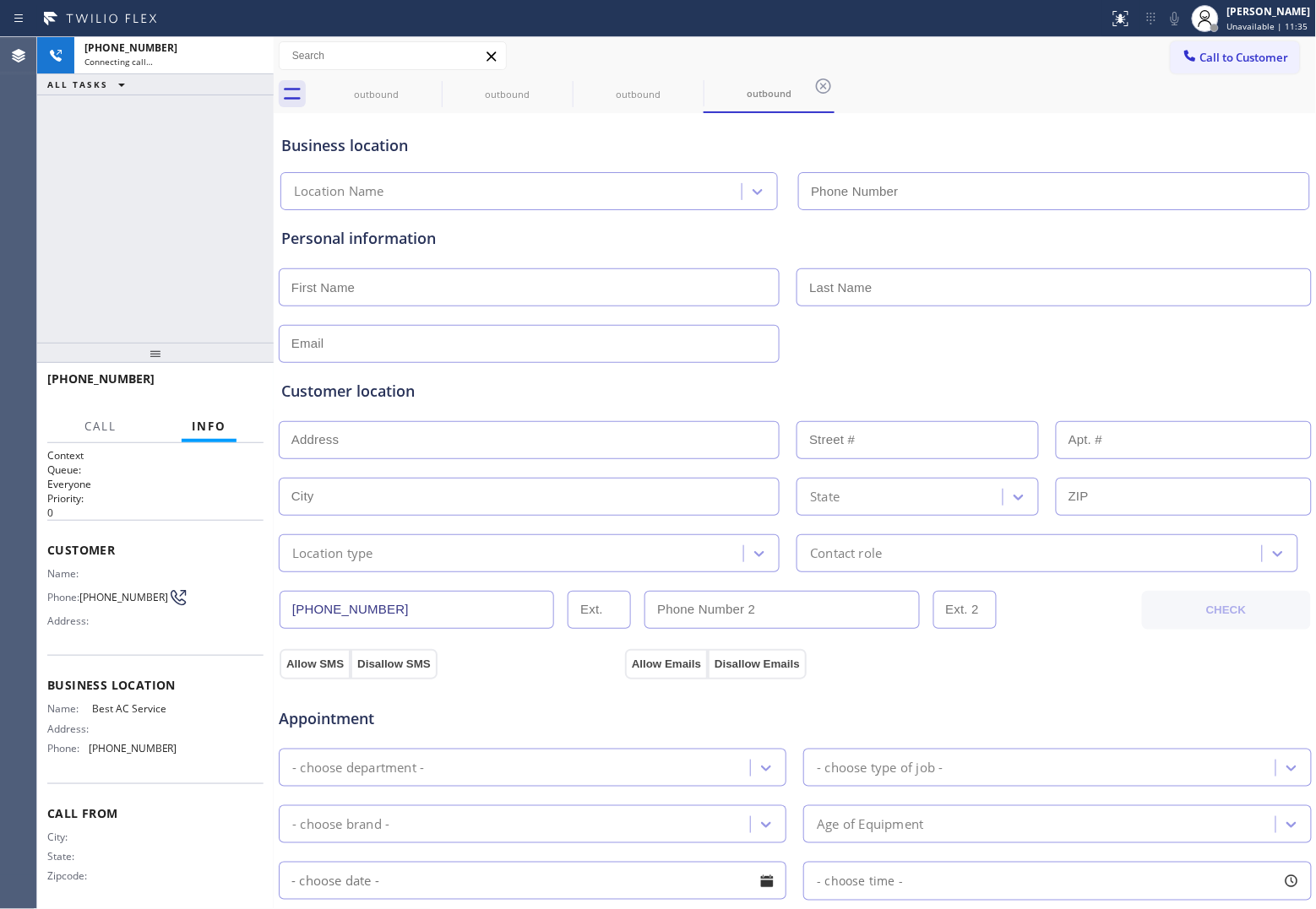
type input "[PHONE_NUMBER]"
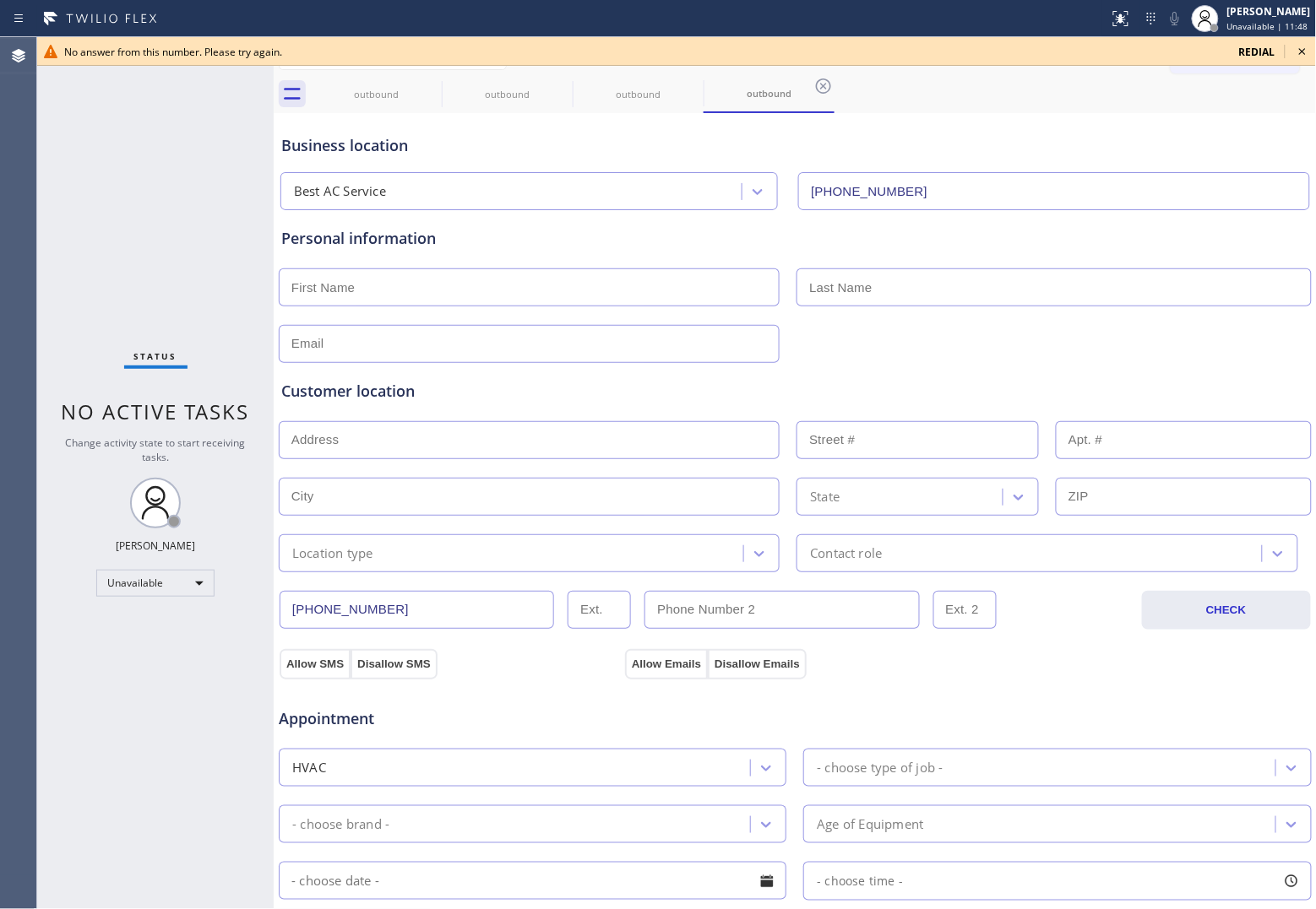
click at [23, 225] on div "Agent Desktop" at bounding box center [18, 473] width 36 height 872
click at [1305, 57] on icon at bounding box center [1302, 51] width 21 height 21
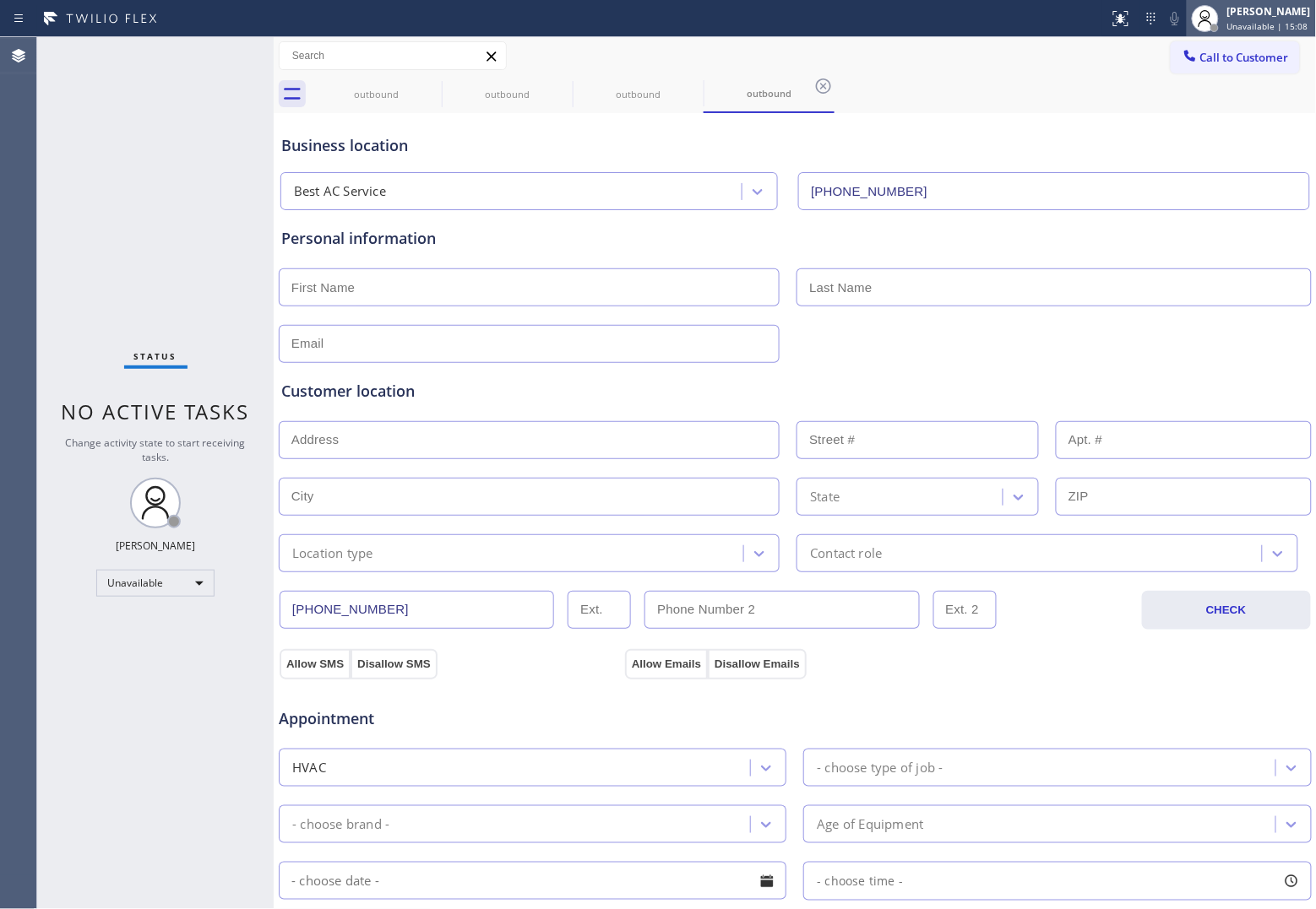
click at [1281, 10] on div "[PERSON_NAME]" at bounding box center [1269, 11] width 84 height 15
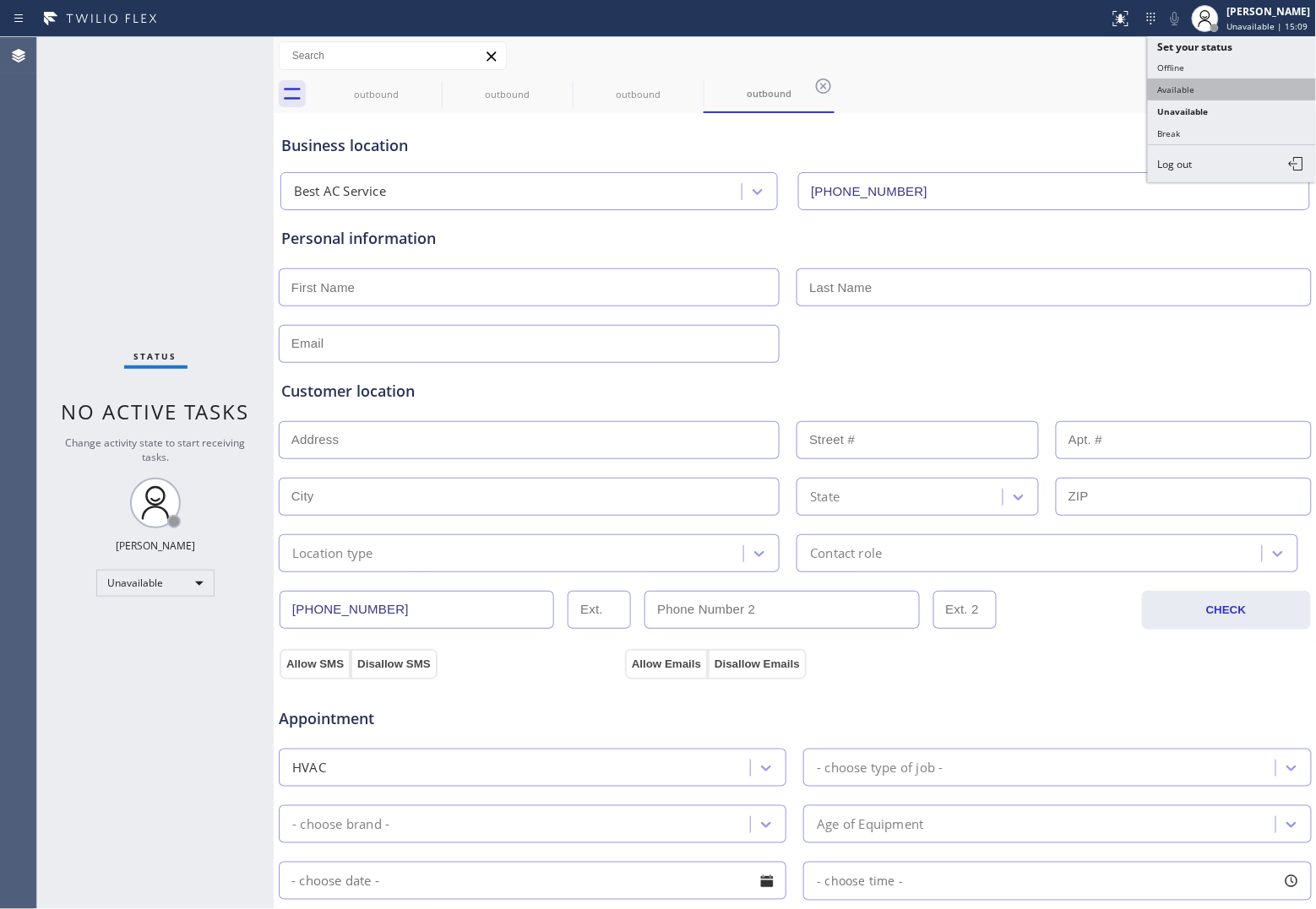
click at [1162, 98] on button "Available" at bounding box center [1232, 89] width 169 height 22
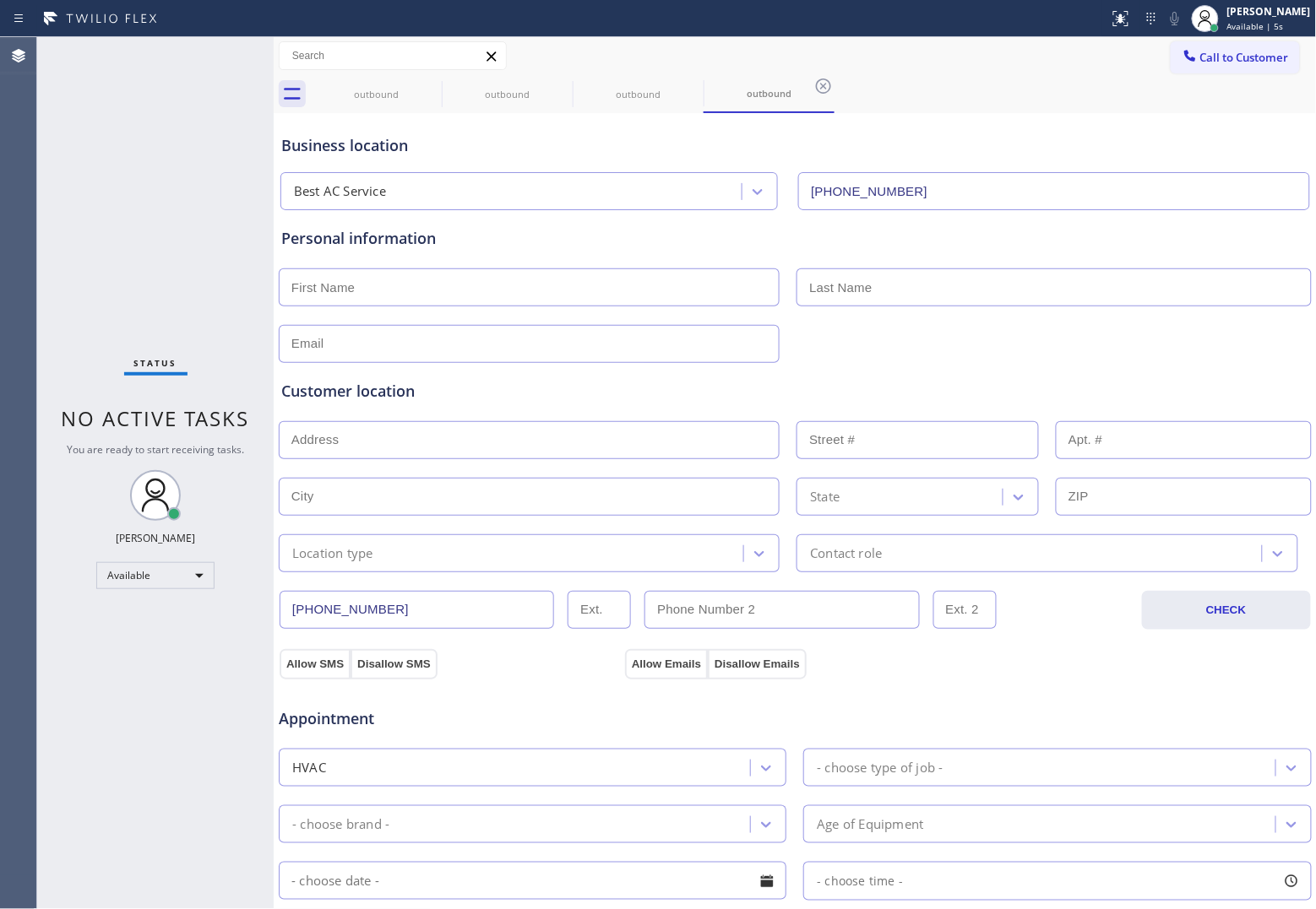
click at [57, 266] on div "Status No active tasks You are ready to start receiving tasks. [PERSON_NAME] Av…" at bounding box center [155, 473] width 237 height 872
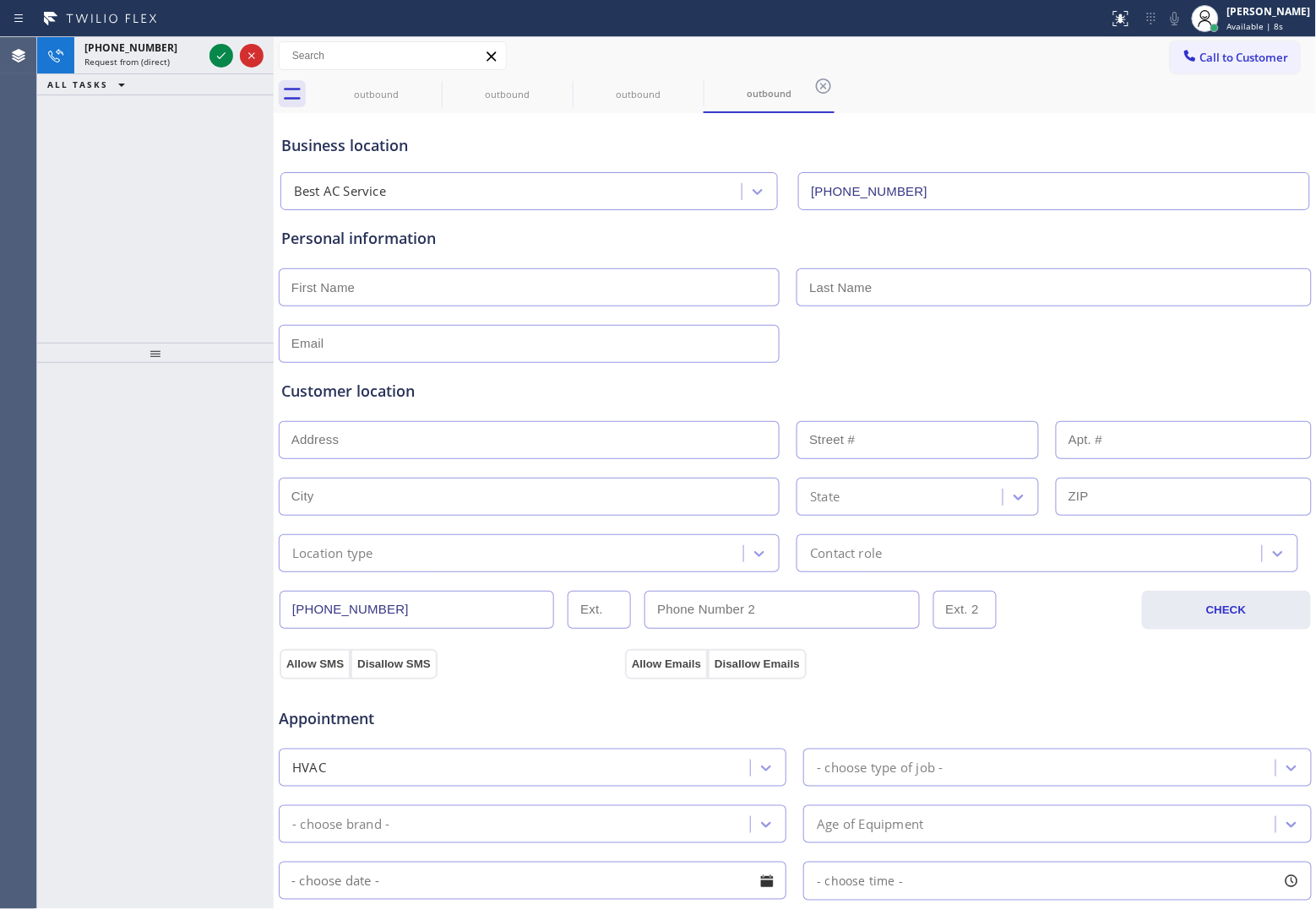
click at [22, 297] on div "Agent Desktop" at bounding box center [18, 473] width 36 height 872
click at [221, 49] on icon at bounding box center [221, 56] width 21 height 21
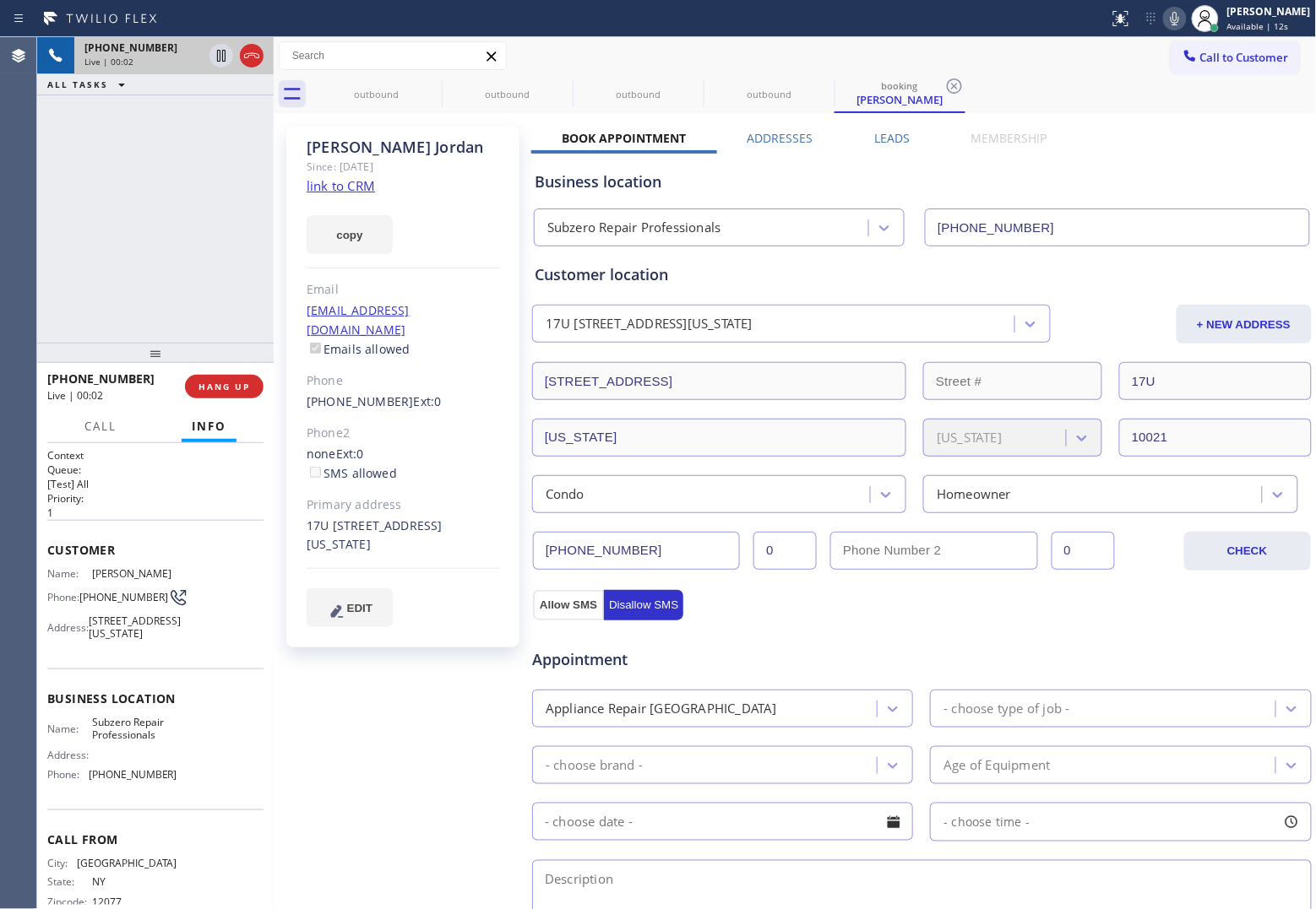
type input "[PHONE_NUMBER]"
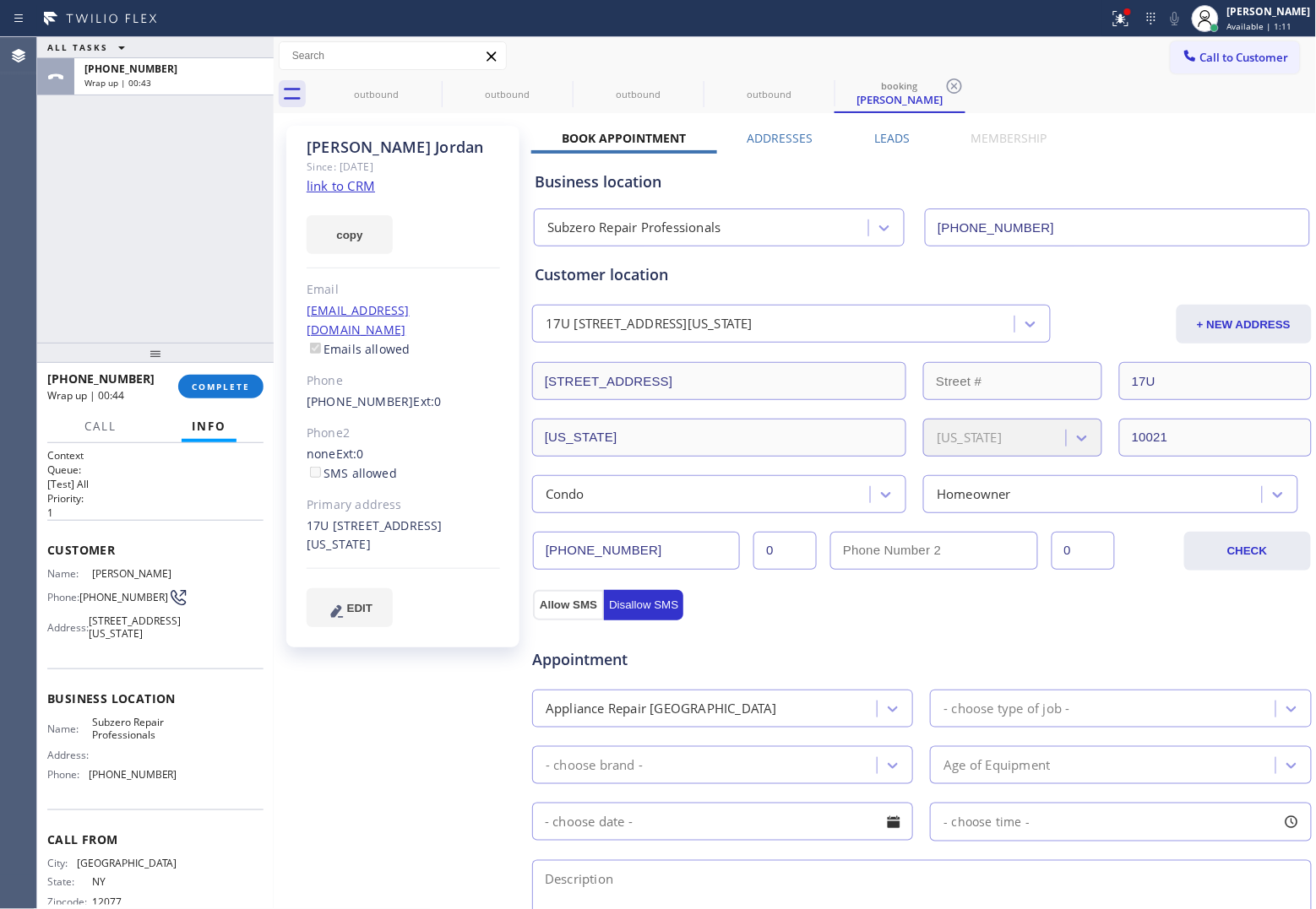
click at [30, 242] on div "Agent Desktop" at bounding box center [18, 473] width 36 height 872
drag, startPoint x: 107, startPoint y: 787, endPoint x: 89, endPoint y: 786, distance: 18.0
click at [89, 786] on div "Name: Subzero Repair Professionals Address: Phone: [PHONE_NUMBER]" at bounding box center [154, 752] width 216 height 72
click at [1200, 53] on span "Call to Customer" at bounding box center [1244, 58] width 89 height 16
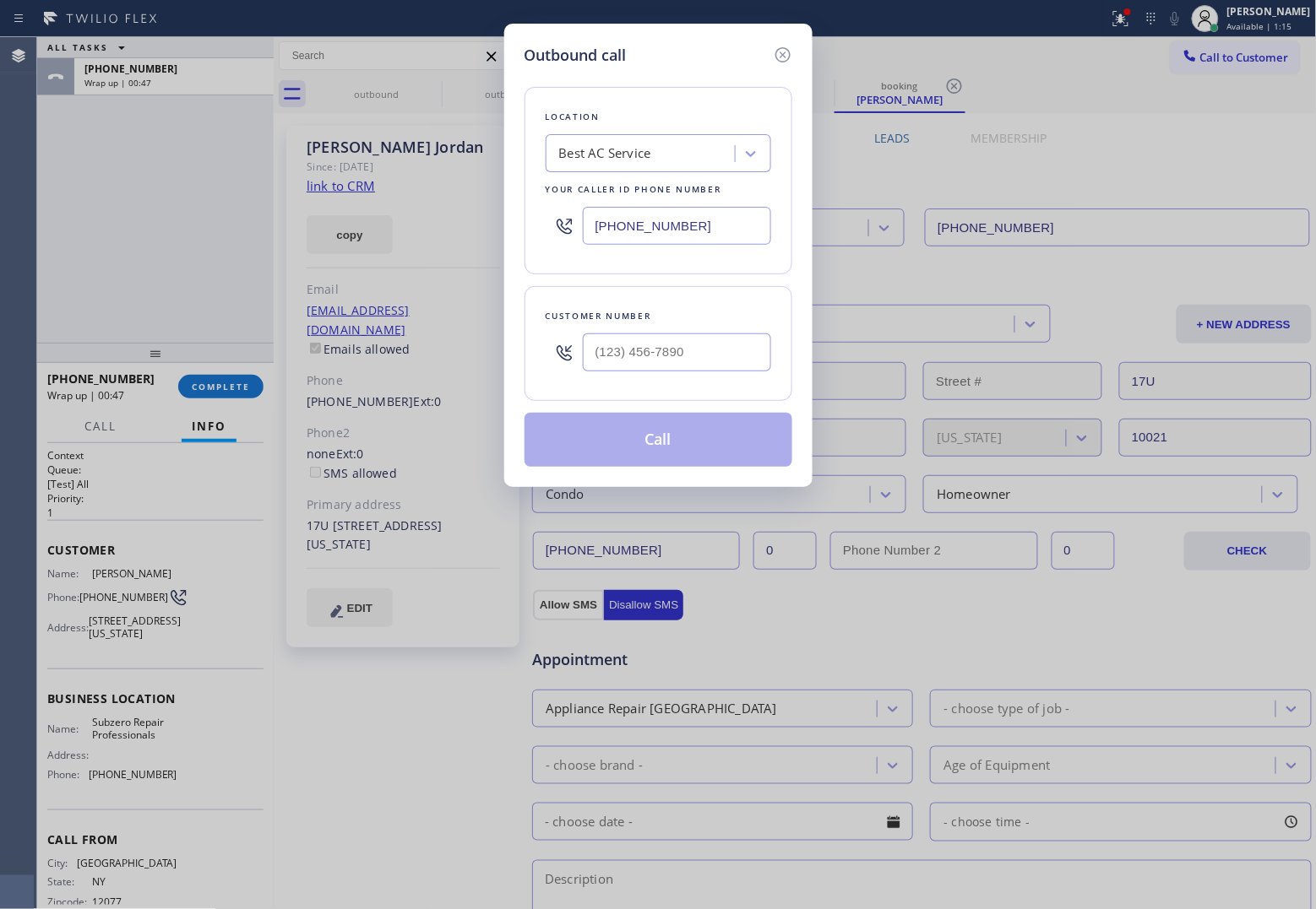
drag, startPoint x: 784, startPoint y: 53, endPoint x: 1243, endPoint y: 39, distance: 459.2
click at [784, 53] on icon at bounding box center [782, 55] width 16 height 16
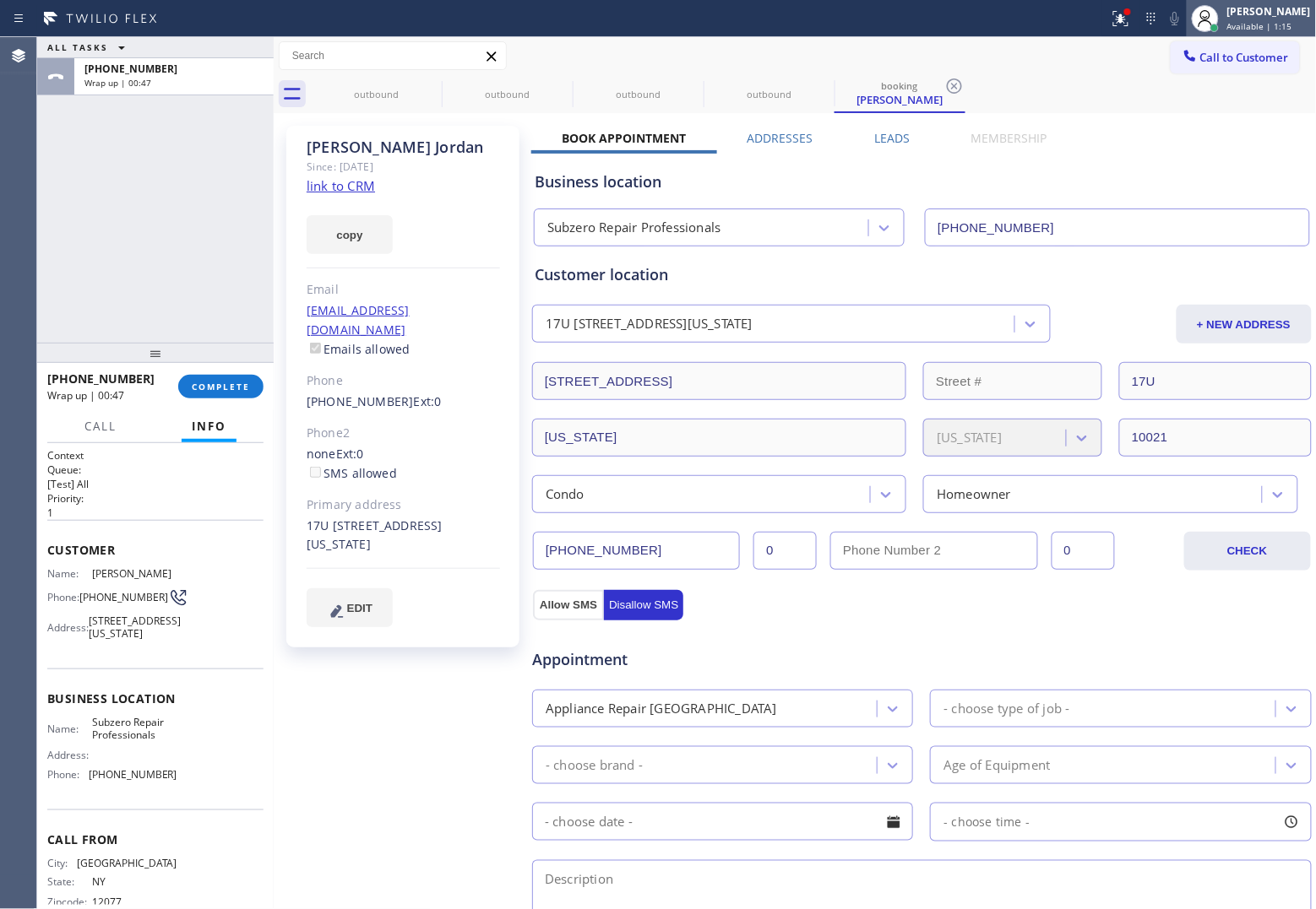
click at [1272, 22] on span "Available | 1:15" at bounding box center [1259, 26] width 66 height 12
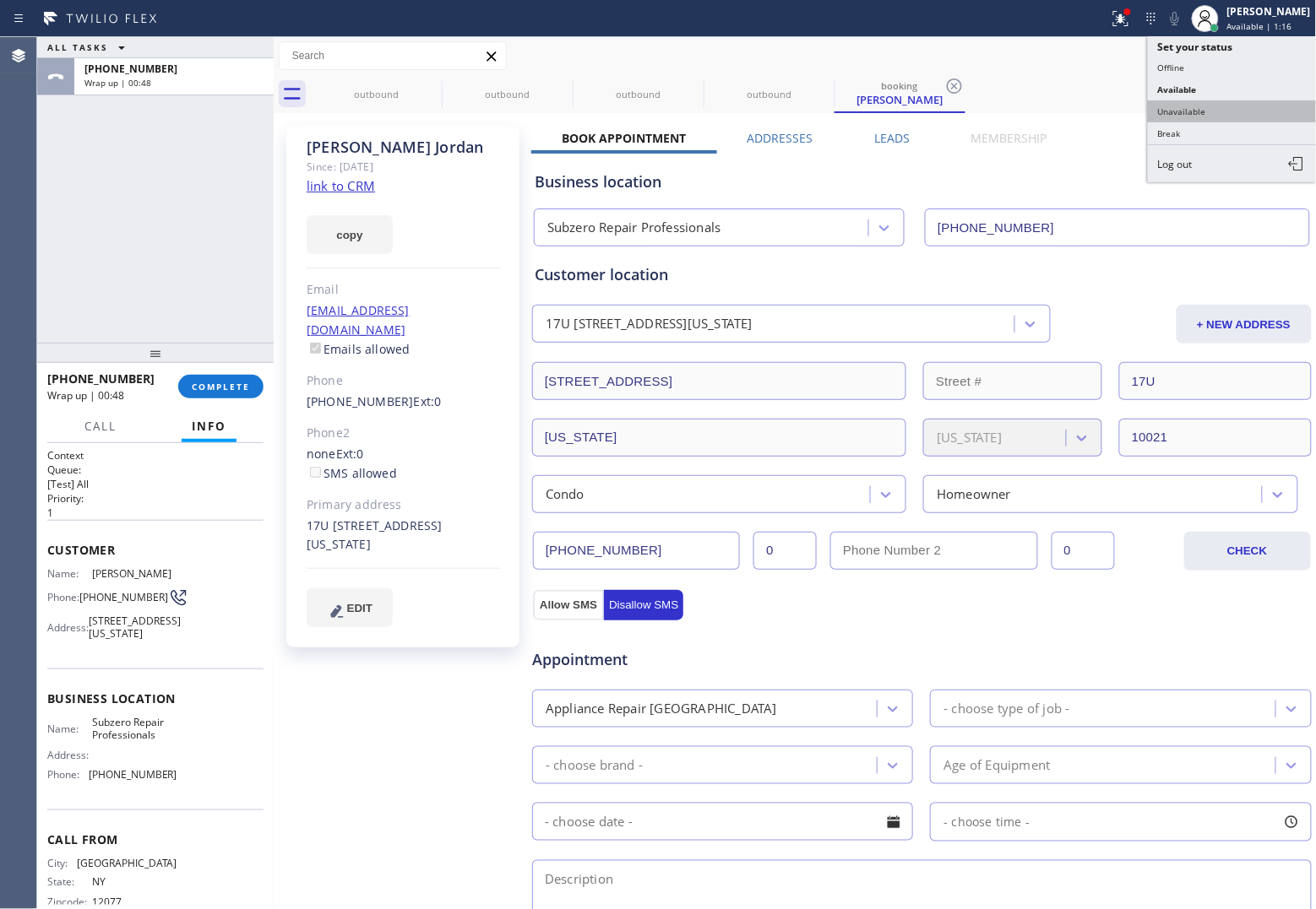
click at [1225, 115] on button "Unavailable" at bounding box center [1232, 111] width 169 height 22
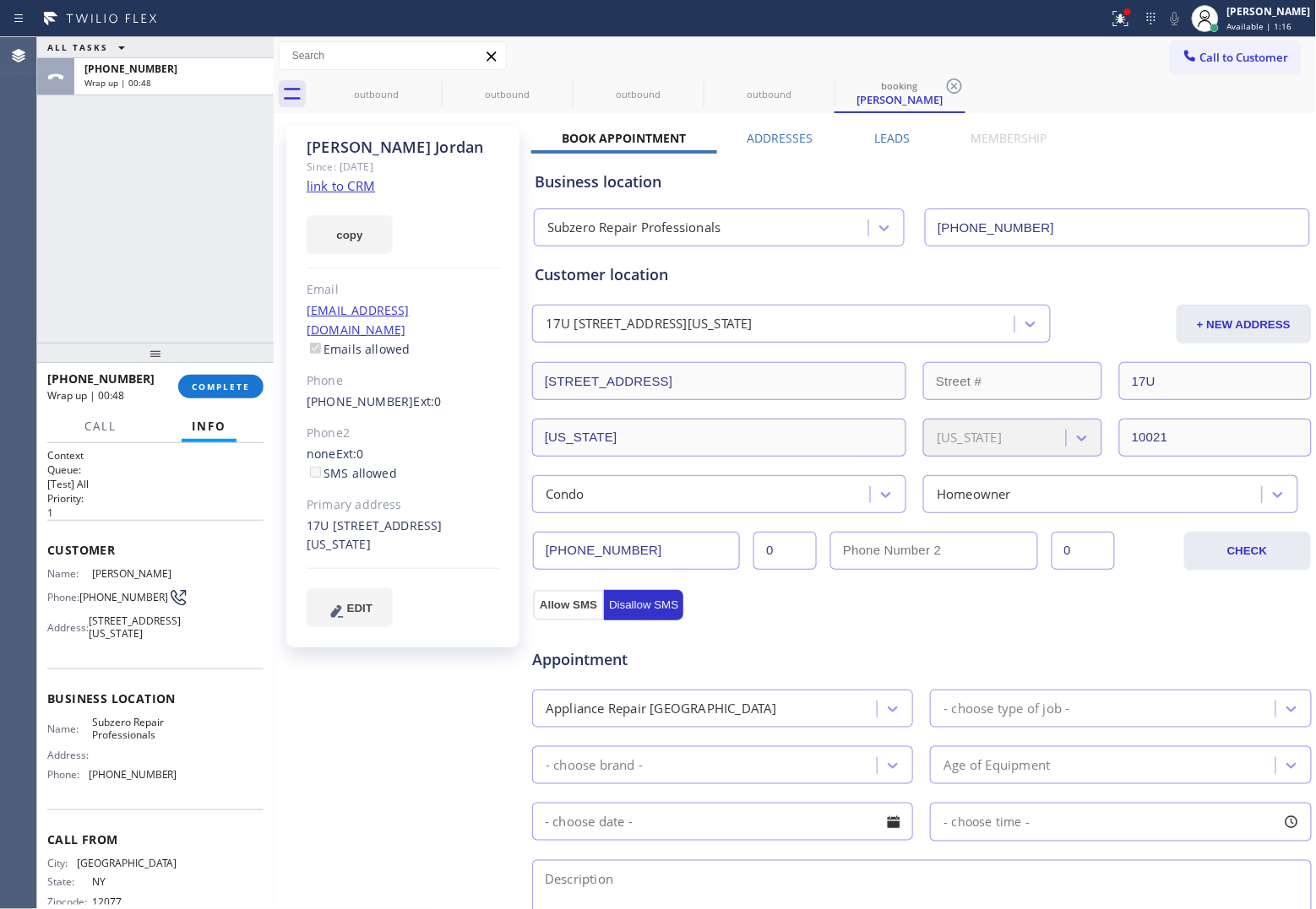
drag, startPoint x: 1262, startPoint y: 48, endPoint x: 1124, endPoint y: 115, distance: 153.4
click at [1254, 53] on button "Call to Customer" at bounding box center [1235, 57] width 129 height 32
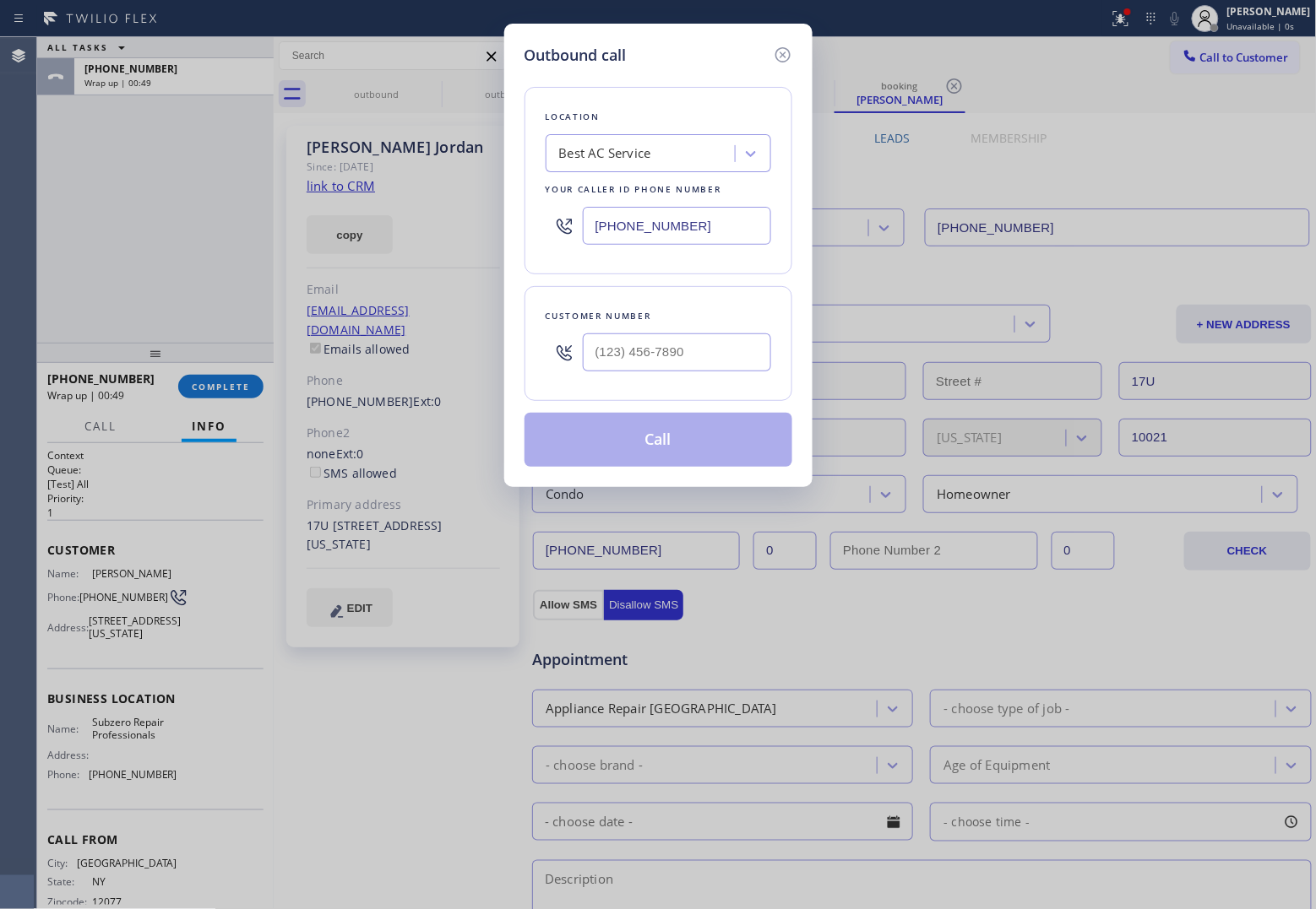
click at [737, 220] on input "[PHONE_NUMBER]" at bounding box center [677, 226] width 189 height 38
paste input "929) 203-9053"
type input "[PHONE_NUMBER]"
click at [773, 55] on icon at bounding box center [782, 55] width 21 height 21
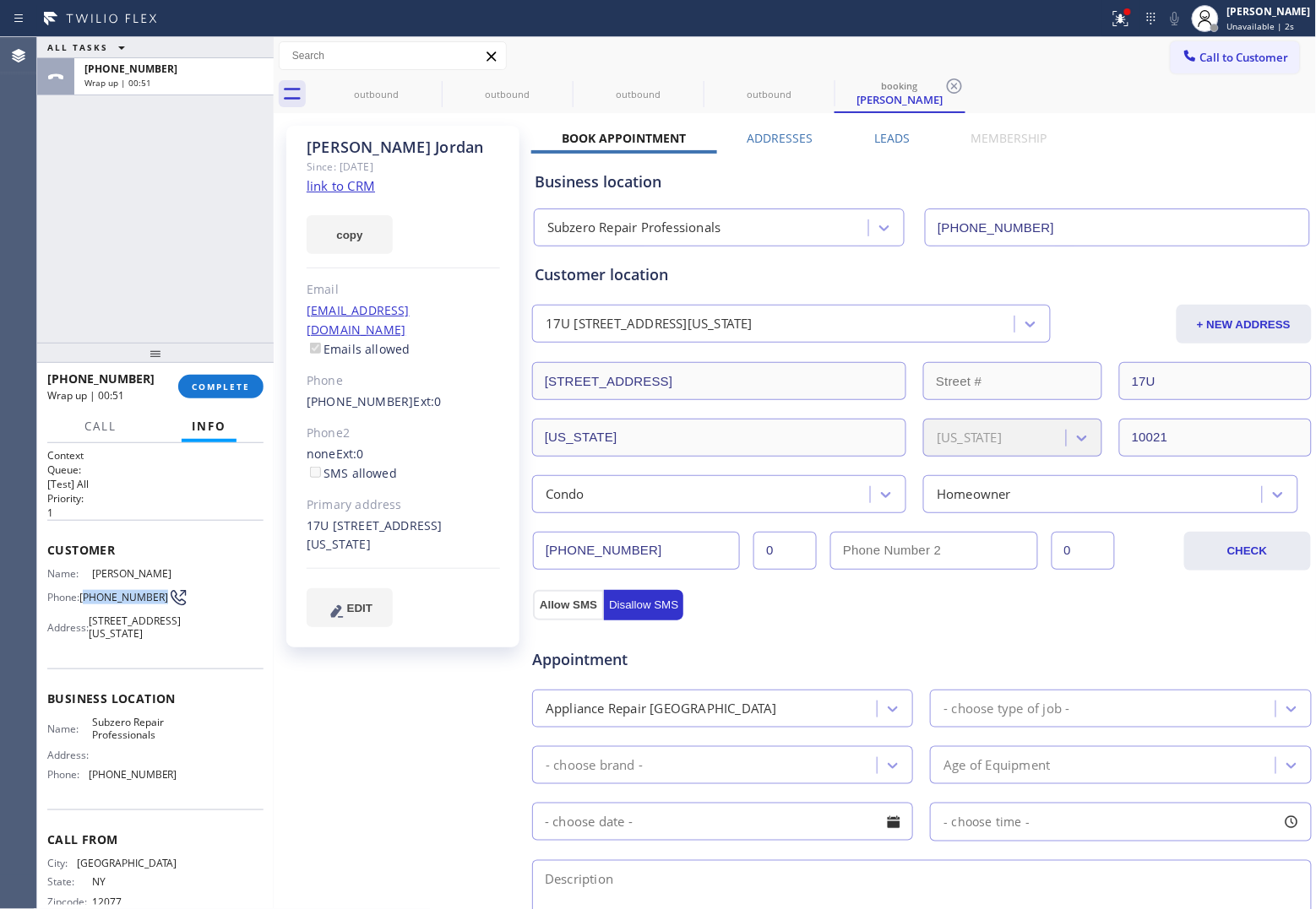
drag, startPoint x: 118, startPoint y: 604, endPoint x: 85, endPoint y: 589, distance: 36.2
click at [85, 591] on span "[PHONE_NUMBER]" at bounding box center [123, 597] width 89 height 13
click at [1238, 69] on button "Call to Customer" at bounding box center [1235, 57] width 129 height 32
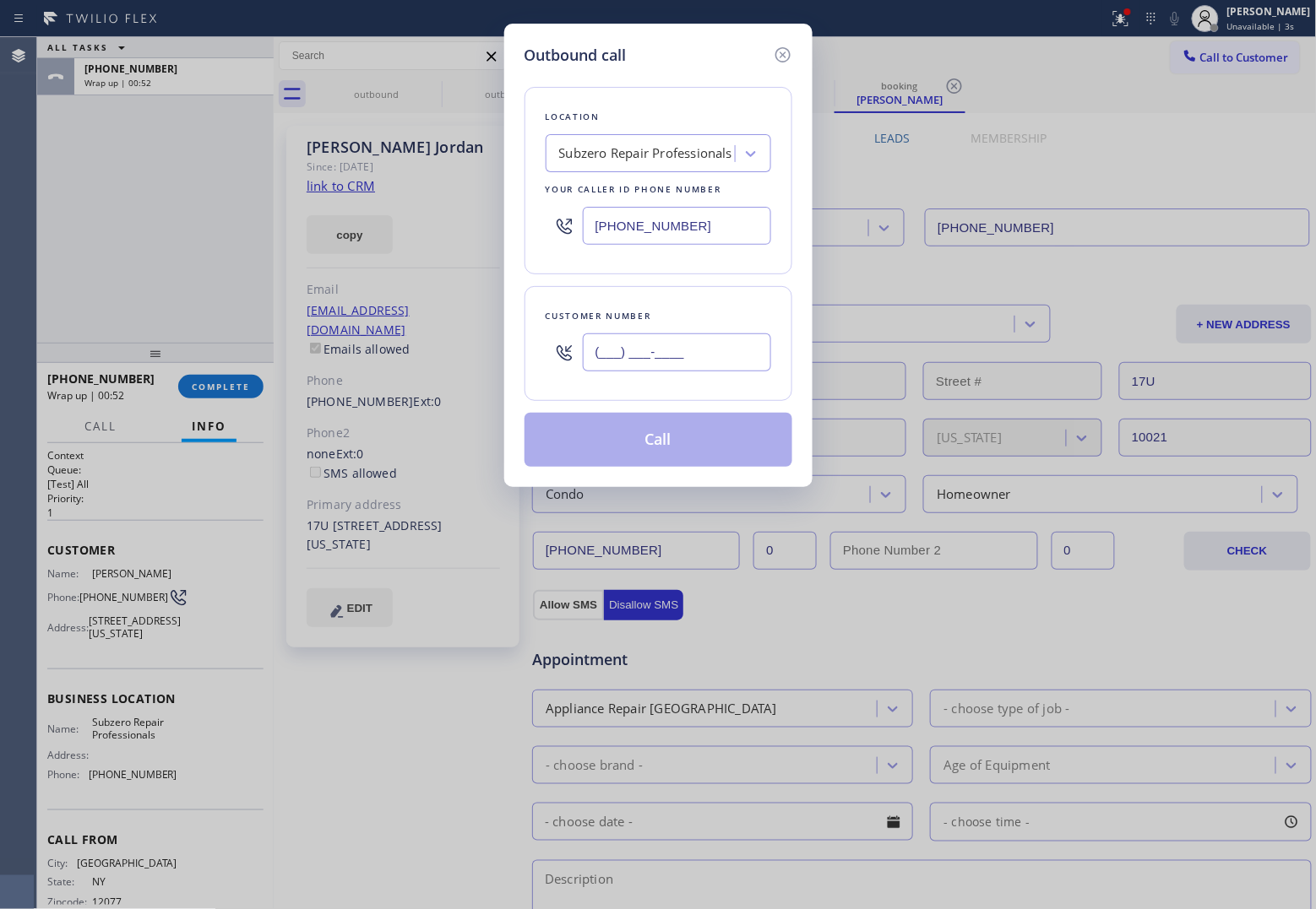
click at [708, 366] on input "(___) ___-____" at bounding box center [677, 352] width 189 height 38
paste input "518) 441-9161"
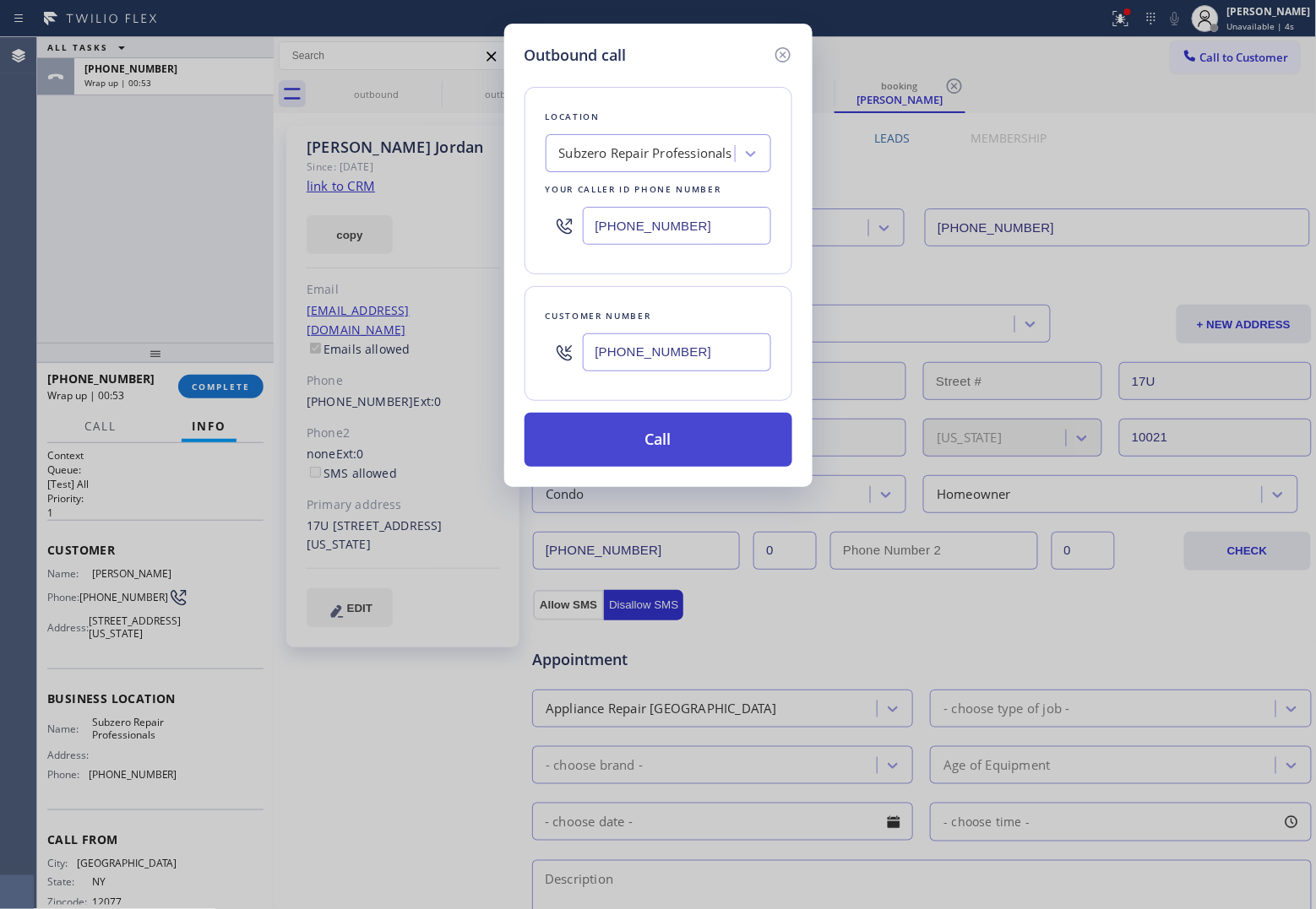
type input "[PHONE_NUMBER]"
click at [691, 450] on button "Call" at bounding box center [658, 439] width 268 height 54
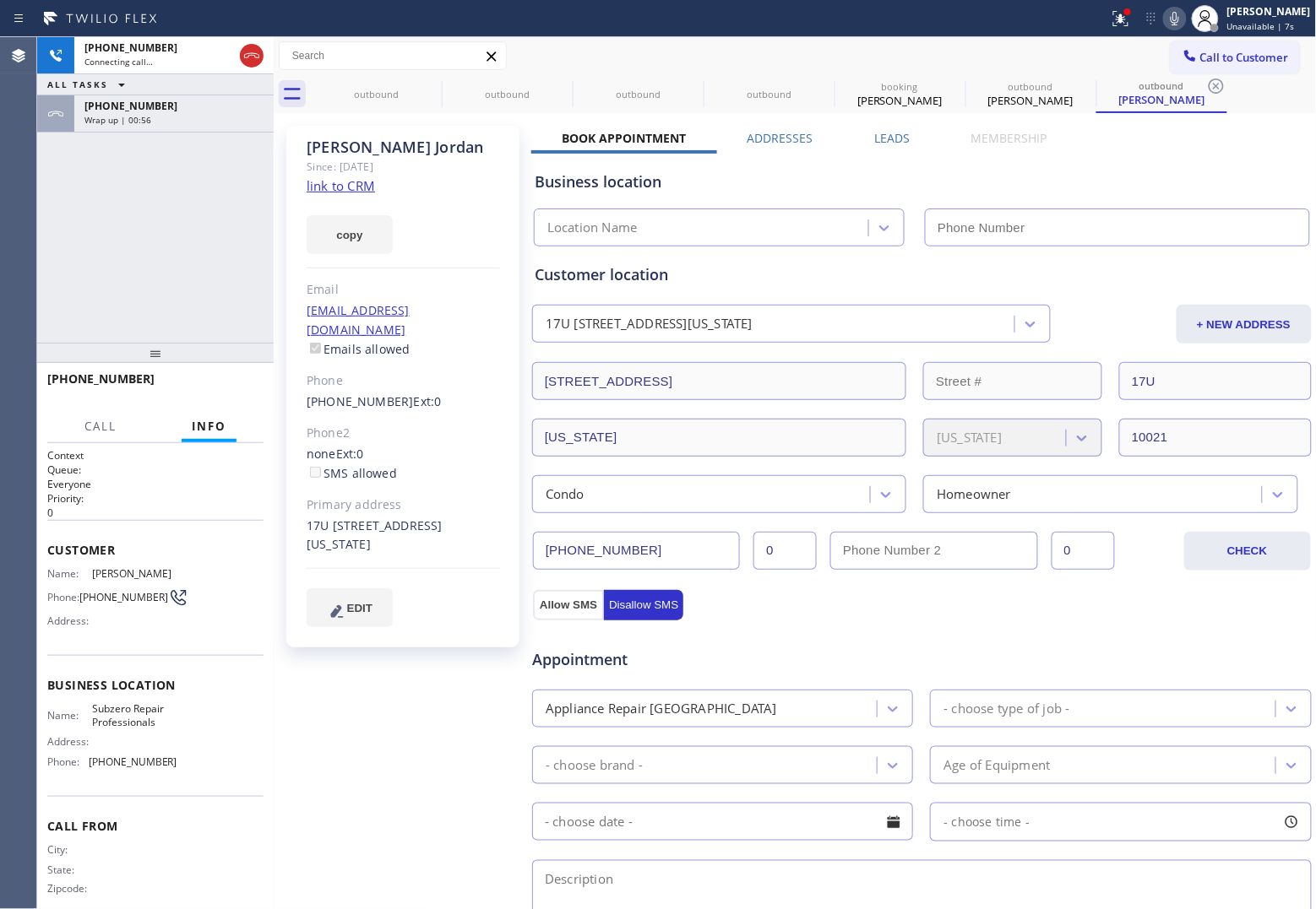
type input "[PHONE_NUMBER]"
click at [1166, 19] on icon at bounding box center [1174, 19] width 21 height 21
drag, startPoint x: 53, startPoint y: 281, endPoint x: 1239, endPoint y: 16, distance: 1215.2
click at [66, 281] on div "[PHONE_NUMBER] Live | 00:01 ALL TASKS ALL TASKS ACTIVE TASKS TASKS IN WRAP UP […" at bounding box center [155, 190] width 237 height 306
click at [1167, 10] on icon at bounding box center [1174, 19] width 21 height 21
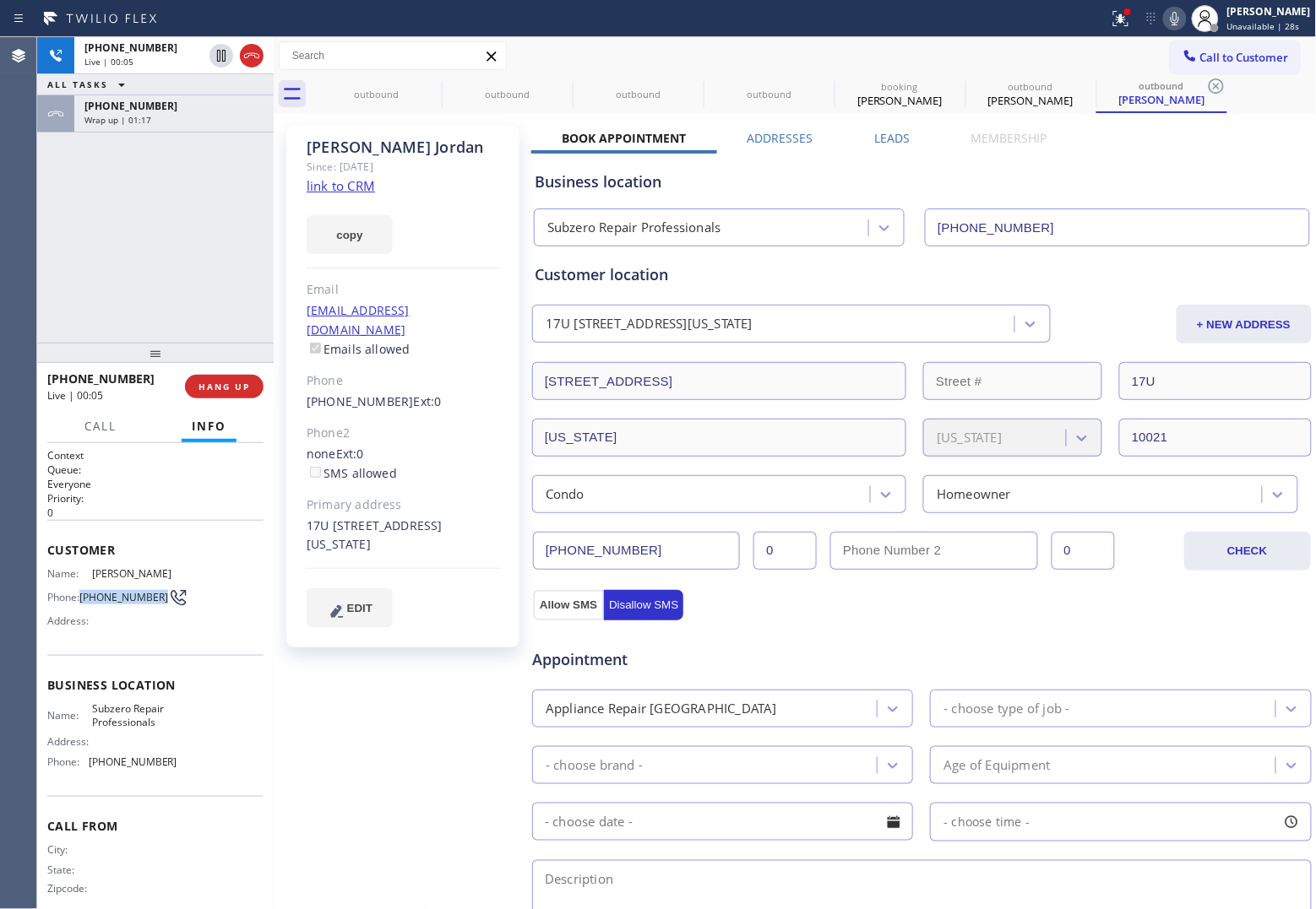
drag, startPoint x: 118, startPoint y: 601, endPoint x: 83, endPoint y: 592, distance: 36.1
click at [83, 592] on span "[PHONE_NUMBER]" at bounding box center [123, 597] width 89 height 13
click at [64, 218] on div "[PHONE_NUMBER] Live | 00:40 ALL TASKS ALL TASKS ACTIVE TASKS TASKS IN WRAP UP […" at bounding box center [155, 190] width 237 height 306
click at [255, 59] on icon at bounding box center [251, 56] width 21 height 21
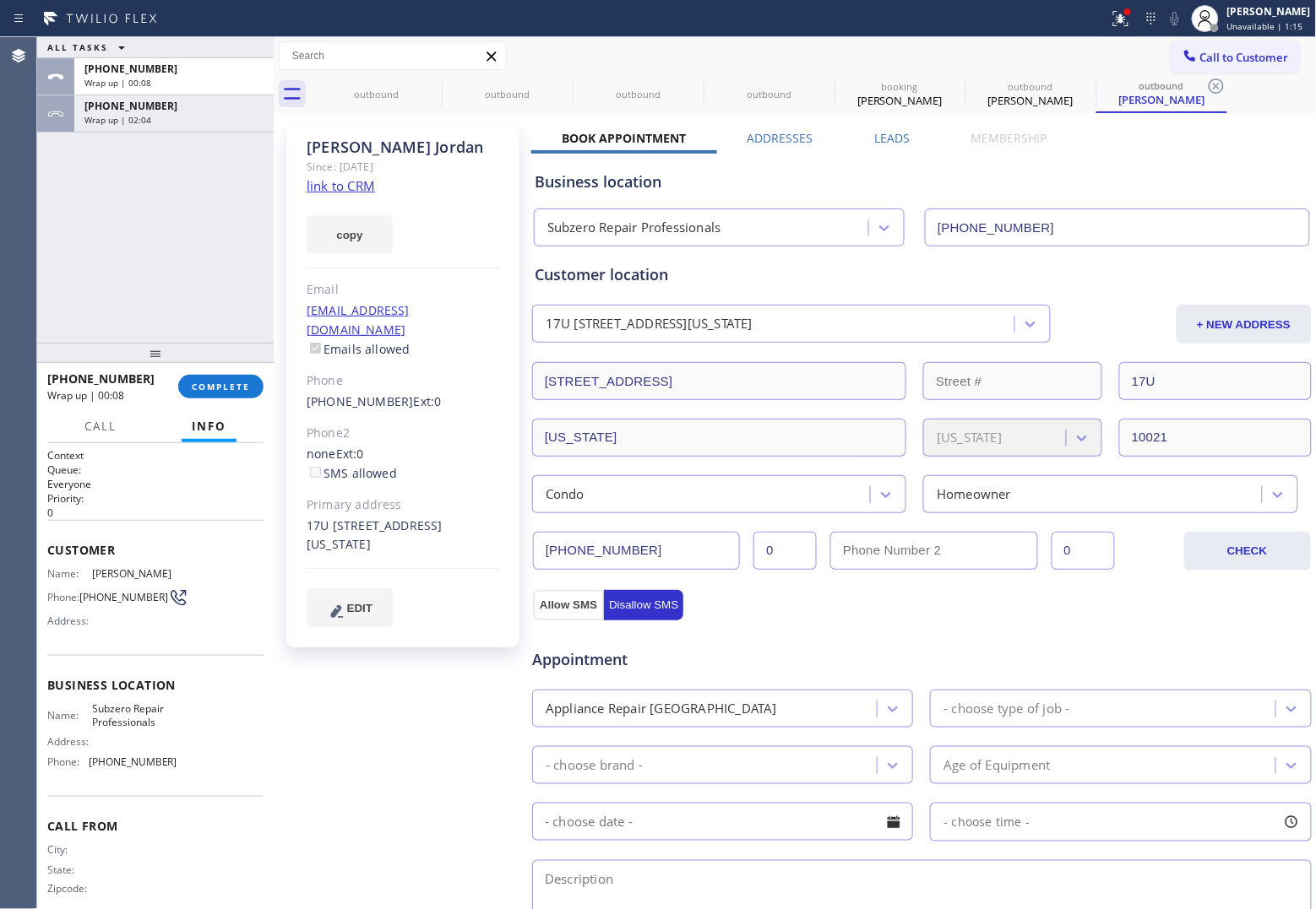
click at [31, 235] on div "Agent Desktop" at bounding box center [18, 473] width 36 height 872
click at [1237, 62] on button "Call to Customer" at bounding box center [1235, 57] width 129 height 32
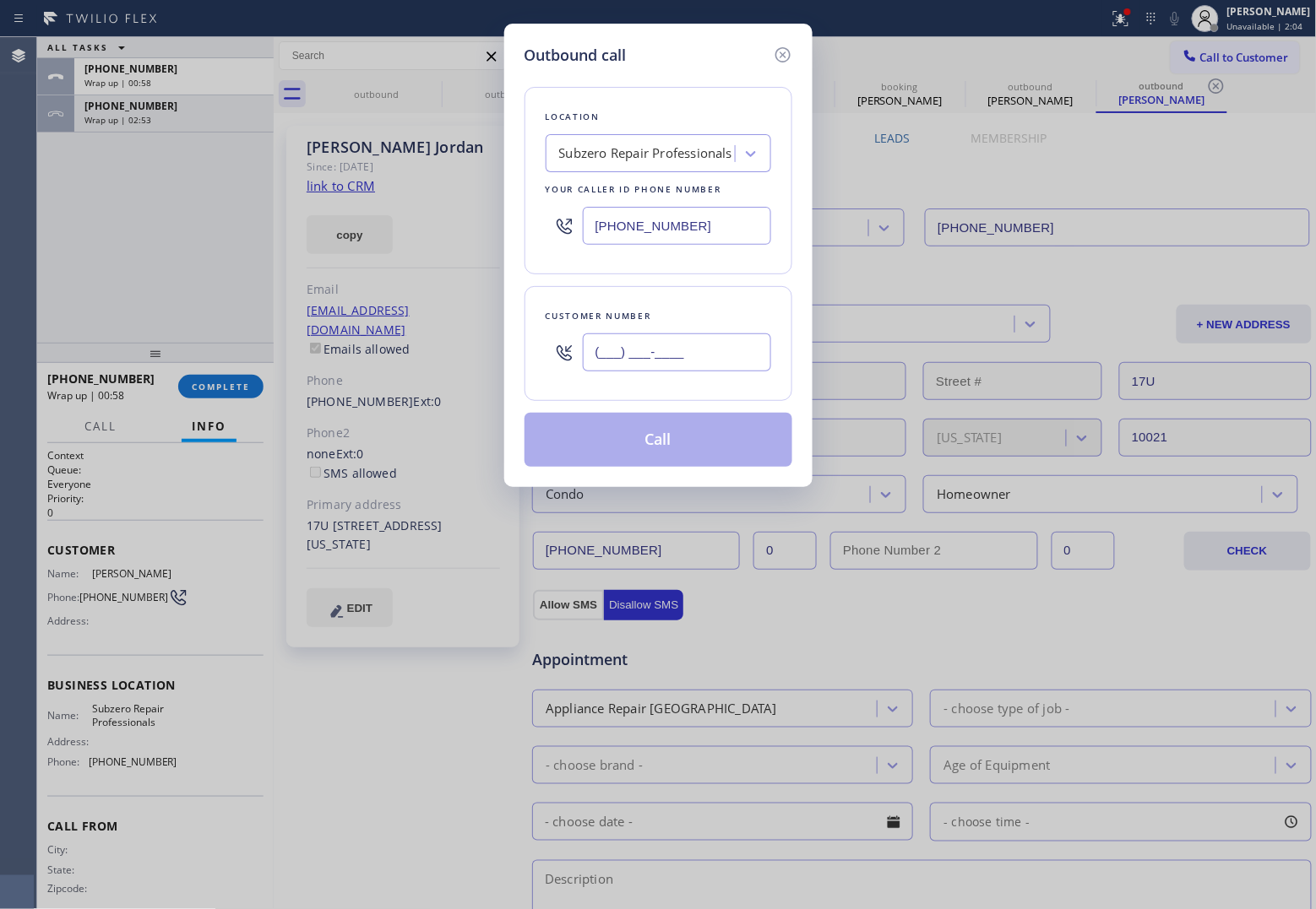
click at [706, 359] on input "(___) ___-____" at bounding box center [677, 352] width 189 height 38
paste input "949) 838-4069"
type input "[PHONE_NUMBER]"
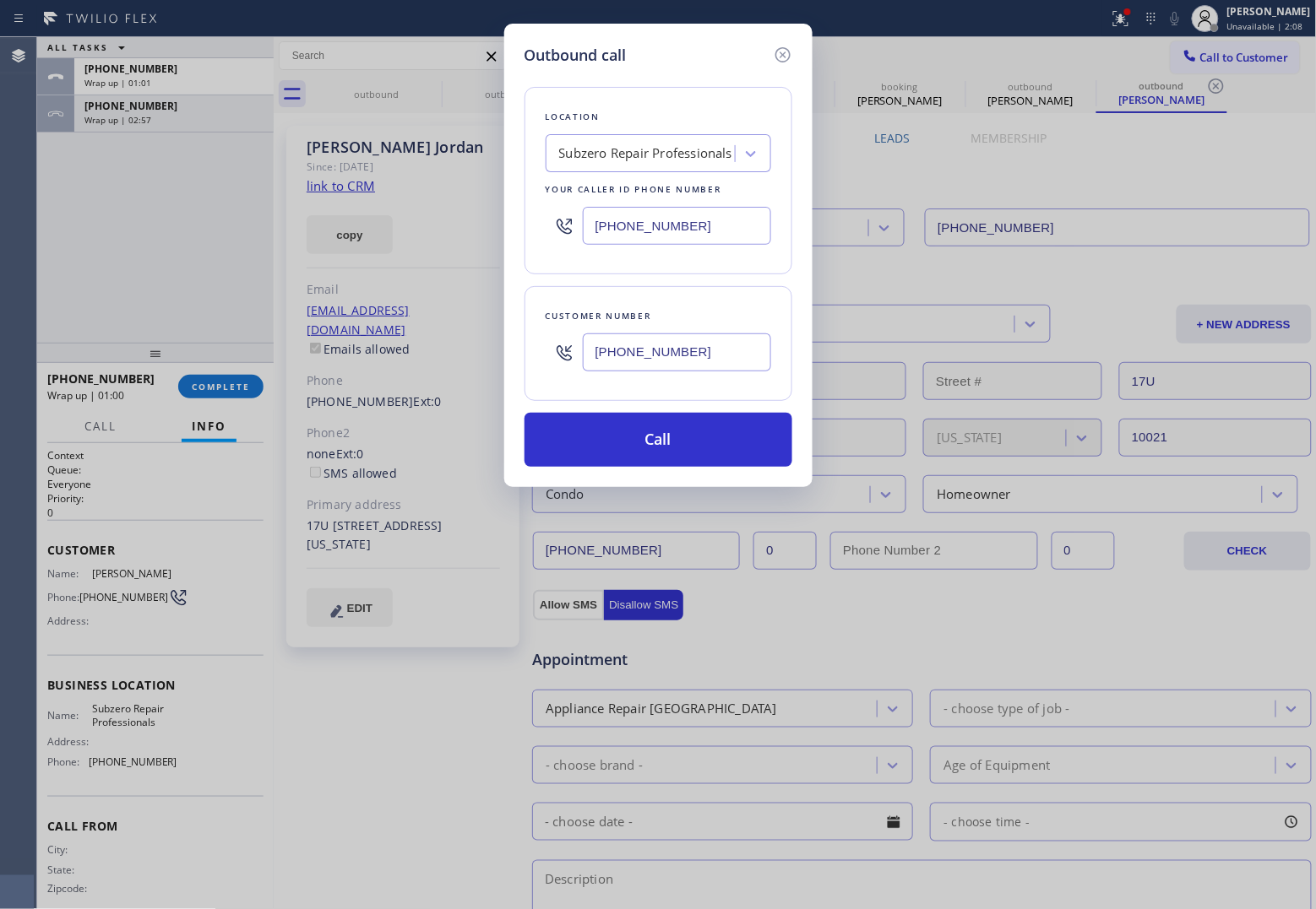
click at [685, 233] on input "[PHONE_NUMBER]" at bounding box center [677, 226] width 189 height 38
paste input "213) 290-9201"
type input "[PHONE_NUMBER]"
click at [643, 435] on button "Call" at bounding box center [658, 439] width 268 height 54
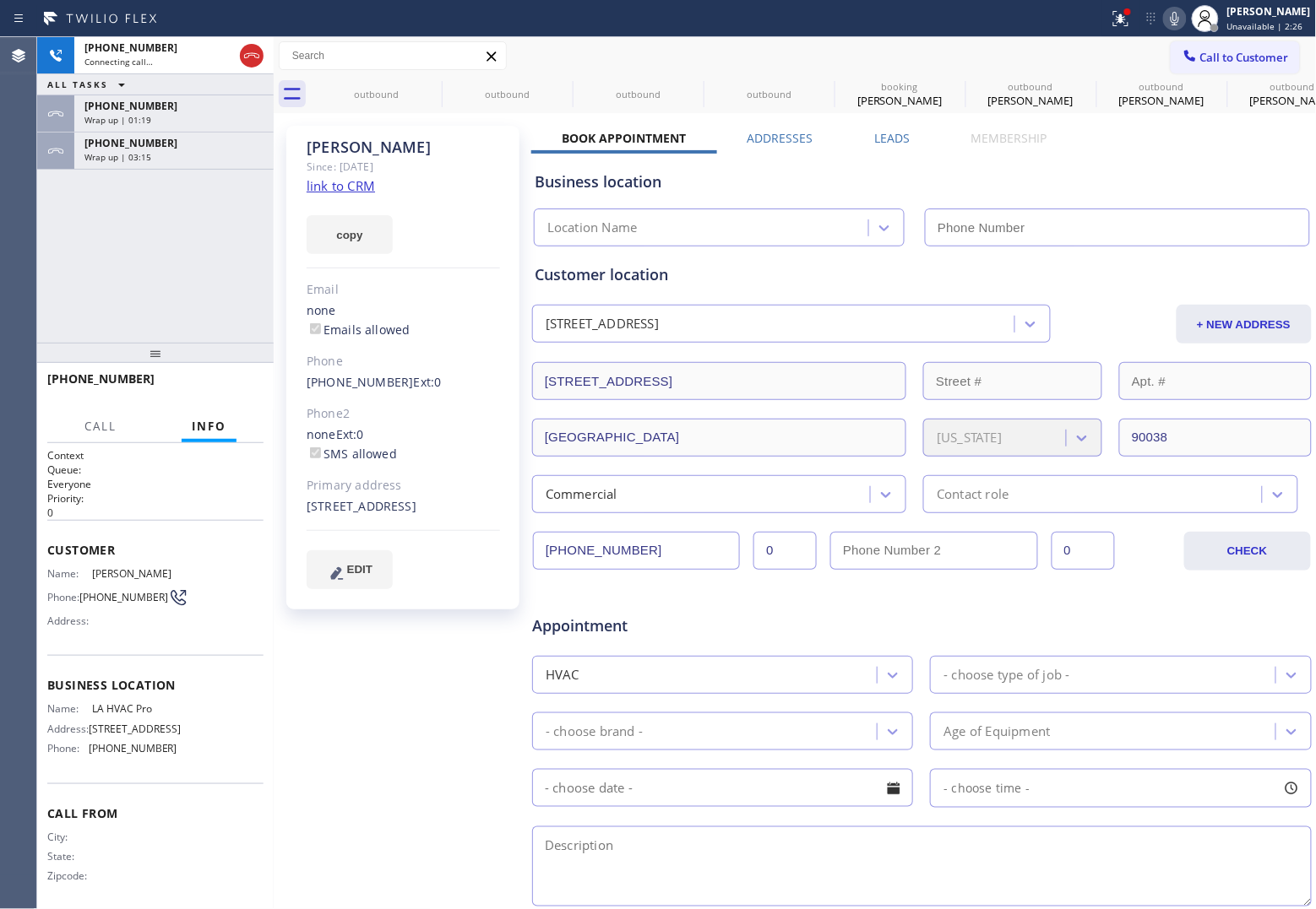
type input "[PHONE_NUMBER]"
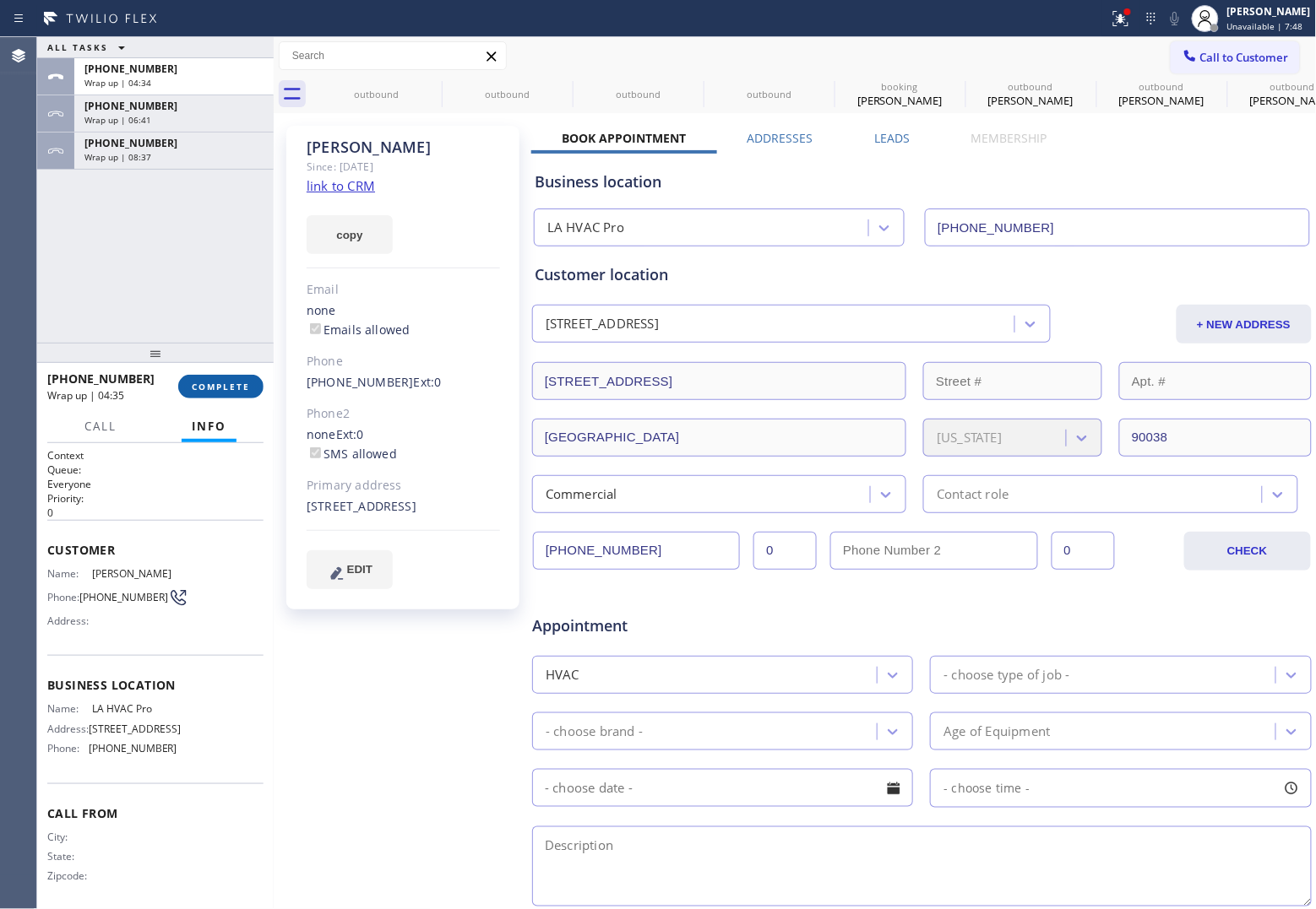
click at [237, 393] on button "COMPLETE" at bounding box center [220, 387] width 85 height 23
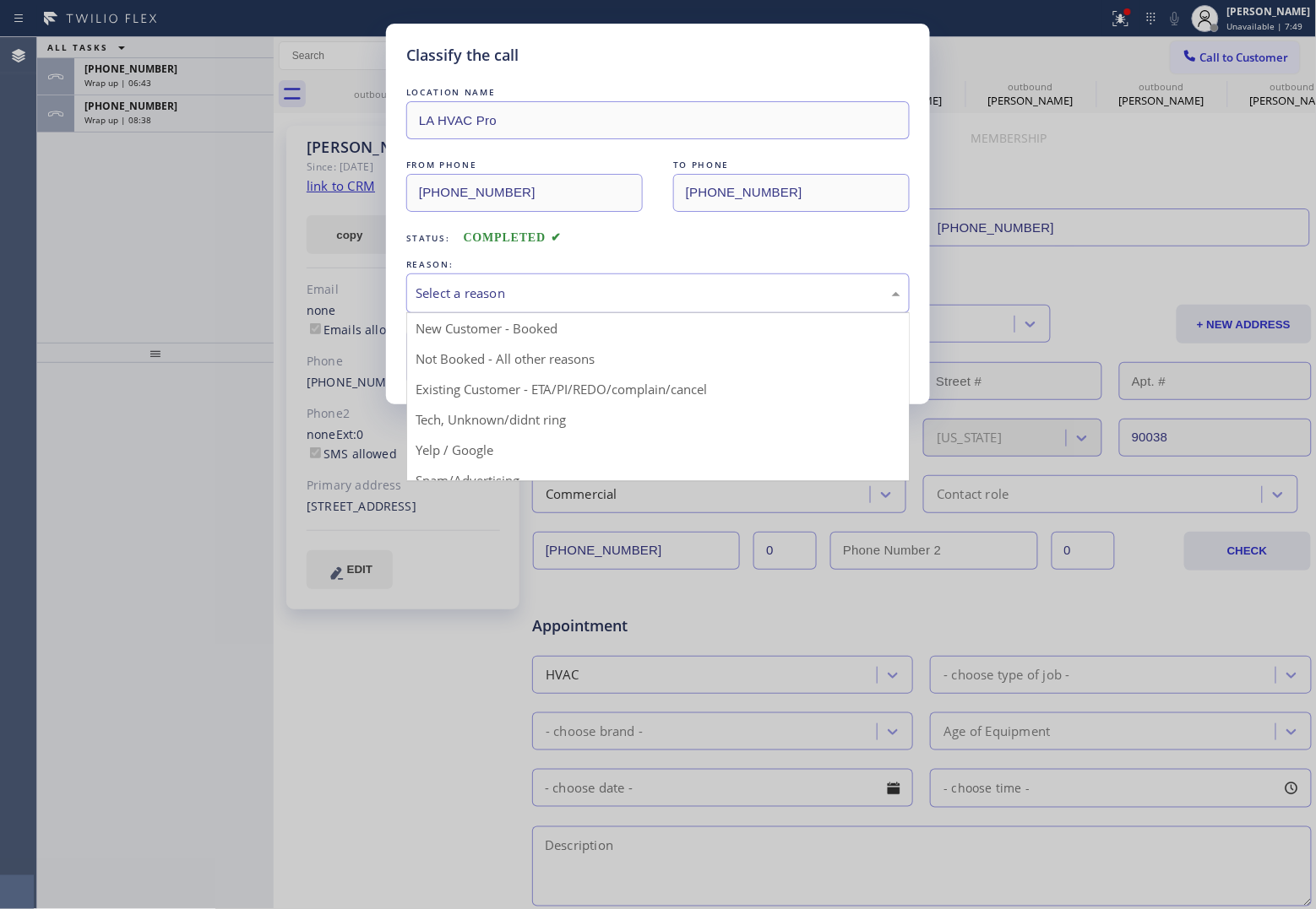
click at [500, 294] on div "Select a reason" at bounding box center [658, 293] width 485 height 20
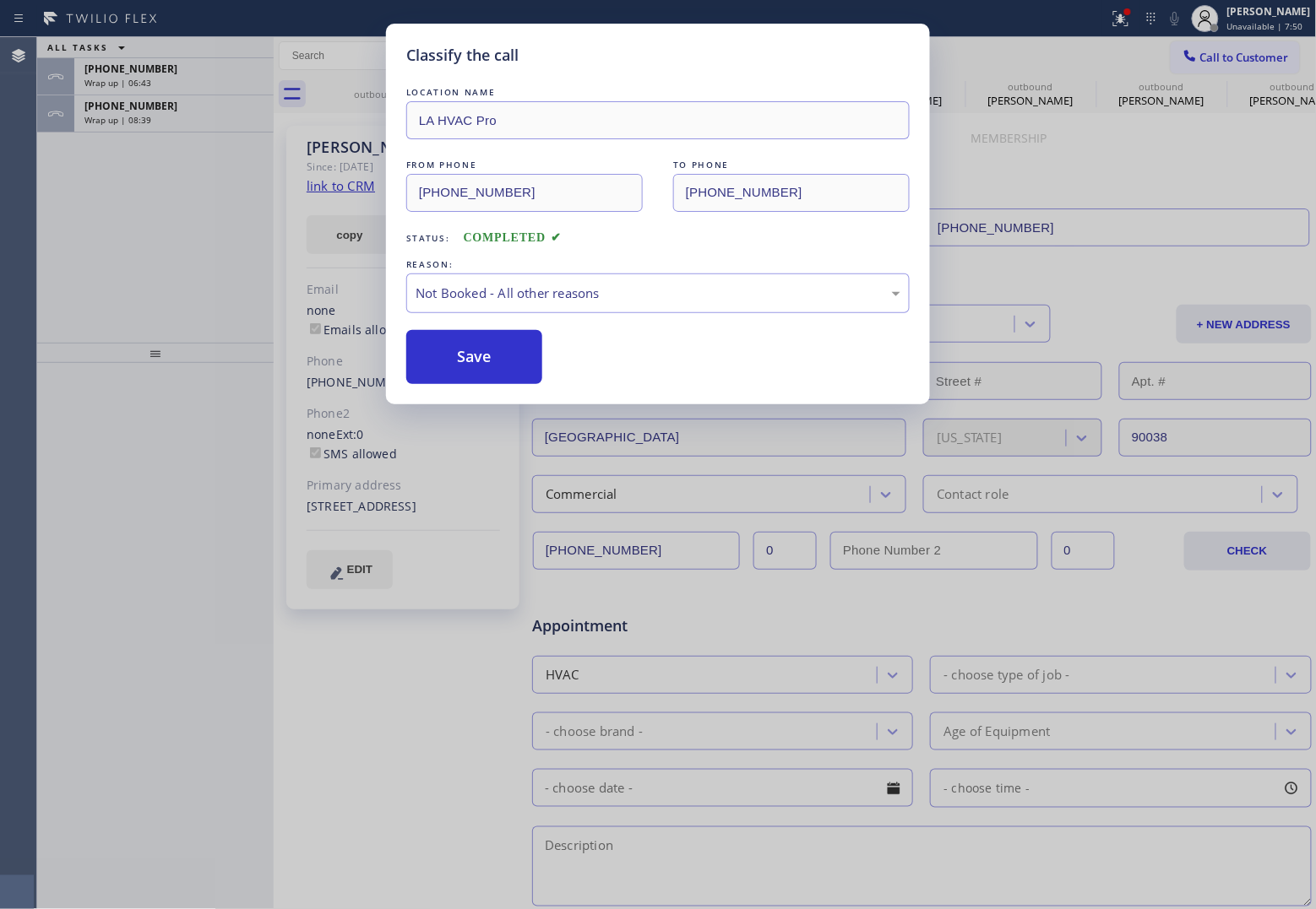
click at [475, 361] on button "Save" at bounding box center [473, 357] width 136 height 54
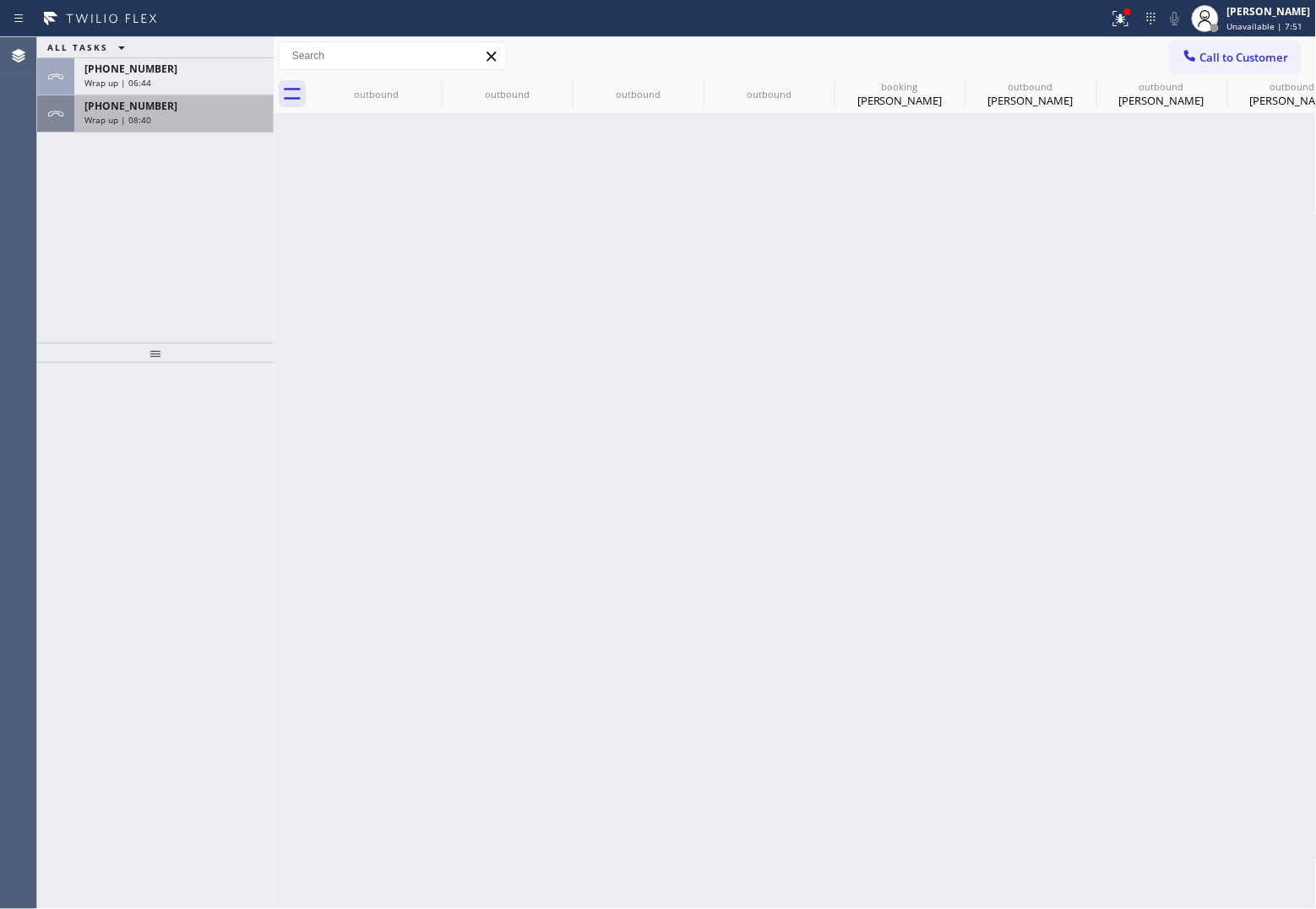
click at [129, 118] on span "Wrap up | 08:40" at bounding box center [117, 120] width 66 height 12
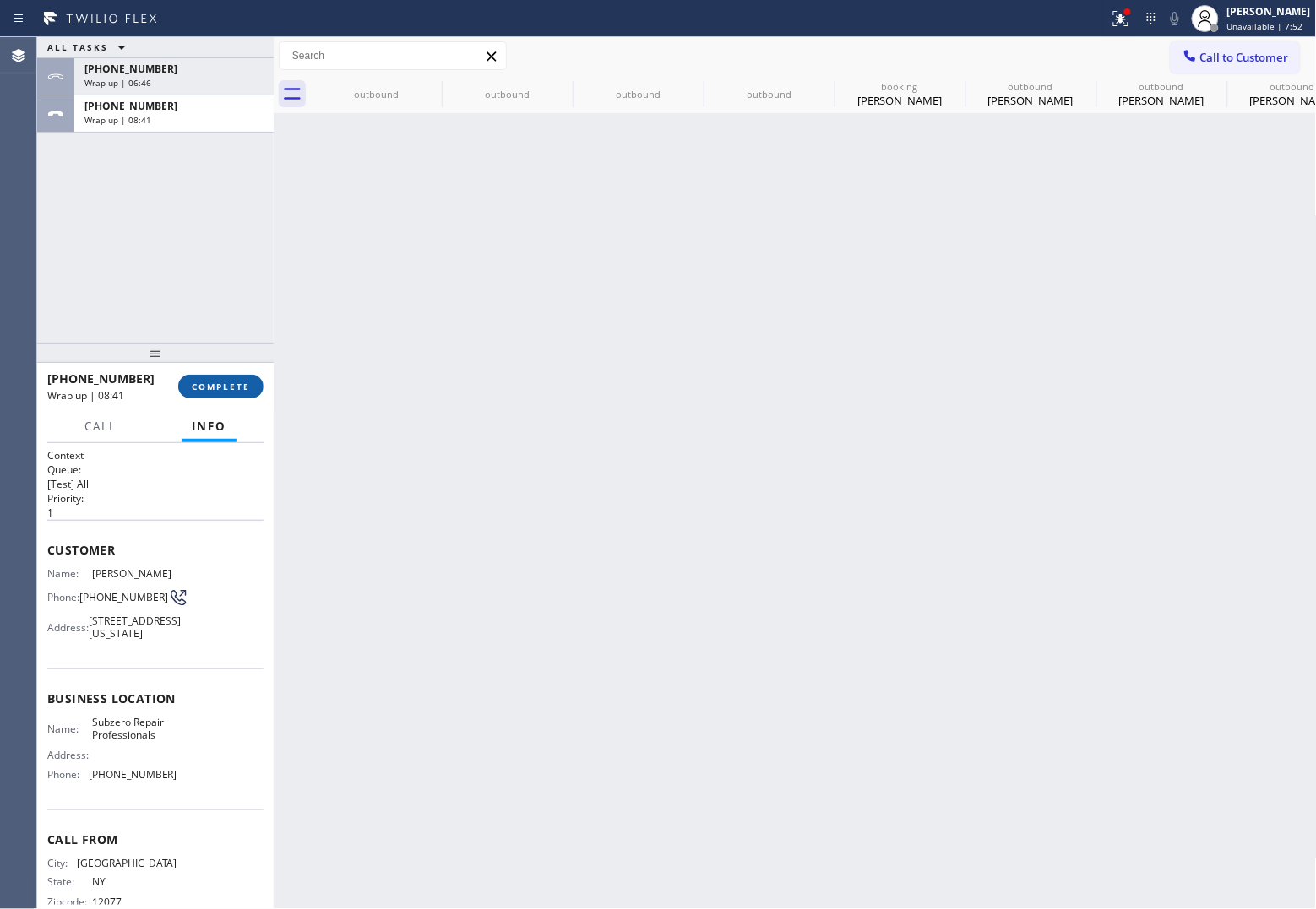
click at [235, 382] on span "COMPLETE" at bounding box center [221, 387] width 59 height 12
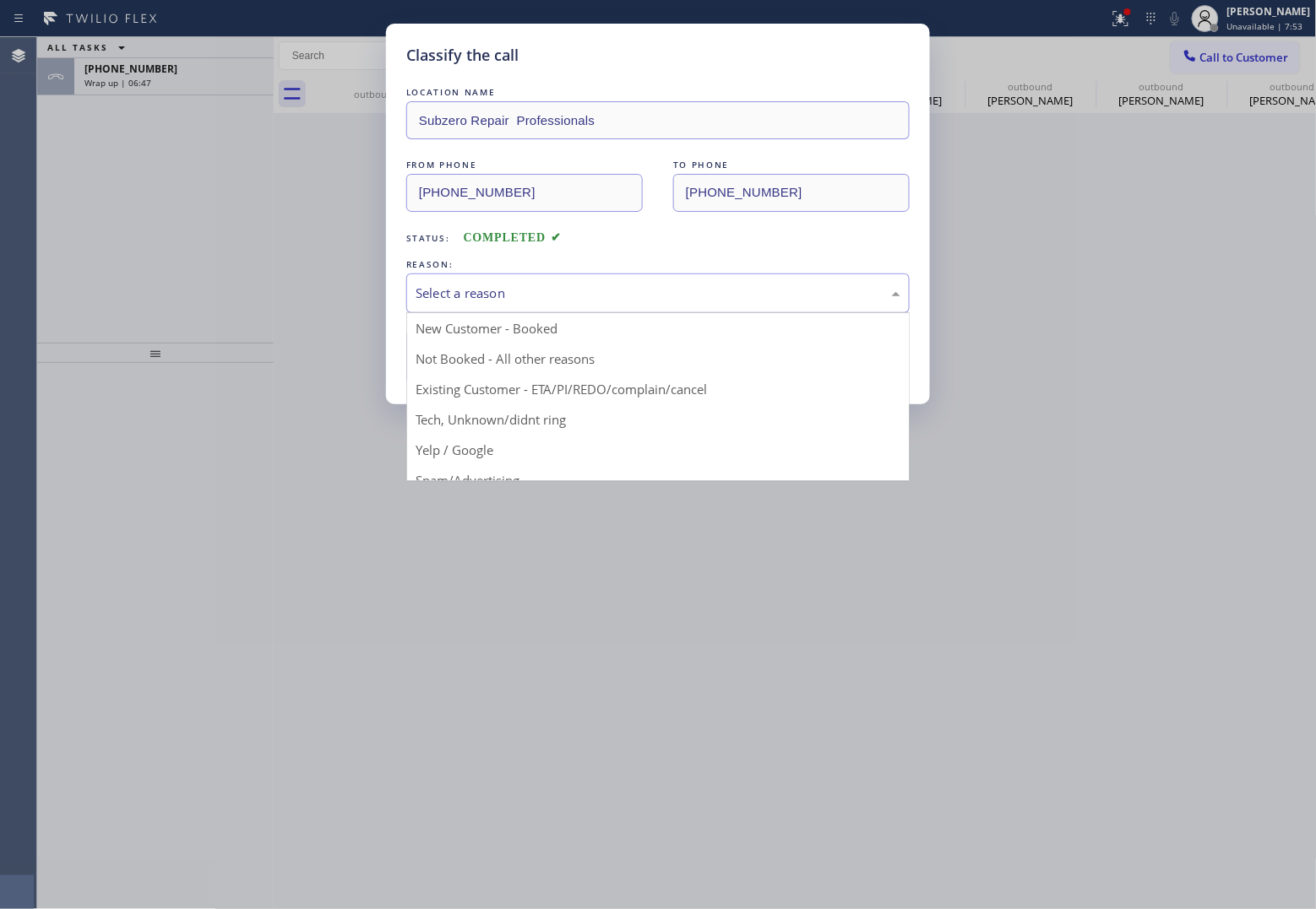
click at [513, 294] on div "Select a reason" at bounding box center [658, 293] width 485 height 20
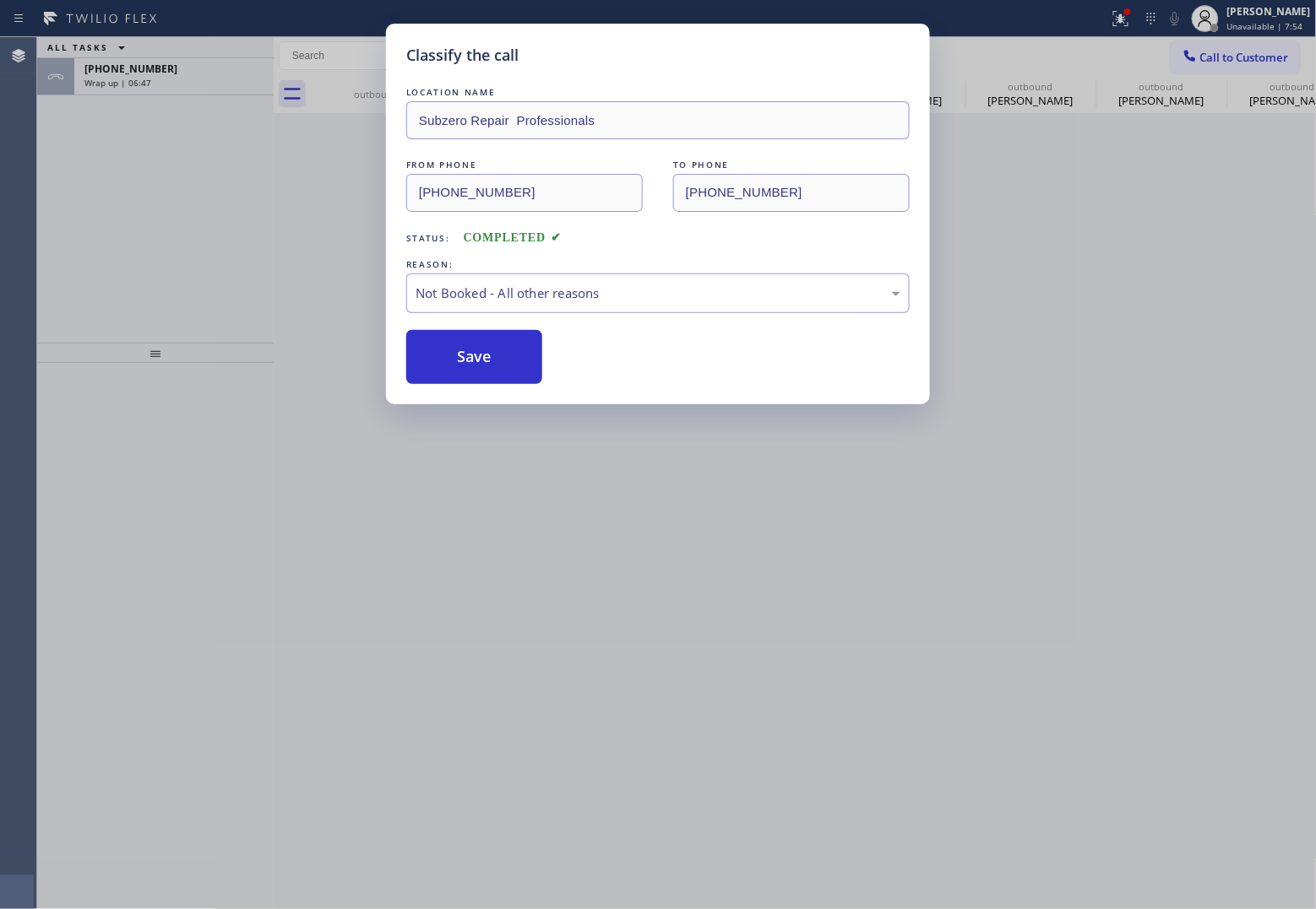
click at [490, 368] on button "Save" at bounding box center [473, 357] width 136 height 54
type input "[PHONE_NUMBER]"
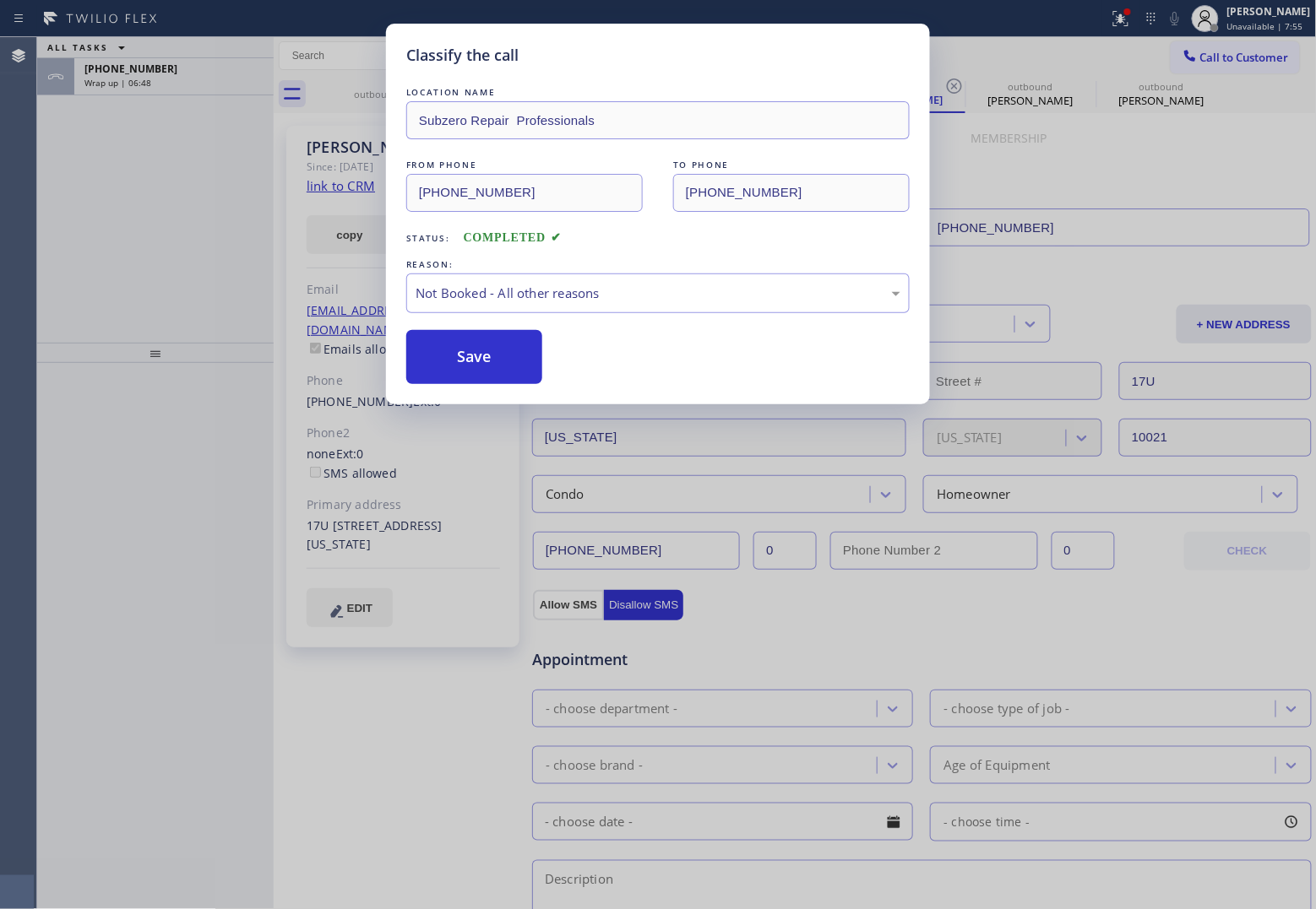
click at [163, 82] on div "Classify the call LOCATION NAME Electric Expert Piscataway([PERSON_NAME] Electr…" at bounding box center [677, 473] width 1279 height 872
click at [163, 82] on div "Wrap up | 06:48" at bounding box center [173, 83] width 179 height 12
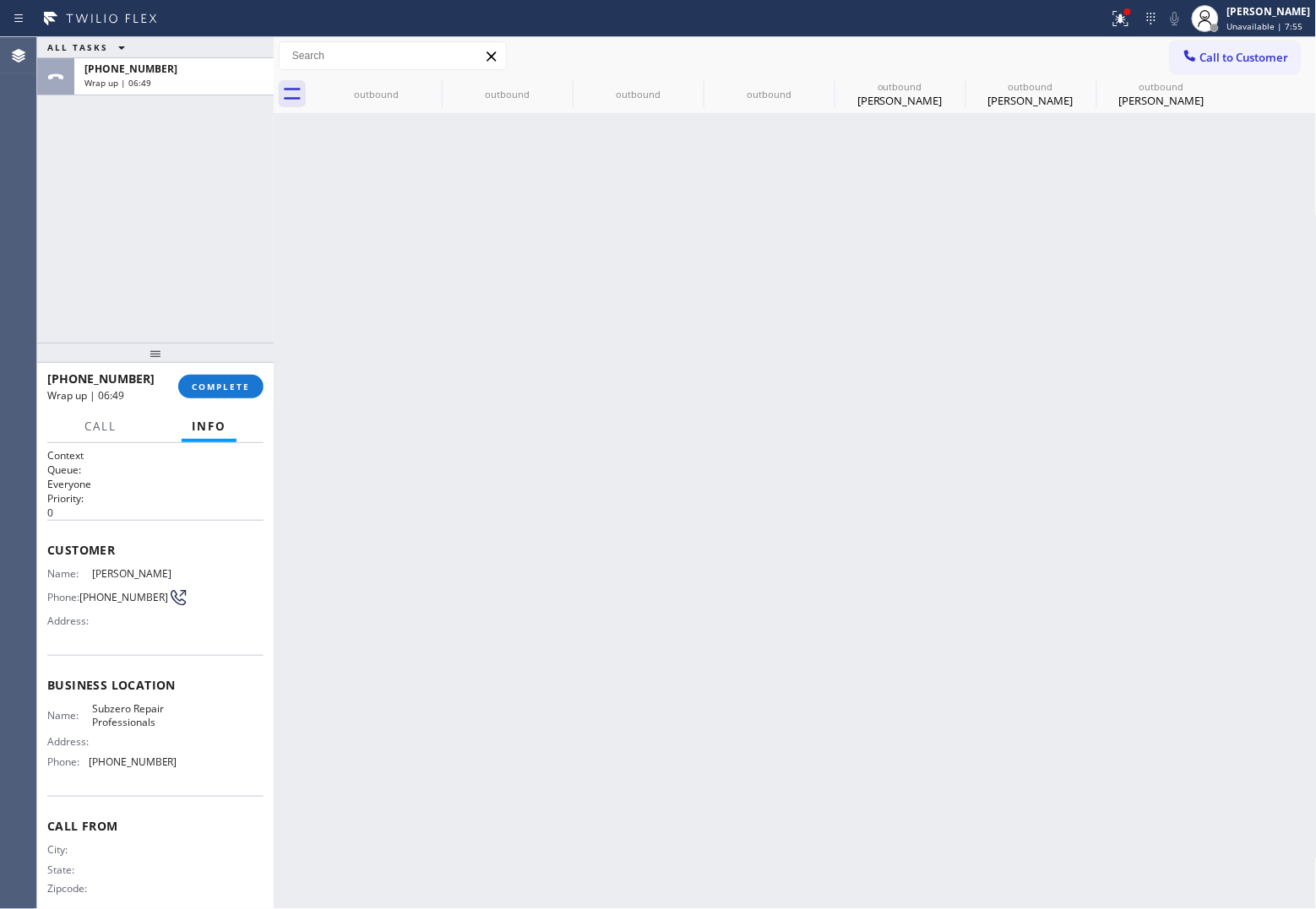
click at [163, 82] on div "Wrap up | 06:49" at bounding box center [173, 83] width 179 height 12
click at [198, 385] on span "COMPLETE" at bounding box center [221, 387] width 59 height 12
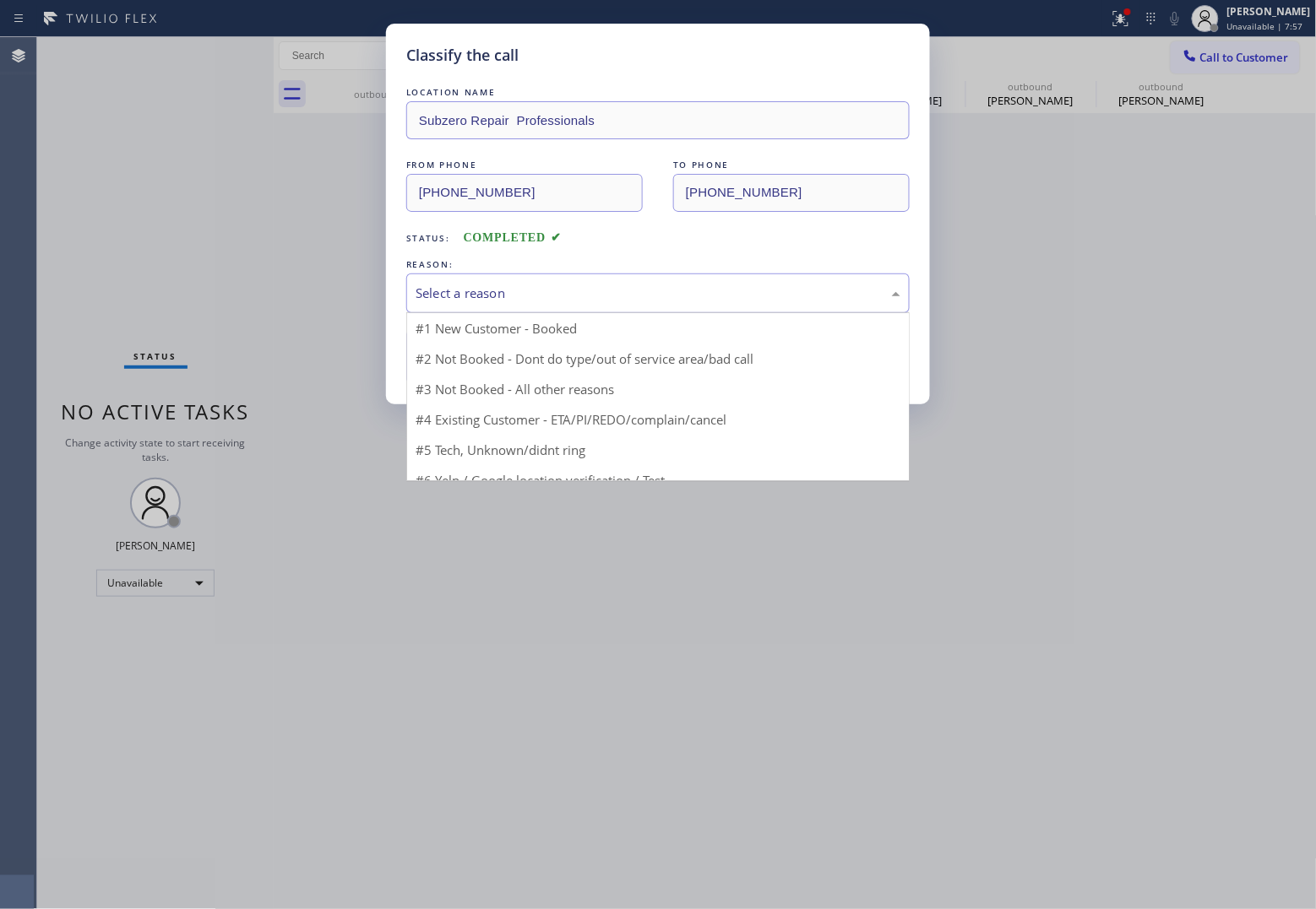
click at [548, 282] on div "Select a reason" at bounding box center [657, 293] width 504 height 40
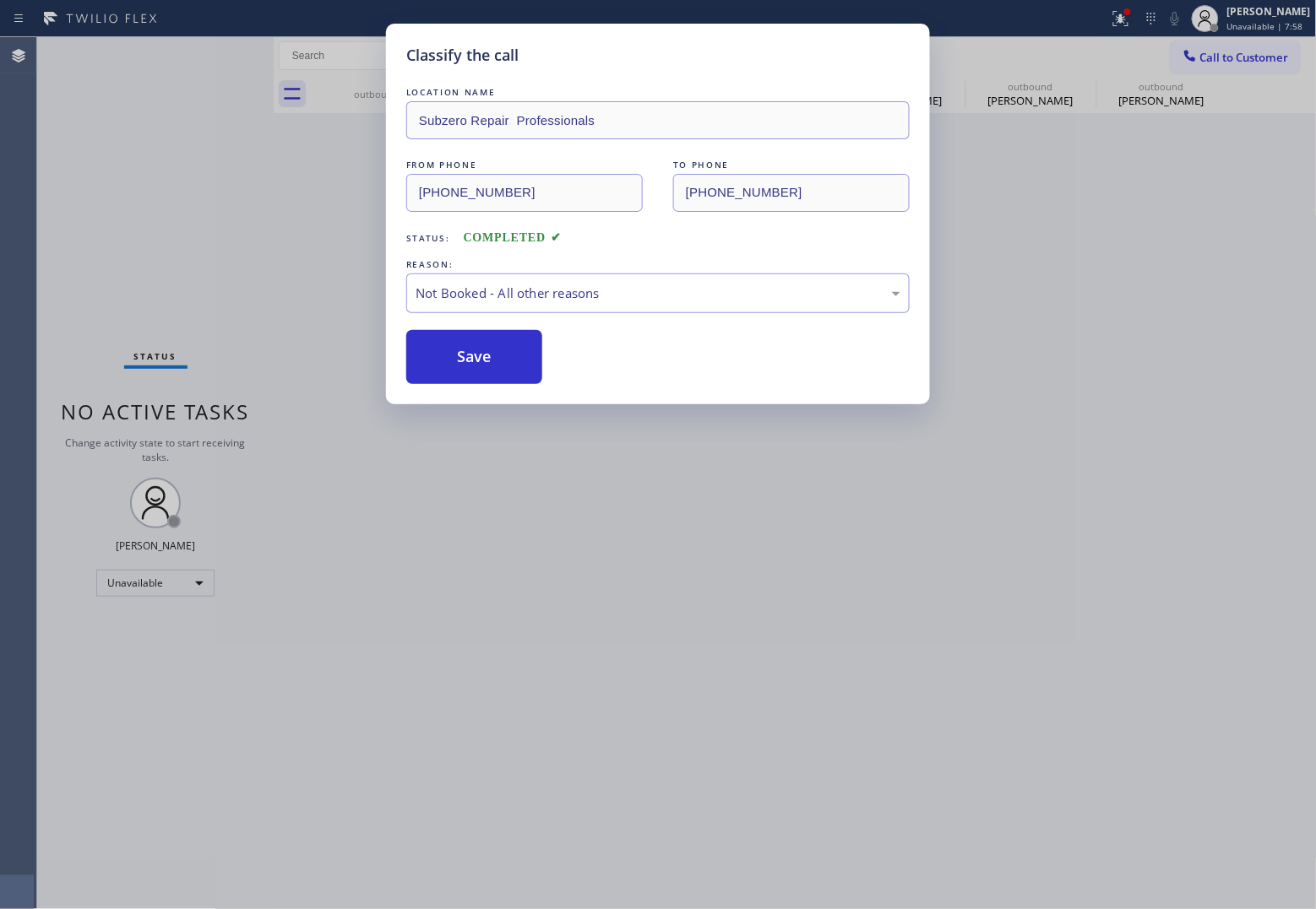
drag, startPoint x: 469, startPoint y: 357, endPoint x: 1060, endPoint y: 908, distance: 808.0
click at [511, 371] on button "Save" at bounding box center [473, 357] width 136 height 54
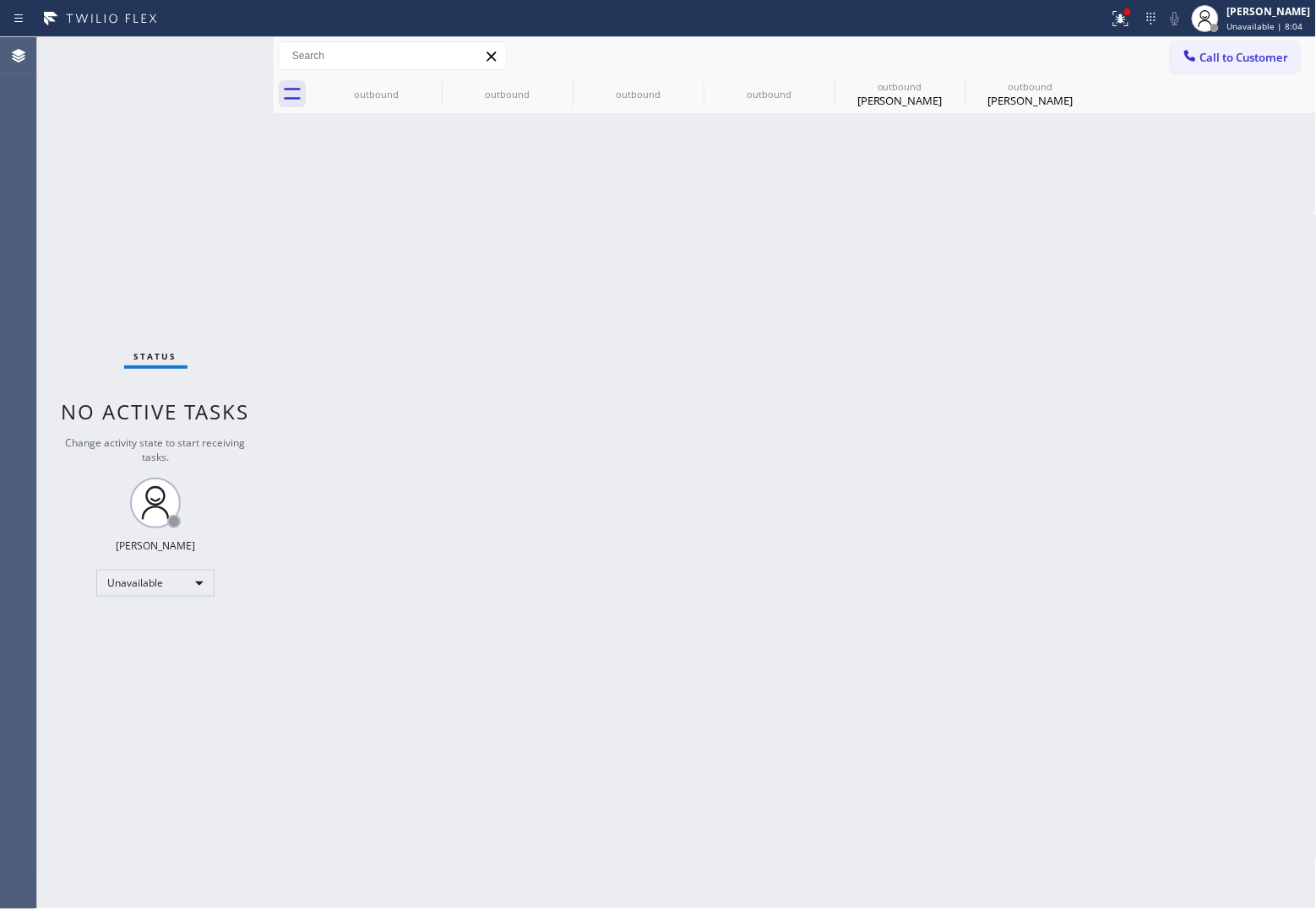
click at [0, 196] on div "Agent Desktop" at bounding box center [18, 473] width 36 height 872
click at [1224, 59] on span "Call to Customer" at bounding box center [1244, 58] width 89 height 16
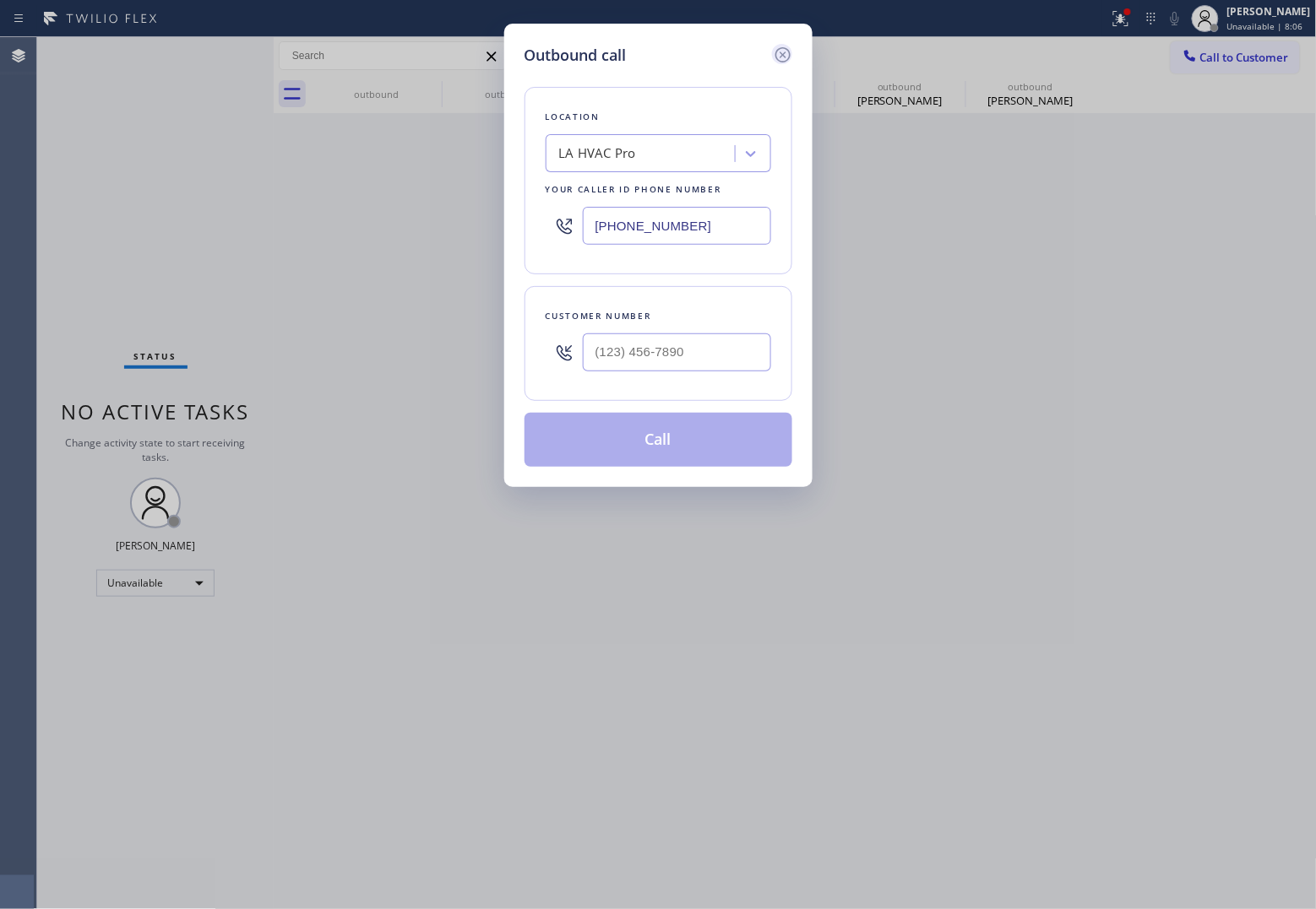
click at [782, 55] on icon at bounding box center [782, 55] width 16 height 16
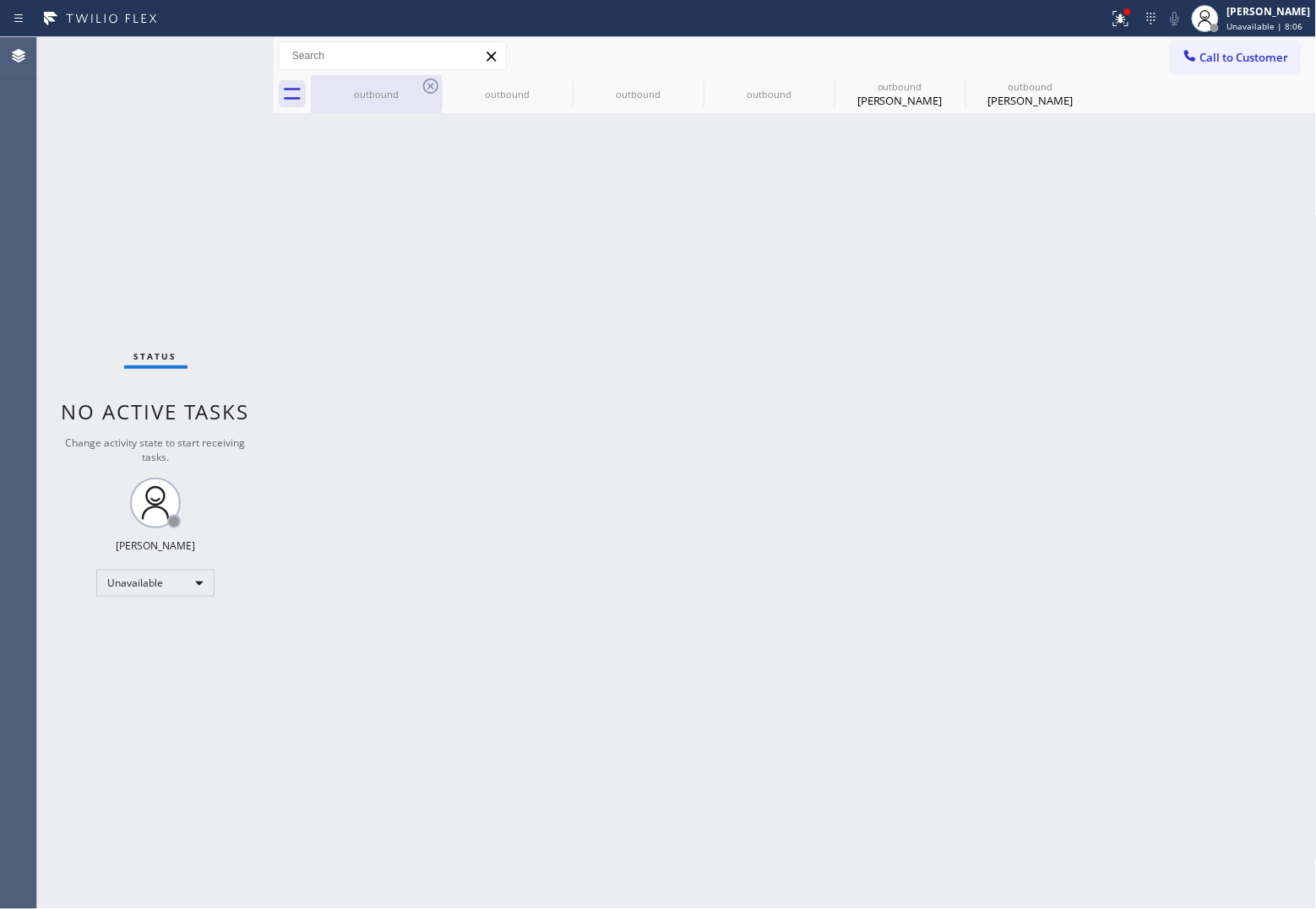
click at [418, 89] on div "outbound" at bounding box center [376, 94] width 127 height 13
click at [0, 0] on icon at bounding box center [0, 0] width 0 height 0
click at [554, 84] on icon at bounding box center [562, 86] width 16 height 16
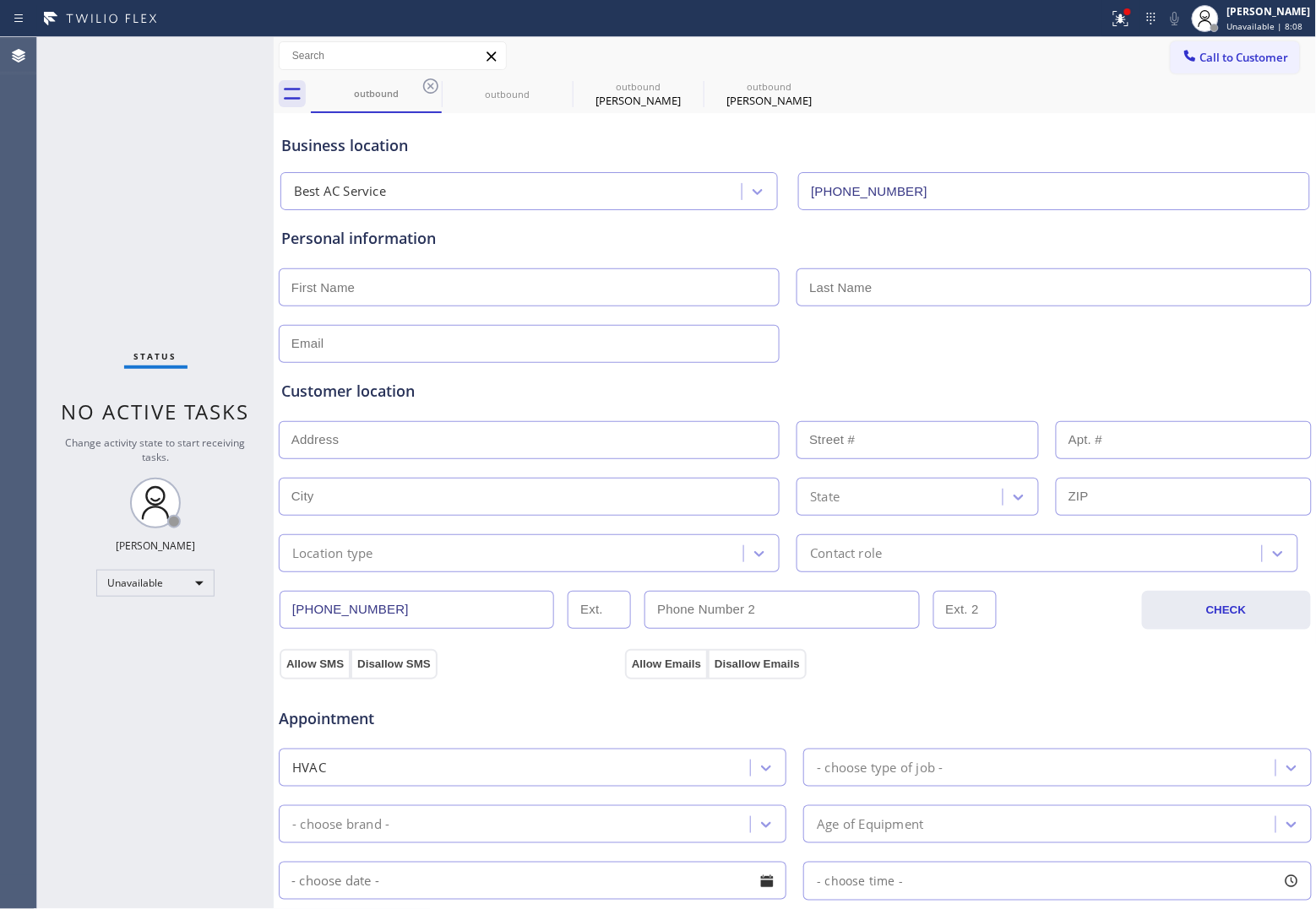
click at [429, 84] on icon at bounding box center [431, 86] width 16 height 16
click at [0, 0] on icon at bounding box center [0, 0] width 0 height 0
type input "[PHONE_NUMBER]"
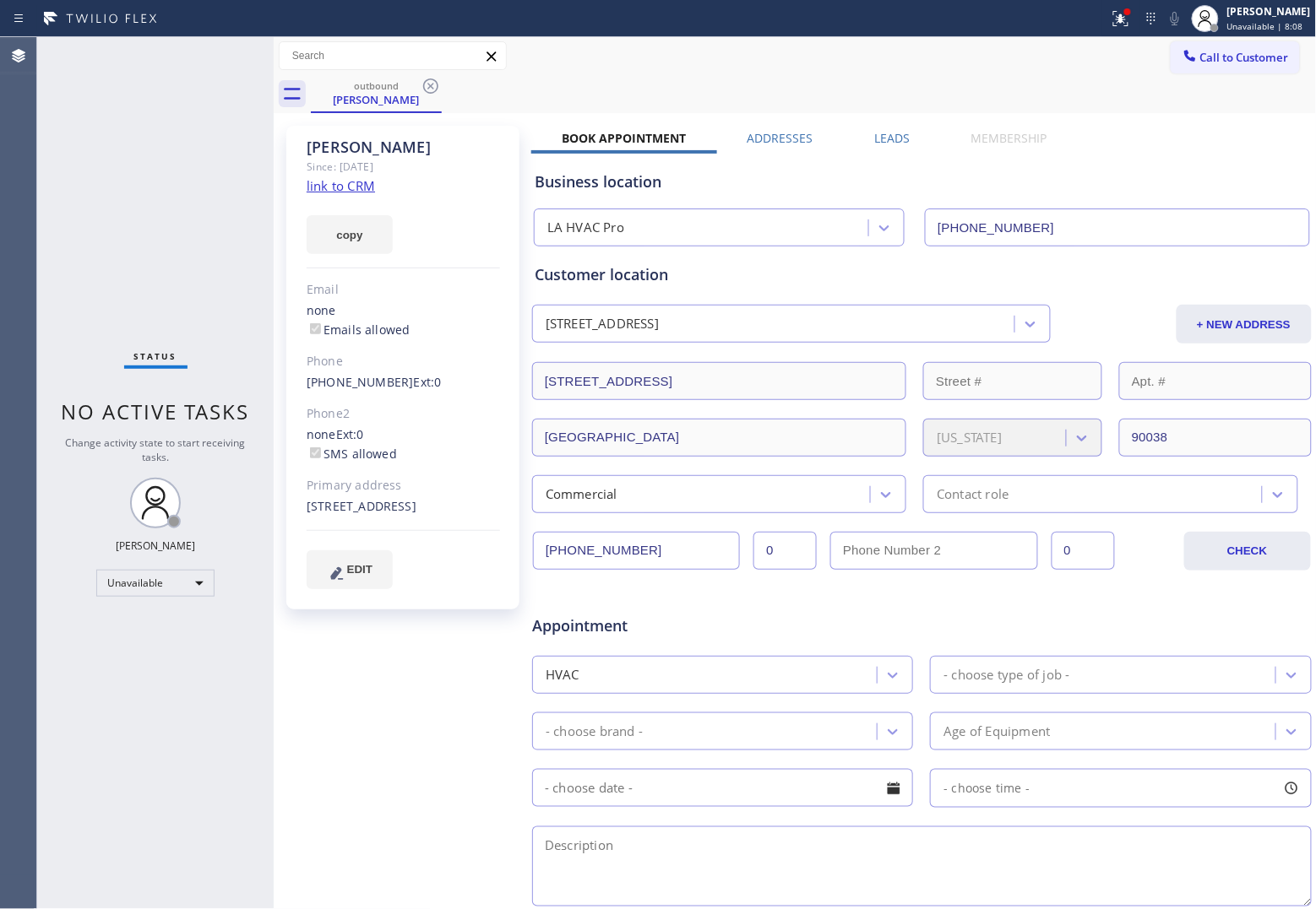
click at [429, 84] on icon at bounding box center [431, 86] width 16 height 16
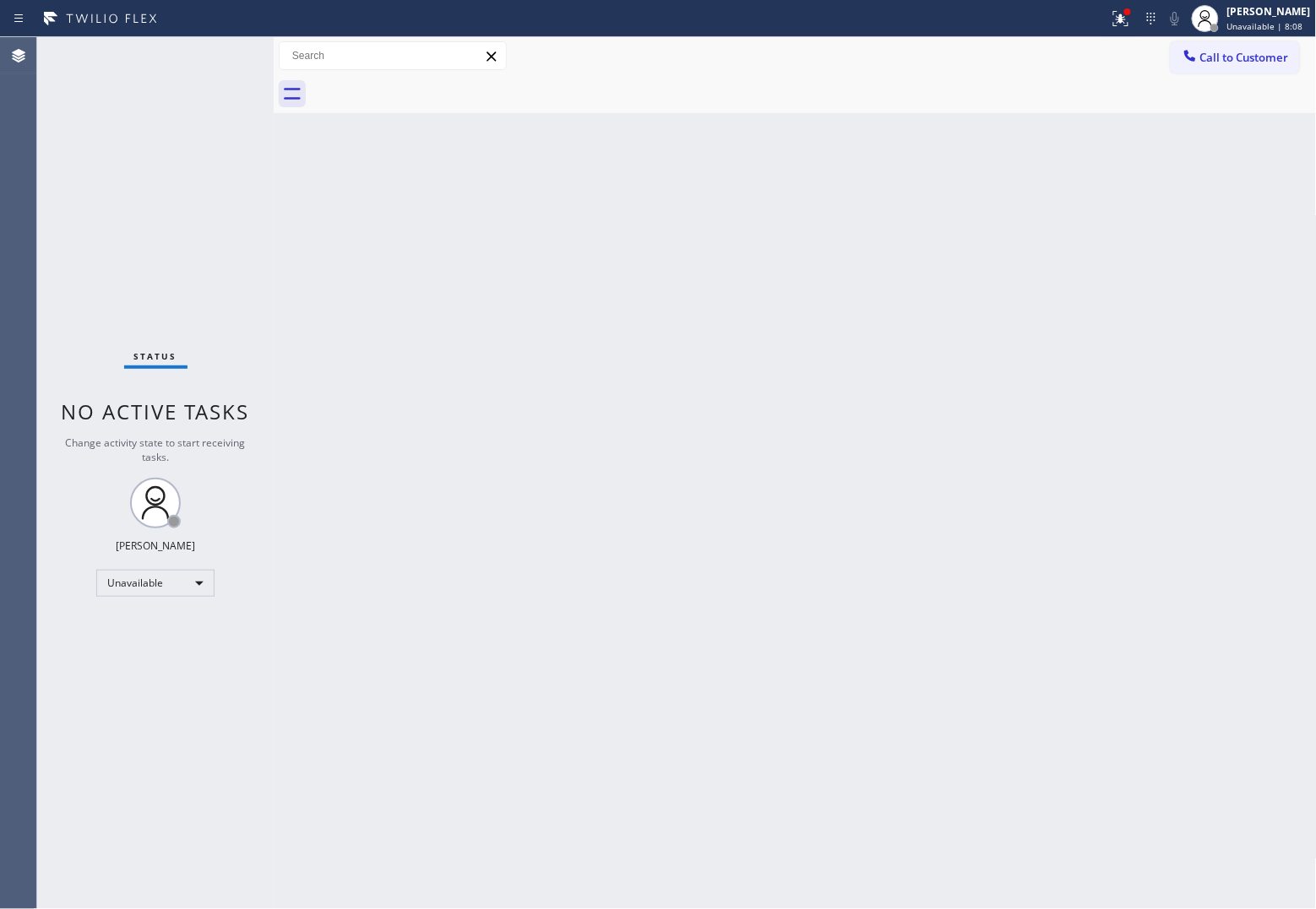
click at [429, 84] on div at bounding box center [813, 94] width 1006 height 38
drag, startPoint x: 59, startPoint y: 164, endPoint x: 450, endPoint y: 152, distance: 391.2
click at [59, 164] on div "Status No active tasks Change activity state to start receiving tasks. [PERSON_…" at bounding box center [155, 473] width 237 height 872
click at [1214, 68] on button "Call to Customer" at bounding box center [1235, 57] width 129 height 32
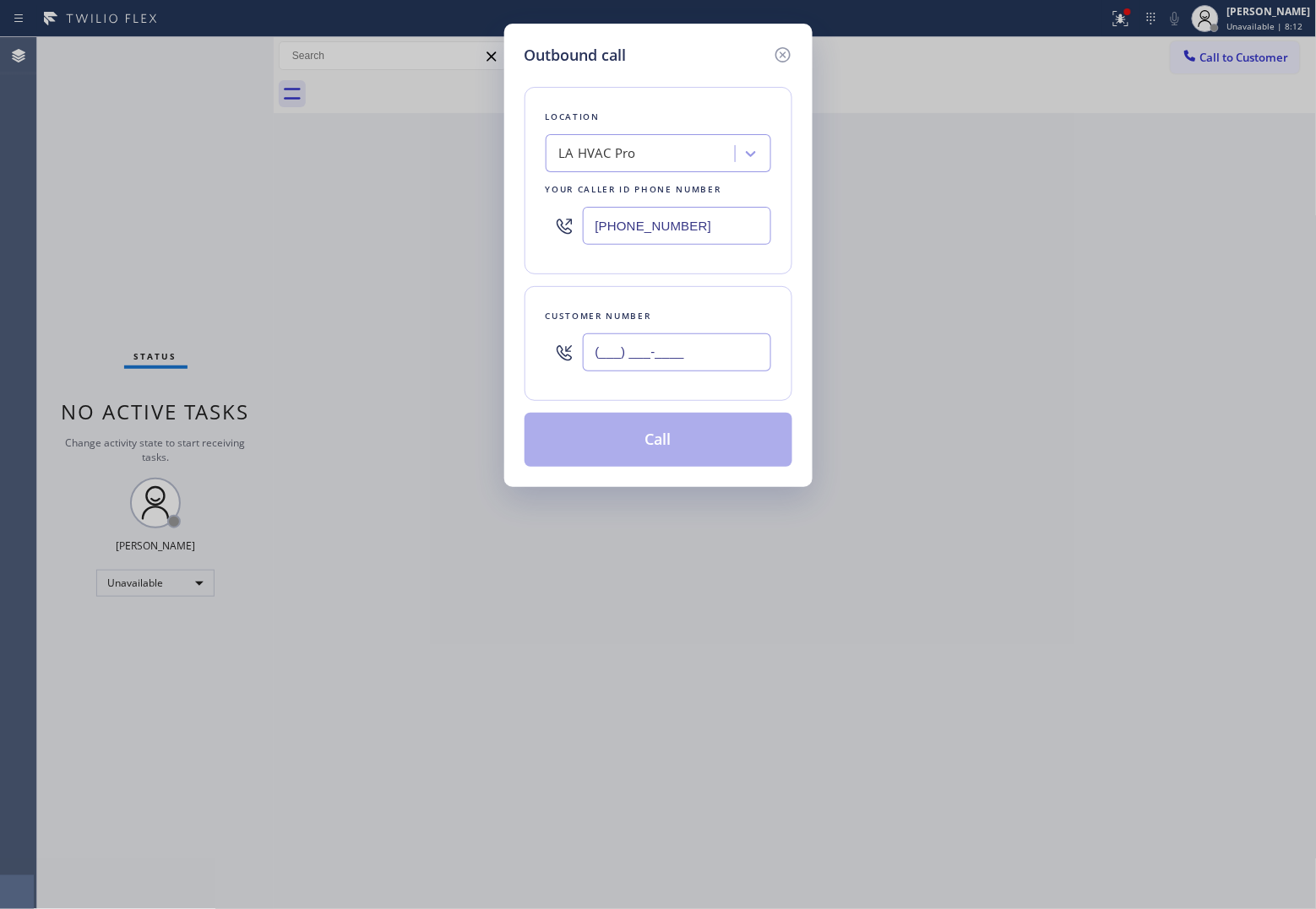
click at [715, 356] on input "(___) ___-____" at bounding box center [677, 352] width 189 height 38
paste input "820) 758-6433"
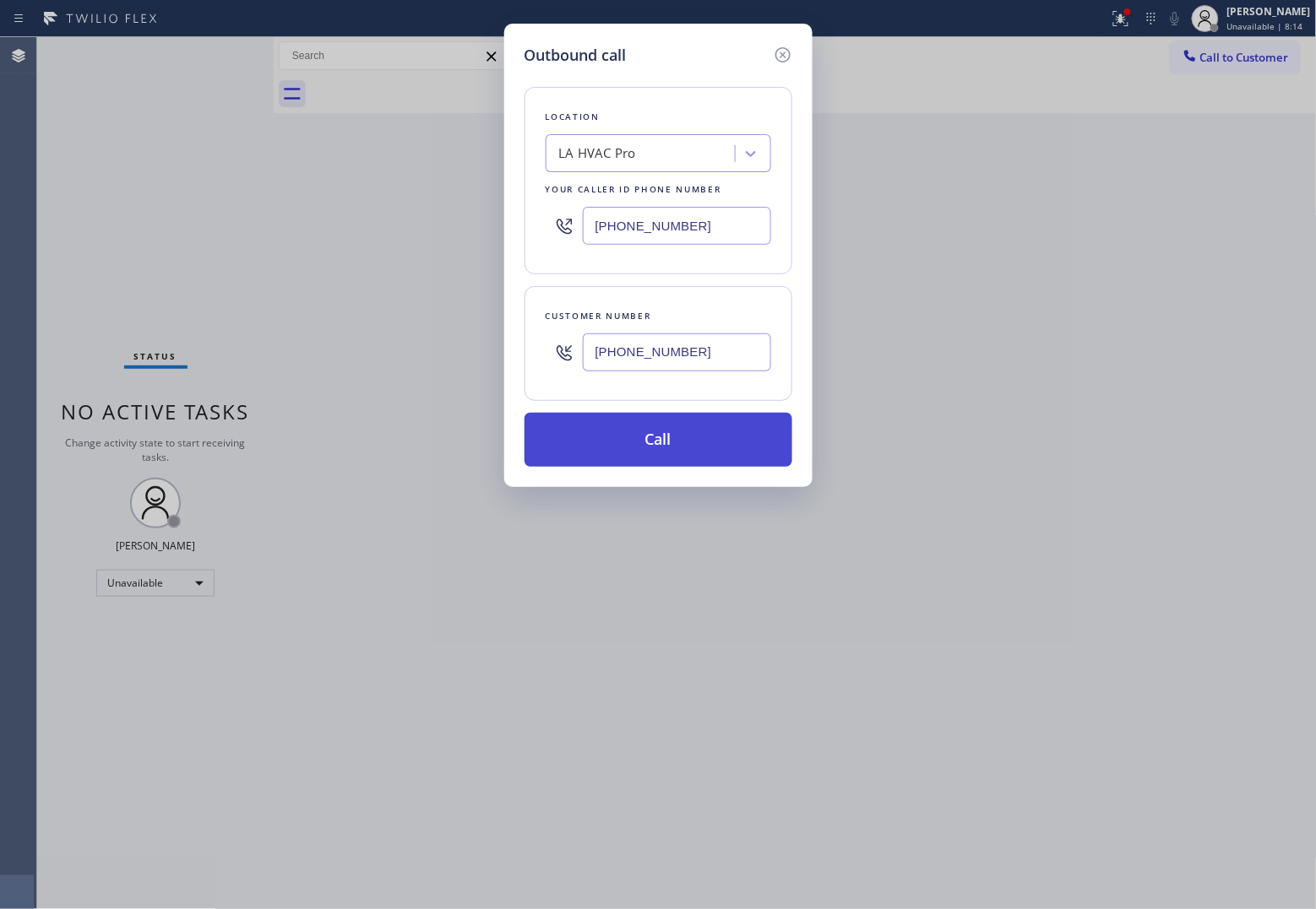
type input "[PHONE_NUMBER]"
click at [679, 454] on button "Call" at bounding box center [658, 439] width 268 height 54
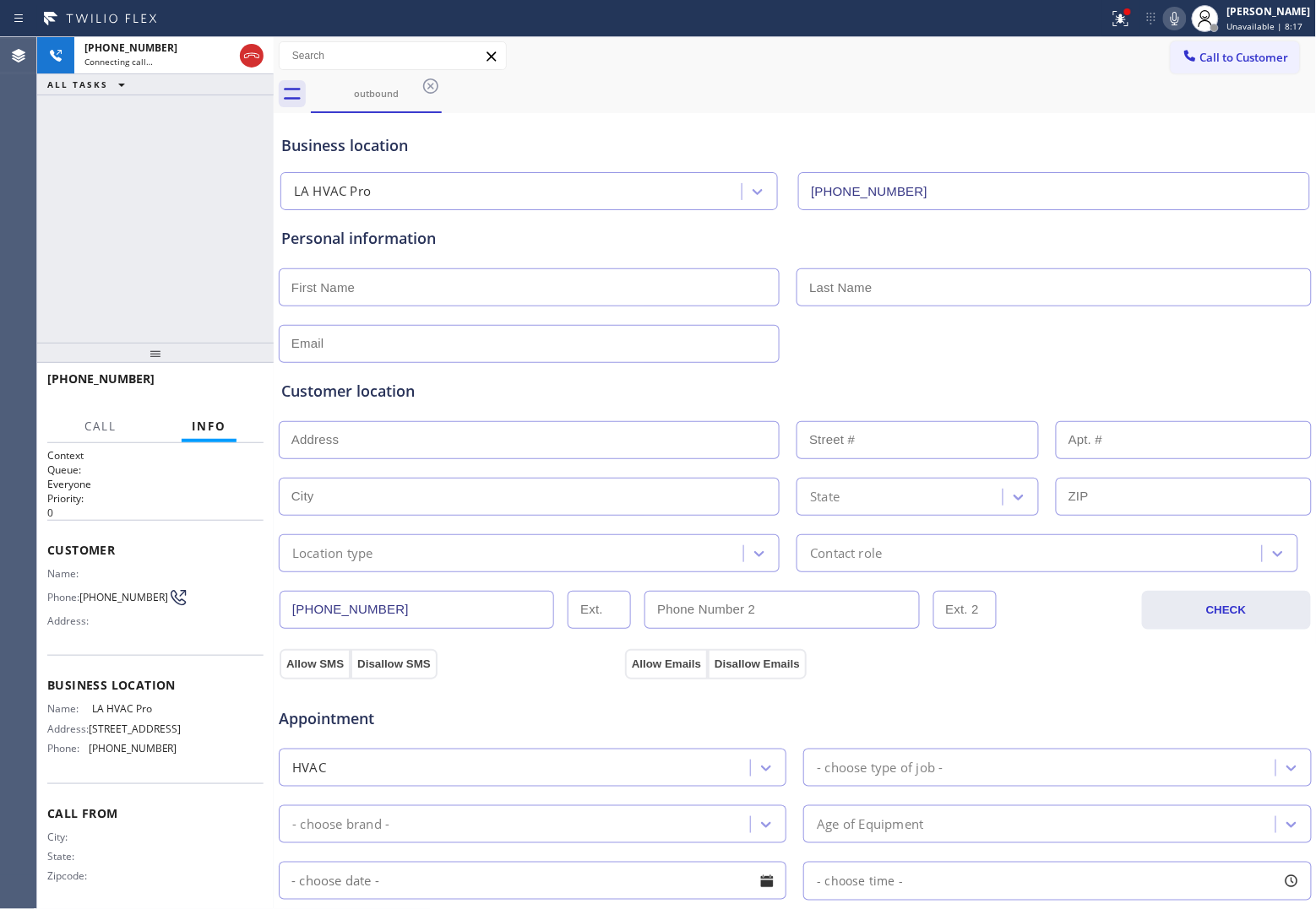
type input "[PHONE_NUMBER]"
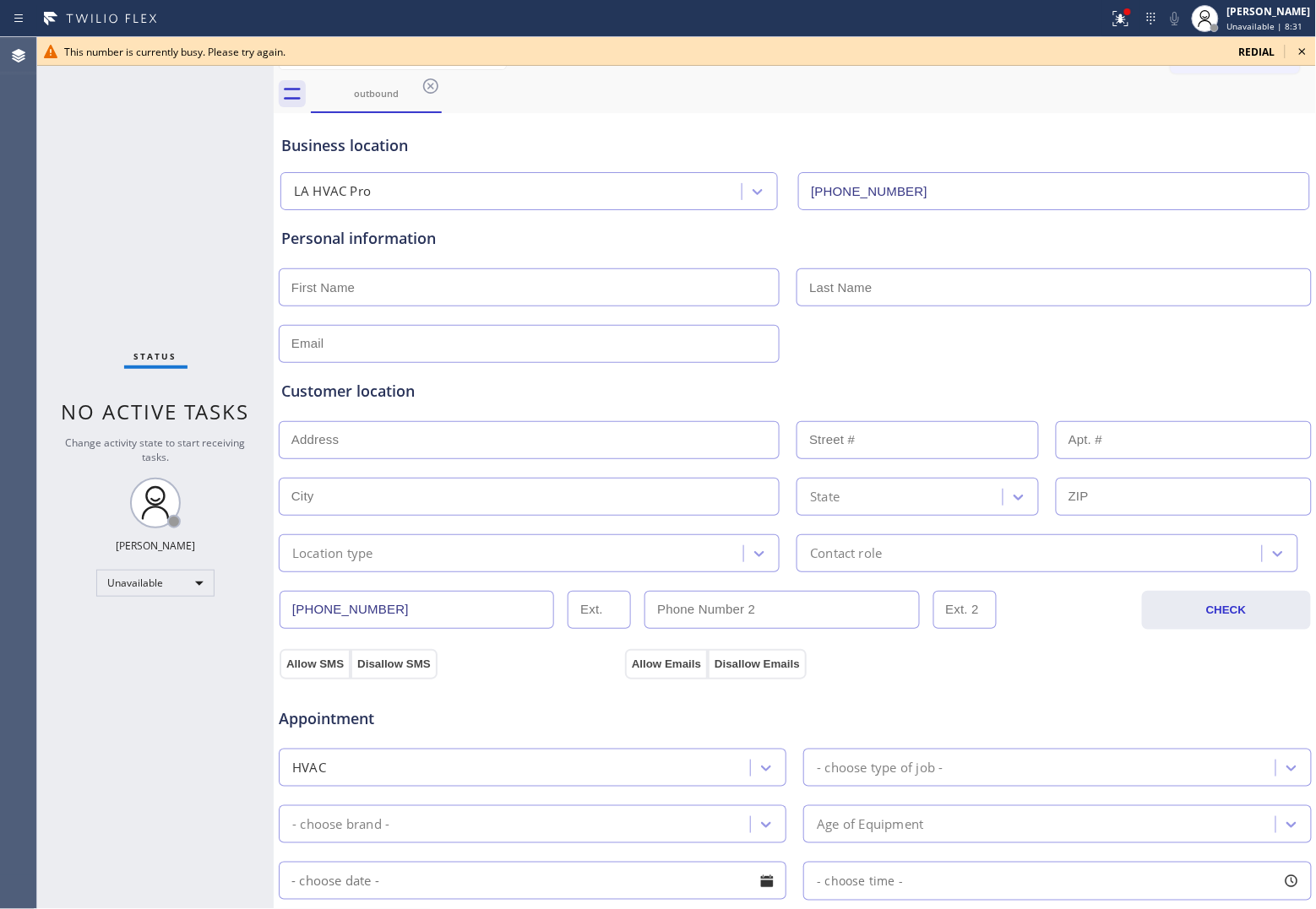
click at [65, 288] on div "Status No active tasks Change activity state to start receiving tasks. [PERSON_…" at bounding box center [155, 473] width 237 height 872
click at [1246, 58] on span "redial" at bounding box center [1256, 52] width 36 height 15
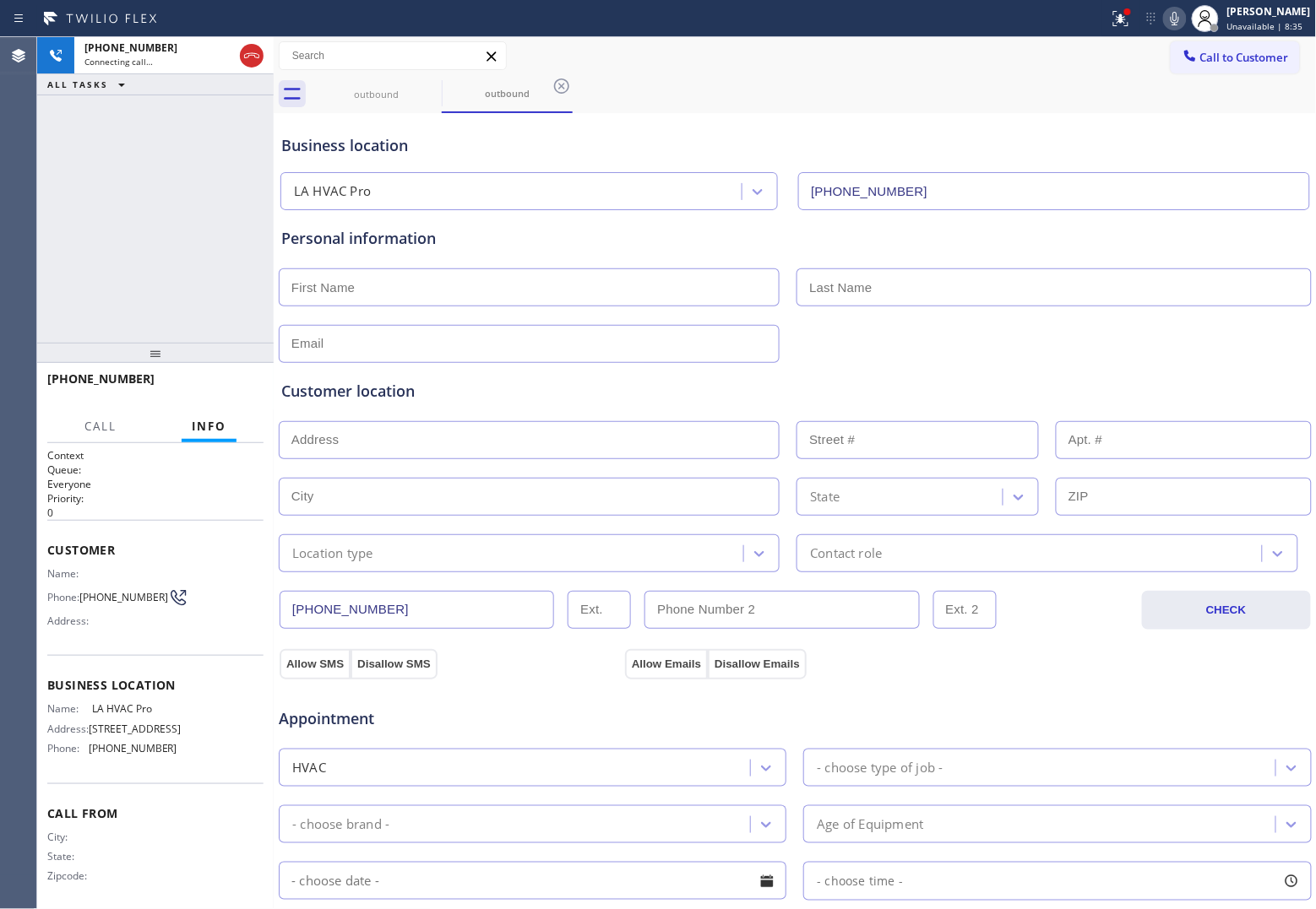
type input "[PHONE_NUMBER]"
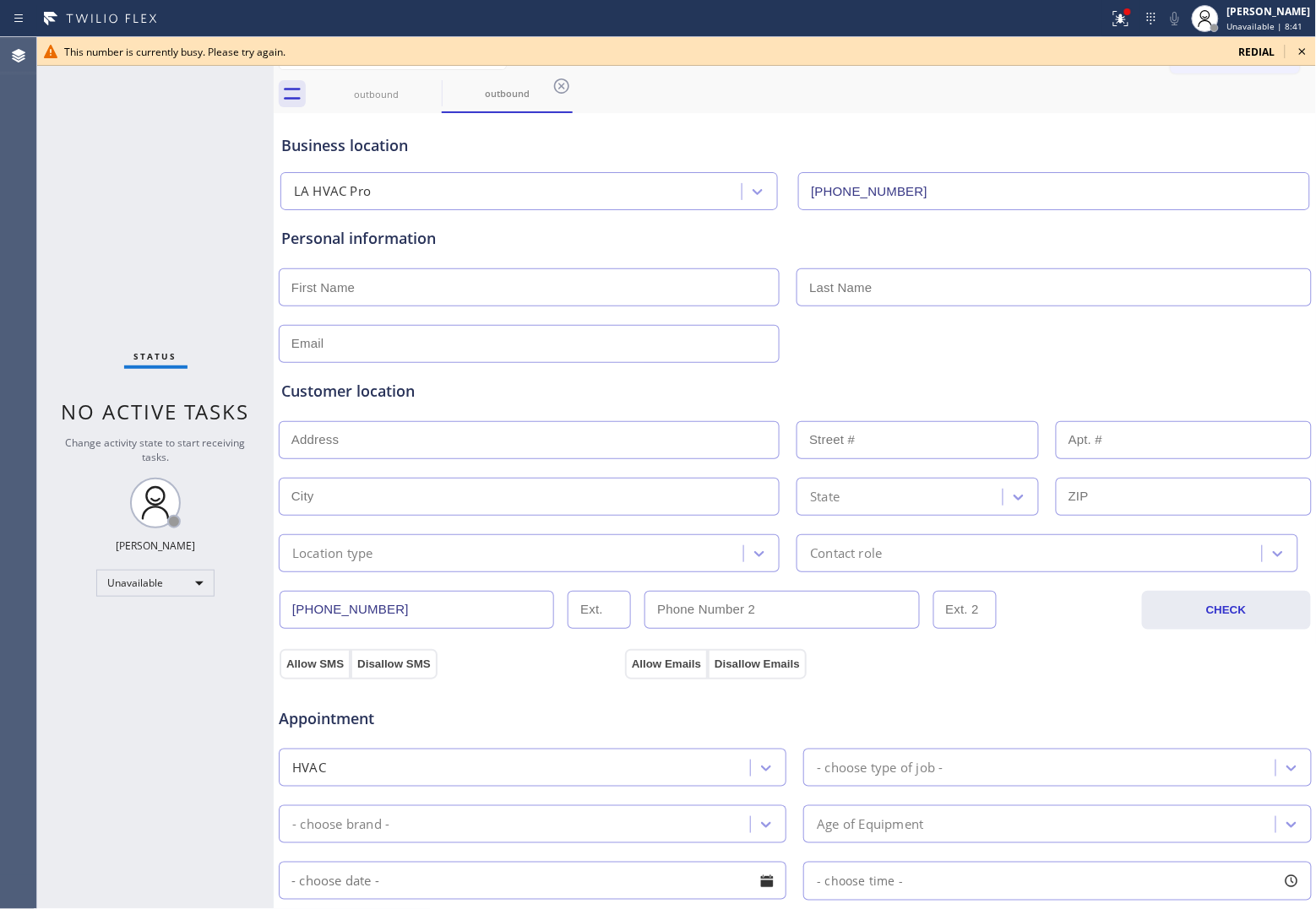
drag, startPoint x: 48, startPoint y: 225, endPoint x: 1201, endPoint y: 112, distance: 1158.5
click at [59, 224] on div "Status No active tasks Change activity state to start receiving tasks. [PERSON_…" at bounding box center [155, 473] width 237 height 872
click at [1252, 45] on span "redial" at bounding box center [1256, 52] width 36 height 15
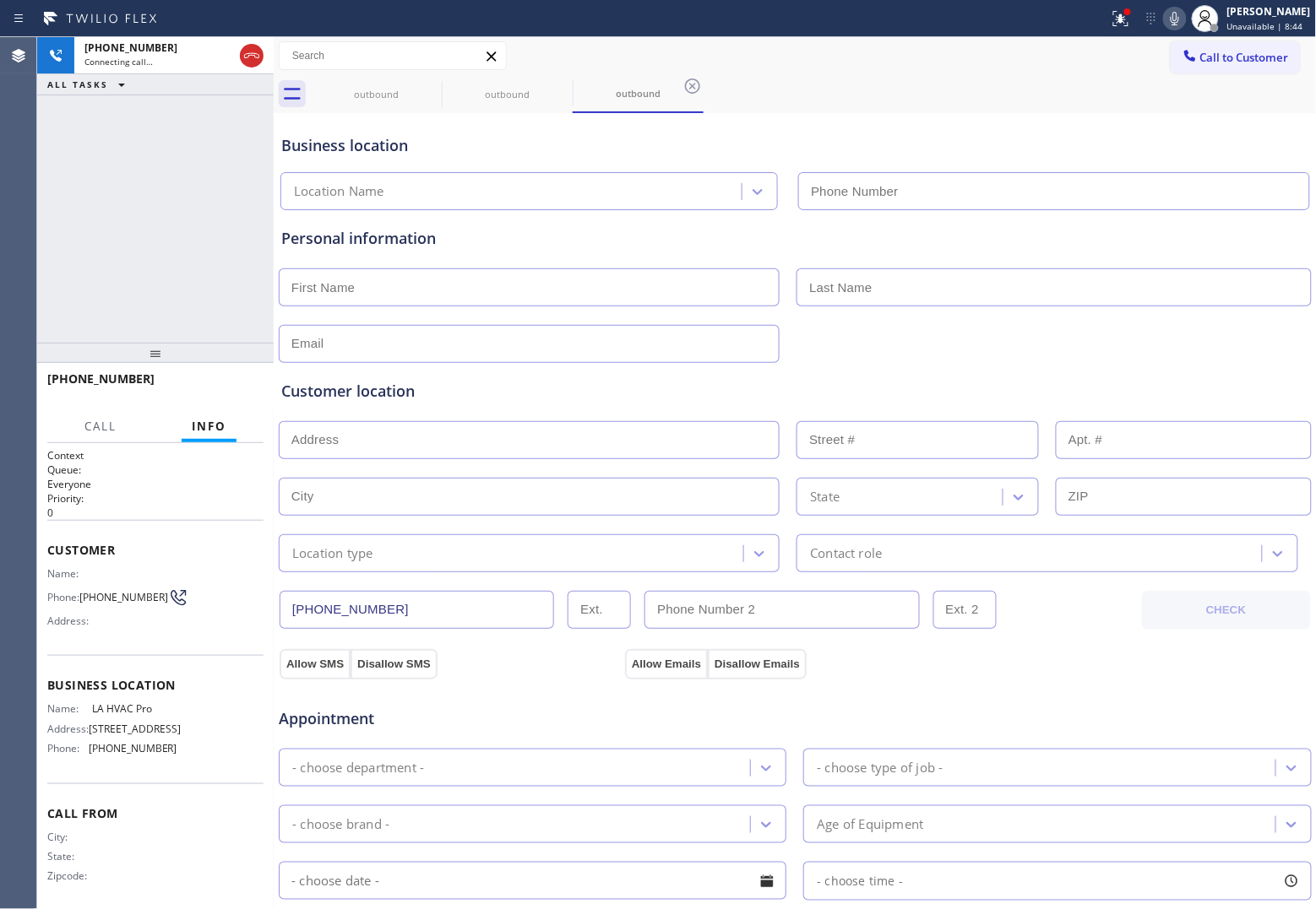
type input "[PHONE_NUMBER]"
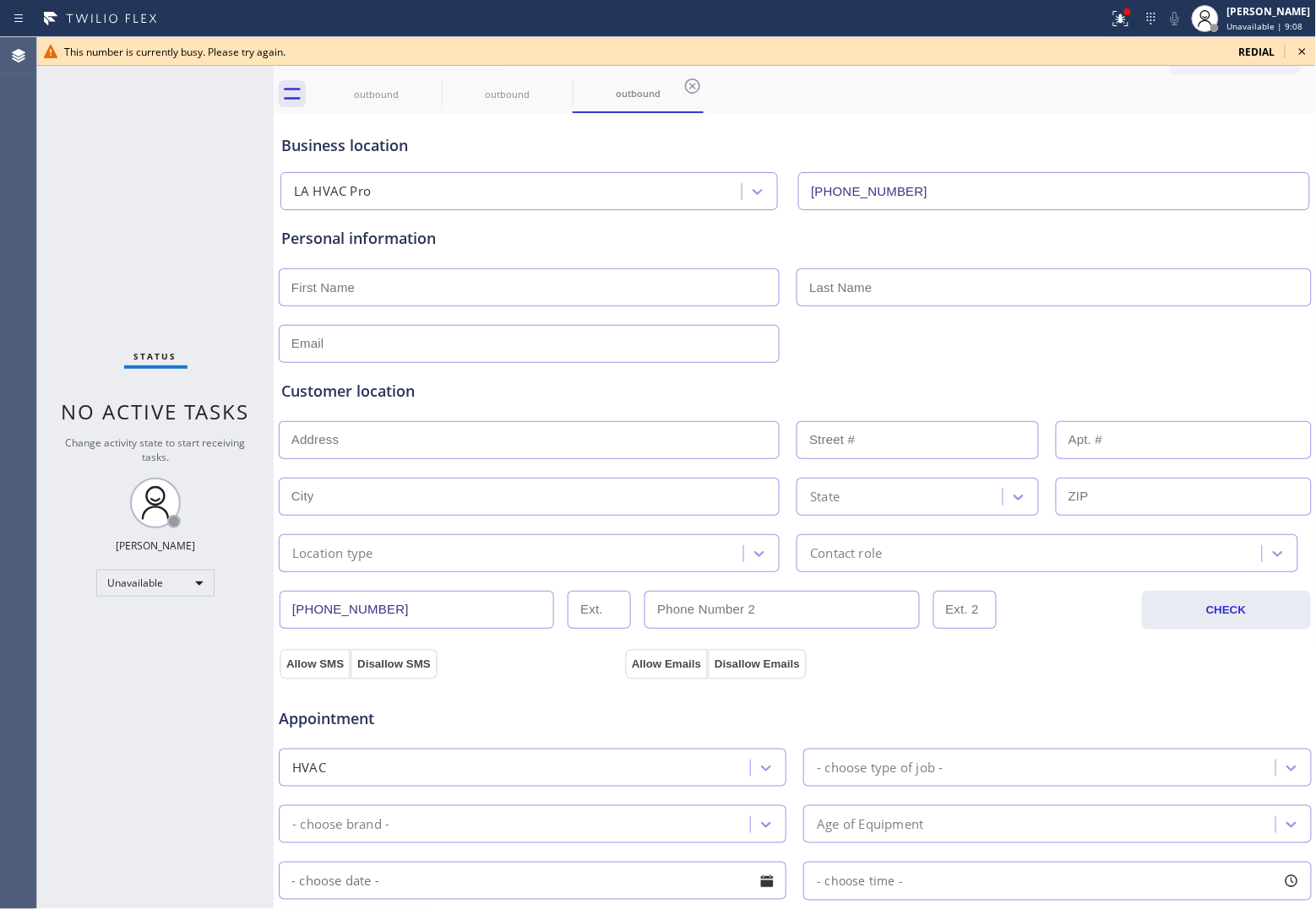
drag, startPoint x: 65, startPoint y: 146, endPoint x: 927, endPoint y: 81, distance: 864.4
click at [83, 142] on div "Status No active tasks Change activity state to start receiving tasks. [PERSON_…" at bounding box center [155, 473] width 237 height 872
drag, startPoint x: 1254, startPoint y: 51, endPoint x: 1166, endPoint y: 398, distance: 358.0
click at [1254, 52] on span "redial" at bounding box center [1256, 52] width 36 height 15
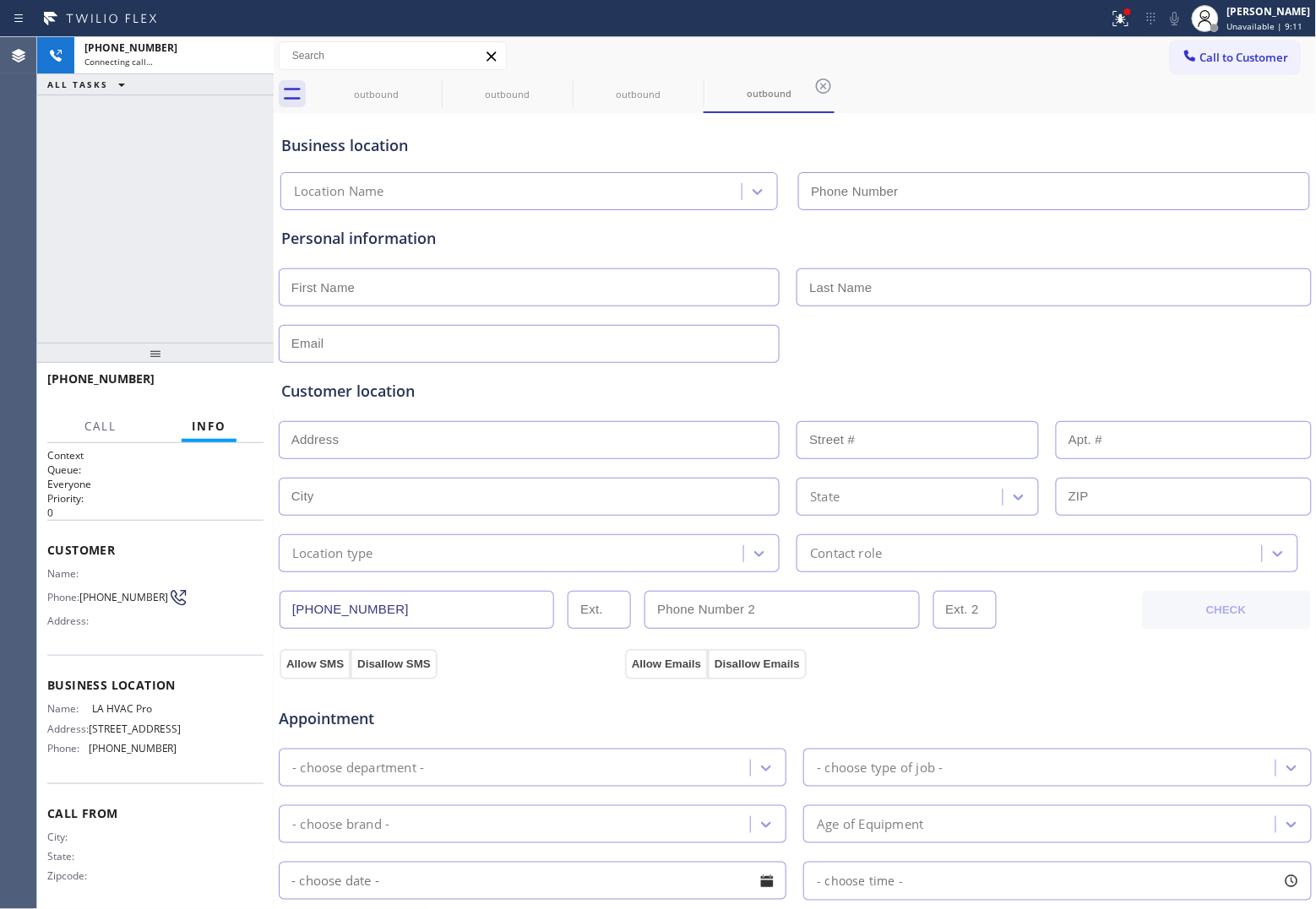
type input "[PHONE_NUMBER]"
drag, startPoint x: 60, startPoint y: 237, endPoint x: 874, endPoint y: 22, distance: 841.9
click at [60, 237] on div "[PHONE_NUMBER] Connecting call… ALL TASKS ALL TASKS ACTIVE TASKS TASKS IN WRAP …" at bounding box center [155, 190] width 237 height 306
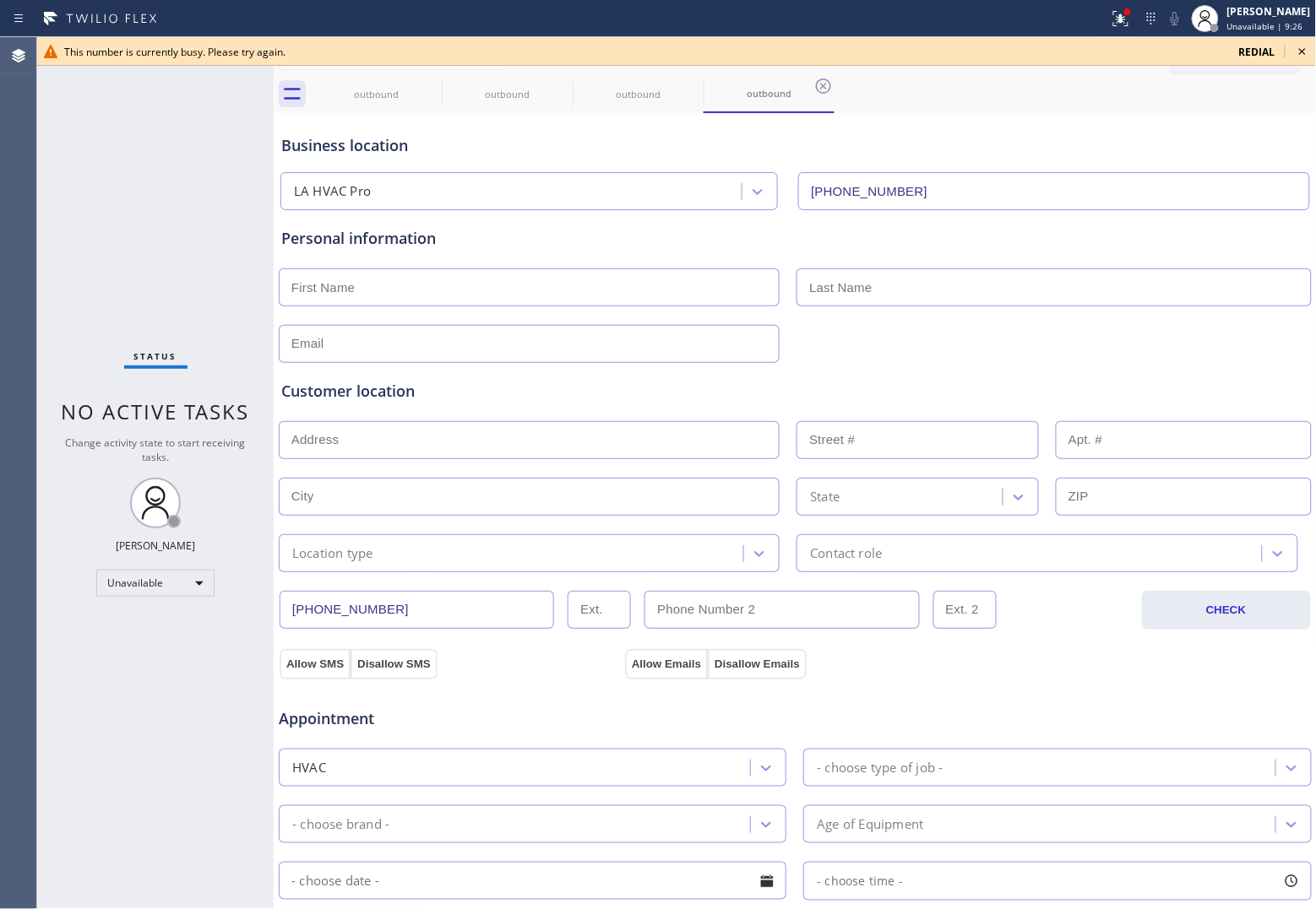
click at [1260, 52] on span "redial" at bounding box center [1256, 52] width 36 height 15
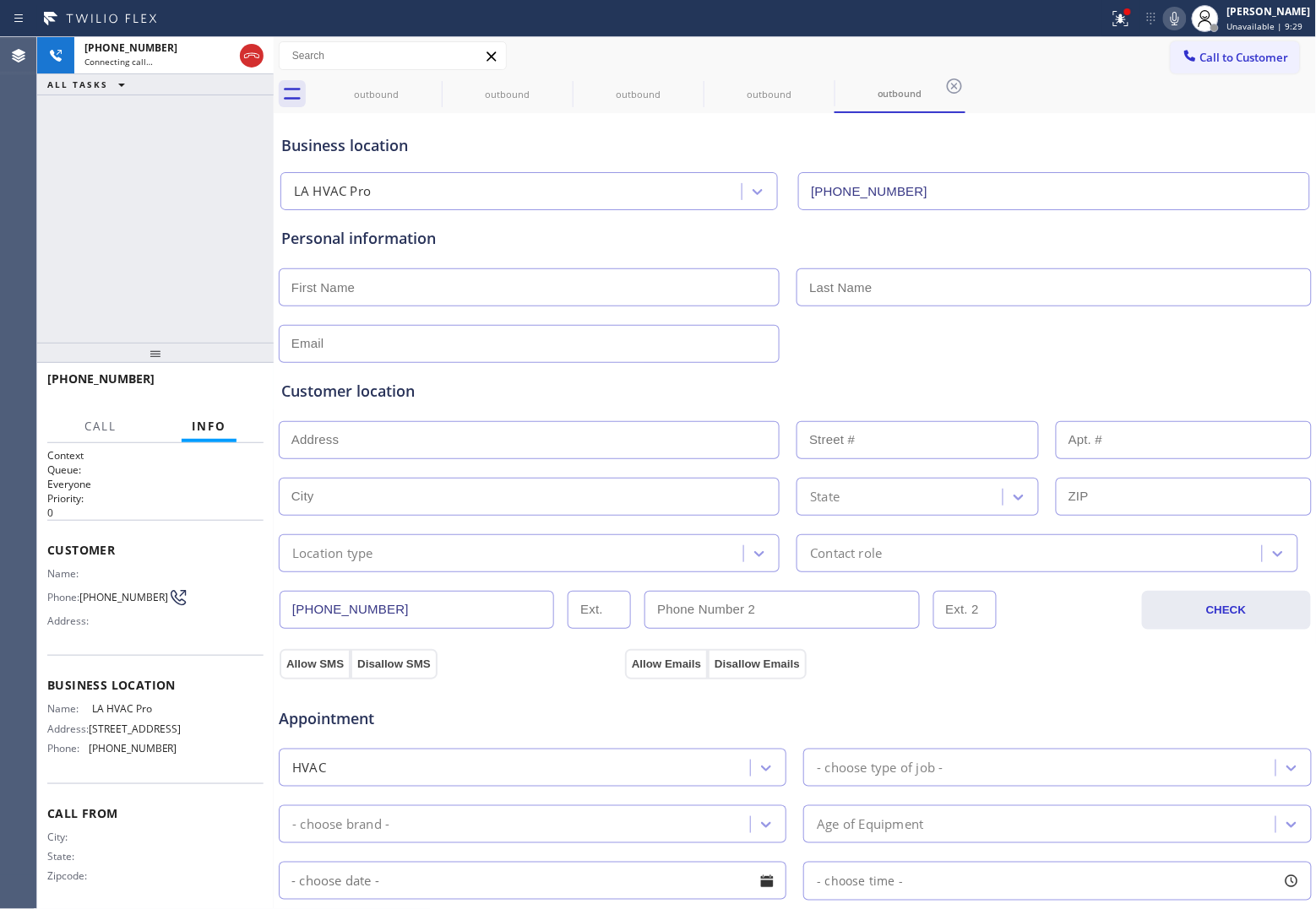
type input "[PHONE_NUMBER]"
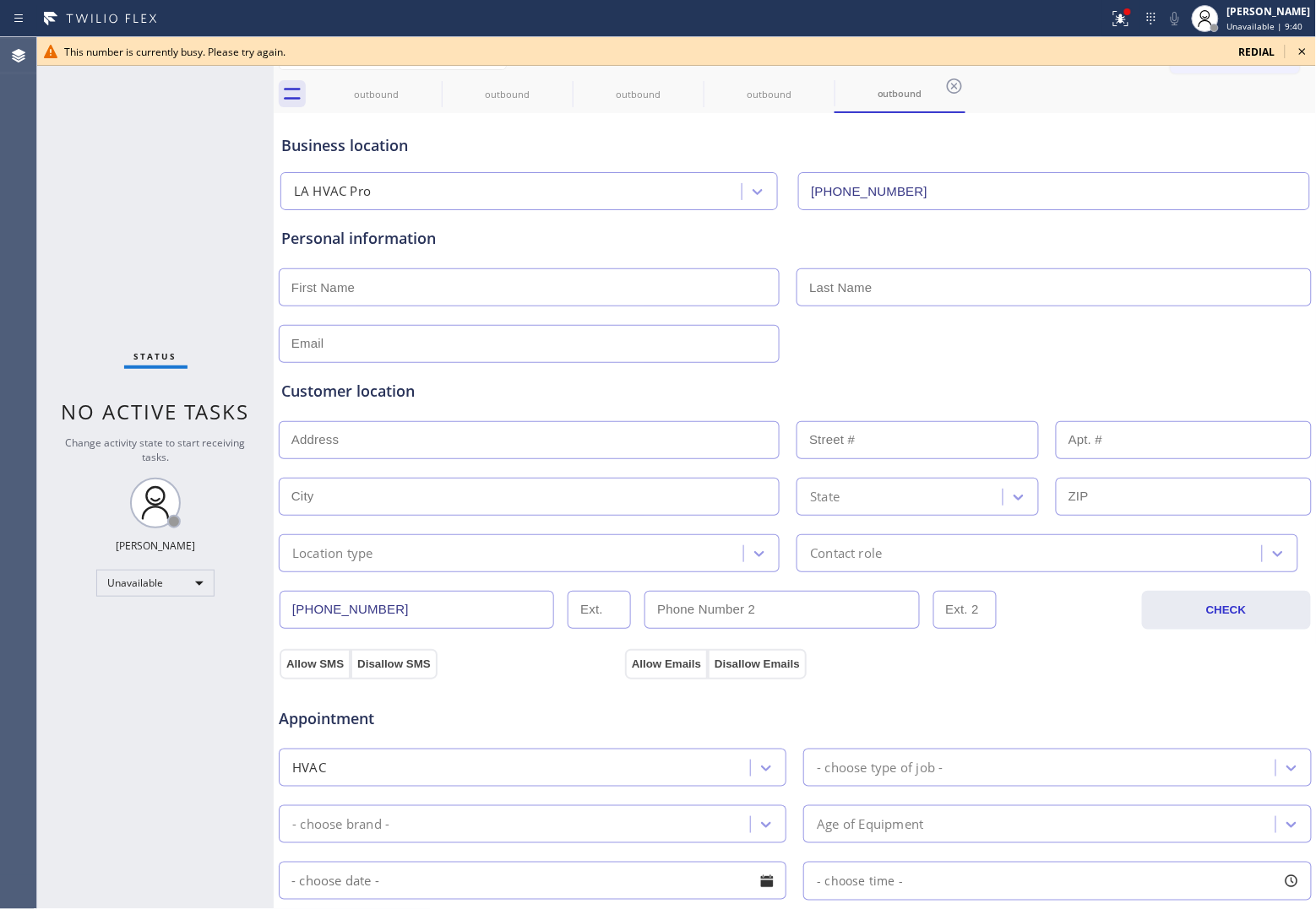
click at [10, 182] on div "Agent Desktop" at bounding box center [18, 473] width 36 height 872
click at [1248, 49] on span "redial" at bounding box center [1256, 52] width 36 height 15
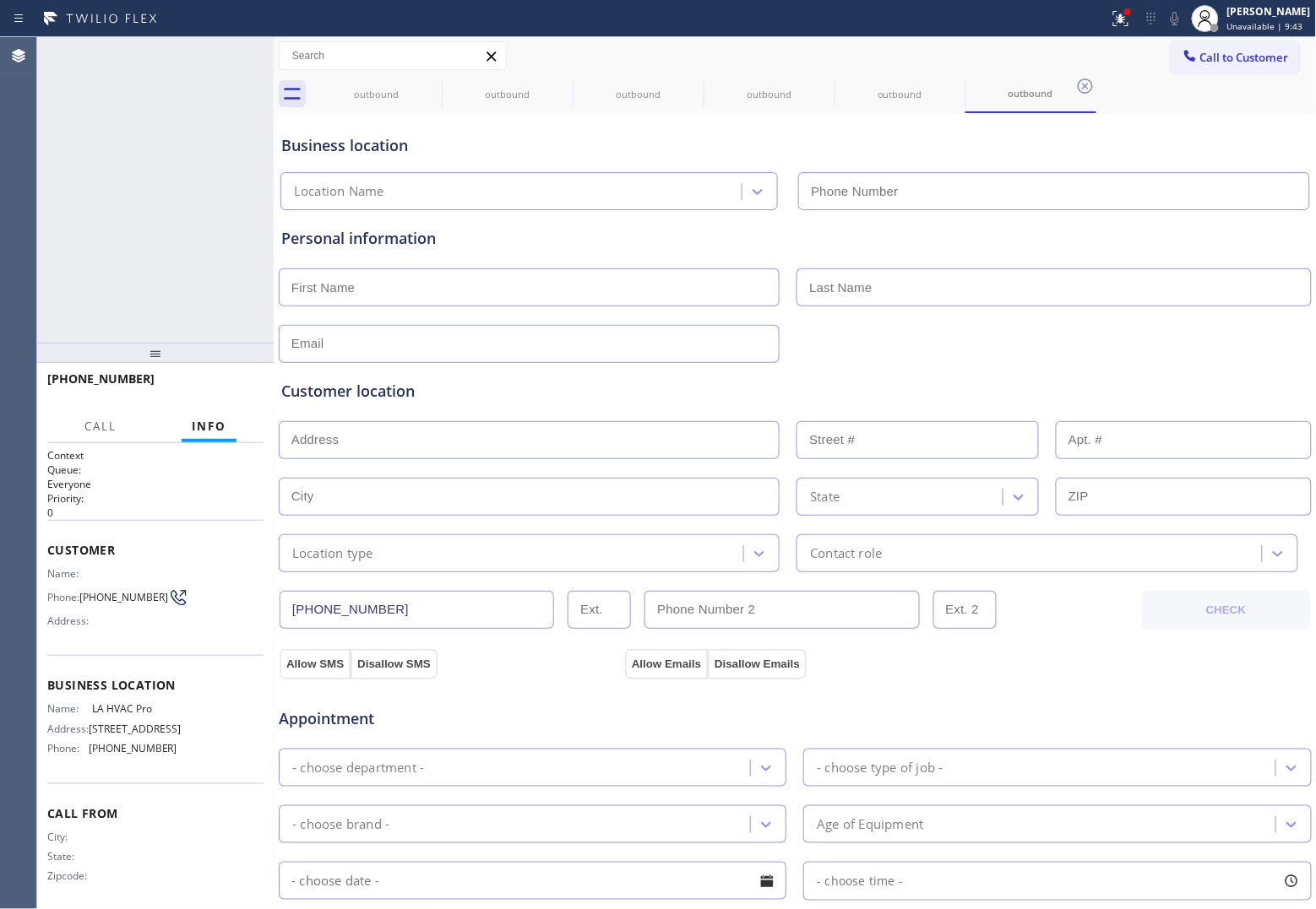
type input "[PHONE_NUMBER]"
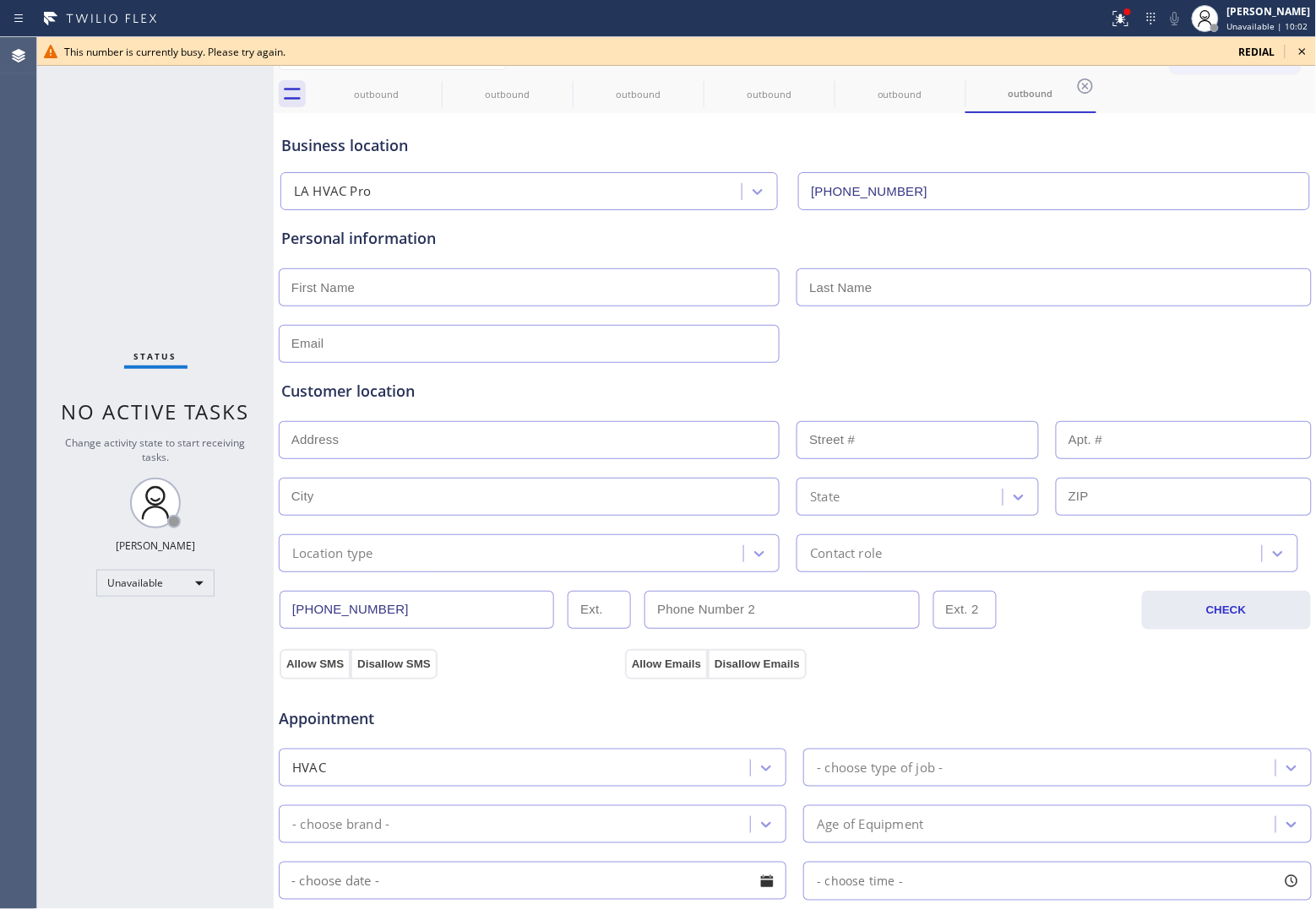
click at [1252, 53] on span "redial" at bounding box center [1256, 52] width 36 height 15
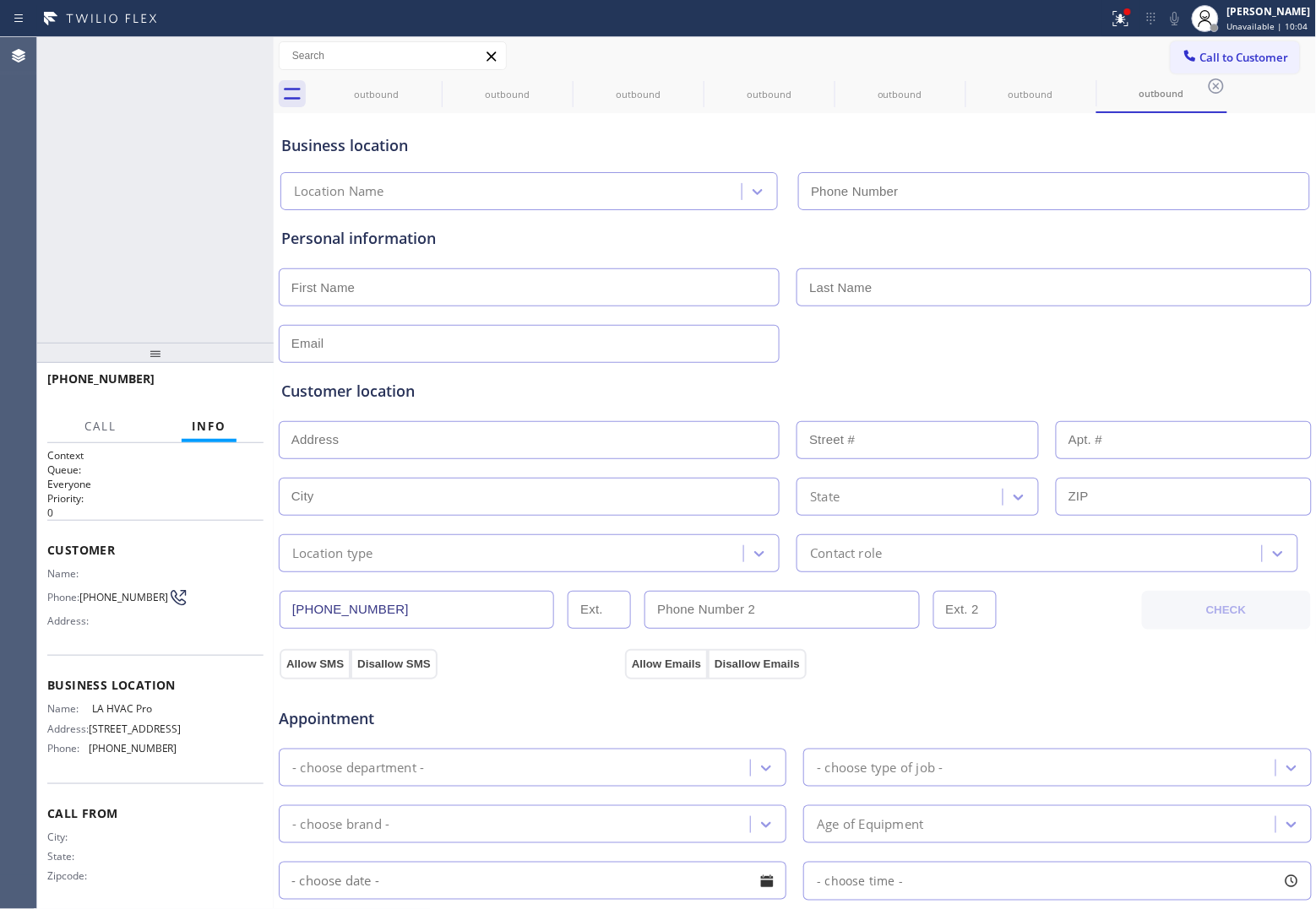
type input "[PHONE_NUMBER]"
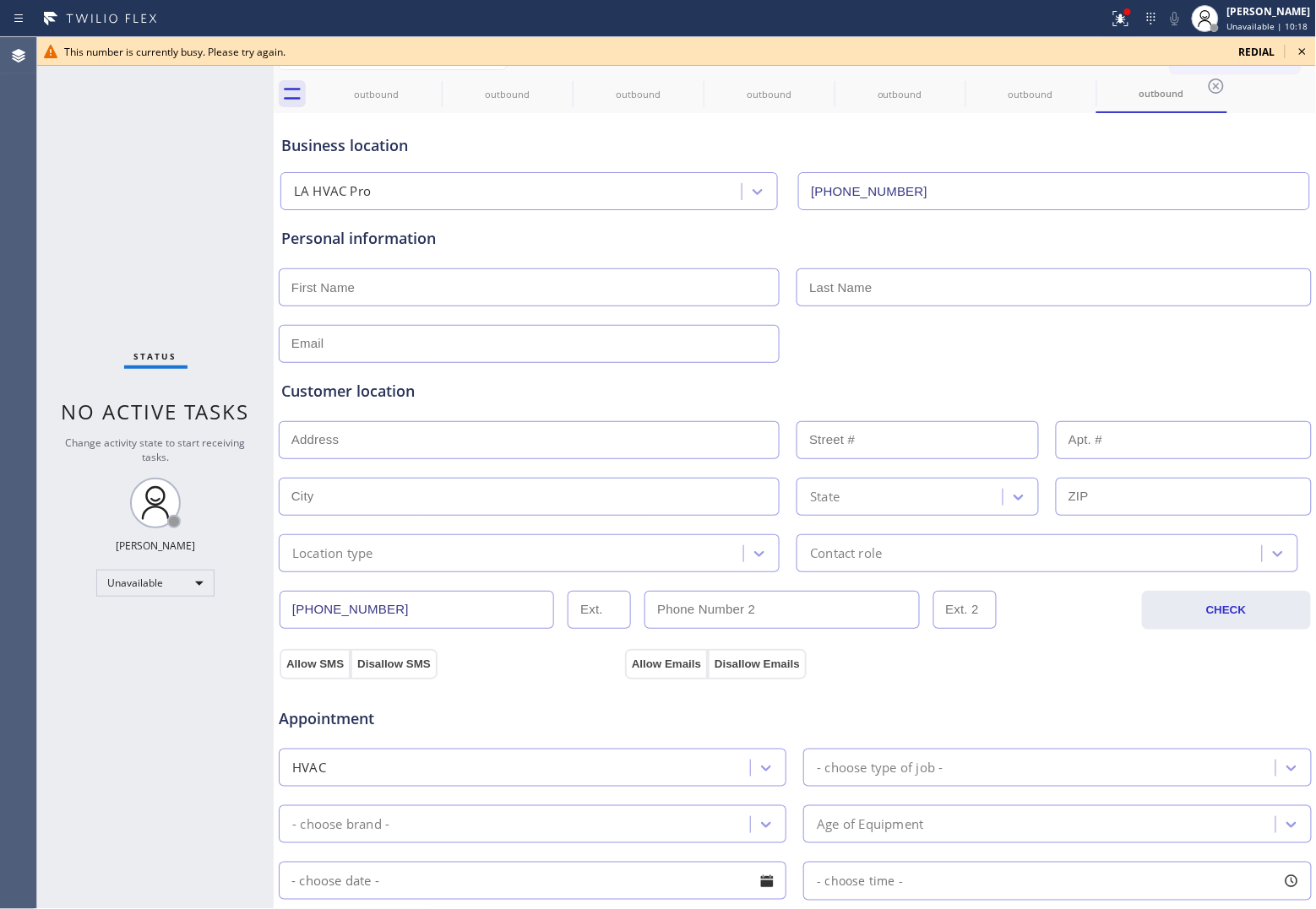
click at [1251, 53] on span "redial" at bounding box center [1256, 52] width 36 height 15
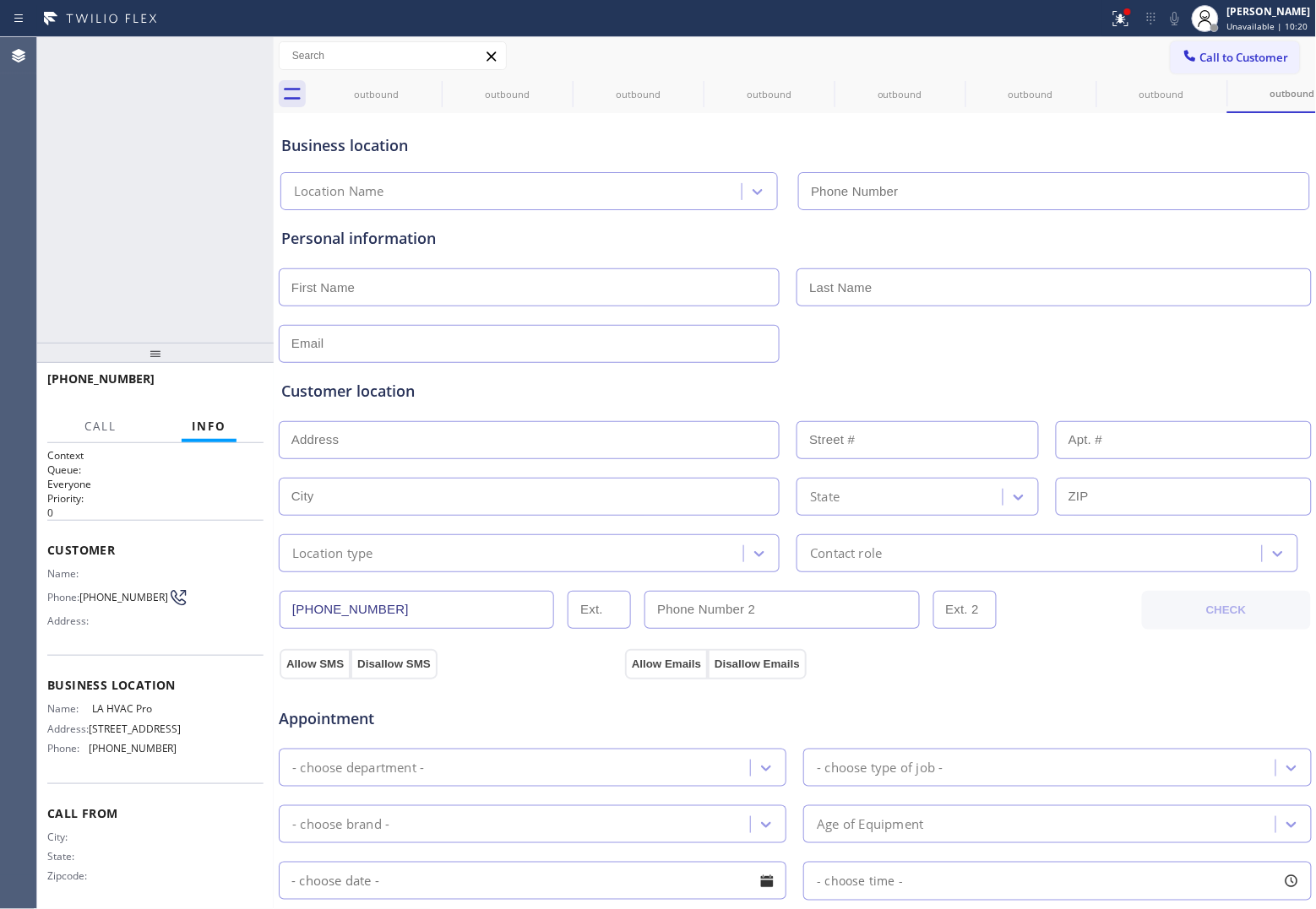
type input "[PHONE_NUMBER]"
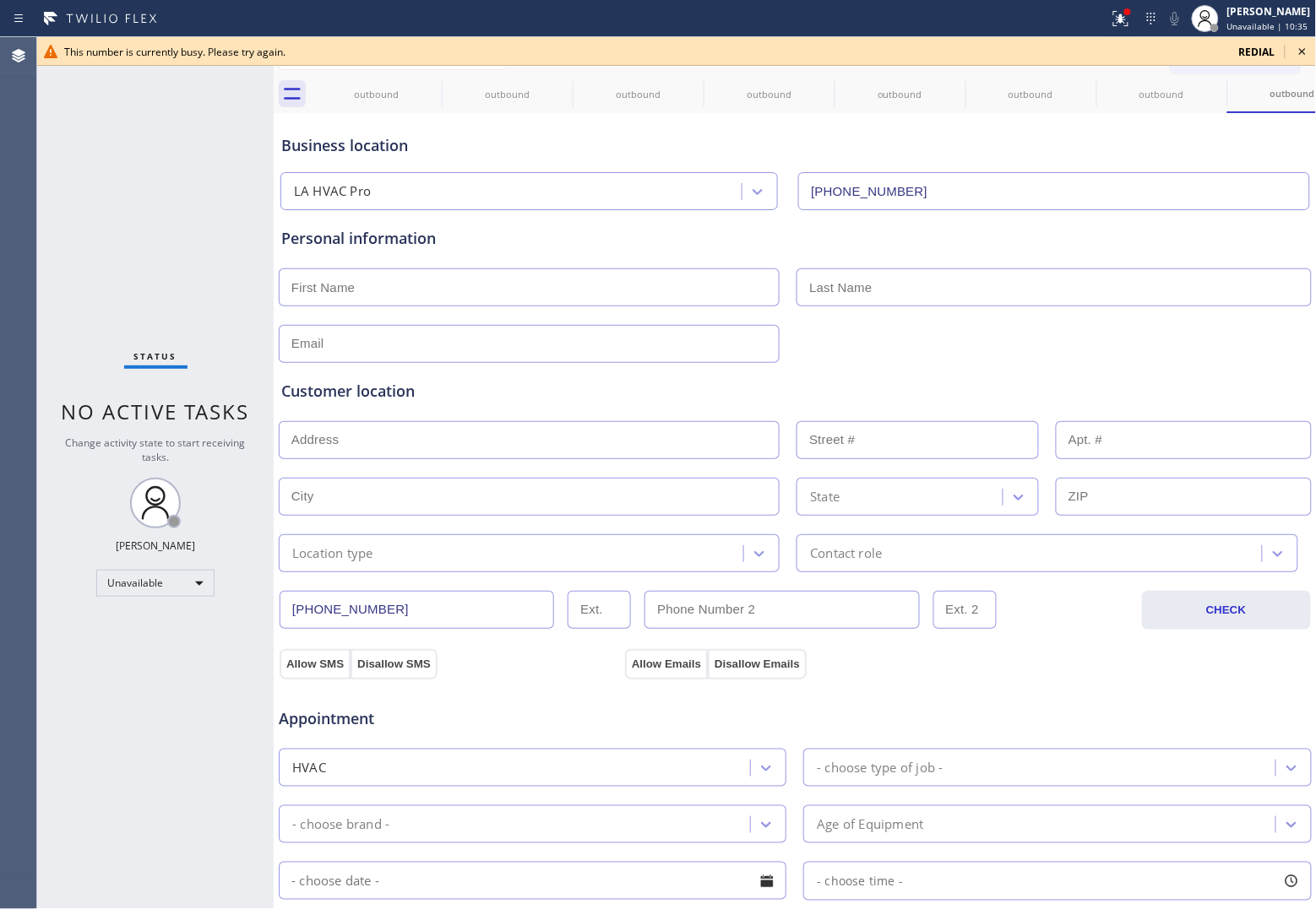
click at [1249, 53] on span "redial" at bounding box center [1256, 52] width 36 height 15
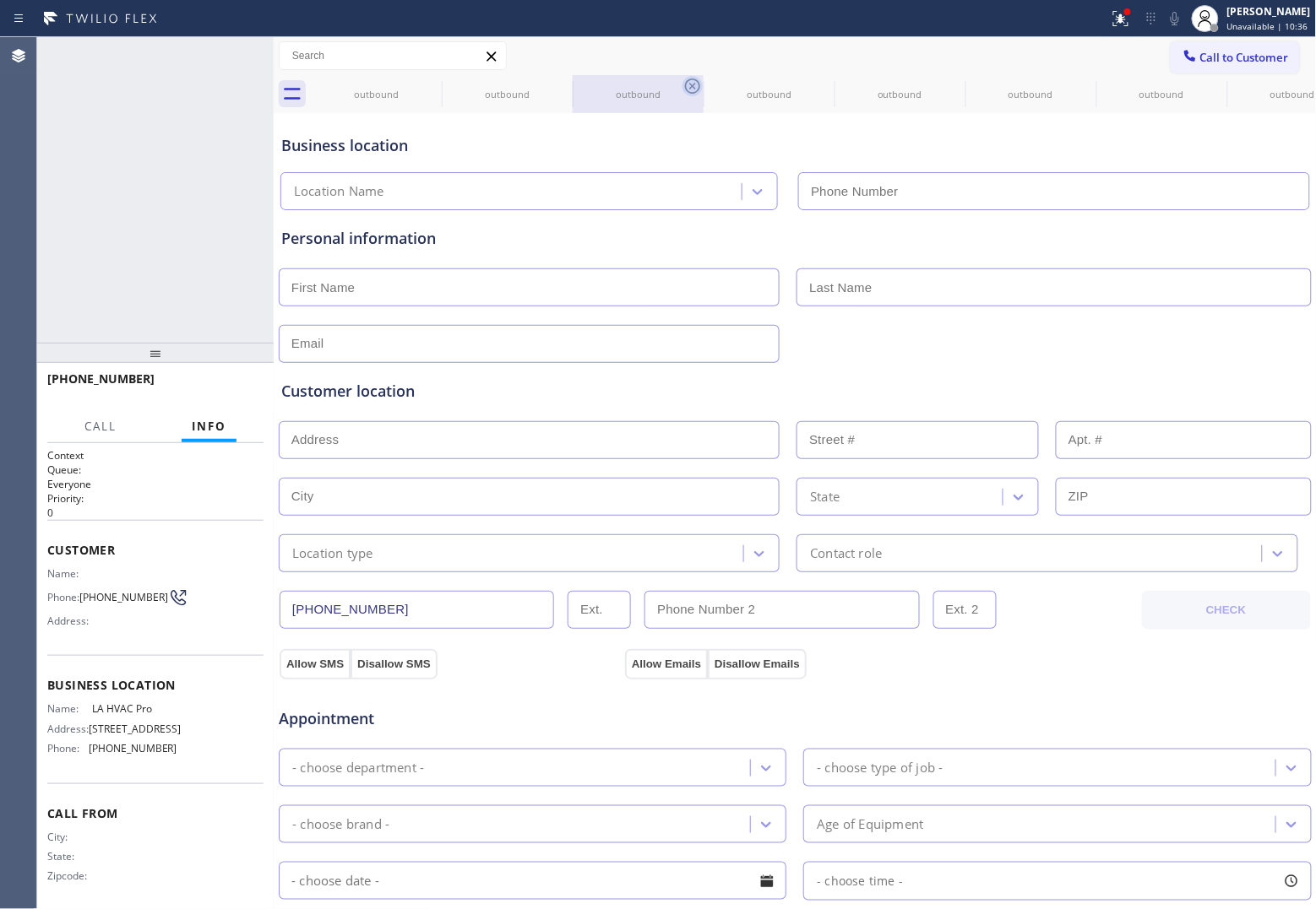
click at [0, 0] on icon at bounding box center [0, 0] width 0 height 0
click at [682, 81] on icon at bounding box center [692, 86] width 21 height 21
click at [0, 0] on icon at bounding box center [0, 0] width 0 height 0
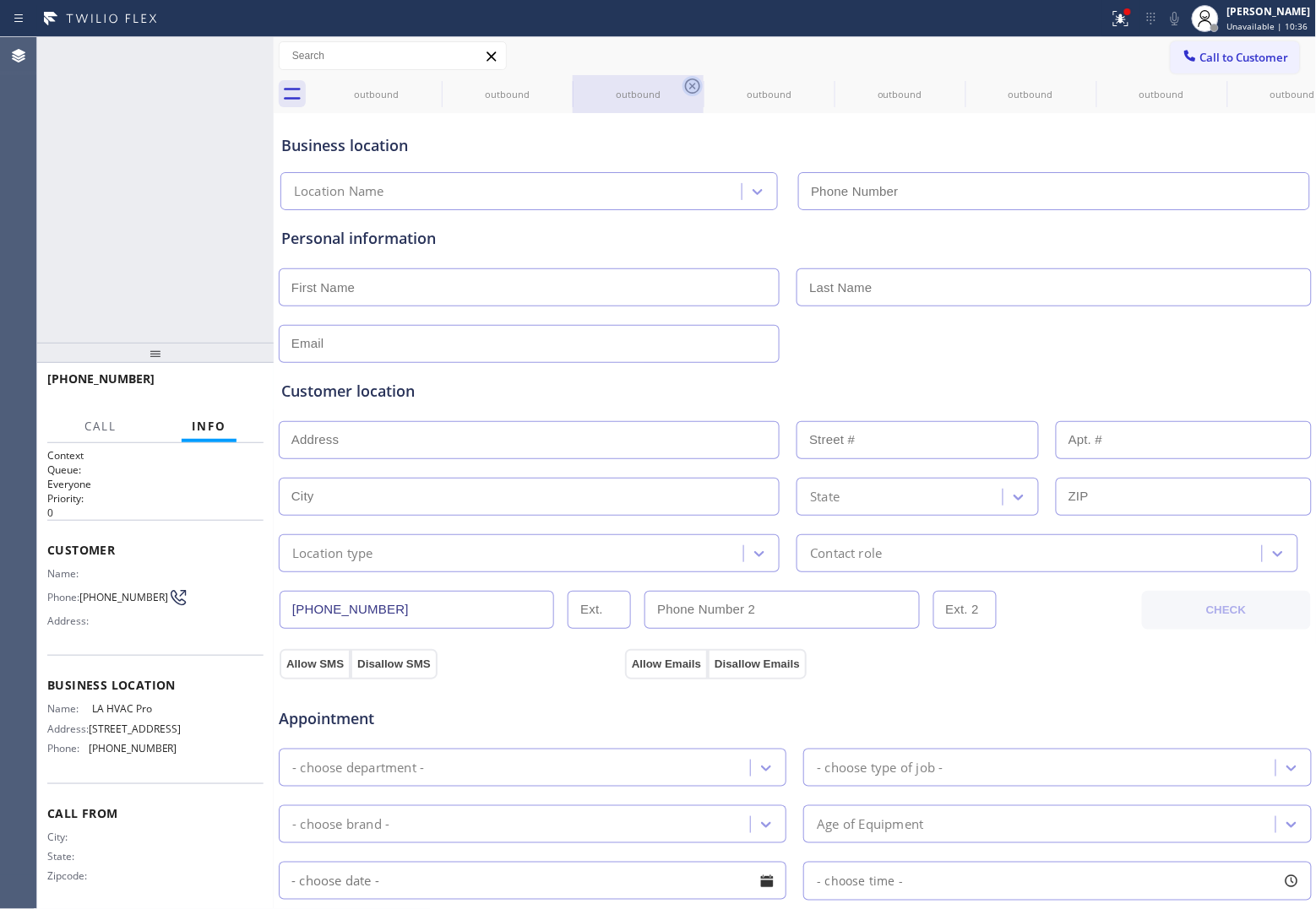
click at [0, 0] on icon at bounding box center [0, 0] width 0 height 0
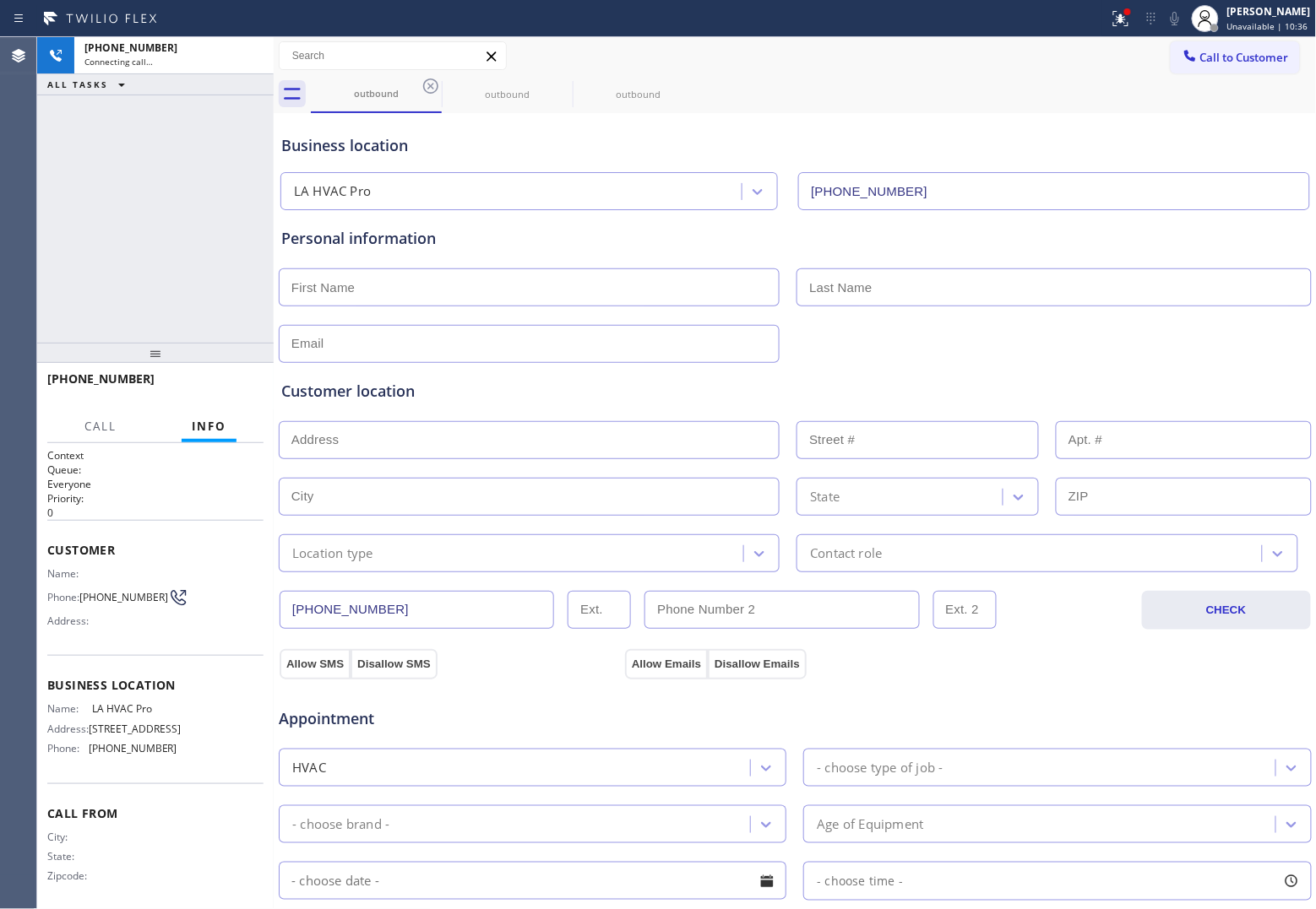
click at [431, 81] on icon at bounding box center [430, 86] width 21 height 21
click at [0, 0] on icon at bounding box center [0, 0] width 0 height 0
click at [431, 81] on div "outbound outbound outbound" at bounding box center [813, 94] width 1006 height 38
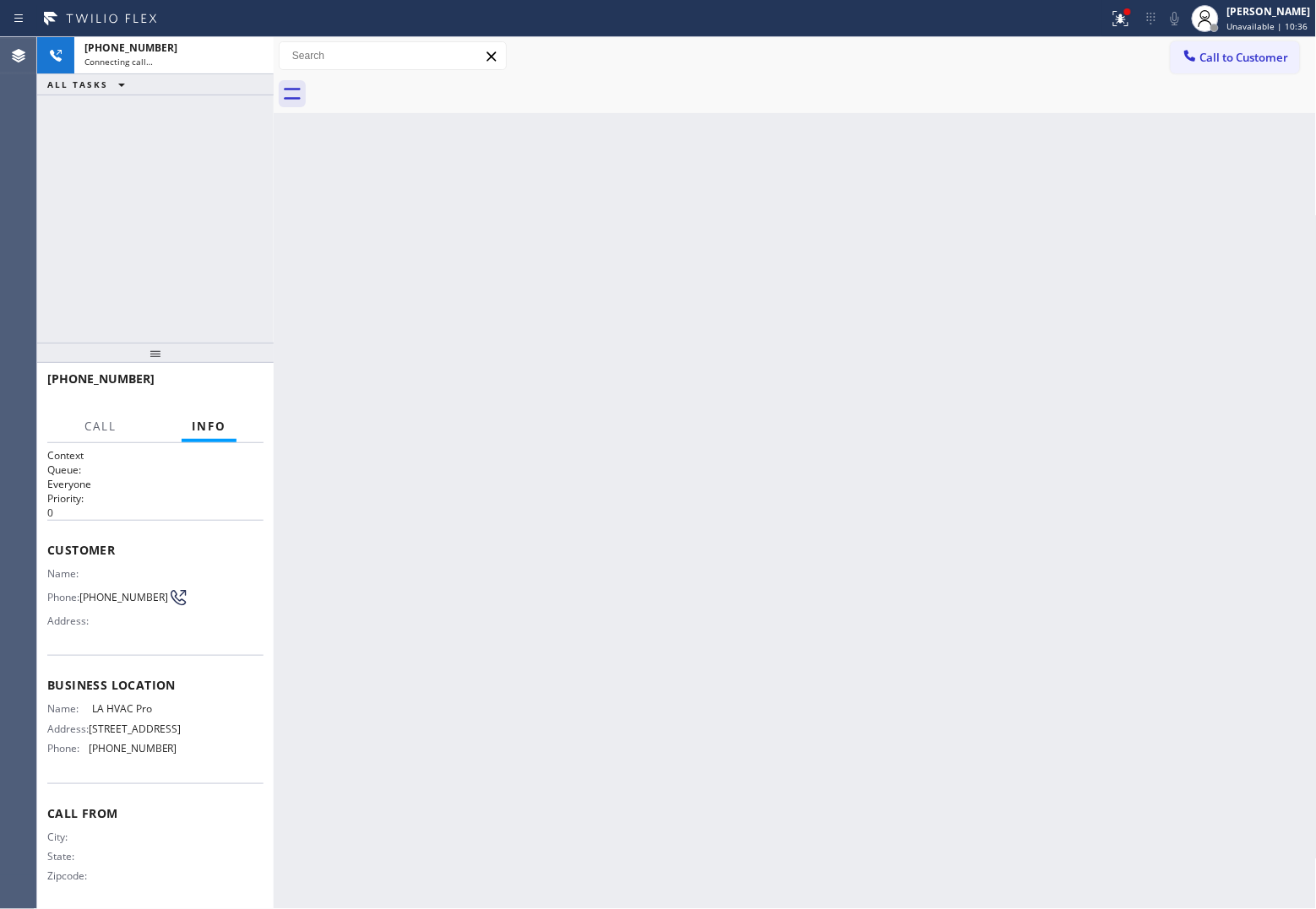
click at [431, 81] on div at bounding box center [813, 94] width 1006 height 38
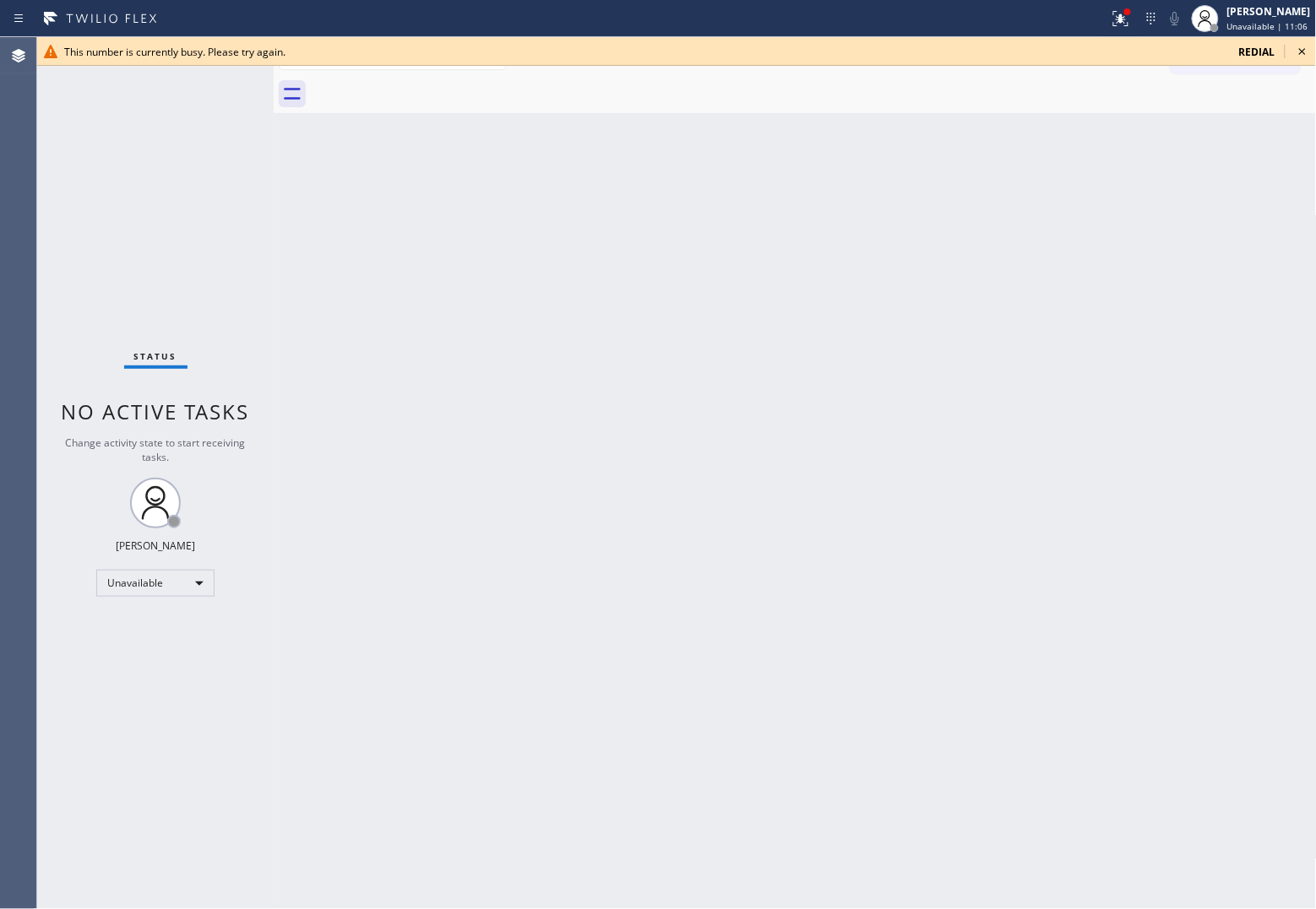
click at [1255, 51] on span "redial" at bounding box center [1256, 52] width 36 height 15
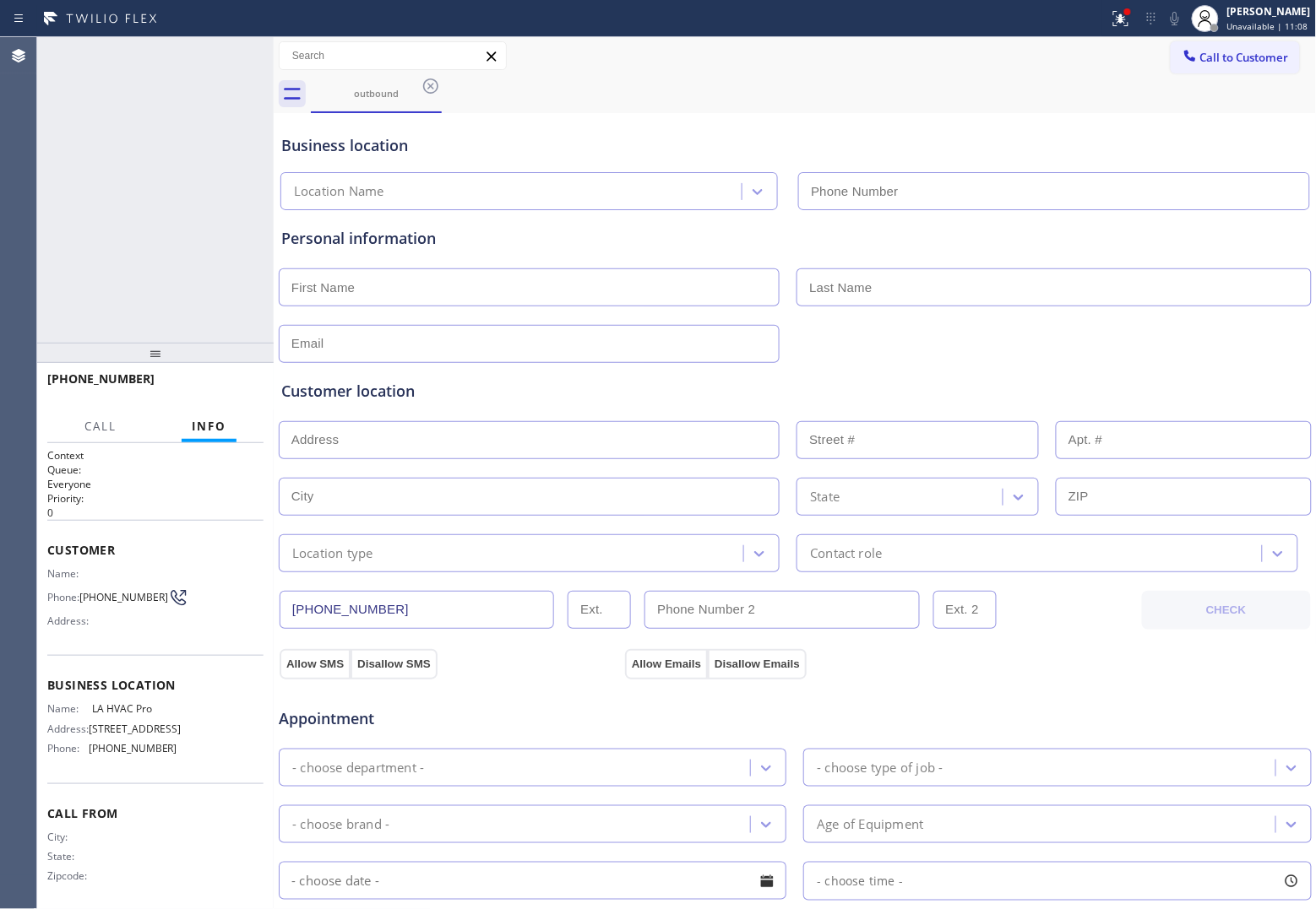
type input "[PHONE_NUMBER]"
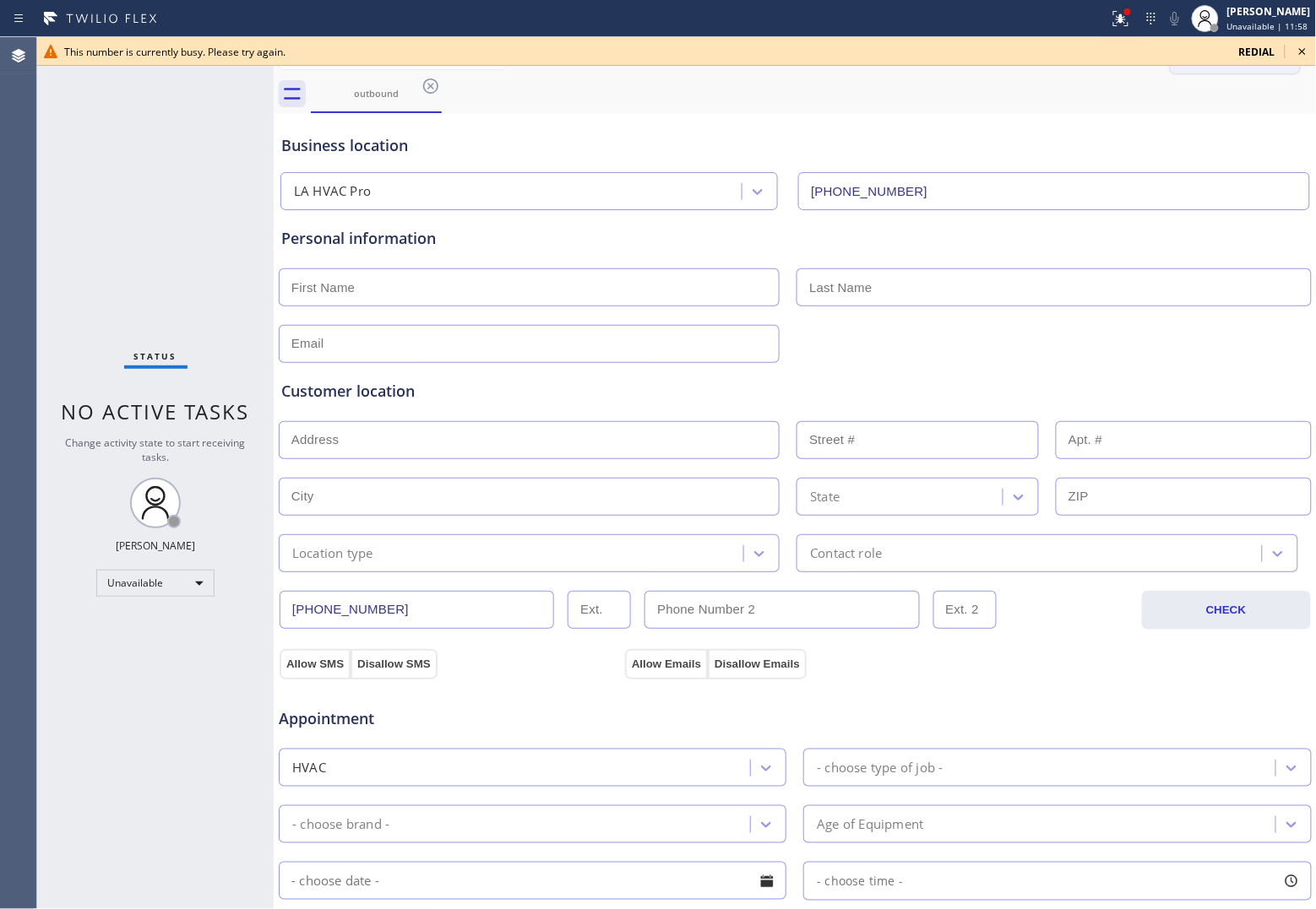
click at [1271, 51] on span "redial" at bounding box center [1256, 52] width 36 height 15
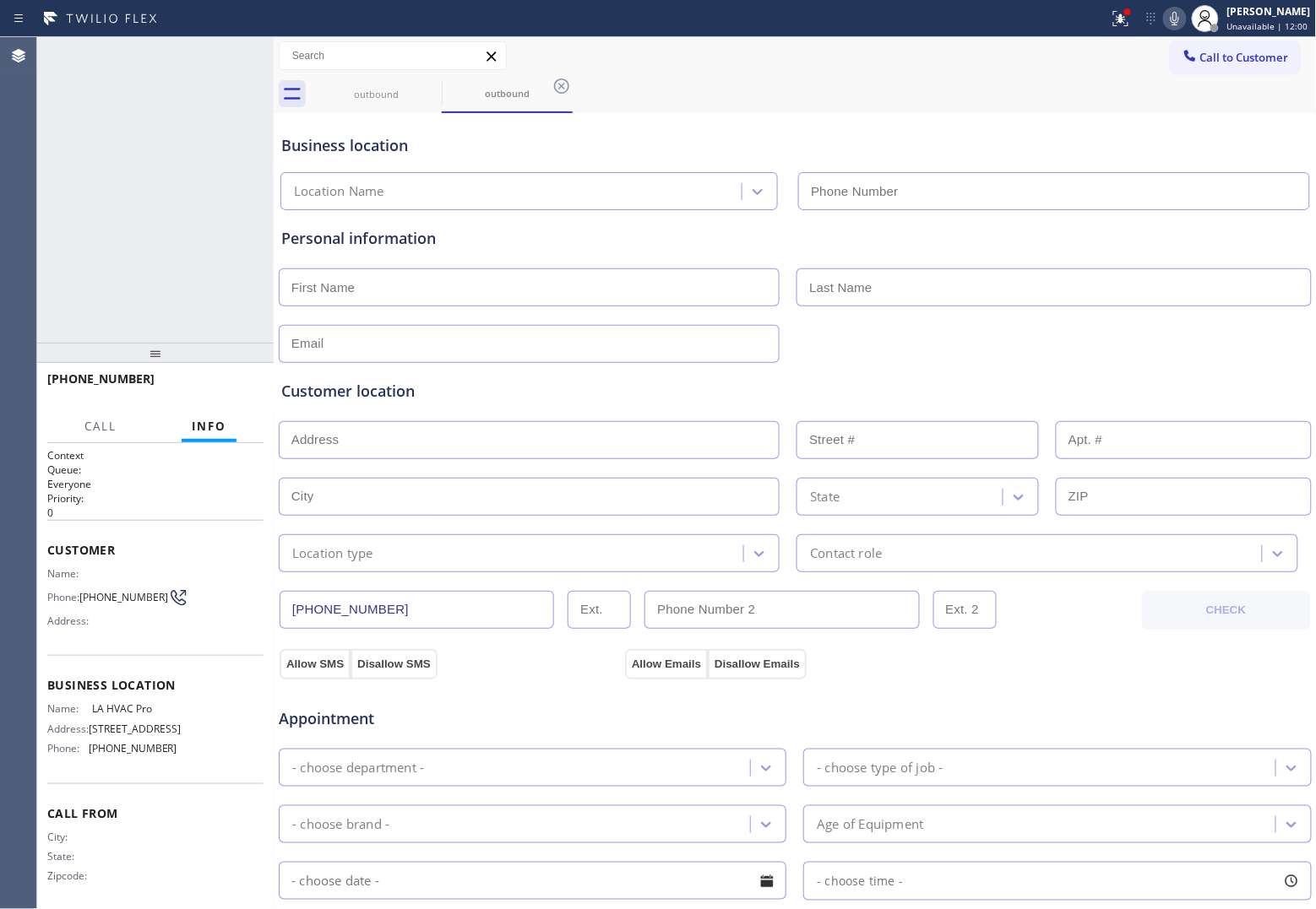
type input "[PHONE_NUMBER]"
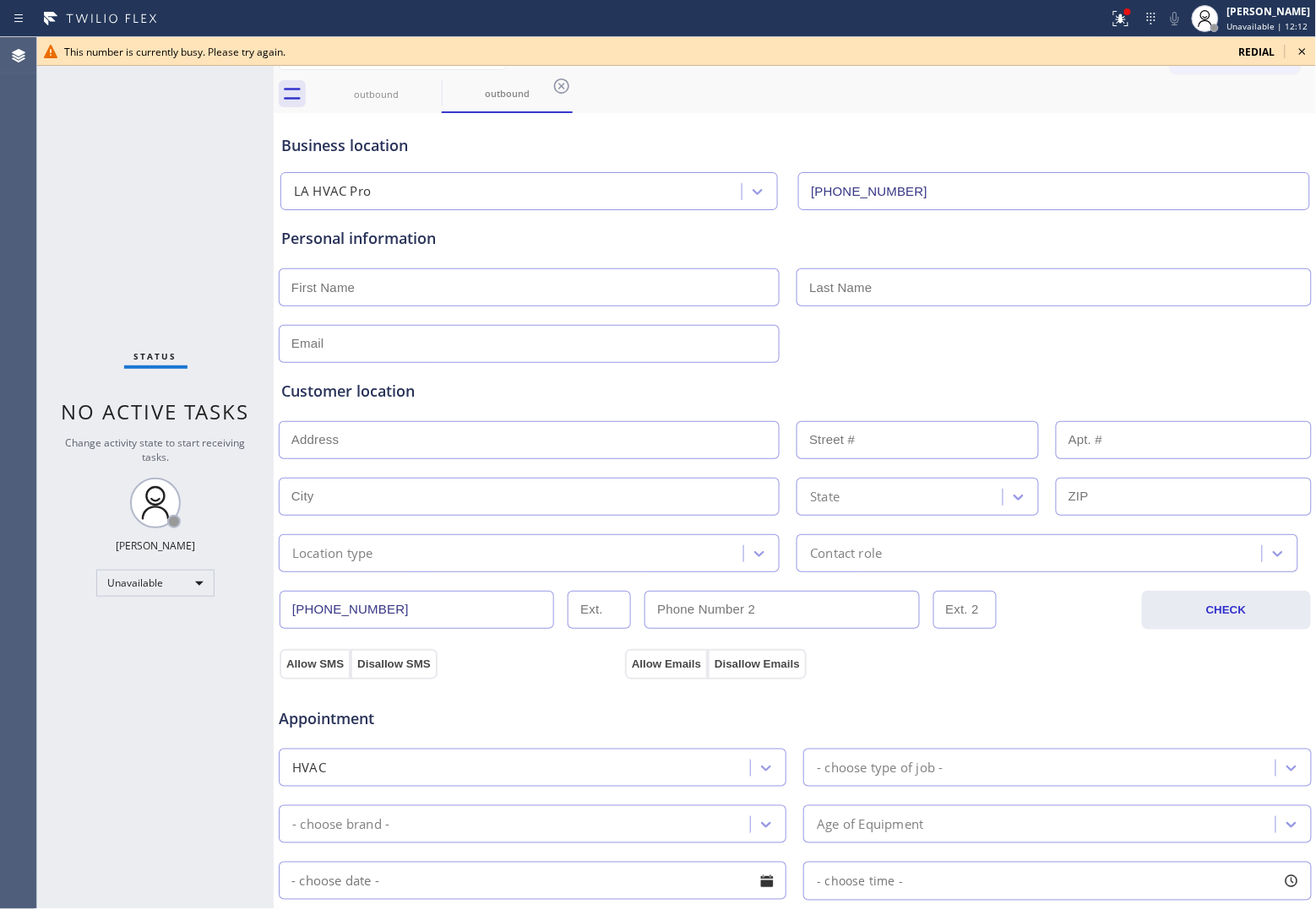
click at [1249, 47] on span "redial" at bounding box center [1256, 52] width 36 height 15
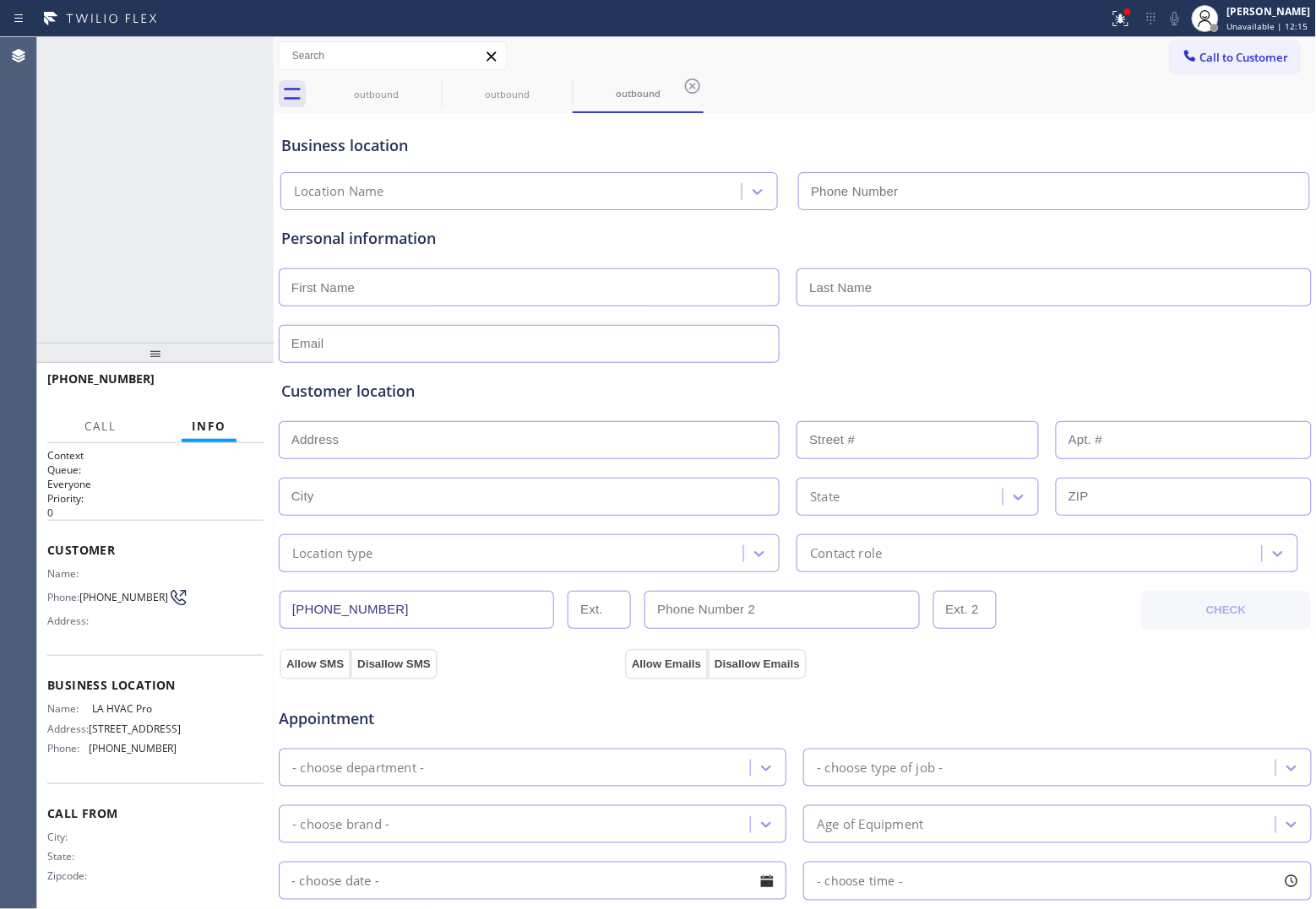
type input "[PHONE_NUMBER]"
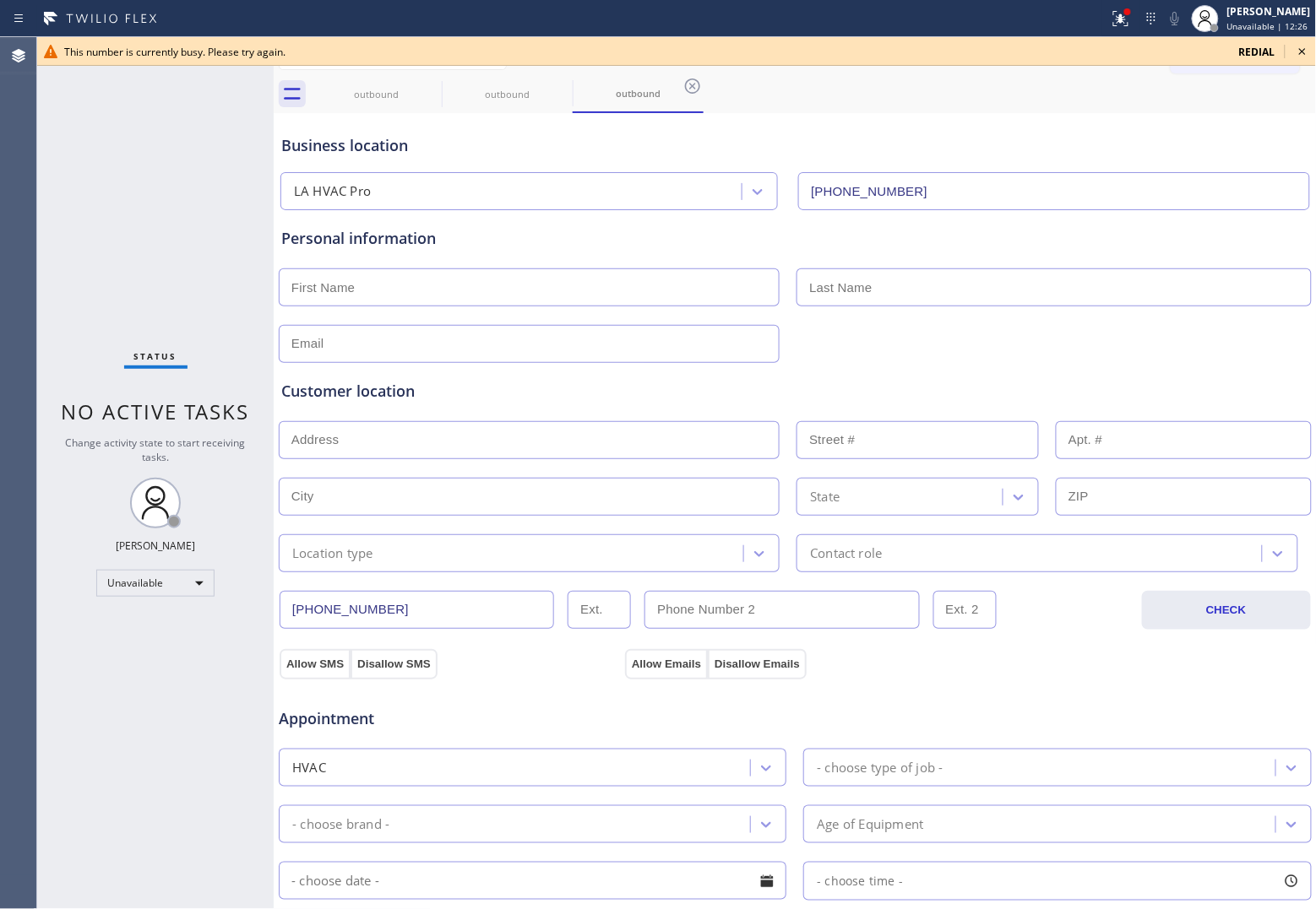
drag, startPoint x: 1250, startPoint y: 47, endPoint x: 978, endPoint y: 0, distance: 276.0
click at [1249, 47] on span "redial" at bounding box center [1256, 52] width 36 height 15
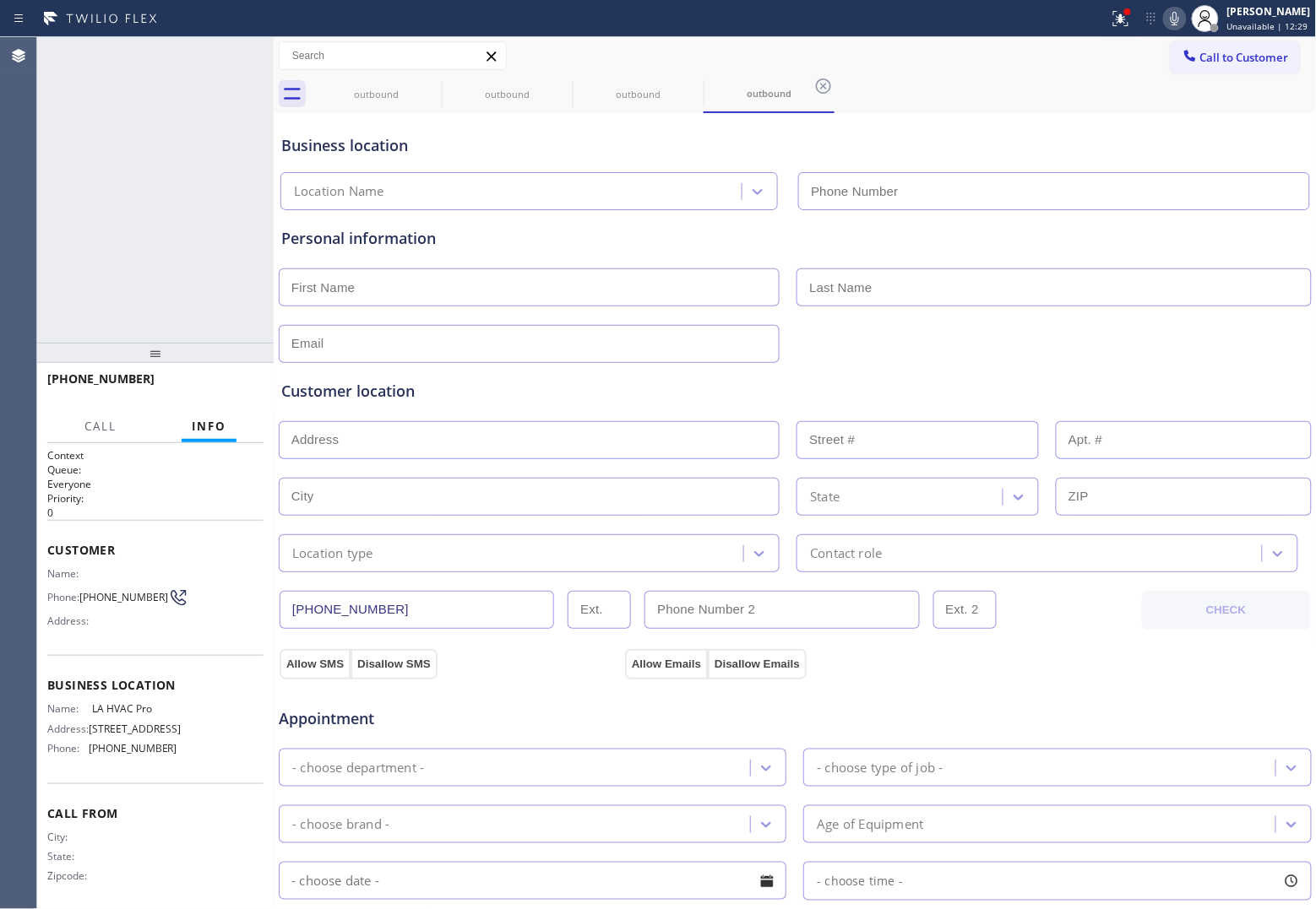
type input "[PHONE_NUMBER]"
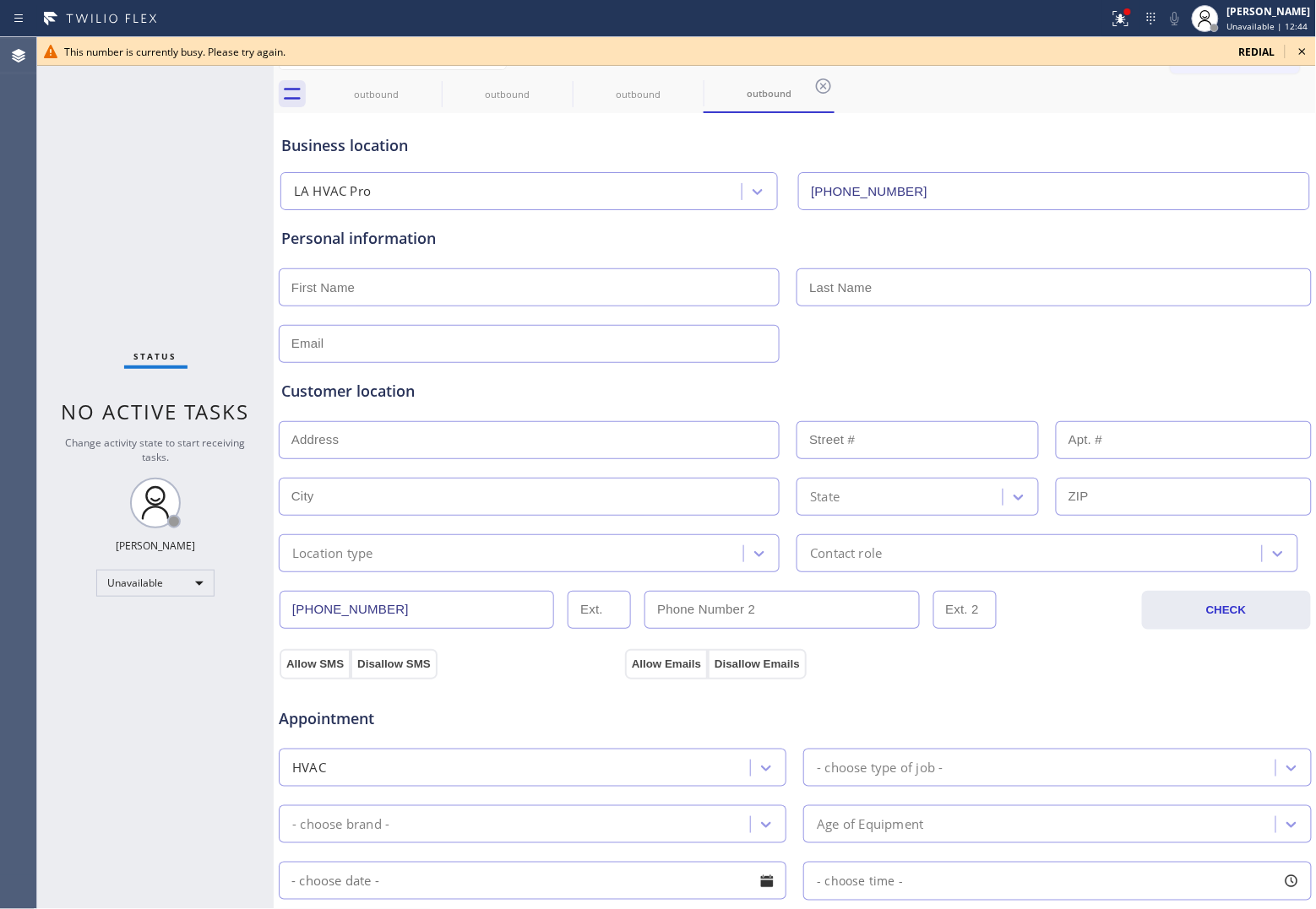
click at [1236, 49] on div "redial" at bounding box center [1257, 52] width 57 height 15
click at [1252, 53] on span "redial" at bounding box center [1256, 52] width 36 height 15
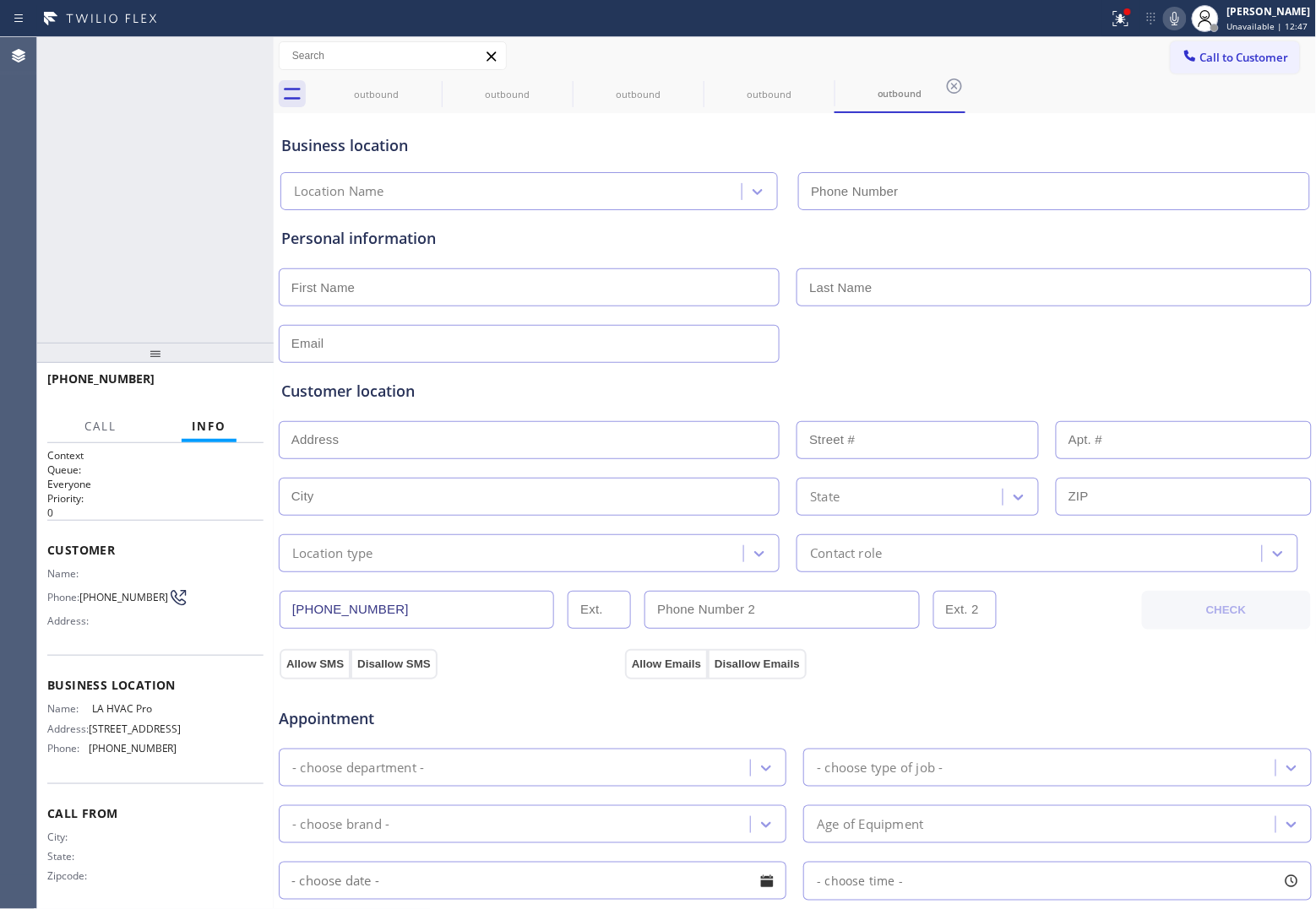
type input "[PHONE_NUMBER]"
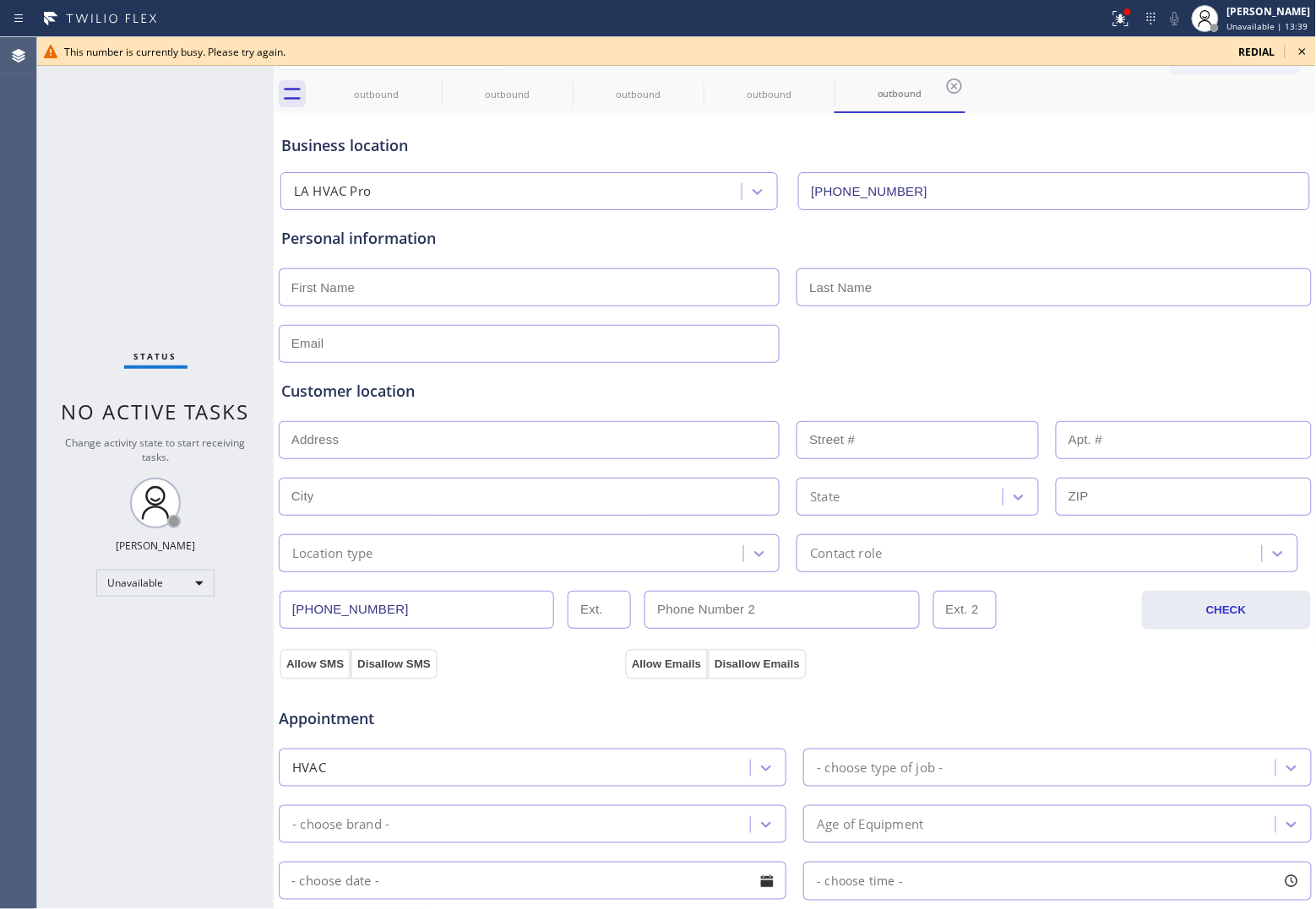
click at [1239, 52] on div "redial" at bounding box center [1257, 52] width 57 height 15
click at [1247, 51] on span "redial" at bounding box center [1256, 52] width 36 height 15
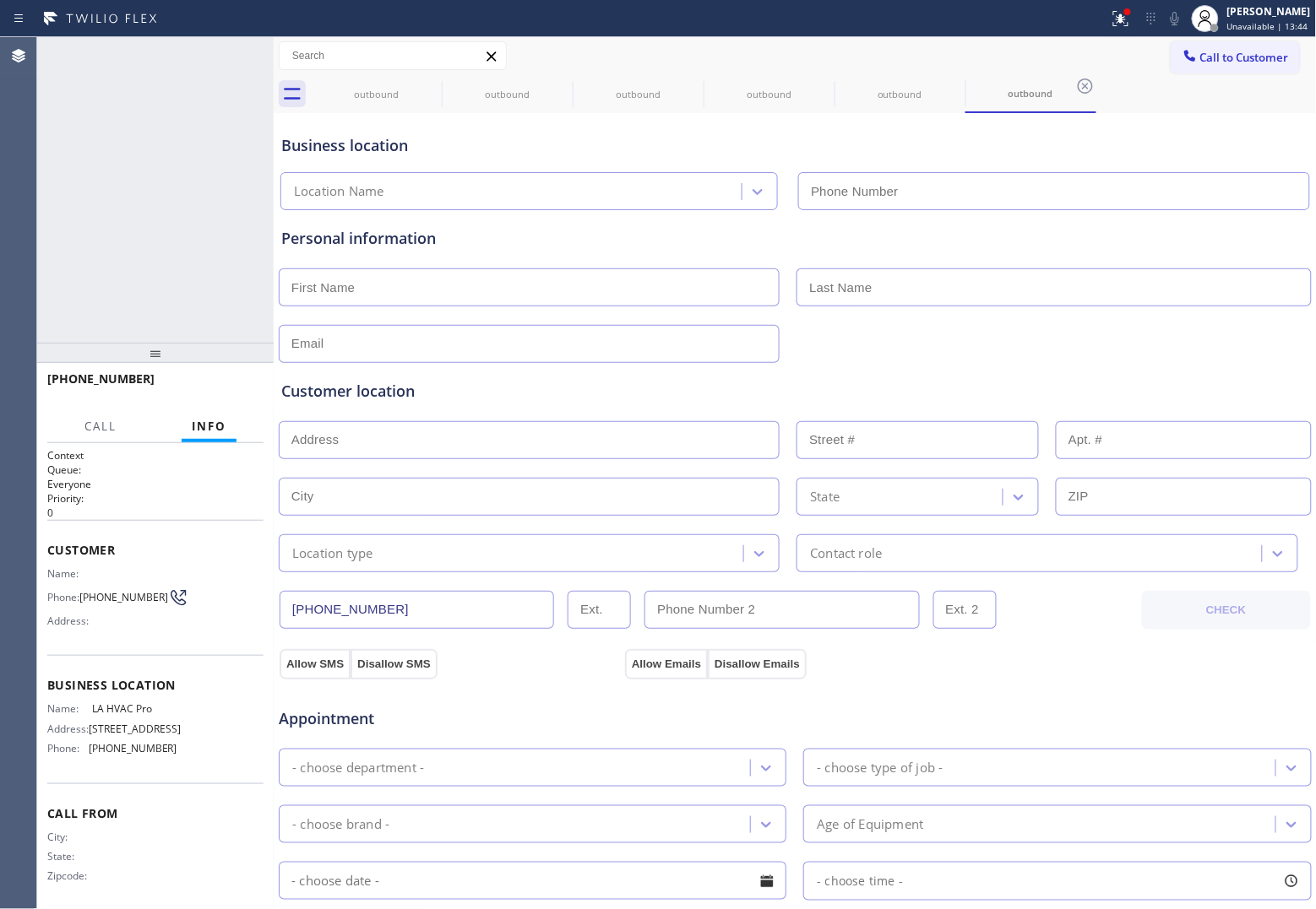
type input "[PHONE_NUMBER]"
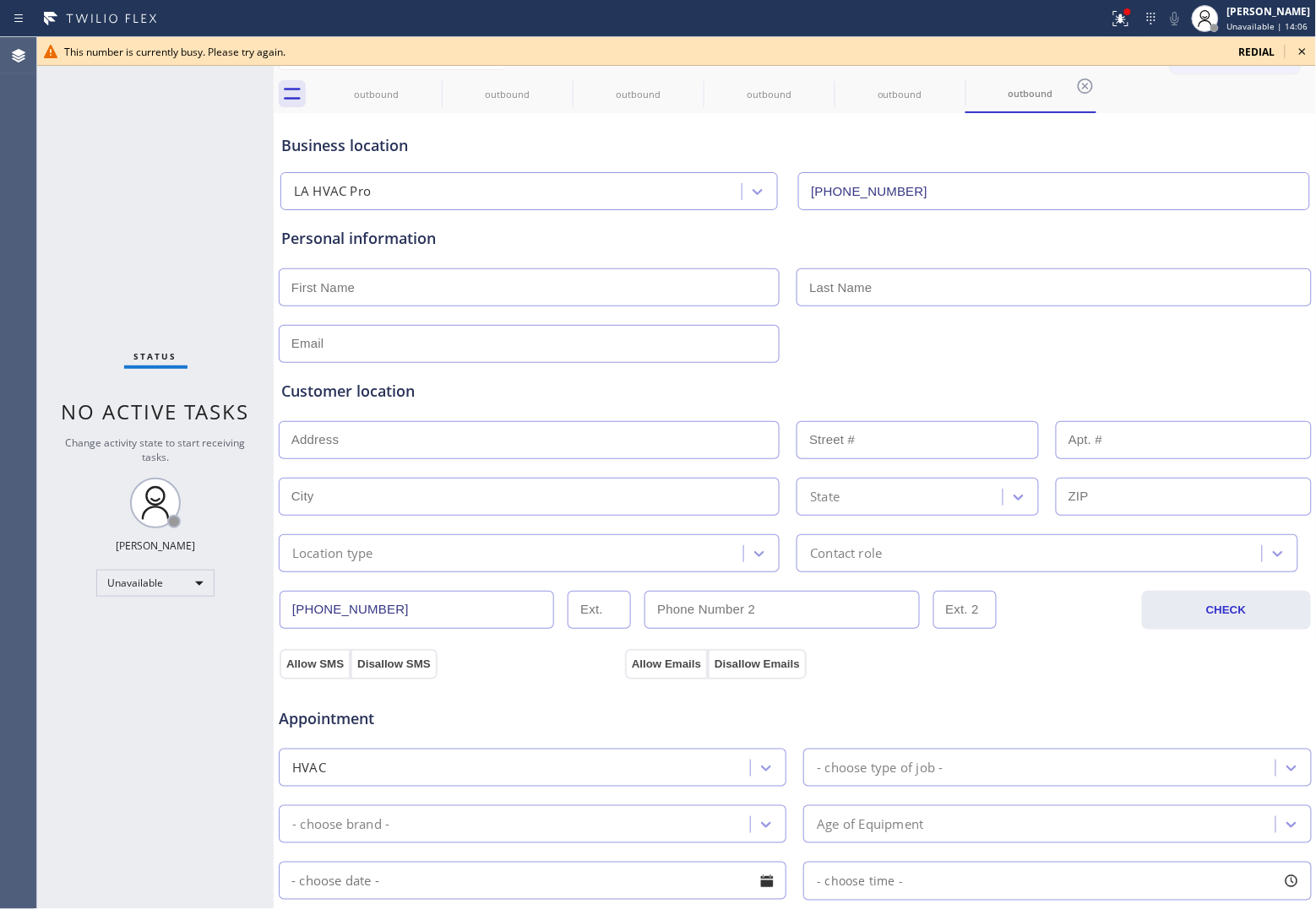
click at [1252, 53] on span "redial" at bounding box center [1256, 52] width 36 height 15
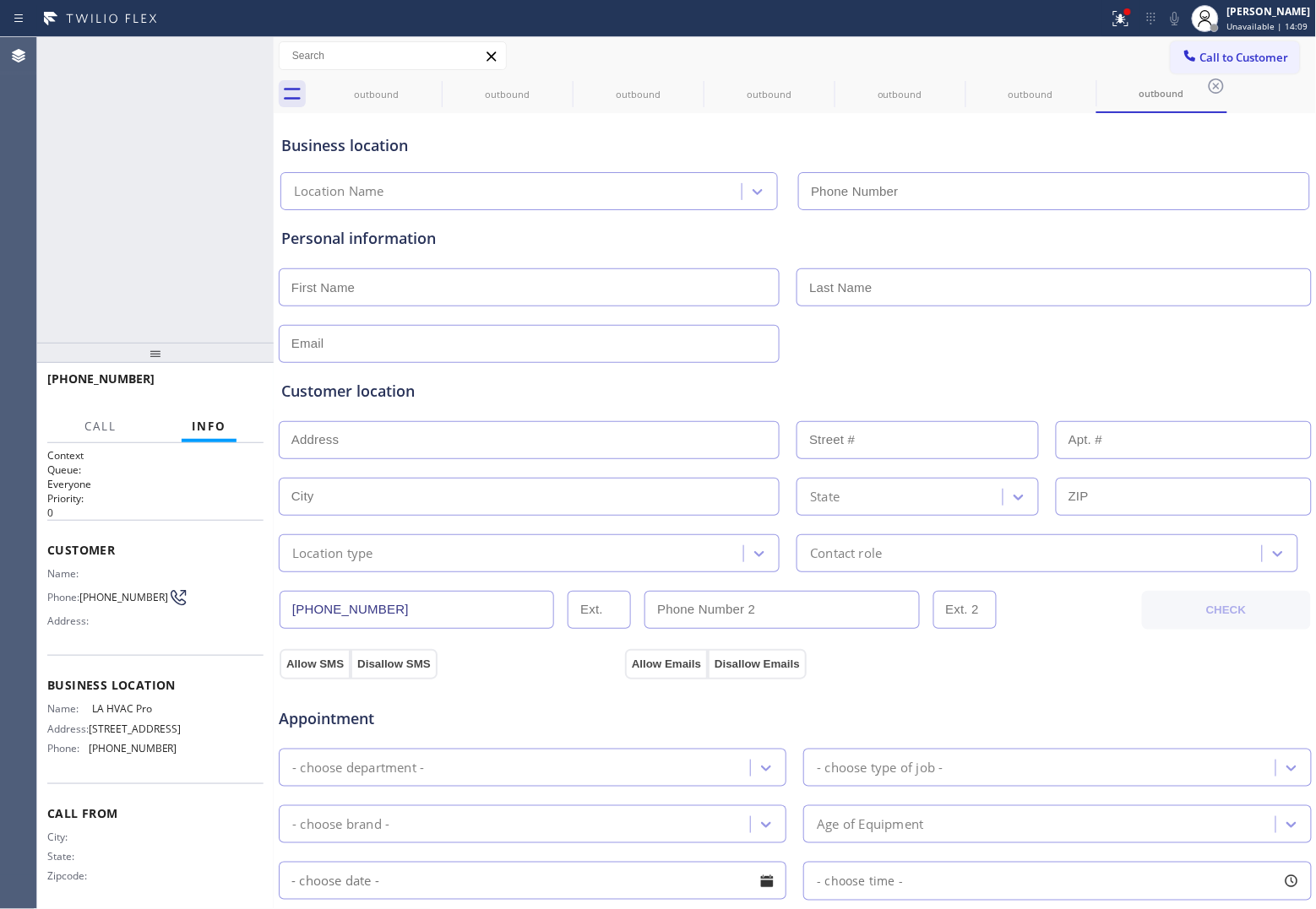
type input "[PHONE_NUMBER]"
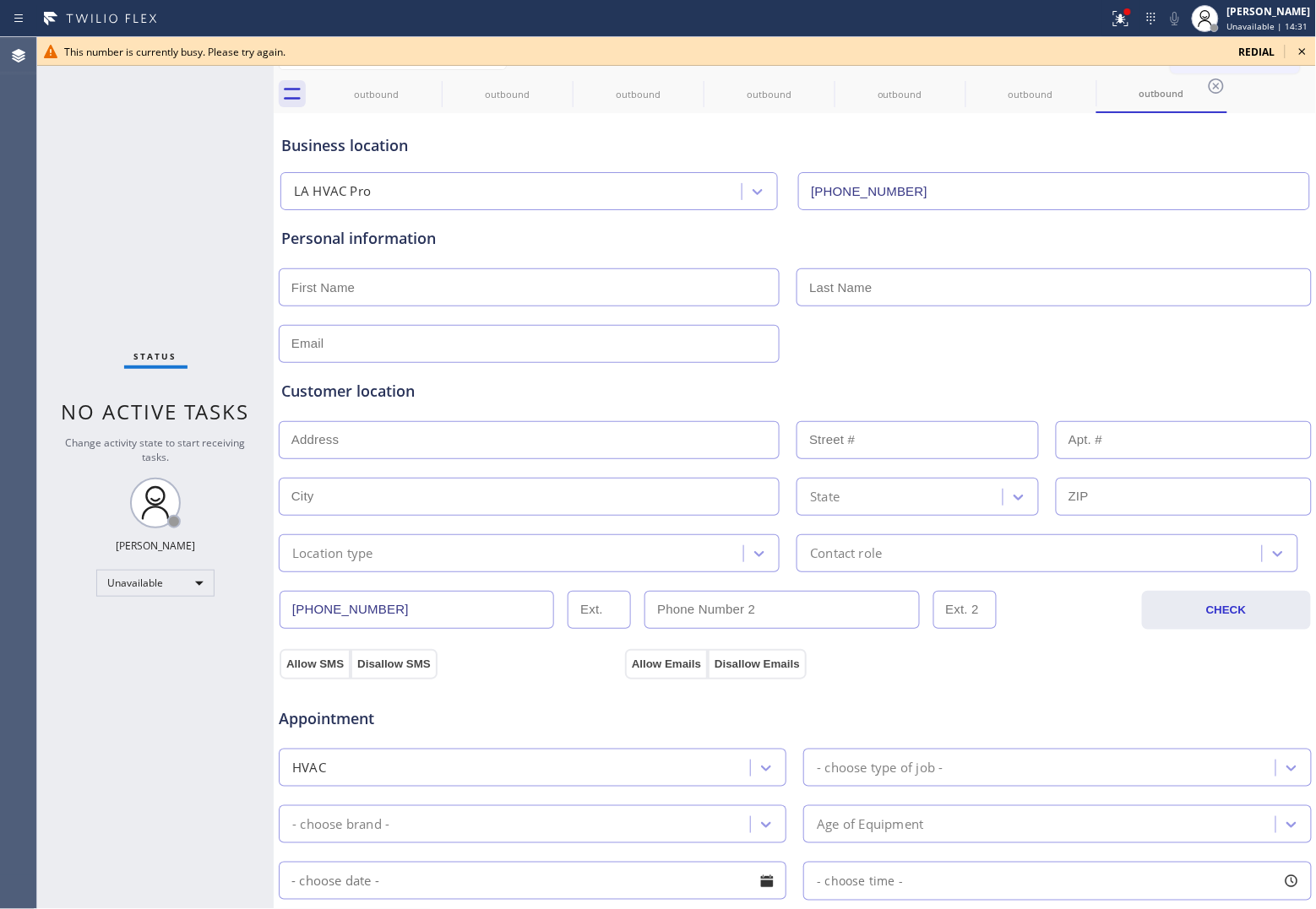
click at [1246, 52] on span "redial" at bounding box center [1256, 52] width 36 height 15
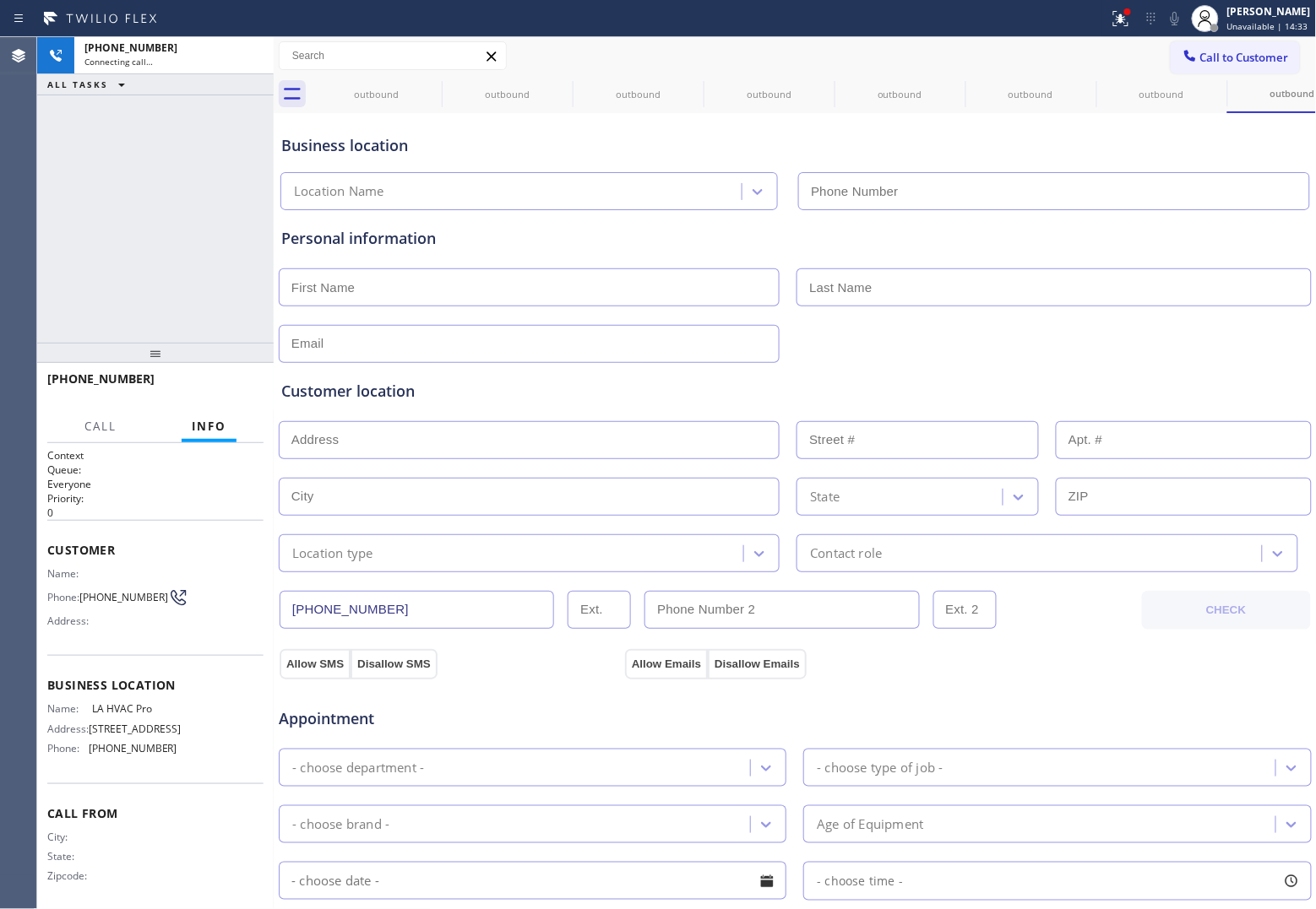
type input "[PHONE_NUMBER]"
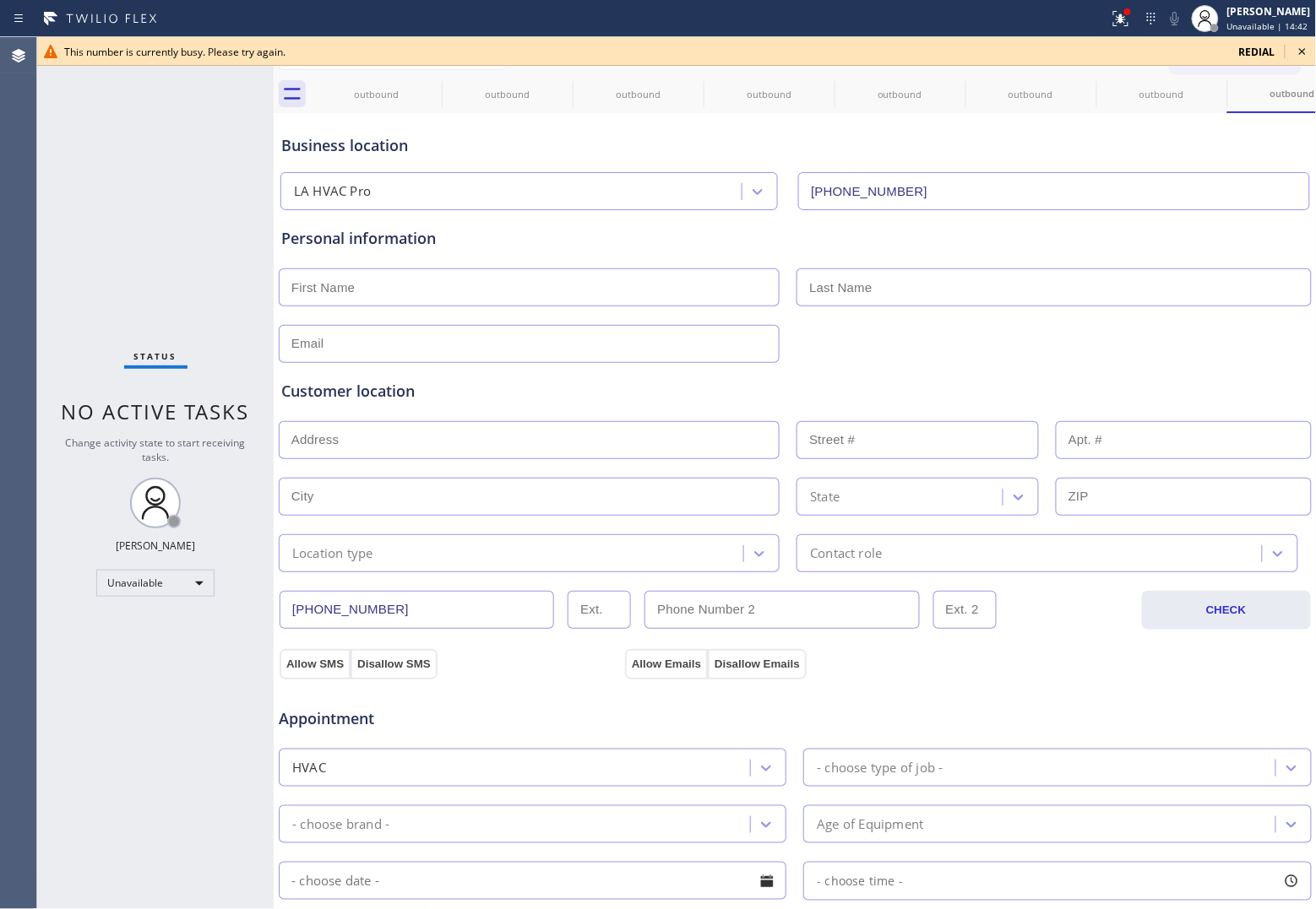
click at [58, 144] on div "Status No active tasks Change activity state to start receiving tasks. [PERSON_…" at bounding box center [155, 473] width 237 height 872
click at [1255, 52] on span "redial" at bounding box center [1256, 52] width 36 height 15
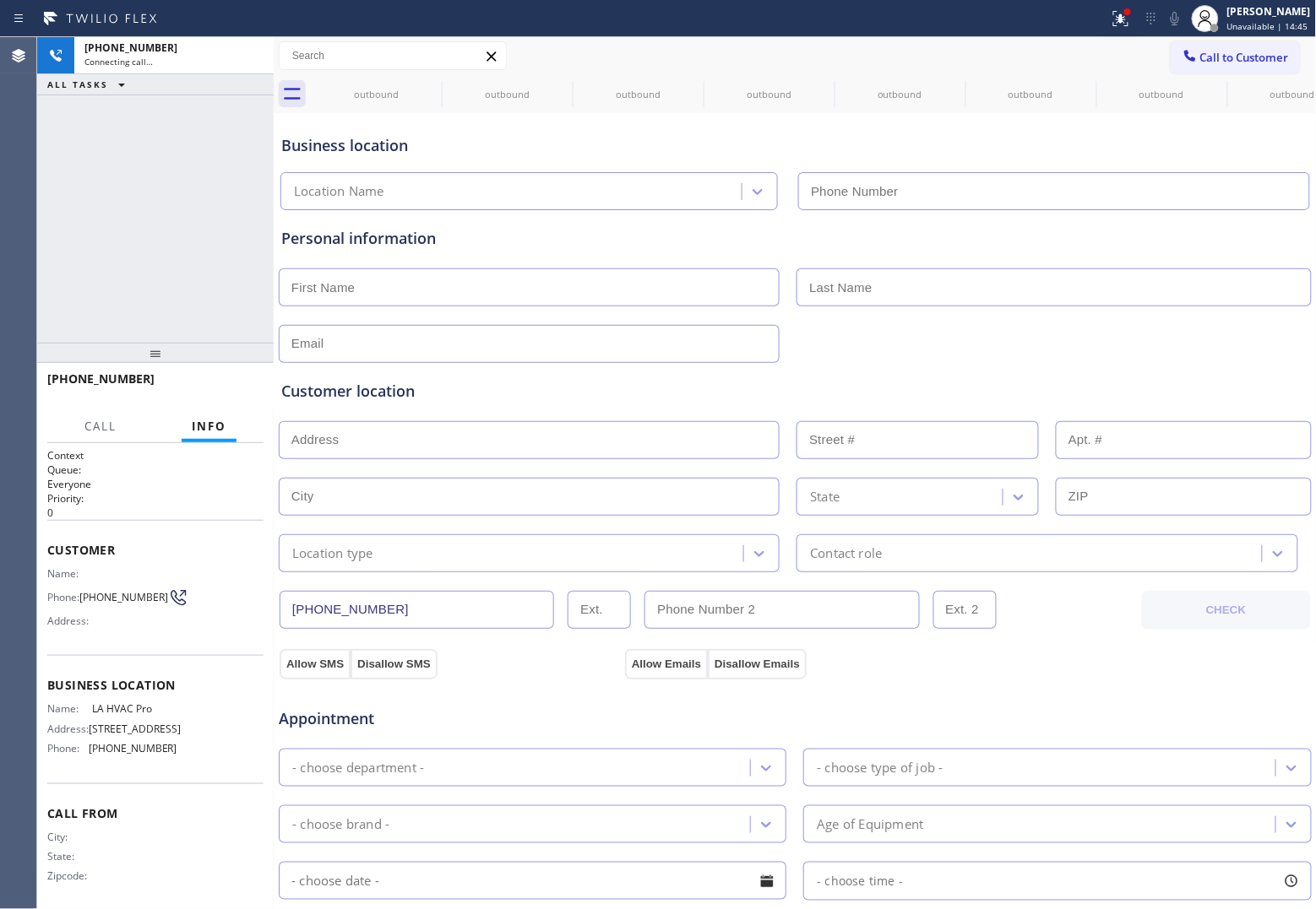
type input "[PHONE_NUMBER]"
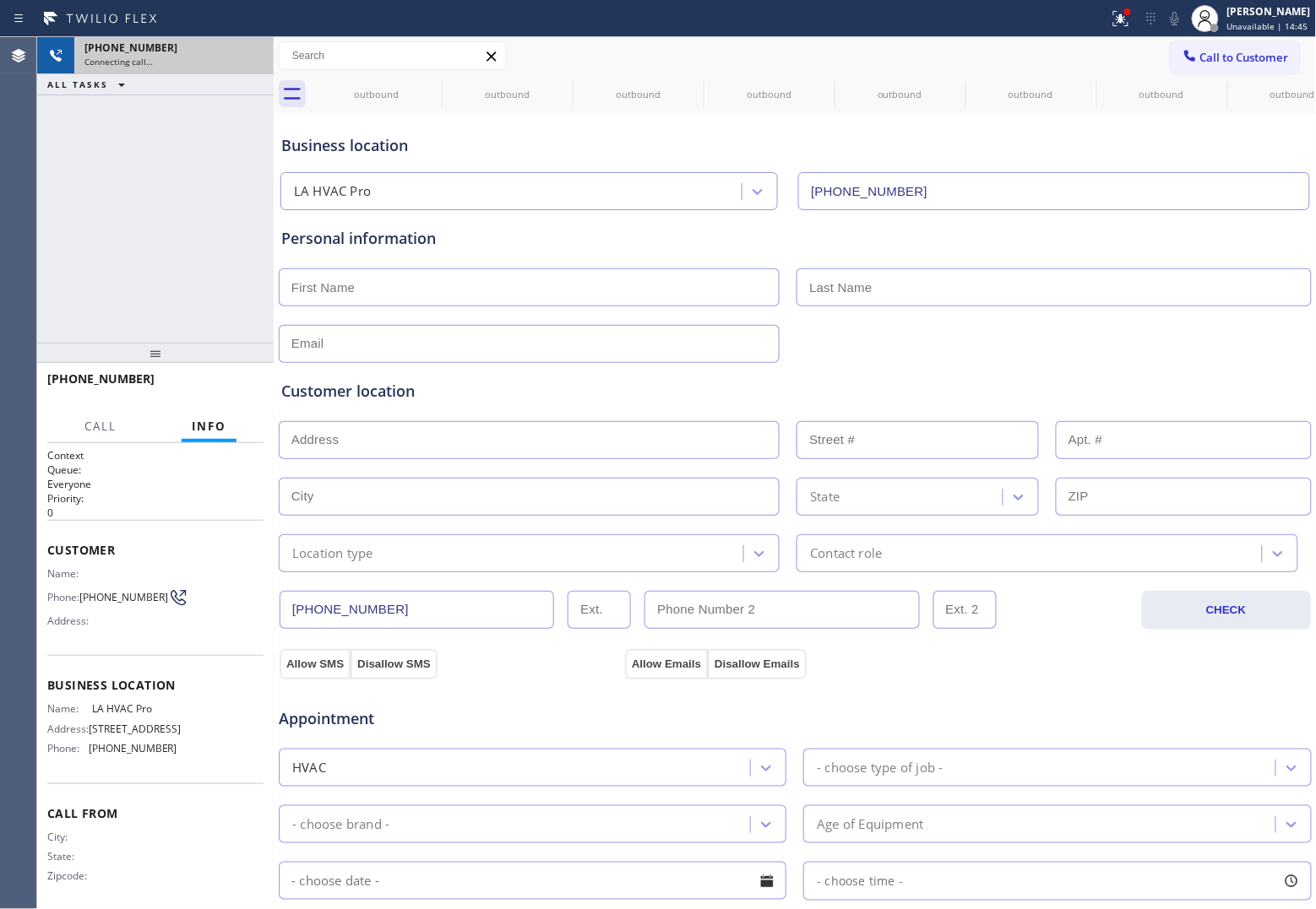
drag, startPoint x: 64, startPoint y: 112, endPoint x: 212, endPoint y: 65, distance: 155.3
click at [64, 112] on div "[PHONE_NUMBER] Connecting call… ALL TASKS ALL TASKS ACTIVE TASKS TASKS IN WRAP …" at bounding box center [155, 190] width 237 height 306
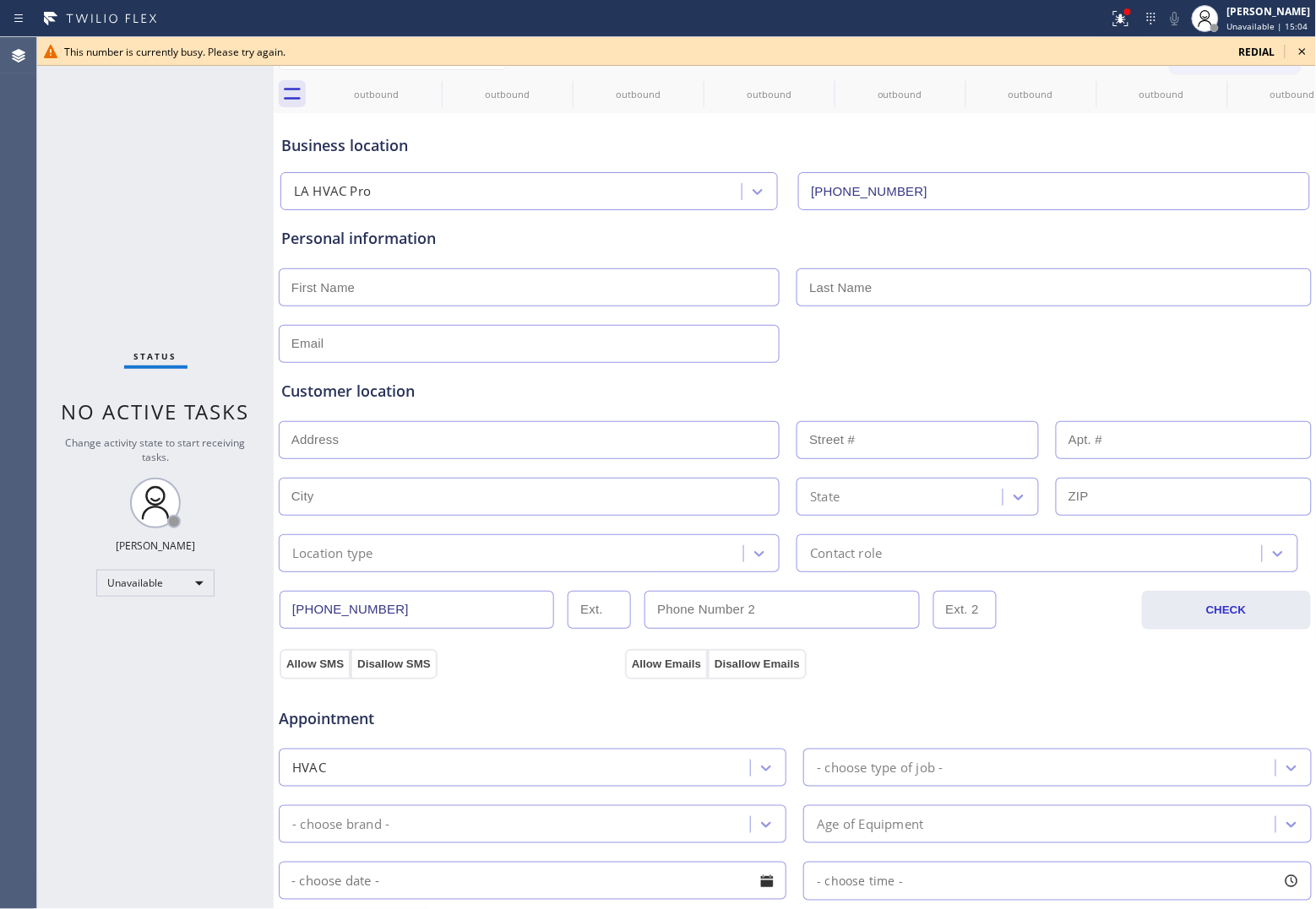
click at [1267, 49] on span "redial" at bounding box center [1256, 52] width 36 height 15
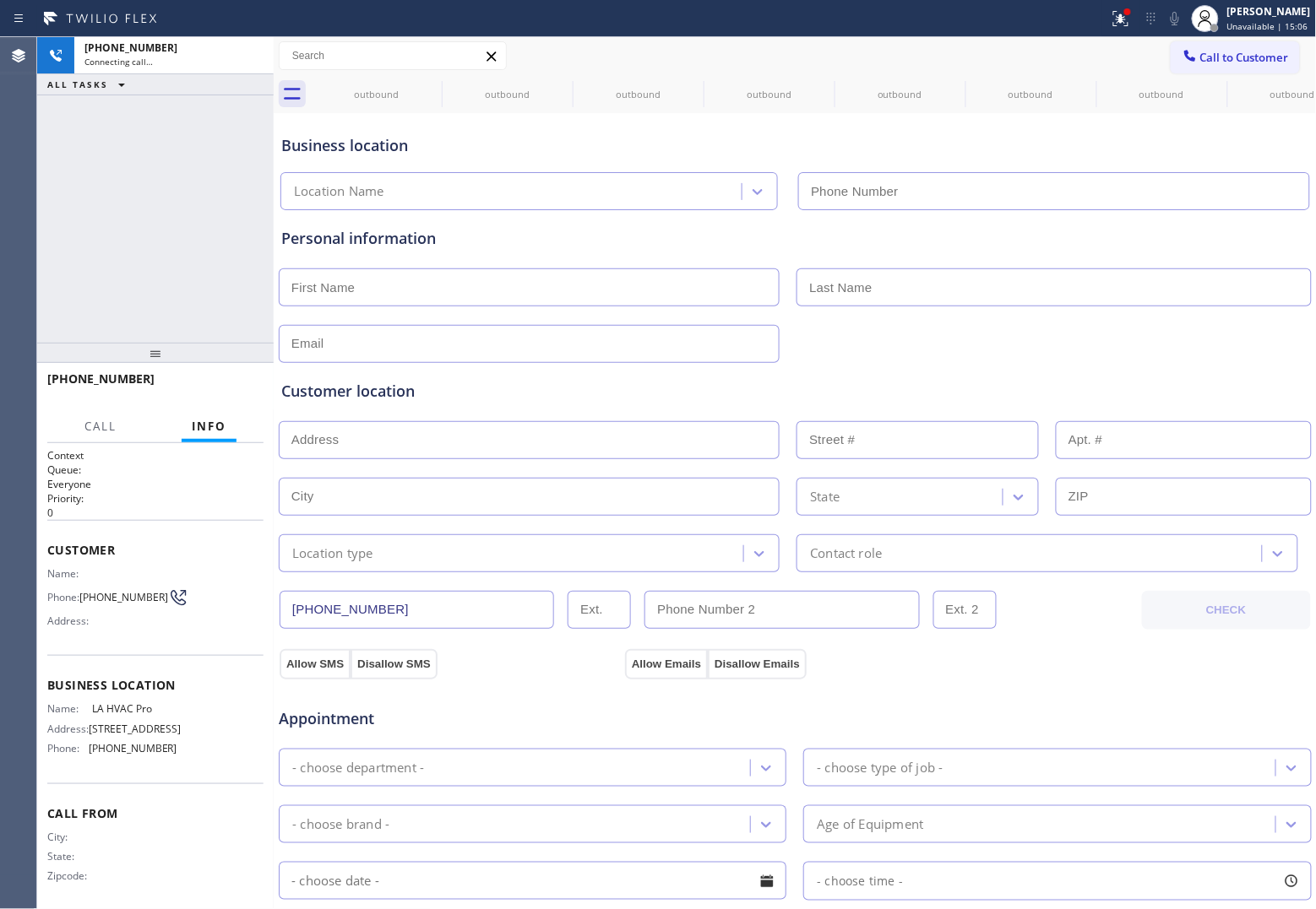
type input "[PHONE_NUMBER]"
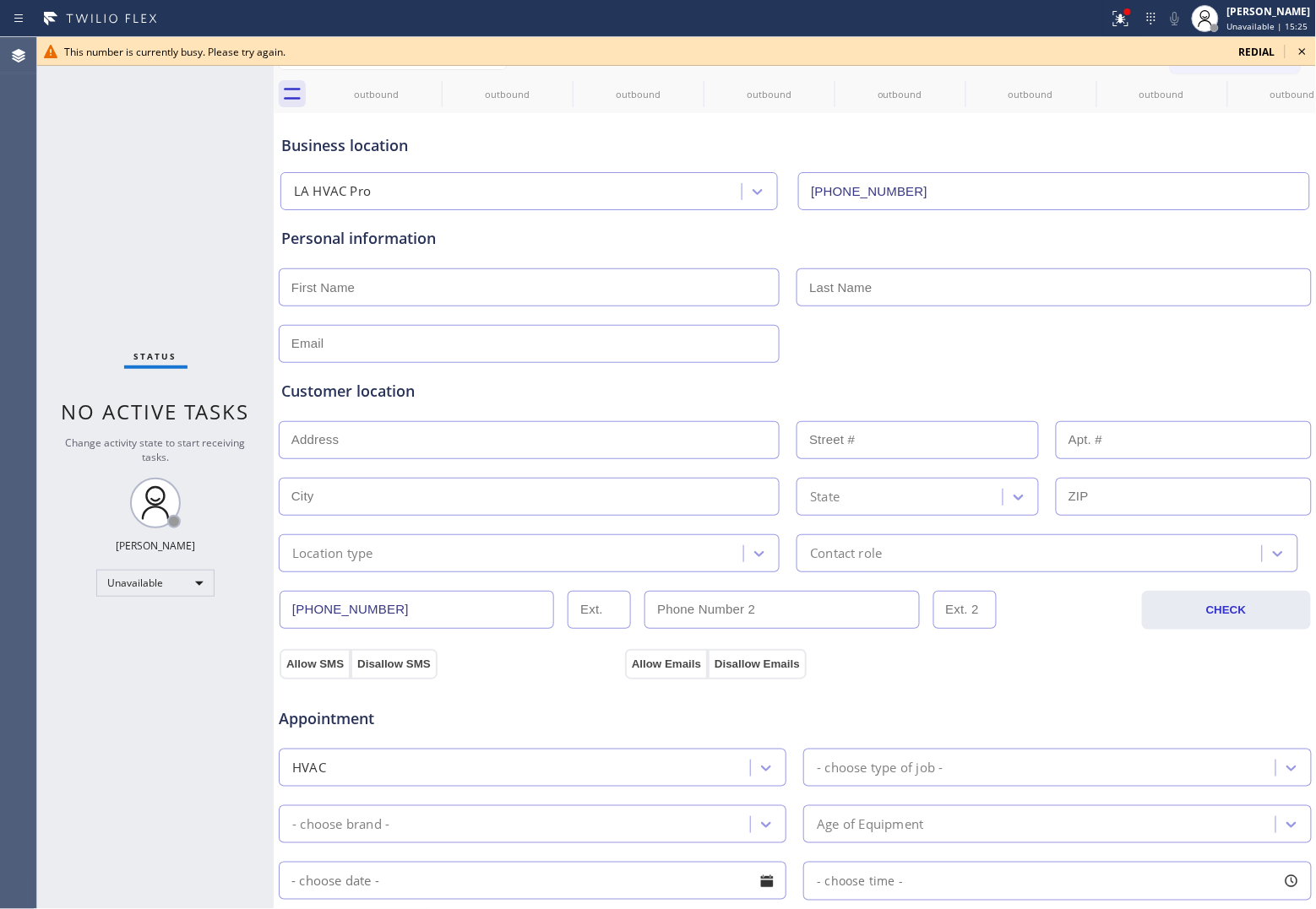
click at [1255, 47] on span "redial" at bounding box center [1256, 52] width 36 height 15
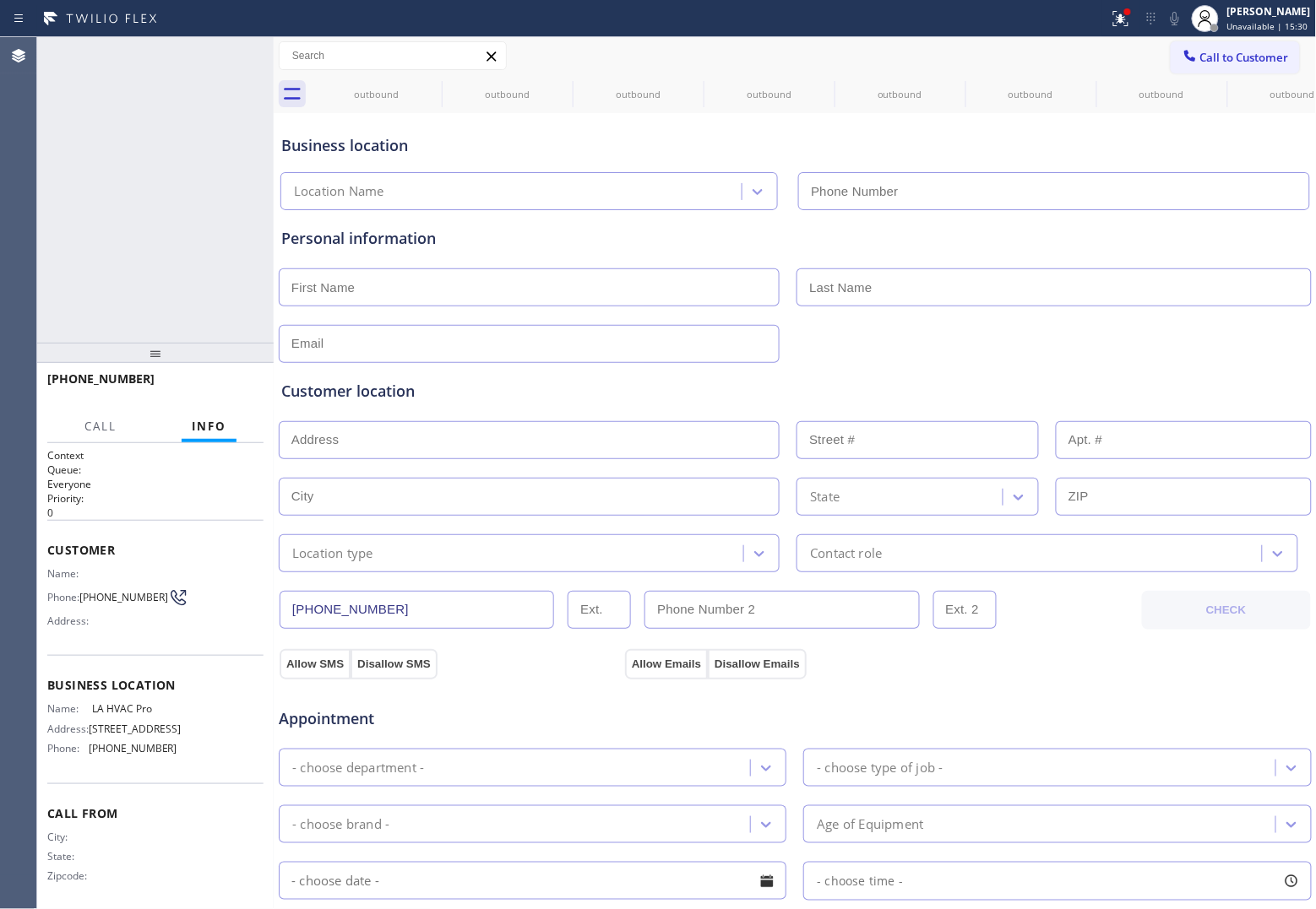
type input "[PHONE_NUMBER]"
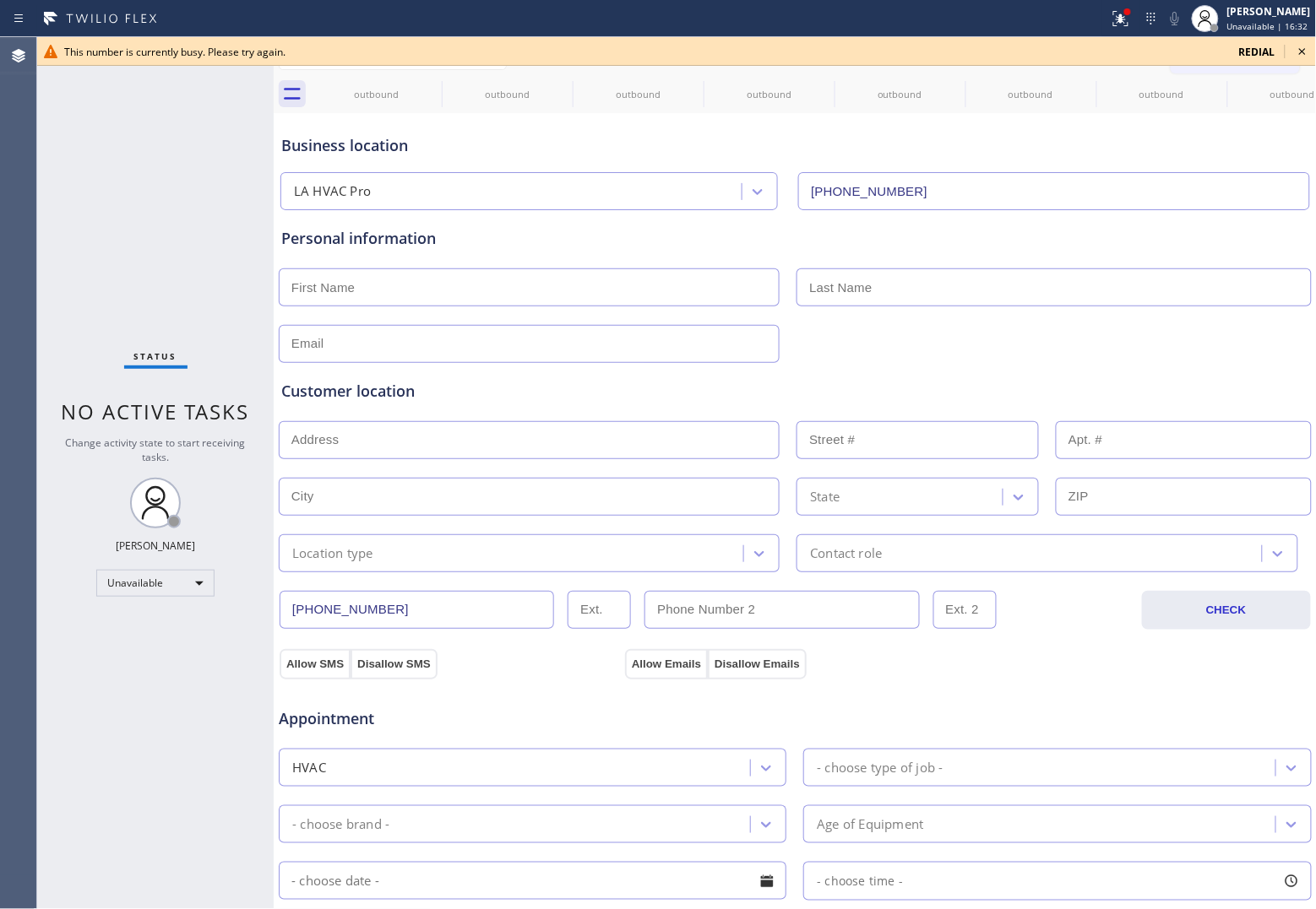
drag, startPoint x: 1263, startPoint y: 47, endPoint x: 493, endPoint y: 154, distance: 777.4
click at [1234, 49] on div "redial" at bounding box center [1257, 52] width 57 height 15
click at [429, 84] on icon at bounding box center [431, 86] width 16 height 16
click at [0, 0] on icon at bounding box center [0, 0] width 0 height 0
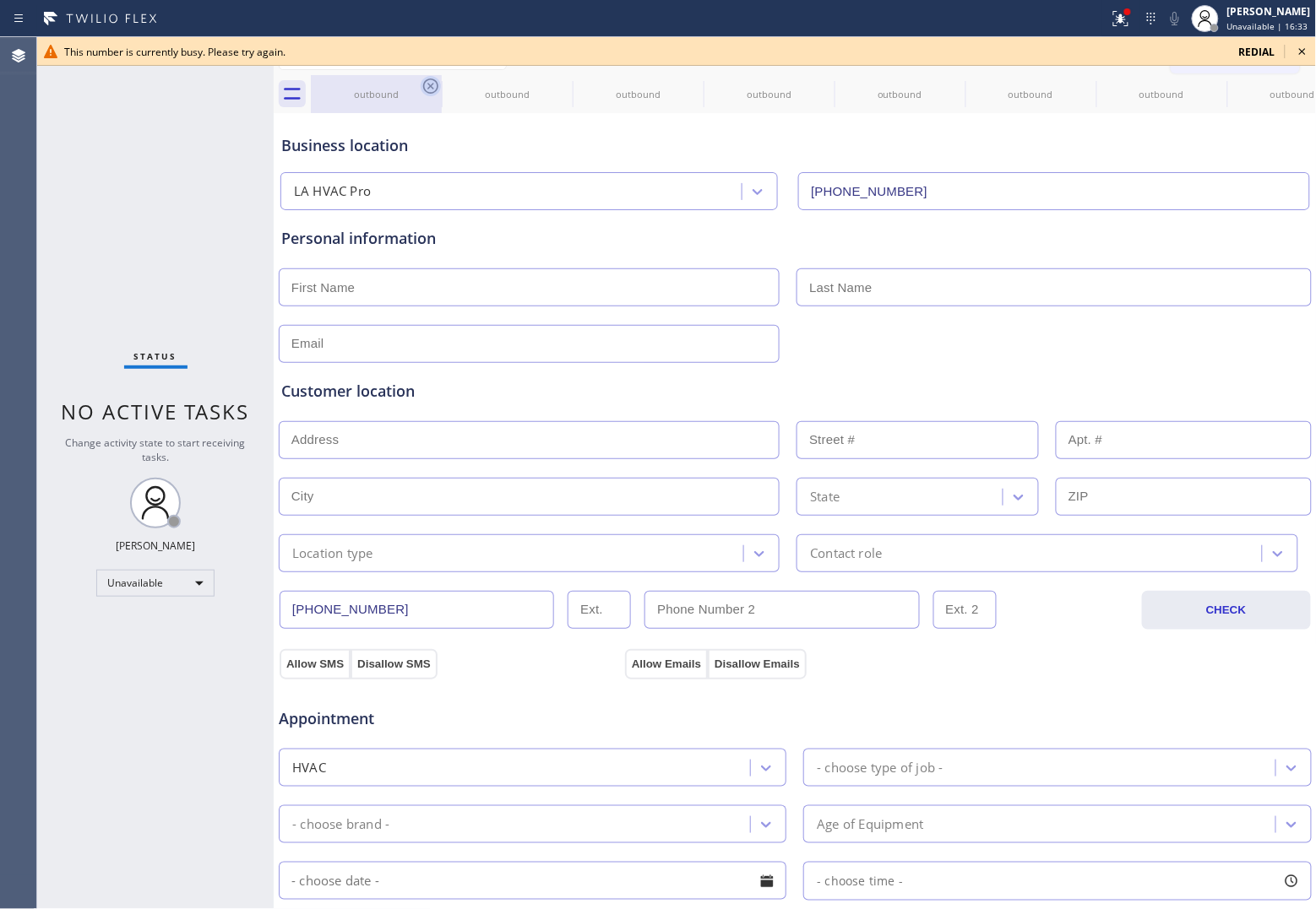
click at [0, 0] on icon at bounding box center [0, 0] width 0 height 0
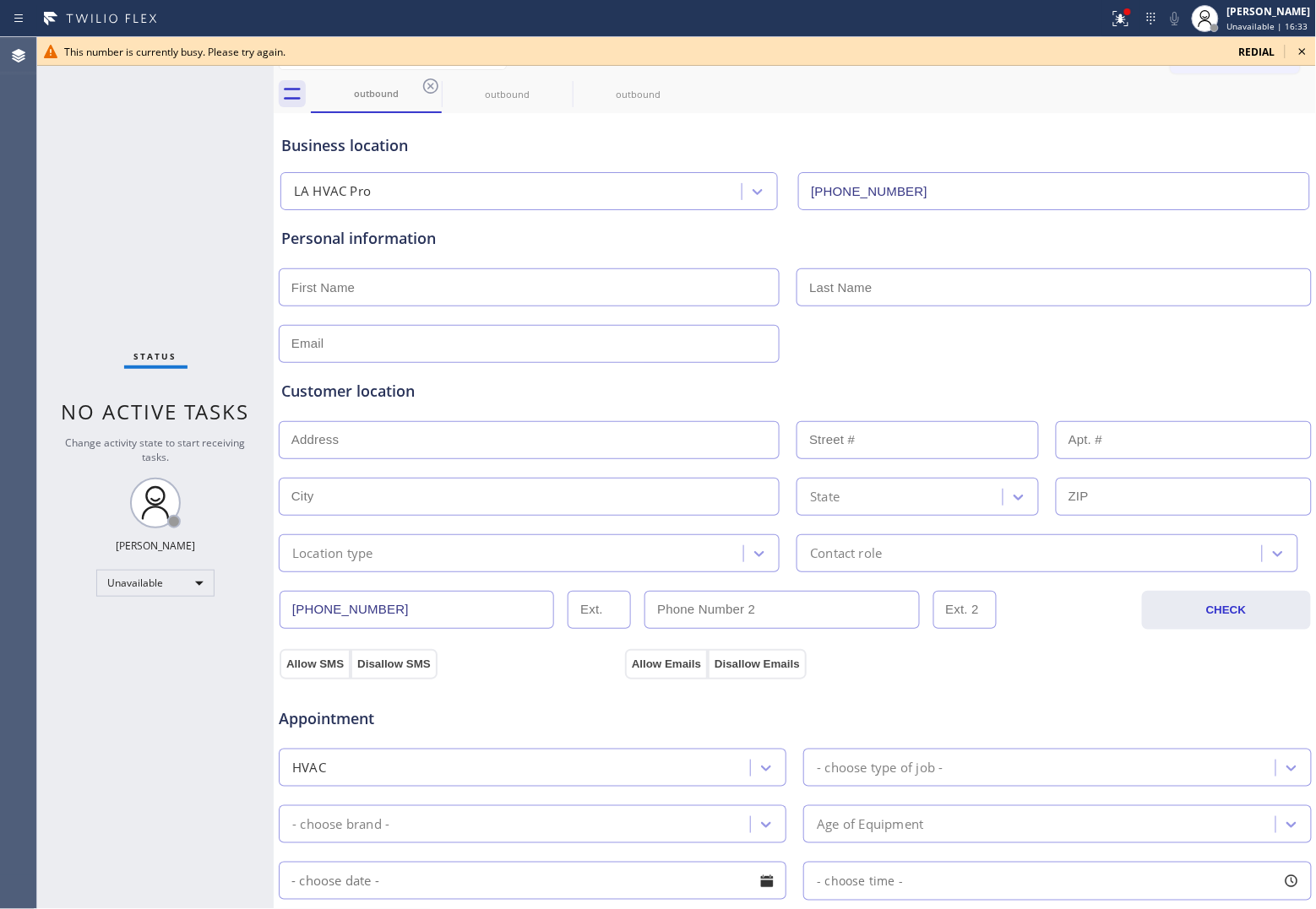
click at [429, 84] on icon at bounding box center [431, 86] width 16 height 16
click at [0, 0] on icon at bounding box center [0, 0] width 0 height 0
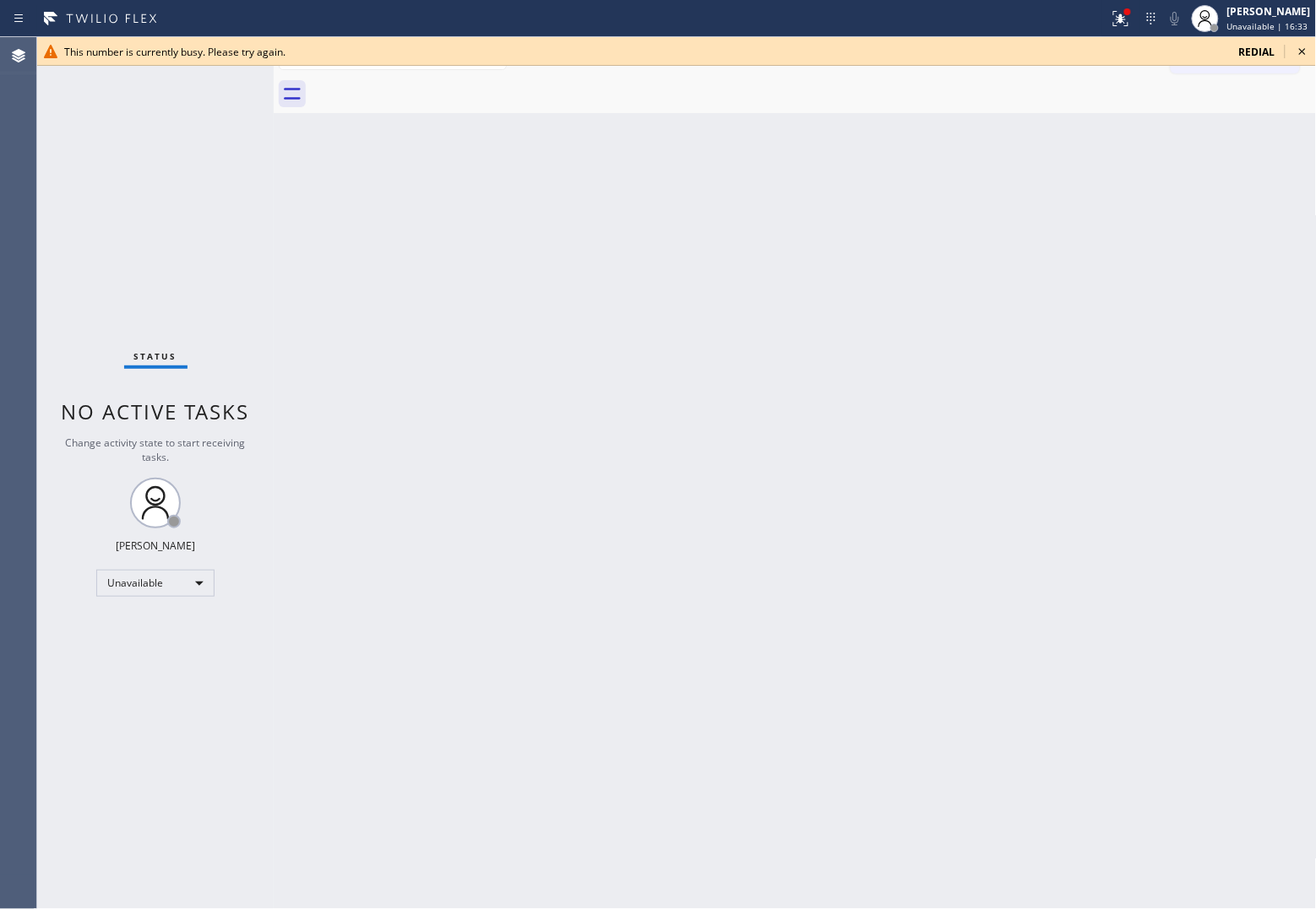
click at [429, 84] on div at bounding box center [813, 94] width 1006 height 38
click at [1256, 51] on span "redial" at bounding box center [1256, 52] width 36 height 15
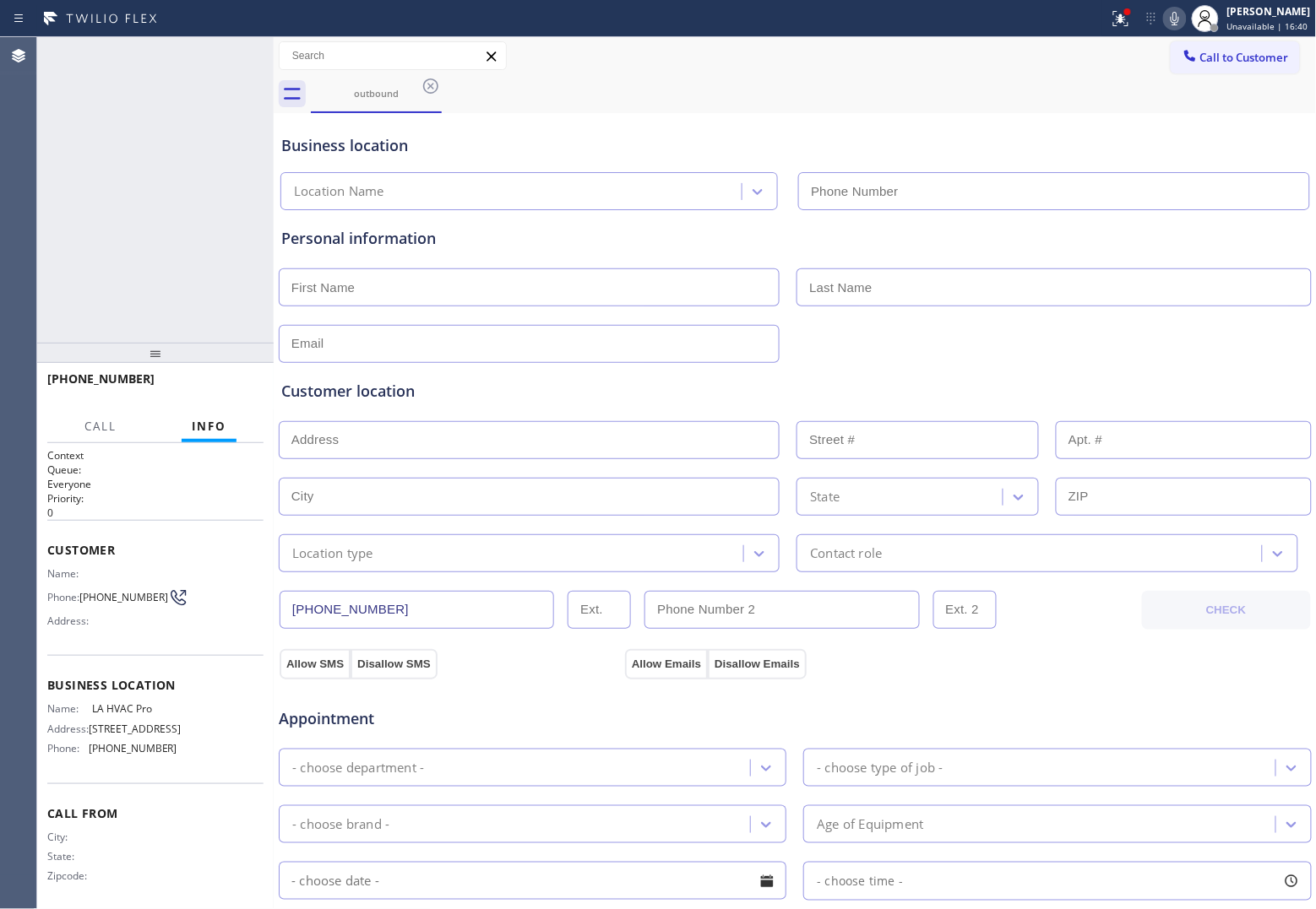
type input "[PHONE_NUMBER]"
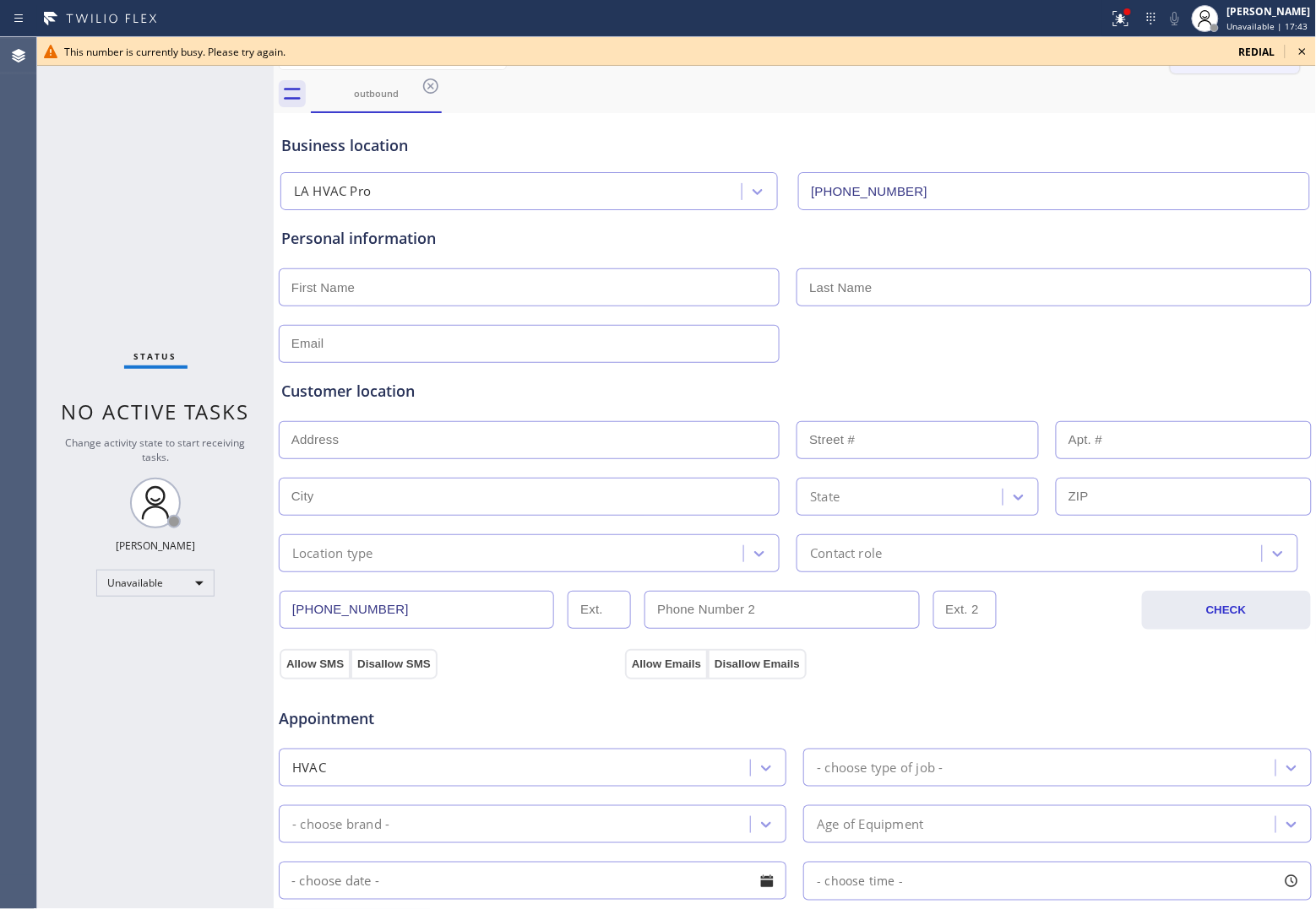
click at [1256, 52] on span "redial" at bounding box center [1256, 52] width 36 height 15
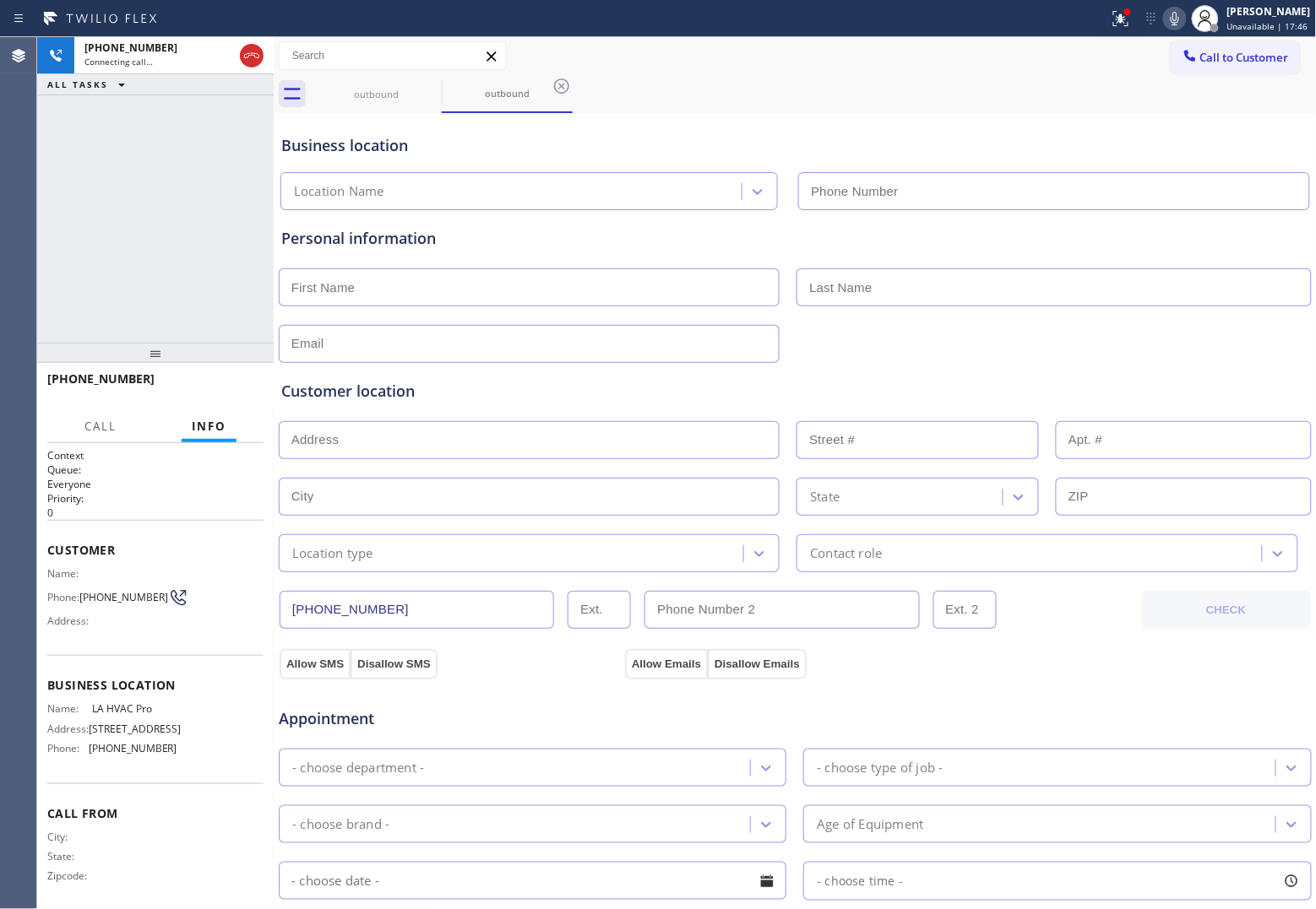
type input "[PHONE_NUMBER]"
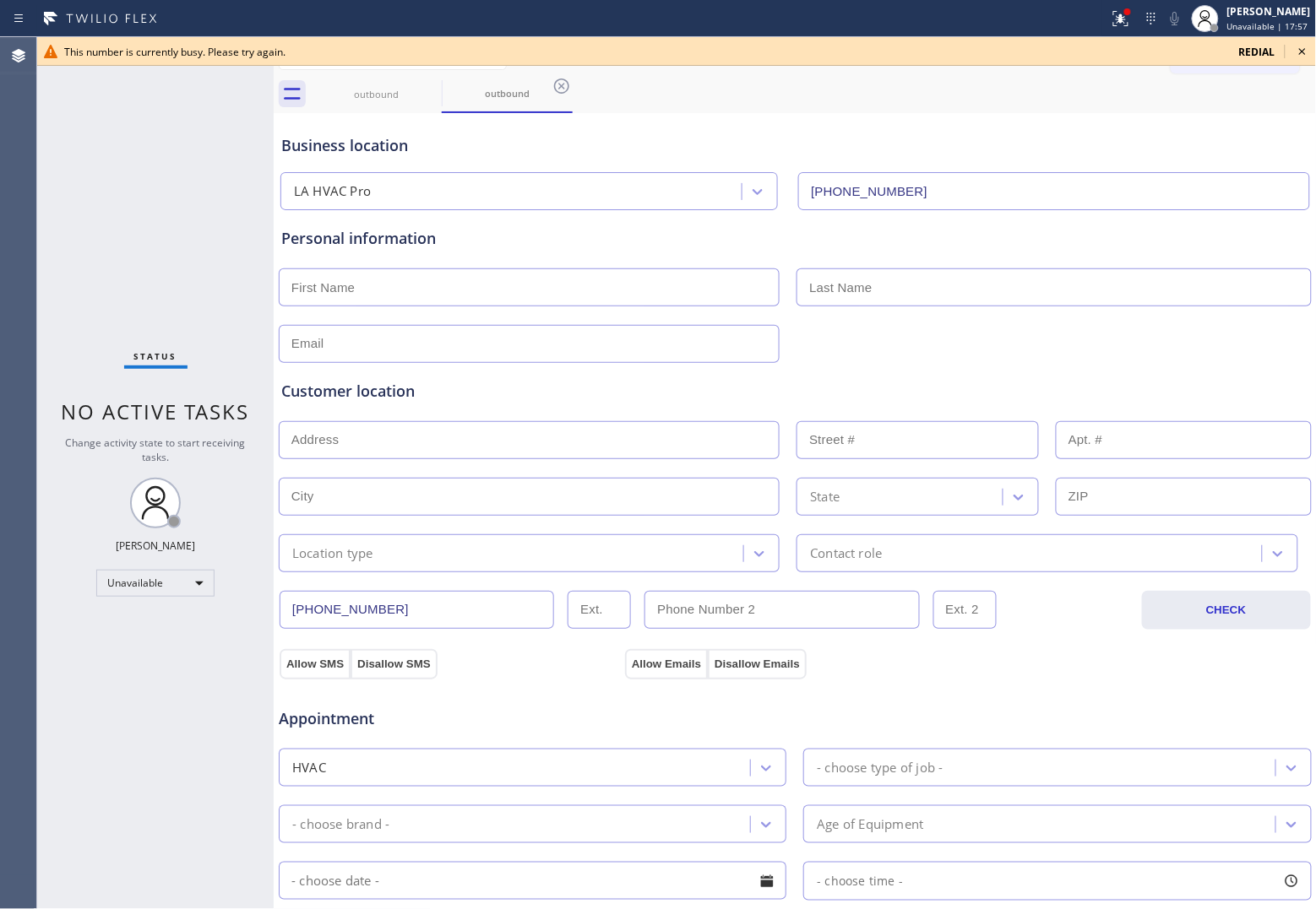
click at [25, 144] on div "Agent Desktop" at bounding box center [18, 473] width 36 height 872
click at [1263, 49] on span "redial" at bounding box center [1256, 52] width 36 height 15
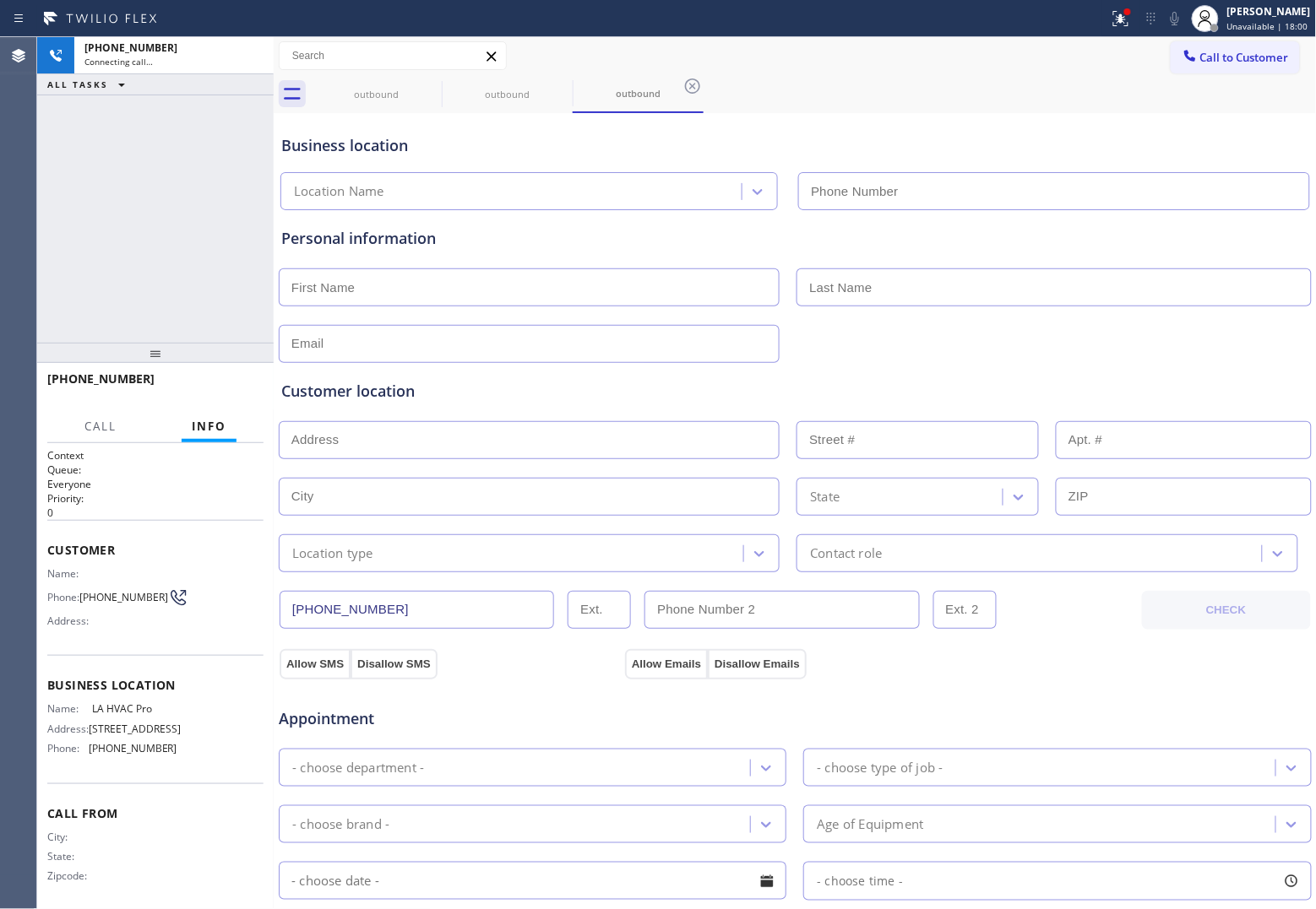
type input "[PHONE_NUMBER]"
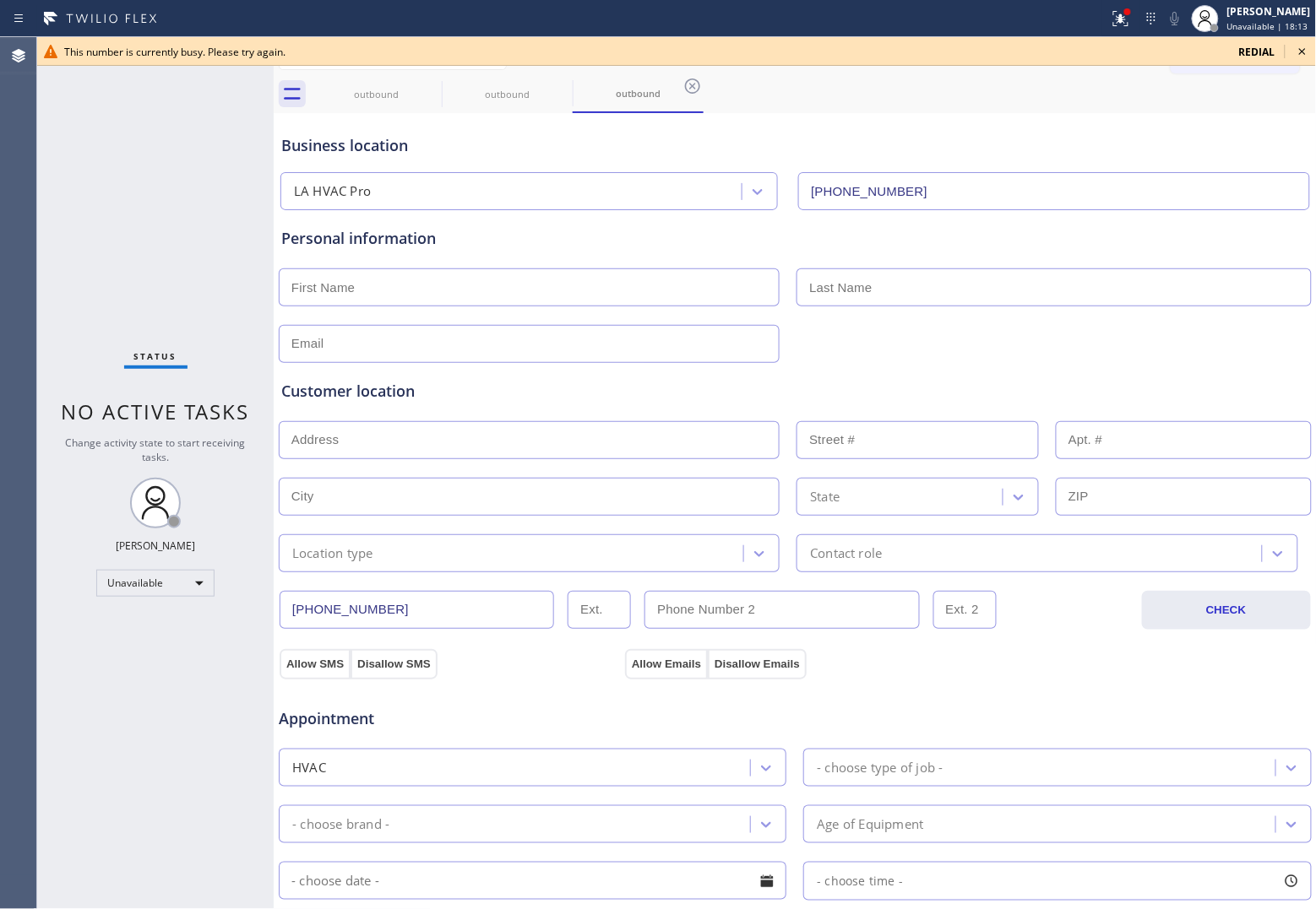
click at [53, 214] on div "Status No active tasks Change activity state to start receiving tasks. [PERSON_…" at bounding box center [155, 473] width 237 height 872
click at [1255, 49] on span "redial" at bounding box center [1256, 52] width 36 height 15
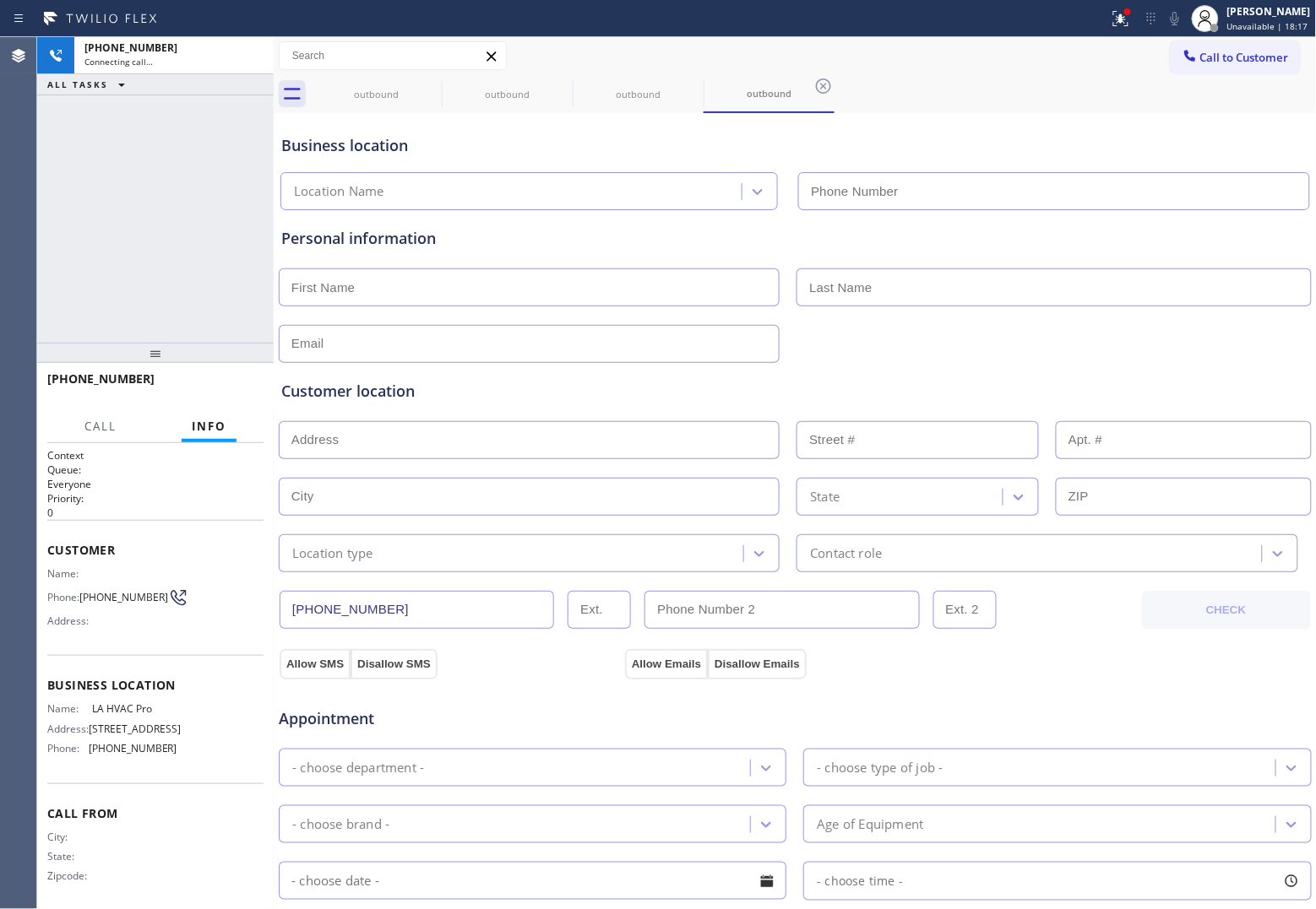
type input "[PHONE_NUMBER]"
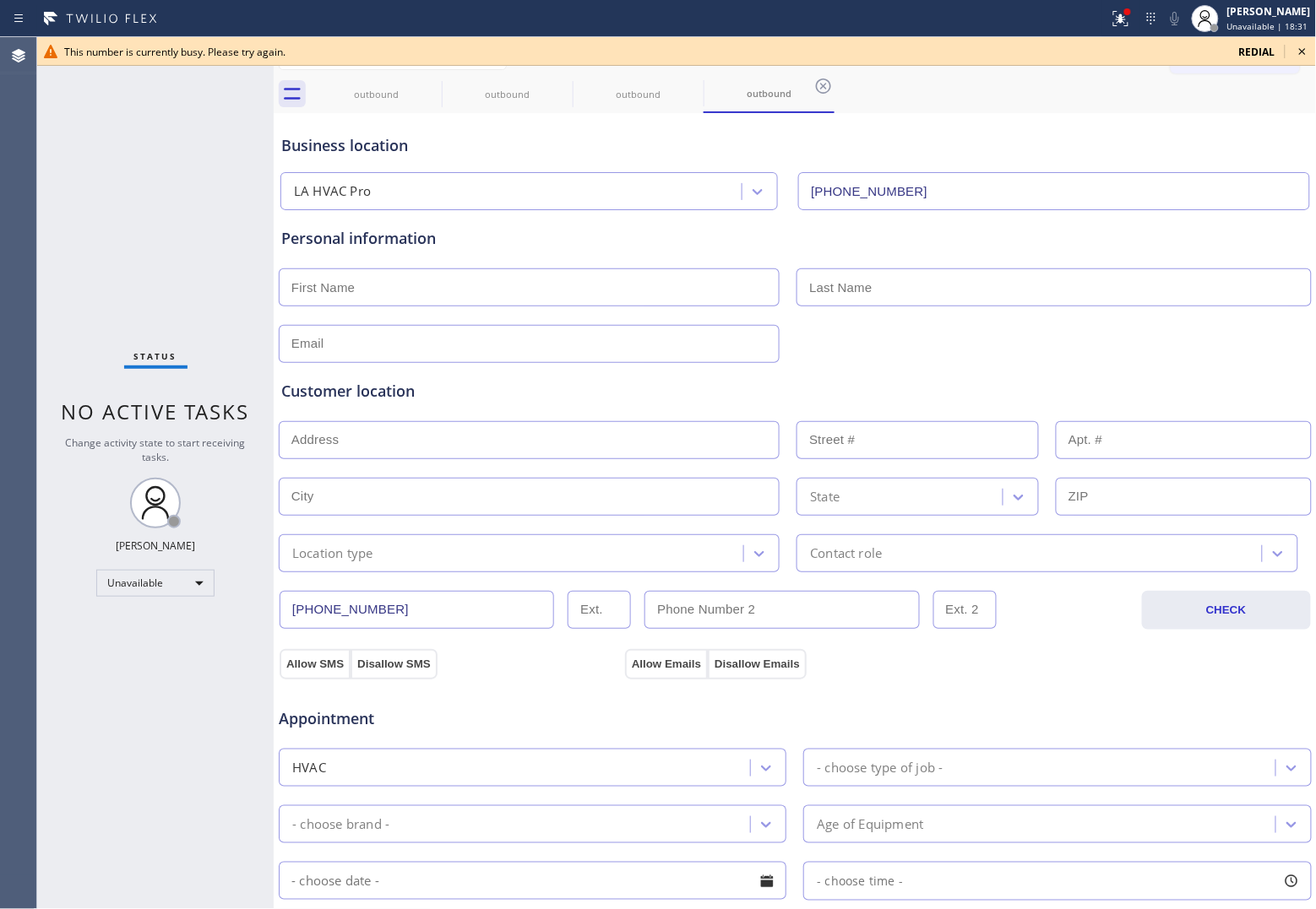
click at [74, 268] on div "Status No active tasks Change activity state to start receiving tasks. [PERSON_…" at bounding box center [155, 473] width 237 height 872
click at [1255, 52] on span "redial" at bounding box center [1256, 52] width 36 height 15
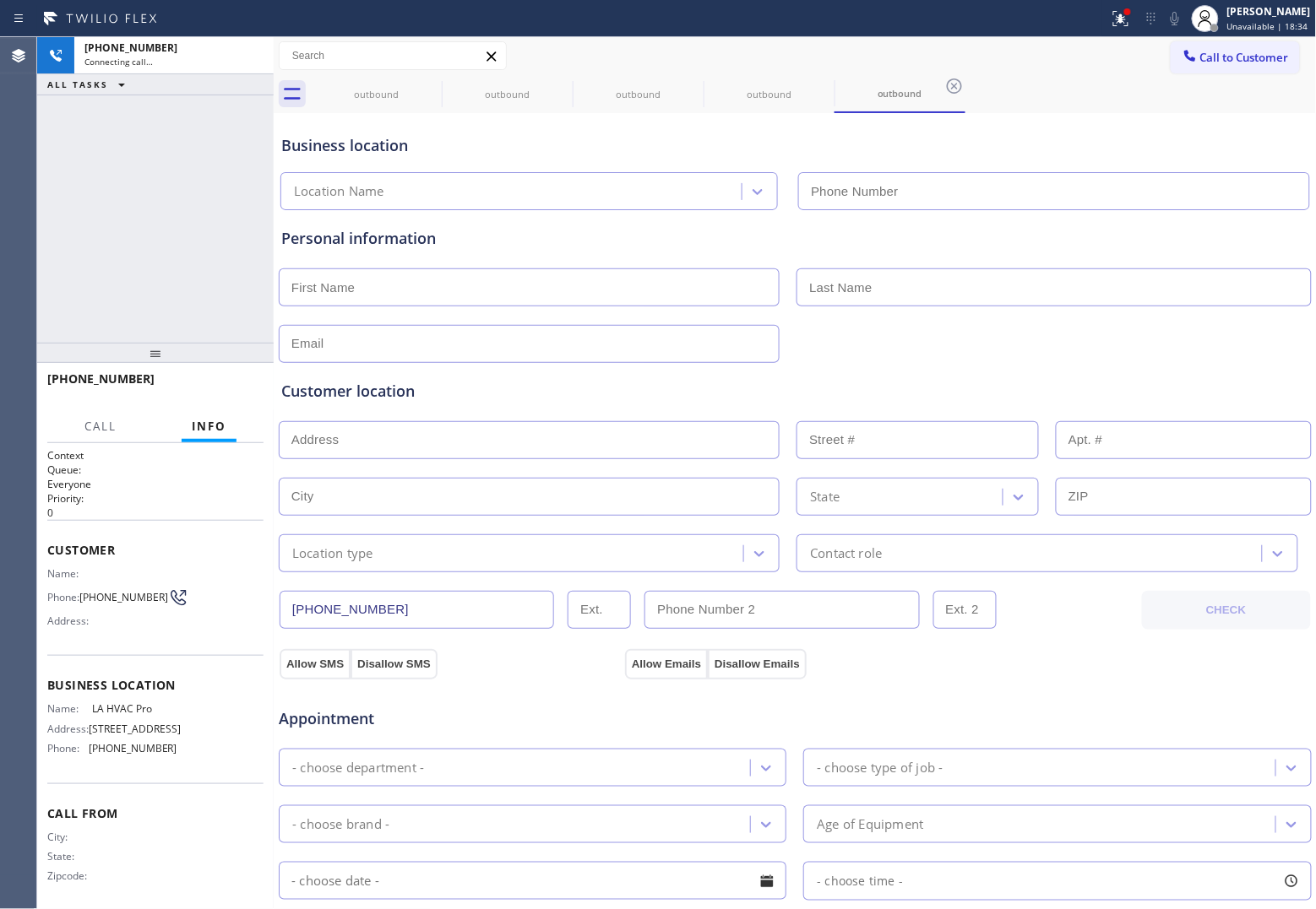
type input "[PHONE_NUMBER]"
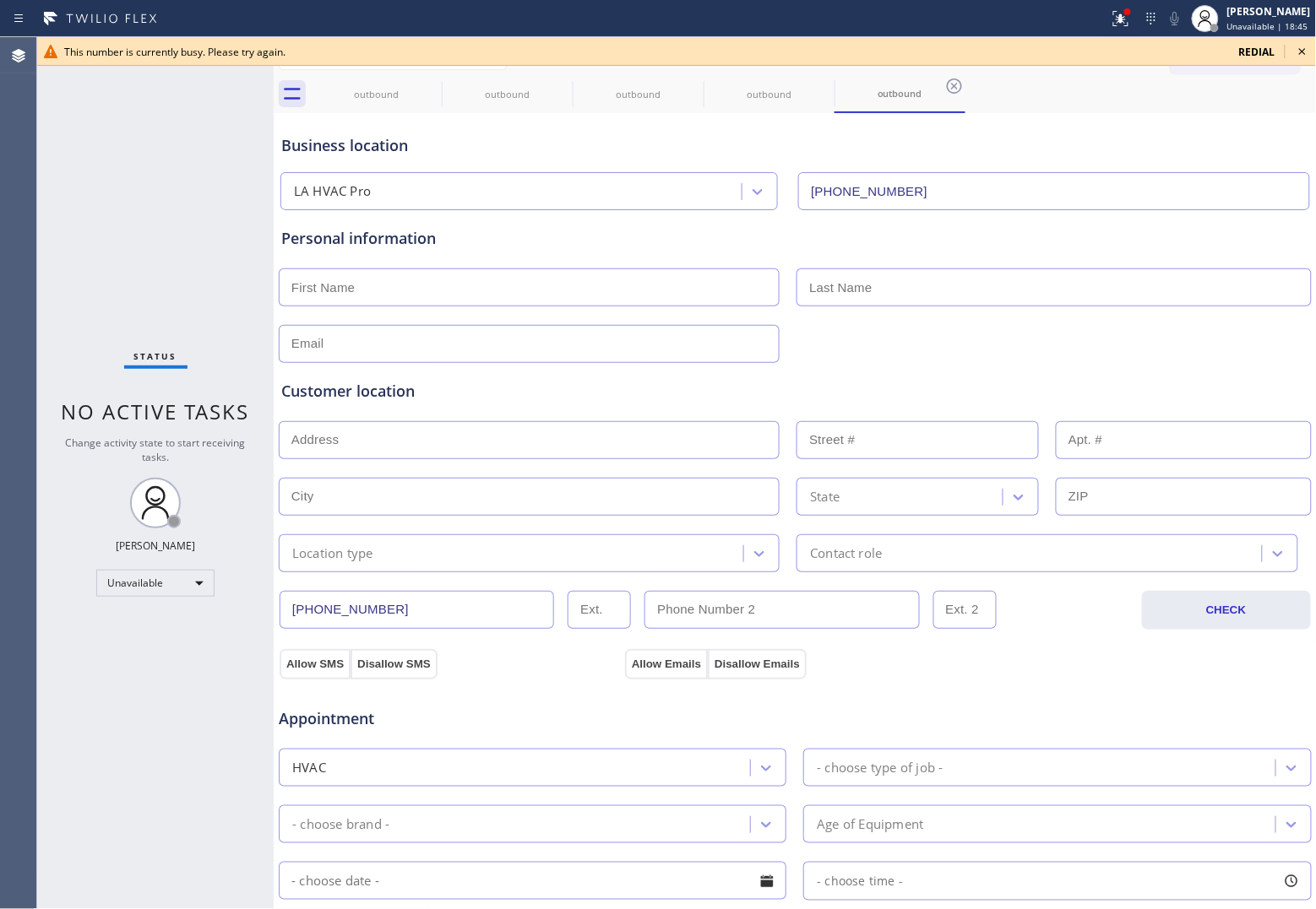
click at [39, 207] on div "Status No active tasks Change activity state to start receiving tasks. [PERSON_…" at bounding box center [155, 473] width 237 height 872
drag, startPoint x: 53, startPoint y: 280, endPoint x: 60, endPoint y: 288, distance: 10.6
click at [53, 284] on div "Status No active tasks Change activity state to start receiving tasks. [PERSON_…" at bounding box center [155, 473] width 237 height 872
click at [1246, 47] on span "redial" at bounding box center [1256, 52] width 36 height 15
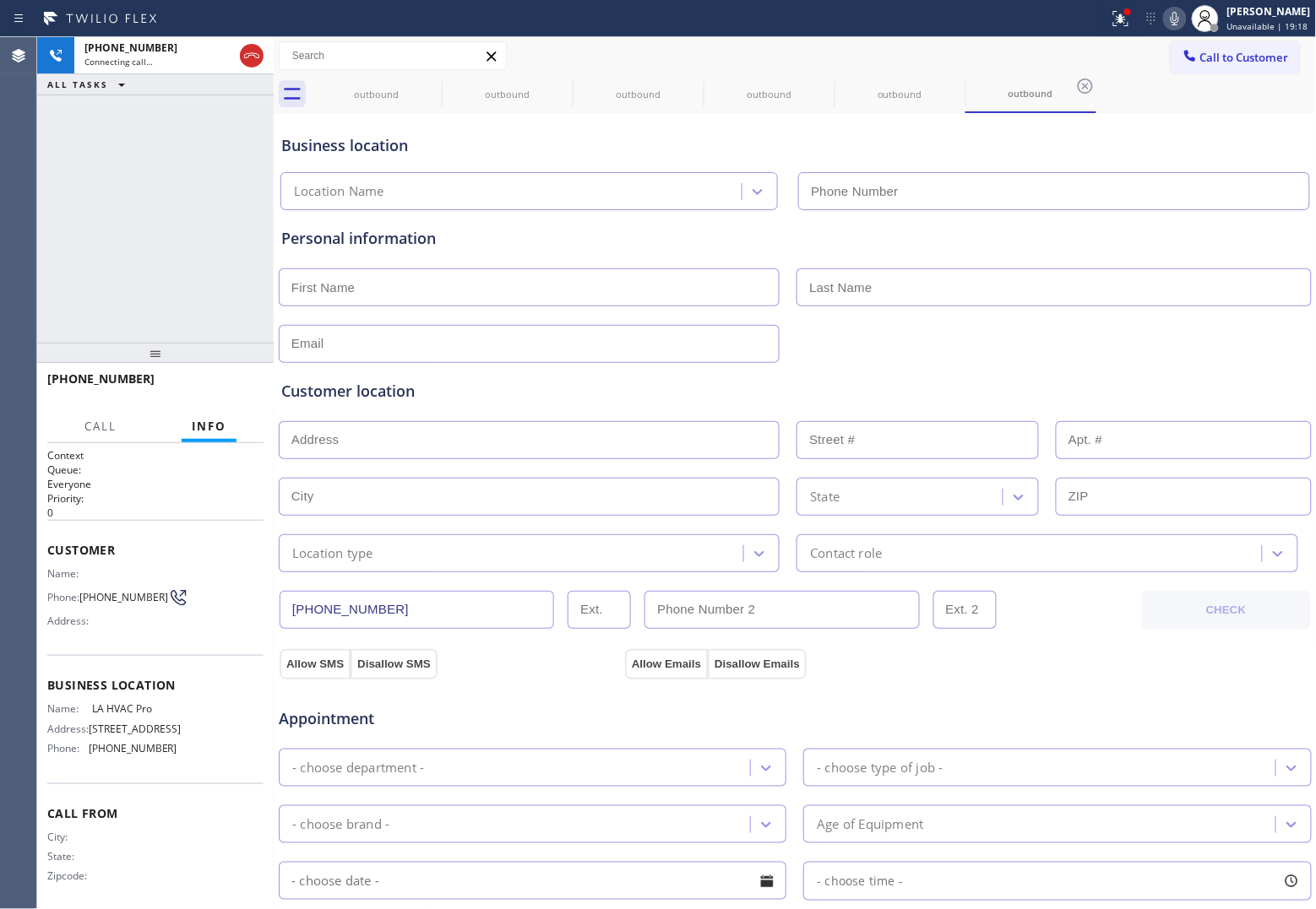
type input "[PHONE_NUMBER]"
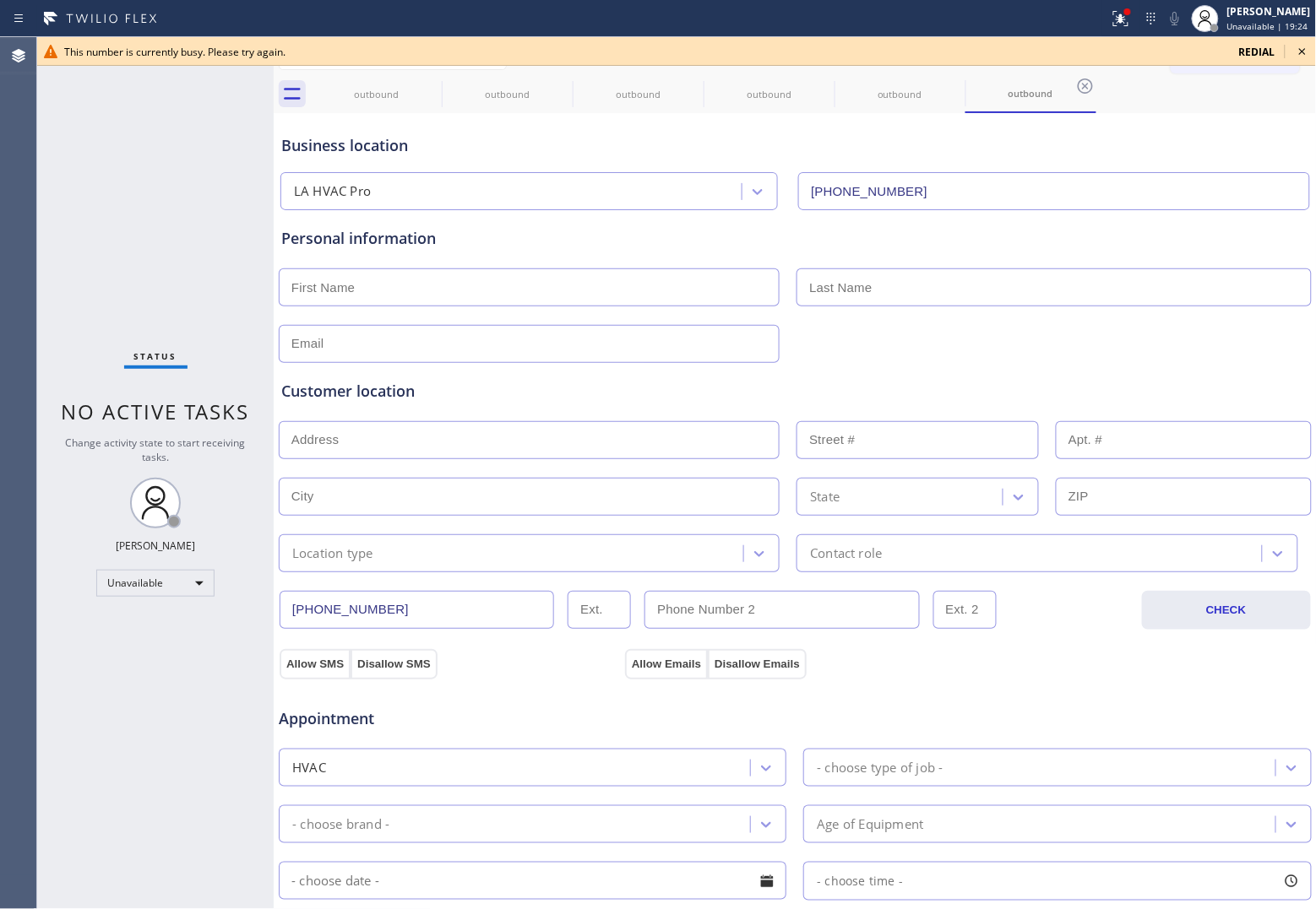
drag, startPoint x: 49, startPoint y: 224, endPoint x: 646, endPoint y: 196, distance: 597.7
click at [53, 224] on div "Status No active tasks Change activity state to start receiving tasks. [PERSON_…" at bounding box center [155, 473] width 237 height 872
click at [1258, 49] on span "redial" at bounding box center [1256, 52] width 36 height 15
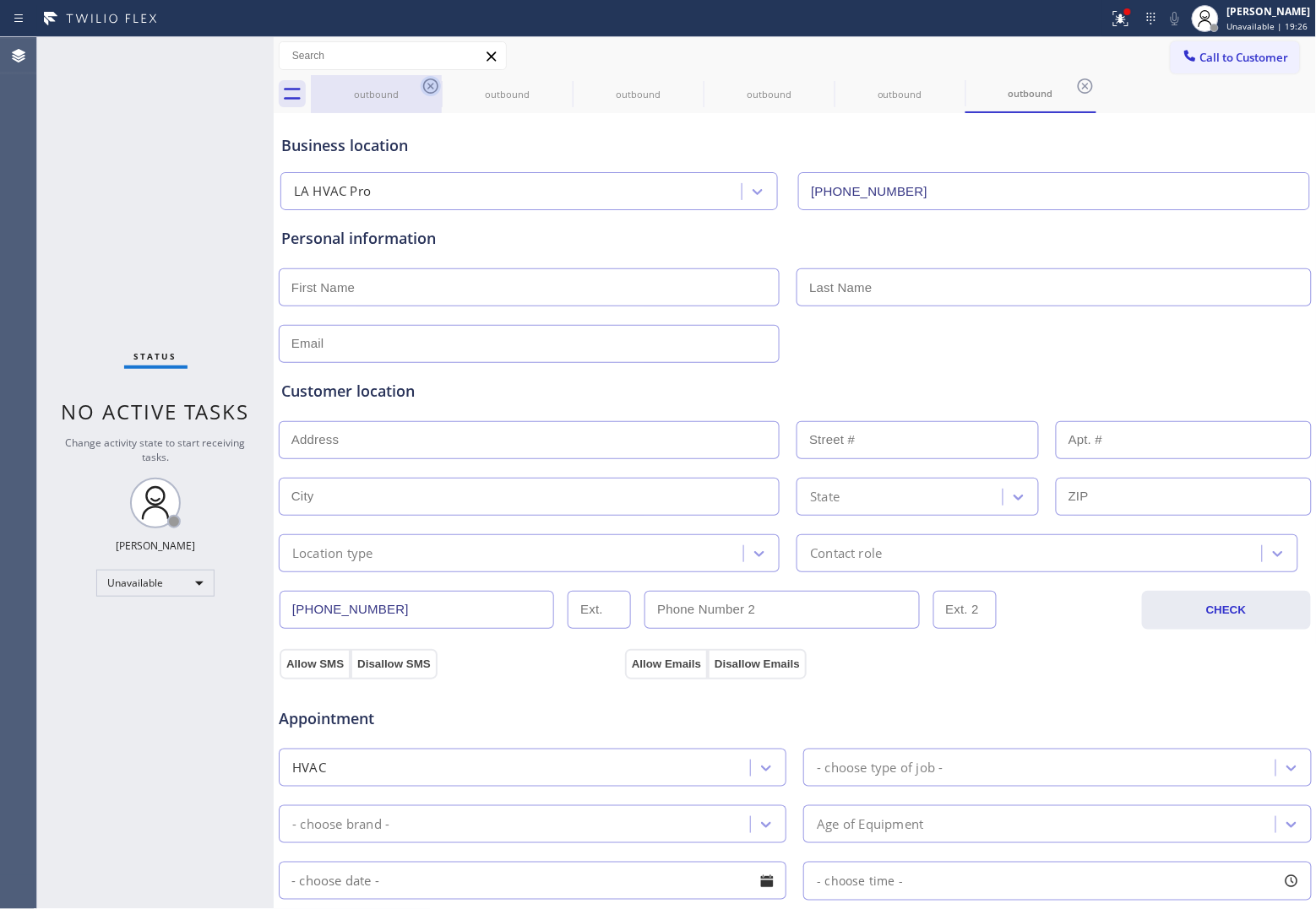
click at [431, 83] on icon at bounding box center [430, 86] width 21 height 21
click at [0, 0] on icon at bounding box center [0, 0] width 0 height 0
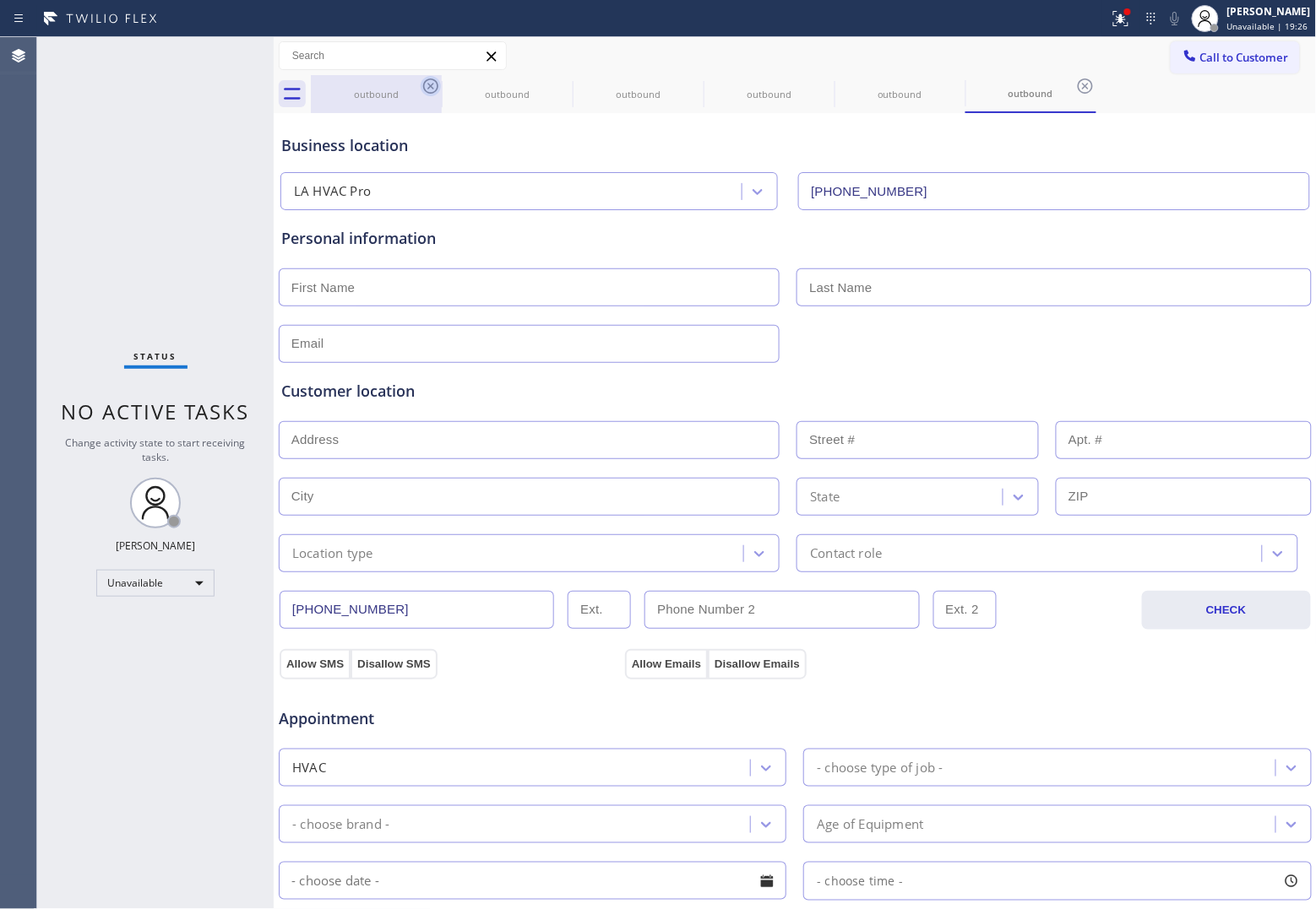
click at [1075, 83] on icon at bounding box center [1085, 86] width 21 height 21
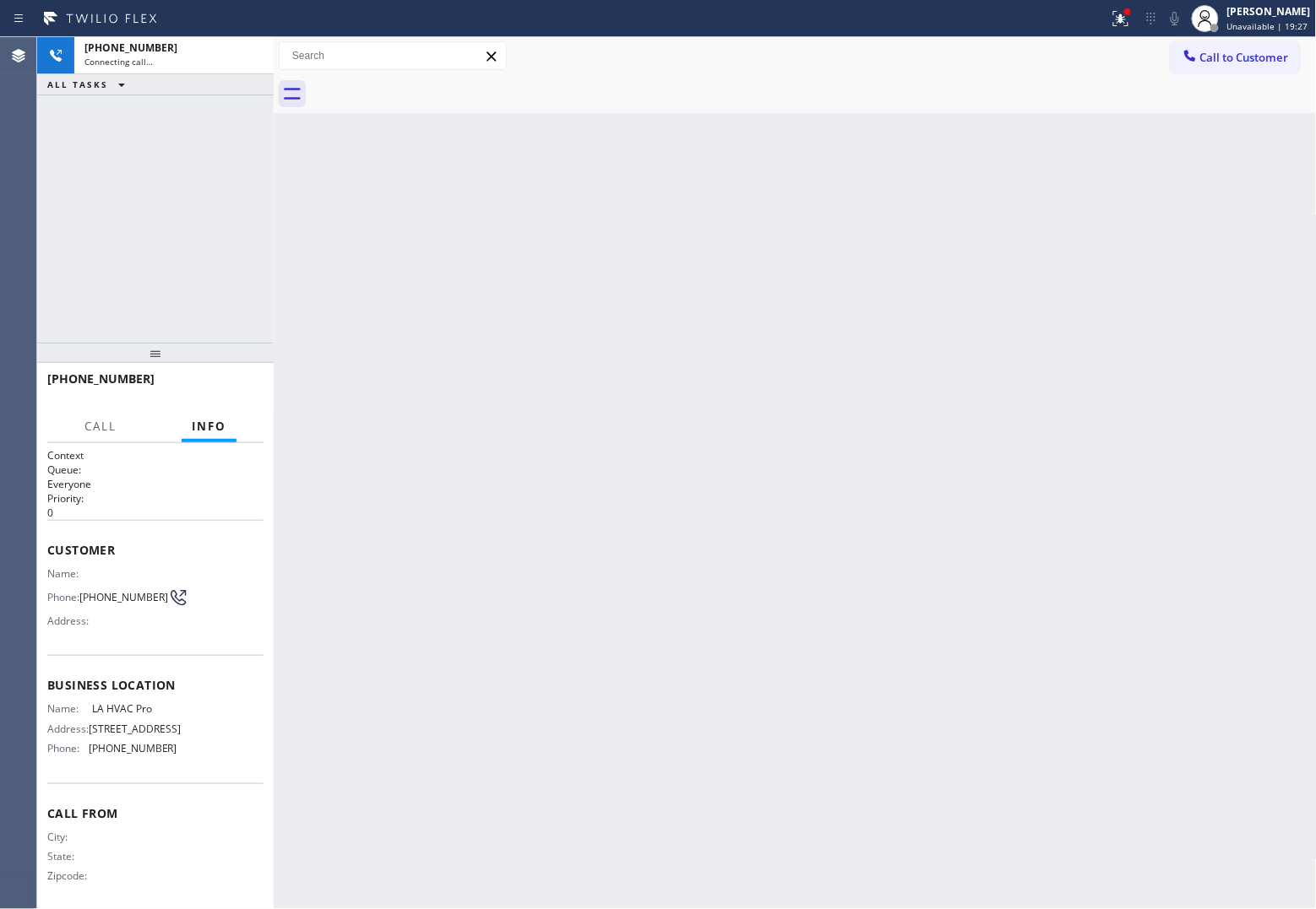
click at [431, 83] on div at bounding box center [813, 94] width 1006 height 38
click at [1102, 17] on div at bounding box center [1120, 19] width 37 height 21
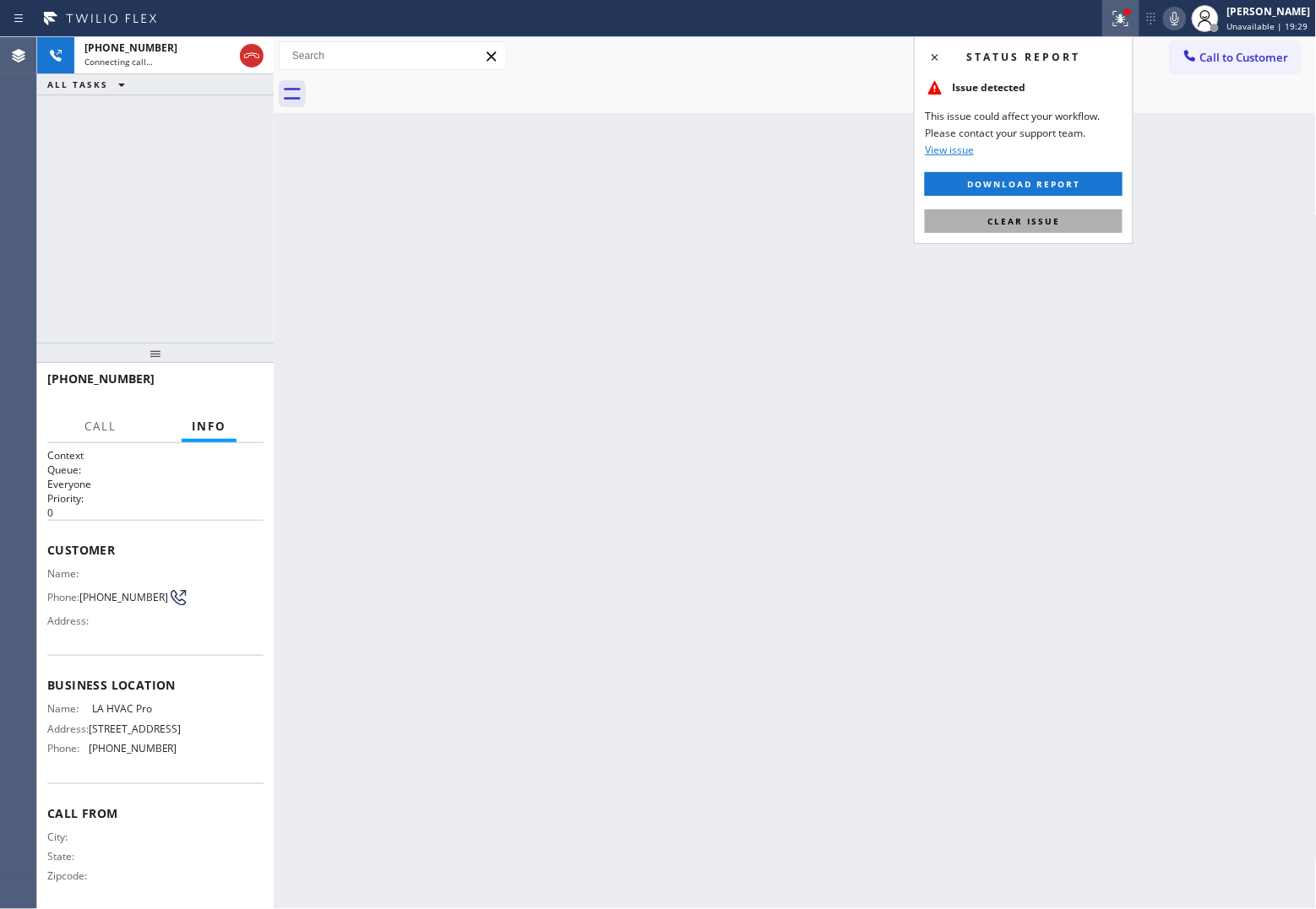
click at [1034, 228] on button "Clear issue" at bounding box center [1024, 221] width 197 height 23
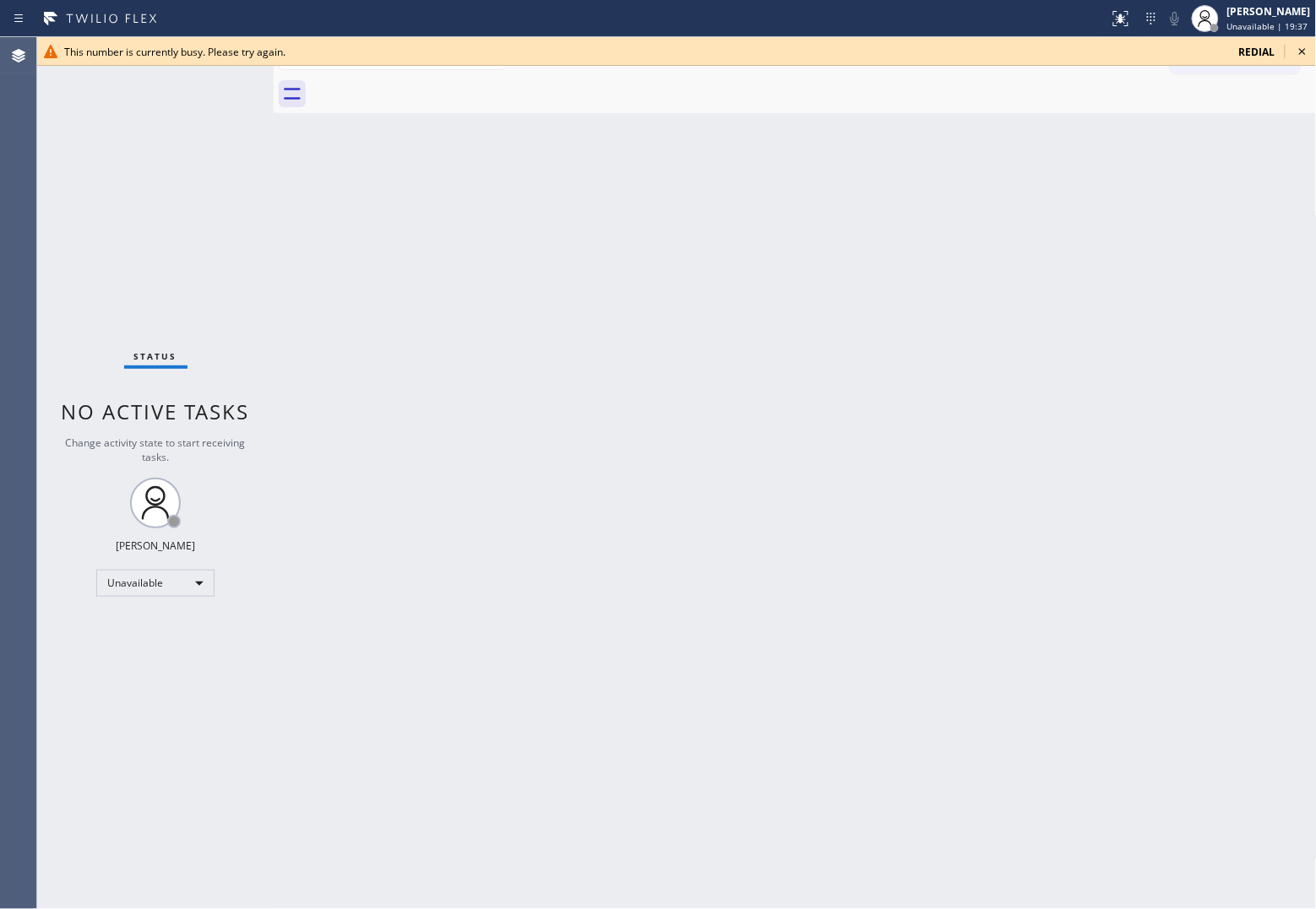
drag, startPoint x: 42, startPoint y: 119, endPoint x: 53, endPoint y: 119, distance: 11.0
click at [53, 119] on div "Status No active tasks Change activity state to start receiving tasks. [PERSON_…" at bounding box center [155, 473] width 237 height 872
click at [1259, 49] on span "redial" at bounding box center [1256, 52] width 36 height 15
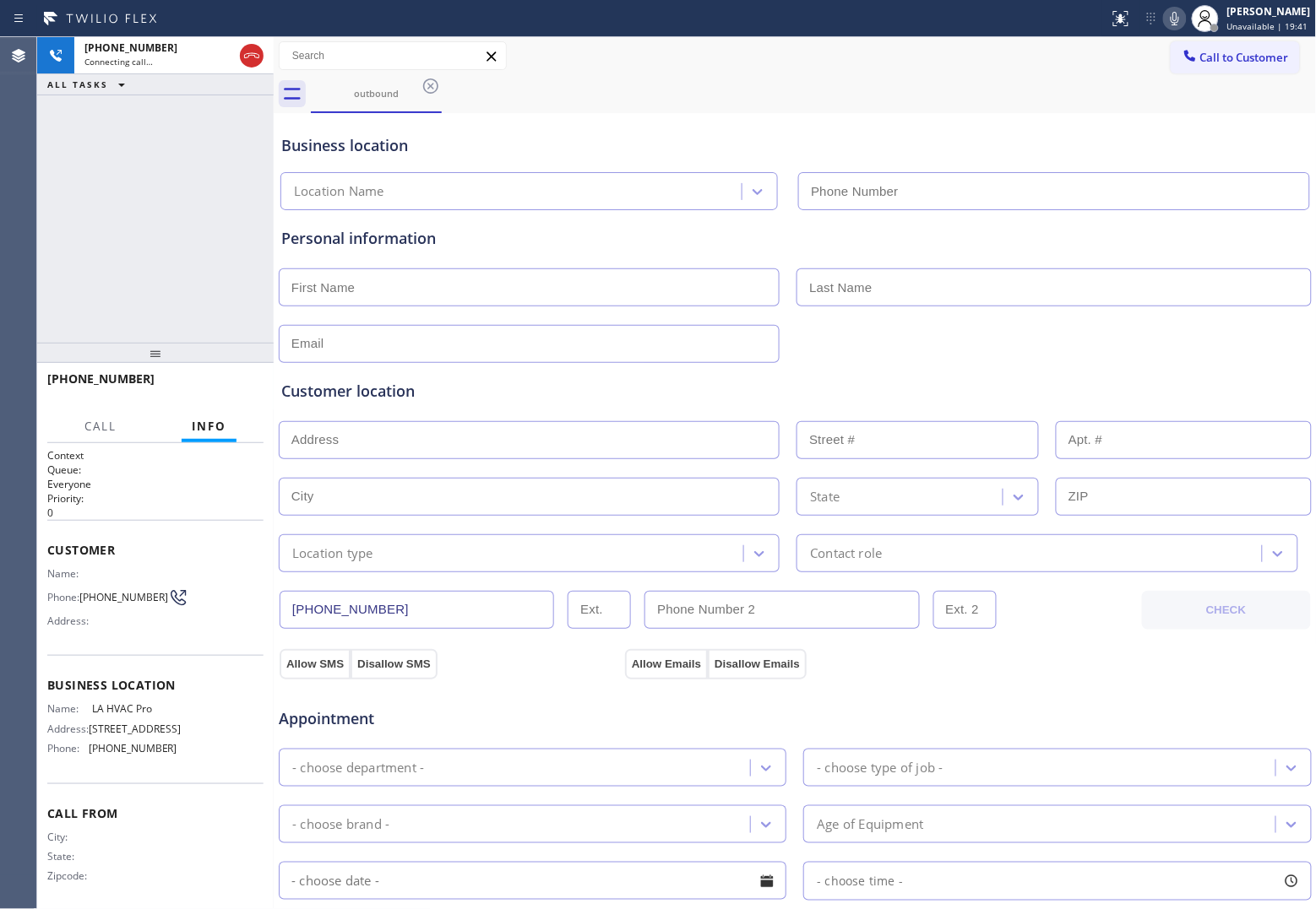
type input "[PHONE_NUMBER]"
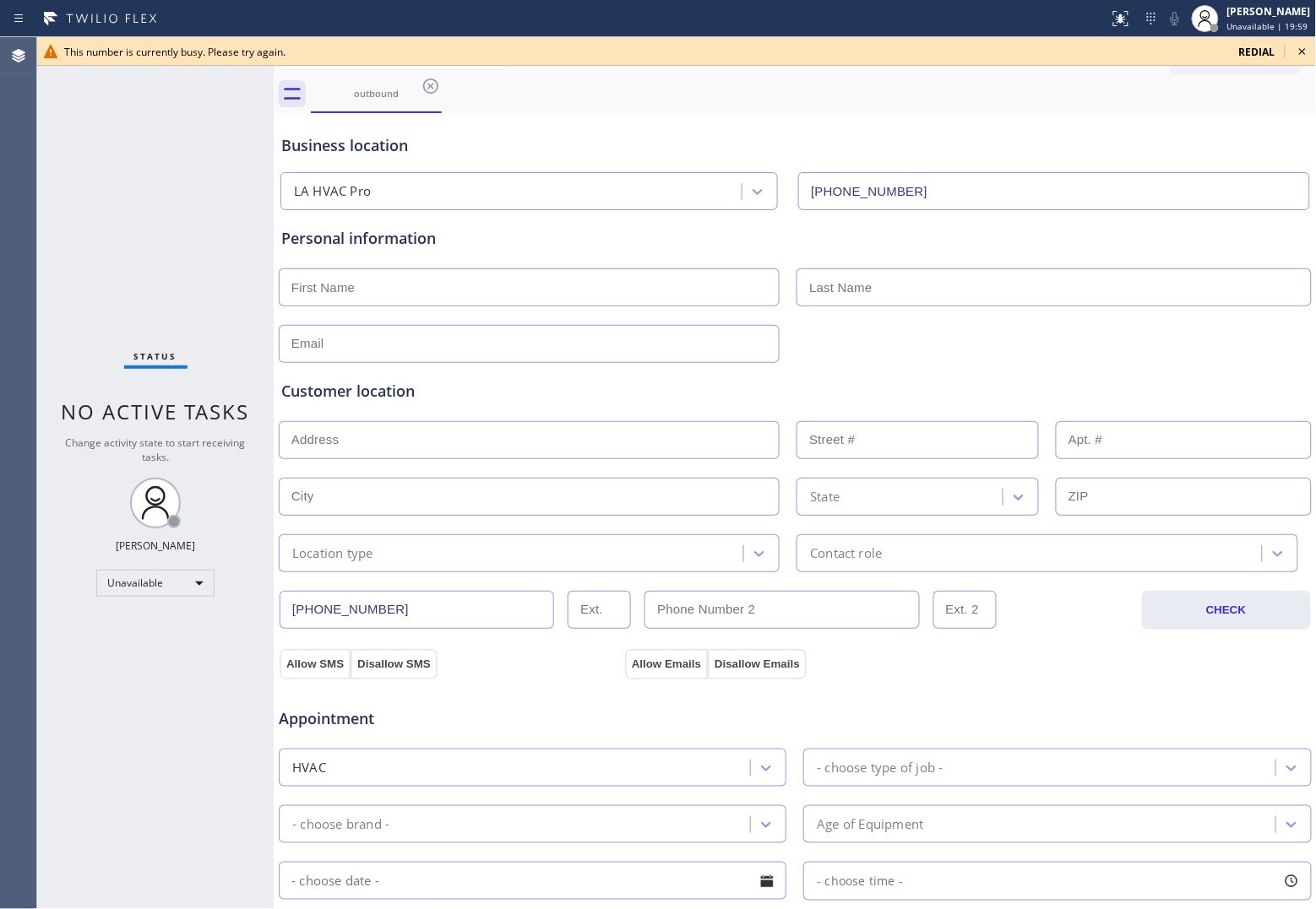
click at [111, 218] on div "Status No active tasks Change activity state to start receiving tasks. [PERSON_…" at bounding box center [155, 473] width 237 height 872
drag, startPoint x: 1254, startPoint y: 48, endPoint x: 1212, endPoint y: 562, distance: 515.7
click at [1254, 49] on span "redial" at bounding box center [1256, 52] width 36 height 15
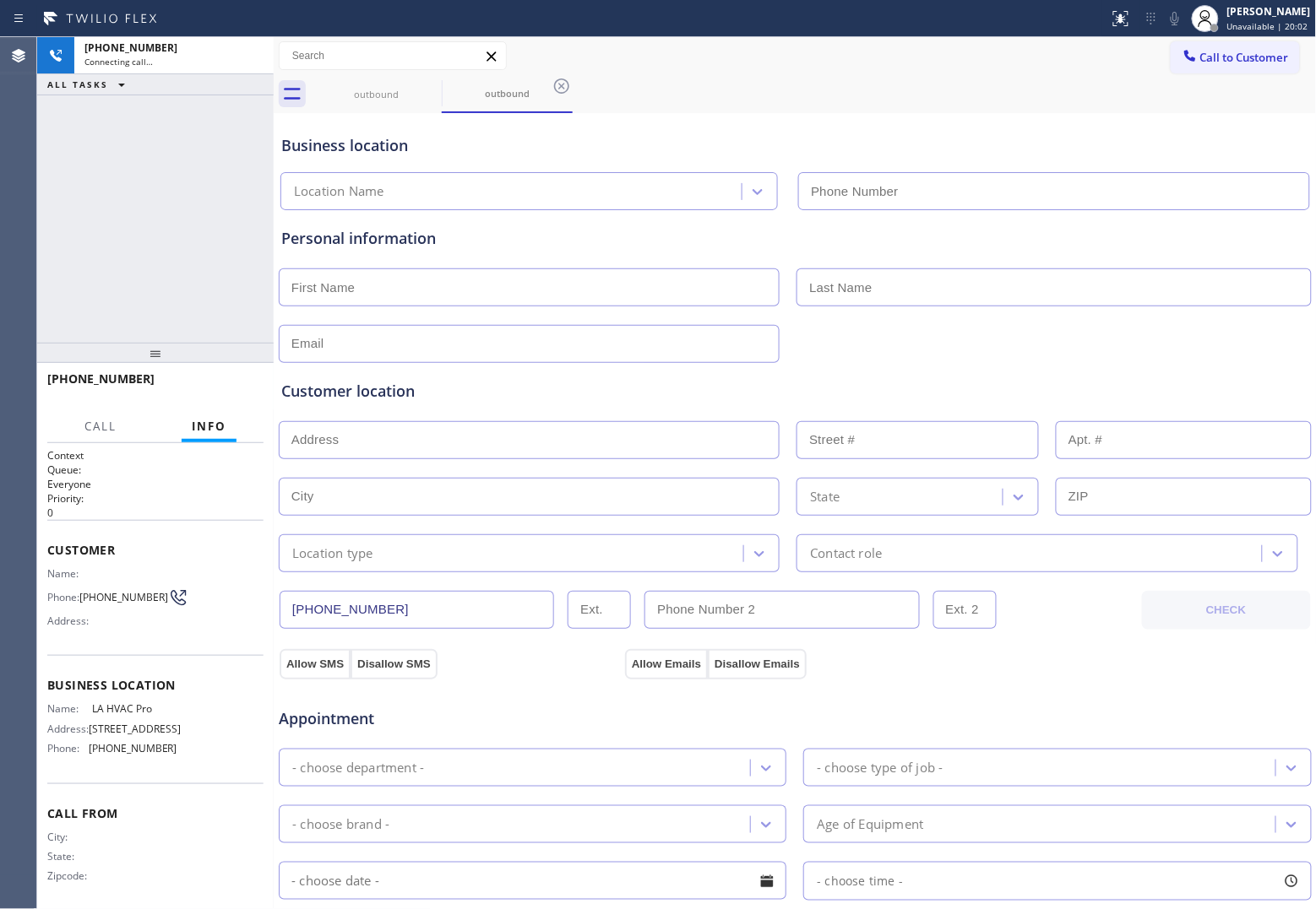
type input "[PHONE_NUMBER]"
click at [31, 173] on div "Agent Desktop" at bounding box center [18, 473] width 36 height 872
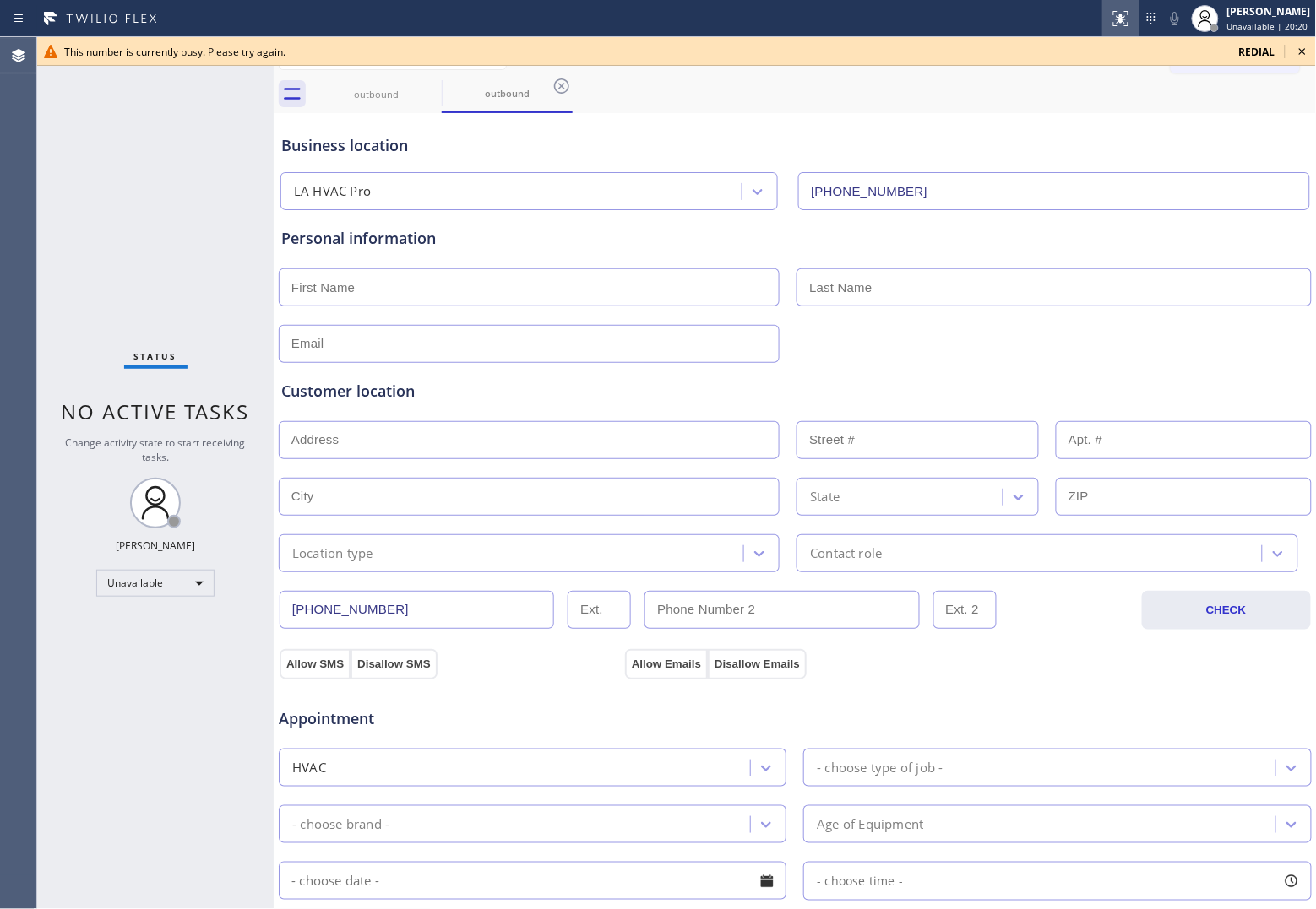
drag, startPoint x: 1265, startPoint y: 53, endPoint x: 1118, endPoint y: 18, distance: 151.1
click at [1264, 53] on span "redial" at bounding box center [1256, 52] width 36 height 15
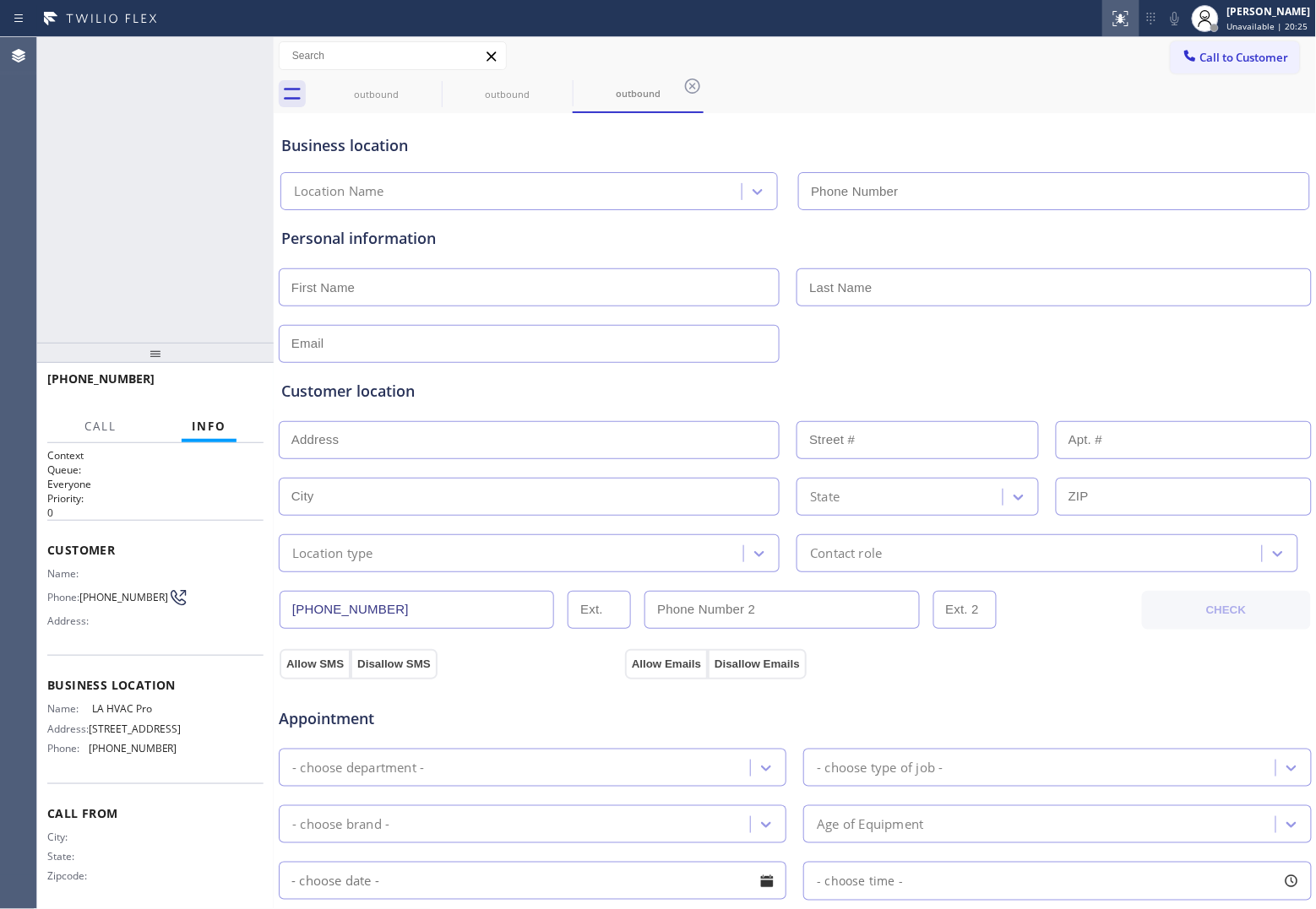
type input "[PHONE_NUMBER]"
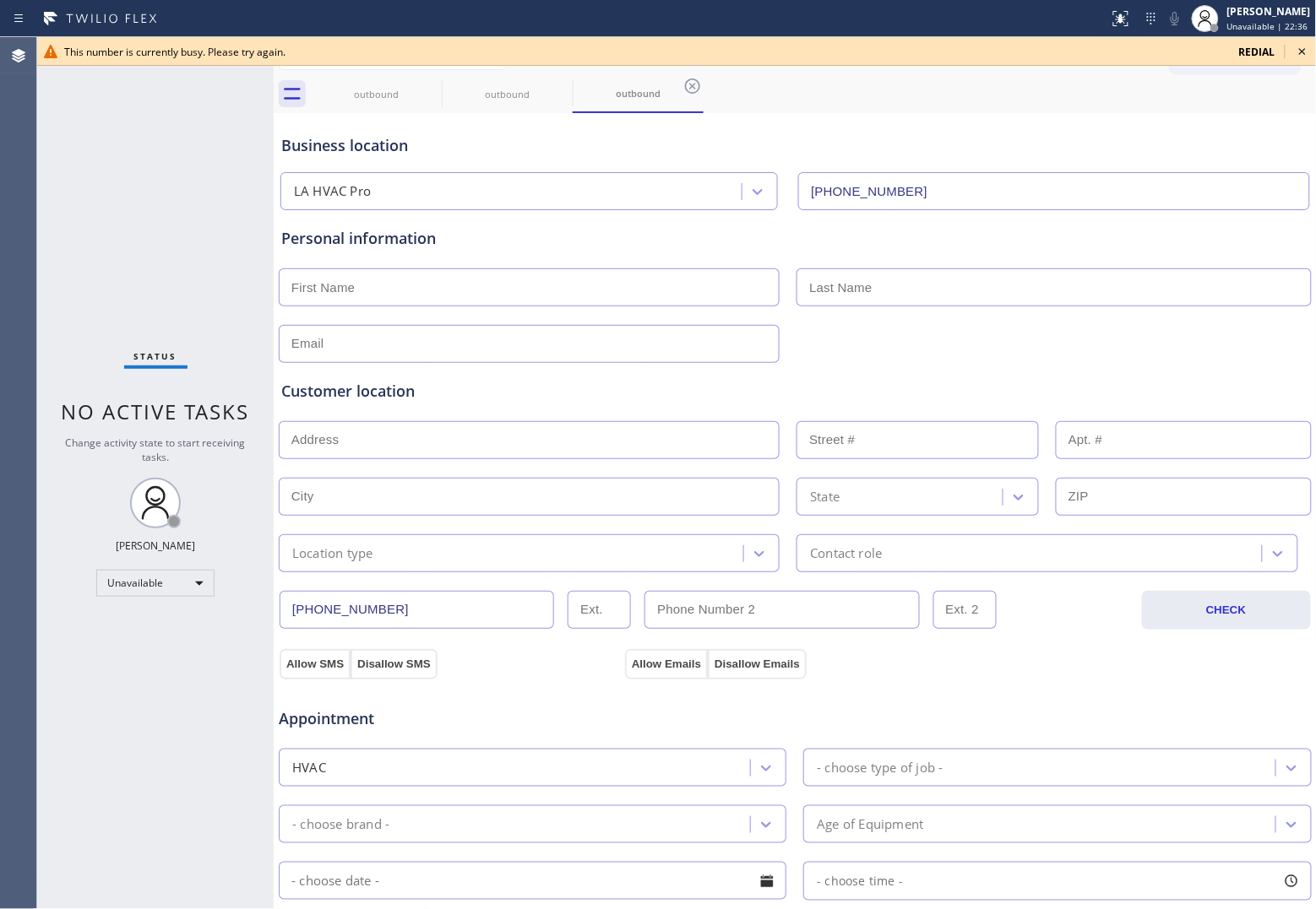
click at [1260, 52] on span "redial" at bounding box center [1256, 52] width 36 height 15
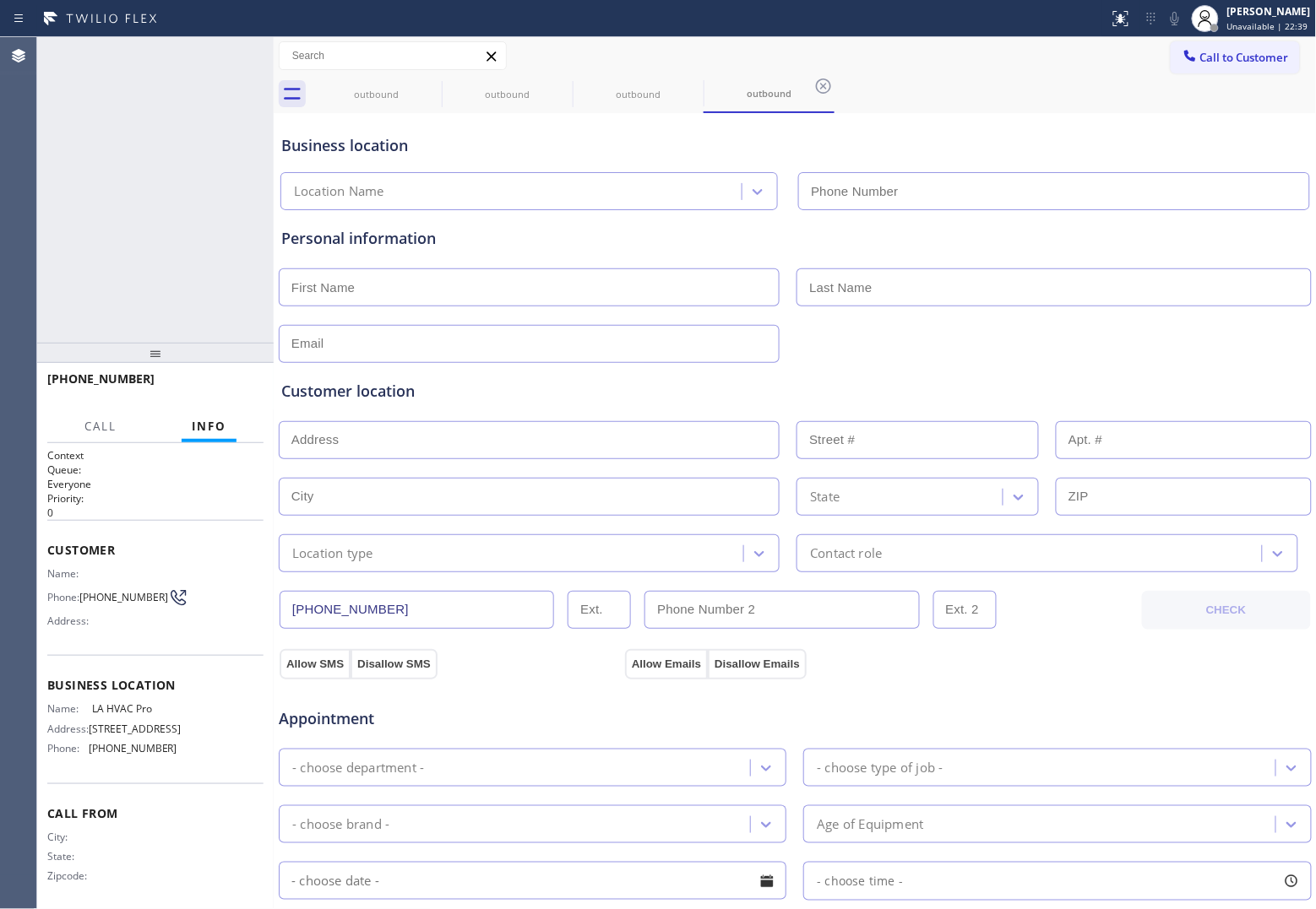
type input "[PHONE_NUMBER]"
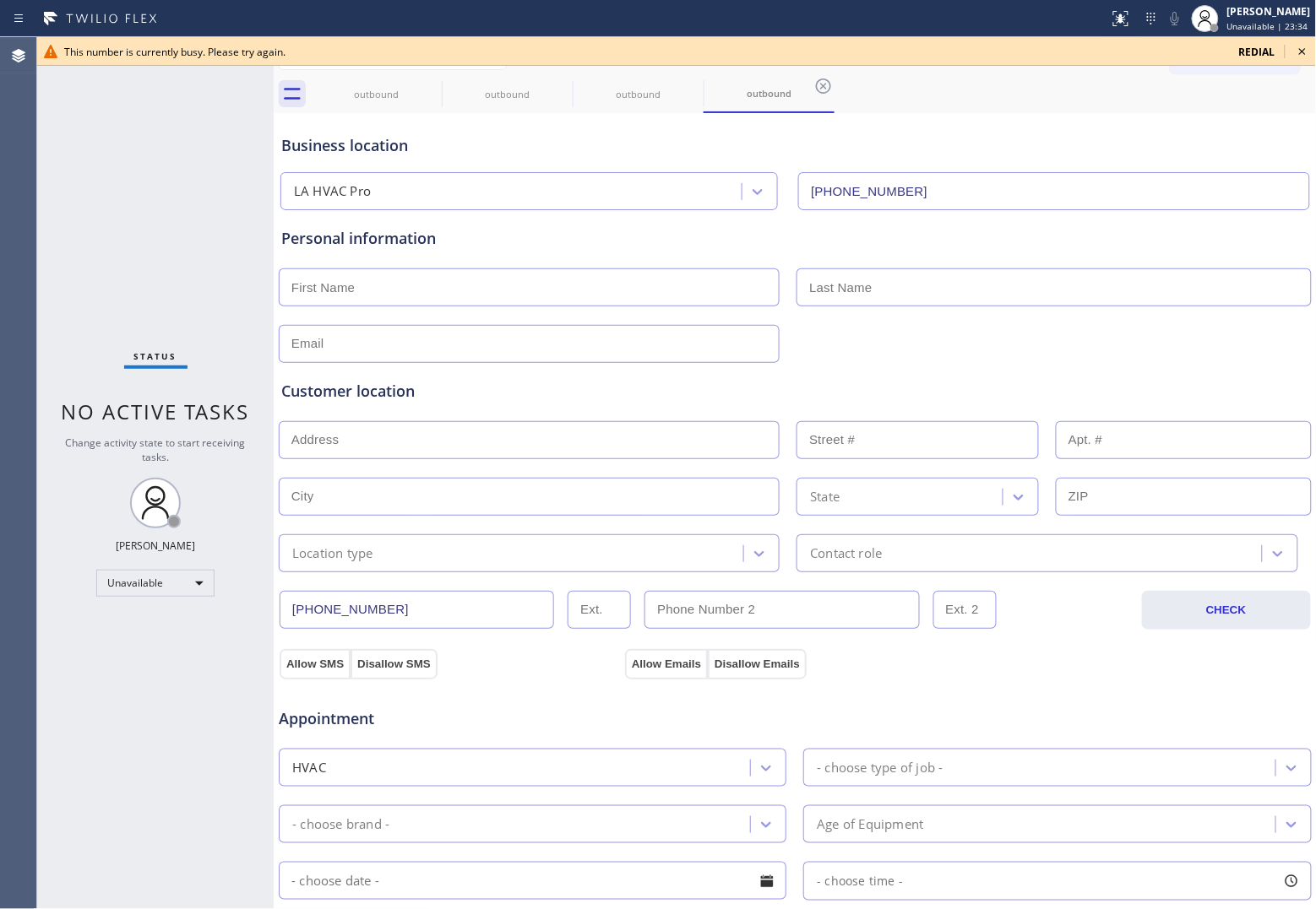
click at [1267, 48] on span "redial" at bounding box center [1256, 52] width 36 height 15
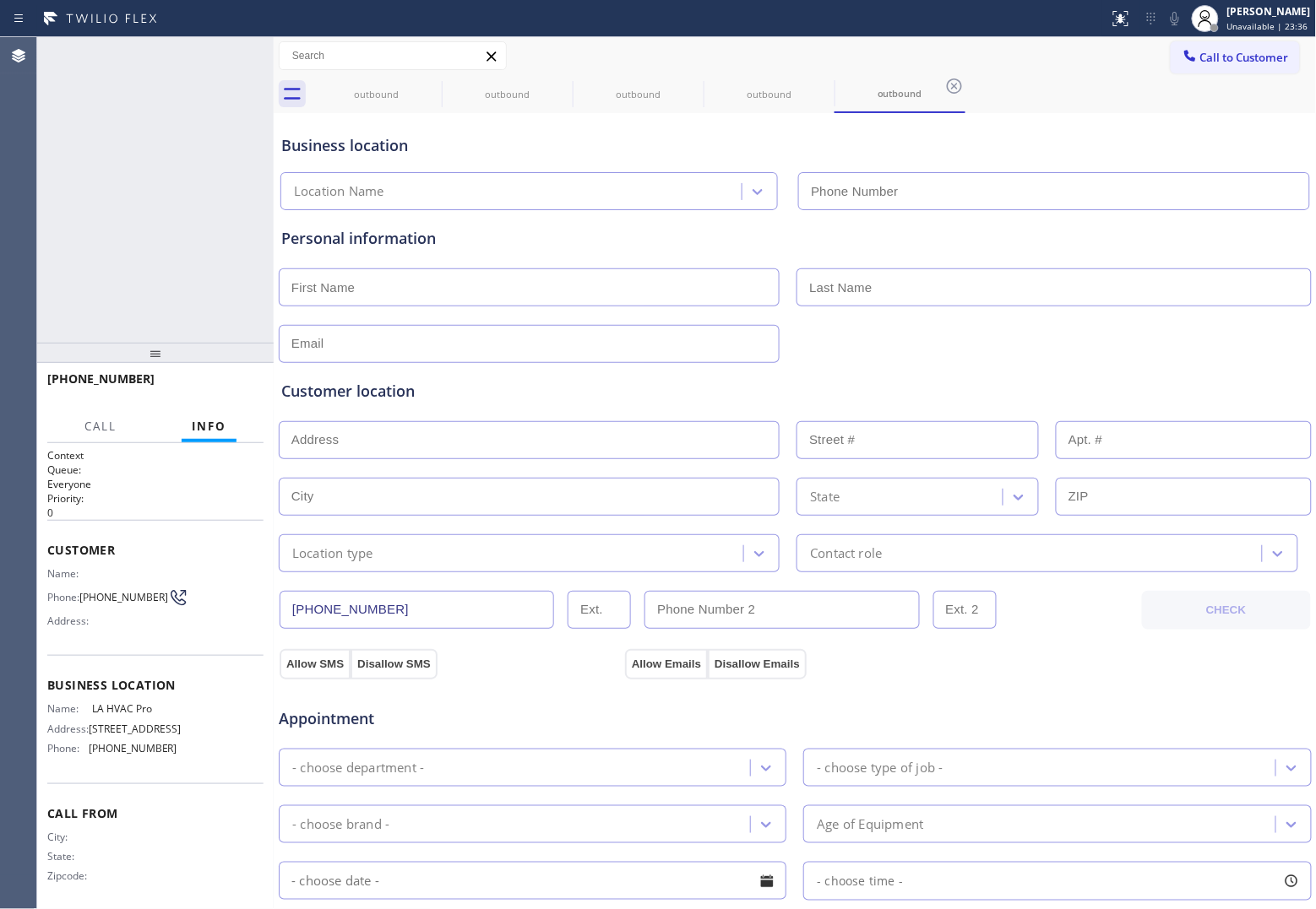
type input "[PHONE_NUMBER]"
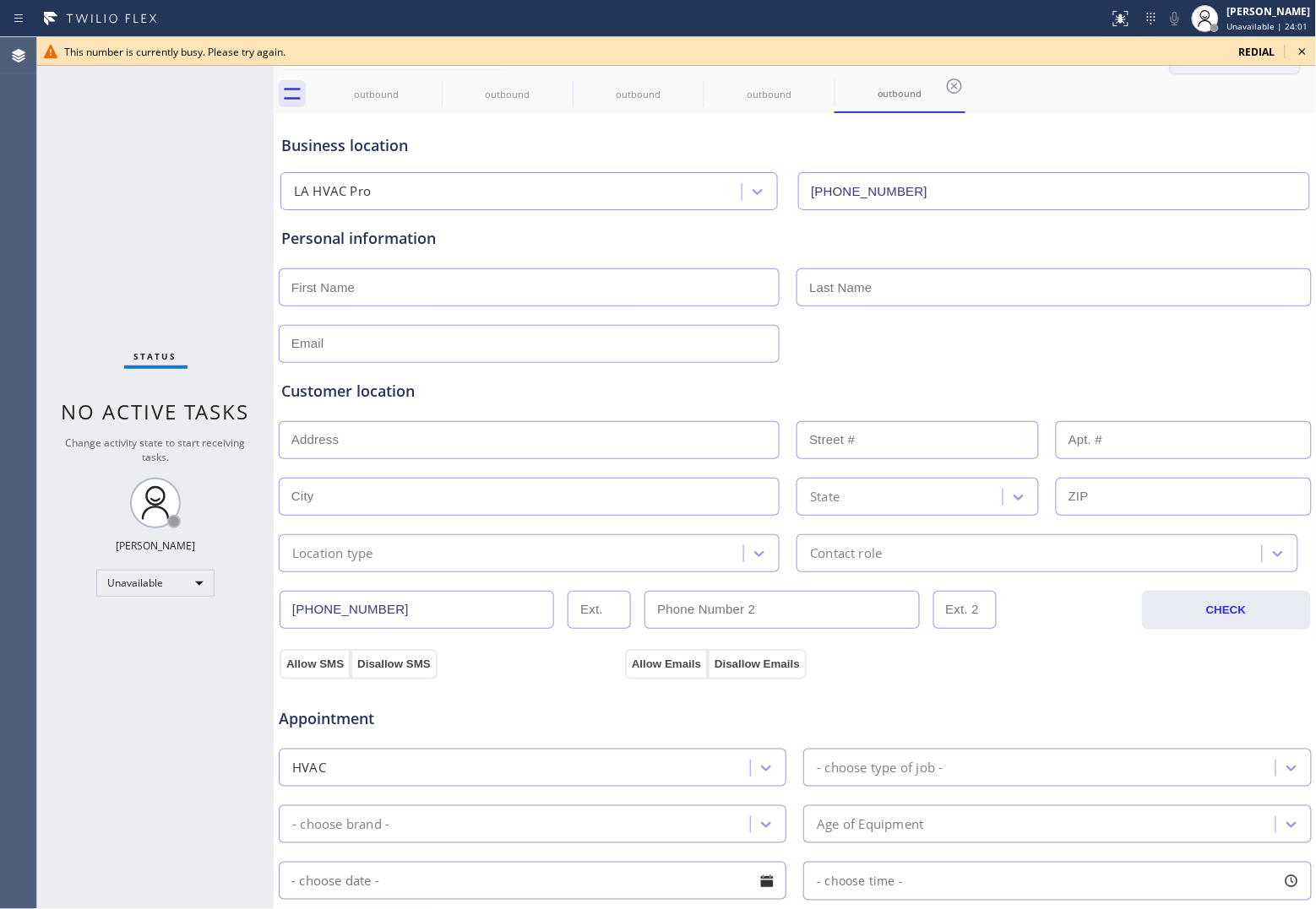
click at [1251, 56] on span "redial" at bounding box center [1256, 52] width 36 height 15
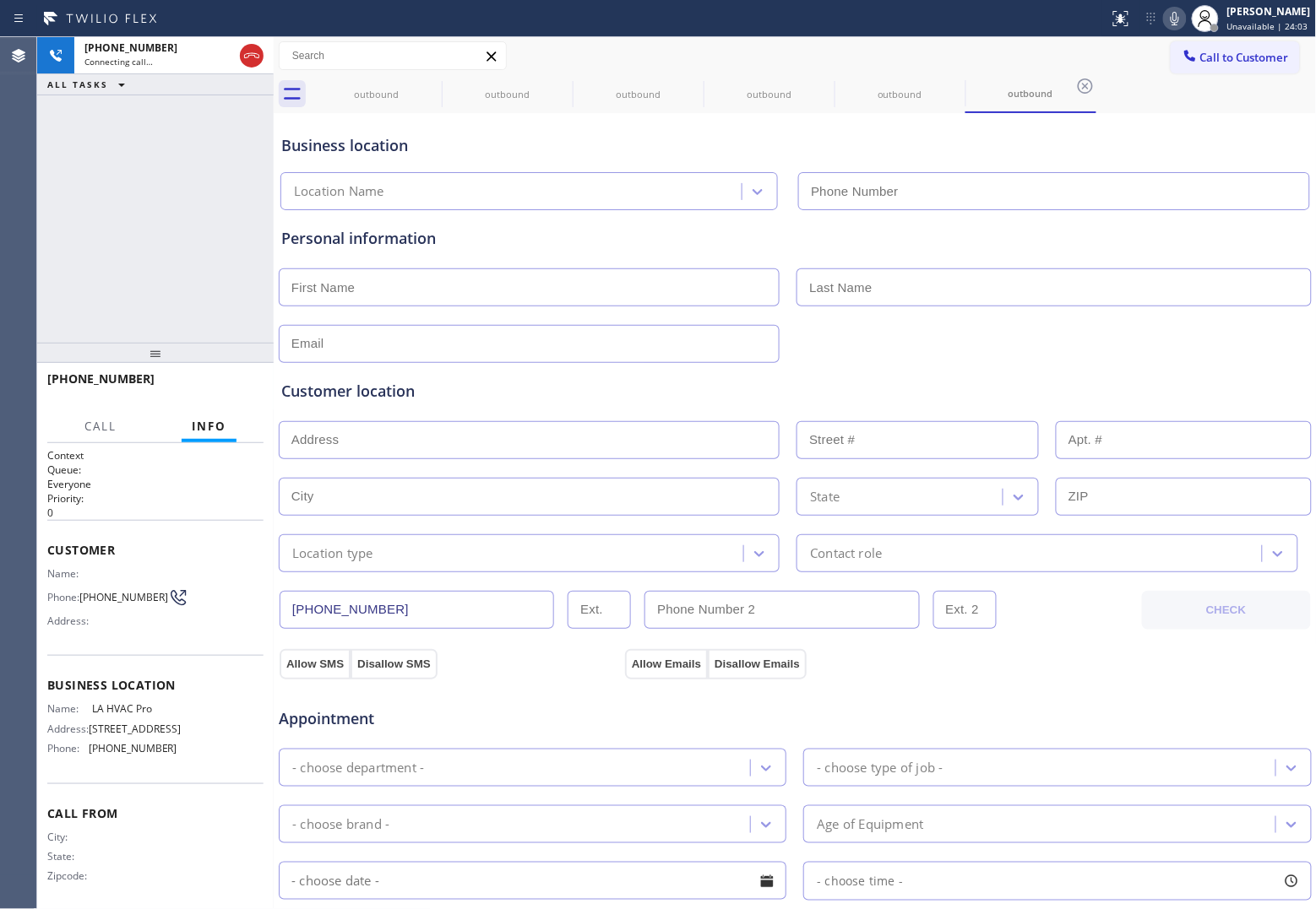
type input "[PHONE_NUMBER]"
click at [47, 214] on div "[PHONE_NUMBER] Connecting call… ALL TASKS ALL TASKS ACTIVE TASKS TASKS IN WRAP …" at bounding box center [155, 190] width 237 height 306
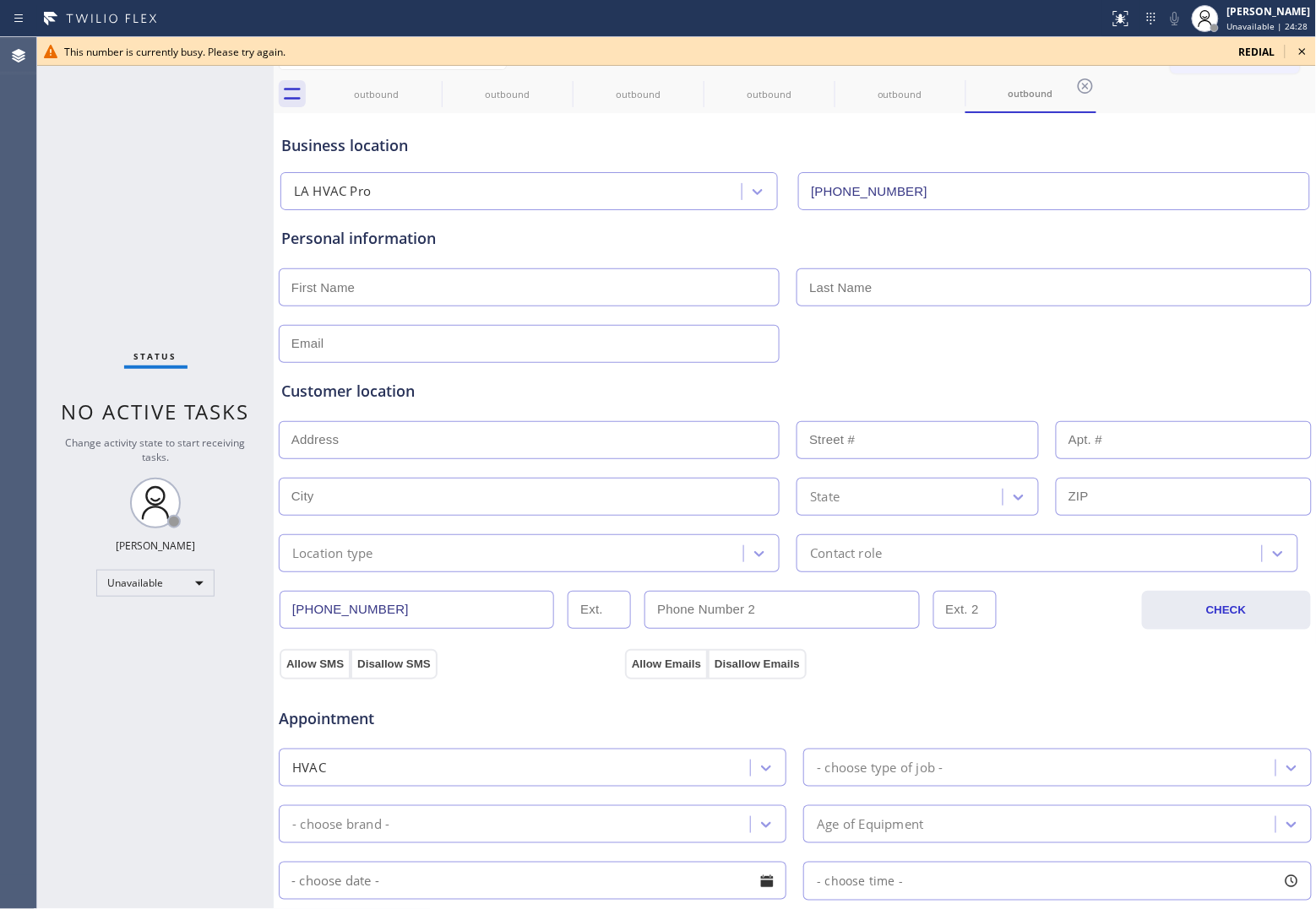
click at [1252, 45] on span "redial" at bounding box center [1256, 52] width 36 height 15
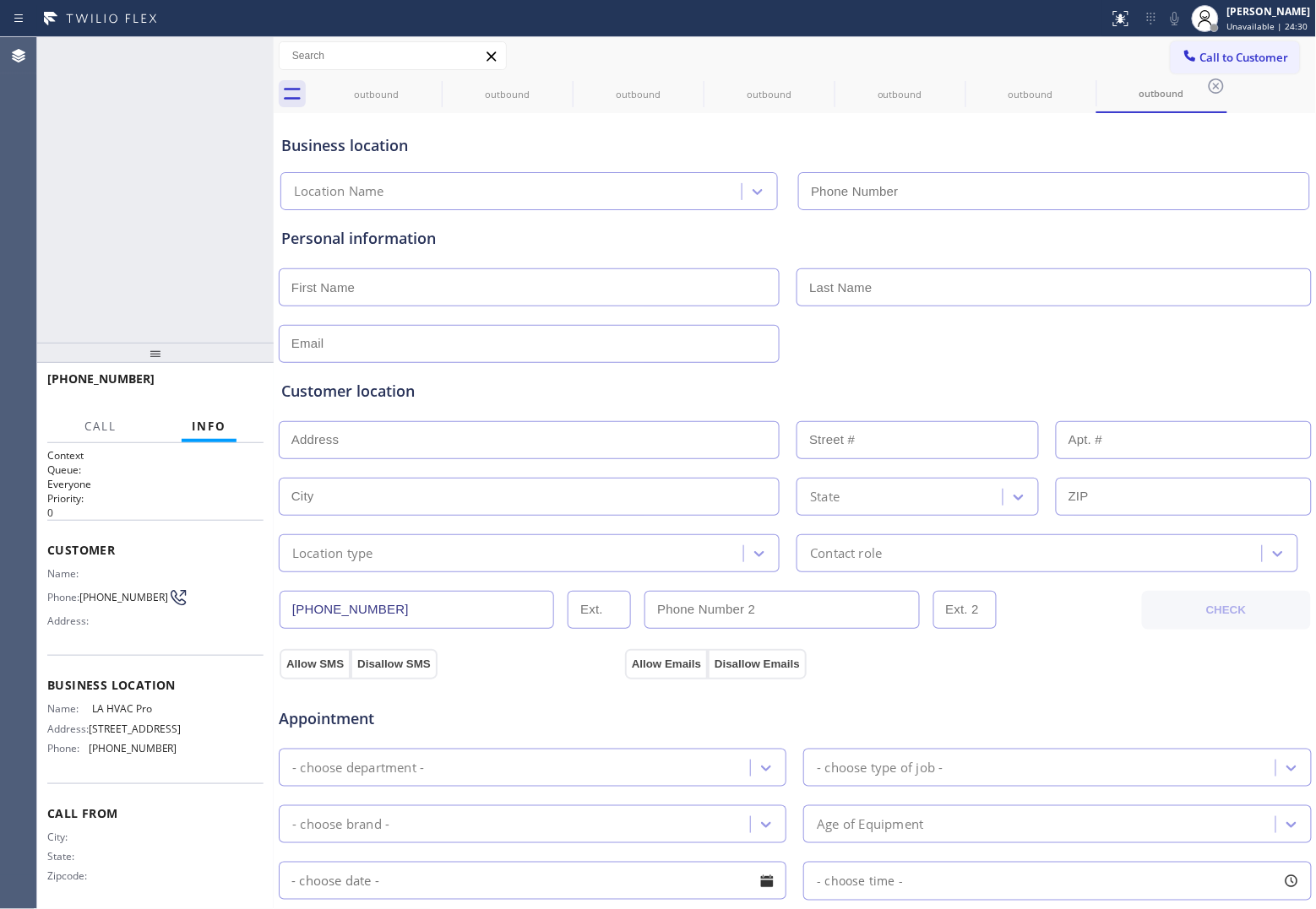
type input "[PHONE_NUMBER]"
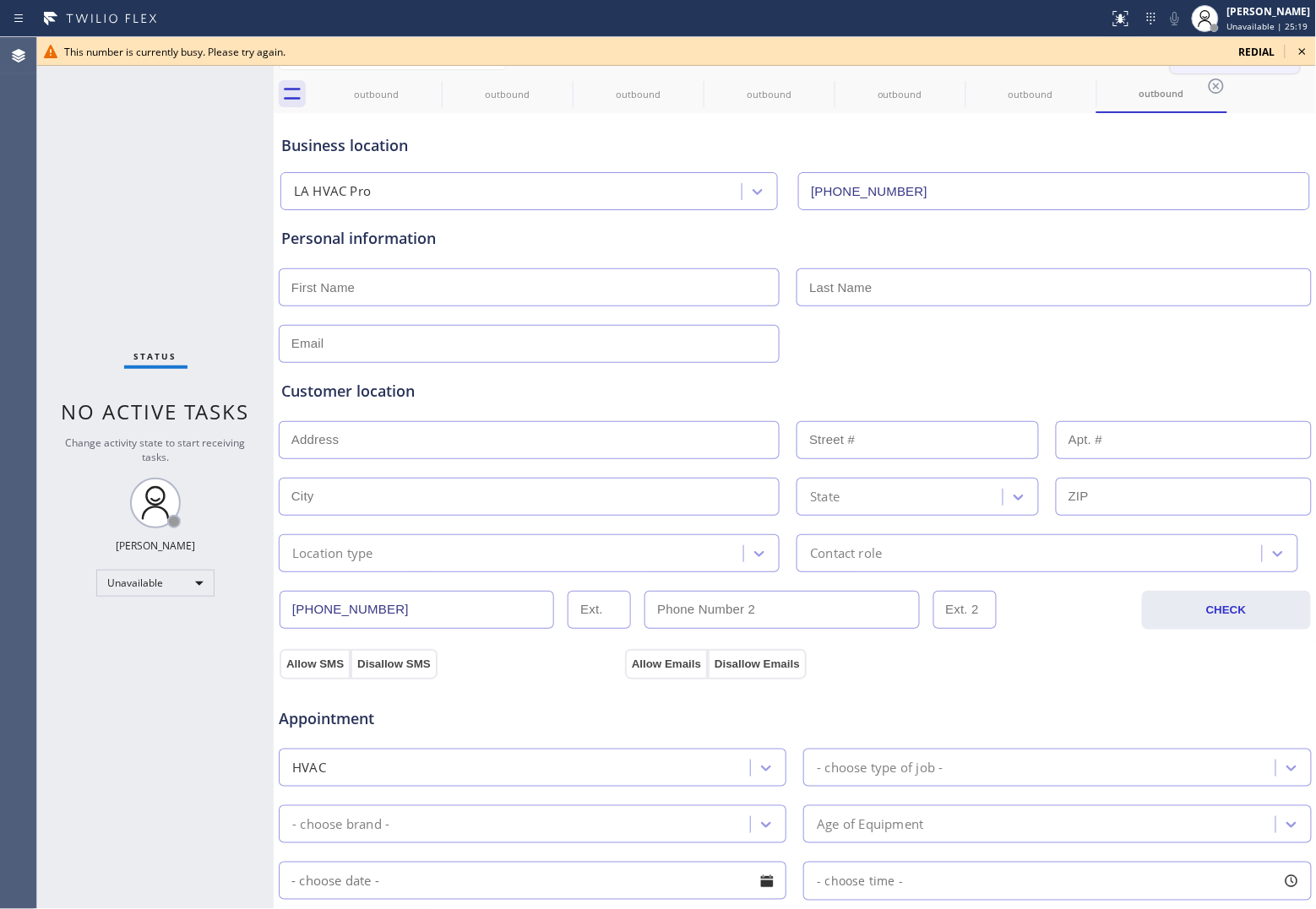
click at [1262, 52] on span "redial" at bounding box center [1256, 52] width 36 height 15
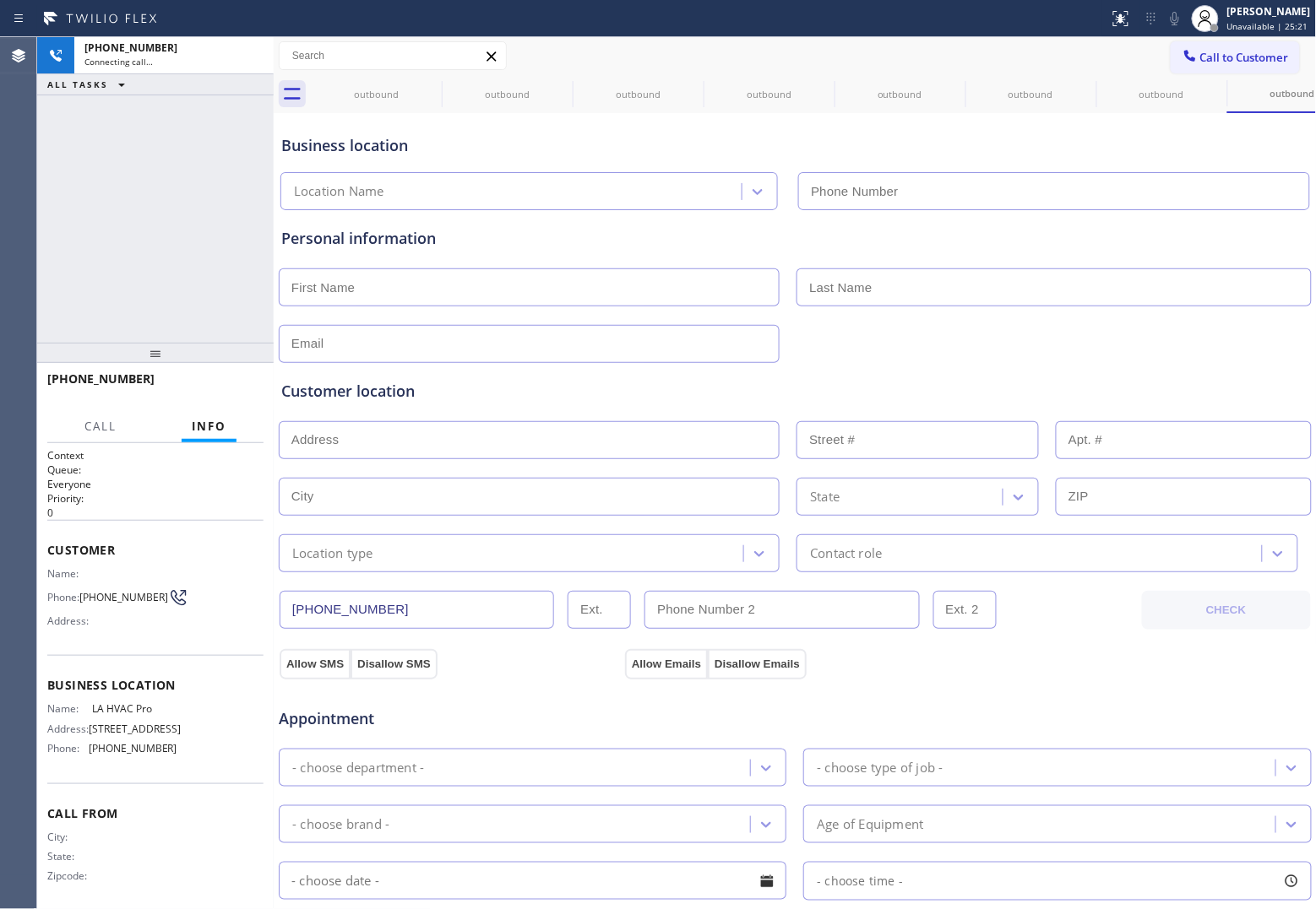
click at [55, 187] on div "[PHONE_NUMBER] Connecting call… ALL TASKS ALL TASKS ACTIVE TASKS TASKS IN WRAP …" at bounding box center [155, 190] width 237 height 306
type input "[PHONE_NUMBER]"
click at [52, 224] on div "[PHONE_NUMBER] Connecting call… ALL TASKS ALL TASKS ACTIVE TASKS TASKS IN WRAP …" at bounding box center [155, 190] width 237 height 306
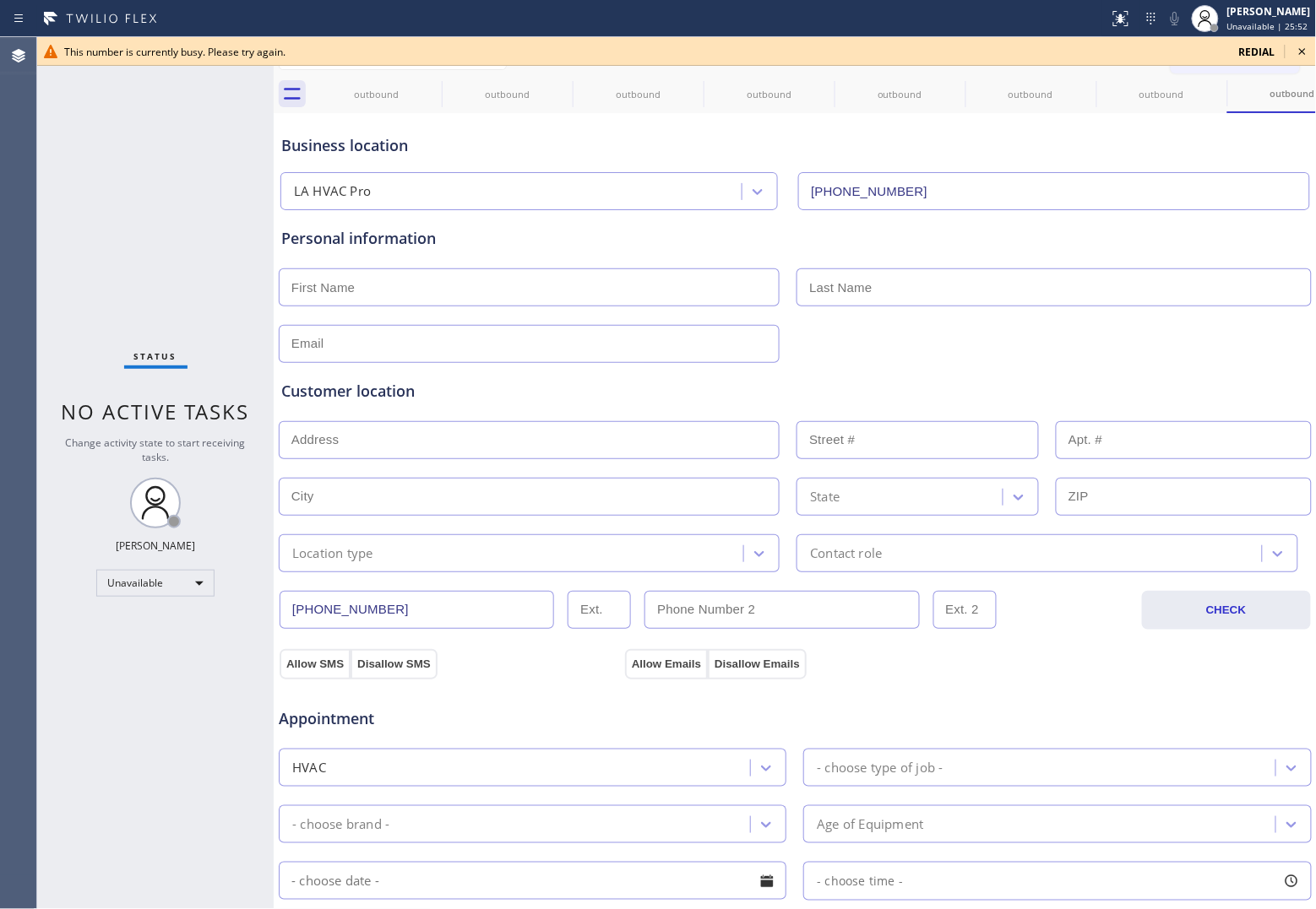
click at [1255, 55] on span "redial" at bounding box center [1256, 52] width 36 height 15
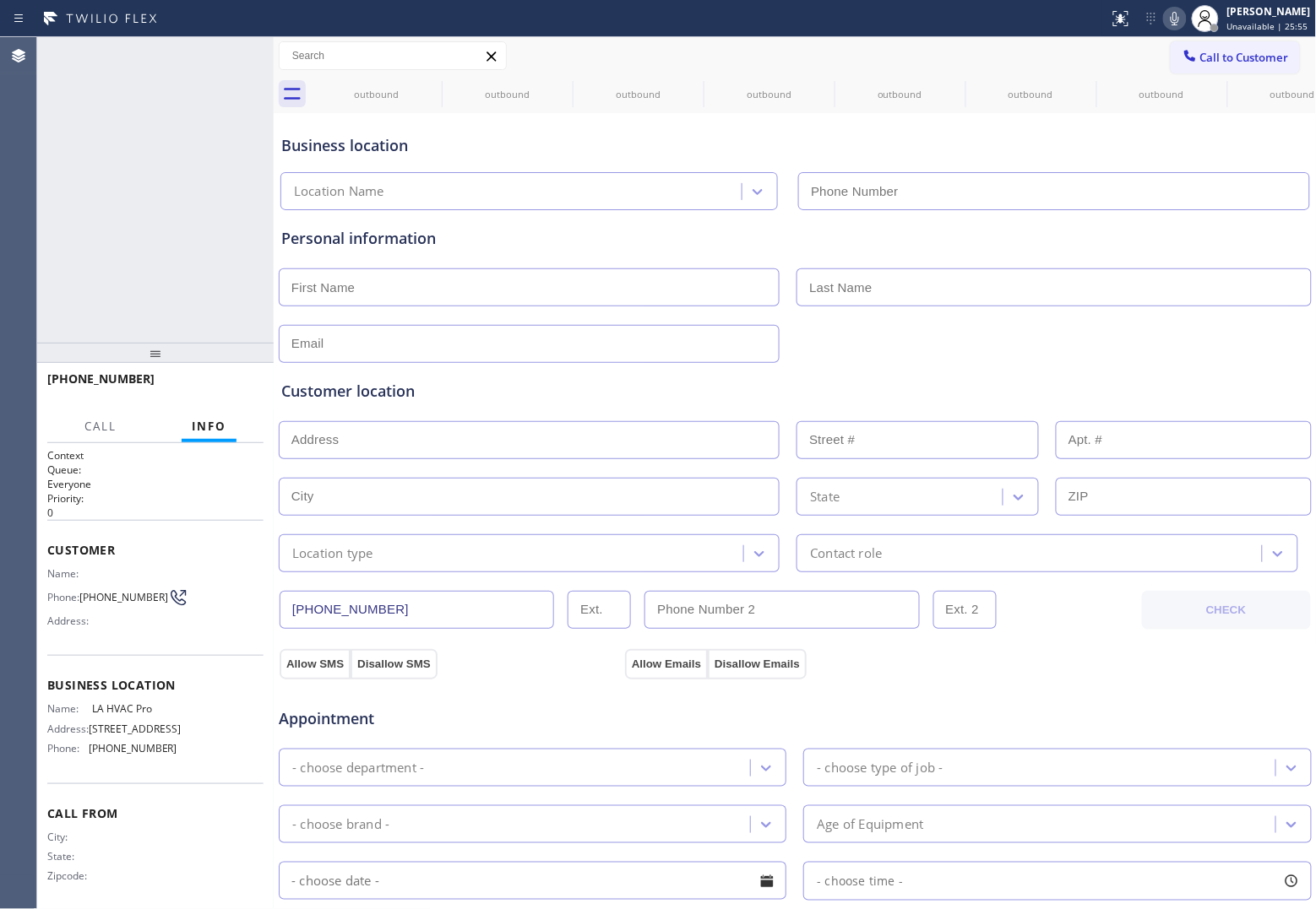
type input "[PHONE_NUMBER]"
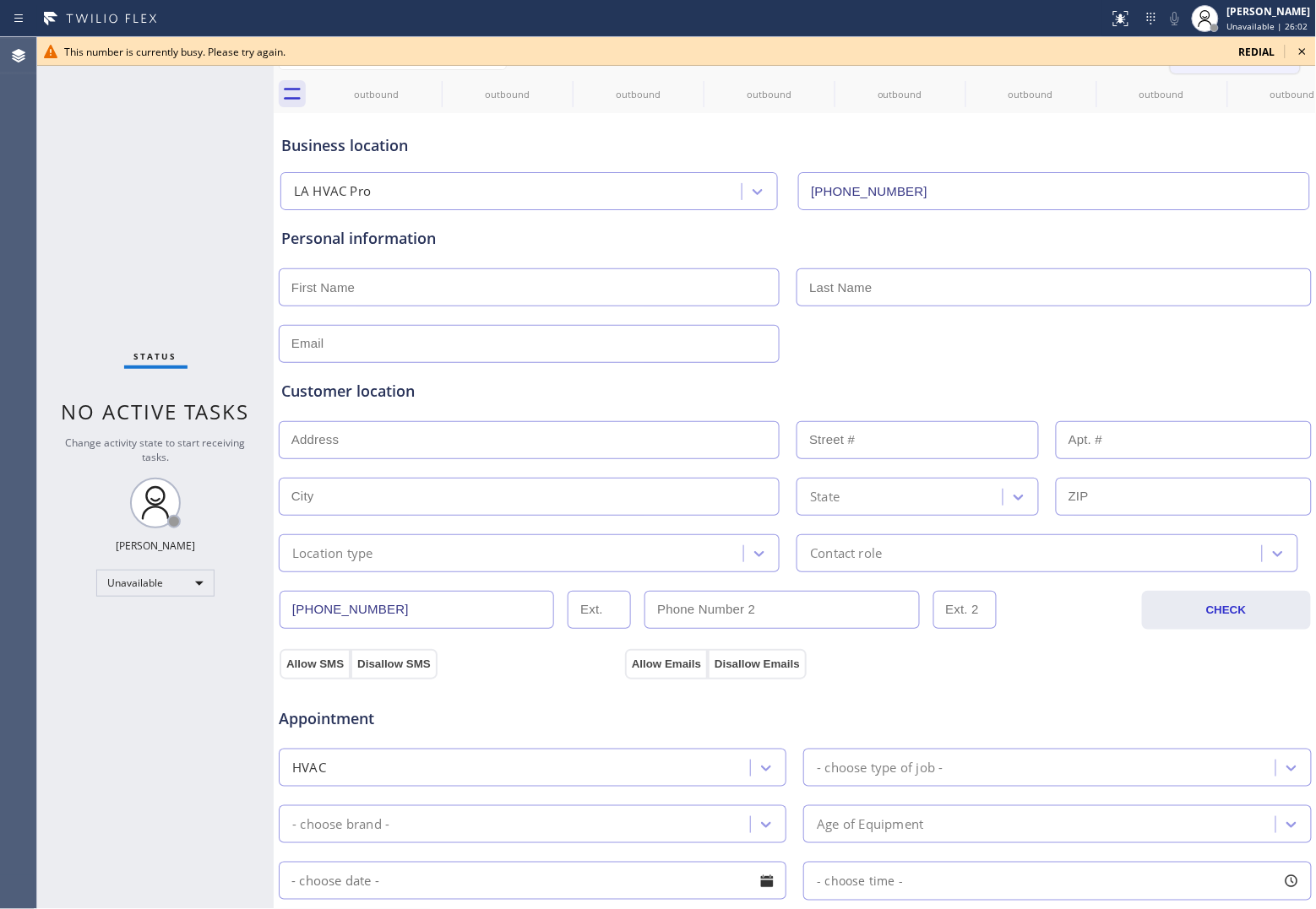
click at [1250, 52] on span "redial" at bounding box center [1256, 52] width 36 height 15
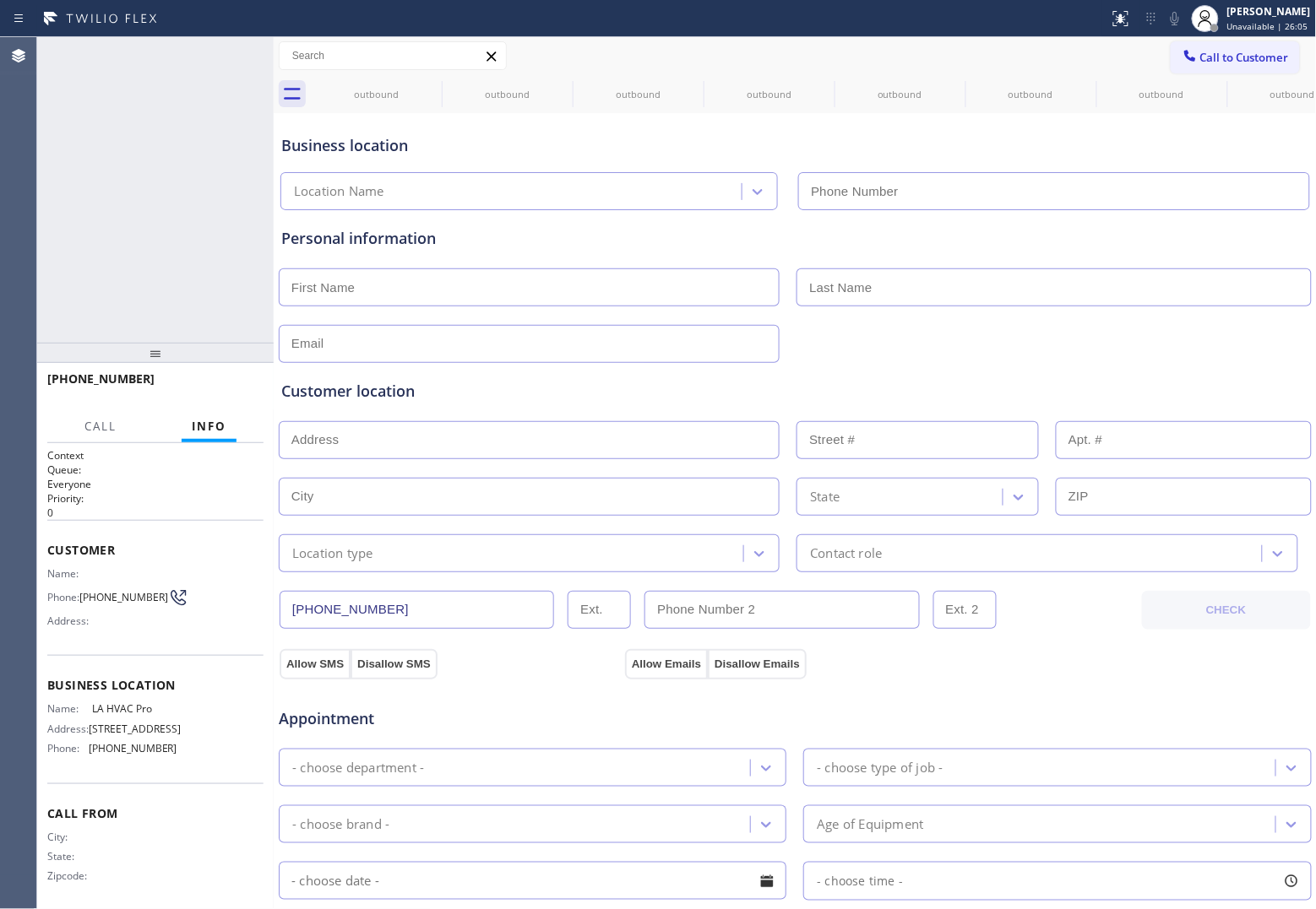
type input "[PHONE_NUMBER]"
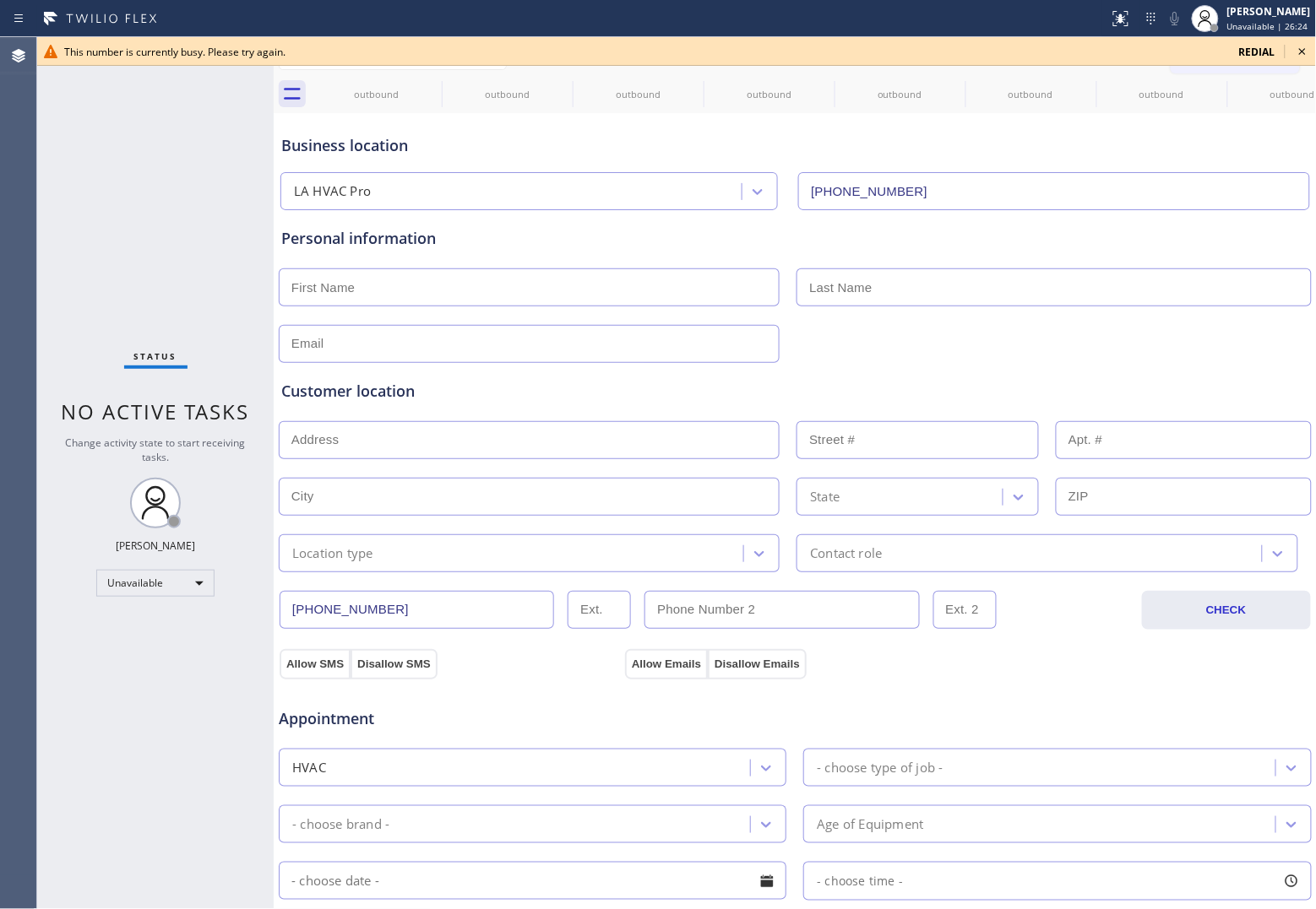
click at [1259, 53] on span "redial" at bounding box center [1256, 52] width 36 height 15
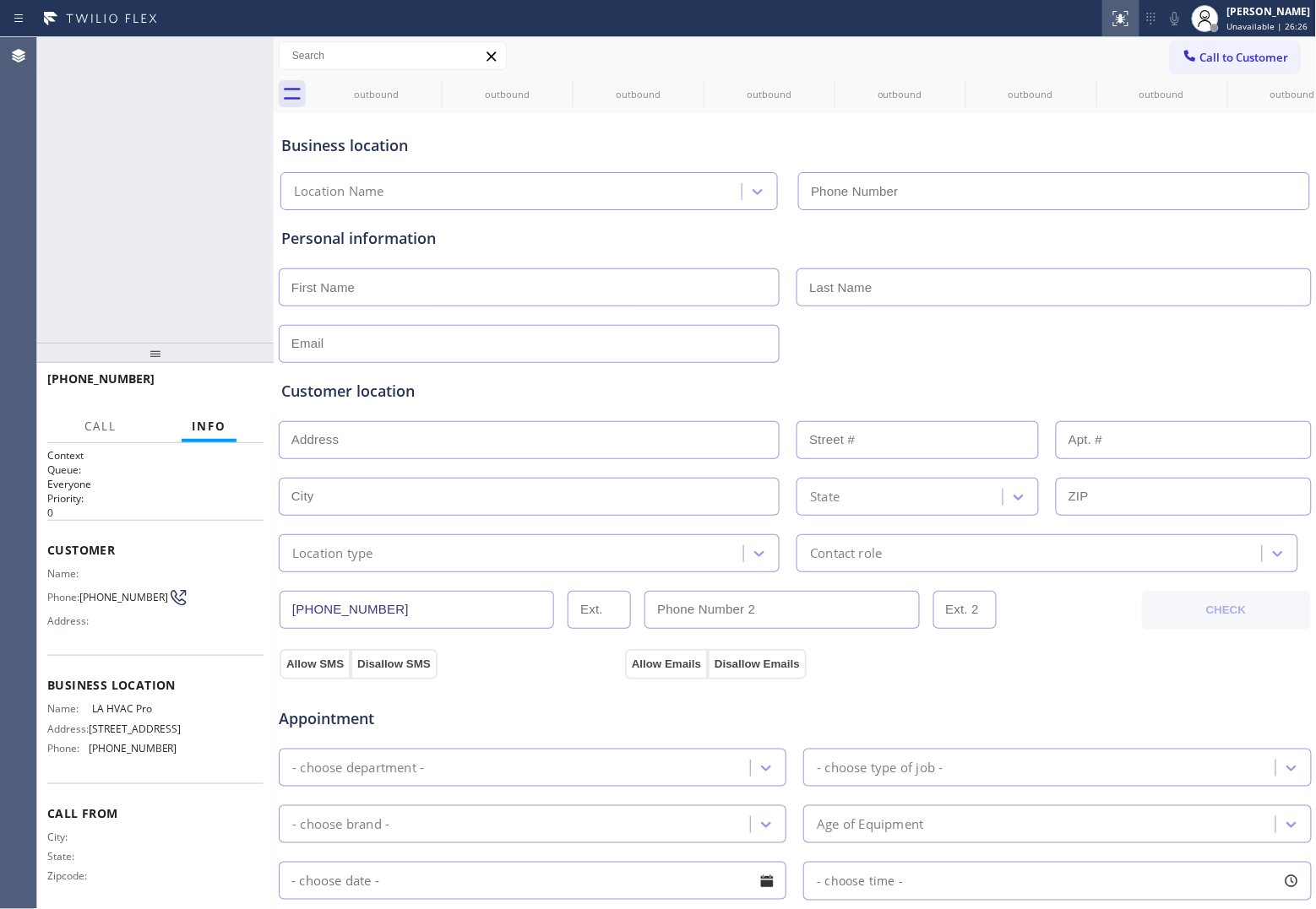
type input "[PHONE_NUMBER]"
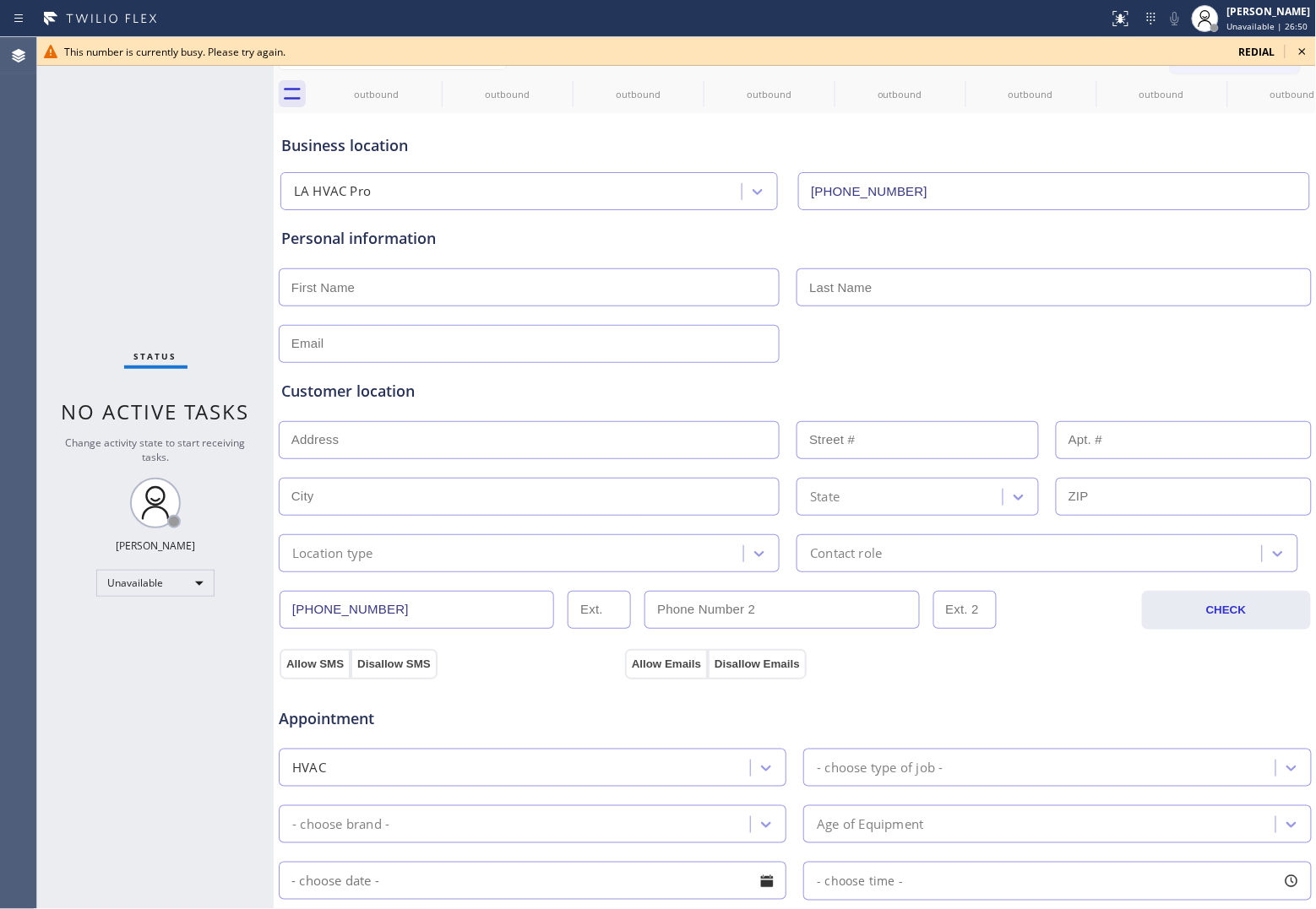
click at [1260, 48] on span "redial" at bounding box center [1256, 52] width 36 height 15
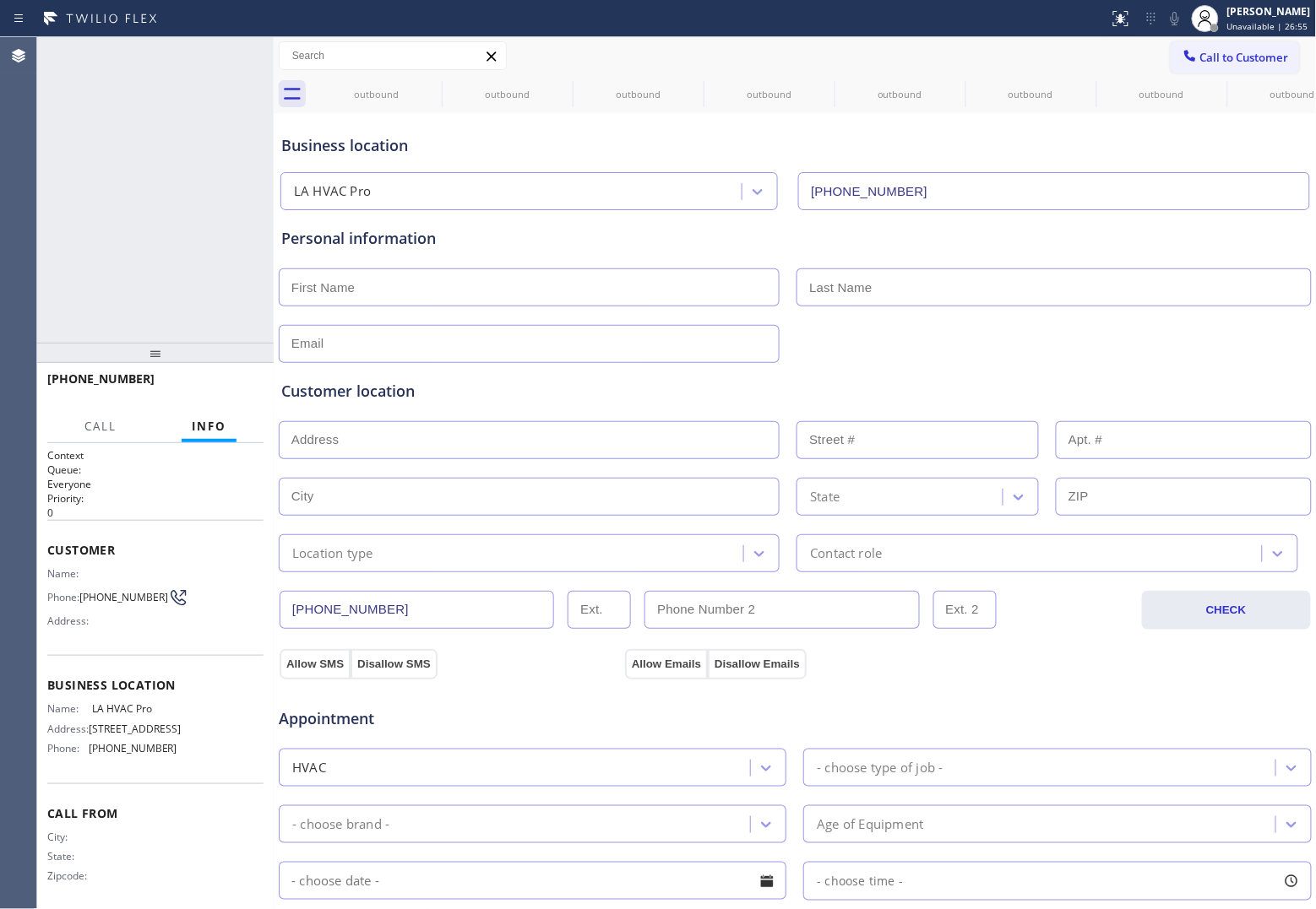
type input "[PHONE_NUMBER]"
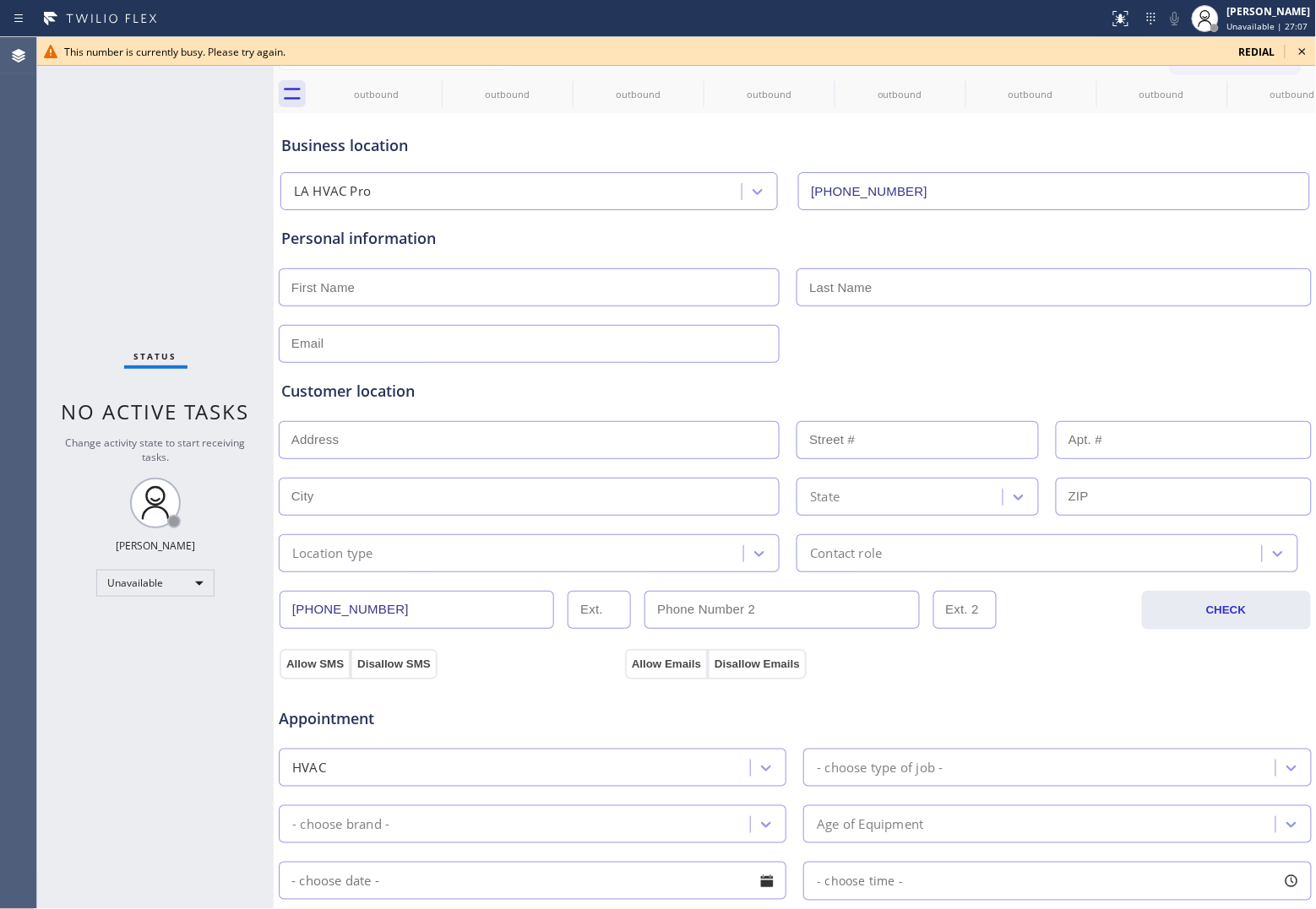
click at [1250, 48] on span "redial" at bounding box center [1256, 52] width 36 height 15
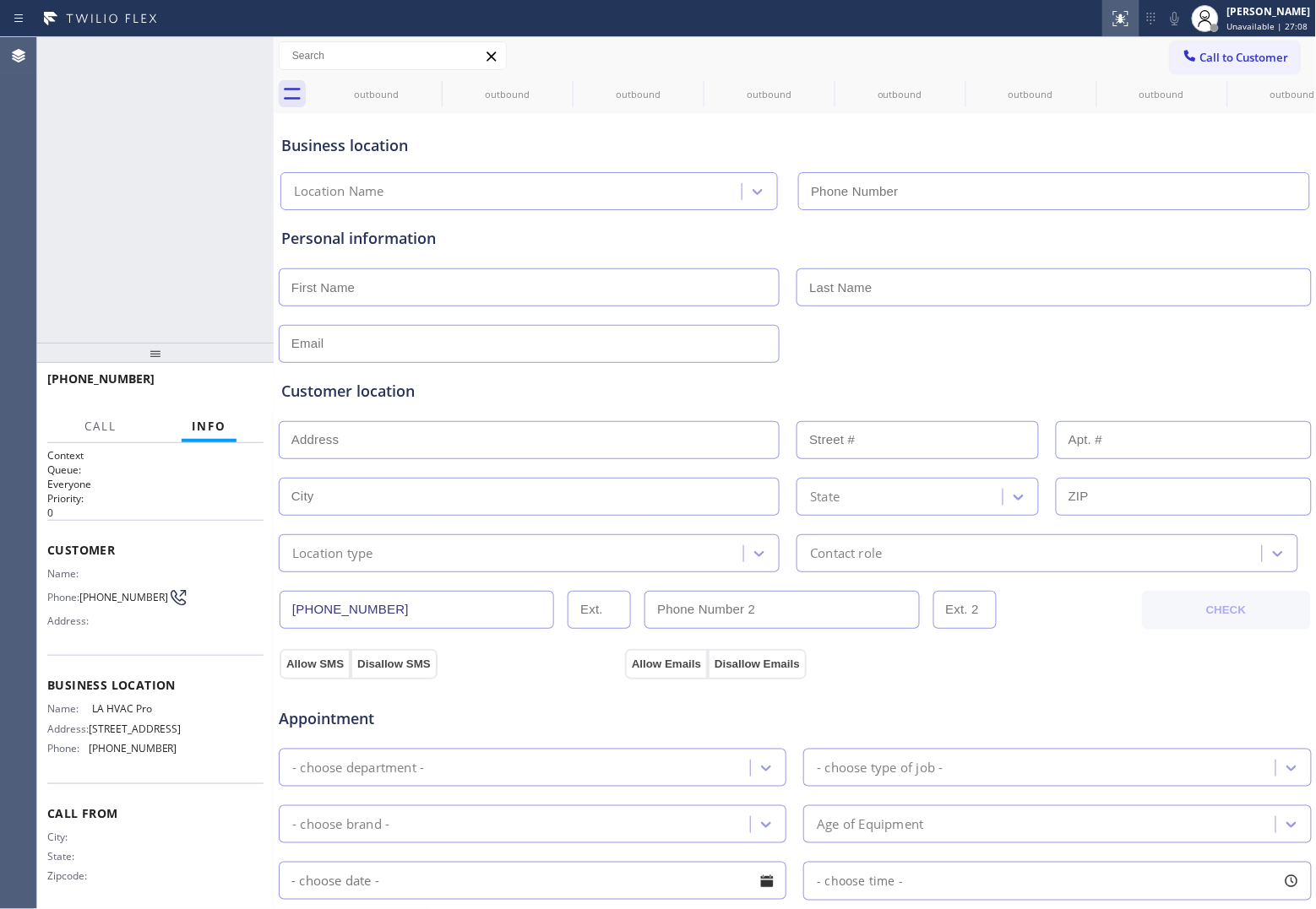
type input "[PHONE_NUMBER]"
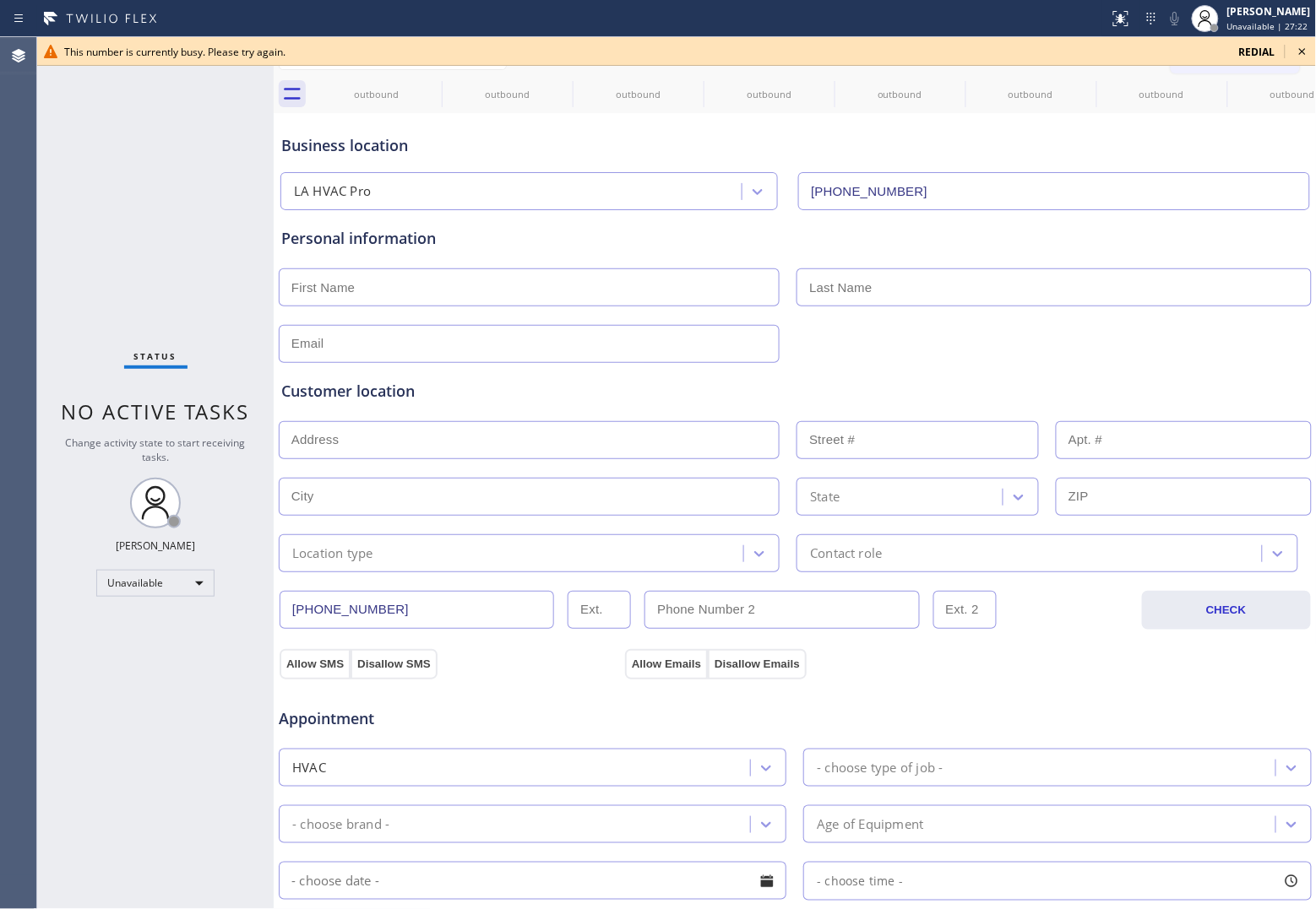
click at [1251, 56] on span "redial" at bounding box center [1256, 52] width 36 height 15
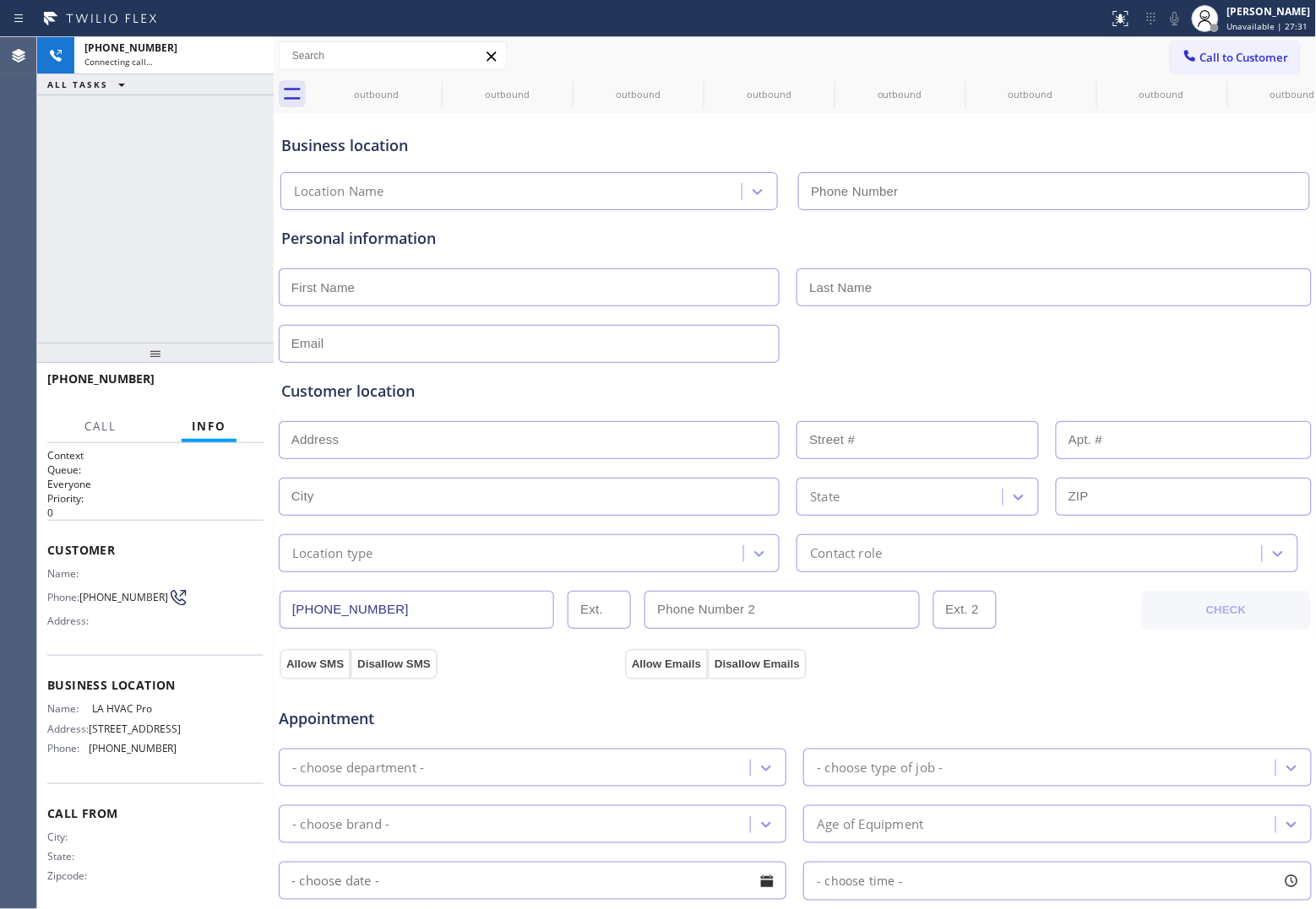
type input "[PHONE_NUMBER]"
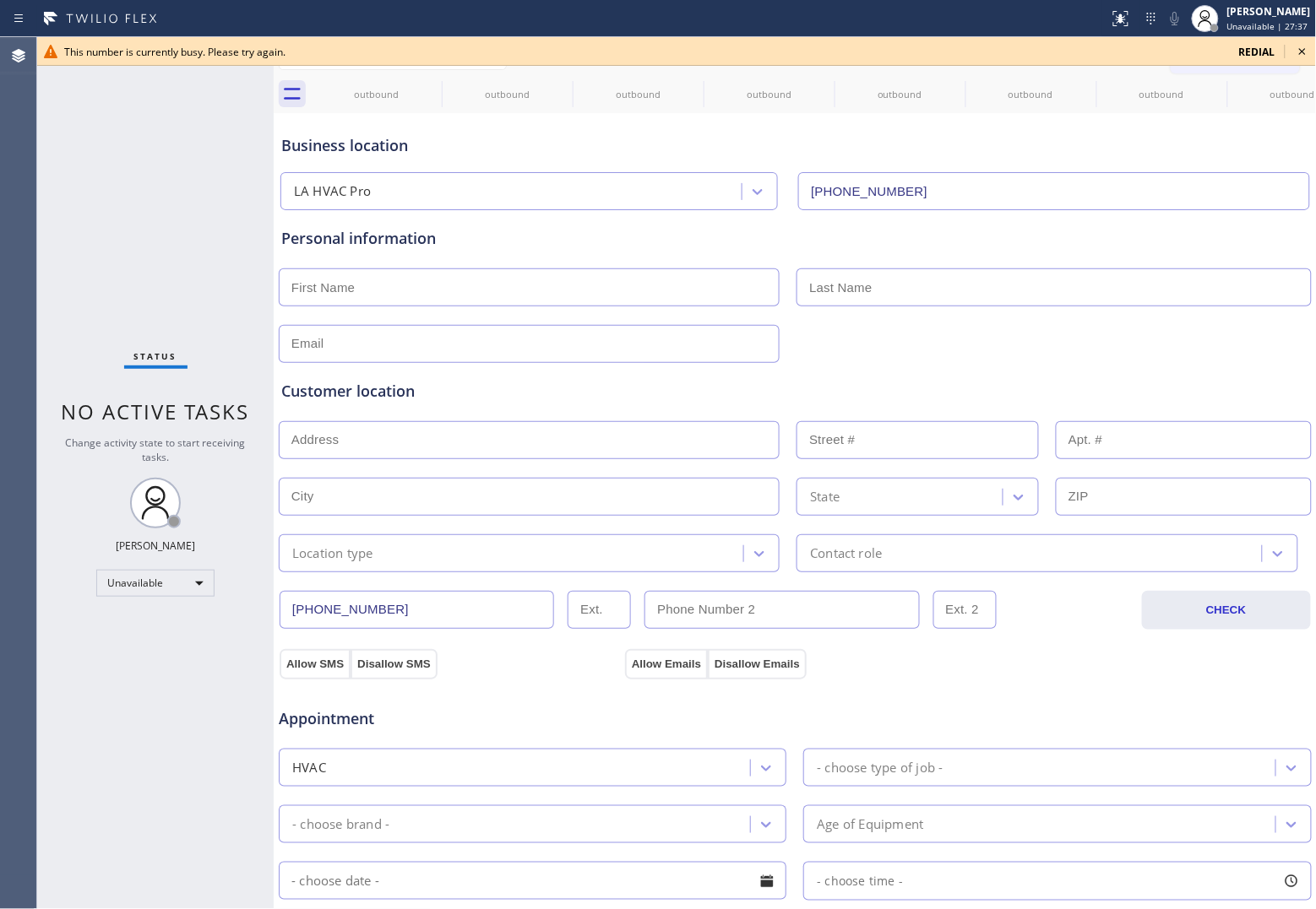
click at [1265, 53] on span "redial" at bounding box center [1256, 52] width 36 height 15
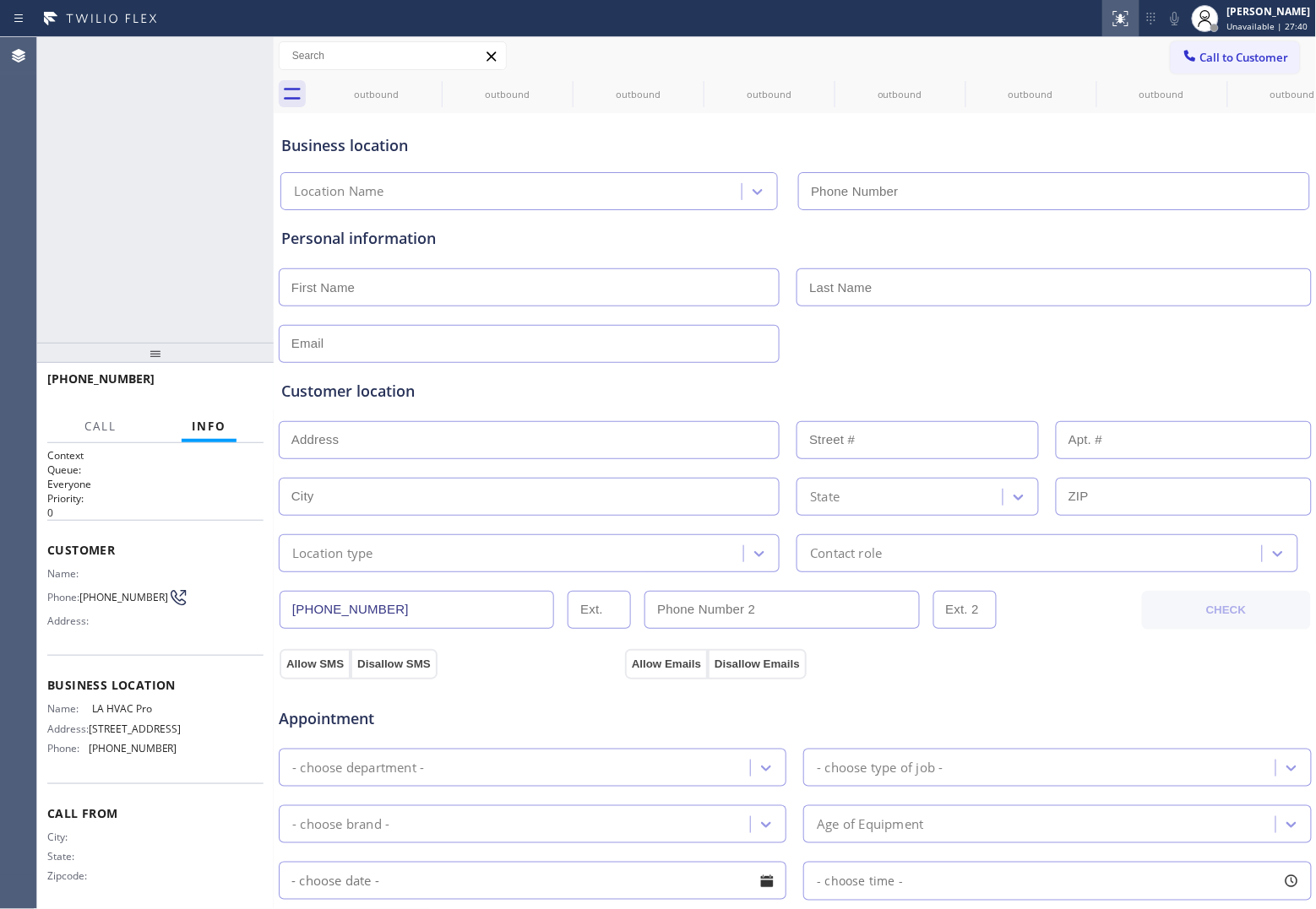
type input "[PHONE_NUMBER]"
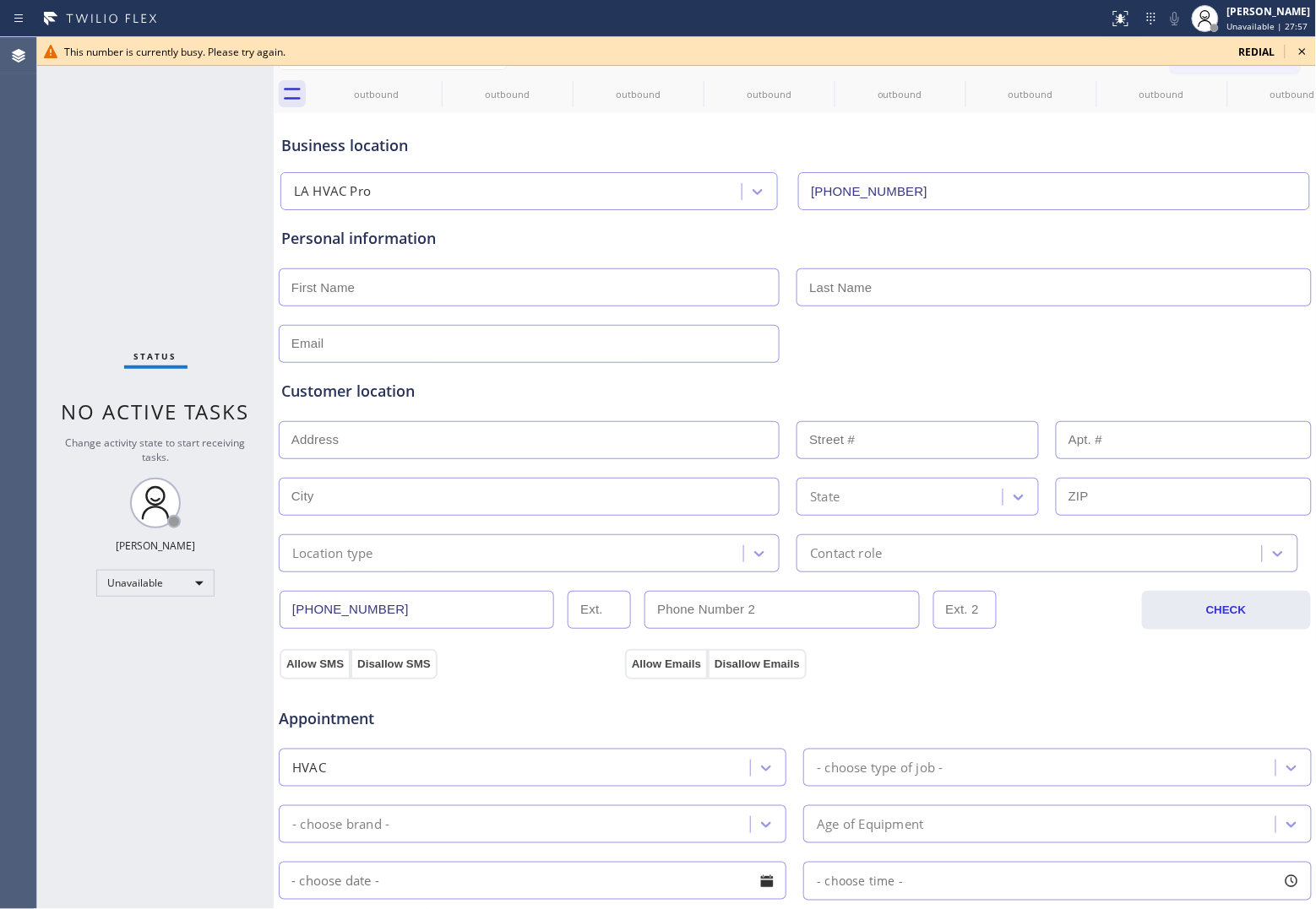
click at [1251, 53] on span "redial" at bounding box center [1256, 52] width 36 height 15
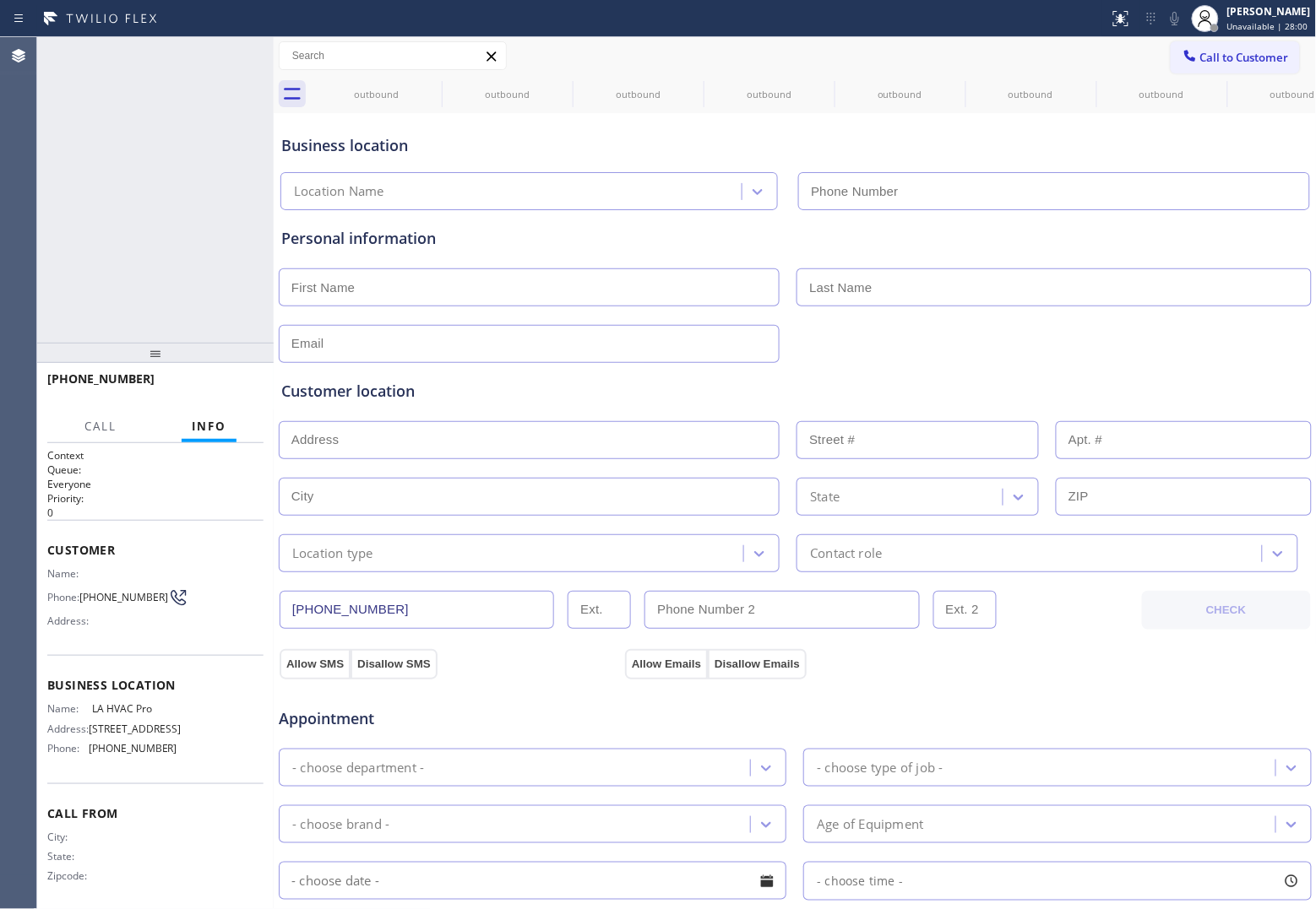
type input "[PHONE_NUMBER]"
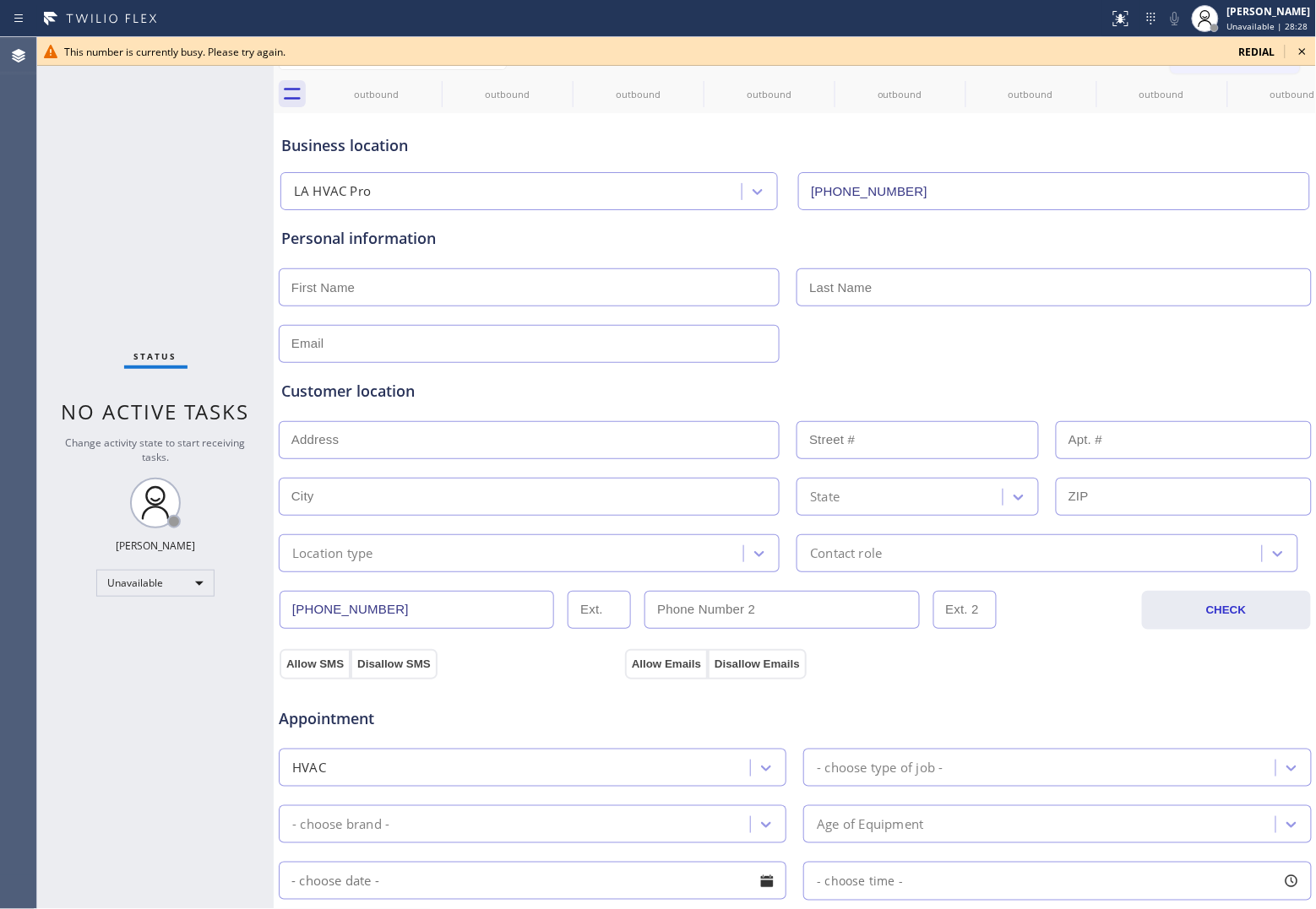
click at [1242, 53] on span "redial" at bounding box center [1256, 52] width 36 height 15
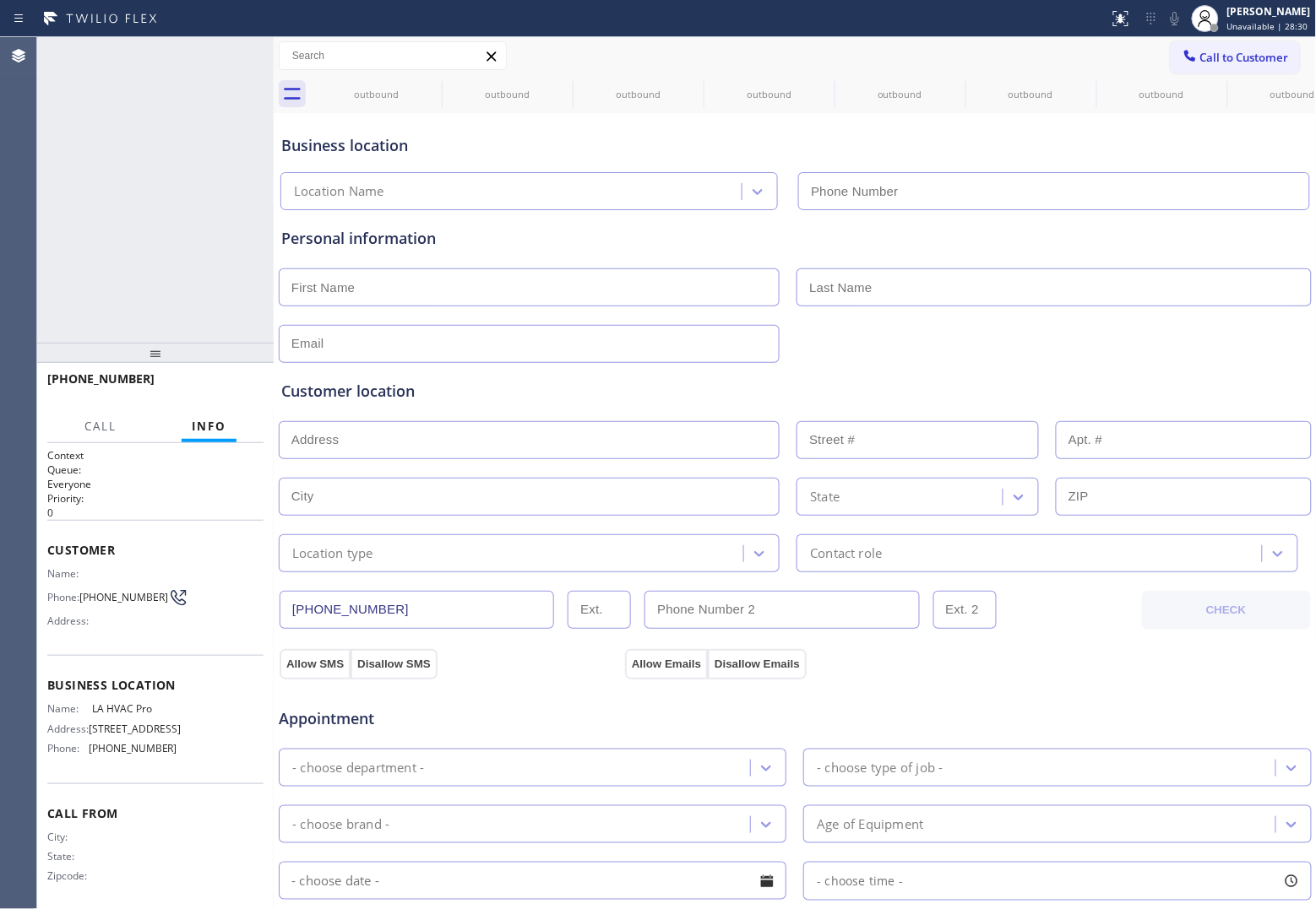
type input "[PHONE_NUMBER]"
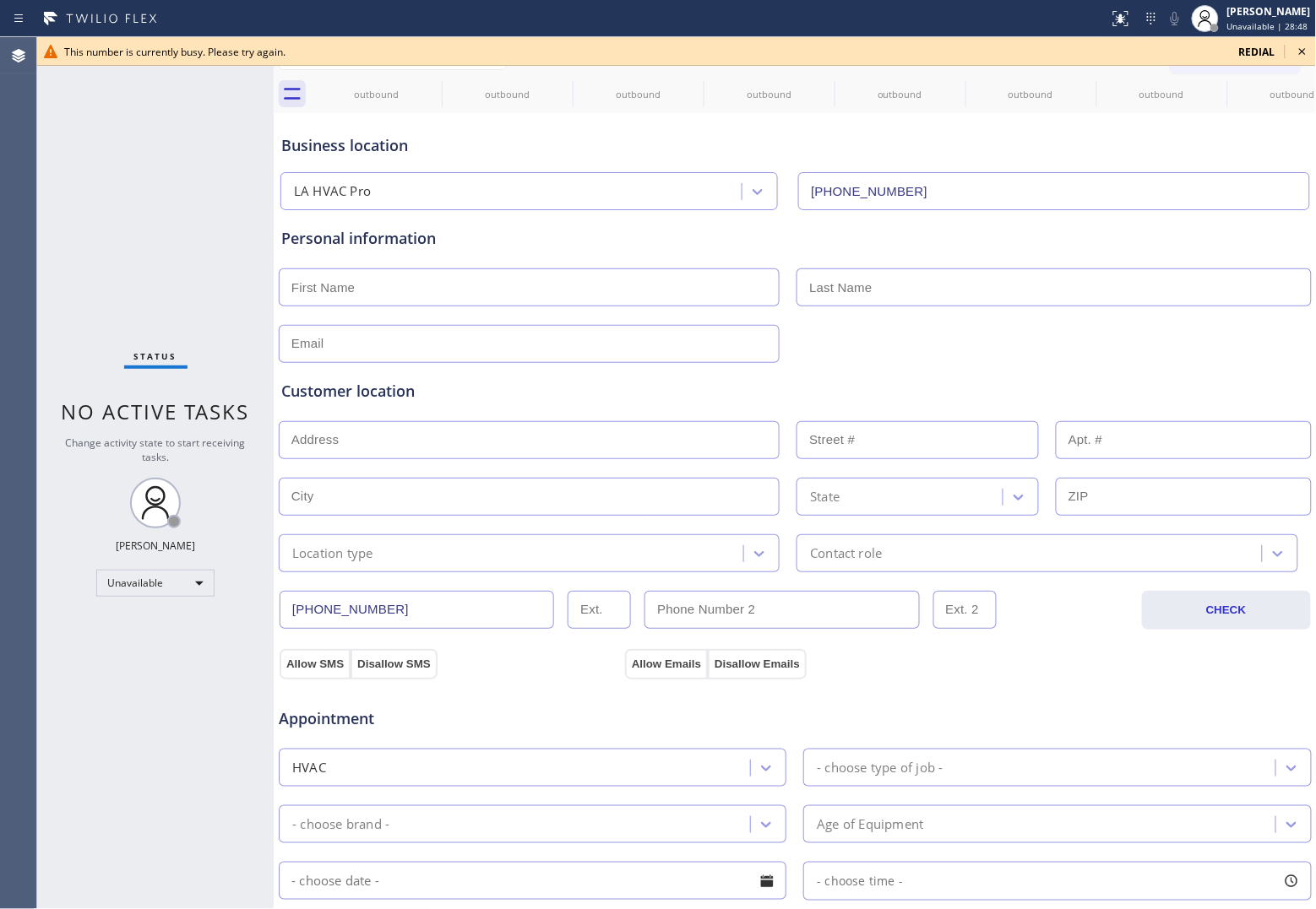
click at [1260, 51] on span "redial" at bounding box center [1256, 52] width 36 height 15
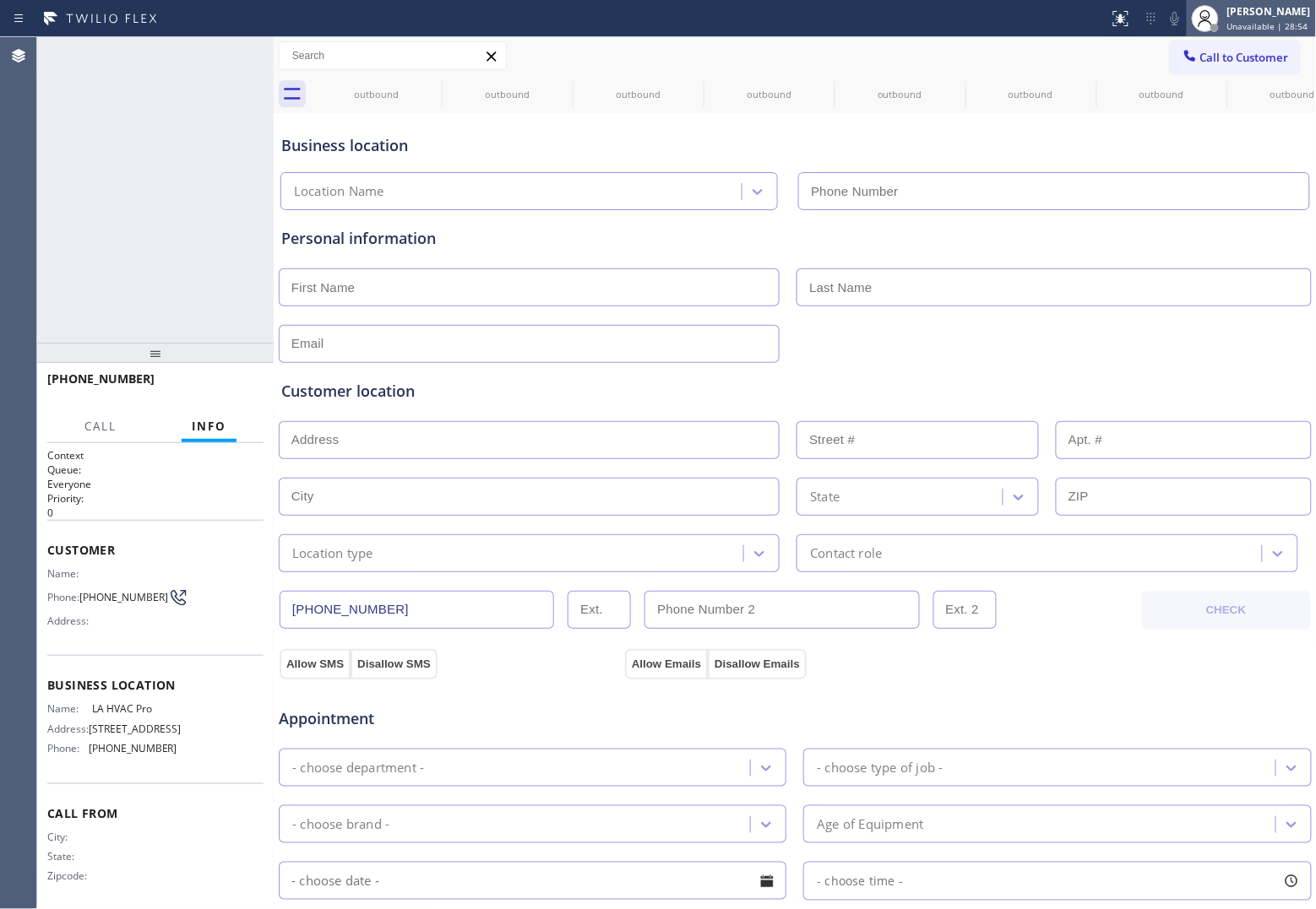
type input "[PHONE_NUMBER]"
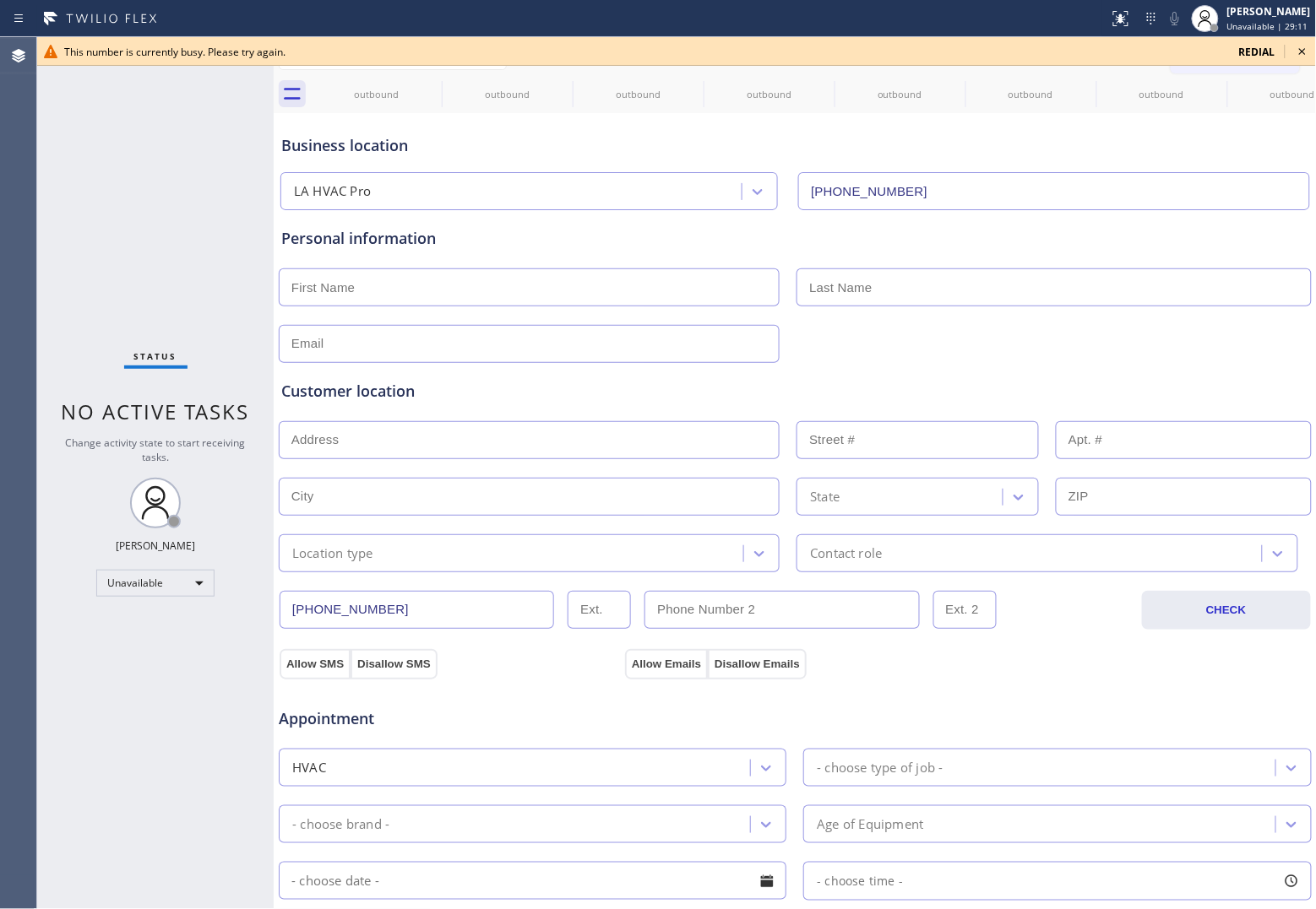
click at [1250, 55] on span "redial" at bounding box center [1256, 52] width 36 height 15
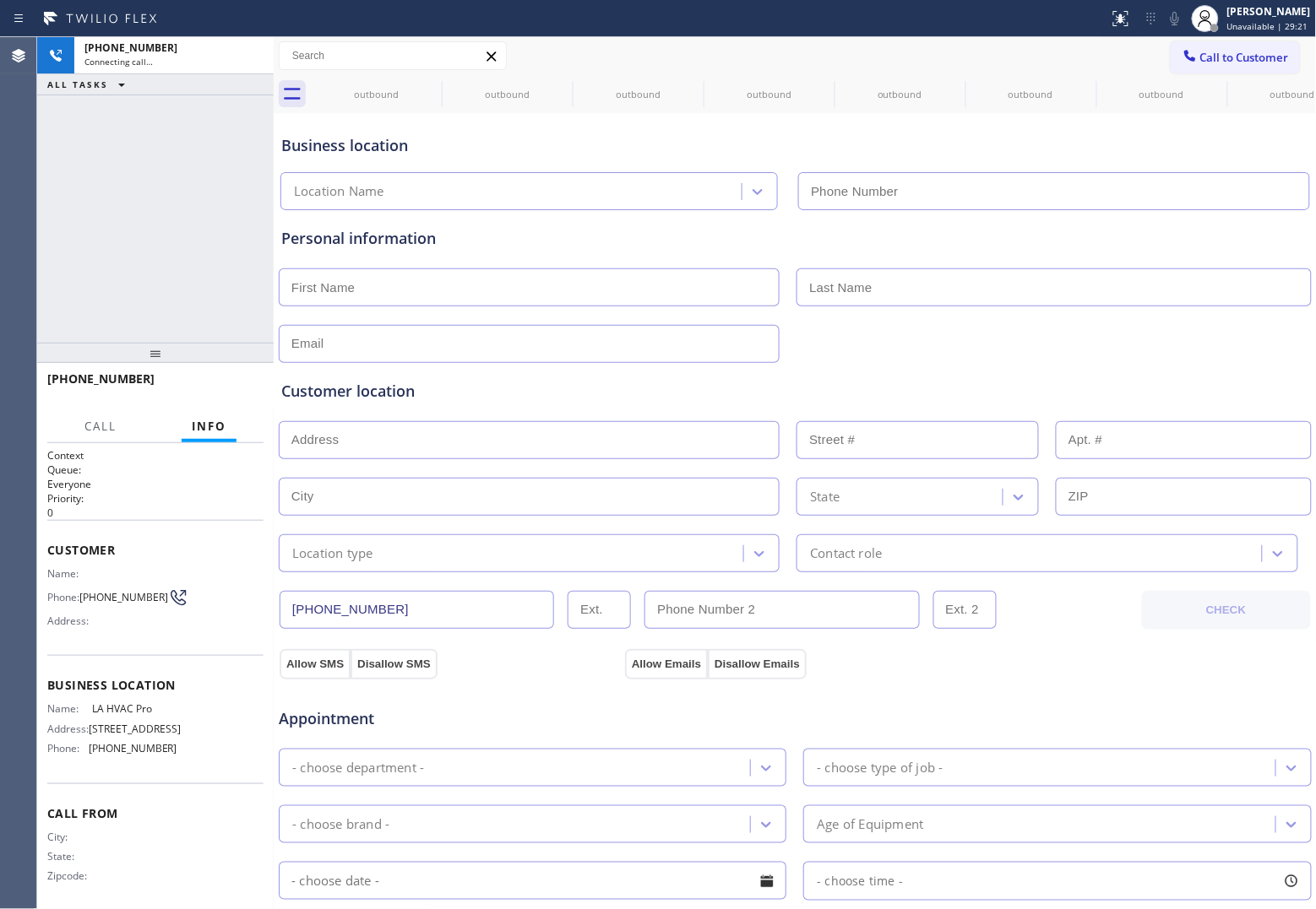
type input "[PHONE_NUMBER]"
click at [0, 0] on icon at bounding box center [0, 0] width 0 height 0
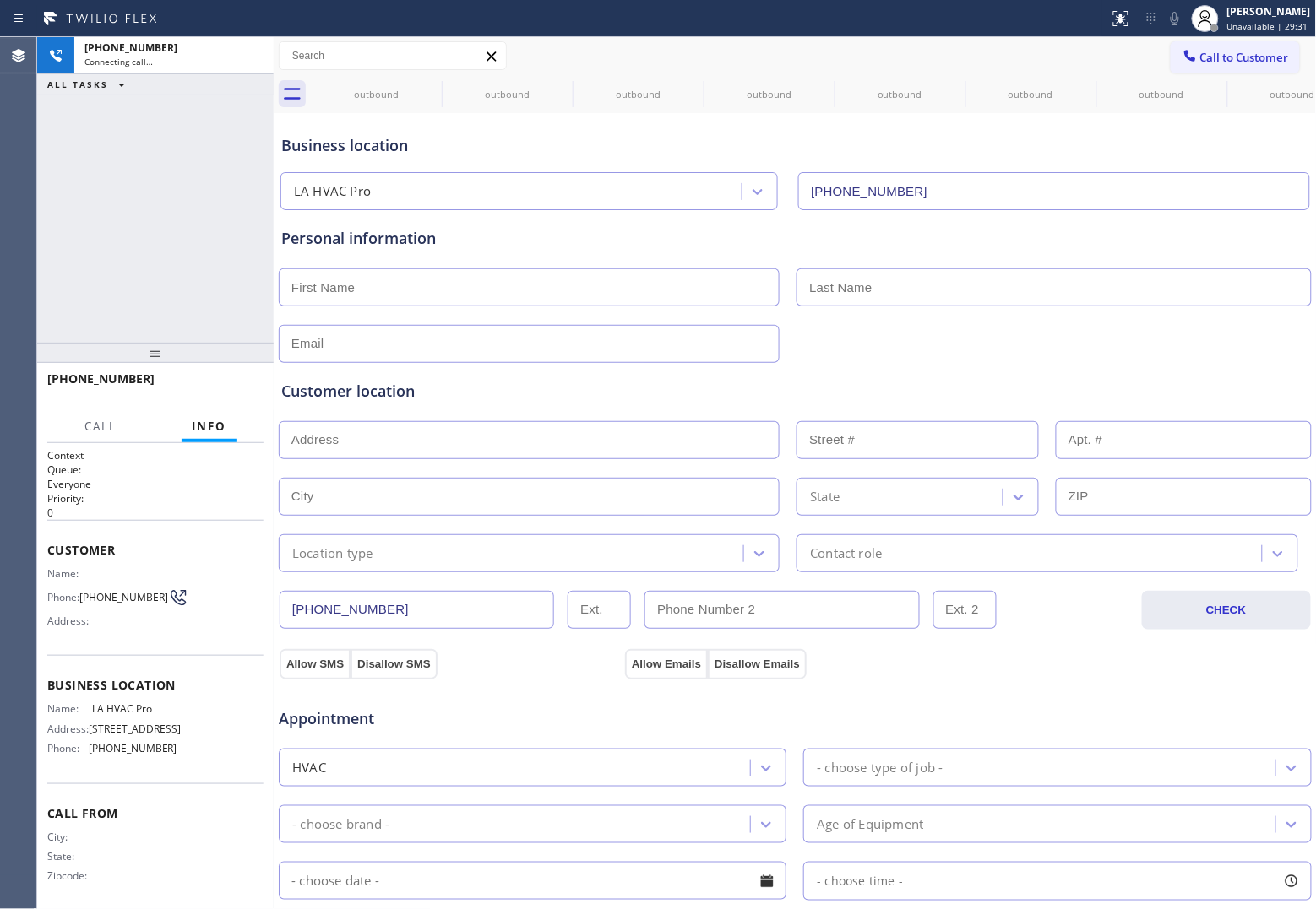
click at [0, 0] on icon at bounding box center [0, 0] width 0 height 0
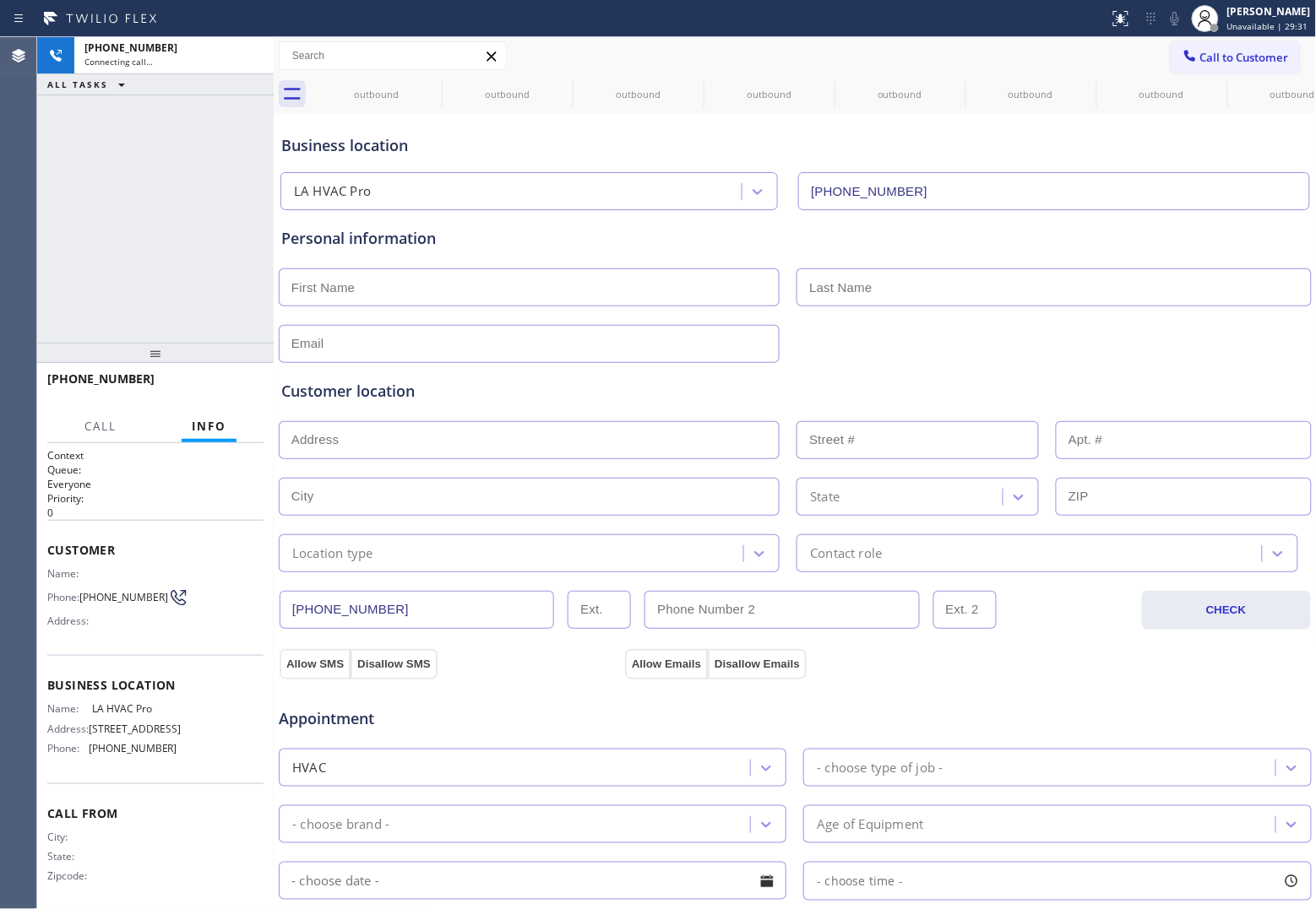
click at [0, 0] on icon at bounding box center [0, 0] width 0 height 0
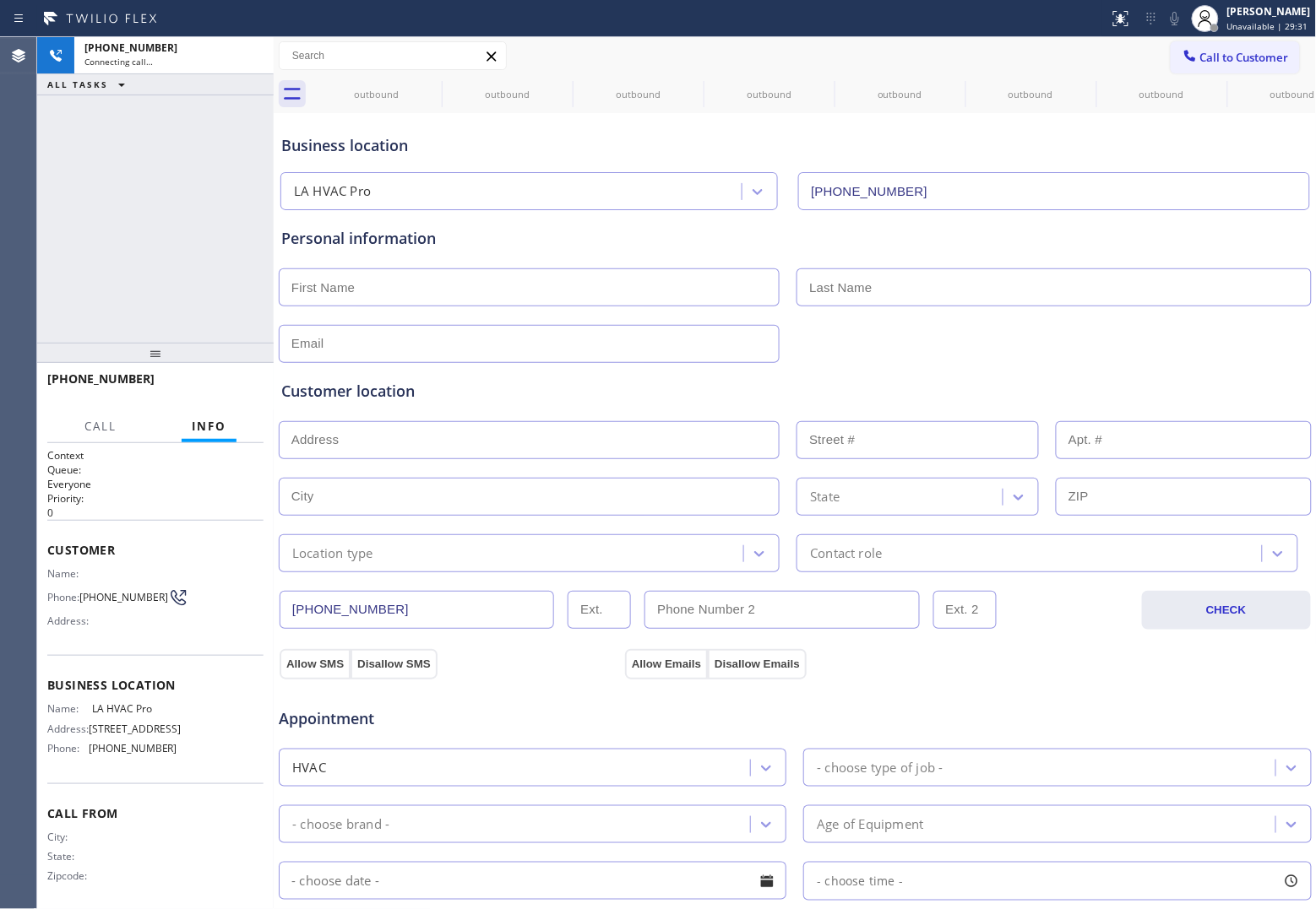
click at [0, 0] on icon at bounding box center [0, 0] width 0 height 0
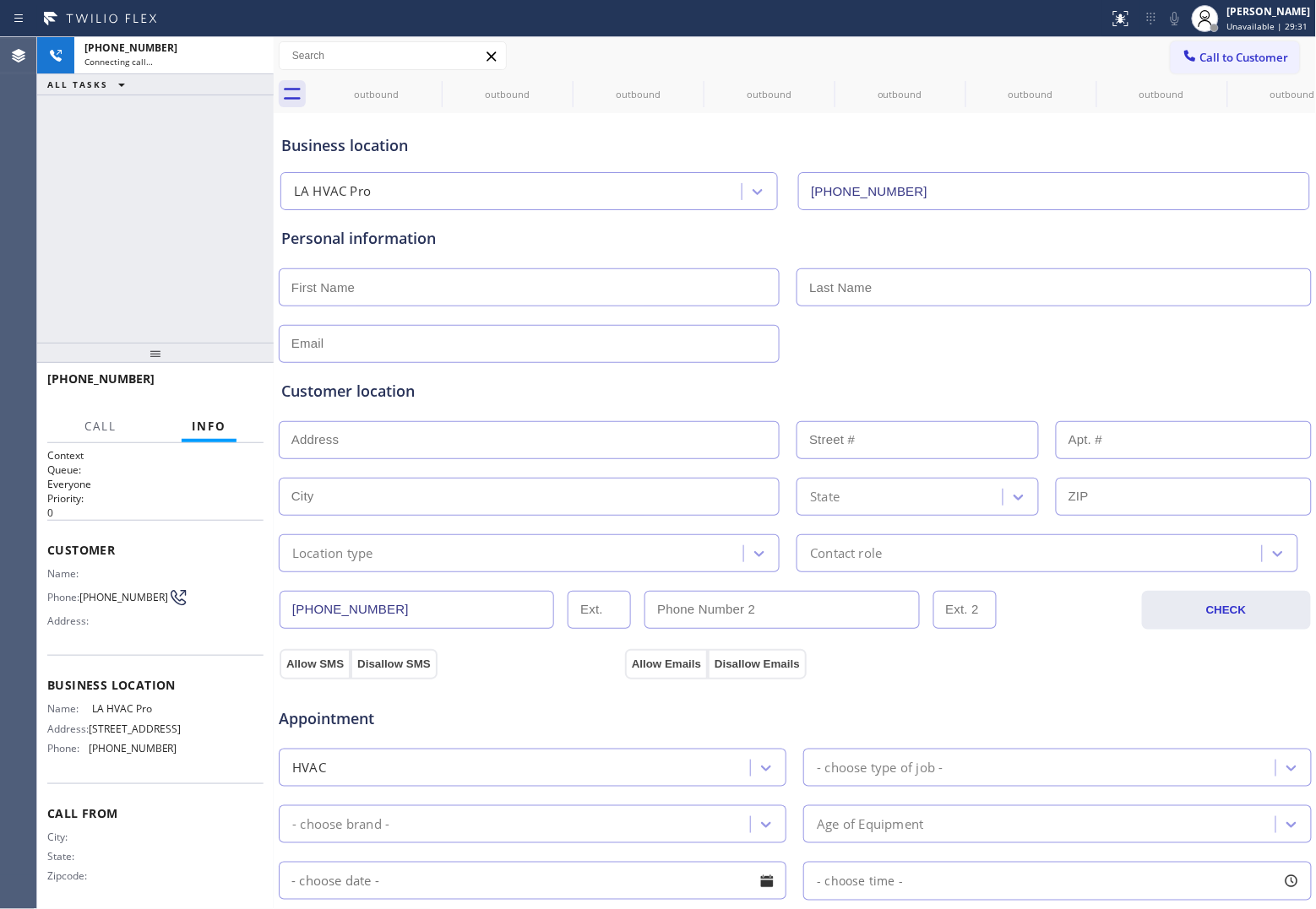
click at [432, 85] on div "outbound outbound outbound outbound outbound outbound outbound outbound outboun…" at bounding box center [813, 94] width 1006 height 38
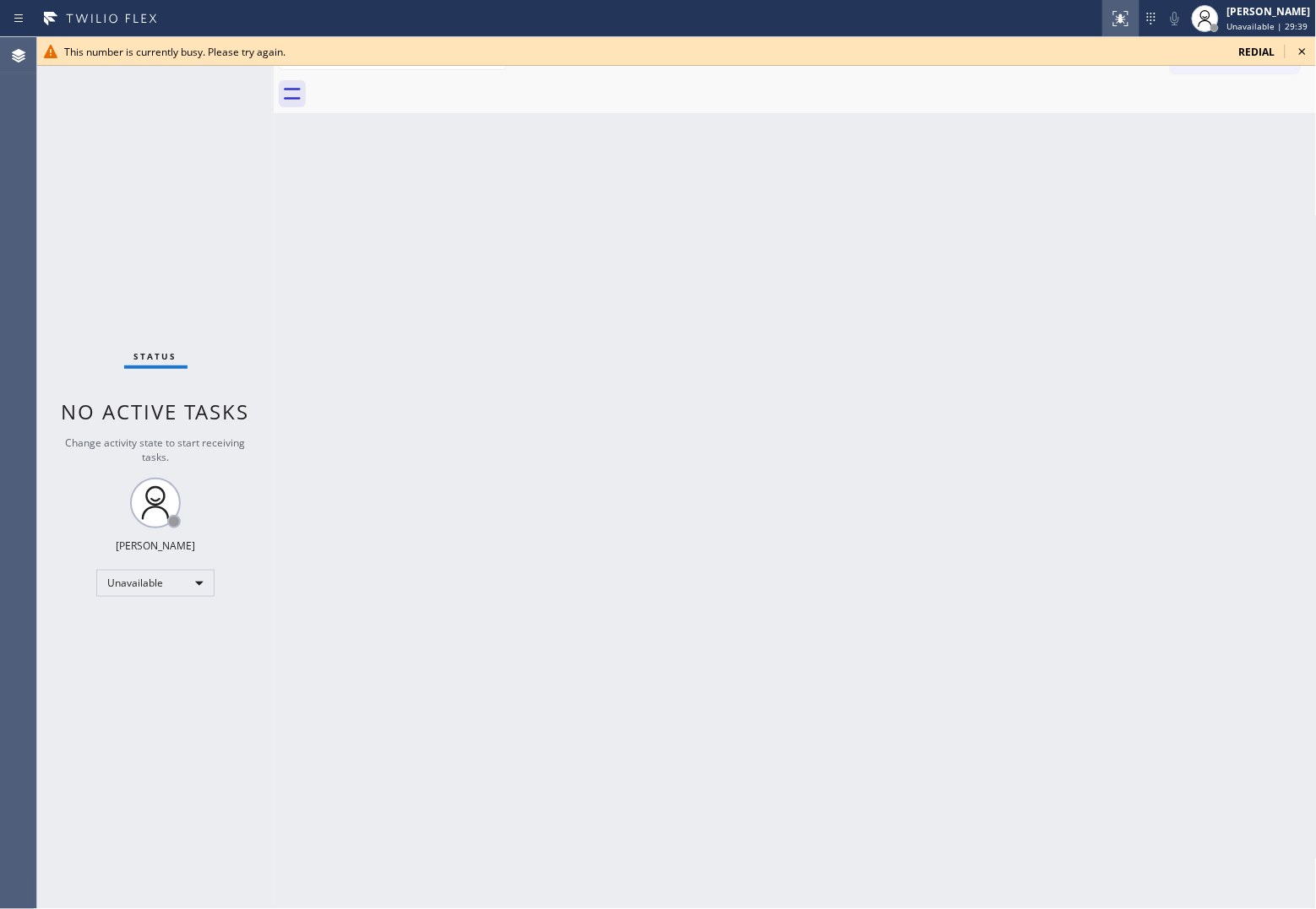
click at [1248, 49] on span "redial" at bounding box center [1256, 52] width 36 height 15
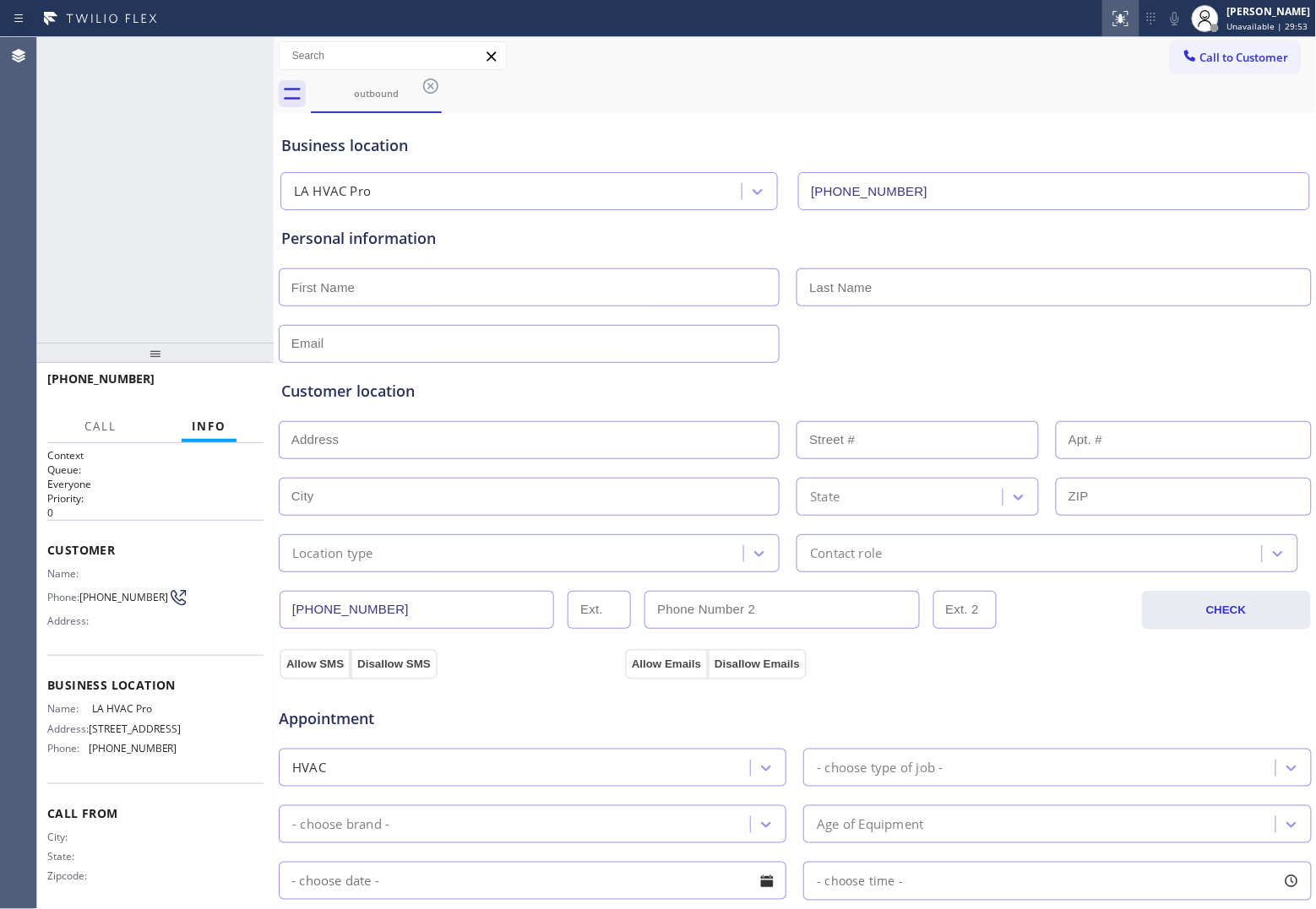
type input "[PHONE_NUMBER]"
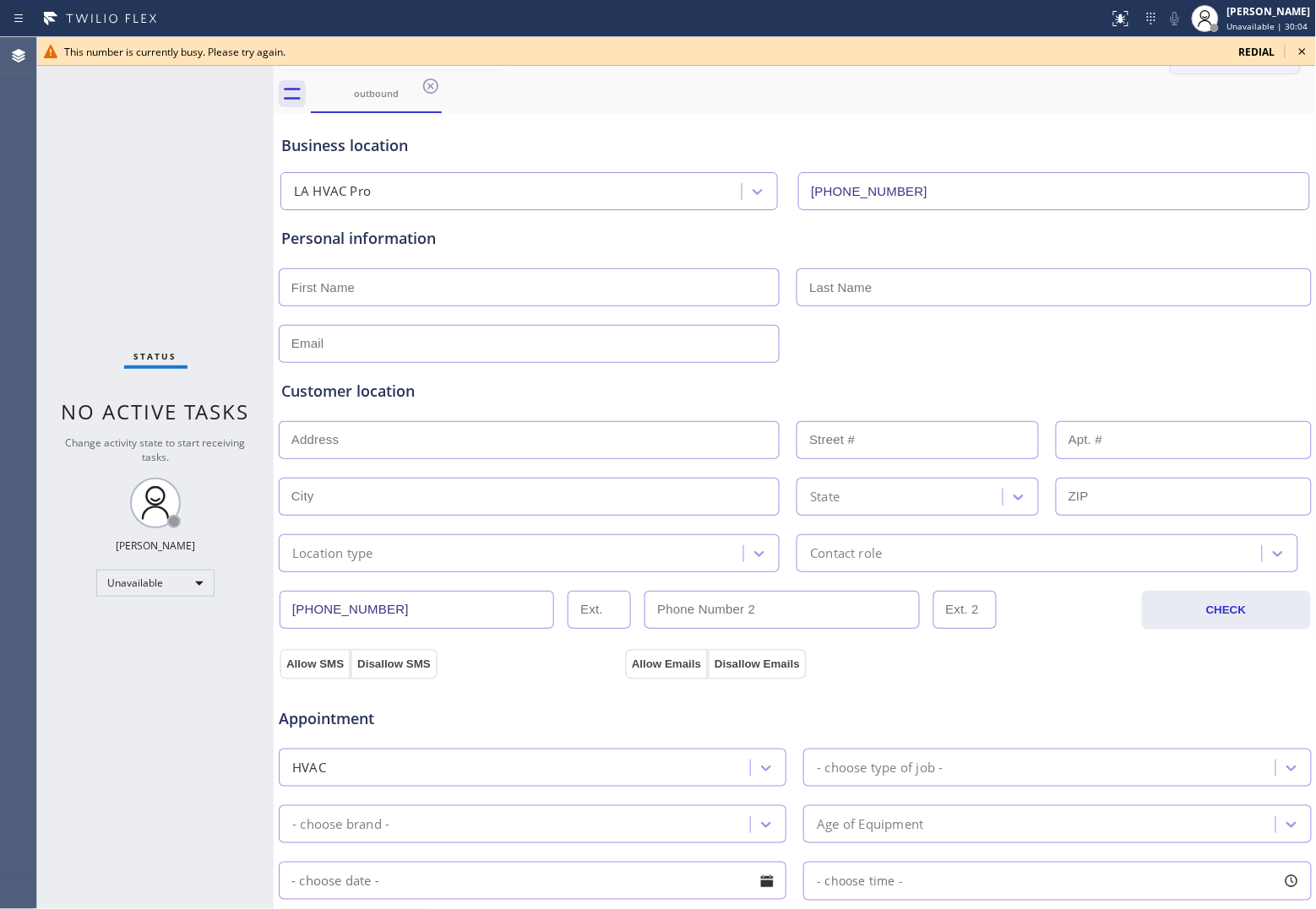
click at [1265, 52] on span "redial" at bounding box center [1256, 52] width 36 height 15
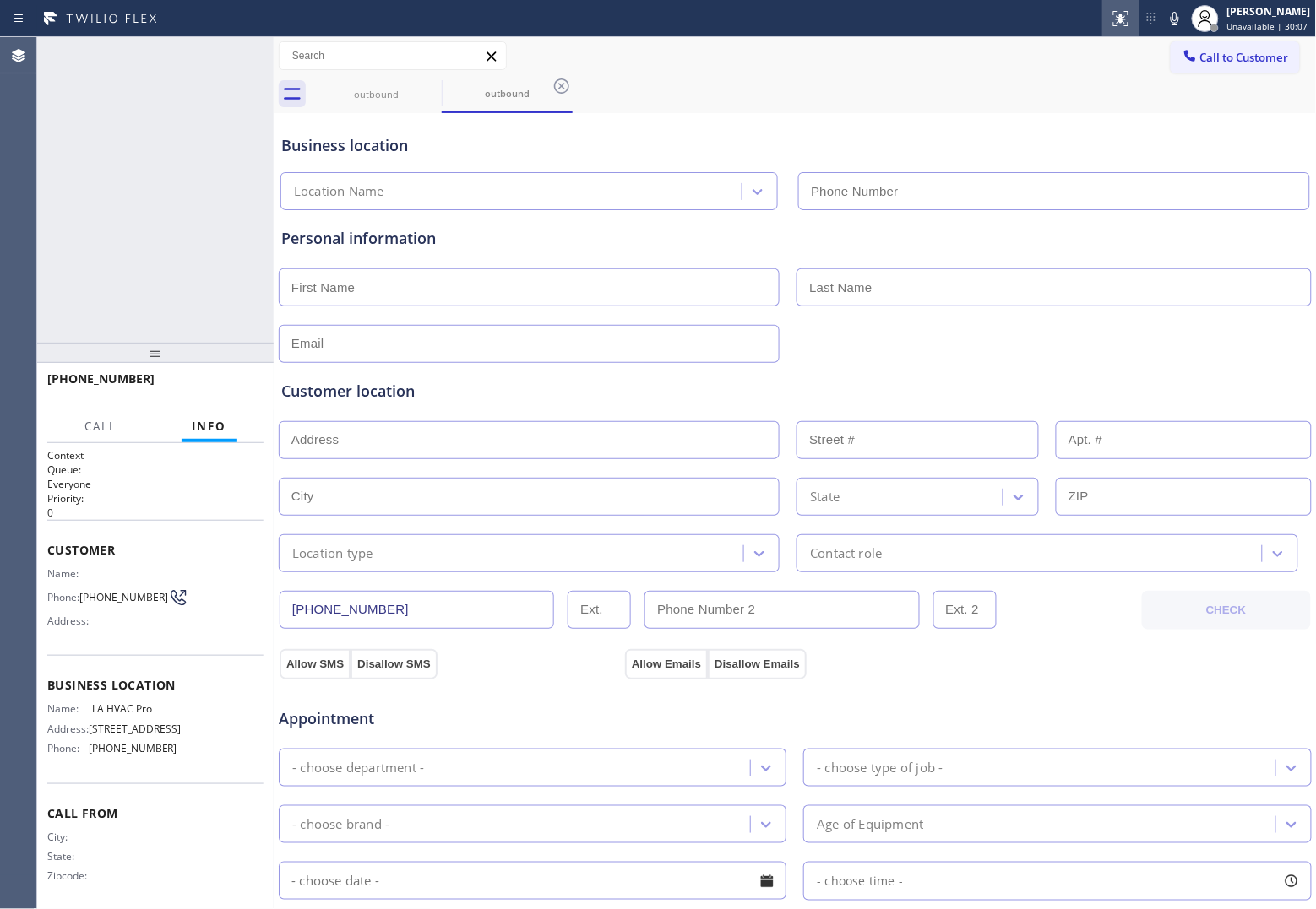
type input "[PHONE_NUMBER]"
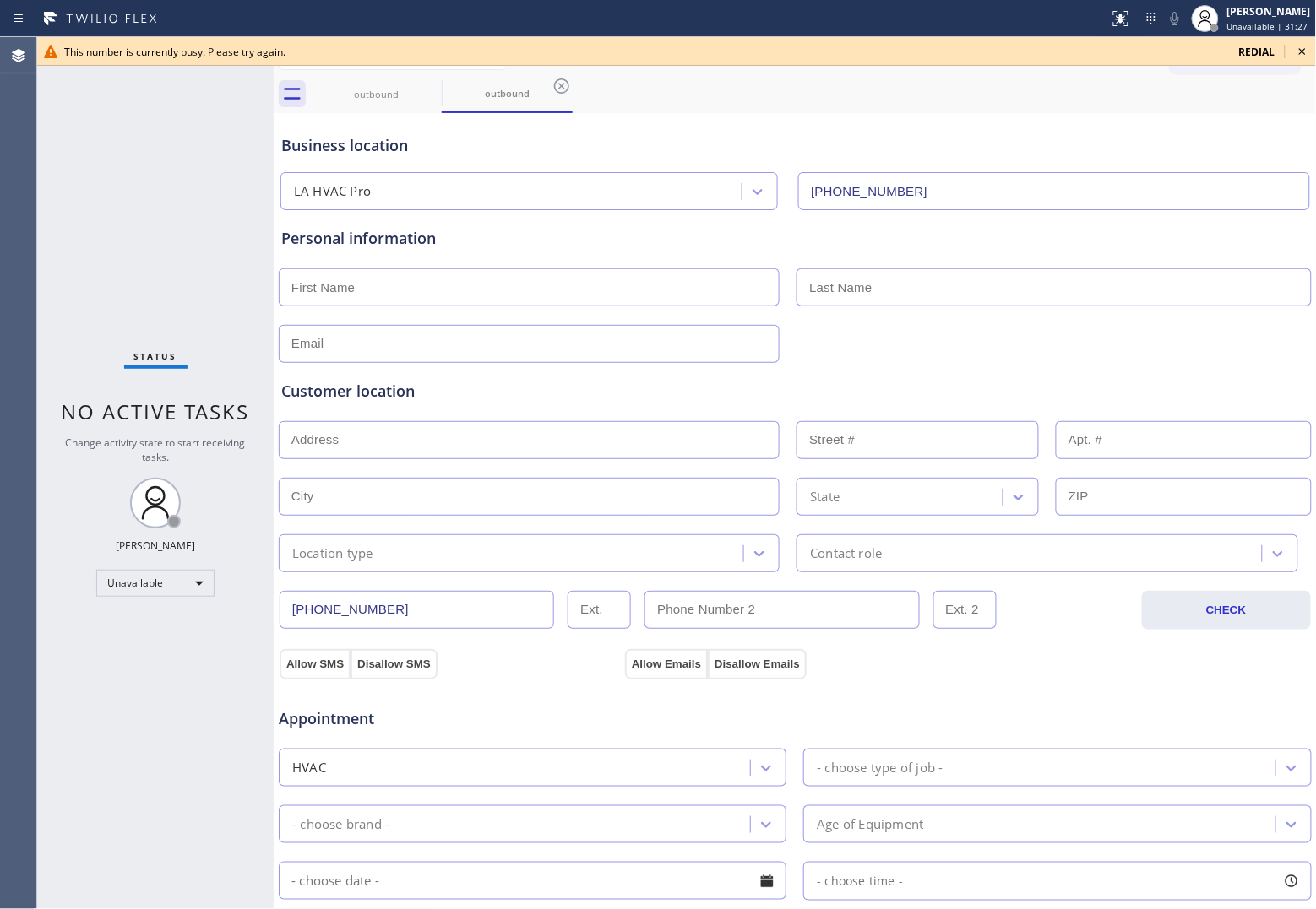
click at [1252, 56] on span "redial" at bounding box center [1256, 52] width 36 height 15
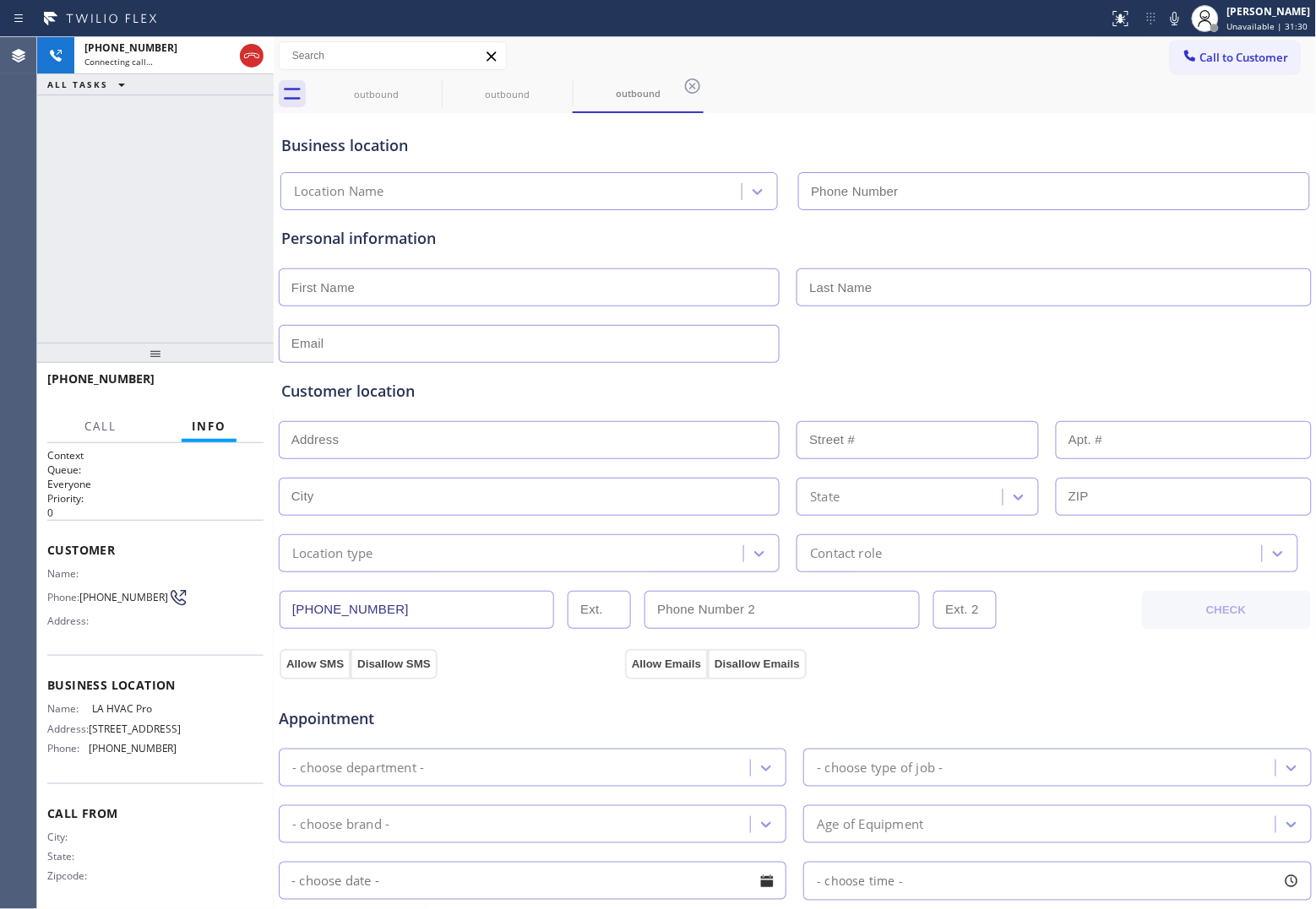
type input "[PHONE_NUMBER]"
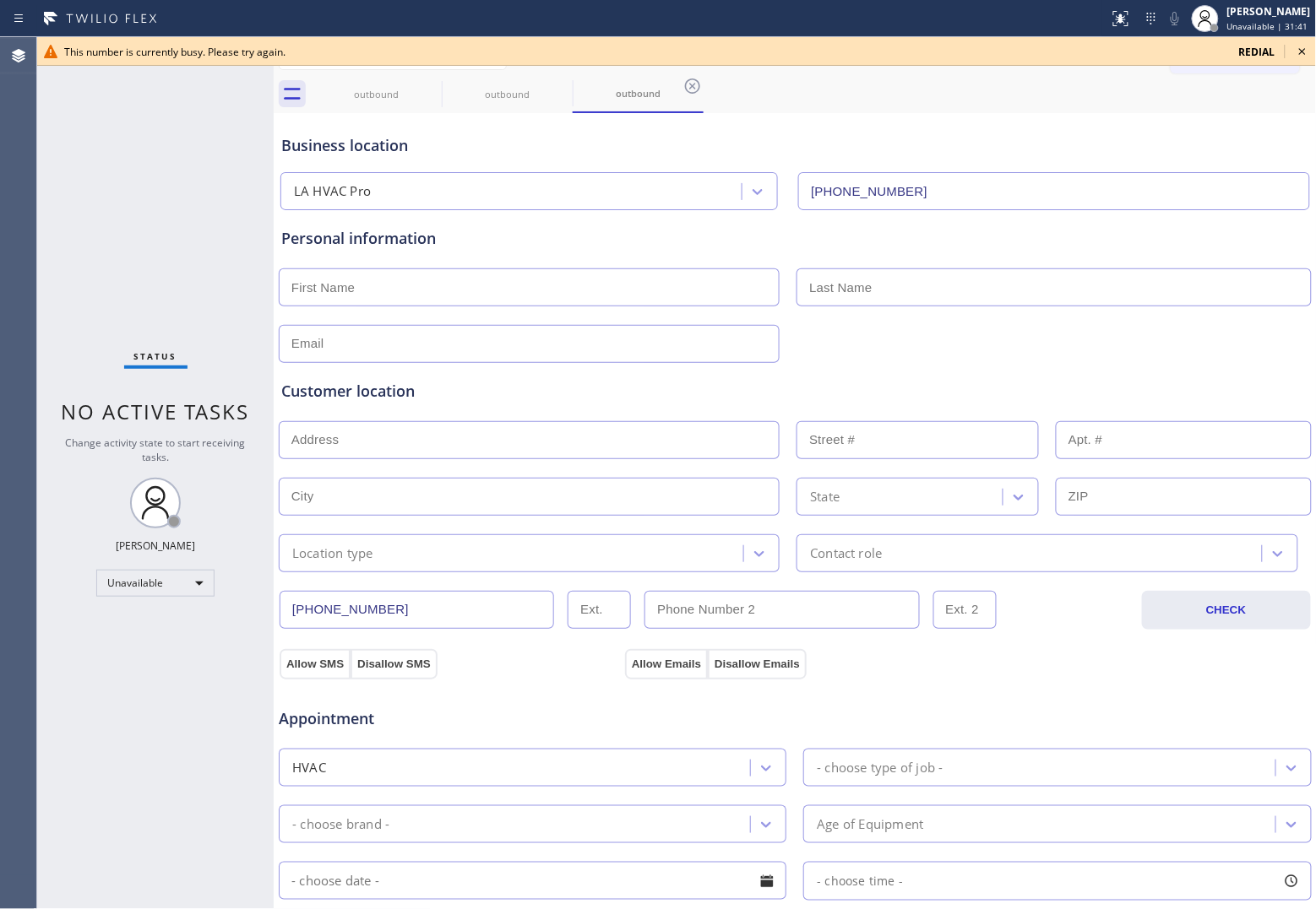
click at [77, 192] on div "Status No active tasks Change activity state to start receiving tasks. [PERSON_…" at bounding box center [155, 473] width 237 height 872
click at [1247, 53] on span "redial" at bounding box center [1256, 52] width 36 height 15
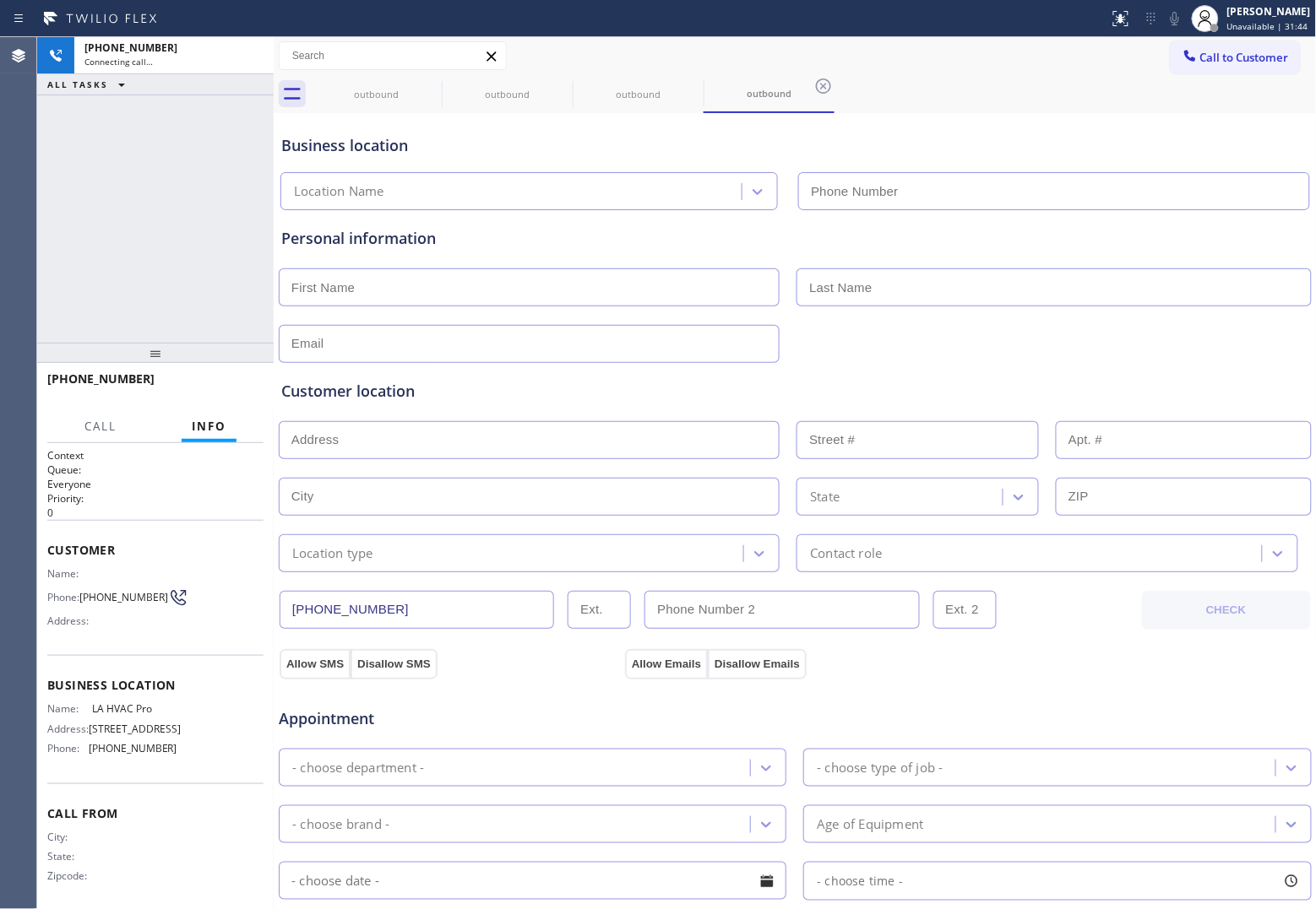
type input "[PHONE_NUMBER]"
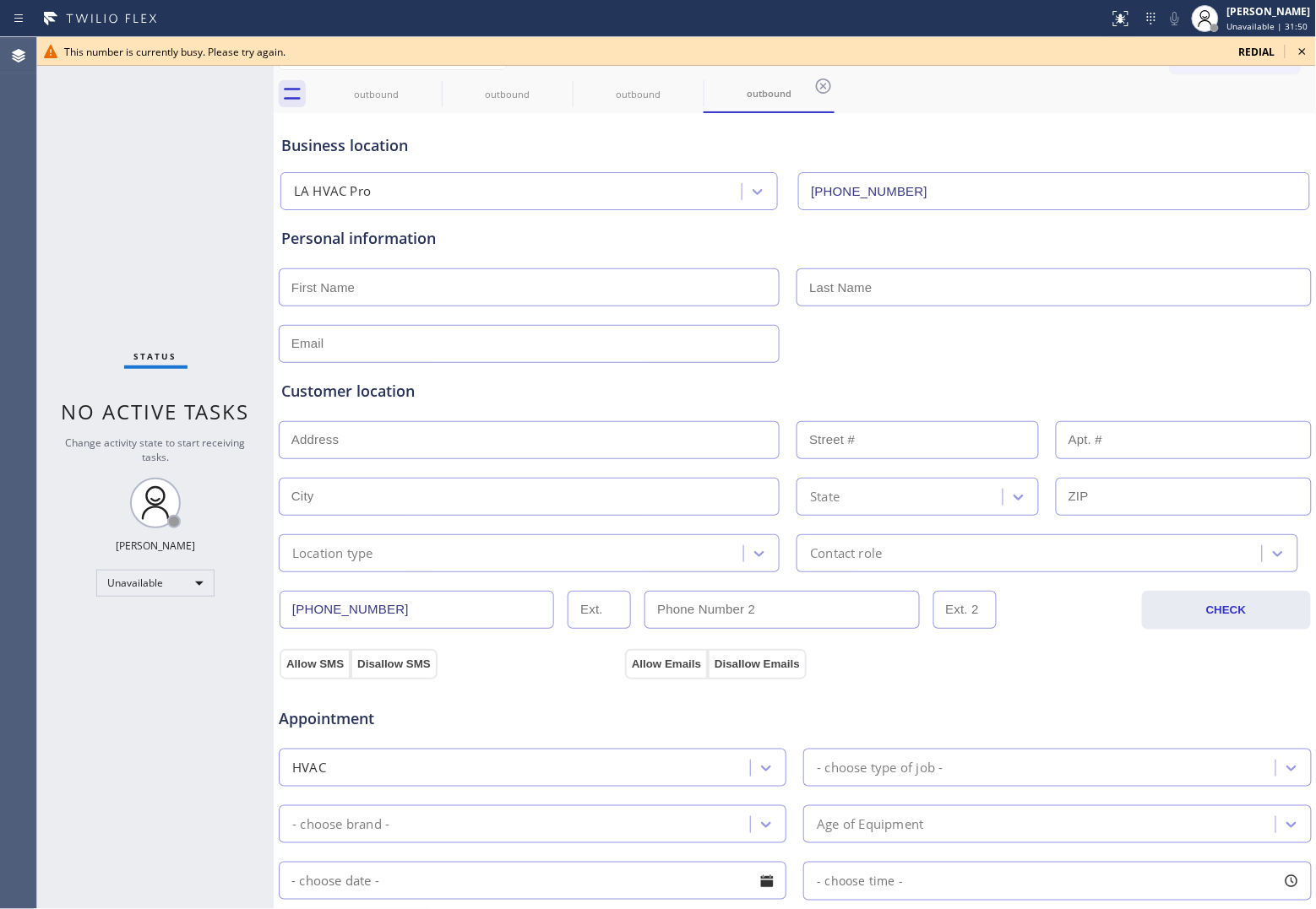
click at [66, 226] on div "Status No active tasks Change activity state to start receiving tasks. [PERSON_…" at bounding box center [155, 473] width 237 height 872
drag, startPoint x: 1252, startPoint y: 53, endPoint x: 1305, endPoint y: 120, distance: 85.4
click at [1252, 53] on span "redial" at bounding box center [1256, 52] width 36 height 15
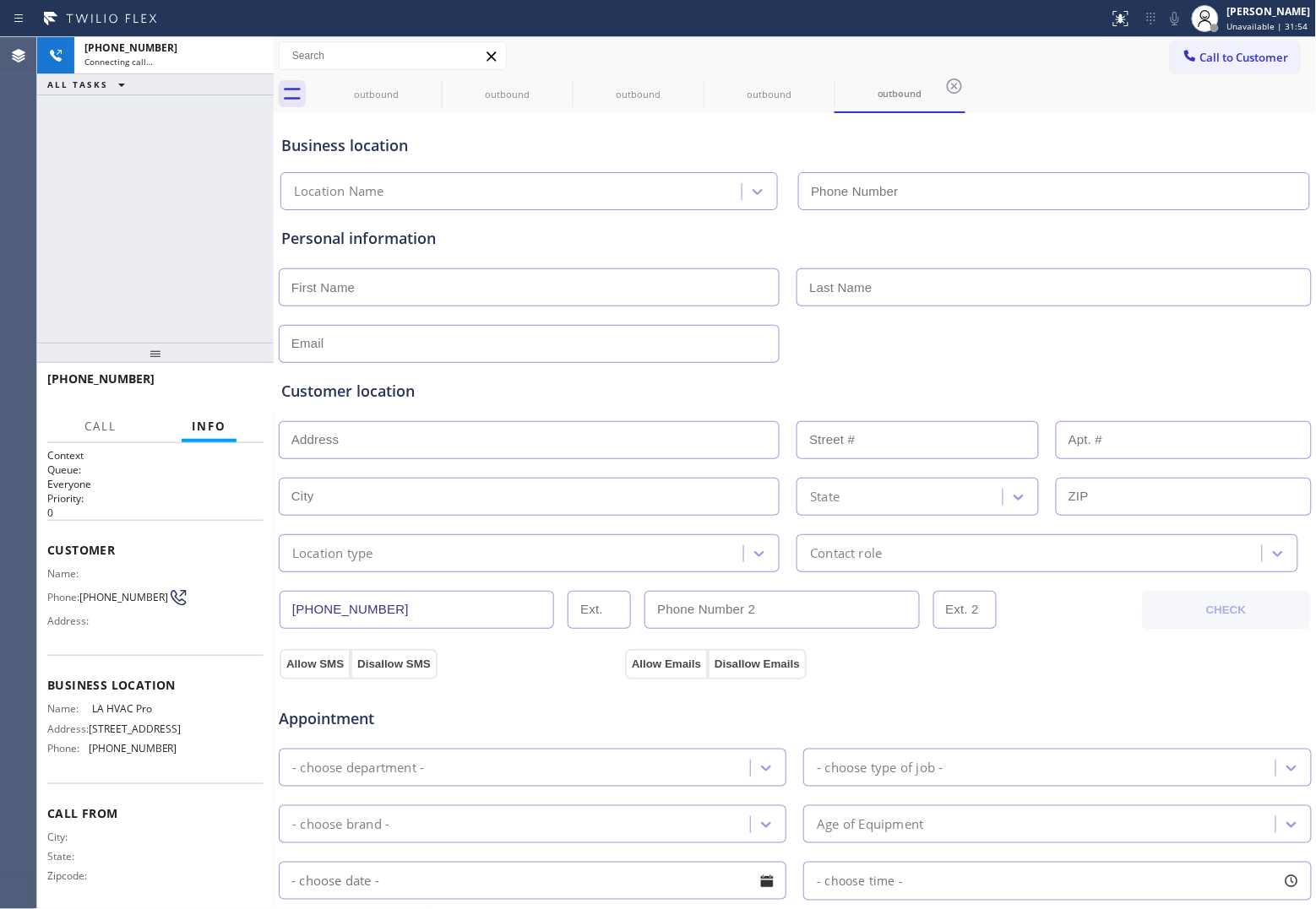
type input "[PHONE_NUMBER]"
click at [44, 238] on div "[PHONE_NUMBER] Connecting call… ALL TASKS ALL TASKS ACTIVE TASKS TASKS IN WRAP …" at bounding box center [155, 190] width 237 height 306
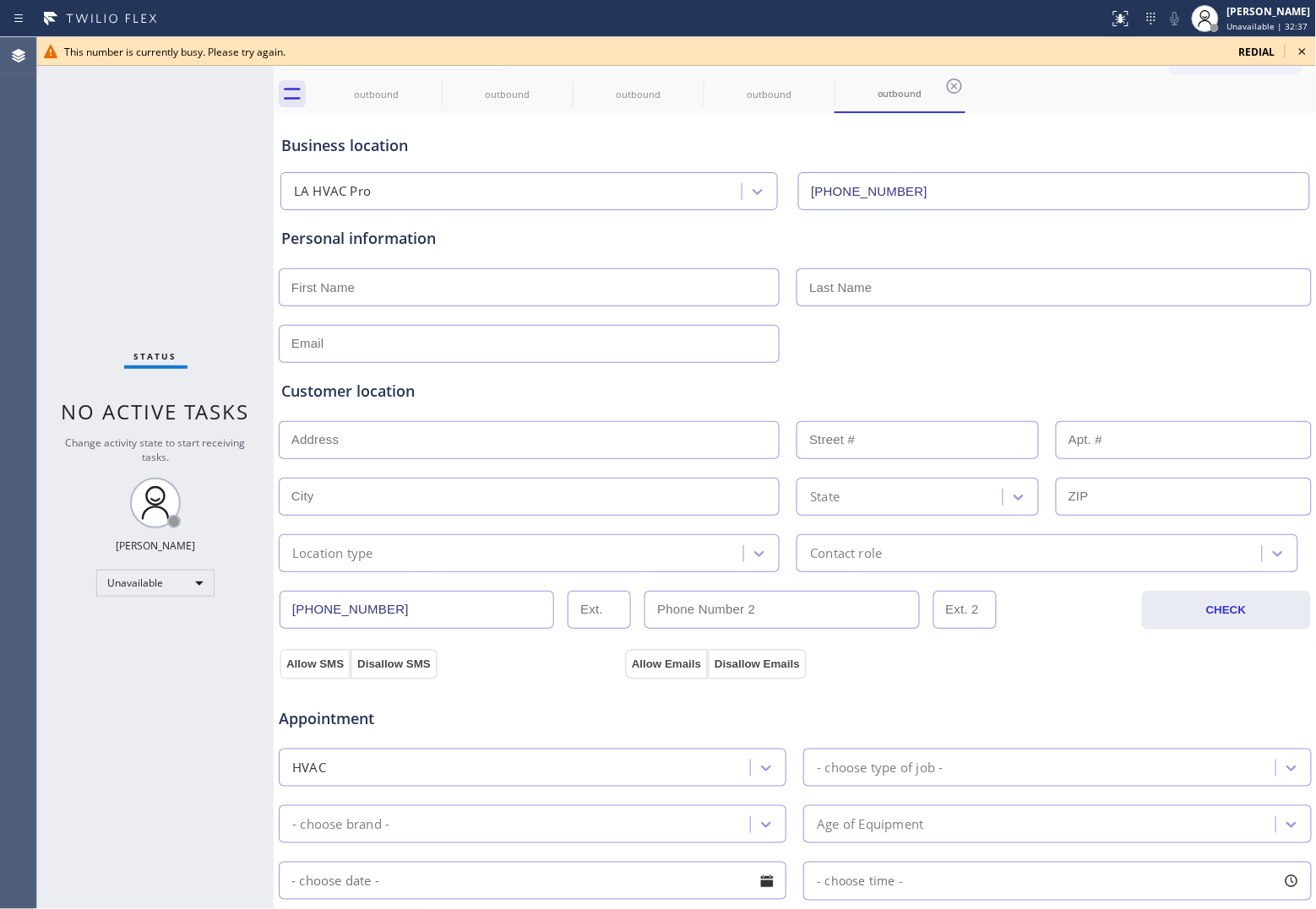
click at [1248, 51] on span "redial" at bounding box center [1256, 52] width 36 height 15
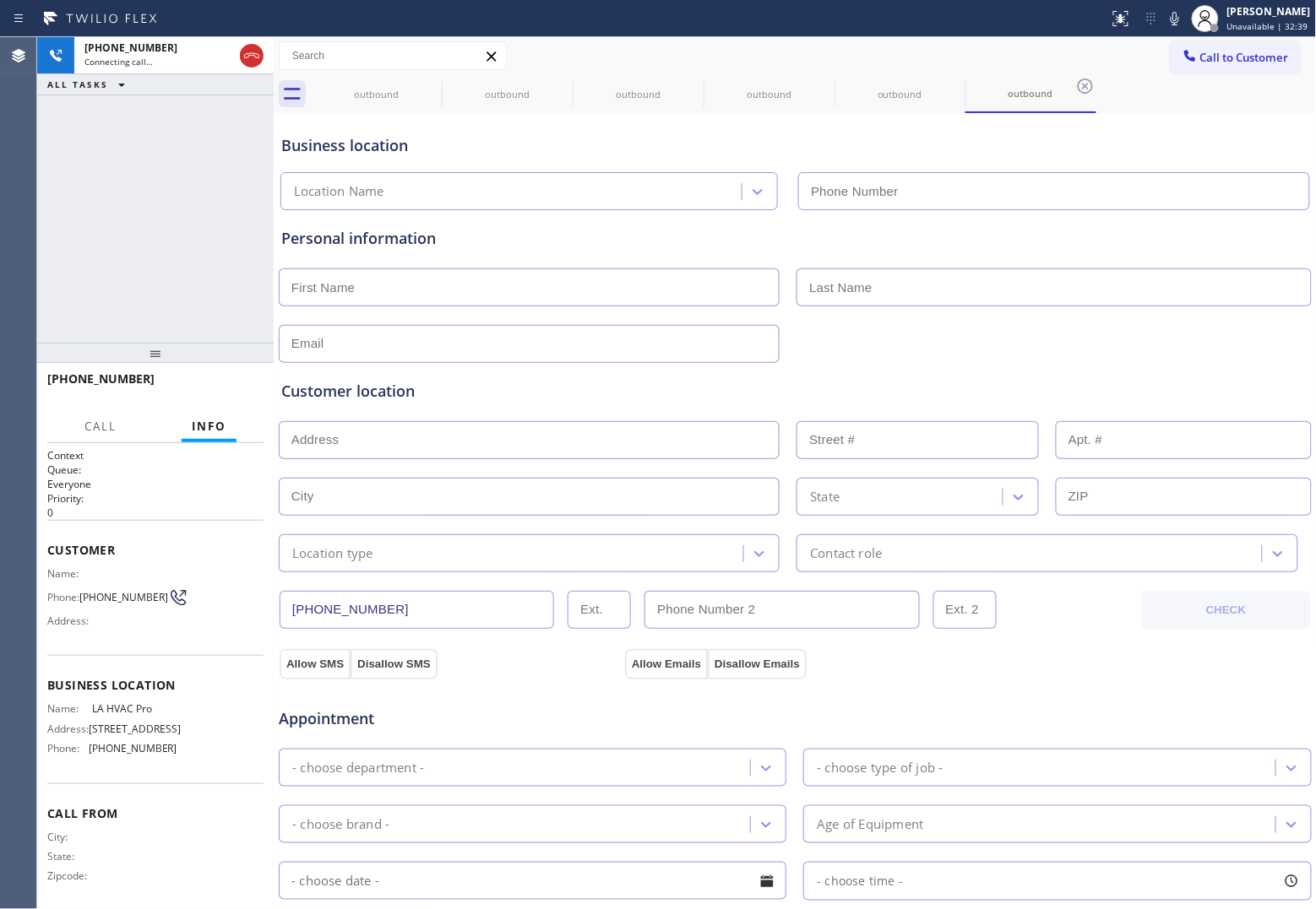
type input "[PHONE_NUMBER]"
click at [47, 224] on div "Agent Desktop Classify the call LOCATION NAME Electric Expert Piscataway(Piro E…" at bounding box center [658, 473] width 1316 height 872
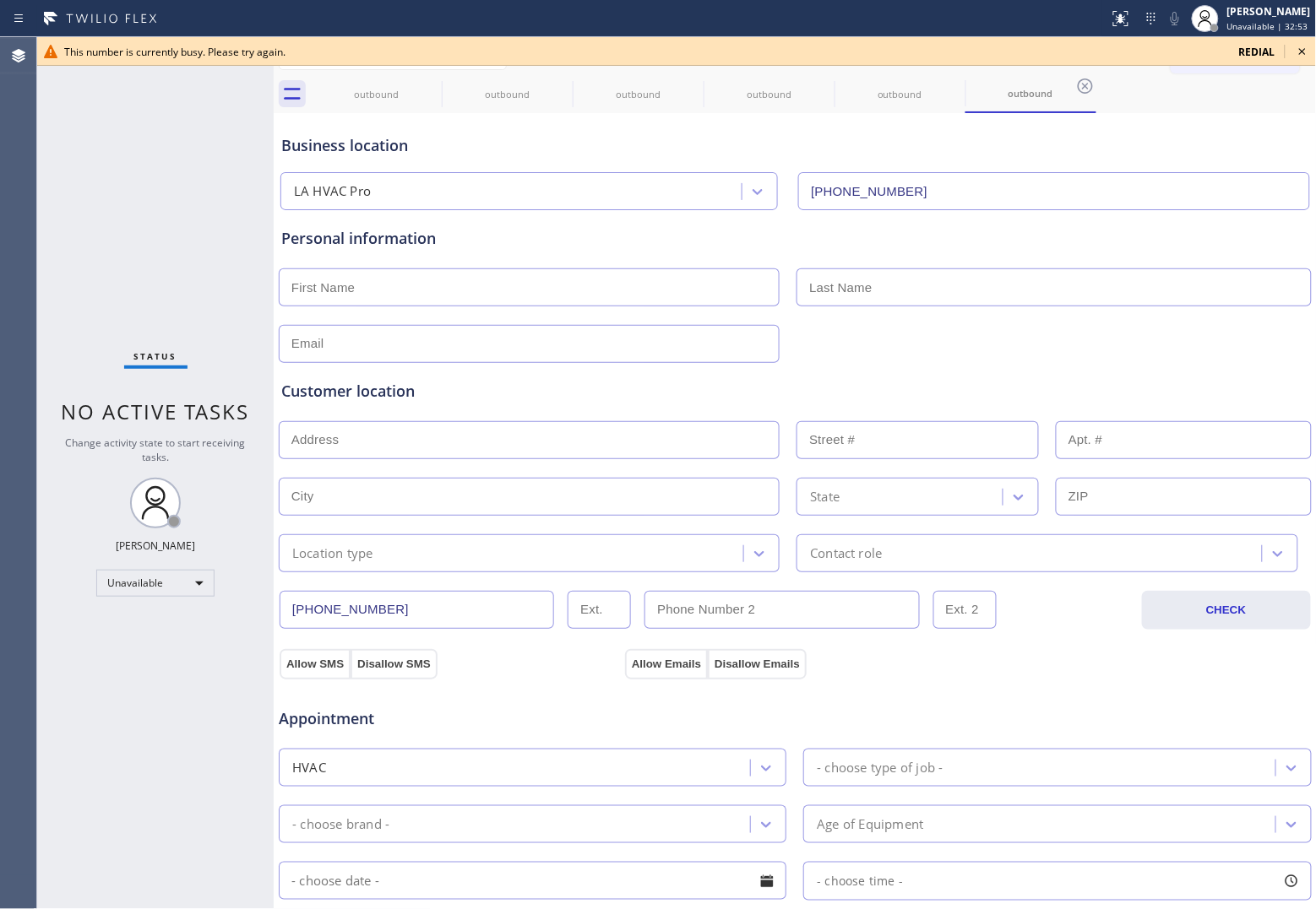
click at [1261, 53] on span "redial" at bounding box center [1256, 52] width 36 height 15
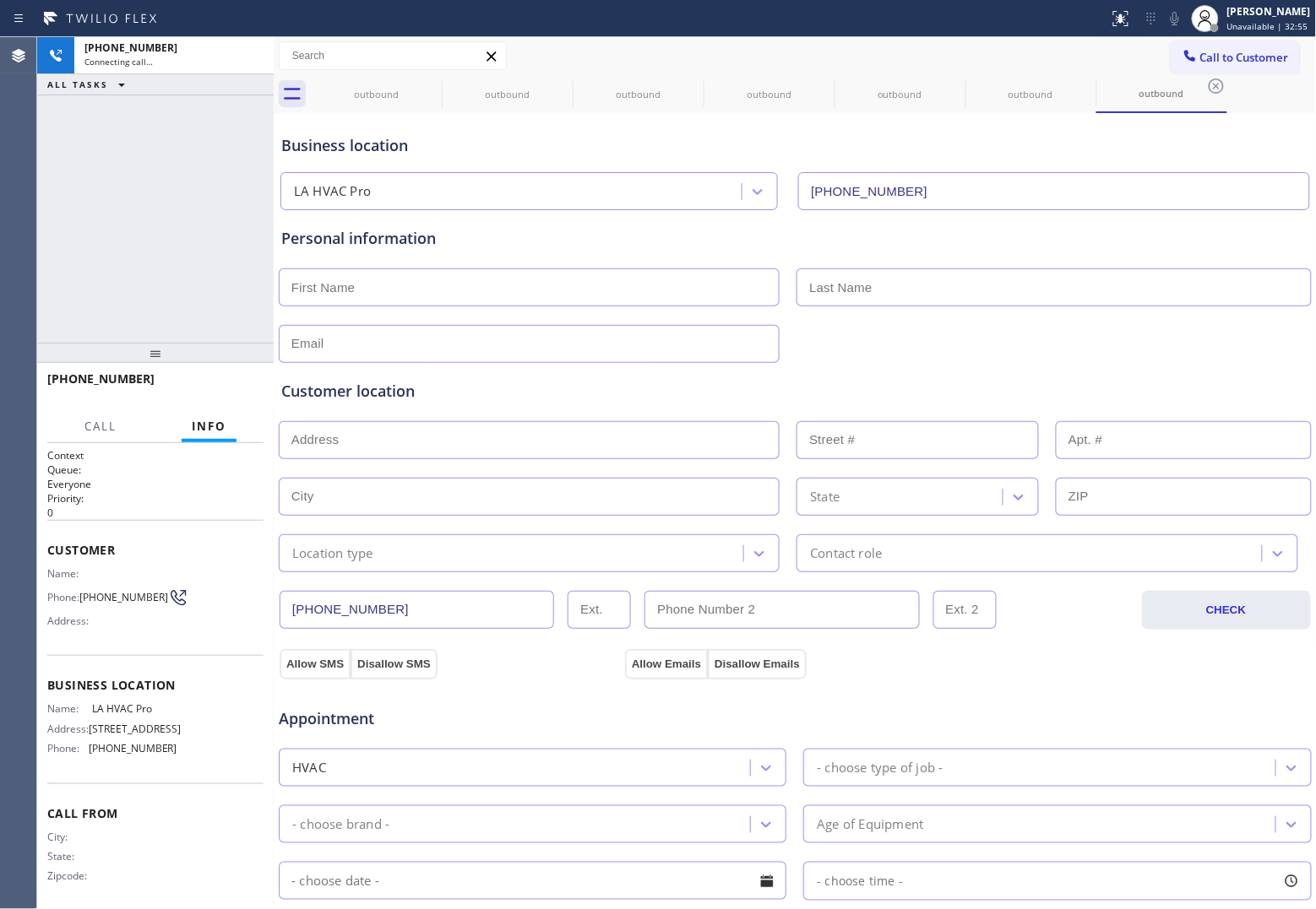
type input "[PHONE_NUMBER]"
click at [61, 183] on div "[PHONE_NUMBER] Connecting call… ALL TASKS ALL TASKS ACTIVE TASKS TASKS IN WRAP …" at bounding box center [155, 190] width 237 height 306
click at [431, 83] on icon at bounding box center [430, 86] width 21 height 21
click at [0, 0] on icon at bounding box center [0, 0] width 0 height 0
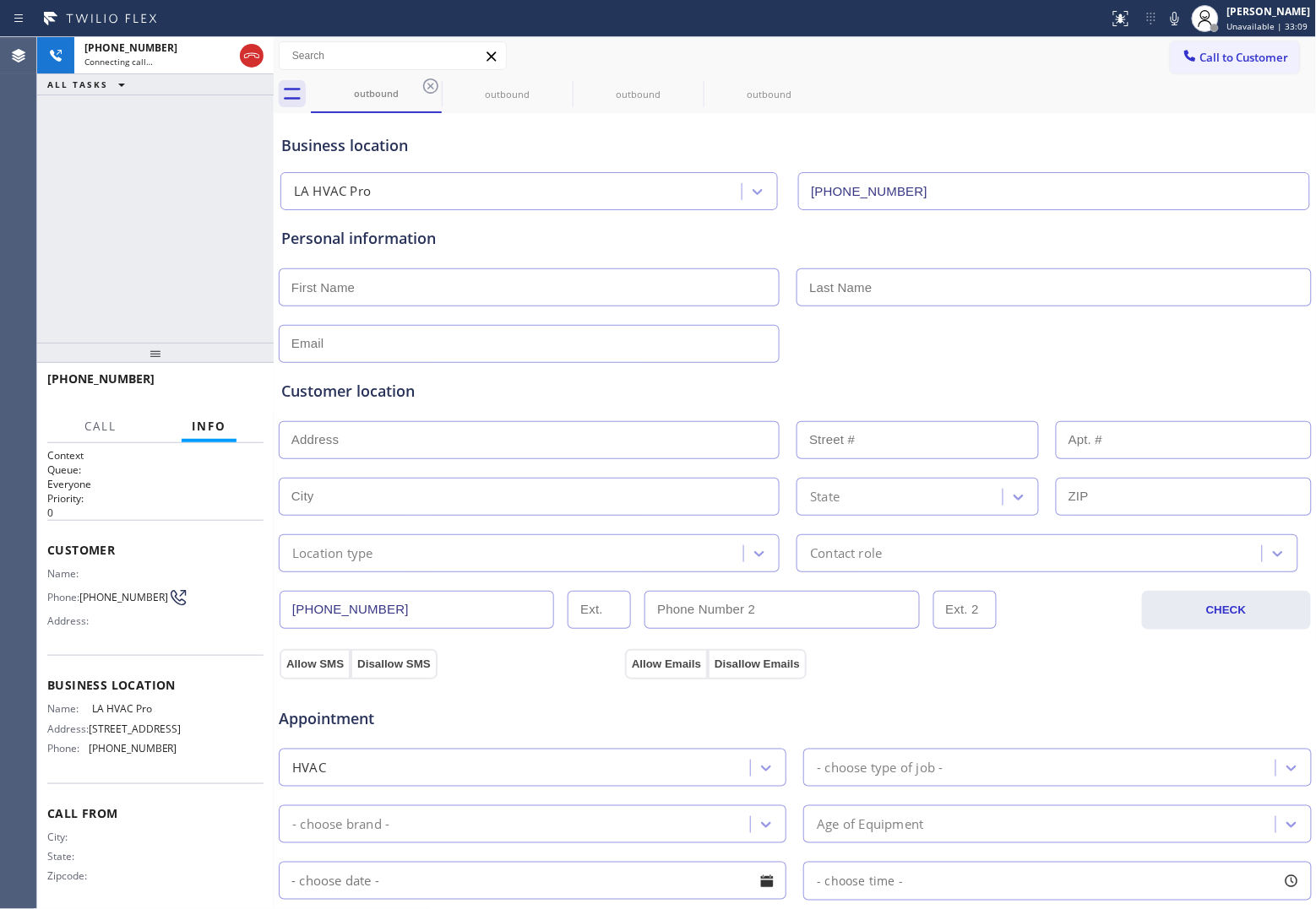
click at [431, 83] on icon at bounding box center [430, 86] width 21 height 21
click at [0, 0] on icon at bounding box center [0, 0] width 0 height 0
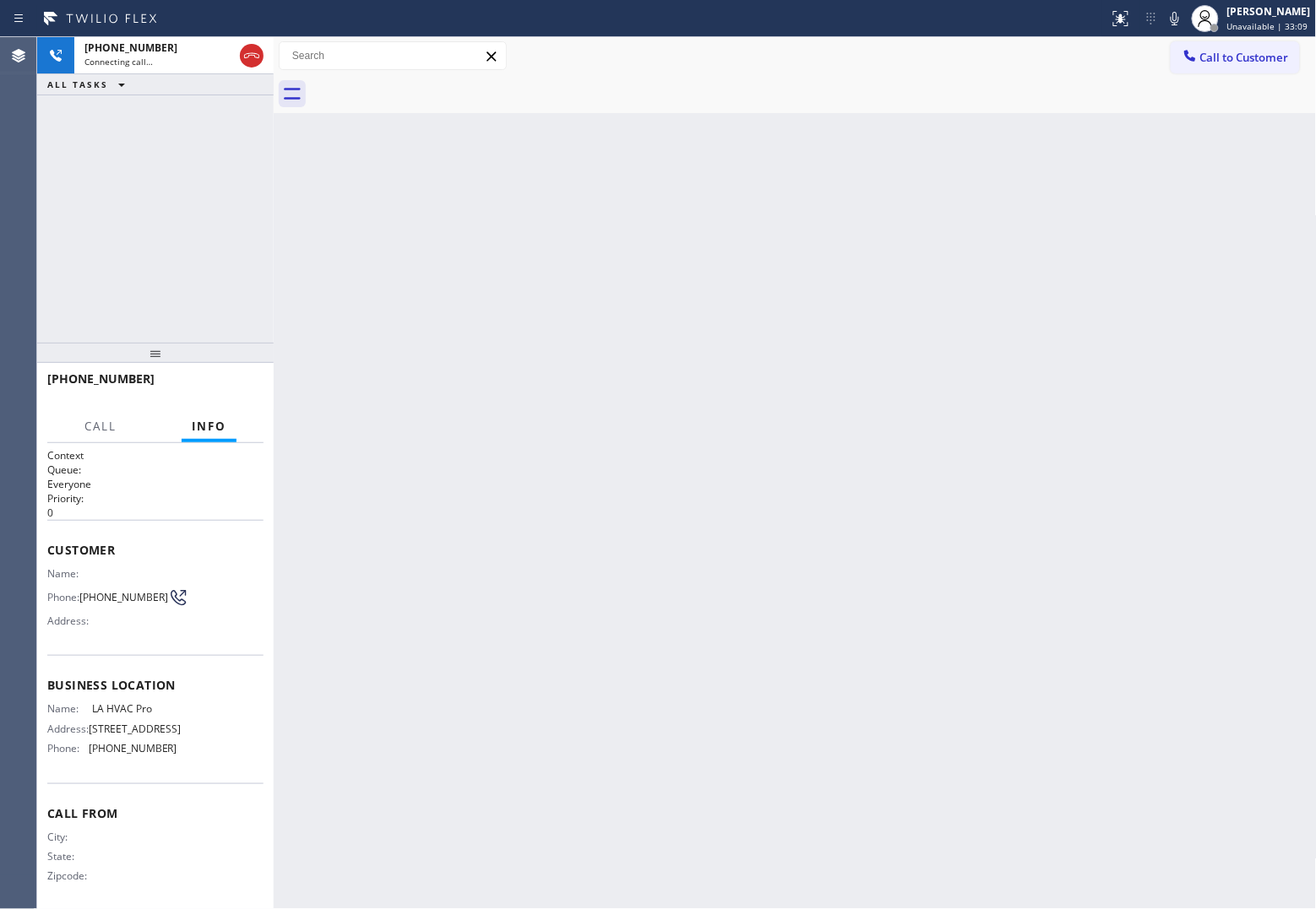
click at [431, 83] on div at bounding box center [813, 94] width 1006 height 38
